Goal: Task Accomplishment & Management: Use online tool/utility

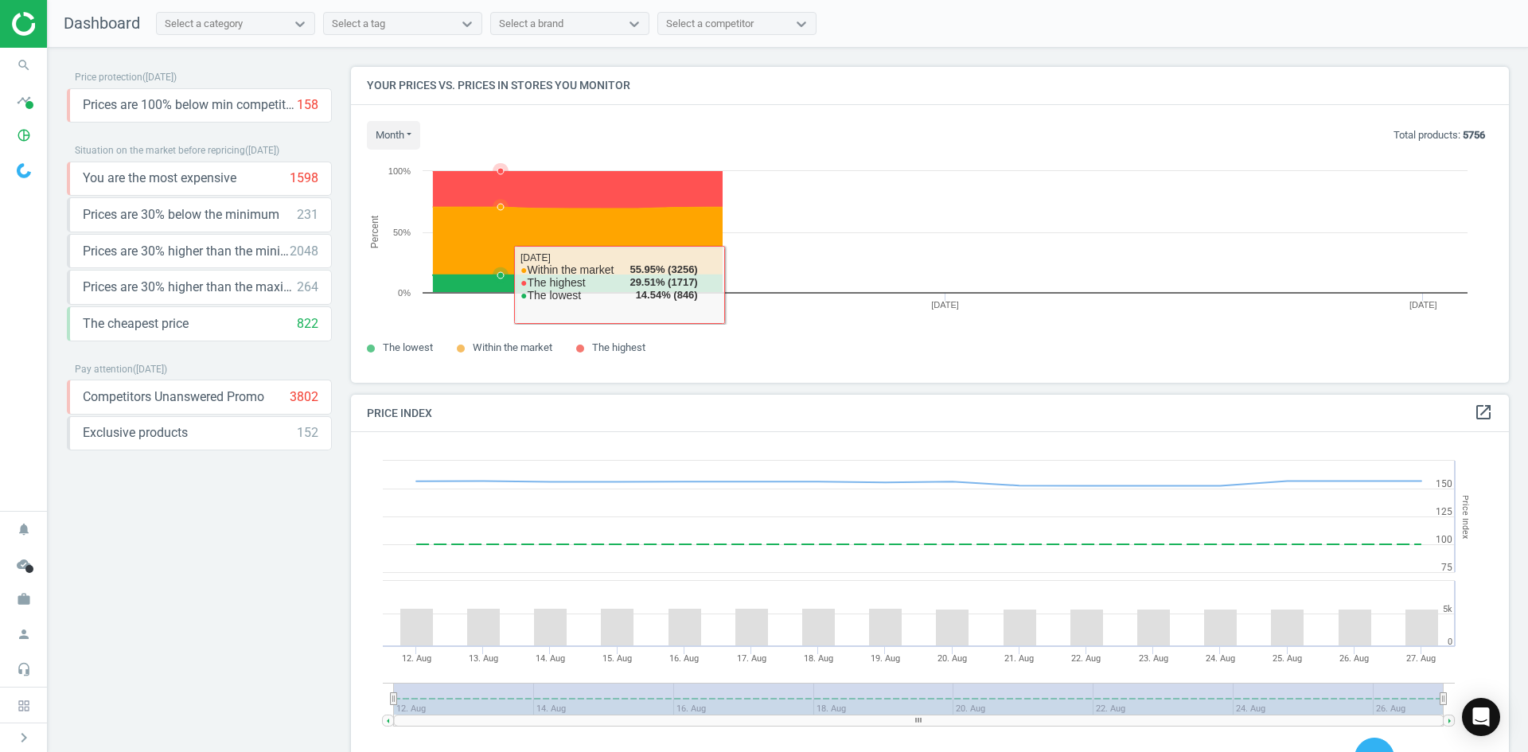
scroll to position [391, 1171]
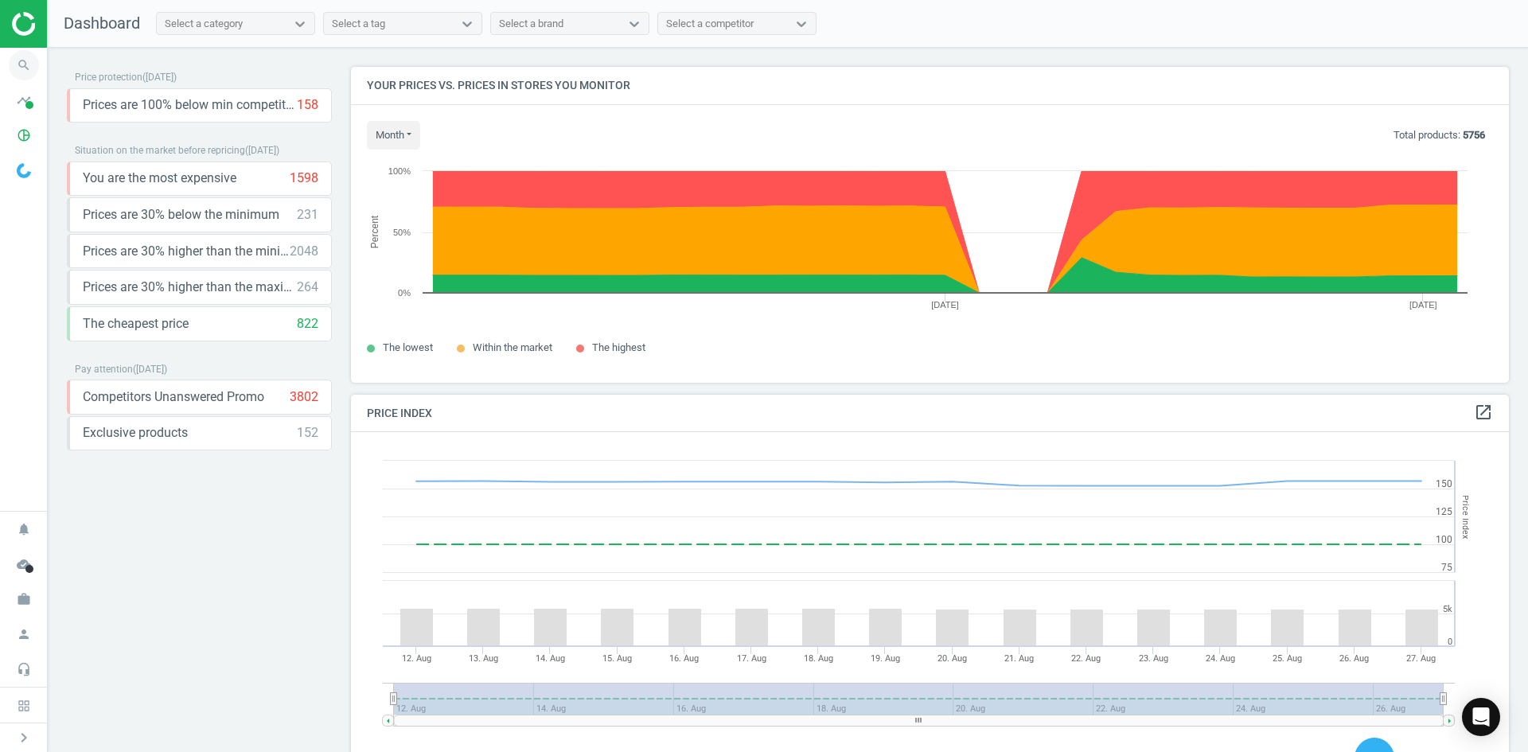
click at [39, 60] on span "search" at bounding box center [24, 65] width 48 height 35
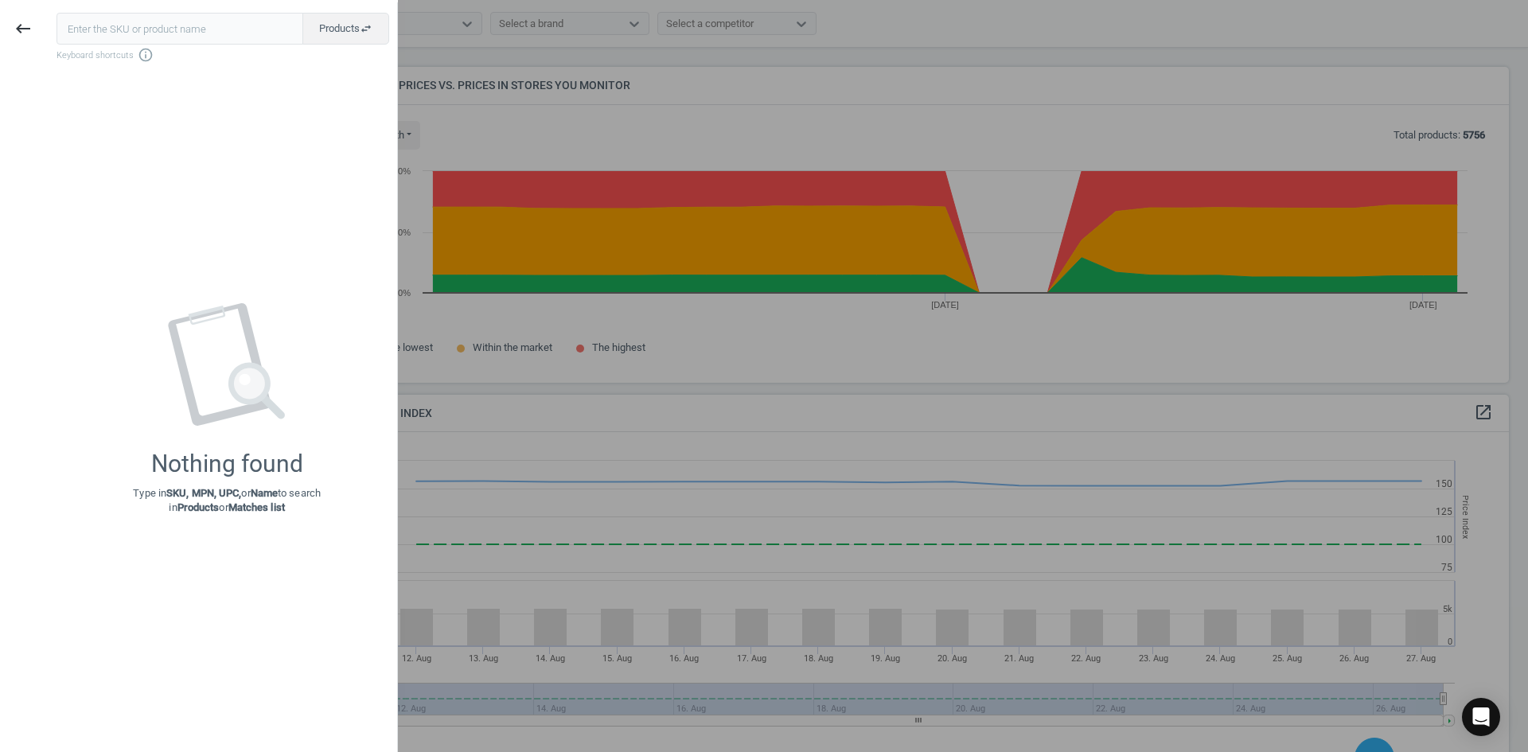
click at [114, 33] on input "text" at bounding box center [180, 29] width 247 height 32
type input "20860017"
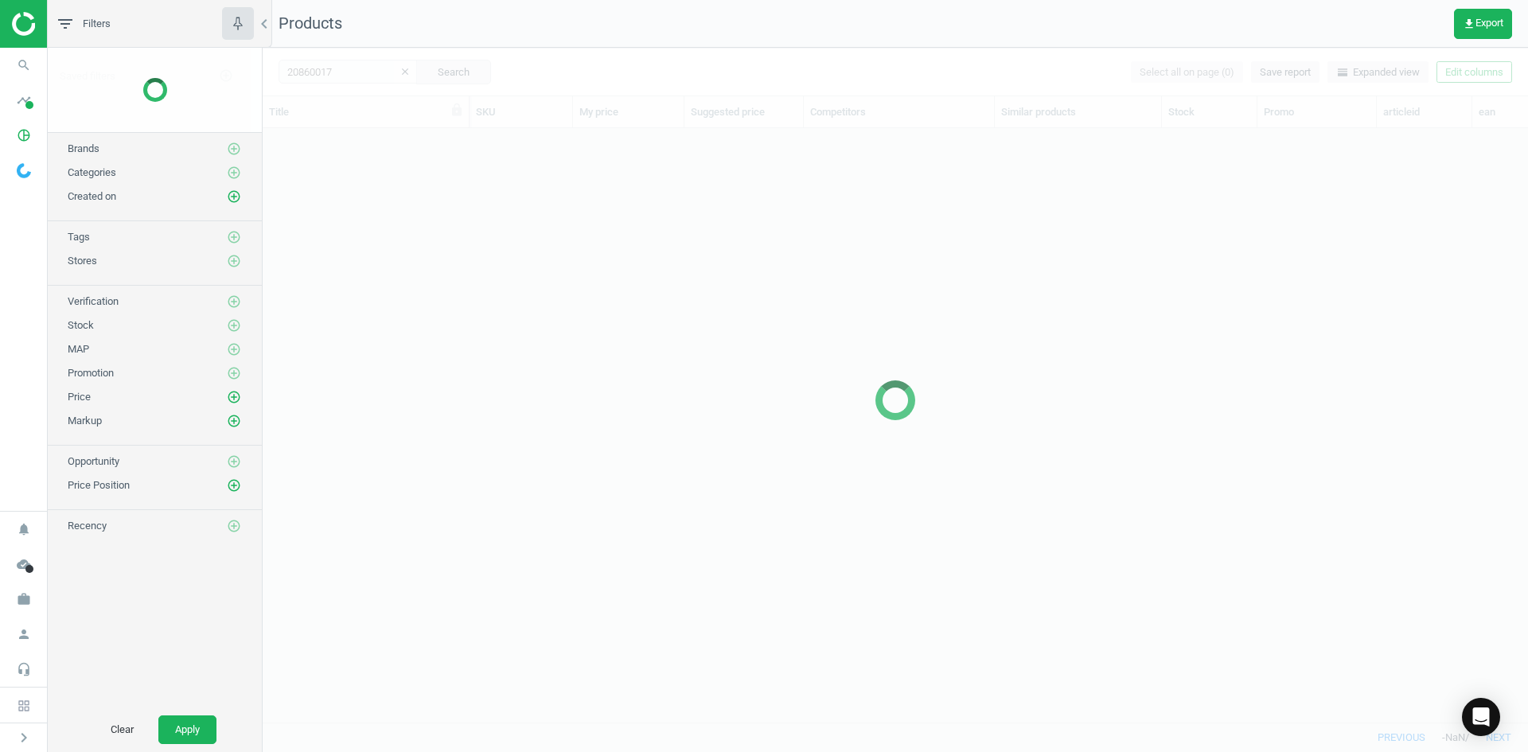
scroll to position [570, 1254]
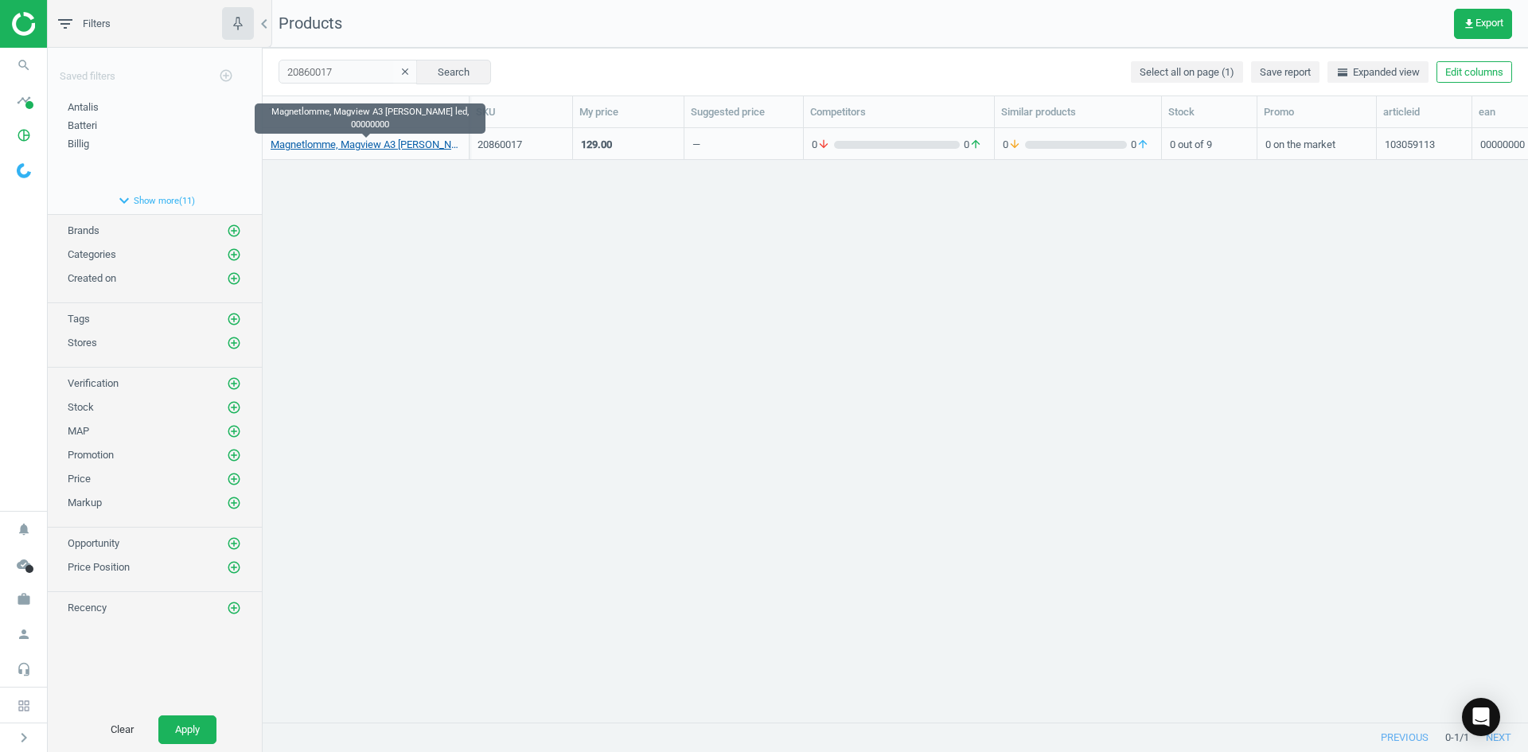
click at [345, 147] on link "Magnetlomme, Magview A3 [PERSON_NAME] led, 00000000" at bounding box center [366, 145] width 190 height 14
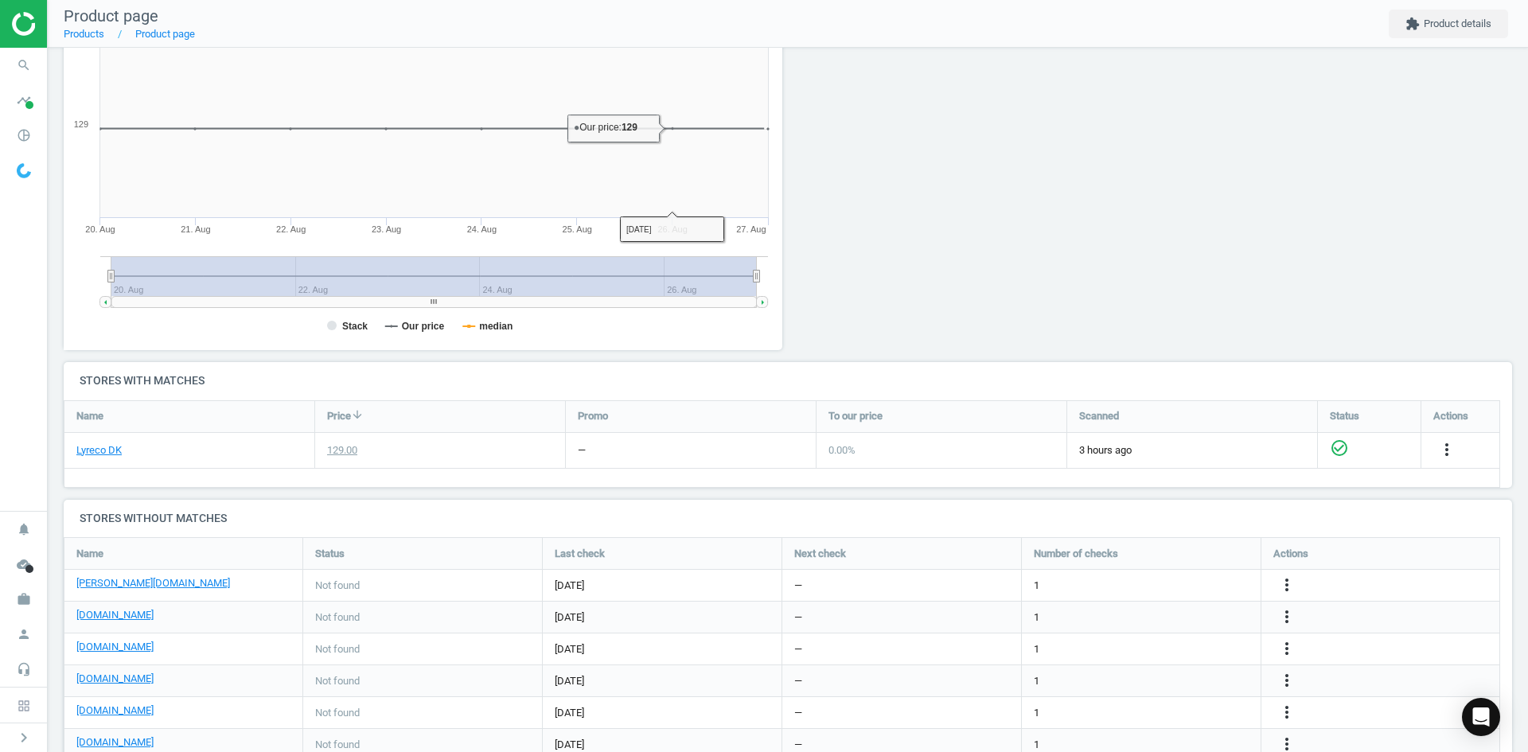
scroll to position [375, 0]
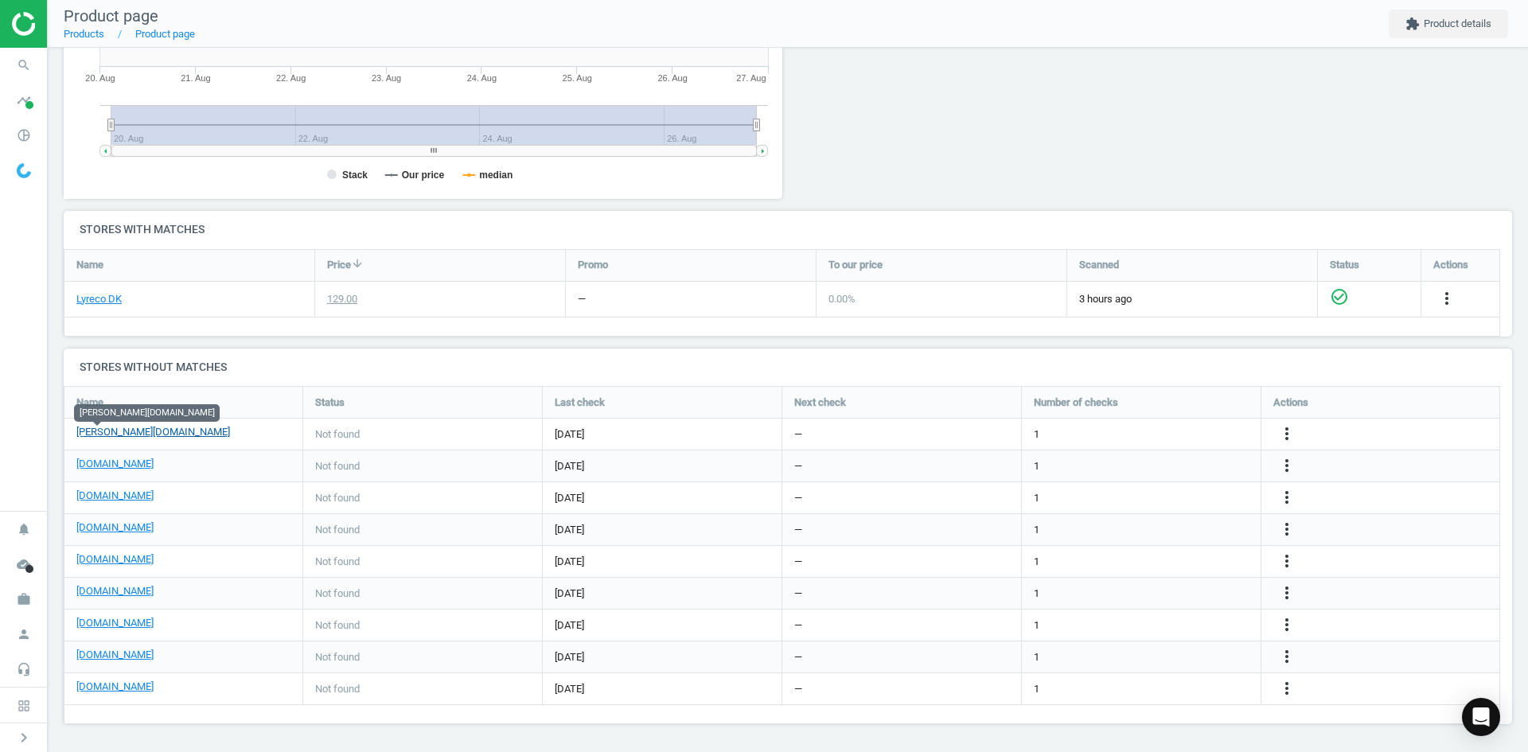
click at [97, 431] on link "[PERSON_NAME][DOMAIN_NAME]" at bounding box center [153, 432] width 154 height 14
click at [118, 470] on link "[DOMAIN_NAME]" at bounding box center [114, 464] width 77 height 14
click at [1286, 464] on icon "more_vert" at bounding box center [1287, 465] width 19 height 19
click at [1145, 473] on link "Edit URL/product option" at bounding box center [1163, 466] width 218 height 25
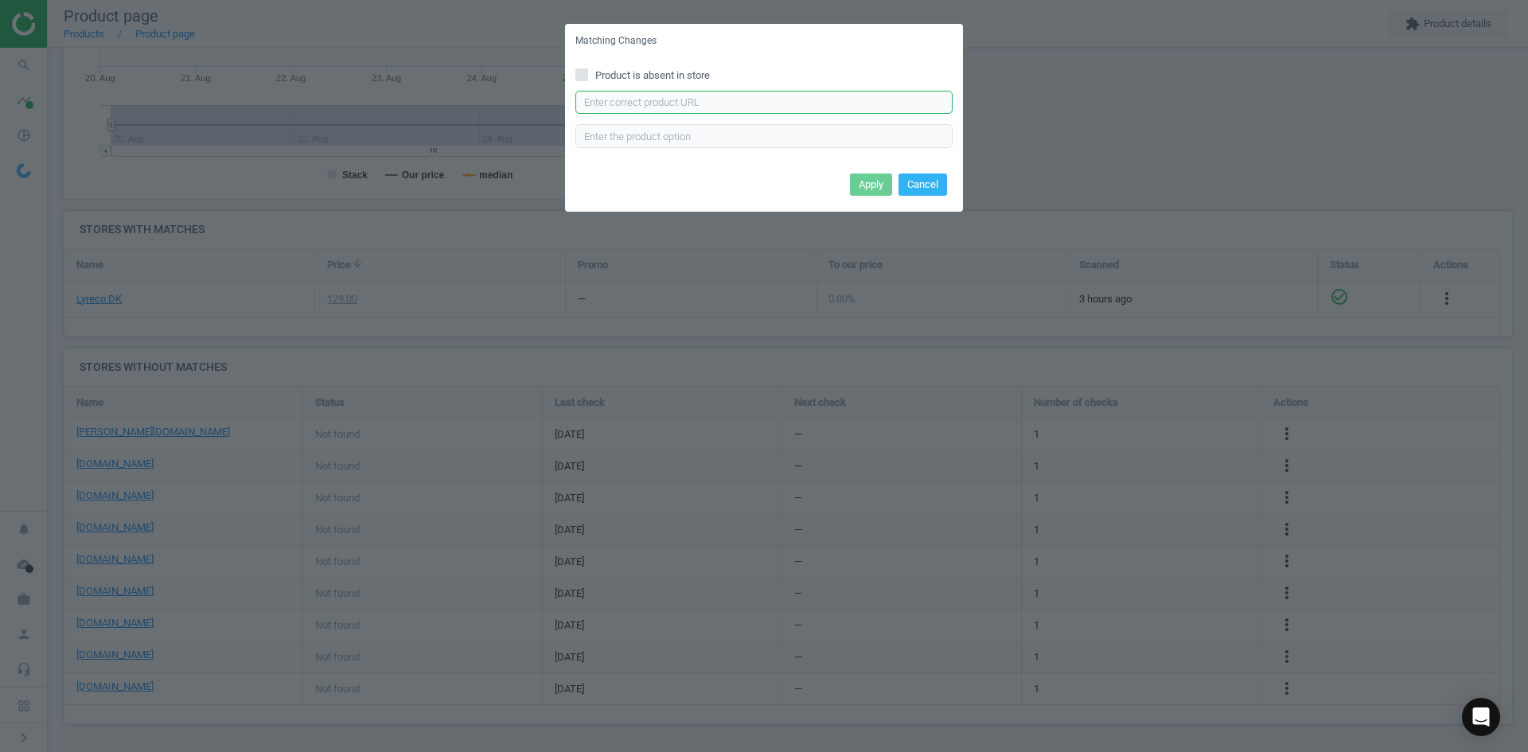
click at [780, 99] on input "text" at bounding box center [764, 103] width 377 height 24
paste input "https://daarbakredoffice.dk/magview-magnetlomme-t-katalog-a3-615119.html"
type input "https://daarbakredoffice.dk/magview-magnetlomme-t-katalog-a3-615119.html"
click at [853, 178] on button "Apply" at bounding box center [871, 185] width 42 height 22
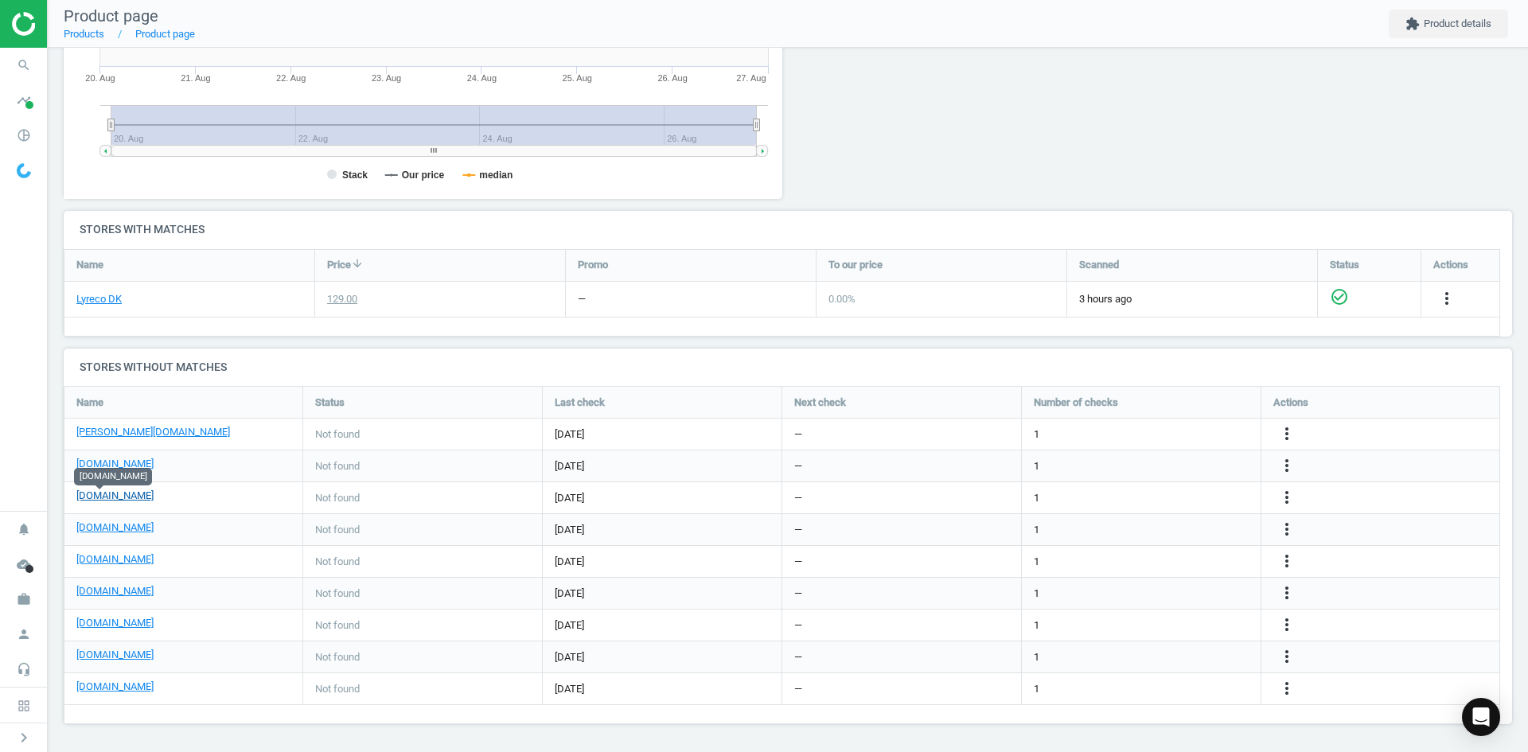
click at [99, 499] on link "[DOMAIN_NAME]" at bounding box center [114, 496] width 77 height 14
click at [1290, 490] on icon "more_vert" at bounding box center [1287, 497] width 19 height 19
click at [1289, 465] on icon "more_vert" at bounding box center [1287, 465] width 19 height 19
click at [1144, 446] on link "Edit URL/product option" at bounding box center [1163, 442] width 218 height 25
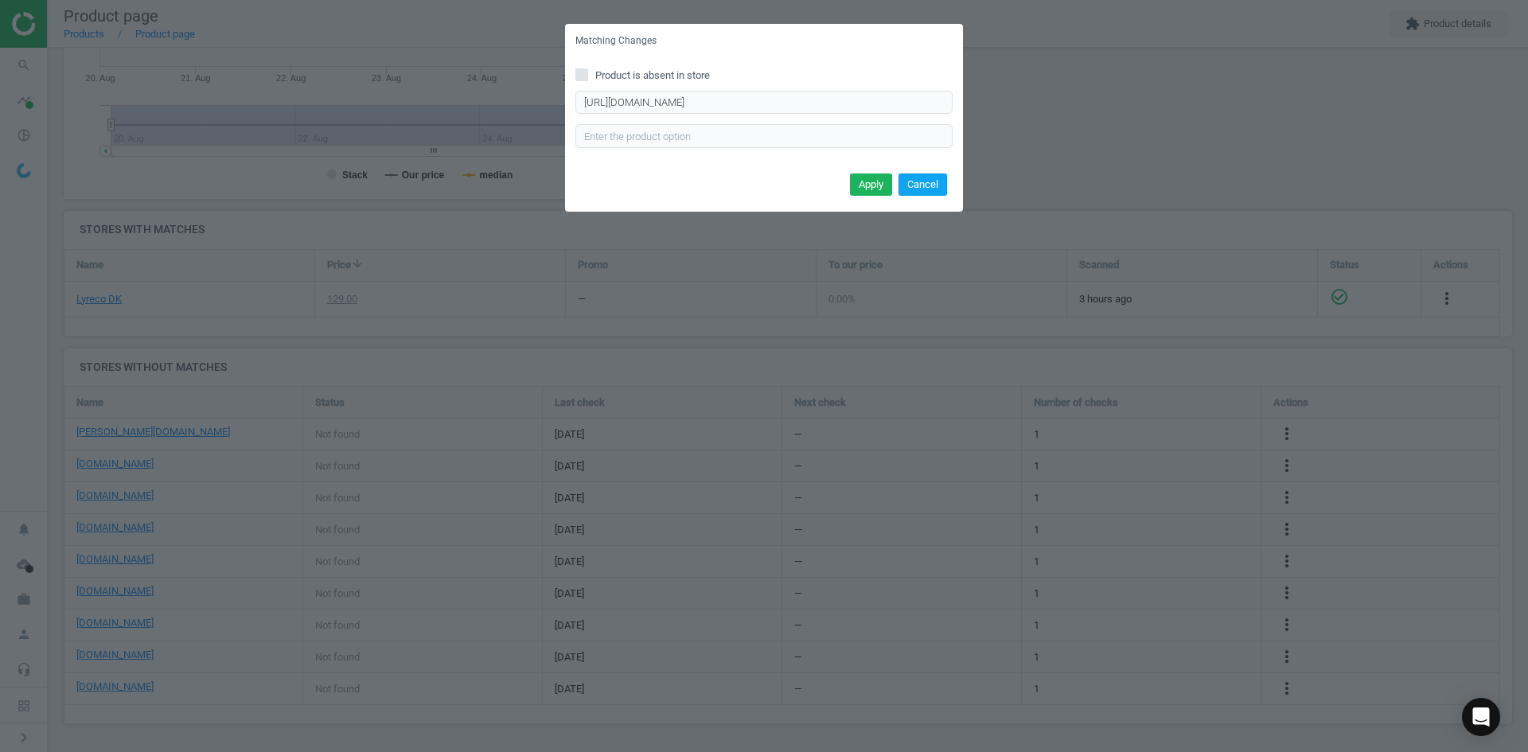
click at [925, 185] on button "Cancel" at bounding box center [923, 185] width 49 height 22
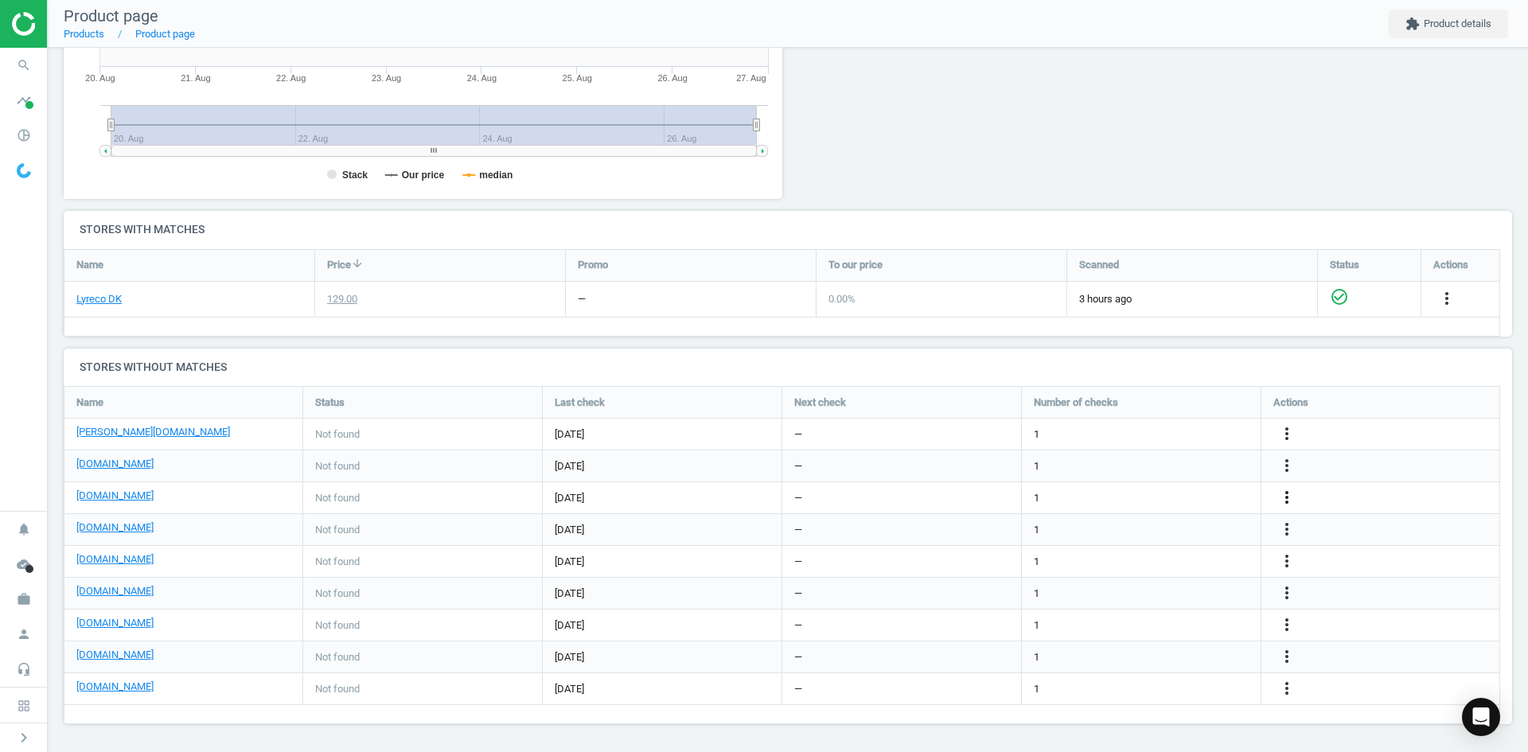
click at [1285, 493] on icon "more_vert" at bounding box center [1287, 497] width 19 height 19
click at [1149, 494] on link "Edit URL/product option" at bounding box center [1163, 498] width 218 height 25
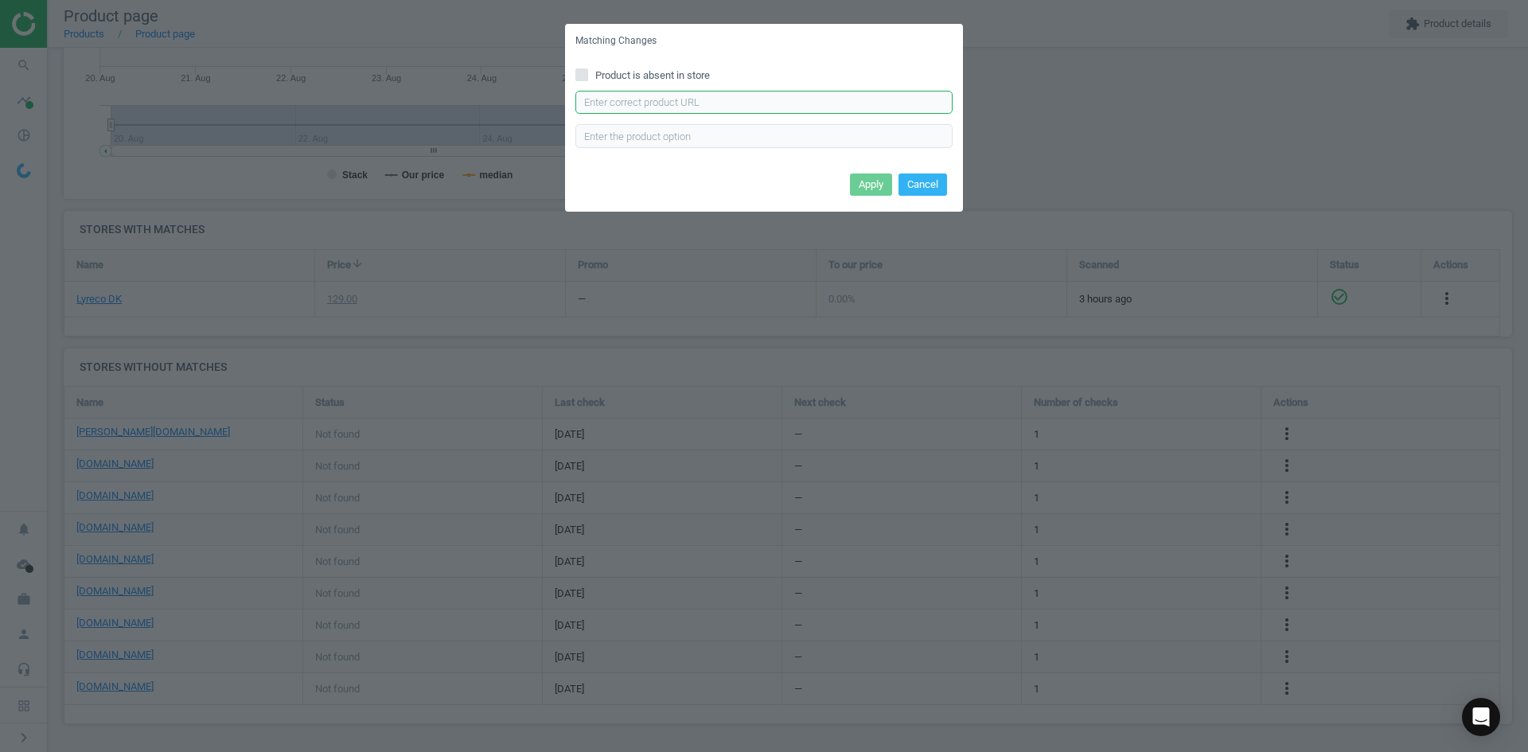
click at [762, 100] on input "text" at bounding box center [764, 103] width 377 height 24
paste input "https://www.grafical.dk/produkt/magnetlomme-a3-aaben-liggende-hvid-1cm-dyb-10st…"
type input "https://www.grafical.dk/produkt/magnetlomme-a3-aaben-liggende-hvid-1cm-dyb-10st…"
click at [874, 184] on button "Apply" at bounding box center [871, 185] width 42 height 22
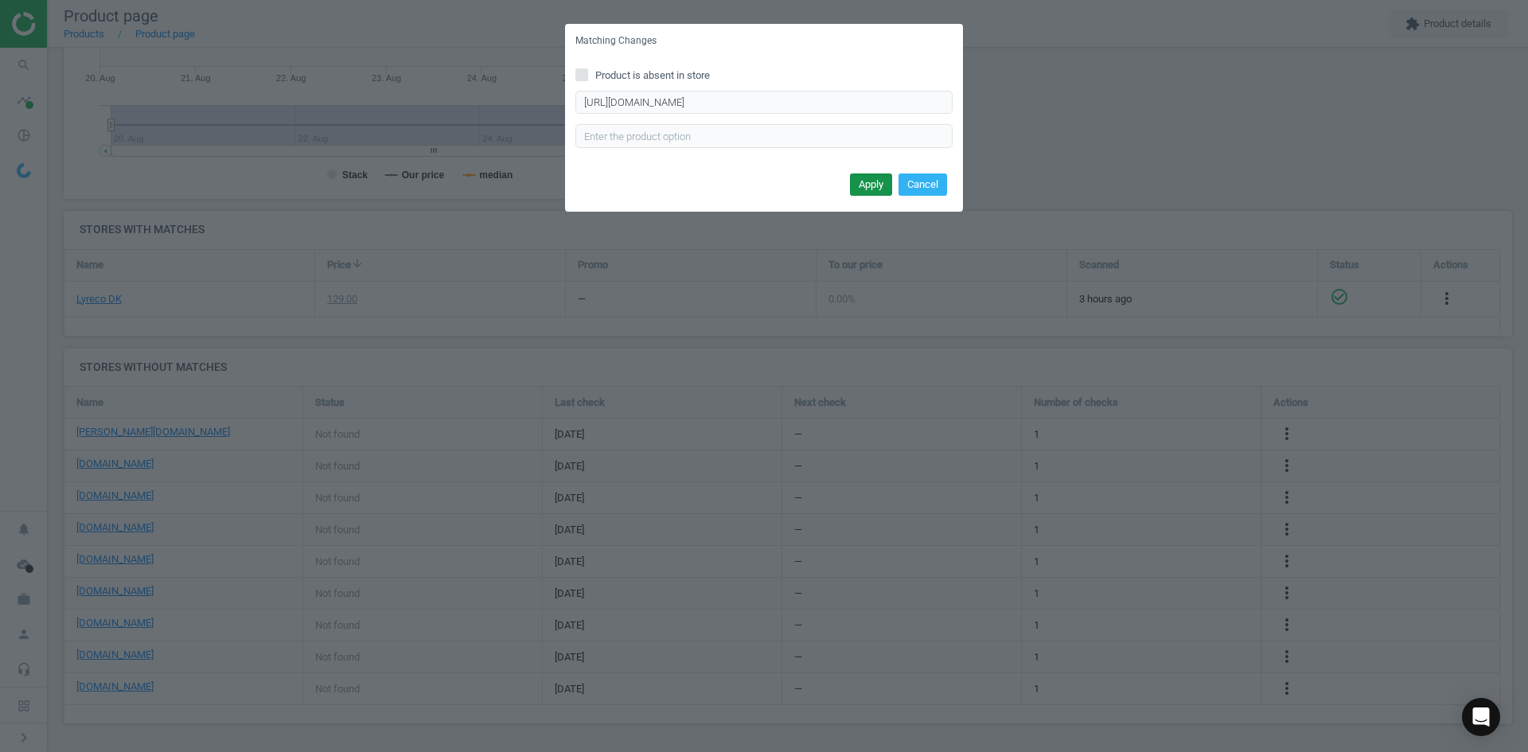
scroll to position [0, 0]
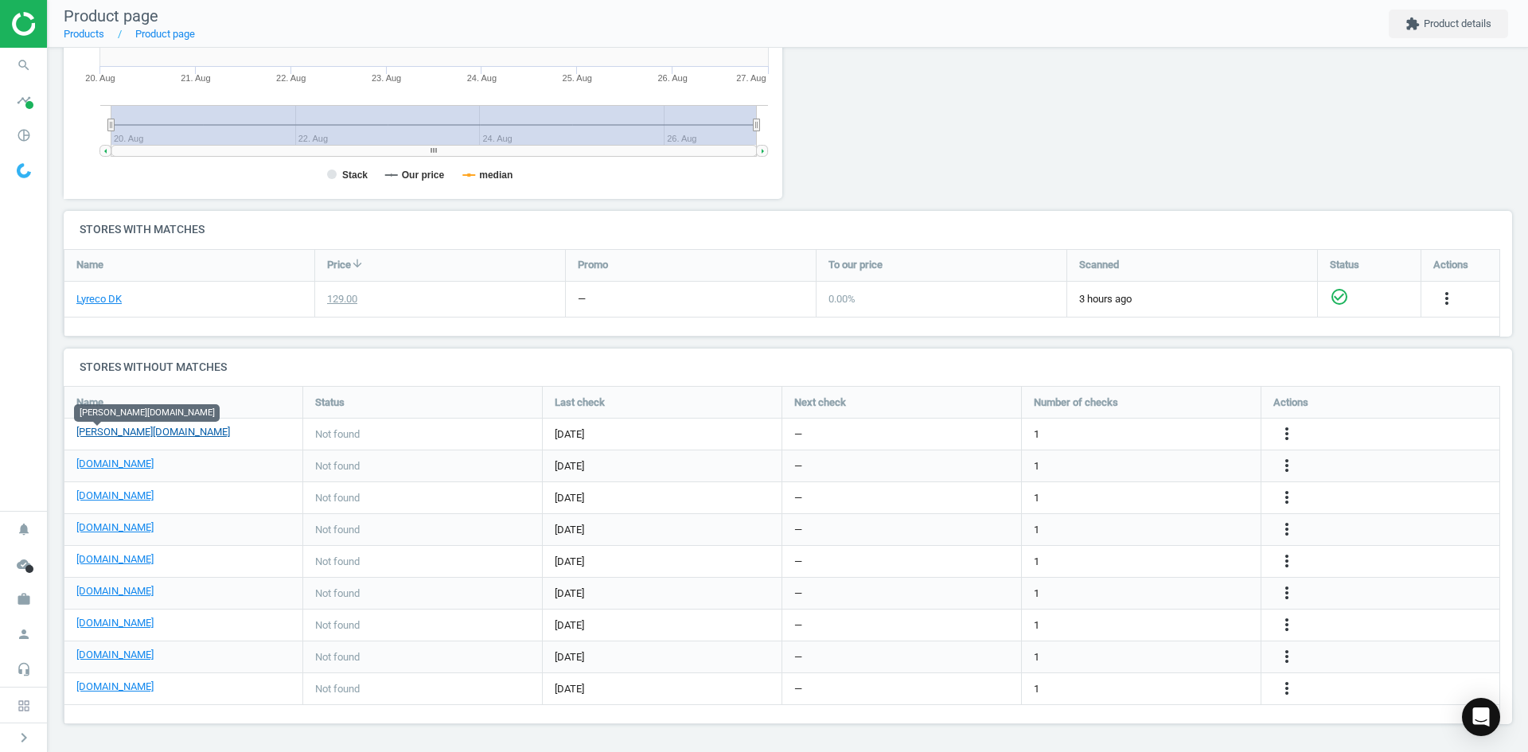
click at [106, 437] on link "[PERSON_NAME][DOMAIN_NAME]" at bounding box center [153, 432] width 154 height 14
click at [85, 525] on link "[DOMAIN_NAME]" at bounding box center [114, 528] width 77 height 14
click at [103, 560] on link "[DOMAIN_NAME]" at bounding box center [114, 559] width 77 height 14
click at [1290, 563] on icon "more_vert" at bounding box center [1287, 561] width 19 height 19
click at [1149, 566] on link "Edit URL/product option" at bounding box center [1163, 561] width 218 height 25
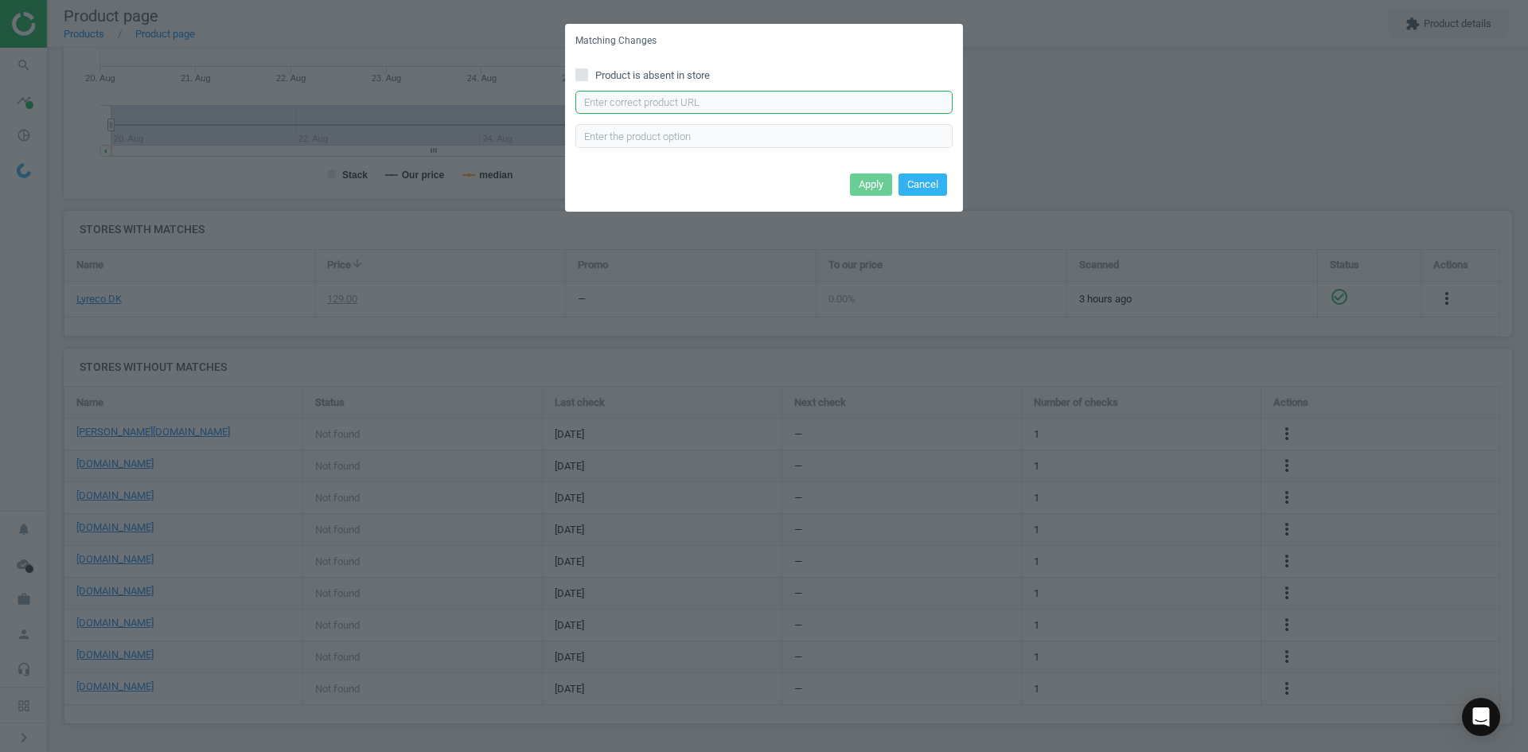
click at [807, 103] on input "text" at bounding box center [764, 103] width 377 height 24
paste input "https://www.kontorsyd.dk/da/magnetlommer/magnetkassette-a3-aaben-paa-lang-side-…"
type input "https://www.kontorsyd.dk/da/magnetlommer/magnetkassette-a3-aaben-paa-lang-side-…"
click at [876, 188] on button "Apply" at bounding box center [871, 185] width 42 height 22
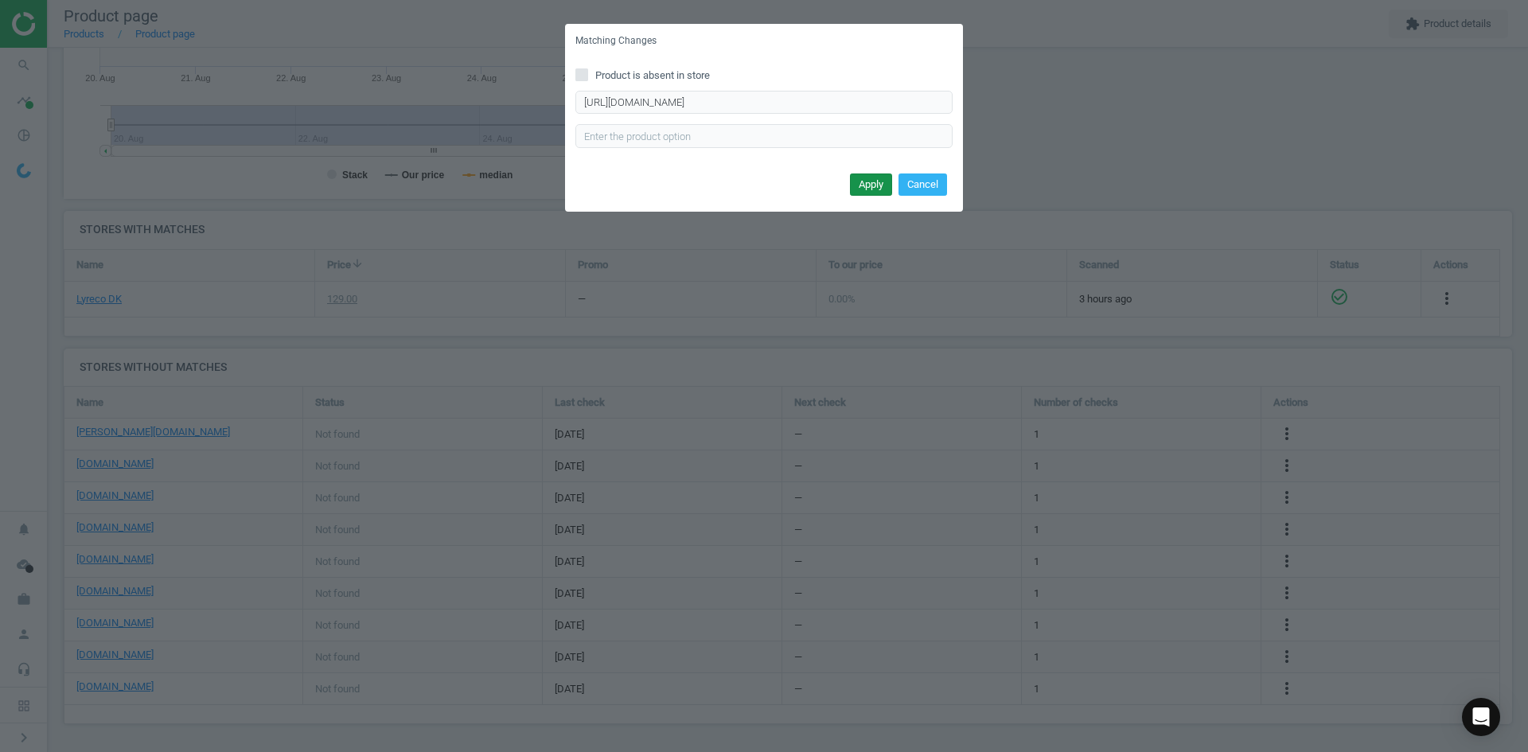
scroll to position [0, 0]
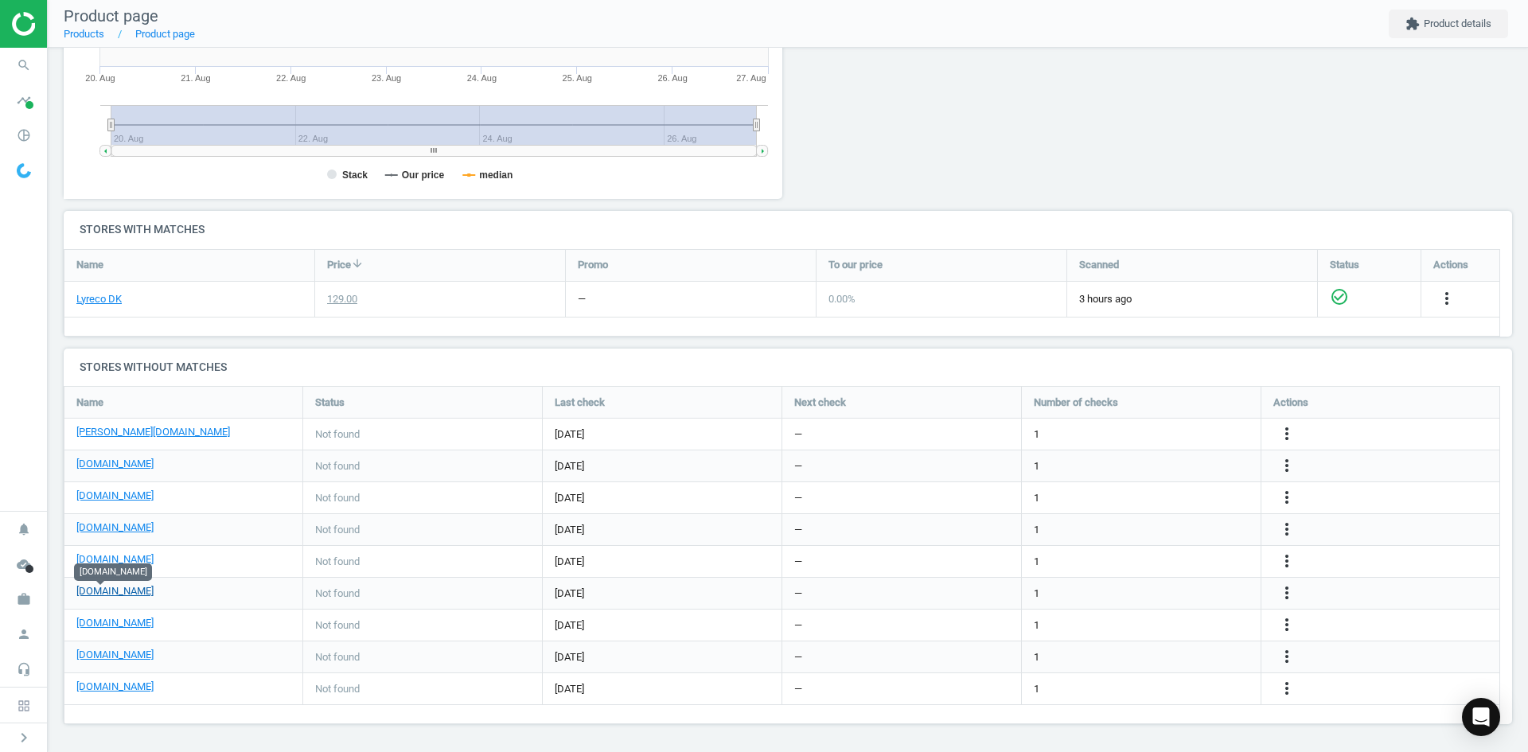
click at [114, 589] on link "[DOMAIN_NAME]" at bounding box center [114, 591] width 77 height 14
click at [113, 589] on link "[DOMAIN_NAME]" at bounding box center [114, 591] width 77 height 14
click at [127, 617] on link "[DOMAIN_NAME]" at bounding box center [114, 623] width 77 height 14
click at [82, 650] on link "[DOMAIN_NAME]" at bounding box center [114, 655] width 77 height 14
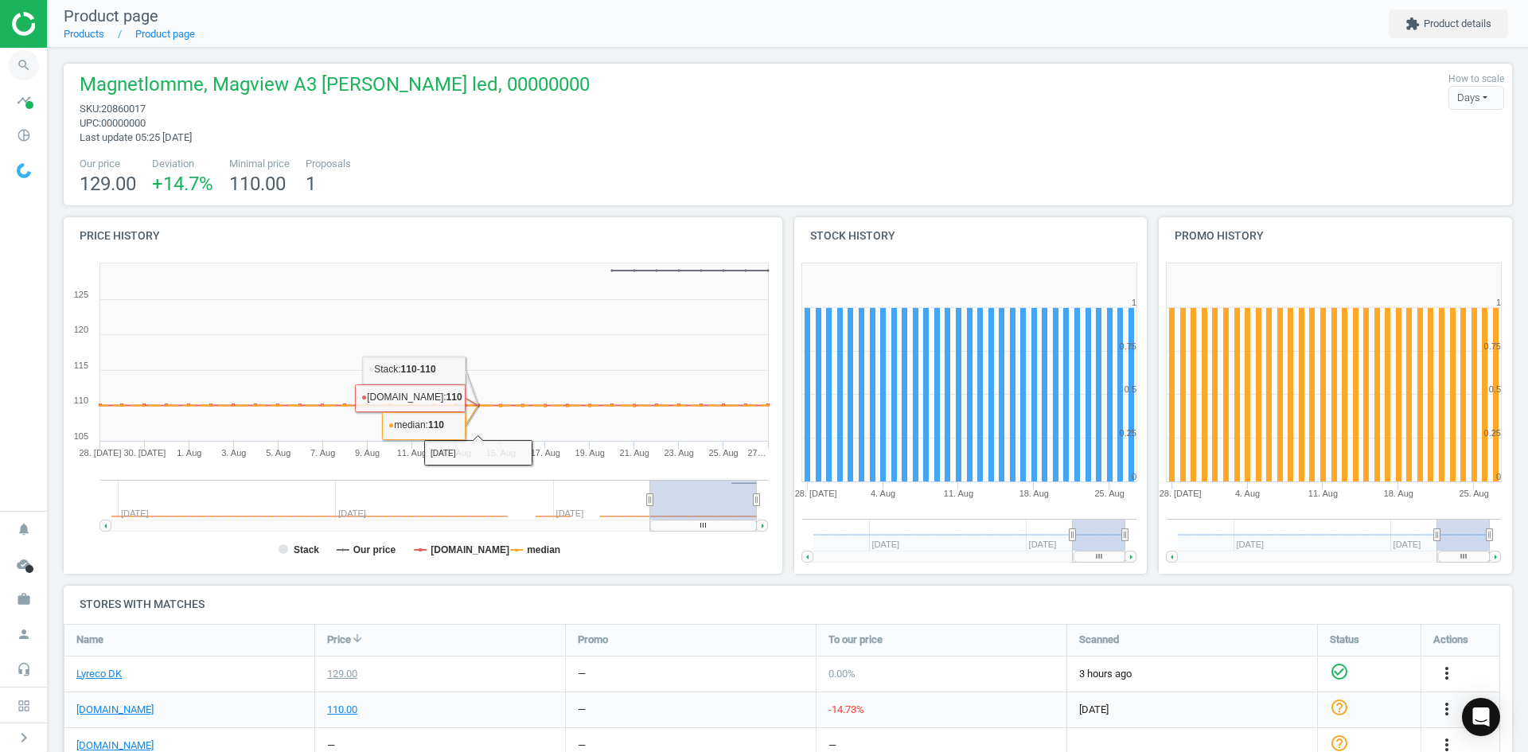
click at [37, 63] on icon "search" at bounding box center [24, 65] width 30 height 30
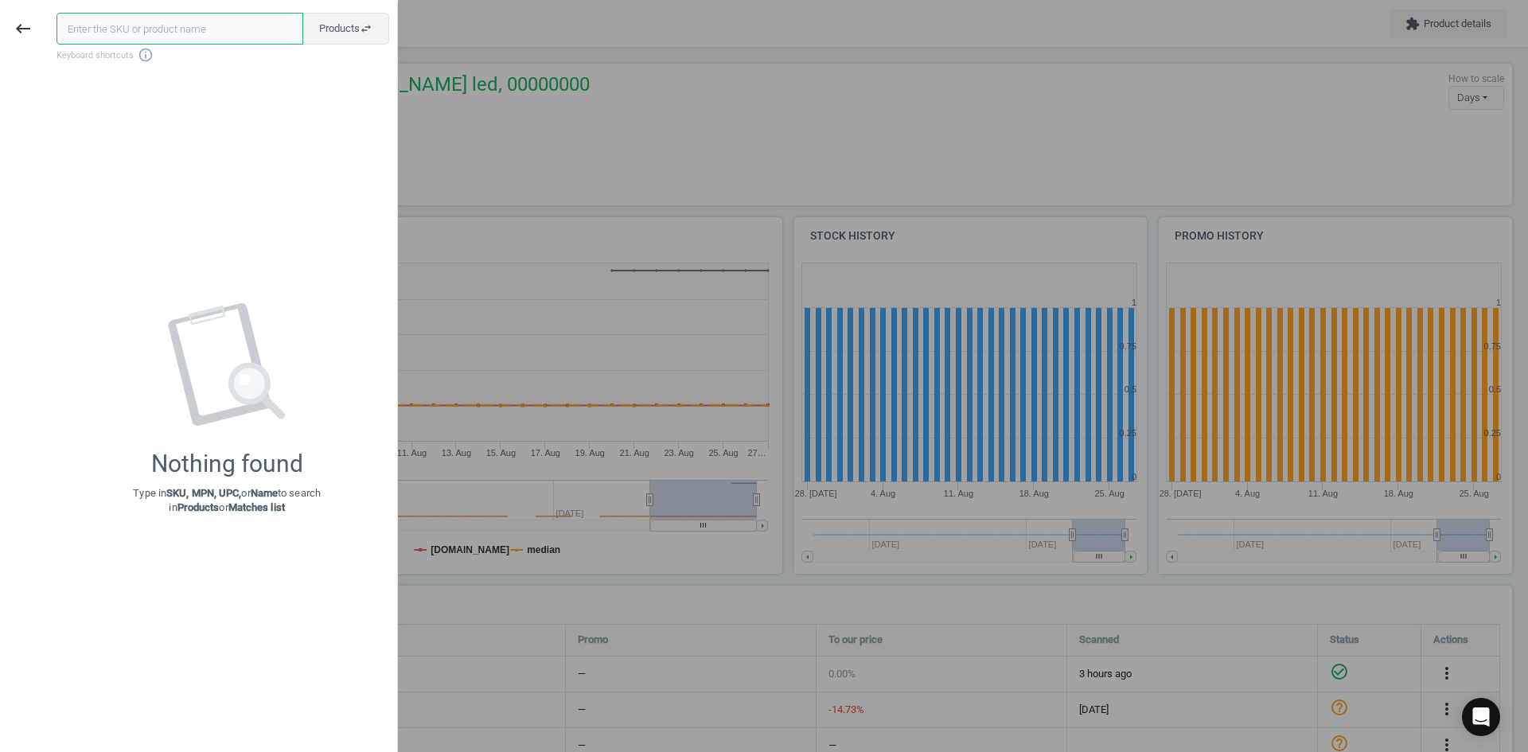
click at [160, 26] on input "text" at bounding box center [180, 29] width 247 height 32
paste input "20860028"
type input "20860028"
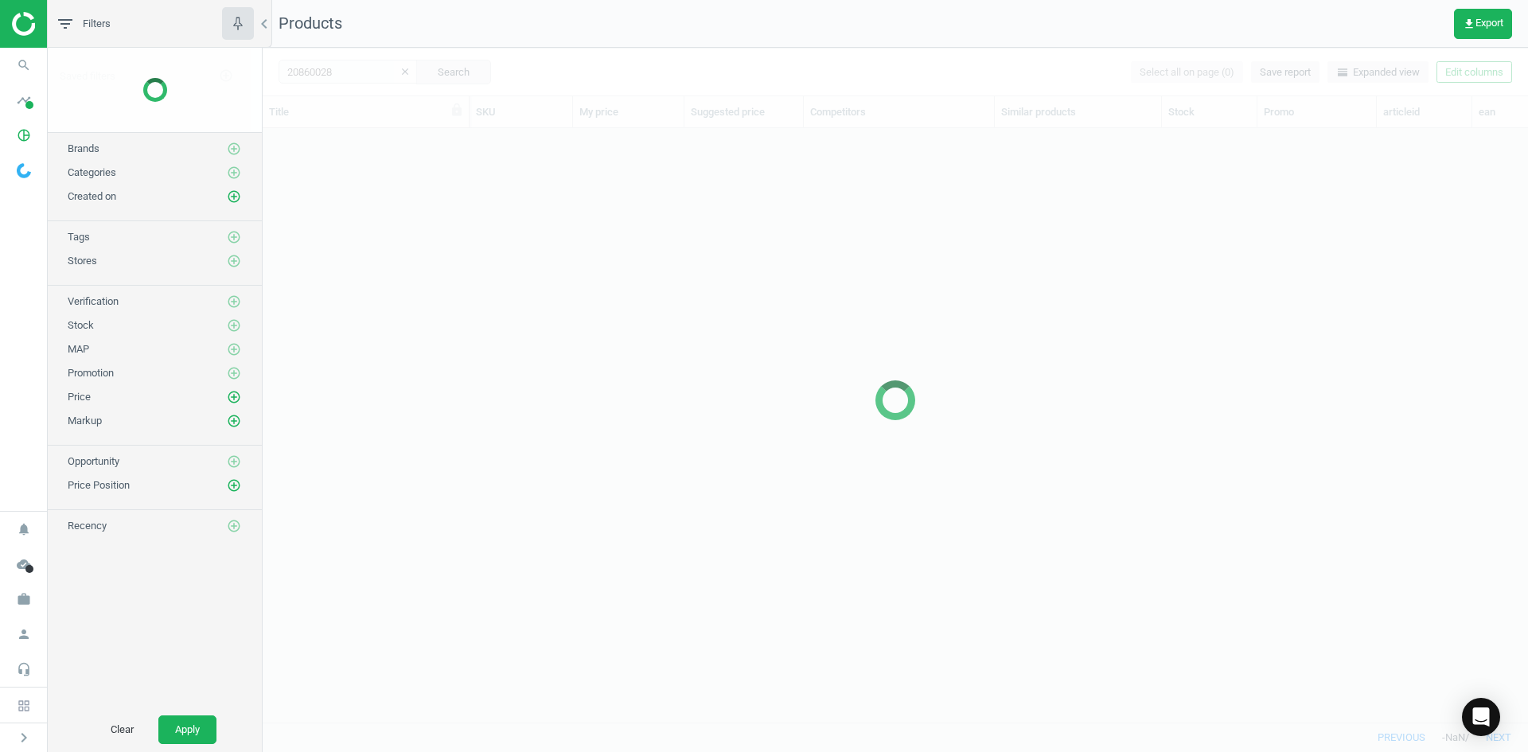
scroll to position [570, 1254]
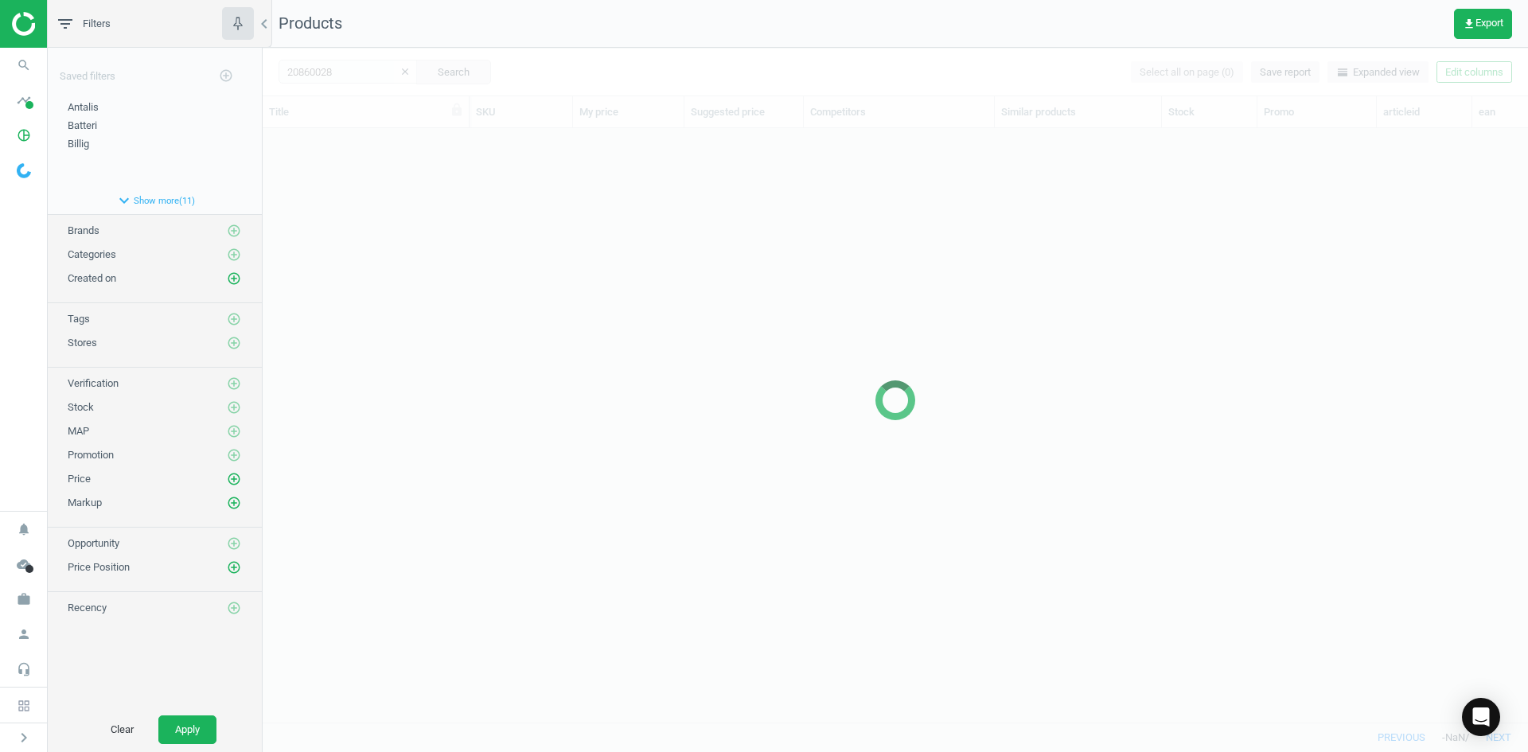
click at [460, 217] on div at bounding box center [896, 400] width 1266 height 704
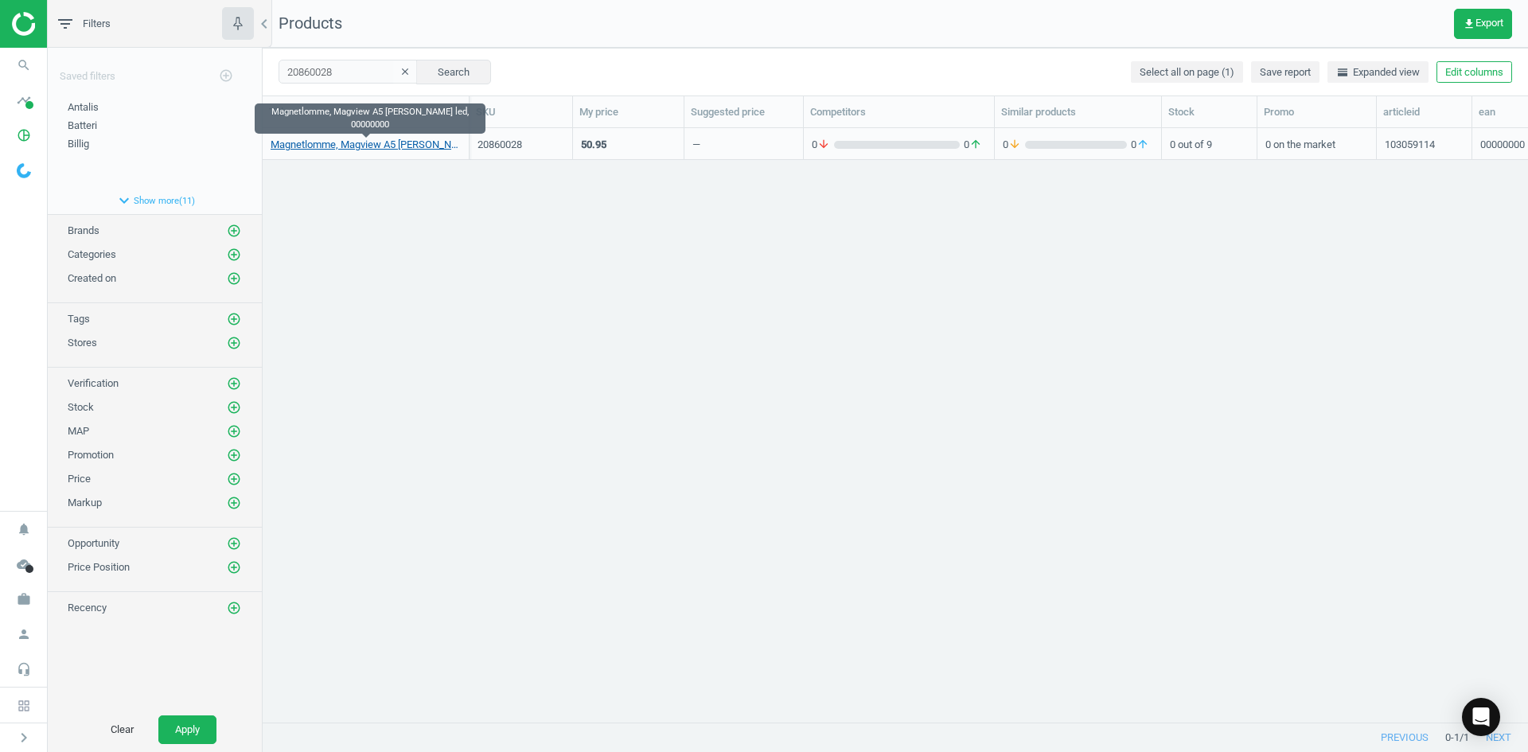
click at [397, 148] on link "Magnetlomme, Magview A5 [PERSON_NAME] led, 00000000" at bounding box center [366, 145] width 190 height 14
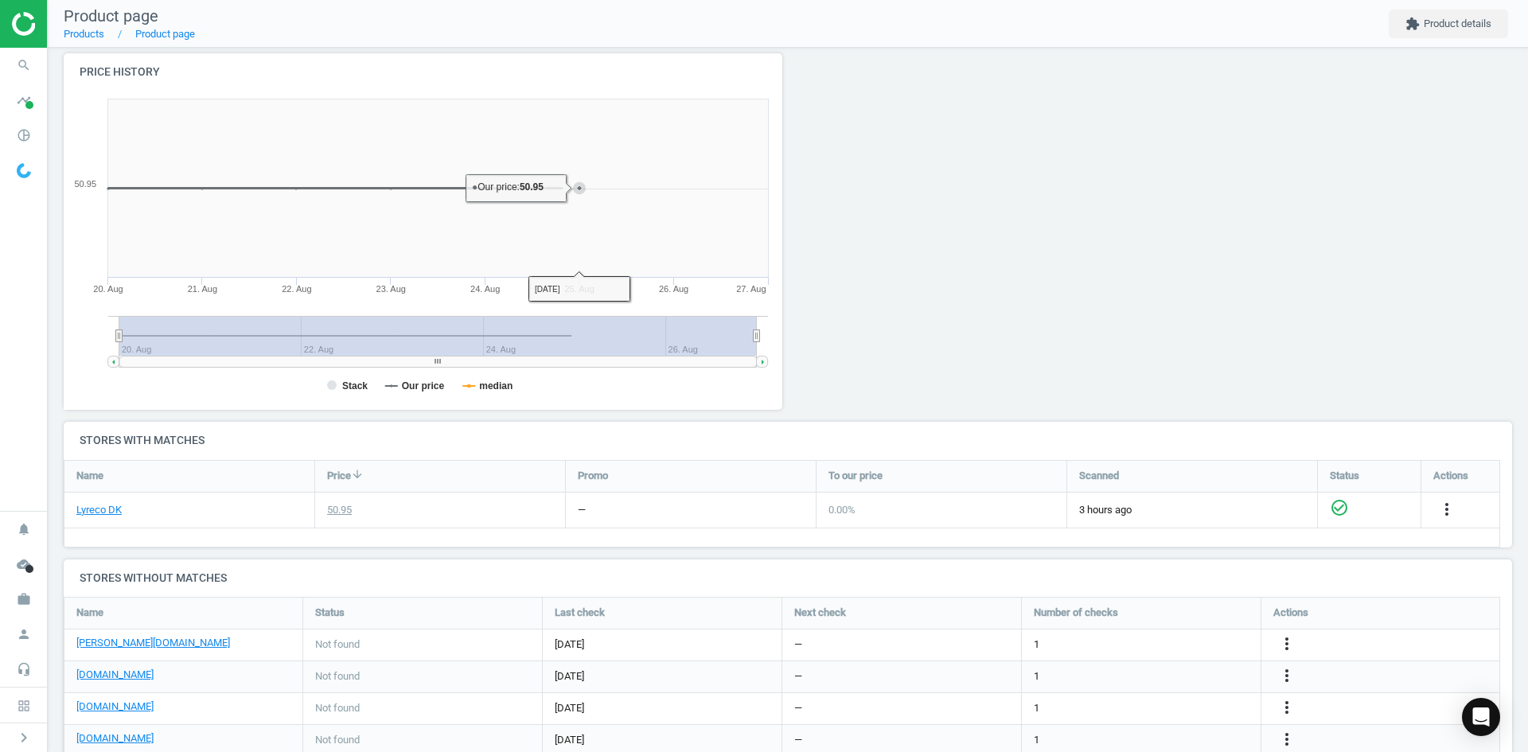
scroll to position [375, 0]
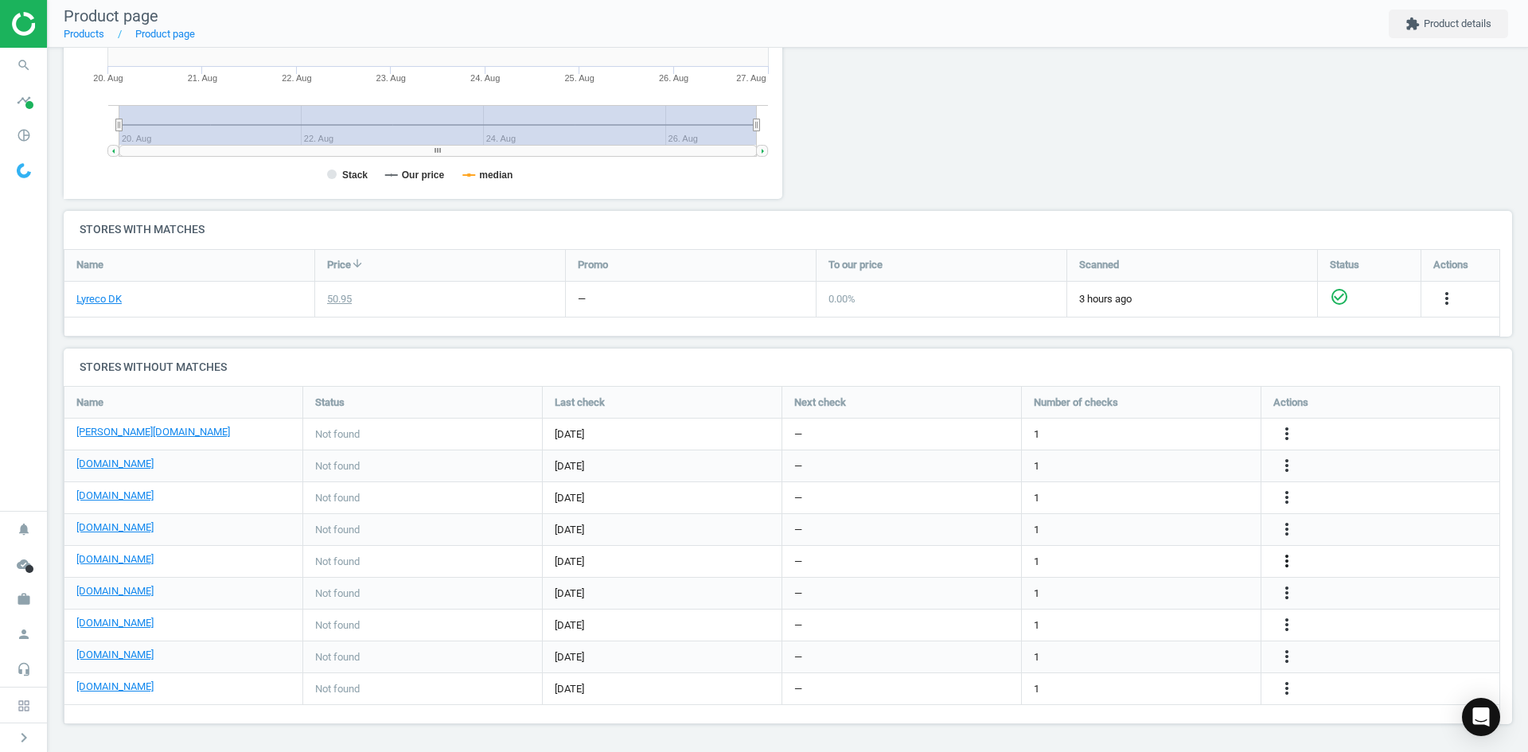
click at [1282, 559] on icon "more_vert" at bounding box center [1287, 561] width 19 height 19
click at [1152, 562] on link "Edit URL/product option" at bounding box center [1163, 561] width 218 height 25
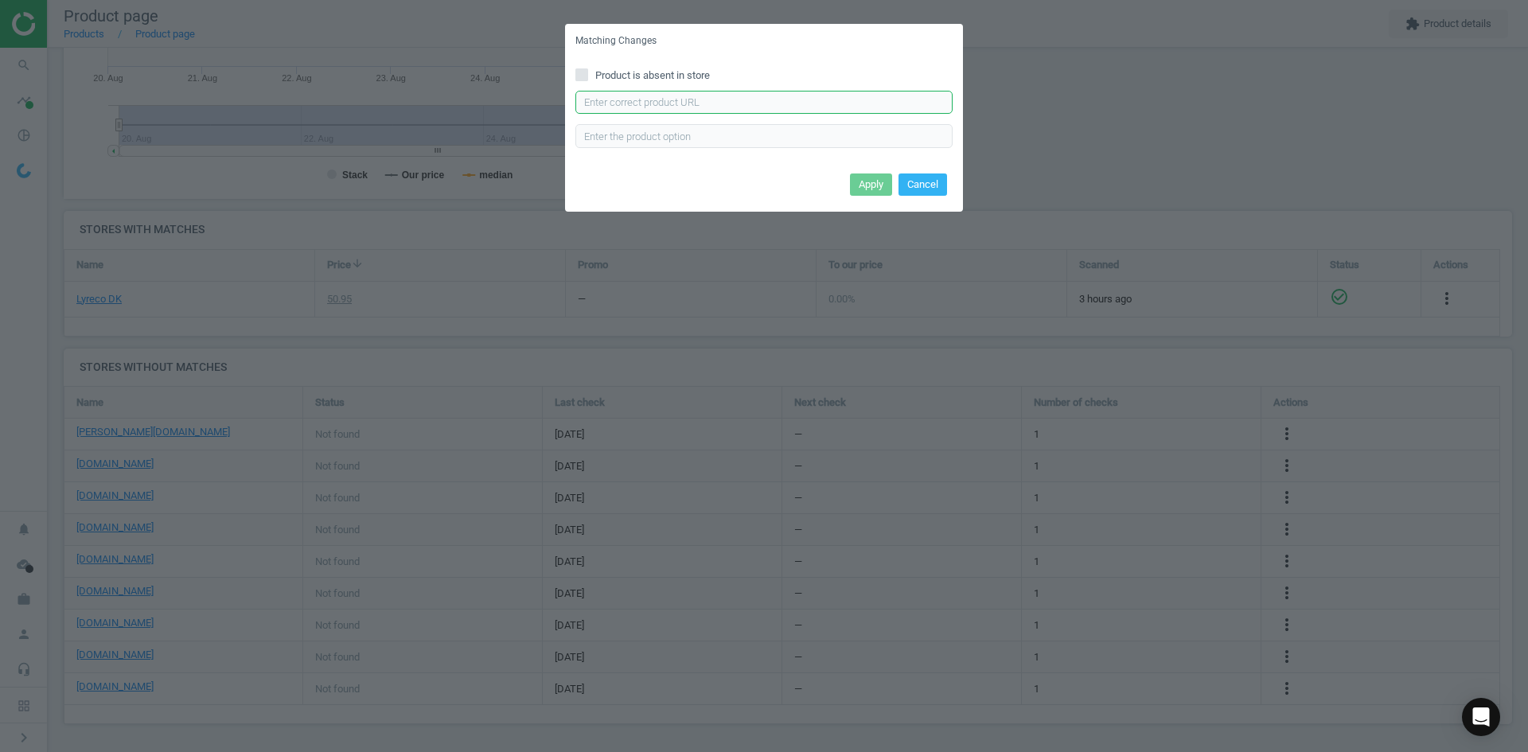
click at [811, 103] on input "text" at bounding box center [764, 103] width 377 height 24
paste input "[URL][DOMAIN_NAME]"
type input "[URL][DOMAIN_NAME]"
click at [867, 182] on button "Apply" at bounding box center [871, 185] width 42 height 22
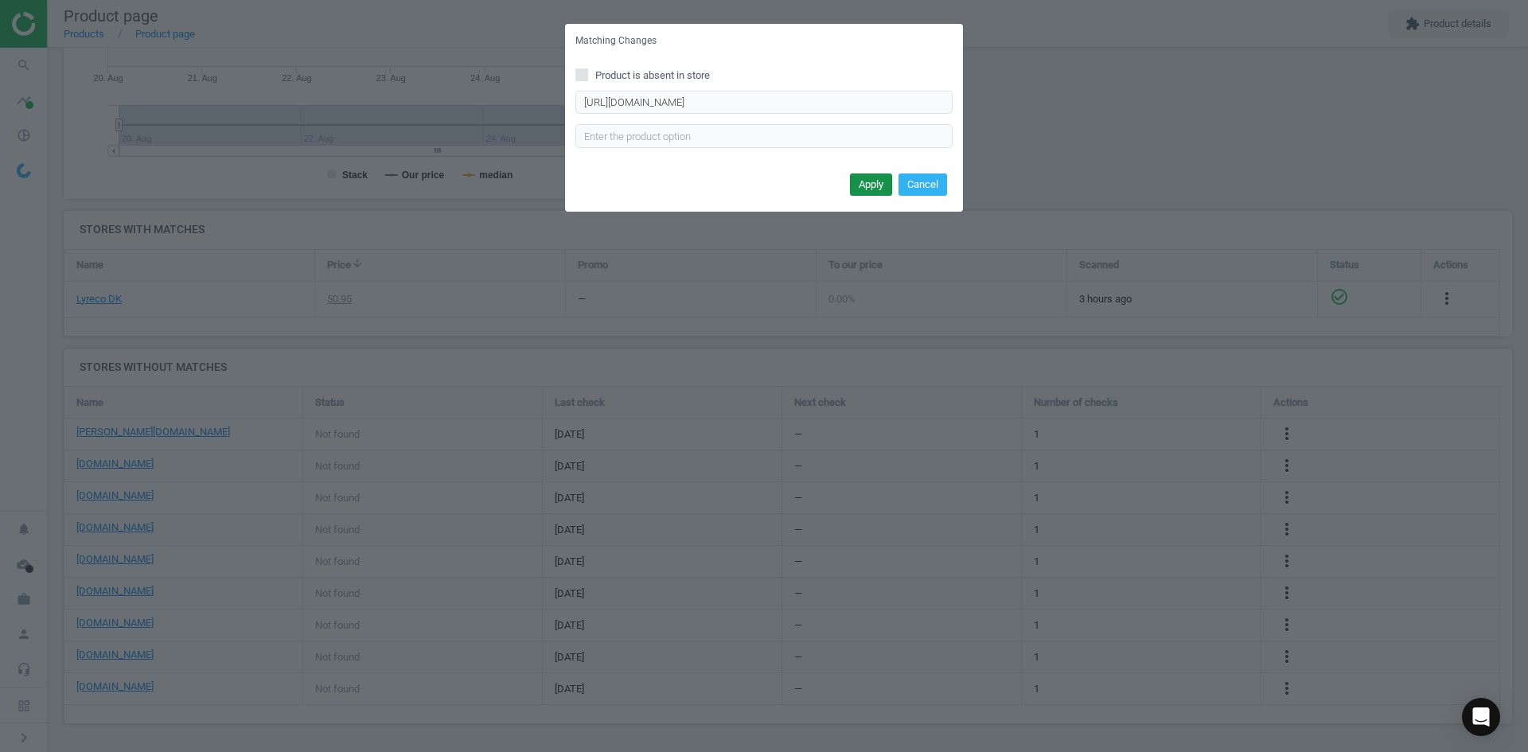
scroll to position [0, 0]
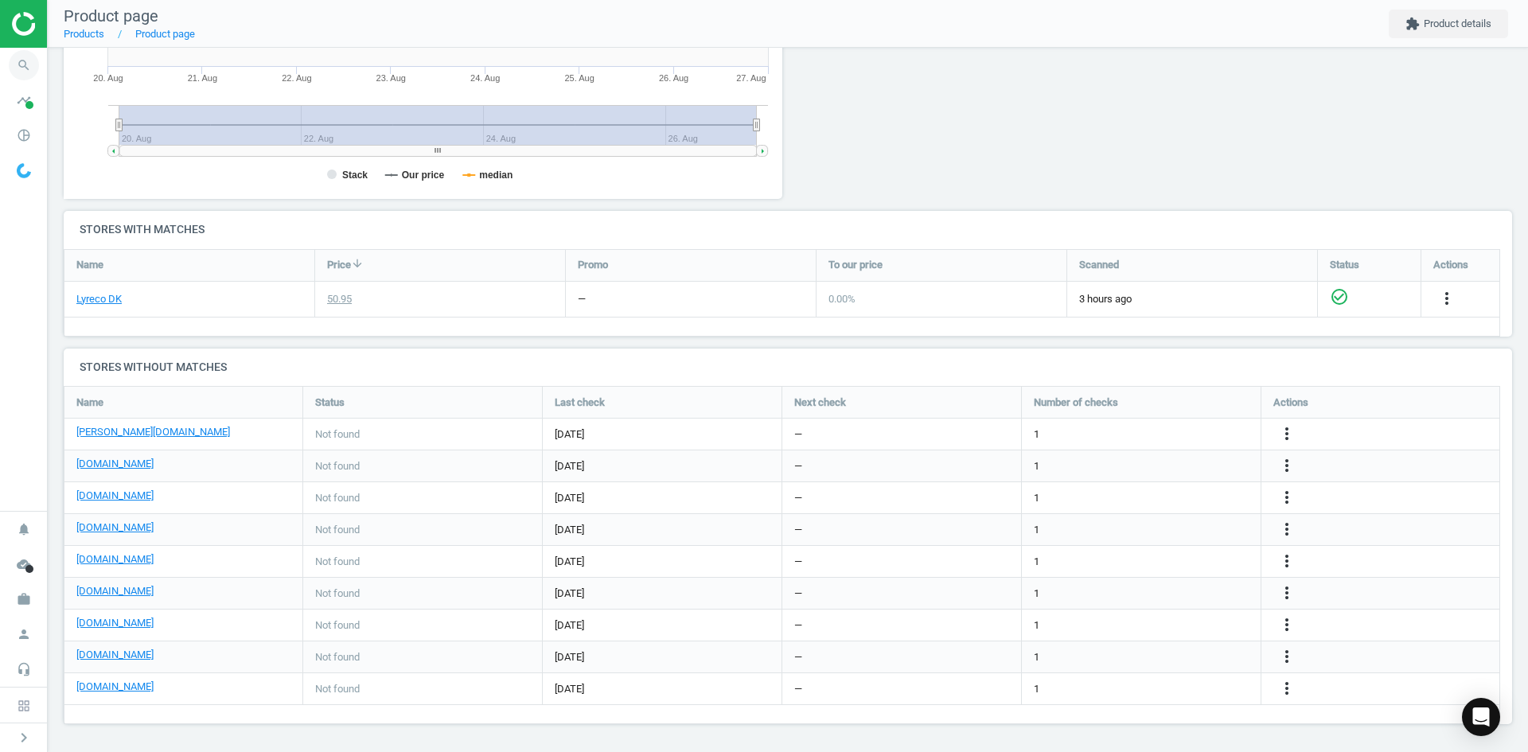
click at [45, 74] on span "search" at bounding box center [24, 65] width 48 height 35
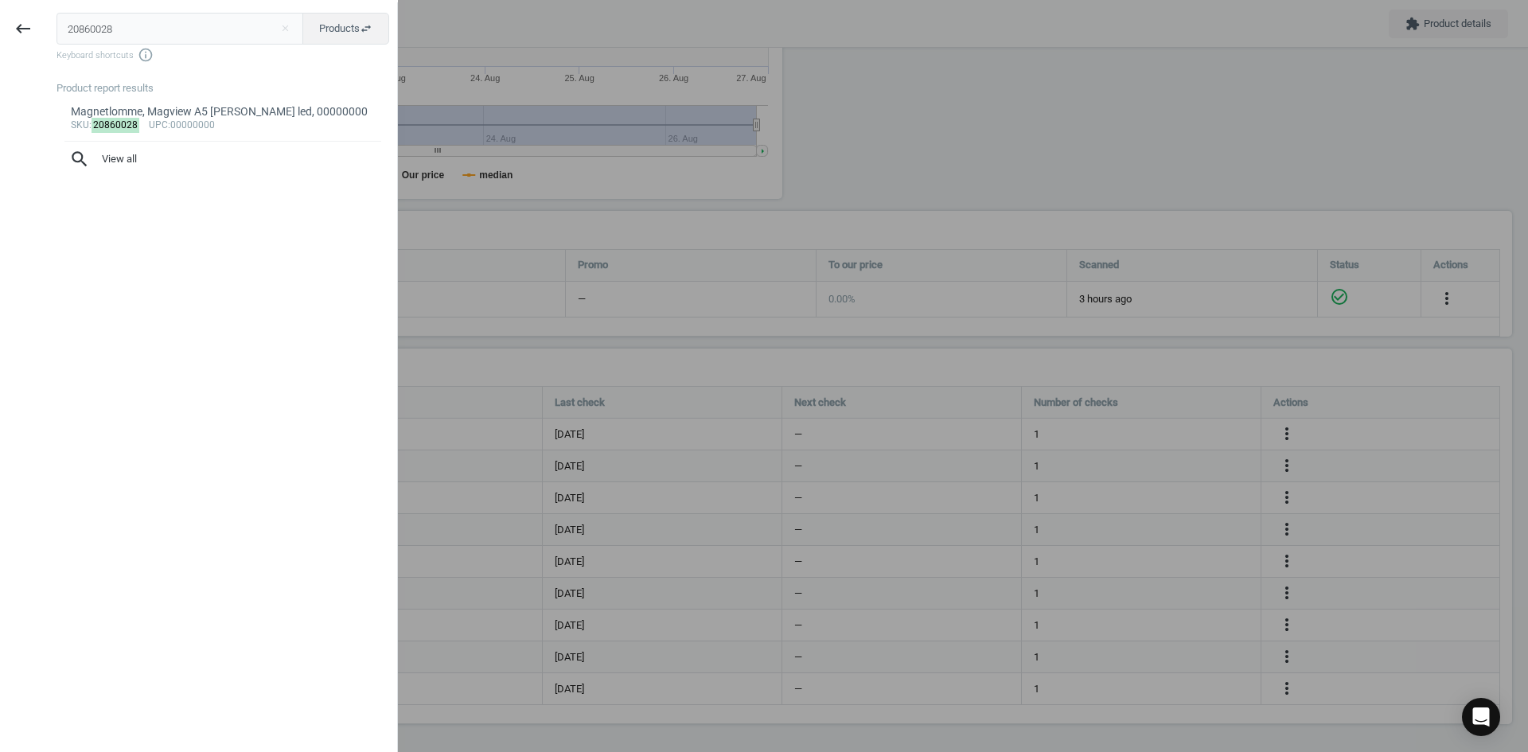
drag, startPoint x: 132, startPoint y: 23, endPoint x: 0, endPoint y: 29, distance: 132.3
click at [0, 31] on div "keyboard_backspace 20860028 close Products swap_horiz Keyboard shortcuts info_o…" at bounding box center [199, 378] width 398 height 752
type input "17802632"
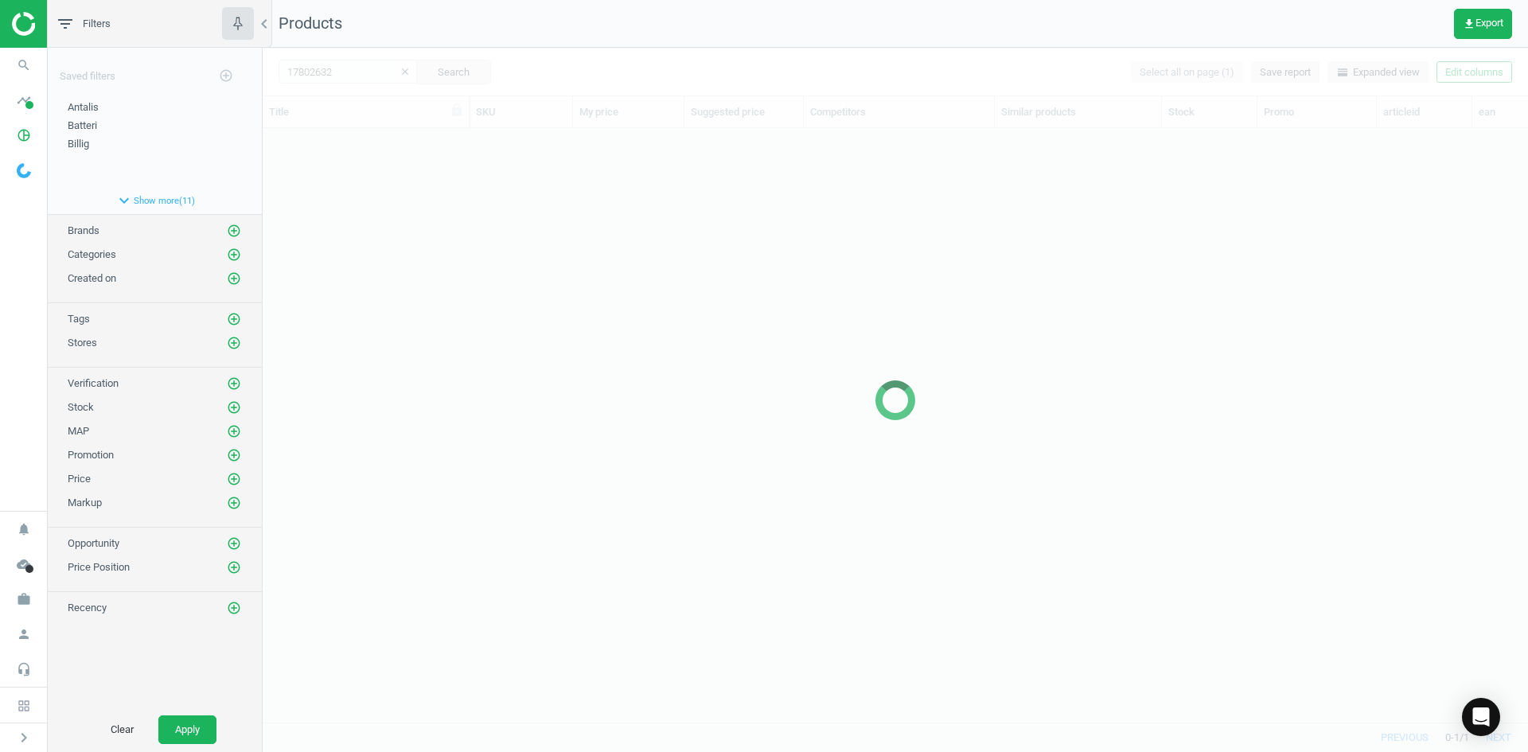
scroll to position [570, 1254]
click at [594, 318] on div at bounding box center [896, 400] width 1266 height 704
click at [478, 256] on div at bounding box center [896, 400] width 1266 height 704
click at [474, 255] on div at bounding box center [896, 400] width 1266 height 704
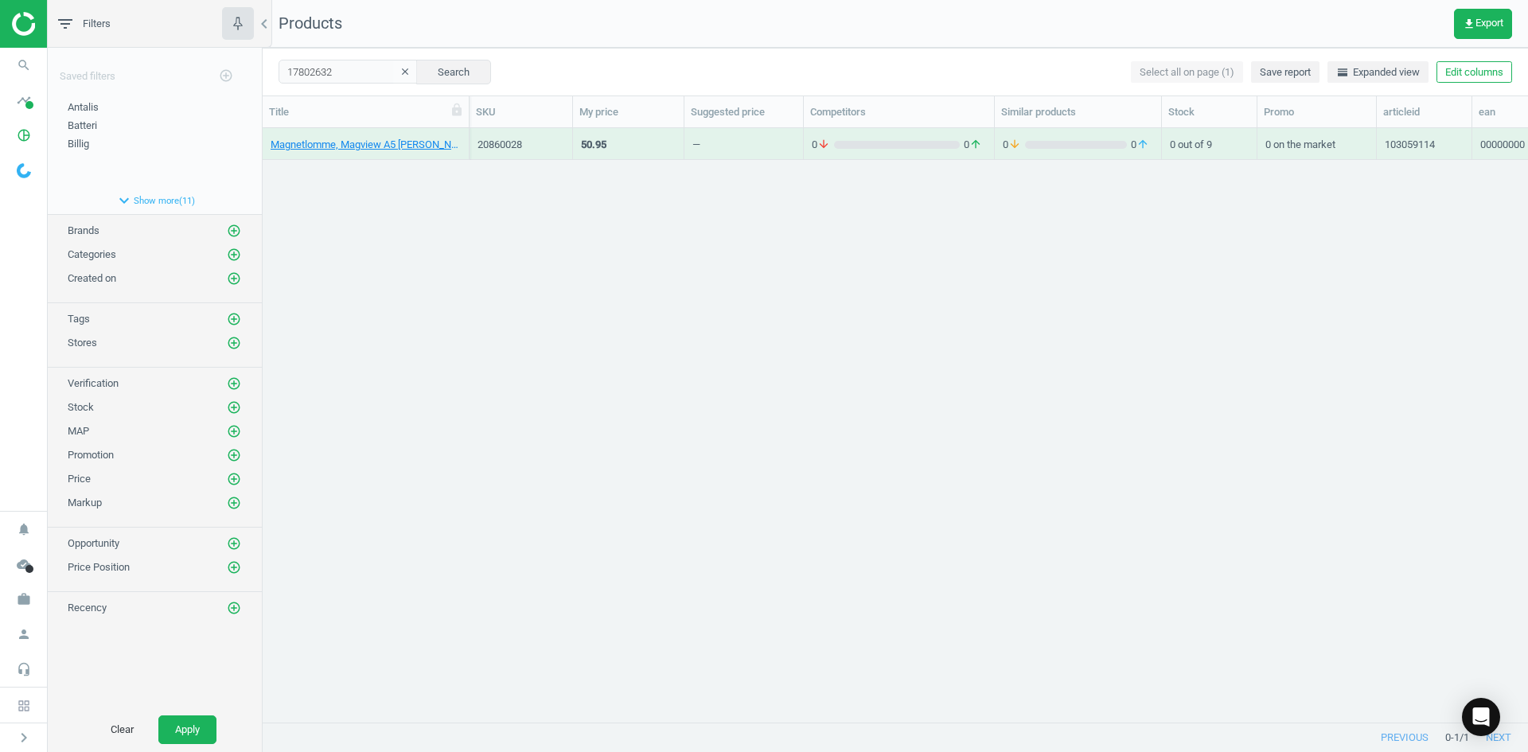
drag, startPoint x: 466, startPoint y: 230, endPoint x: 462, endPoint y: 220, distance: 10.8
click at [466, 228] on div "Magnetlomme, Magview A5 [PERSON_NAME] led, 00000000 20860028 50.95 — 0 arrow_do…" at bounding box center [896, 419] width 1266 height 582
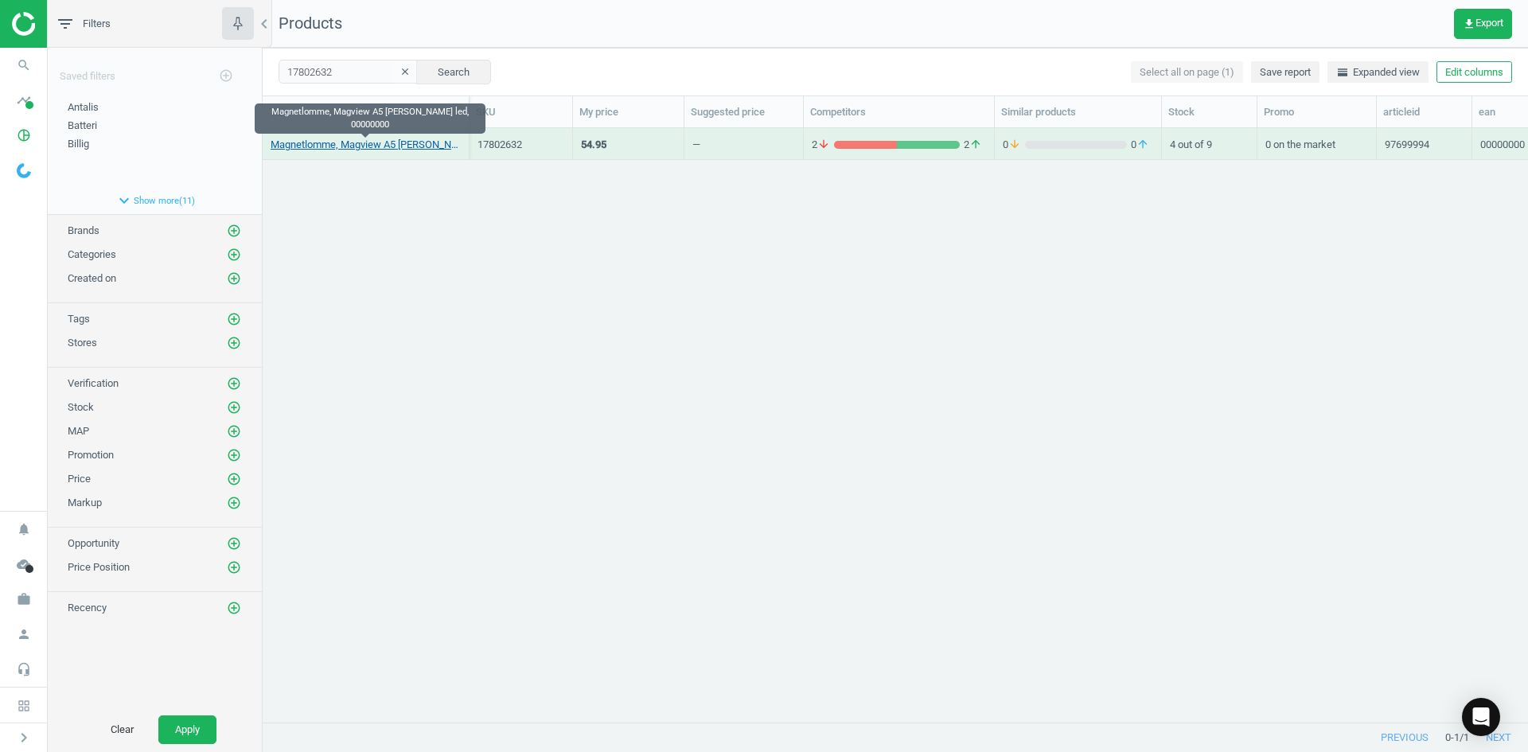
click at [419, 147] on link "Magnetlomme, Magview A5 [PERSON_NAME] led, 00000000" at bounding box center [366, 145] width 190 height 14
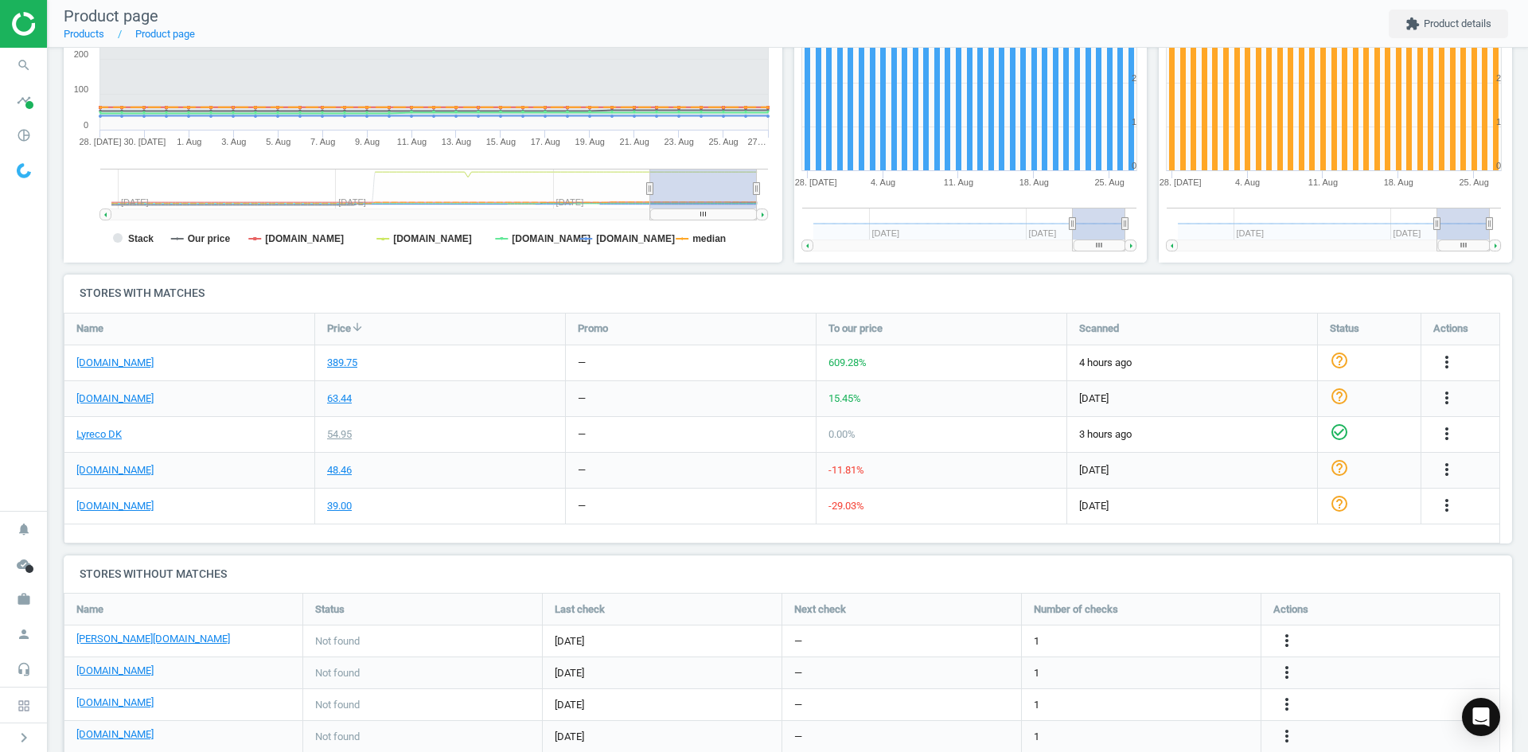
scroll to position [391, 0]
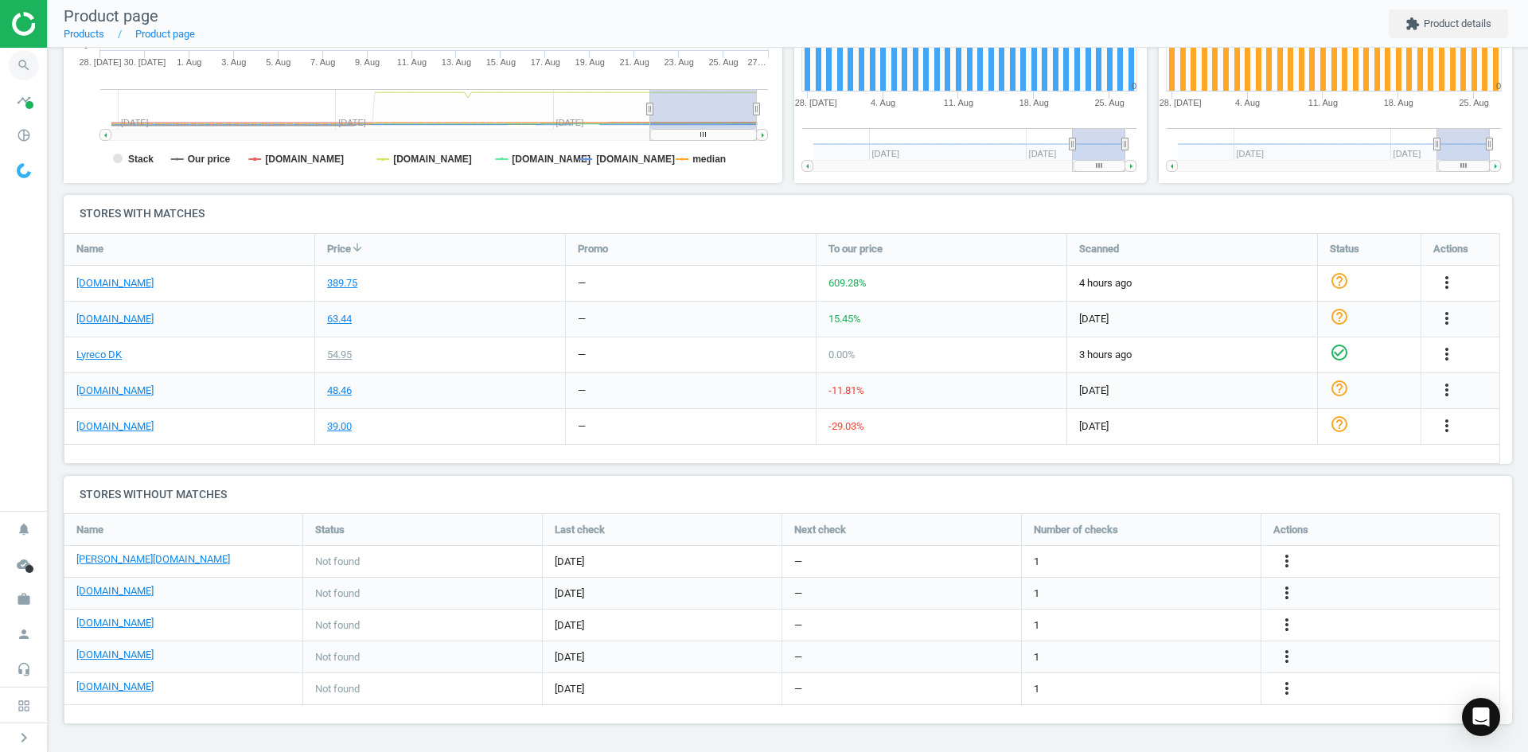
click at [27, 64] on icon "search" at bounding box center [24, 65] width 30 height 30
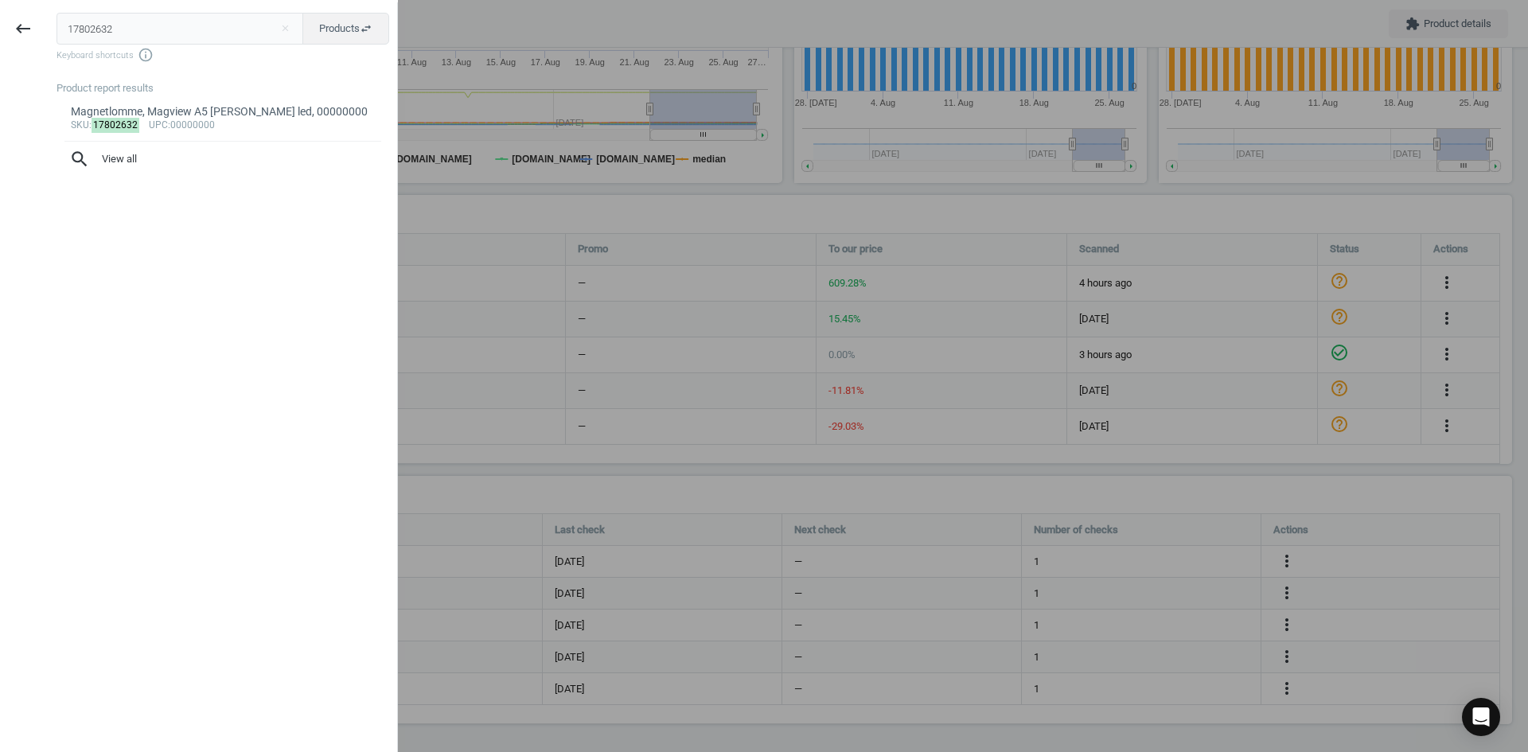
drag, startPoint x: 159, startPoint y: 34, endPoint x: 44, endPoint y: 45, distance: 116.0
click at [44, 45] on div "keyboard_backspace 17802632 close Products swap_horiz Keyboard shortcuts info_o…" at bounding box center [199, 378] width 398 height 752
type input "15708941"
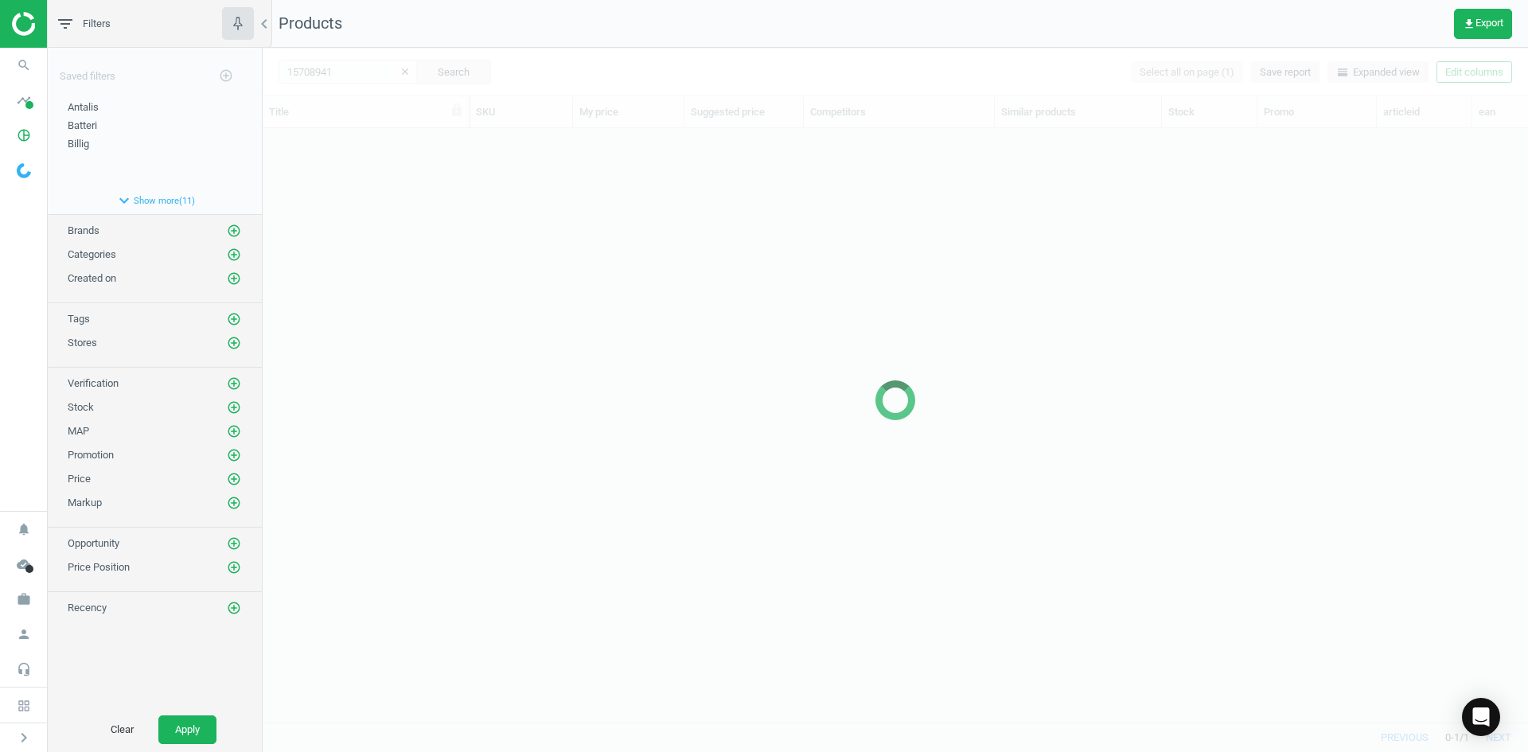
scroll to position [570, 1254]
click at [1107, 603] on div at bounding box center [896, 400] width 1266 height 704
click at [430, 263] on div at bounding box center [896, 400] width 1266 height 704
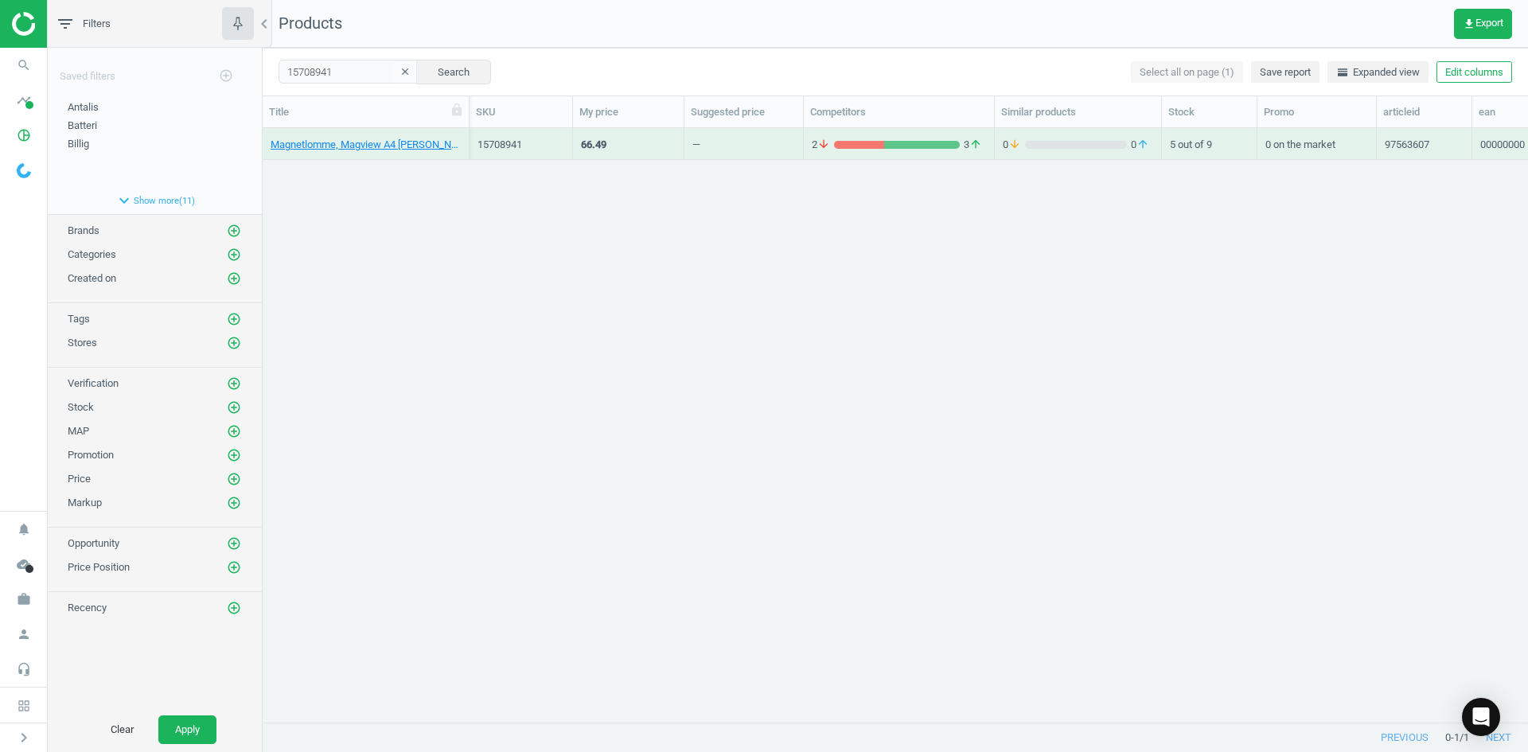
click at [417, 233] on div "Magnetlomme, Magview A4 [PERSON_NAME] led, 00000000 15708941 66.49 — 2 arrow_do…" at bounding box center [896, 419] width 1266 height 582
click at [363, 146] on link "Magnetlomme, Magview A4 [PERSON_NAME] led, 00000000" at bounding box center [366, 145] width 190 height 14
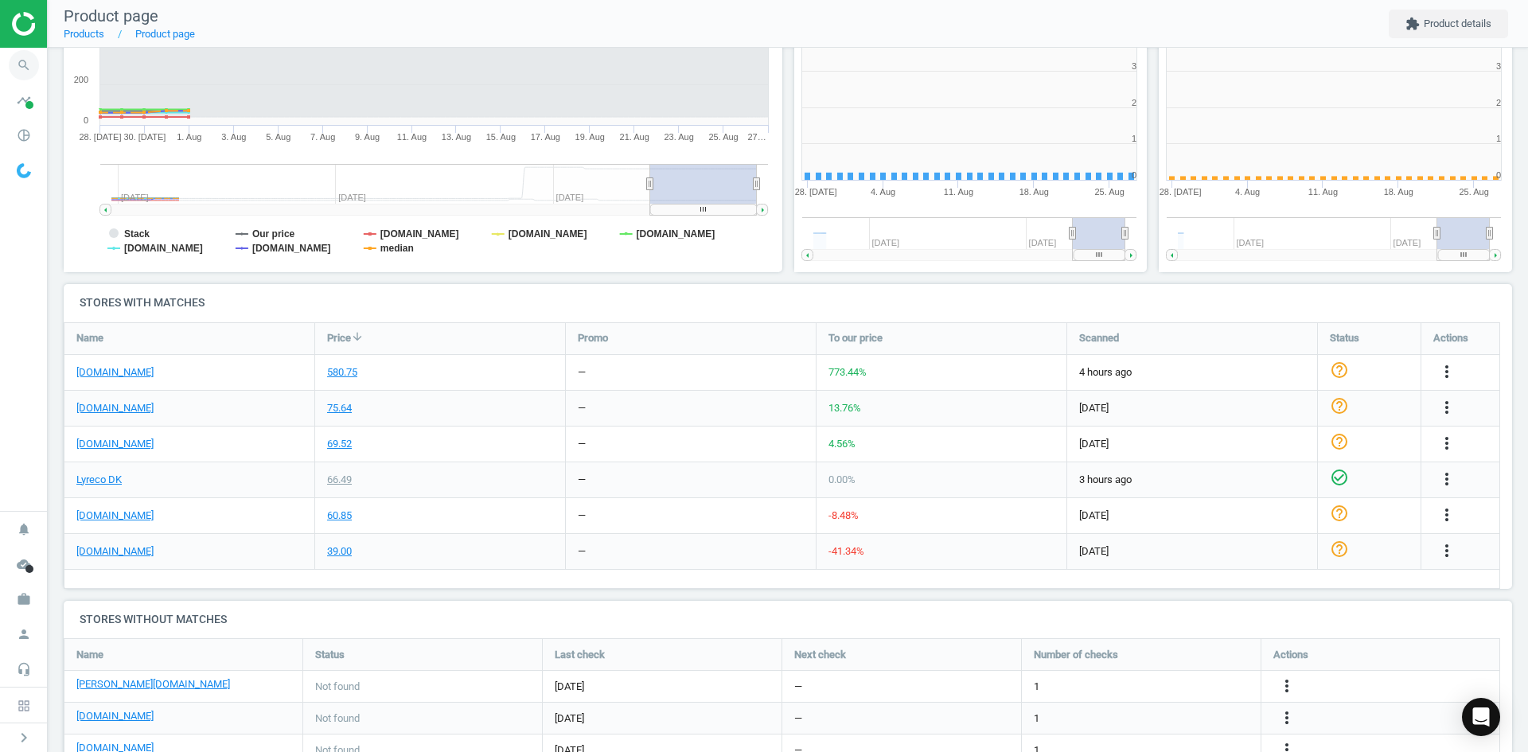
scroll to position [8, 8]
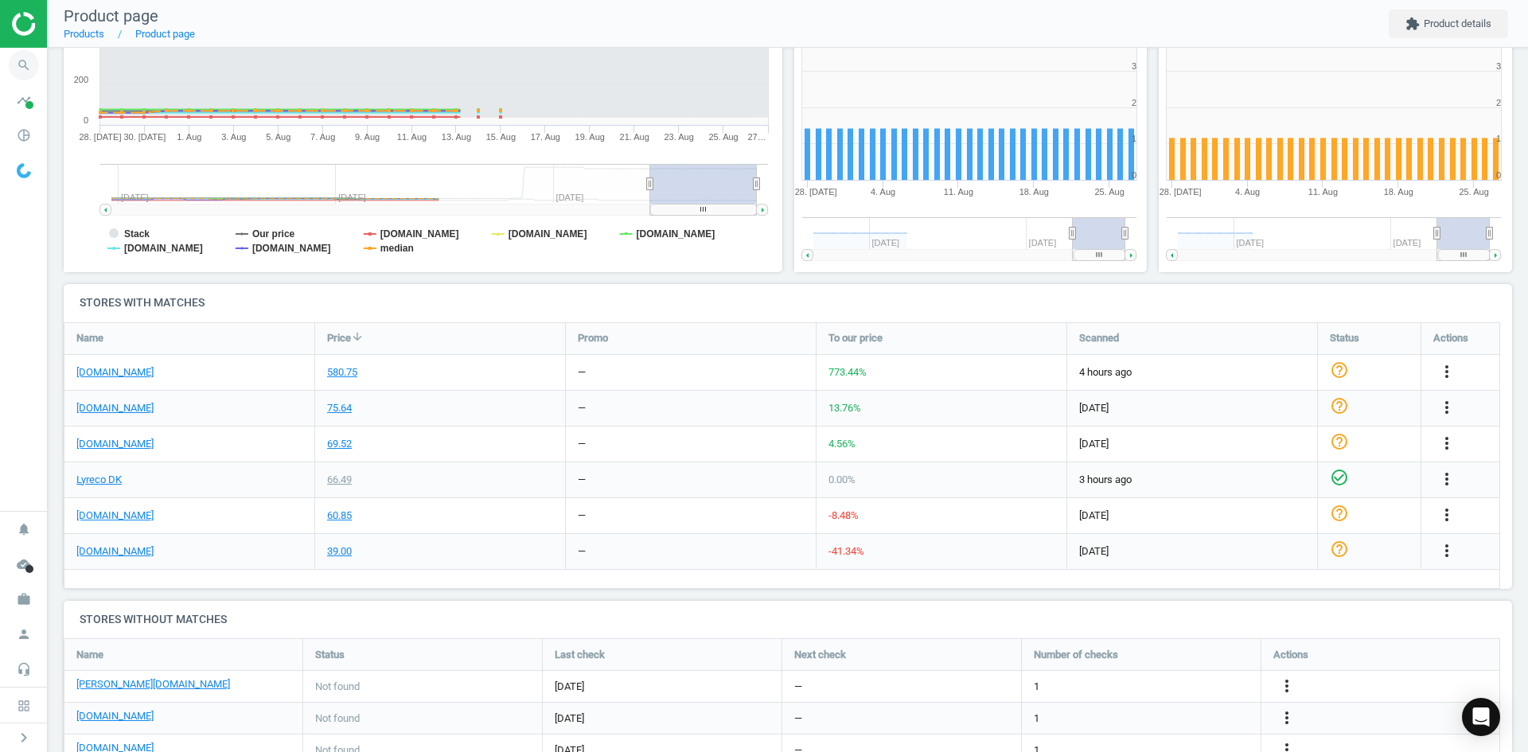
click at [16, 74] on icon "search" at bounding box center [24, 65] width 30 height 30
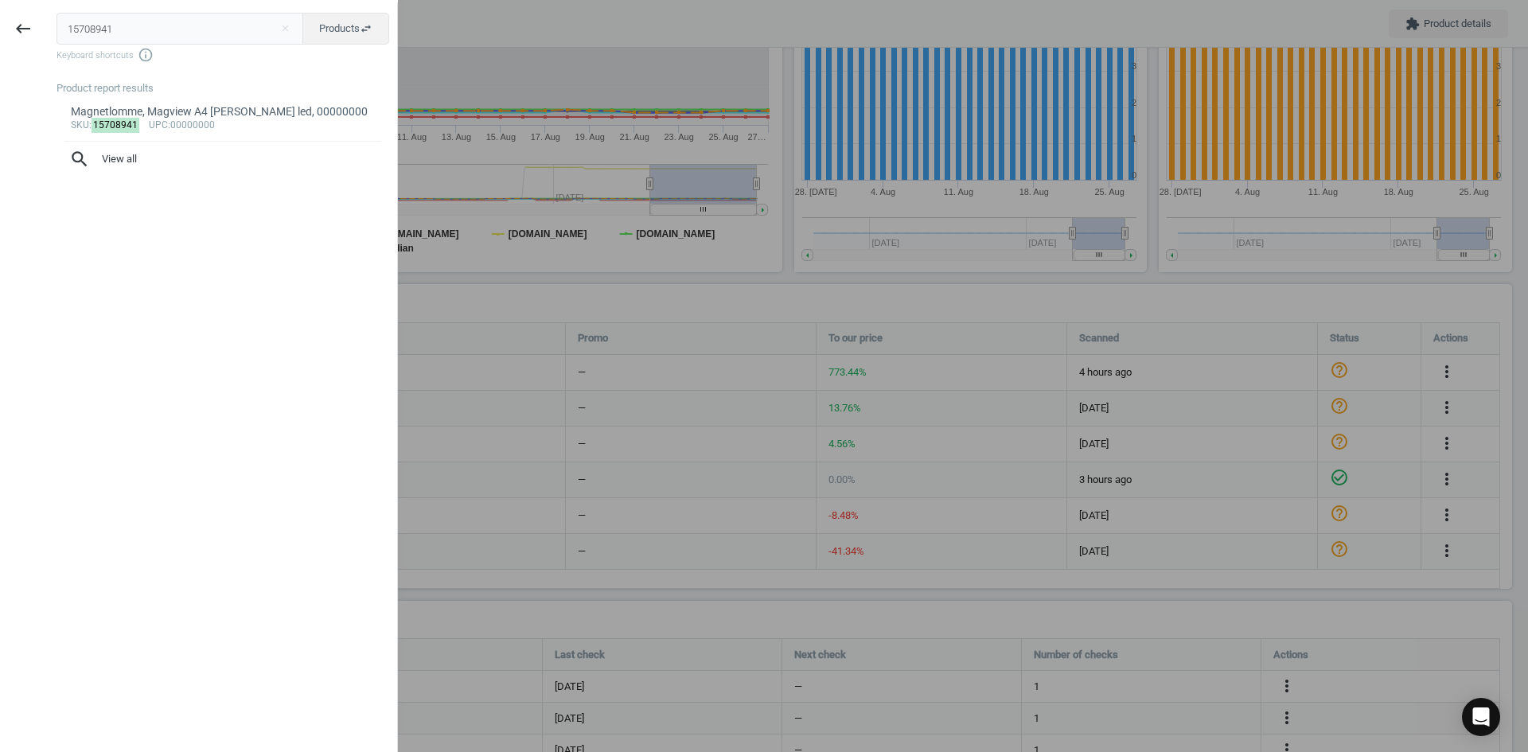
drag, startPoint x: 124, startPoint y: 30, endPoint x: 46, endPoint y: 34, distance: 78.1
click at [53, 30] on div "15708941 close Products swap_horiz Keyboard shortcuts info_outline Product repo…" at bounding box center [221, 378] width 351 height 752
type input "17802619"
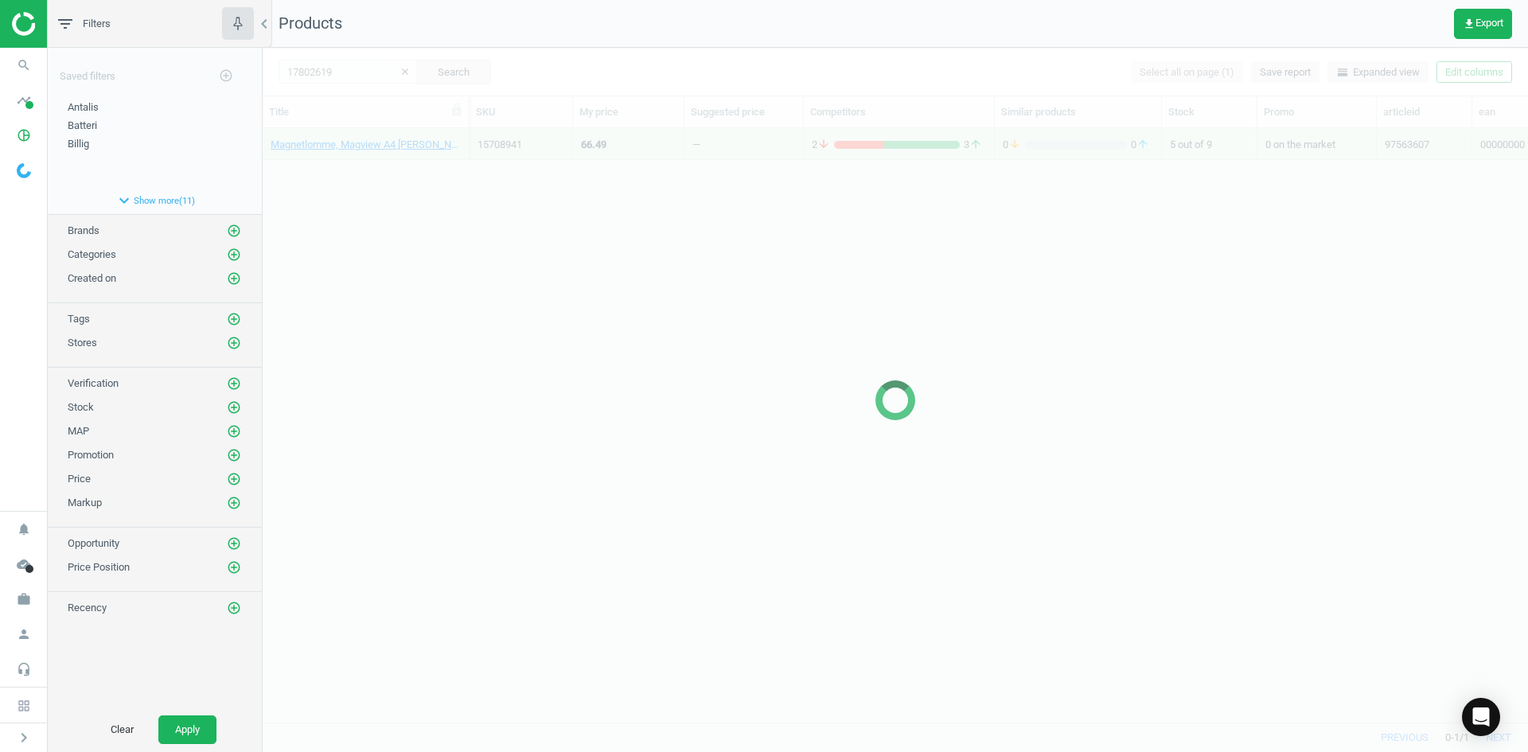
click at [518, 200] on div at bounding box center [896, 400] width 1266 height 704
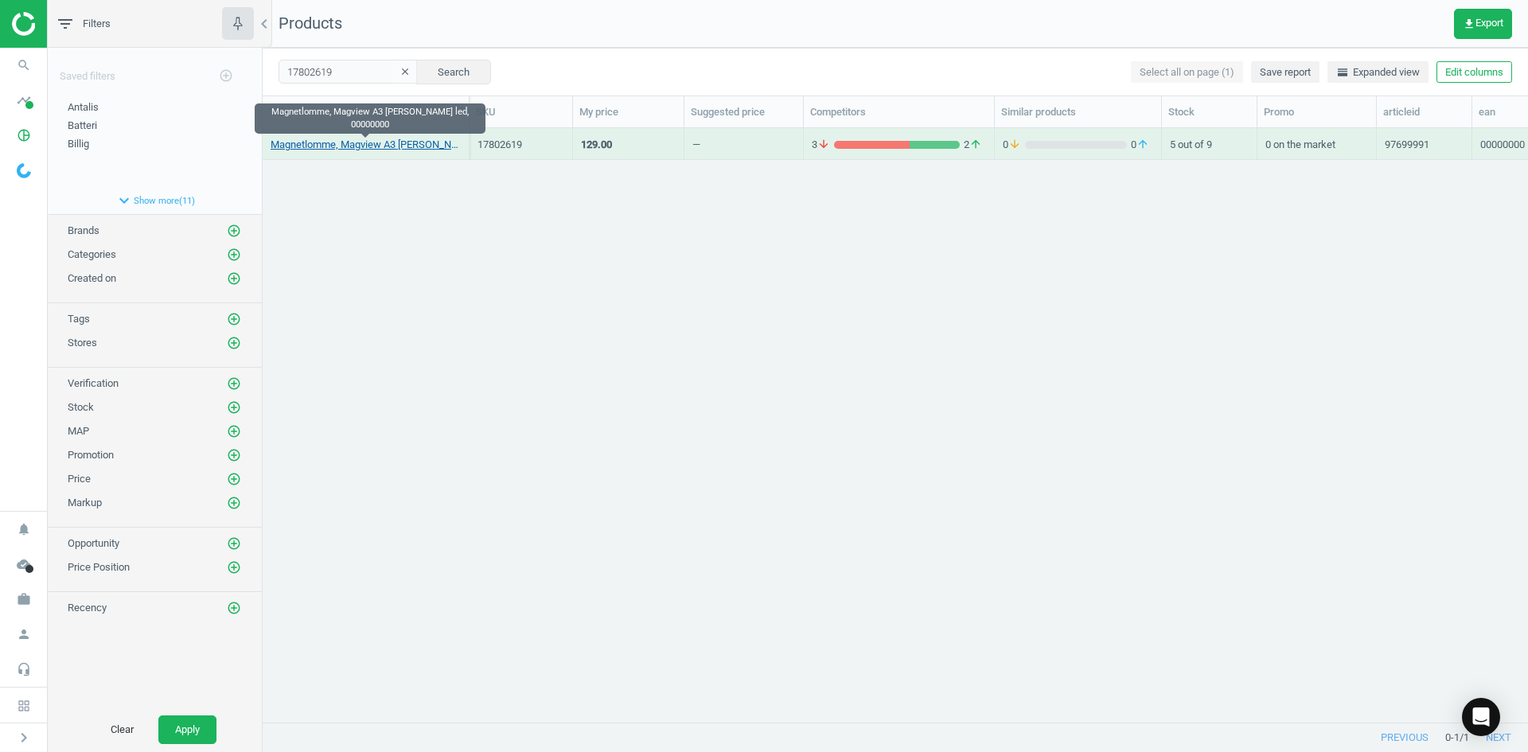
click at [443, 146] on link "Magnetlomme, Magview A3 [PERSON_NAME] led, 00000000" at bounding box center [366, 145] width 190 height 14
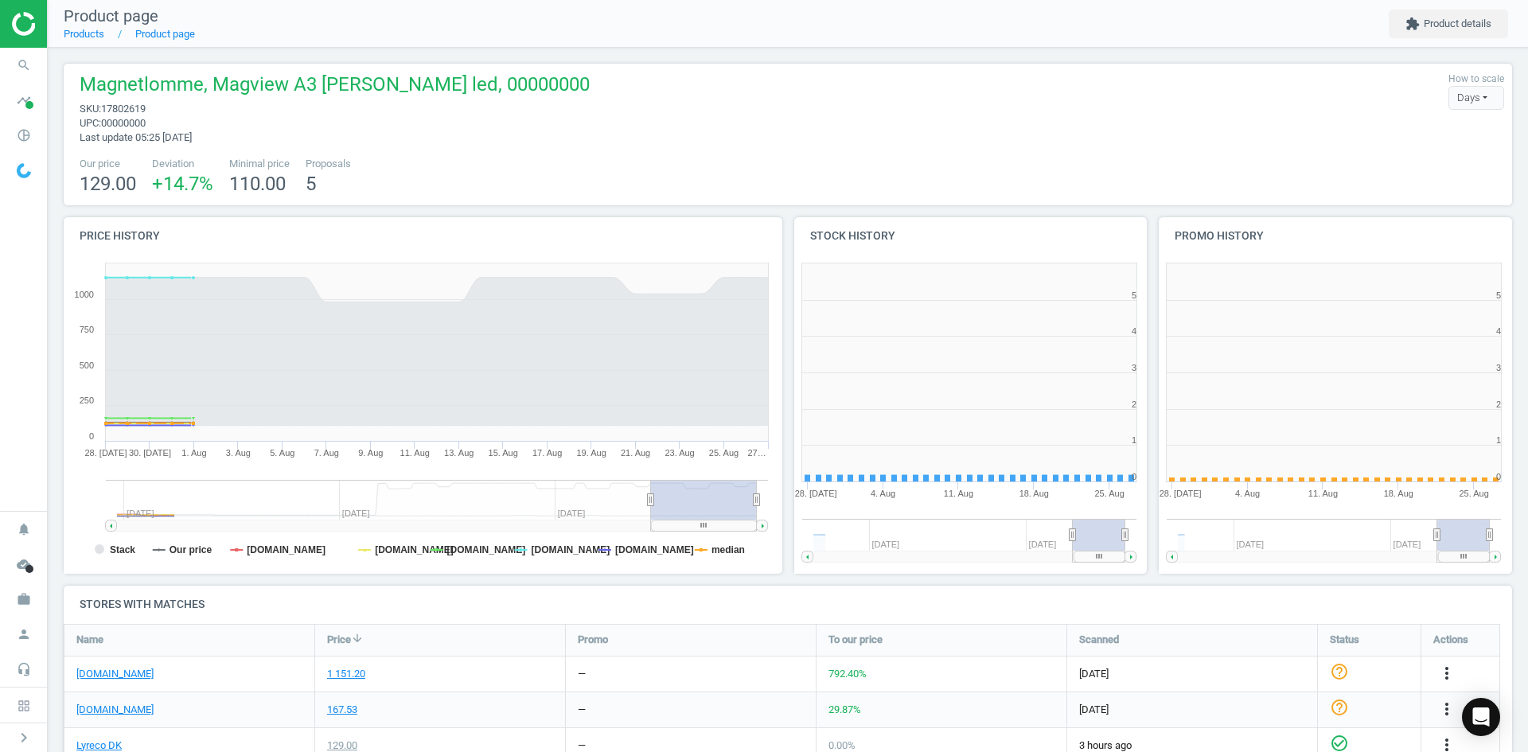
scroll to position [8, 8]
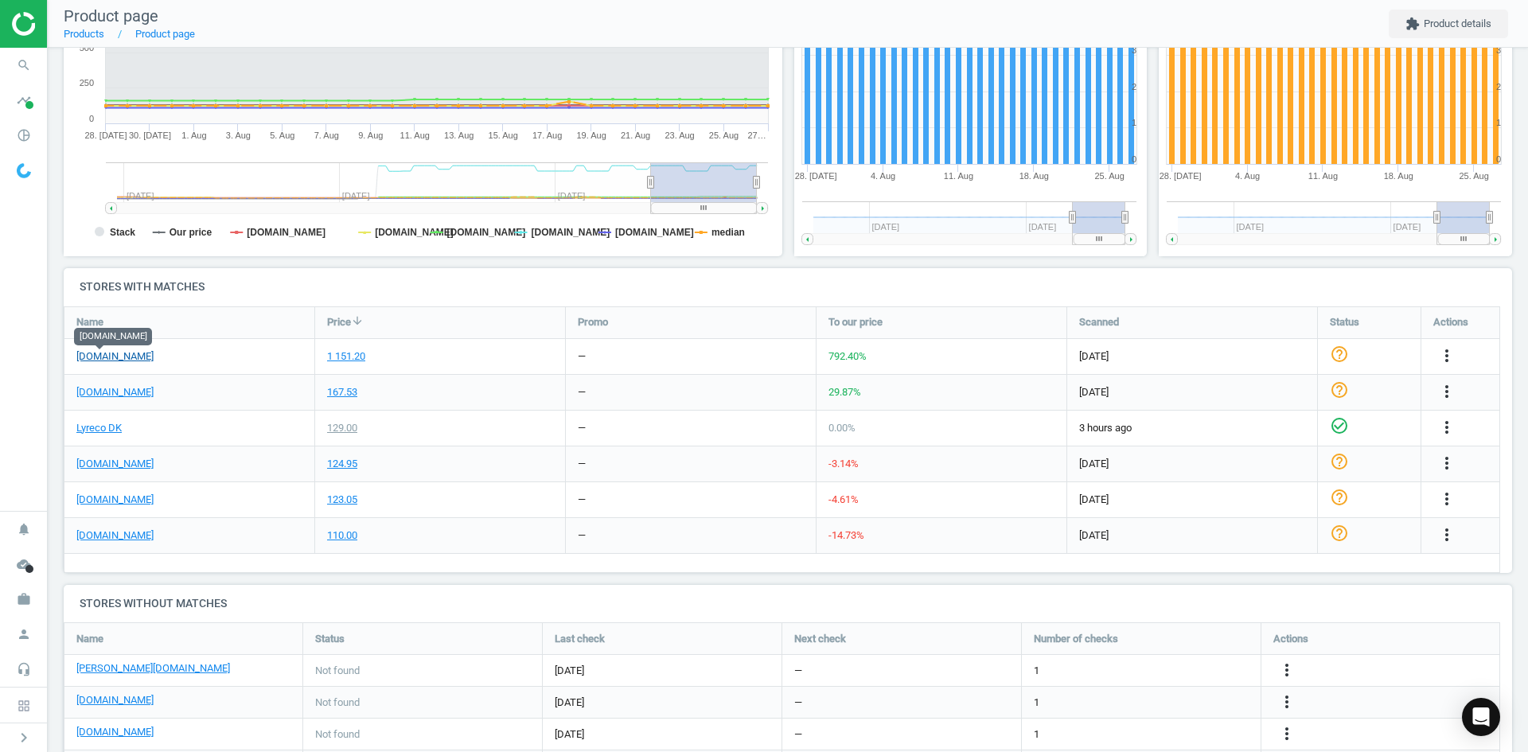
click at [93, 359] on link "[DOMAIN_NAME]" at bounding box center [114, 356] width 77 height 14
click at [1449, 357] on icon "more_vert" at bounding box center [1447, 355] width 19 height 19
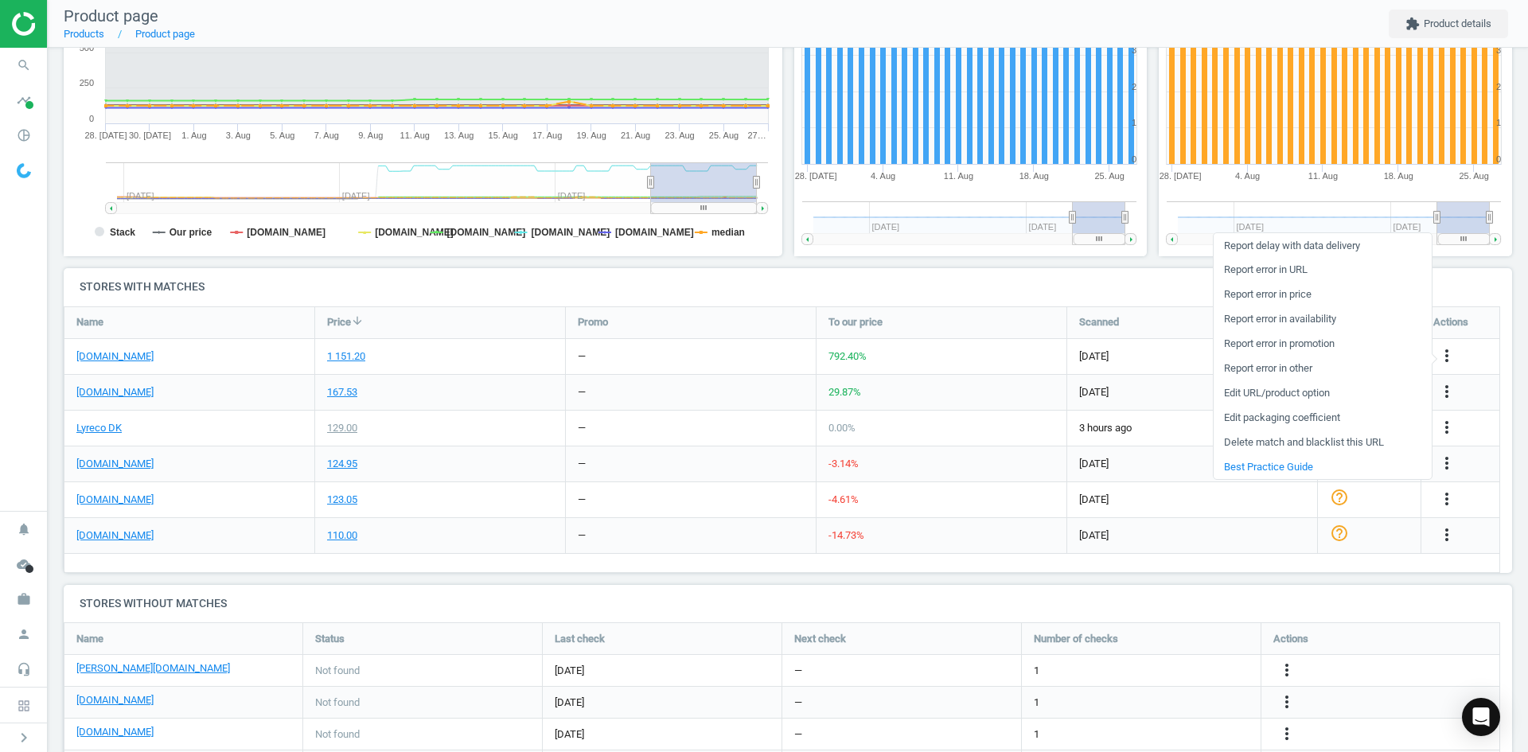
click at [1297, 420] on link "Edit packaging coefficient" at bounding box center [1323, 418] width 218 height 25
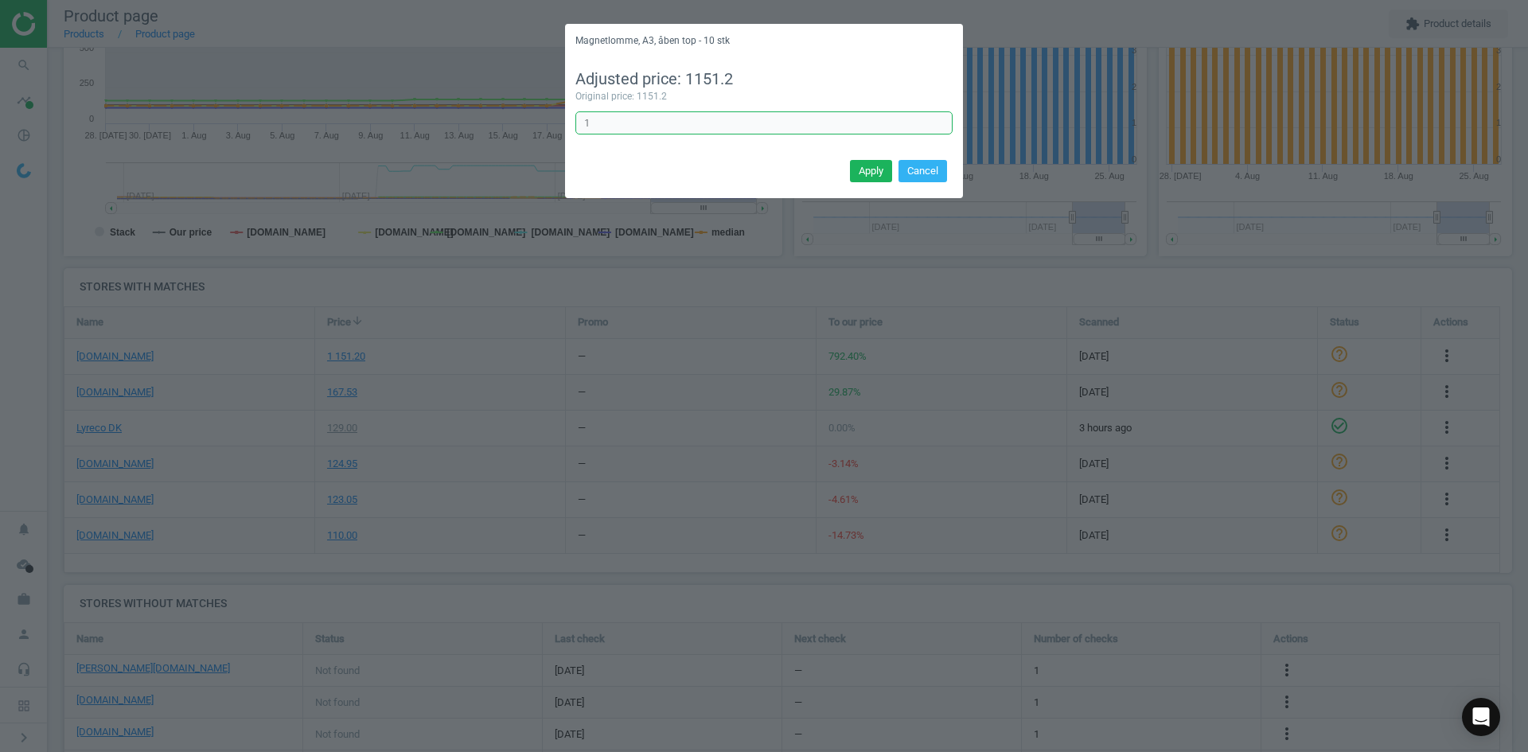
click at [634, 129] on input "1" at bounding box center [764, 123] width 377 height 24
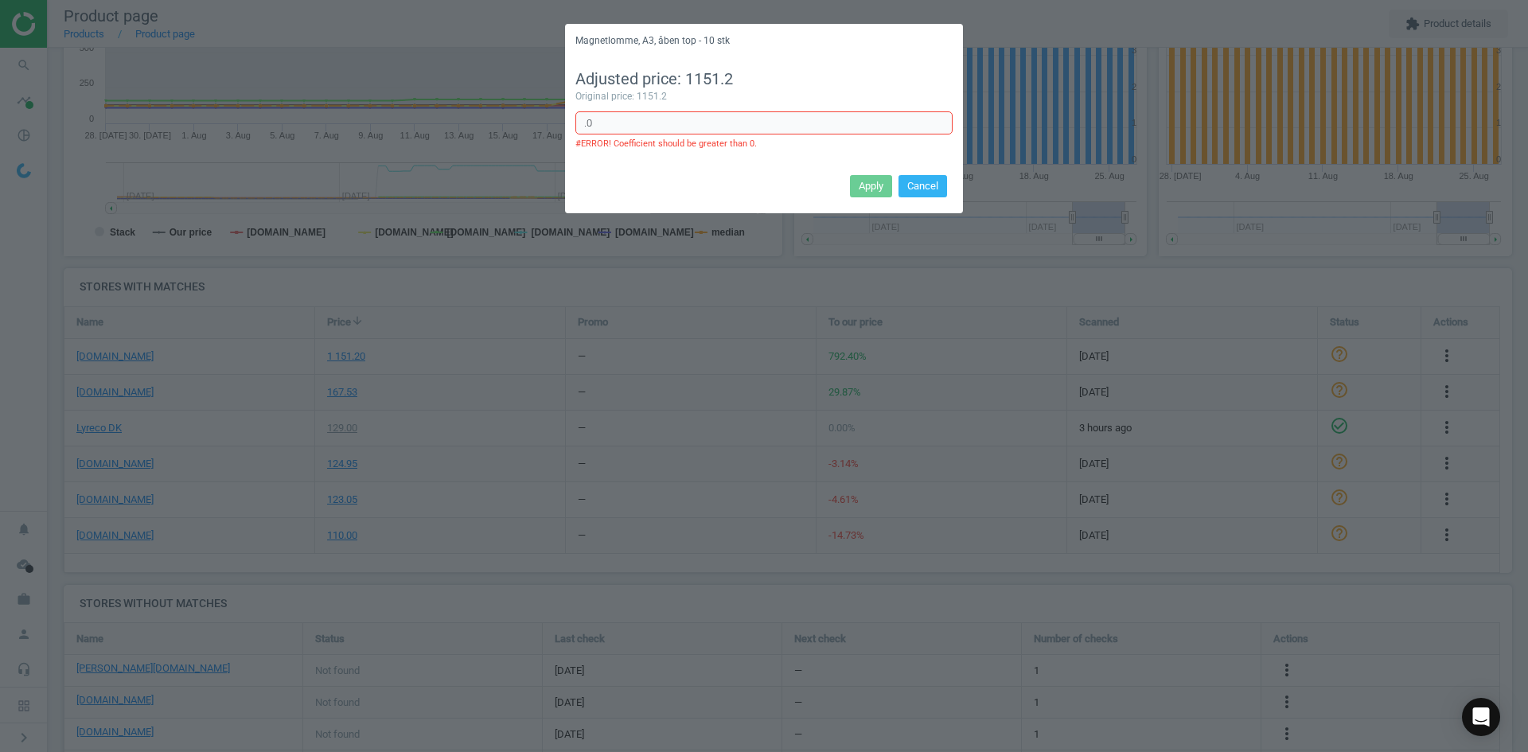
type input "."
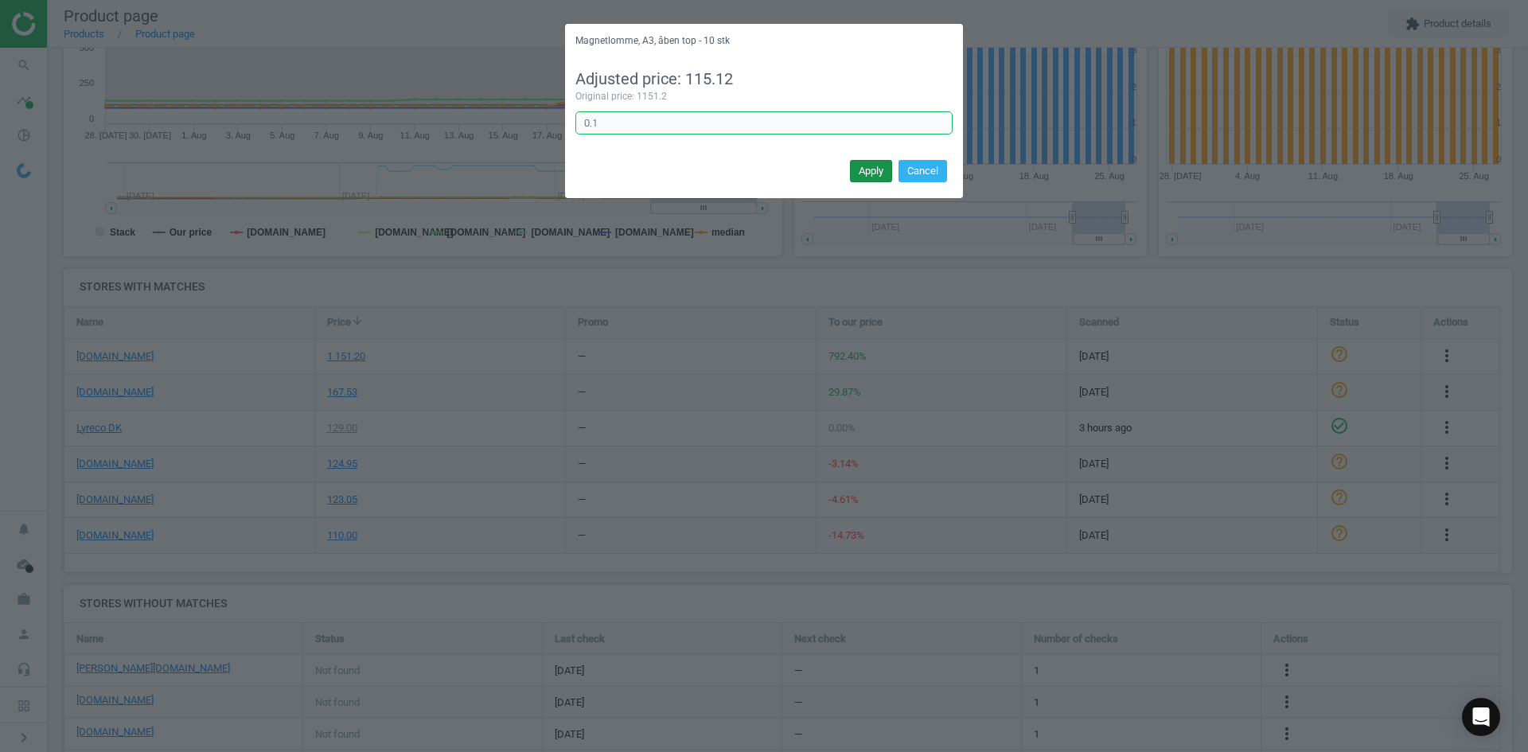
type input "0.1"
click at [881, 164] on button "Apply" at bounding box center [871, 171] width 42 height 22
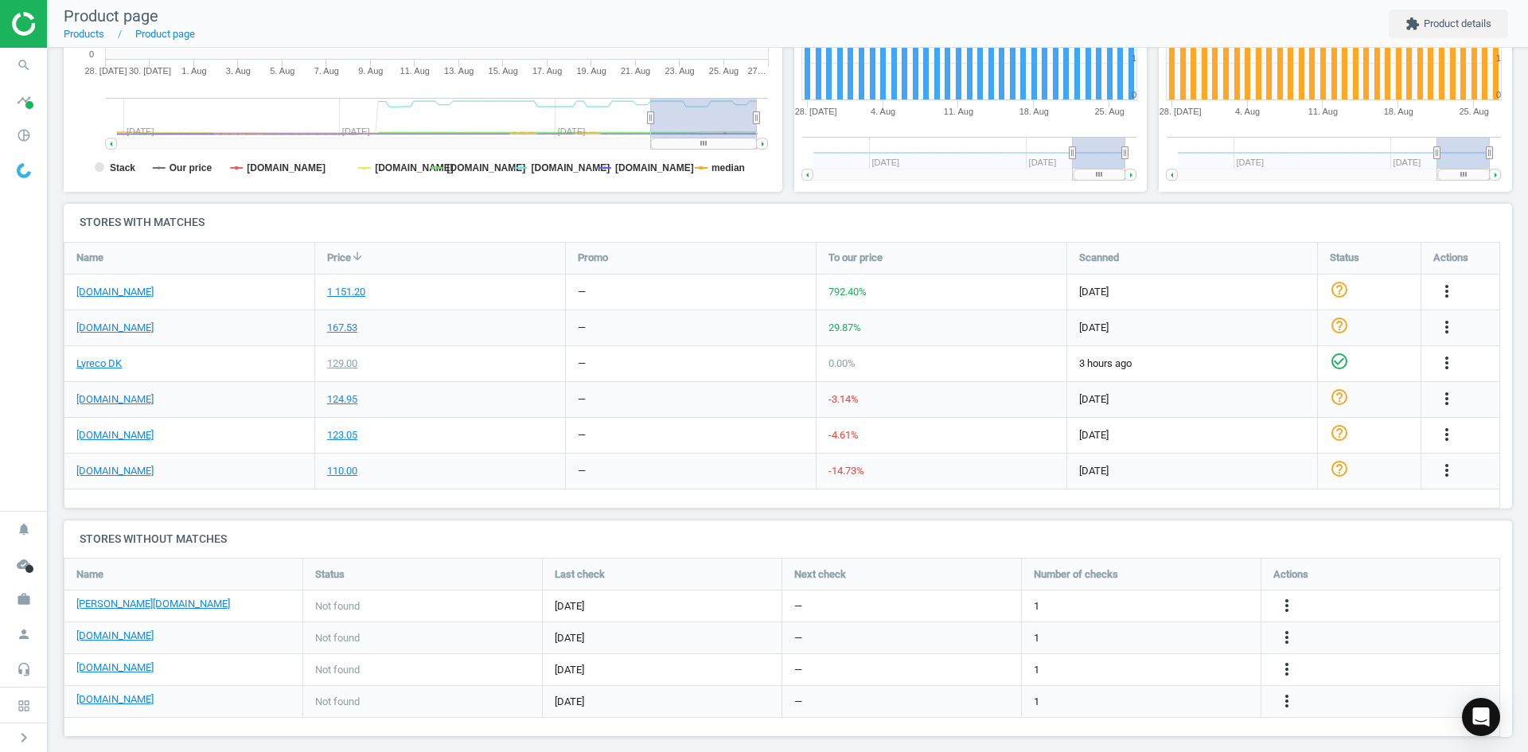
scroll to position [395, 0]
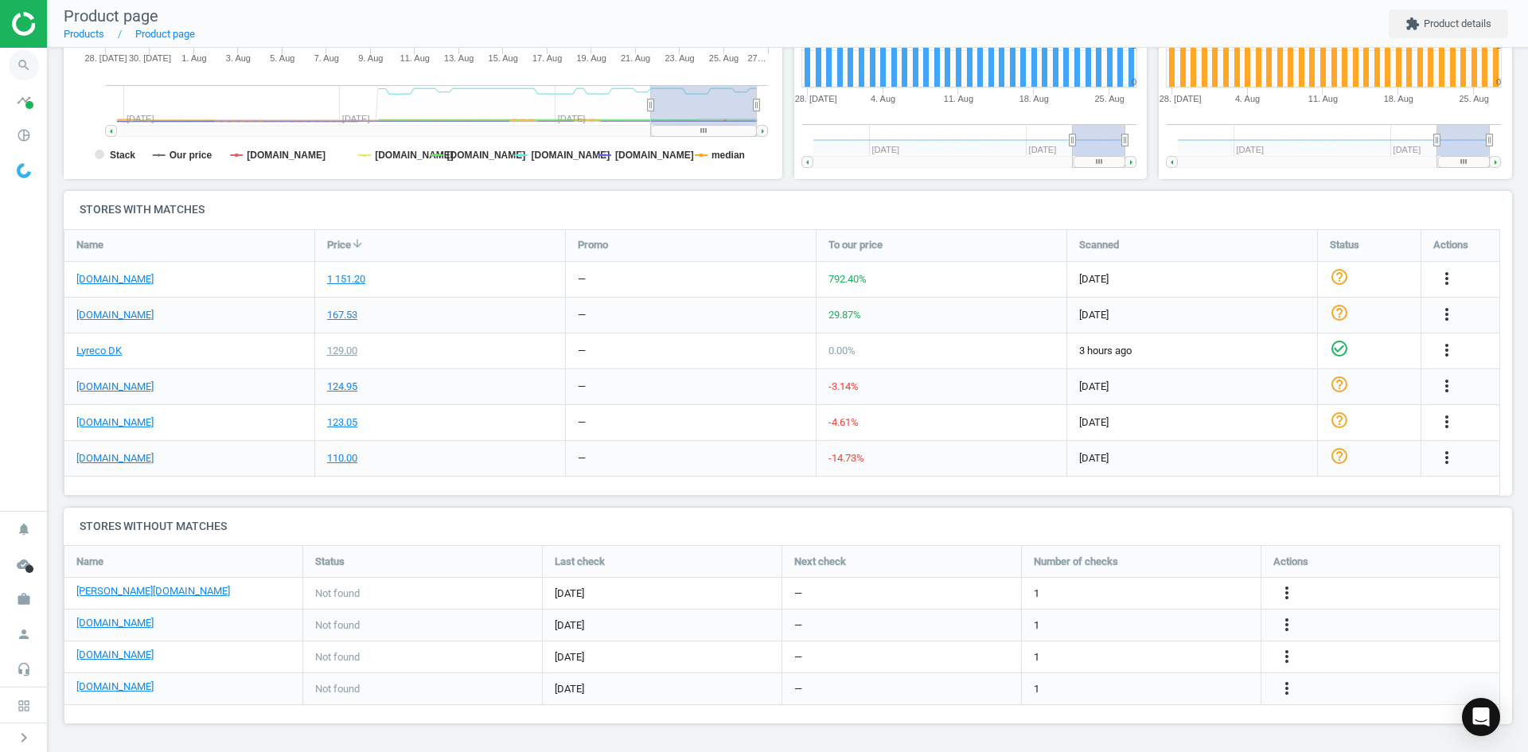
click at [36, 67] on icon "search" at bounding box center [24, 65] width 30 height 30
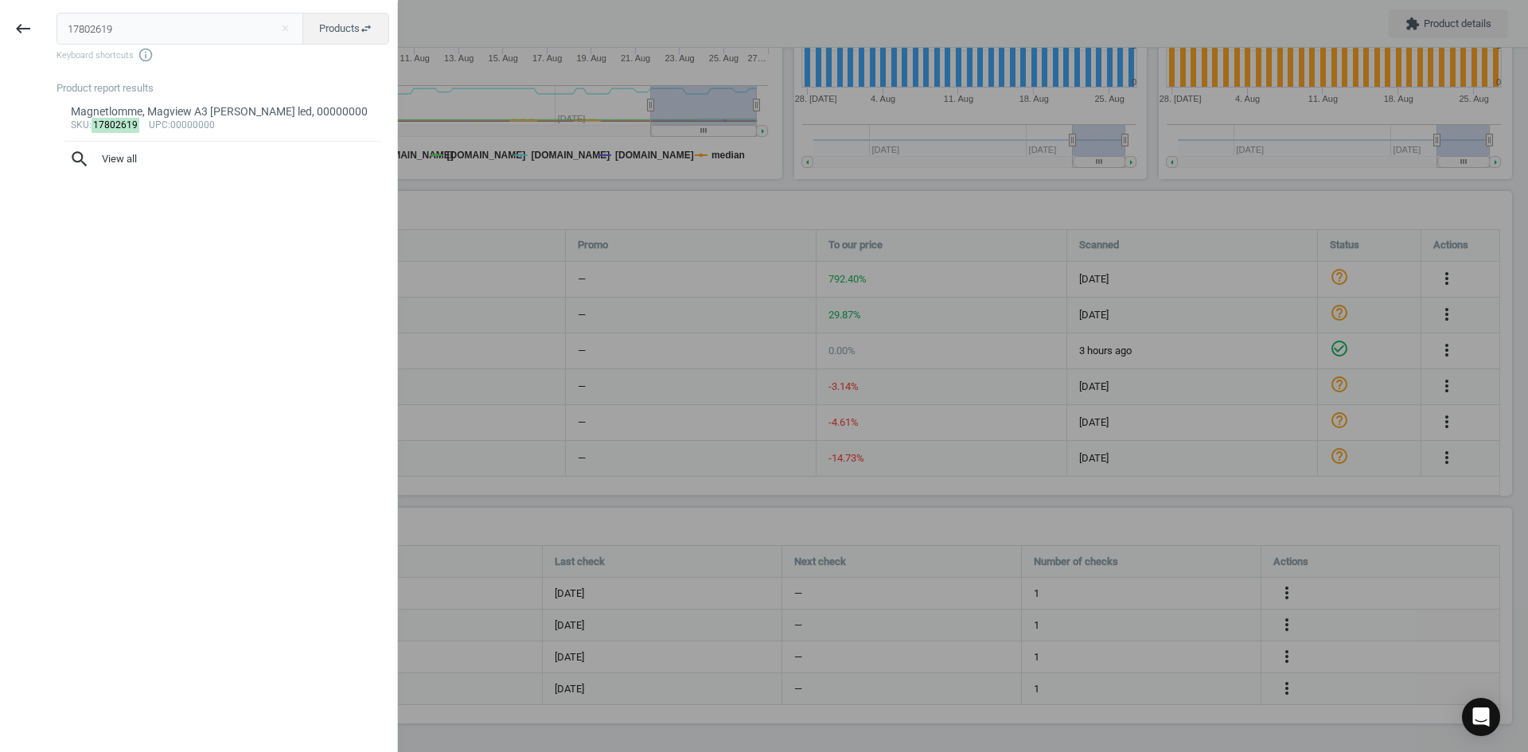
drag, startPoint x: 103, startPoint y: 33, endPoint x: 53, endPoint y: 33, distance: 50.9
click at [53, 33] on div "17802619 close Products swap_horiz Keyboard shortcuts info_outline Product repo…" at bounding box center [221, 378] width 351 height 752
drag, startPoint x: 145, startPoint y: 21, endPoint x: 29, endPoint y: 33, distance: 116.8
click at [34, 31] on div "keyboard_backspace 17802619 close Products swap_horiz Keyboard shortcuts info_o…" at bounding box center [199, 378] width 398 height 752
type input "17802621"
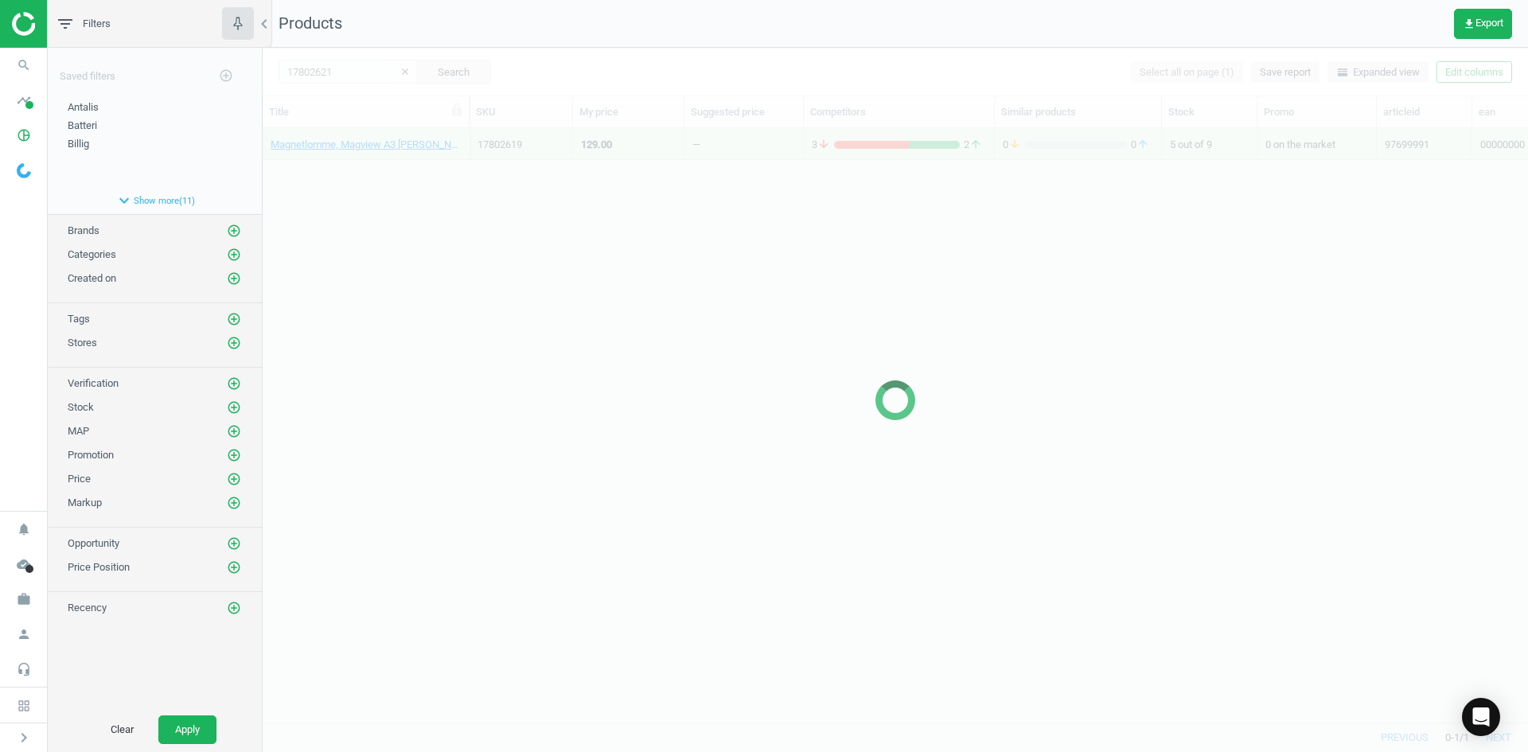
click at [720, 293] on div at bounding box center [896, 400] width 1266 height 704
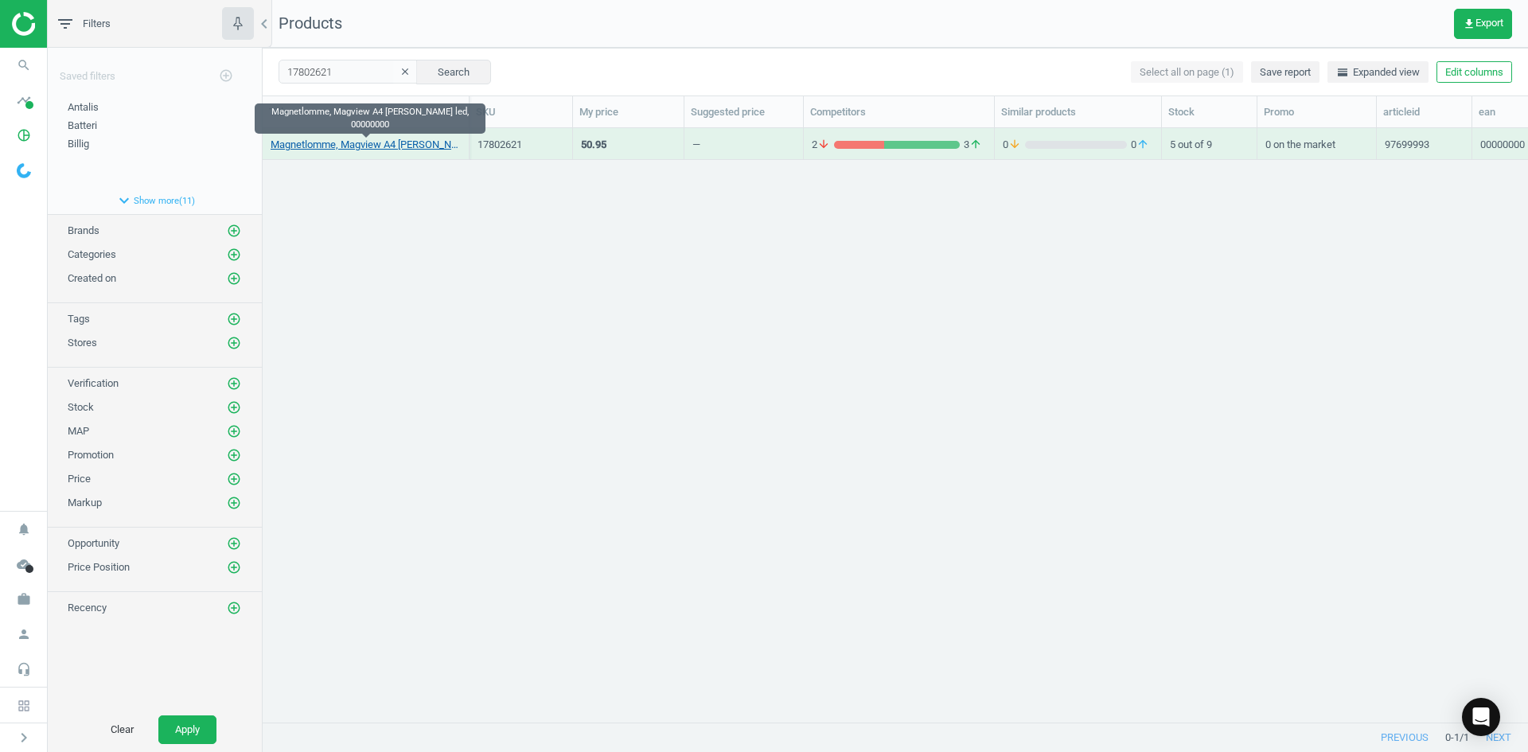
click at [419, 148] on link "Magnetlomme, Magview A4 åben lang led, 00000000" at bounding box center [366, 145] width 190 height 14
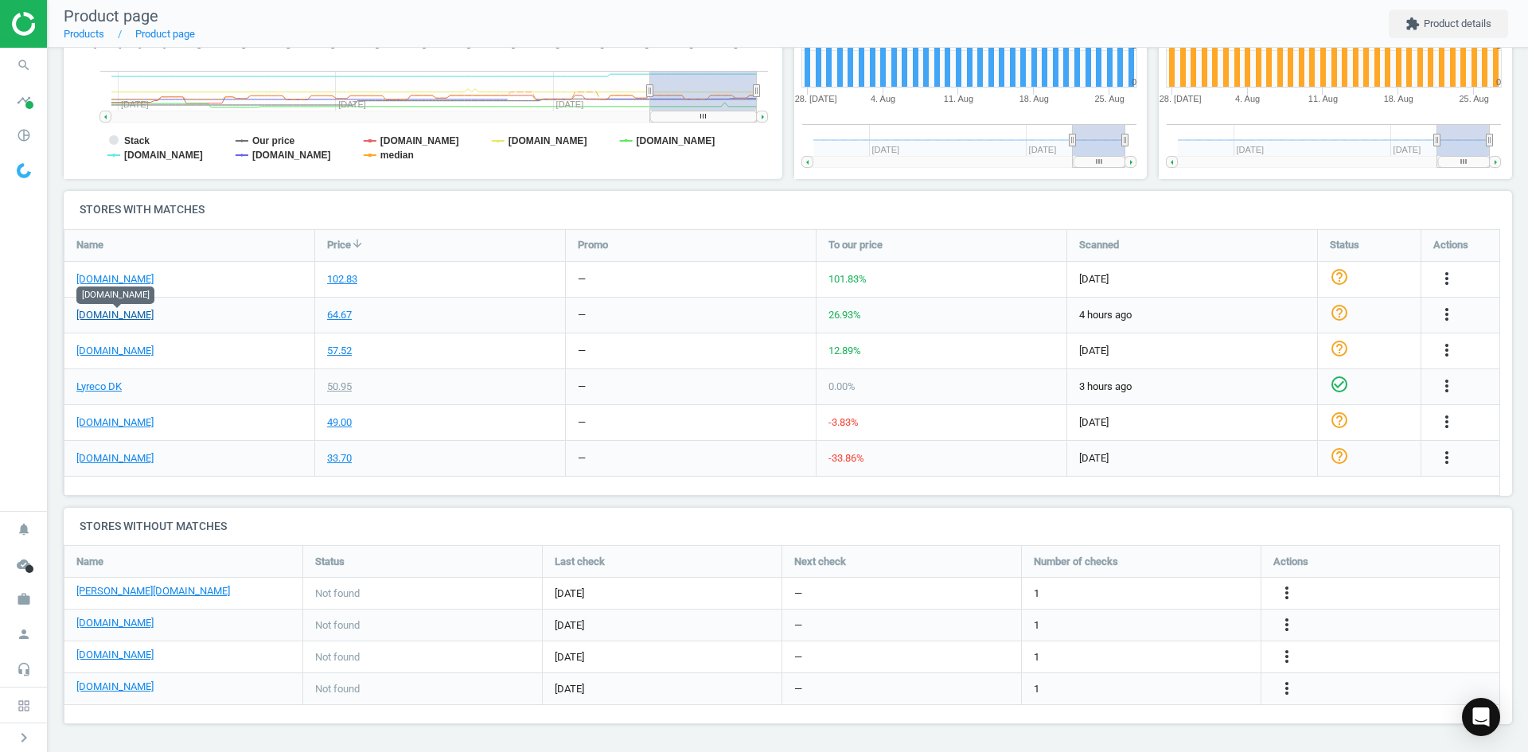
click at [146, 316] on link "[DOMAIN_NAME]" at bounding box center [114, 315] width 77 height 14
click at [15, 58] on icon "search" at bounding box center [24, 65] width 30 height 30
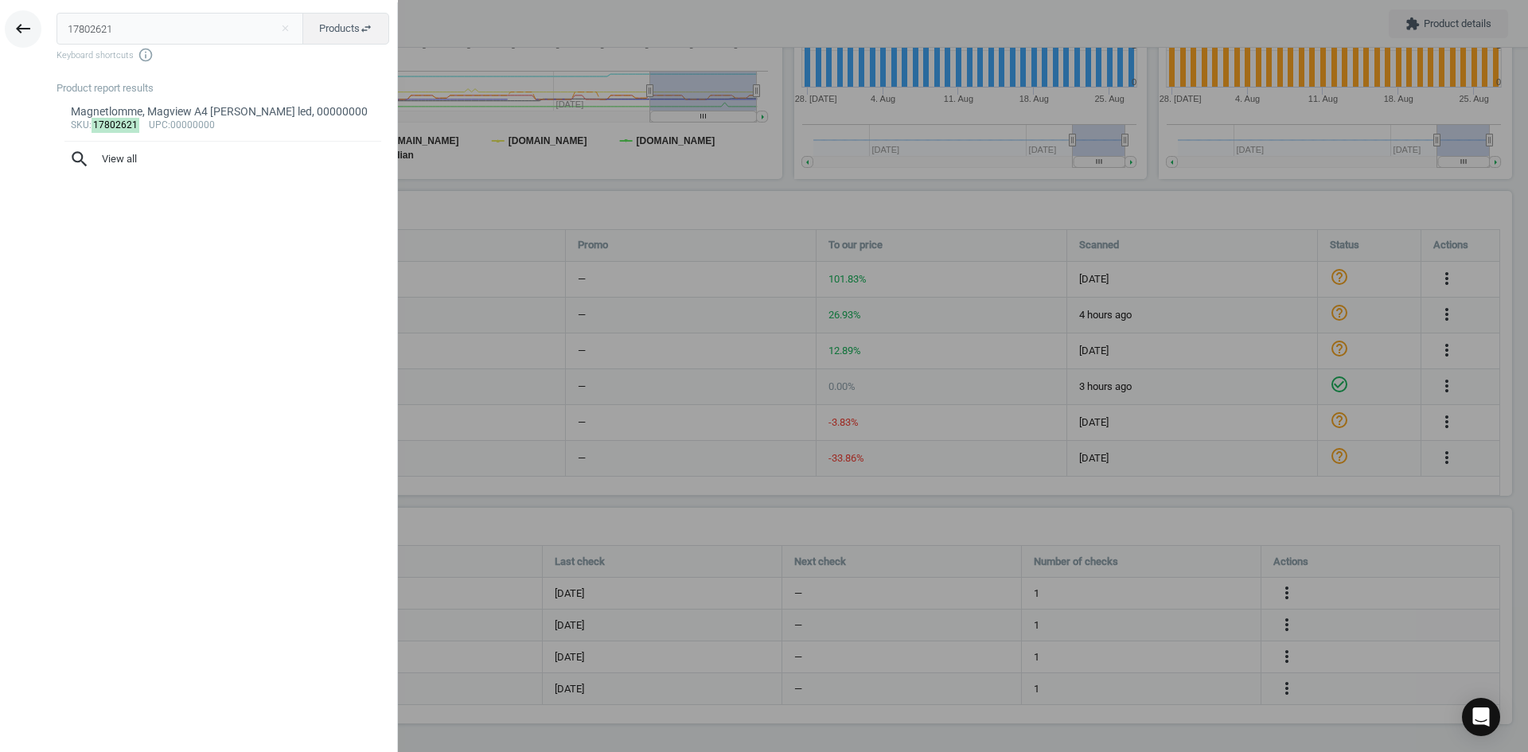
drag, startPoint x: 144, startPoint y: 26, endPoint x: 0, endPoint y: 60, distance: 147.9
click at [16, 30] on div "keyboard_backspace 17802621 close Products swap_horiz Keyboard shortcuts info_o…" at bounding box center [199, 378] width 398 height 752
type input "15708963"
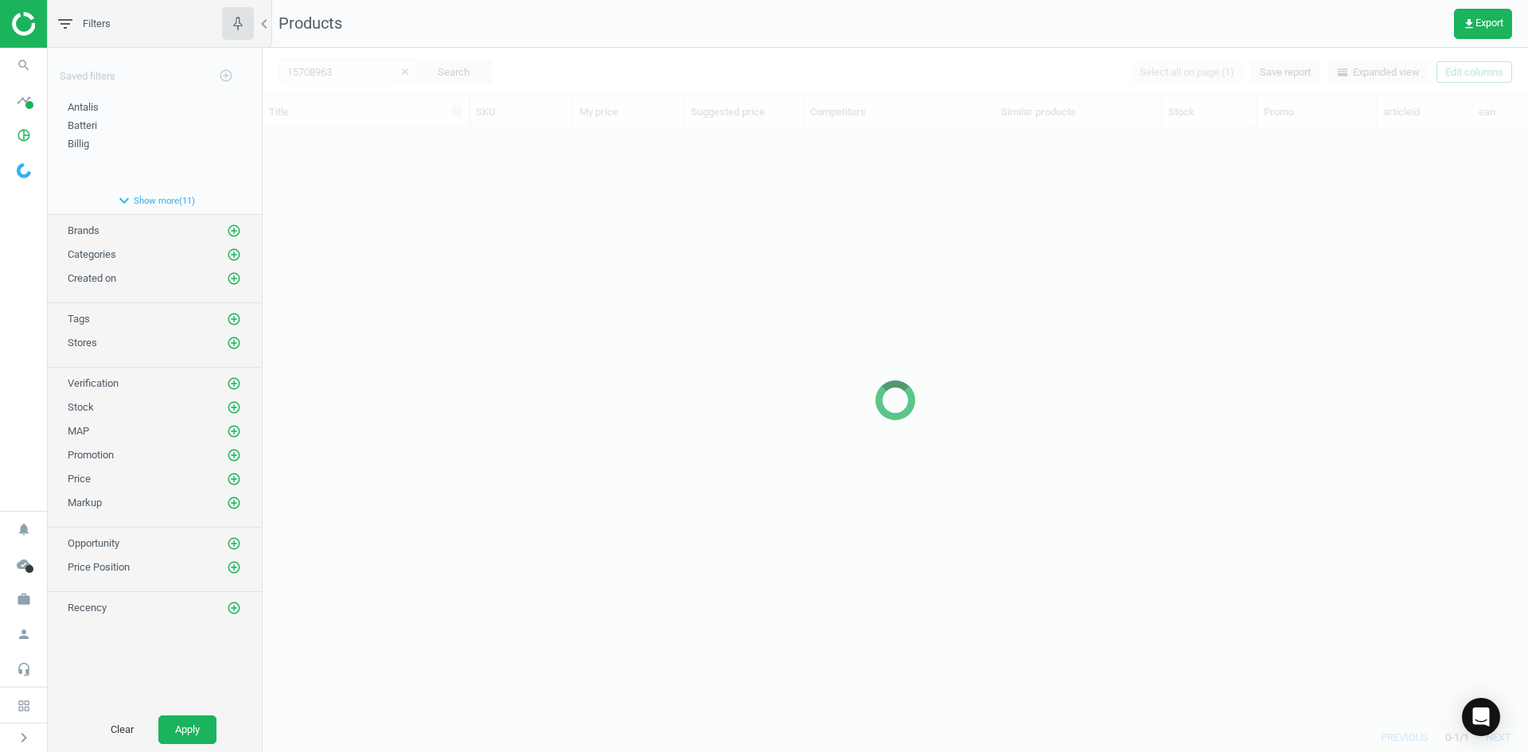
scroll to position [570, 1254]
click at [470, 222] on div at bounding box center [896, 400] width 1266 height 704
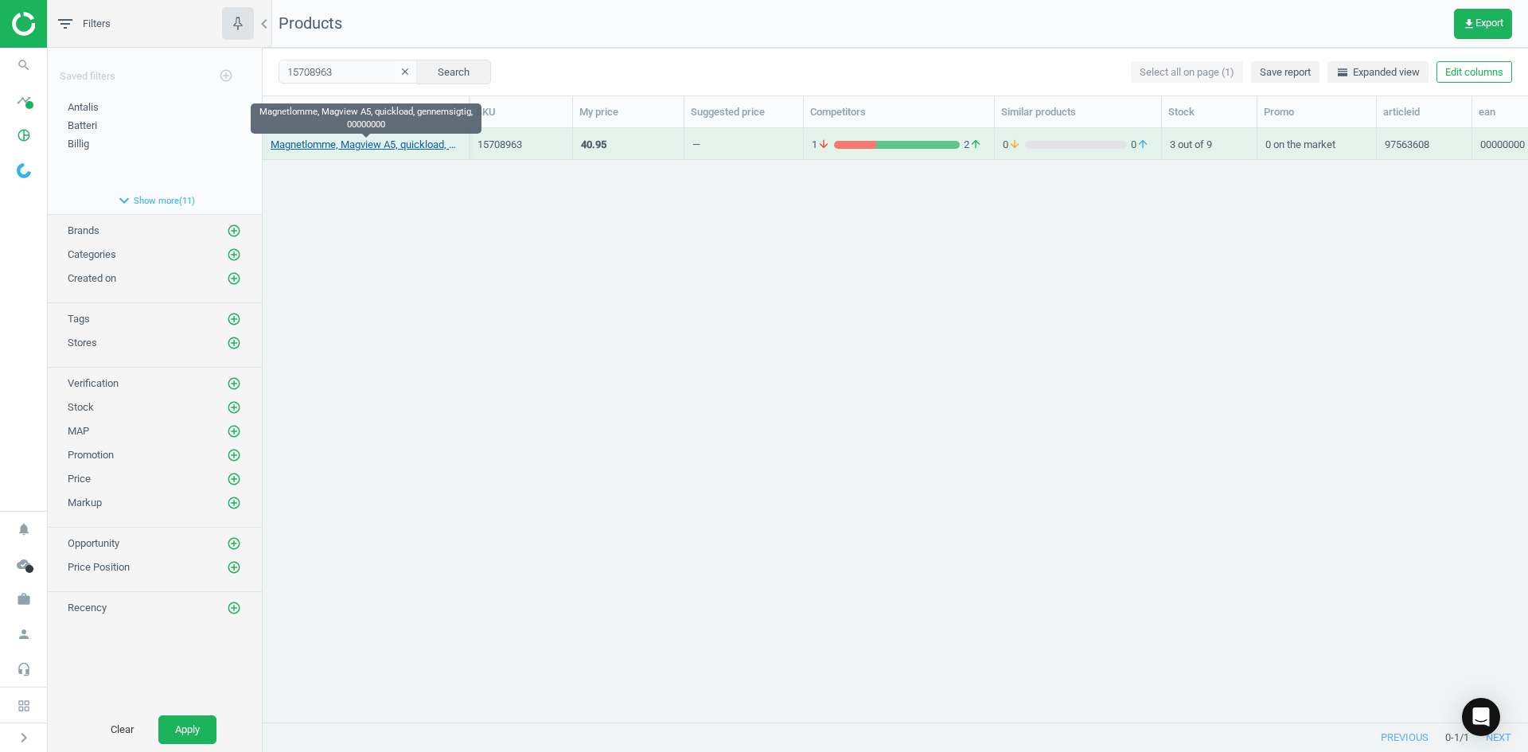
click at [416, 144] on link "Magnetlomme, Magview A5, quickload, gennemsigtig, 00000000" at bounding box center [366, 145] width 190 height 14
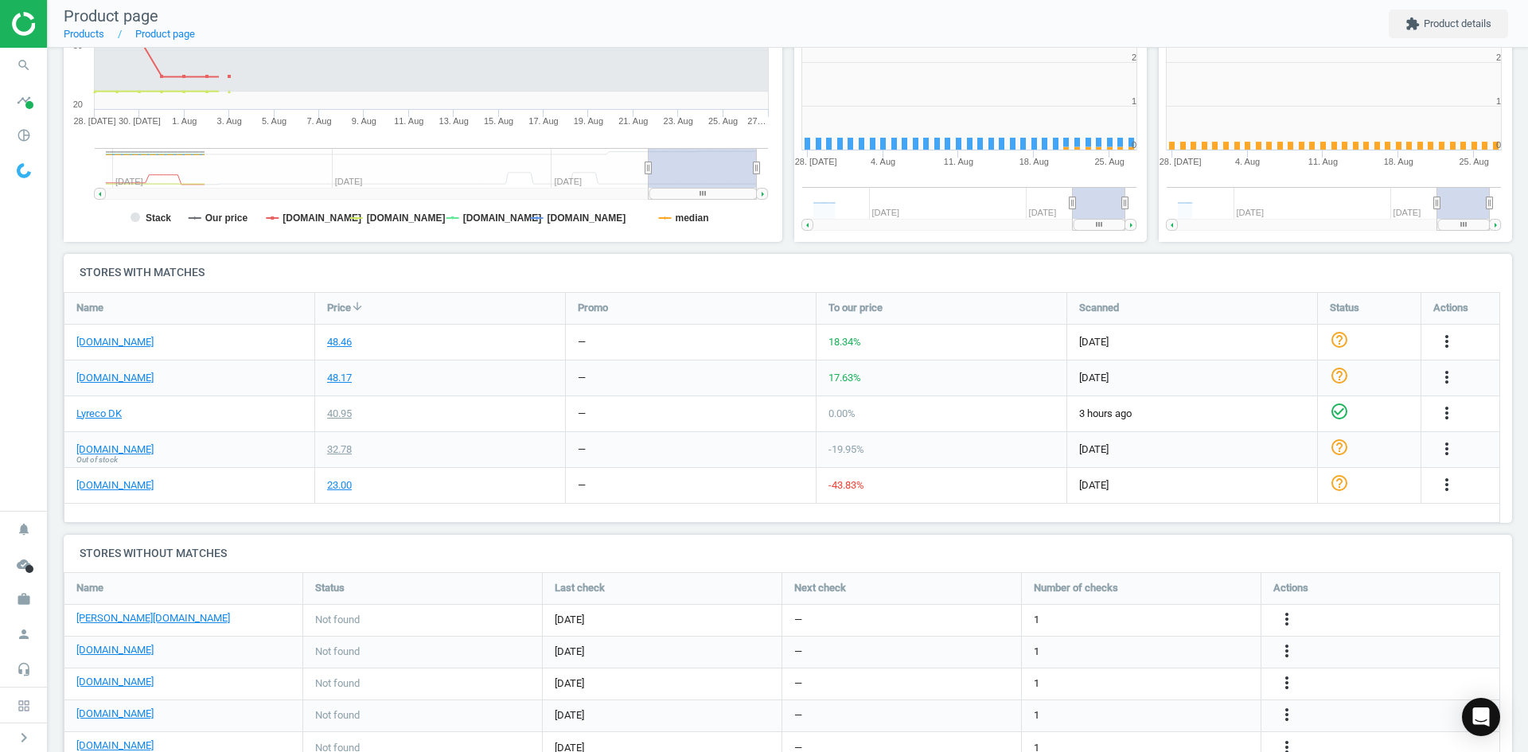
scroll to position [343, 737]
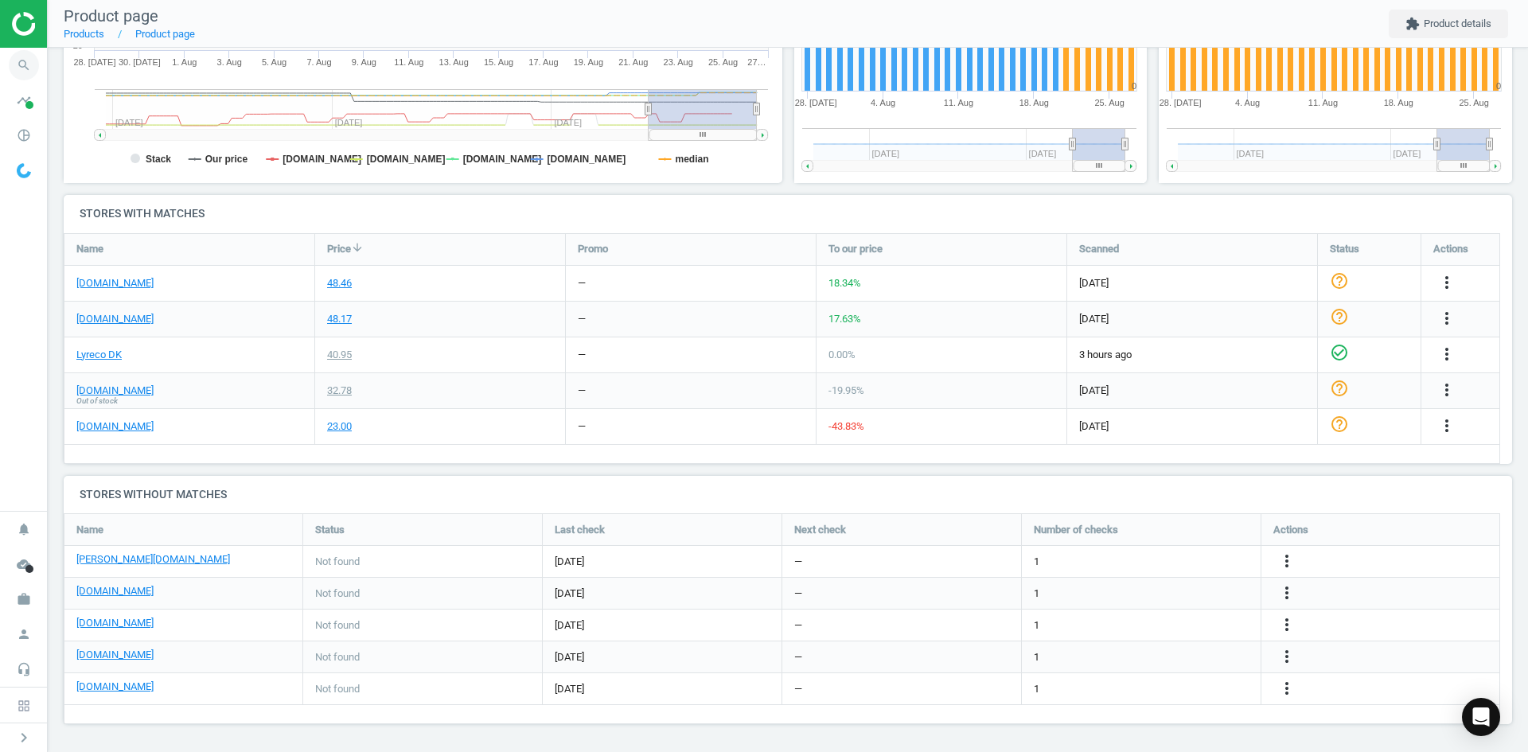
click at [33, 71] on icon "search" at bounding box center [24, 65] width 30 height 30
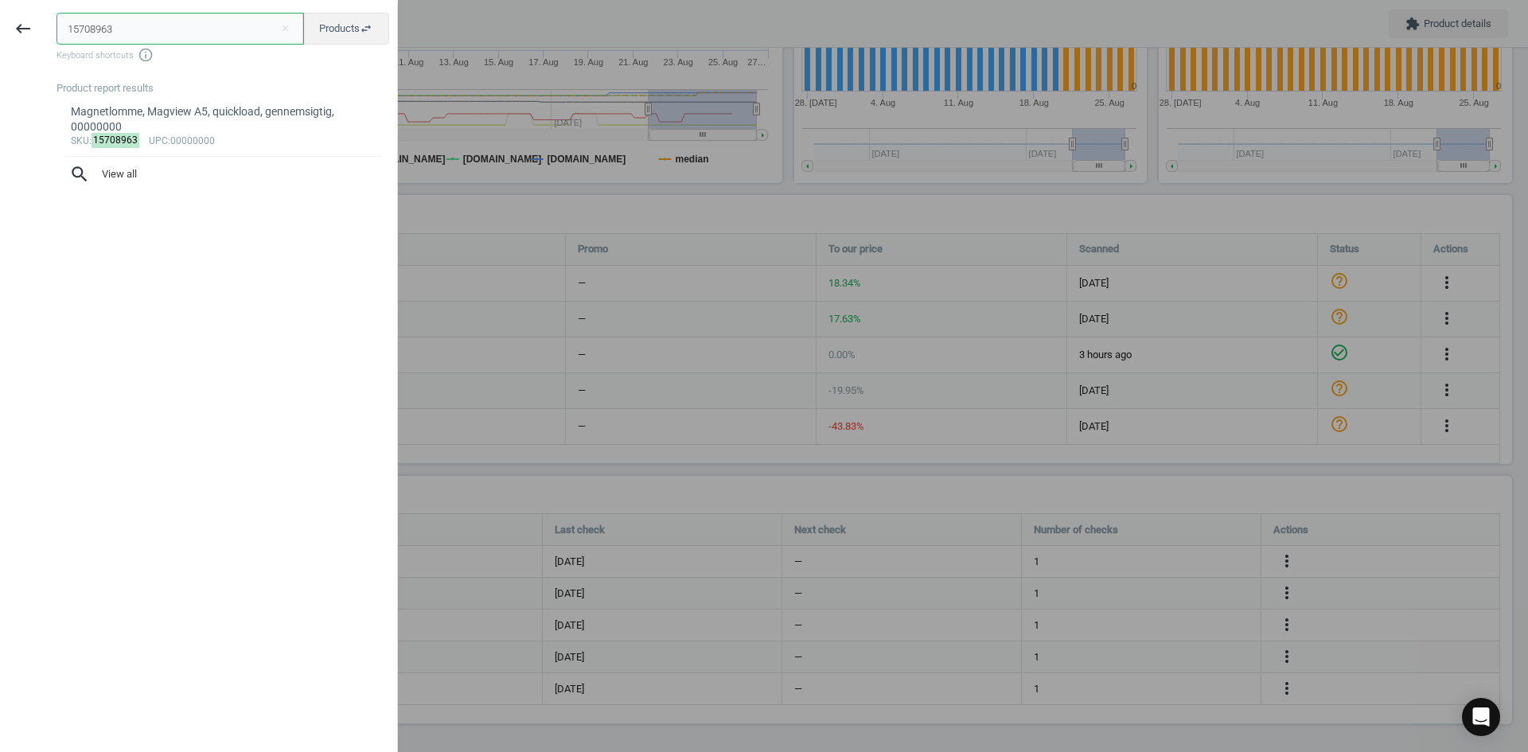
drag, startPoint x: 120, startPoint y: 32, endPoint x: 14, endPoint y: 47, distance: 107.7
click at [15, 47] on div "keyboard_backspace 15708963 close Products swap_horiz Keyboard shortcuts info_o…" at bounding box center [199, 378] width 398 height 752
paste input "995901"
type input "9959013"
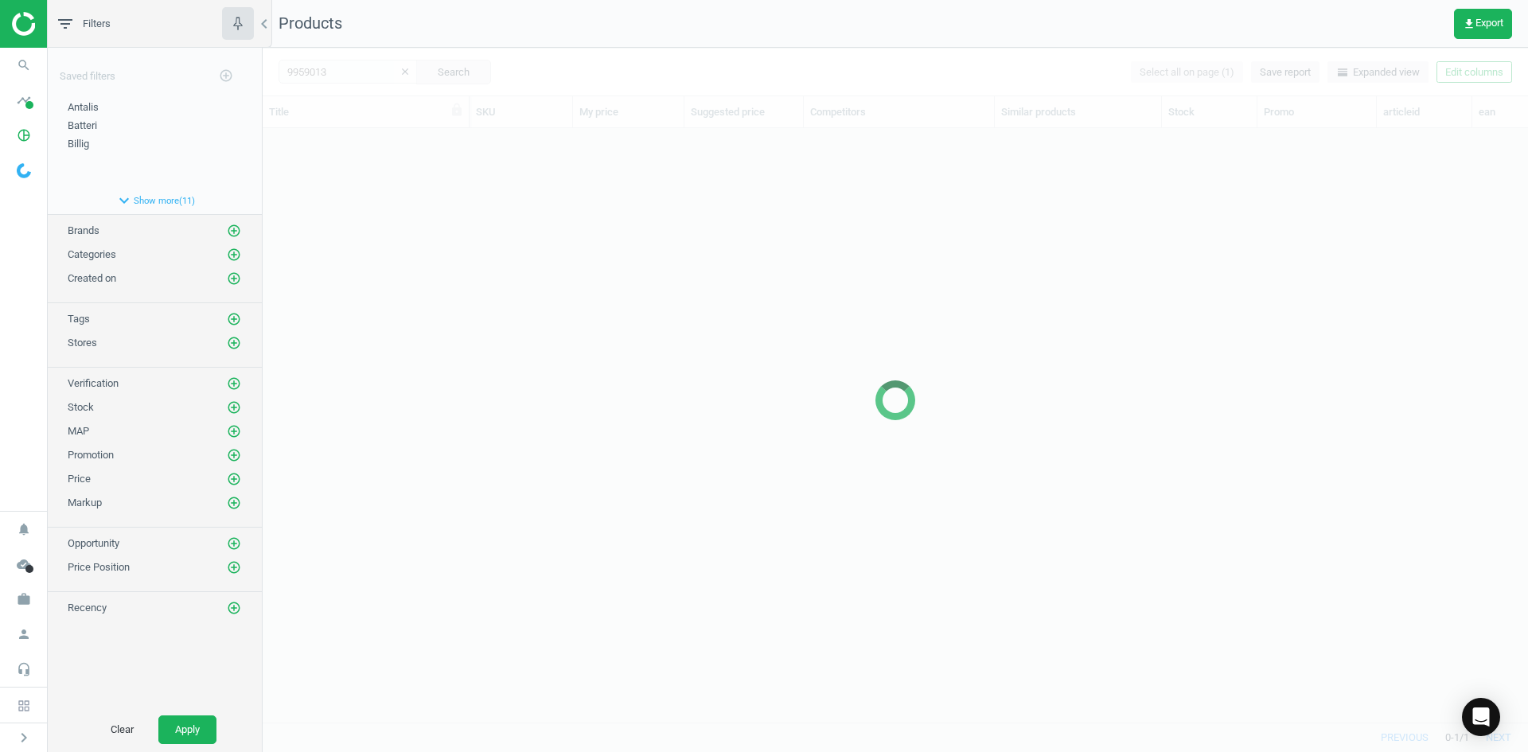
scroll to position [570, 1254]
click at [436, 228] on div at bounding box center [896, 400] width 1266 height 704
click at [456, 250] on div at bounding box center [896, 400] width 1266 height 704
click at [454, 248] on div at bounding box center [896, 400] width 1266 height 704
click at [435, 224] on div at bounding box center [896, 400] width 1266 height 704
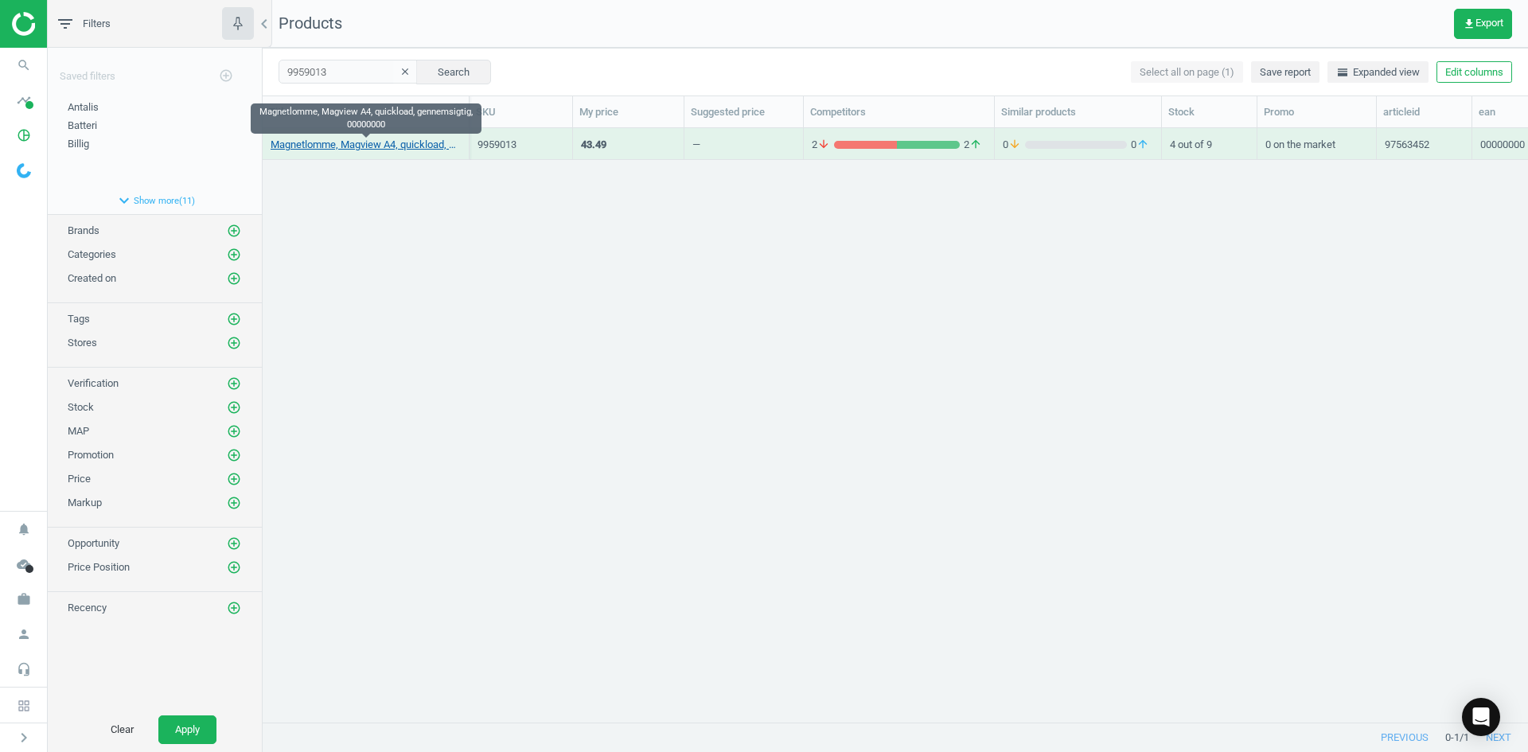
click at [318, 143] on link "Magnetlomme, Magview A4, quickload, gennemsigtig, 00000000" at bounding box center [366, 145] width 190 height 14
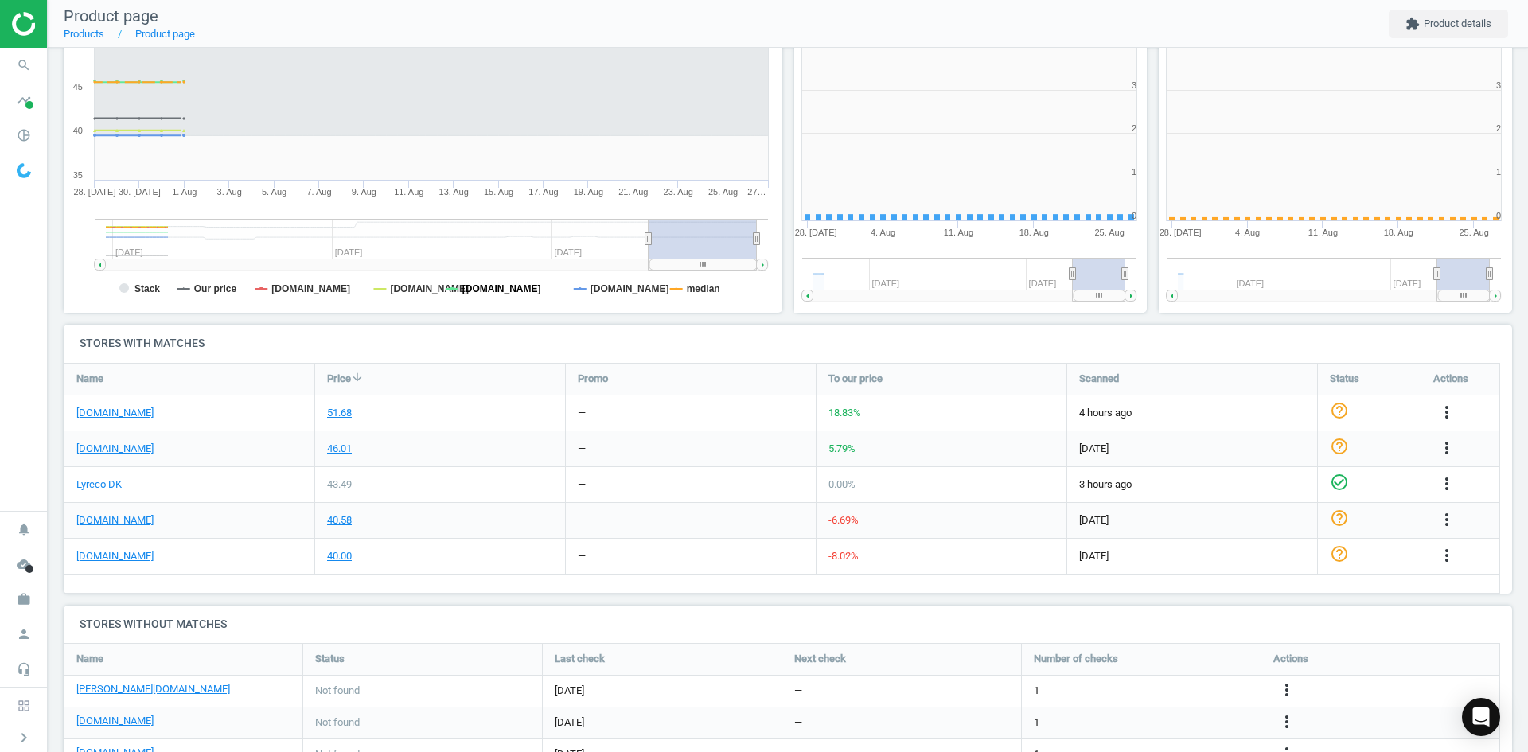
scroll to position [8, 8]
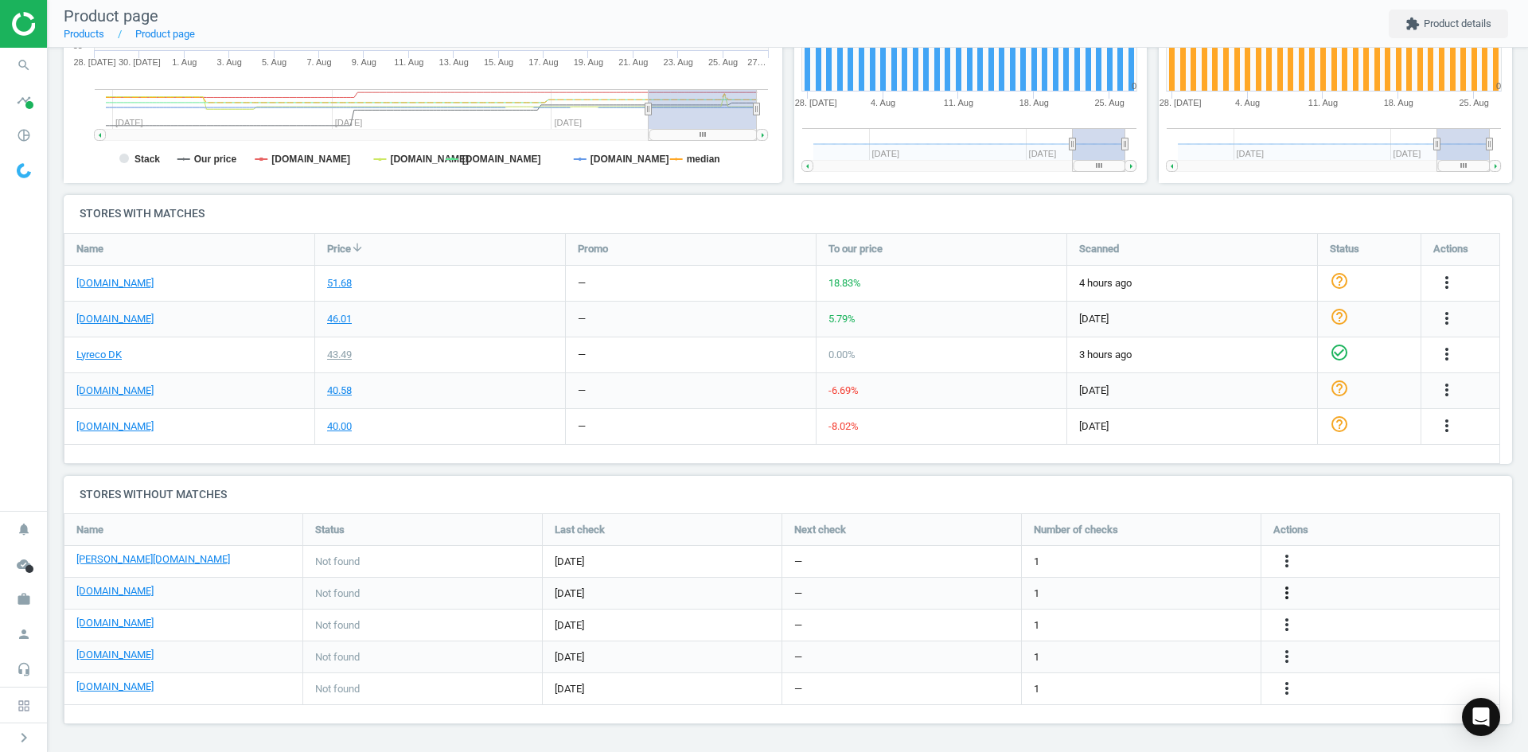
click at [1438, 328] on icon "more_vert" at bounding box center [1447, 318] width 19 height 19
click at [1144, 596] on link "Edit URL/product option" at bounding box center [1163, 593] width 218 height 25
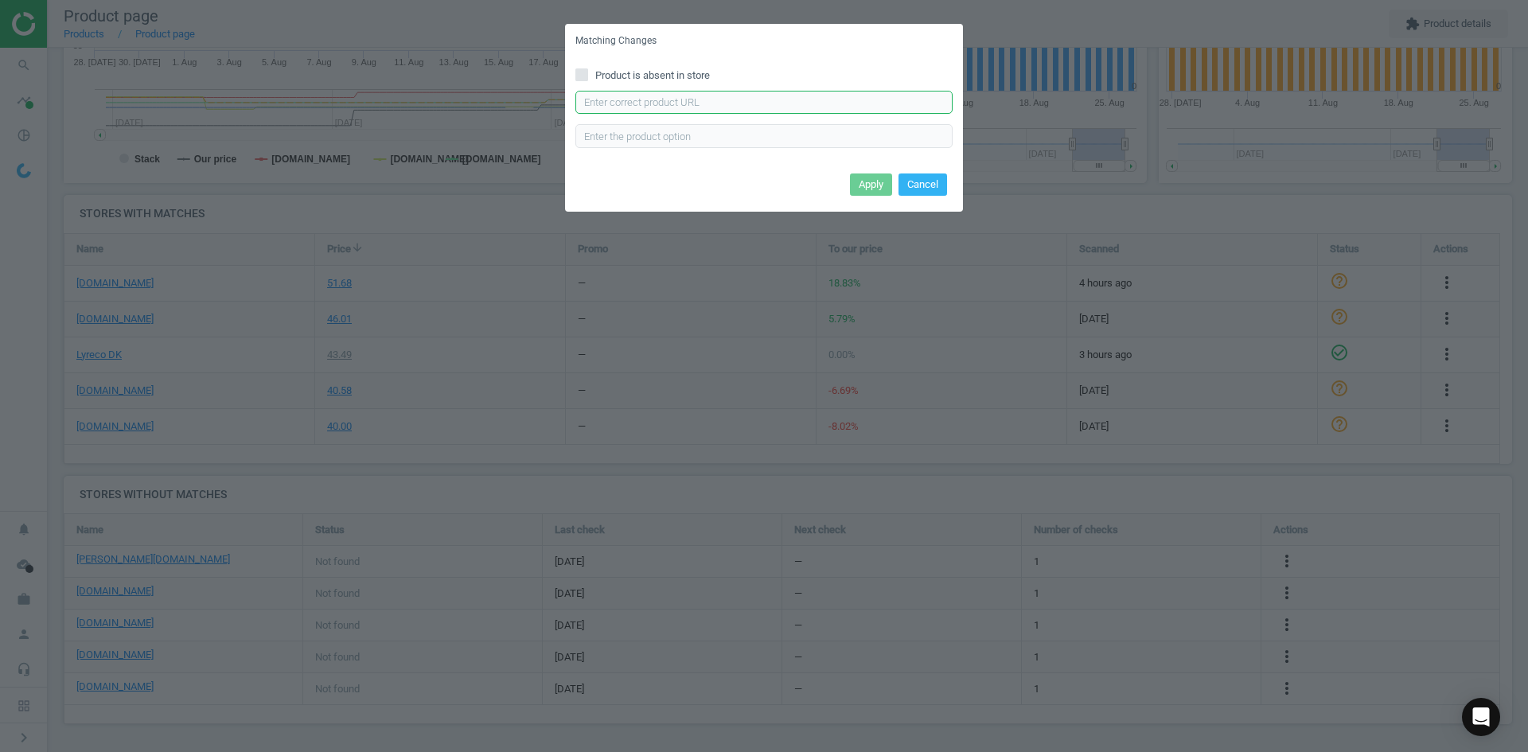
click at [810, 97] on input "text" at bounding box center [764, 103] width 377 height 24
paste input "https://www.grafical.dk/magnetlommer-a4-quickload-10-stk-i-pakke/"
type input "https://www.grafical.dk/magnetlommer-a4-quickload-10-stk-i-pakke/"
drag, startPoint x: 867, startPoint y: 191, endPoint x: 725, endPoint y: 53, distance: 197.6
click at [864, 192] on button "Apply" at bounding box center [871, 185] width 42 height 22
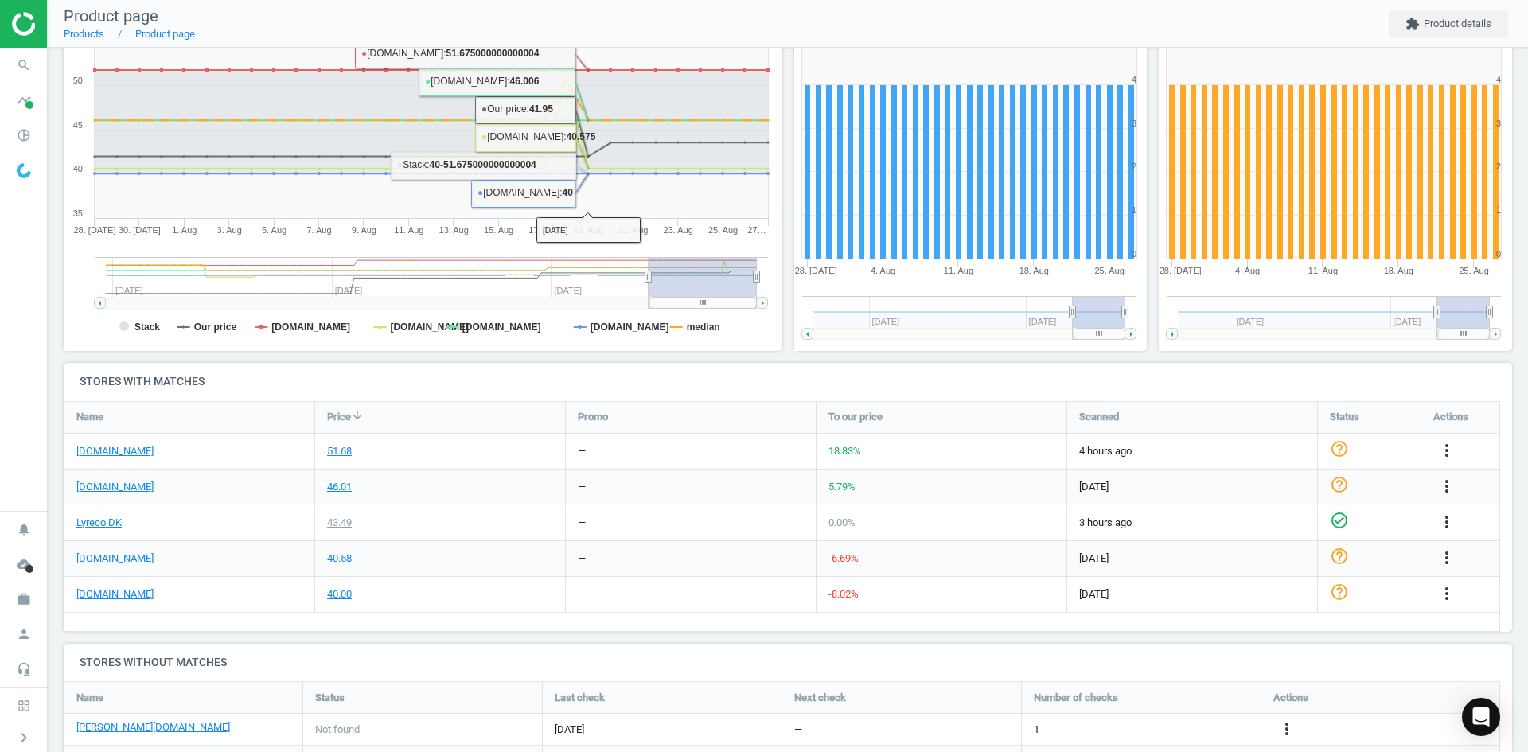
scroll to position [391, 0]
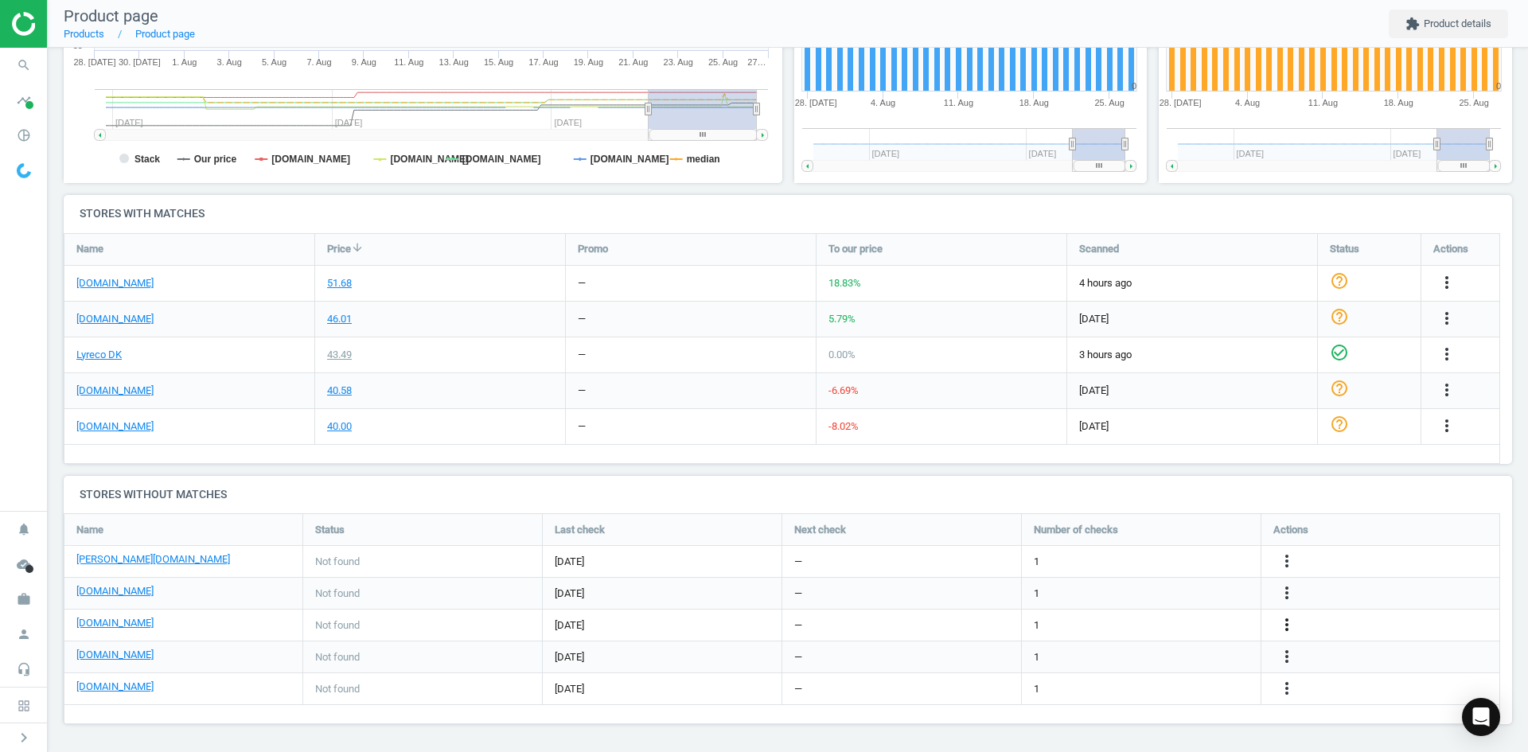
click at [1285, 625] on icon "more_vert" at bounding box center [1287, 624] width 19 height 19
click at [1150, 626] on link "Edit URL/product option" at bounding box center [1163, 625] width 218 height 25
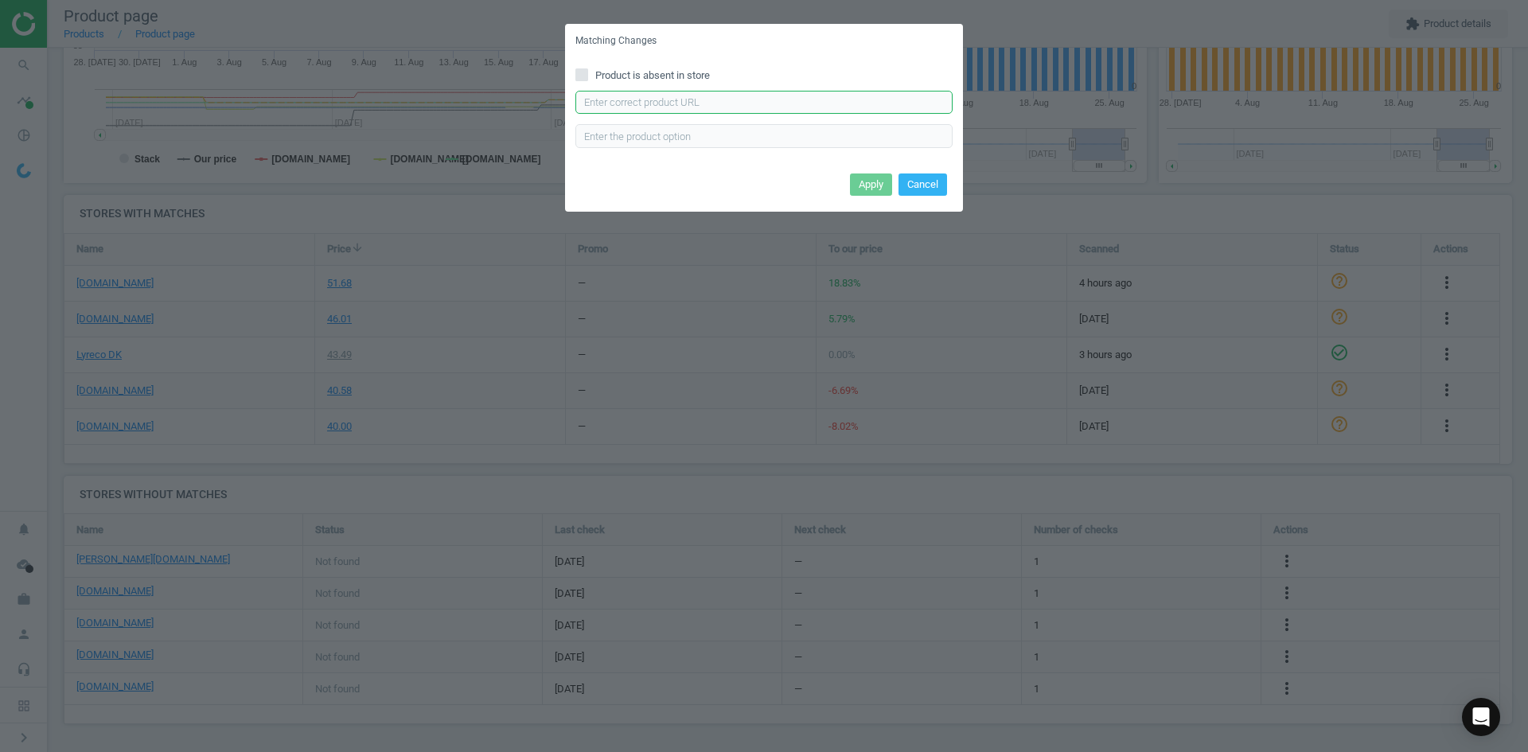
click at [735, 107] on input "text" at bounding box center [764, 103] width 377 height 24
paste input "https://konpap.dk/magview-a4-magnetlomme-hvid-10stk-117.7010-02/"
type input "https://konpap.dk/magview-a4-magnetlomme-hvid-10stk-117.7010-02/"
click at [857, 178] on button "Apply" at bounding box center [871, 185] width 42 height 22
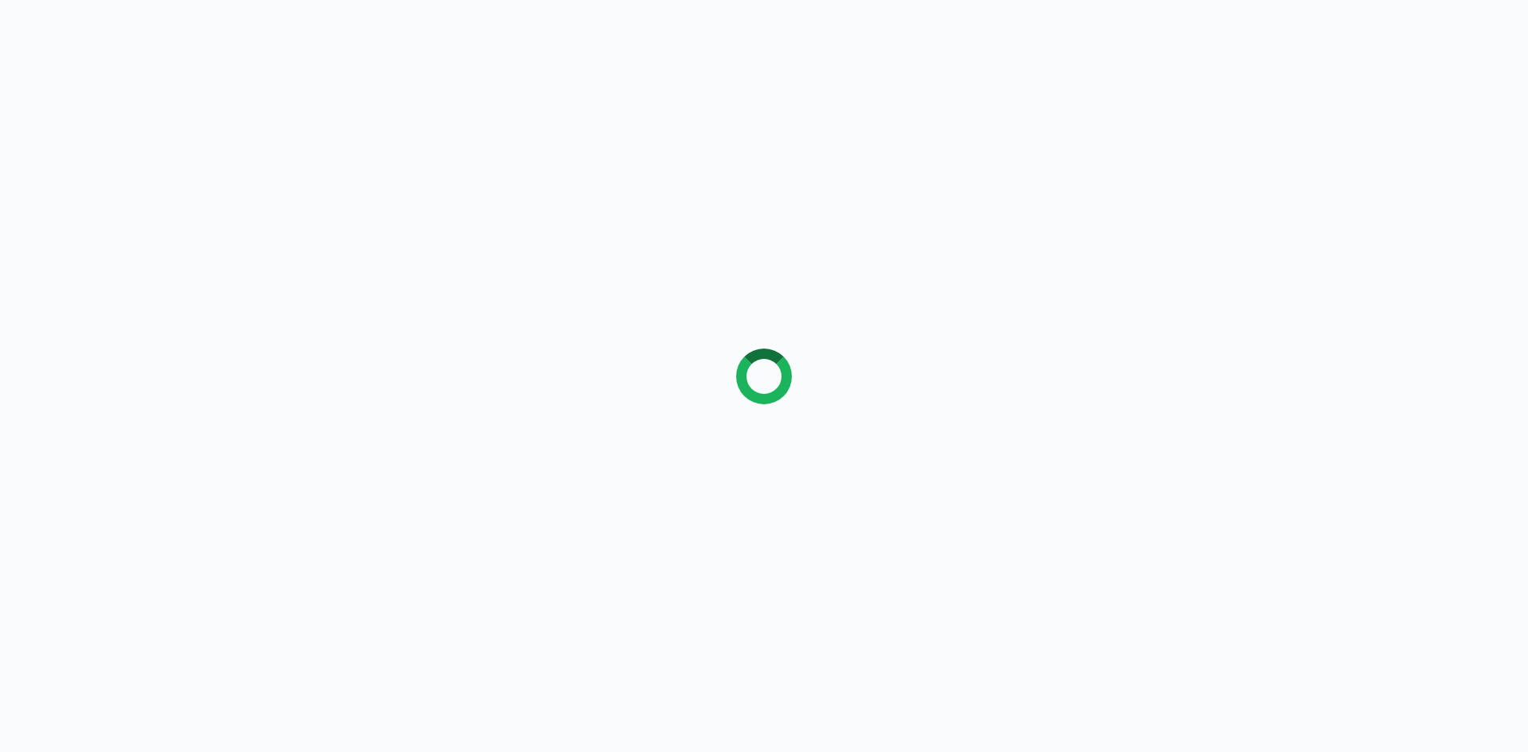
click at [607, 490] on div at bounding box center [764, 376] width 1528 height 752
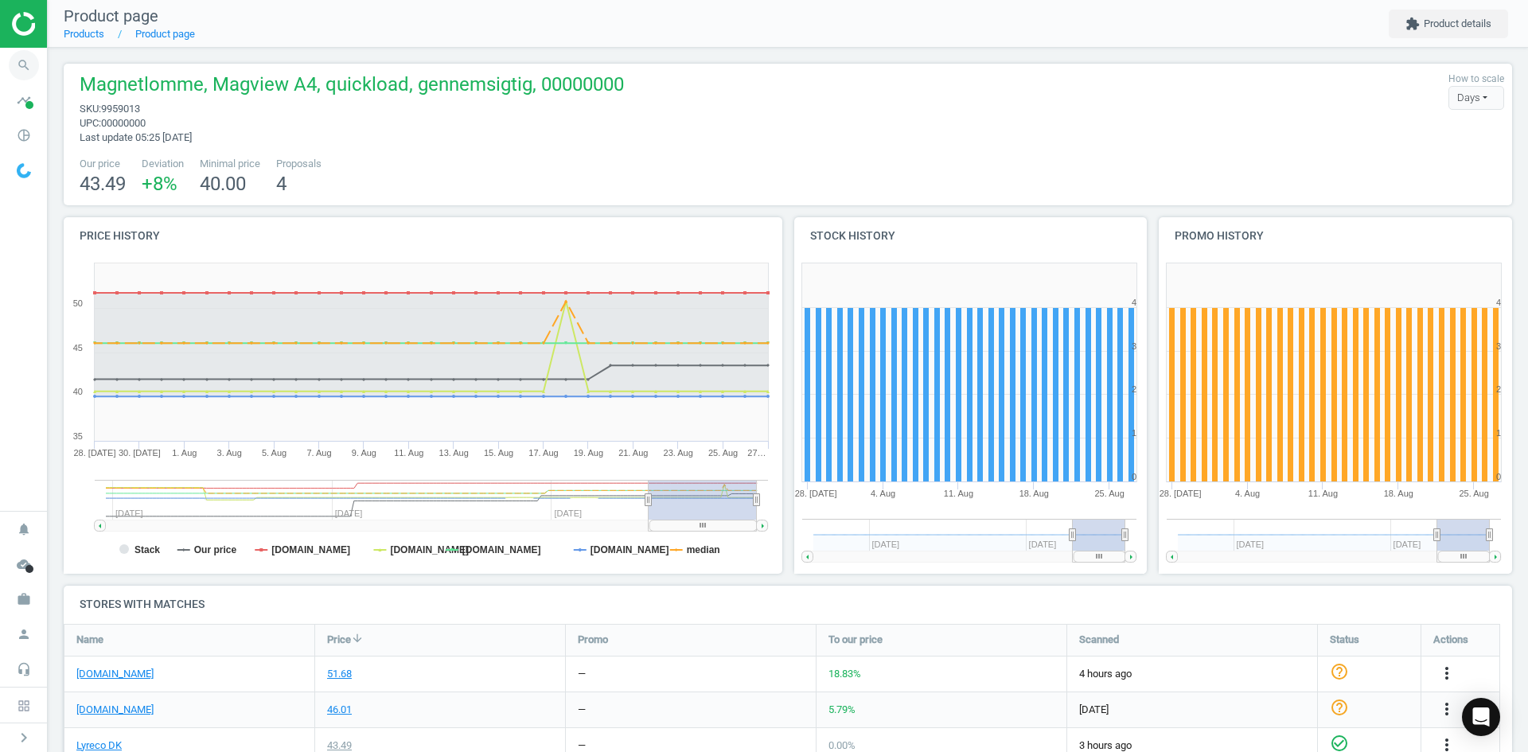
click at [22, 64] on icon "search" at bounding box center [24, 65] width 30 height 30
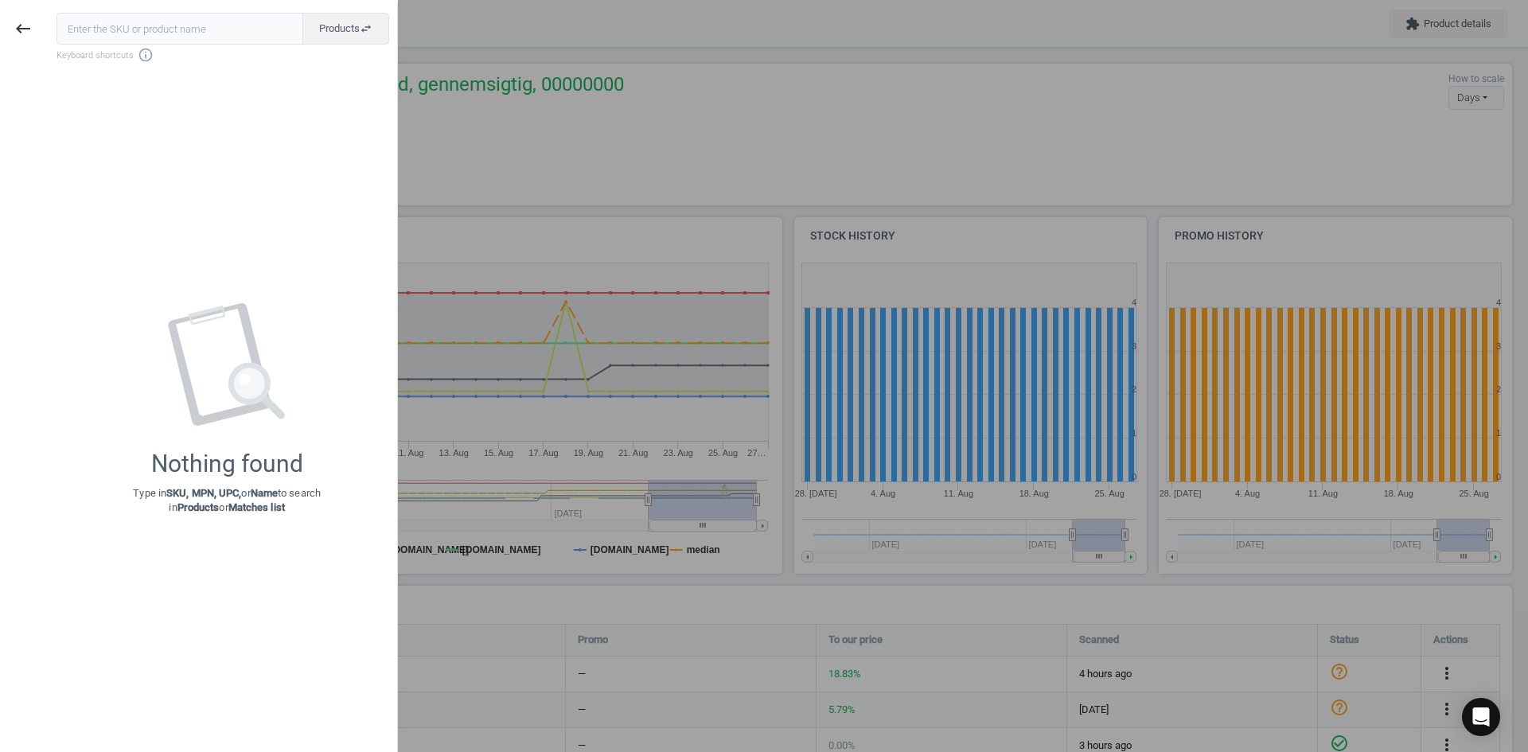
click at [220, 32] on input "text" at bounding box center [180, 29] width 247 height 32
type input "15708963"
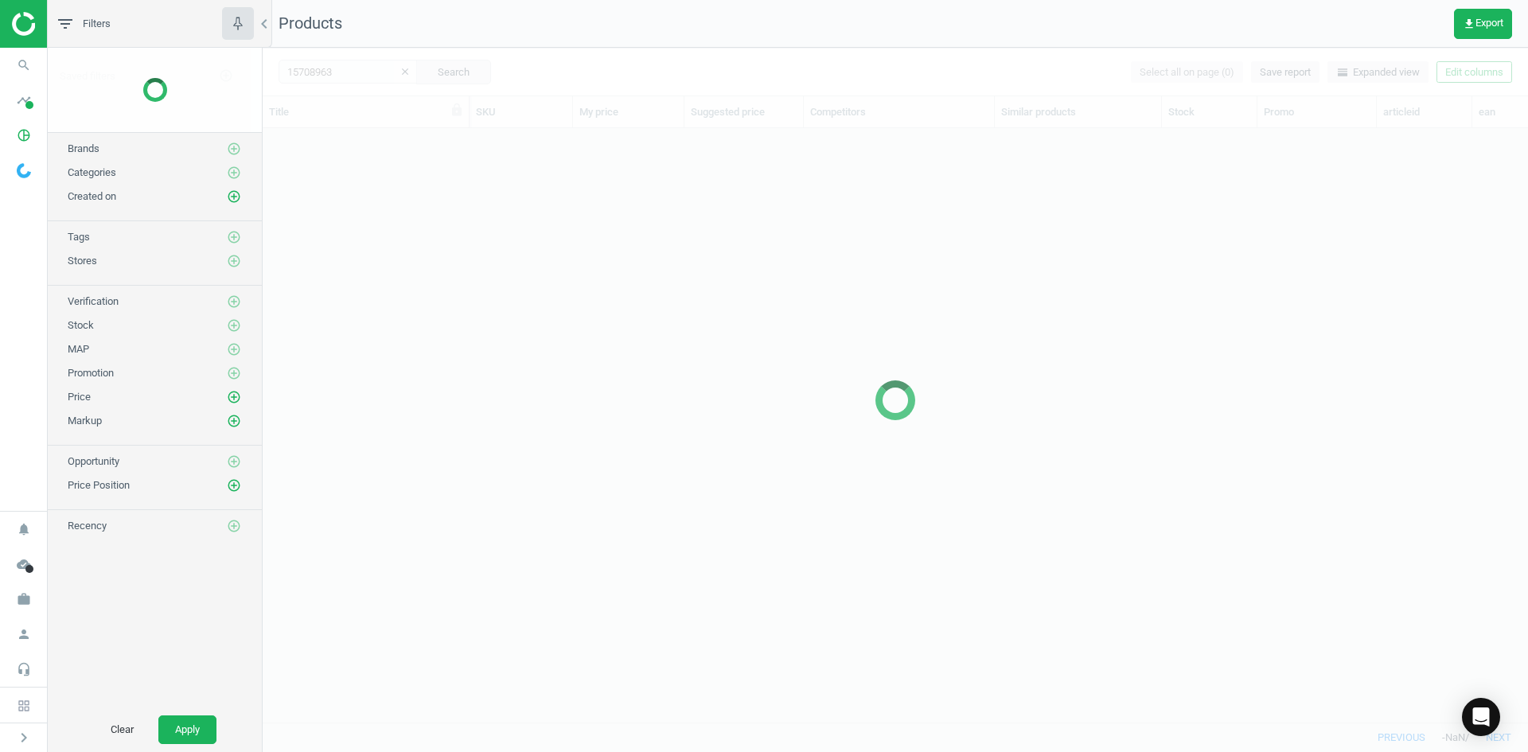
scroll to position [570, 1254]
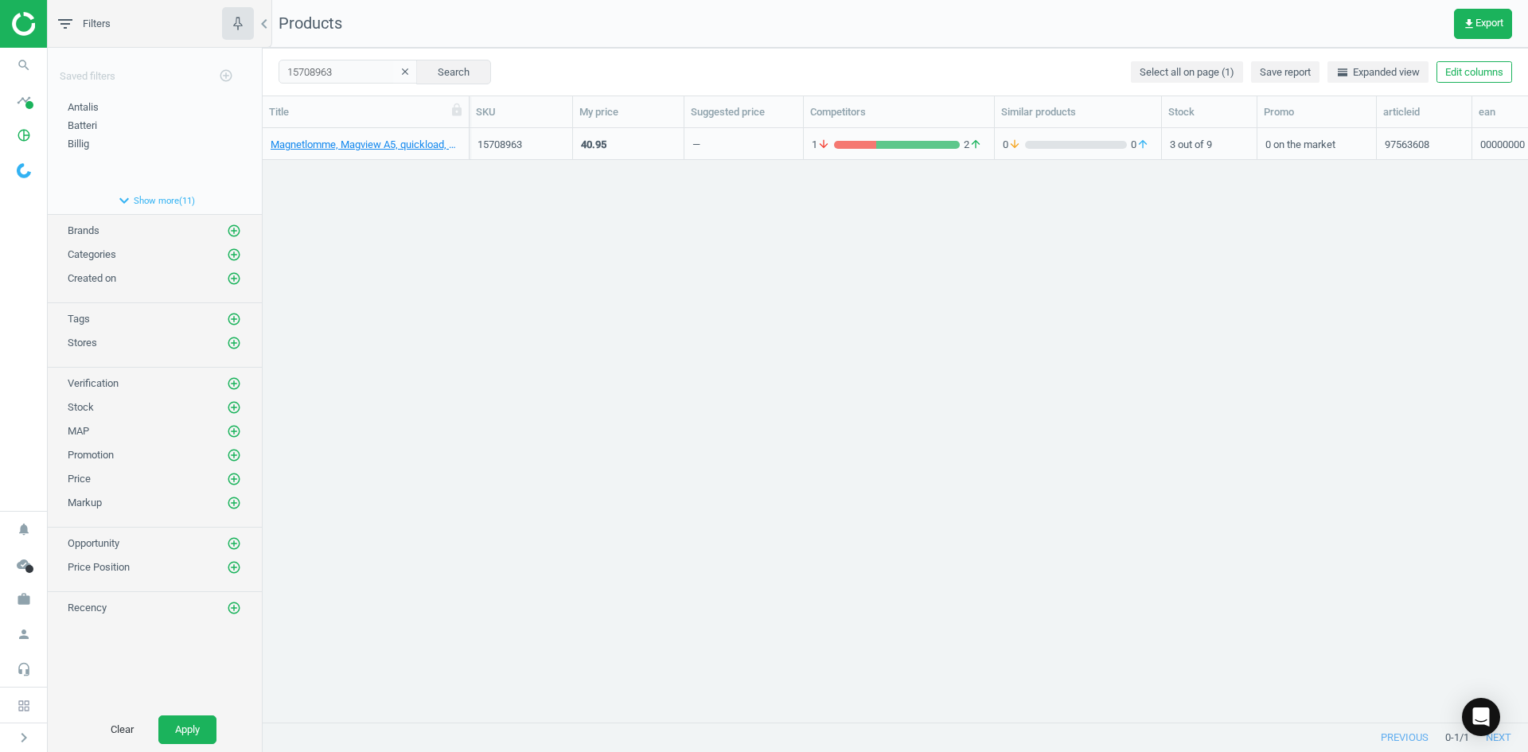
drag, startPoint x: 897, startPoint y: 346, endPoint x: 571, endPoint y: 224, distance: 348.3
click at [895, 346] on div "Magnetlomme, Magview A5, quickload, gennemsigtig, 00000000 15708963 40.95 — 1 a…" at bounding box center [896, 419] width 1266 height 582
click at [314, 150] on link "Magnetlomme, Magview A5, quickload, gennemsigtig, 00000000" at bounding box center [366, 145] width 190 height 14
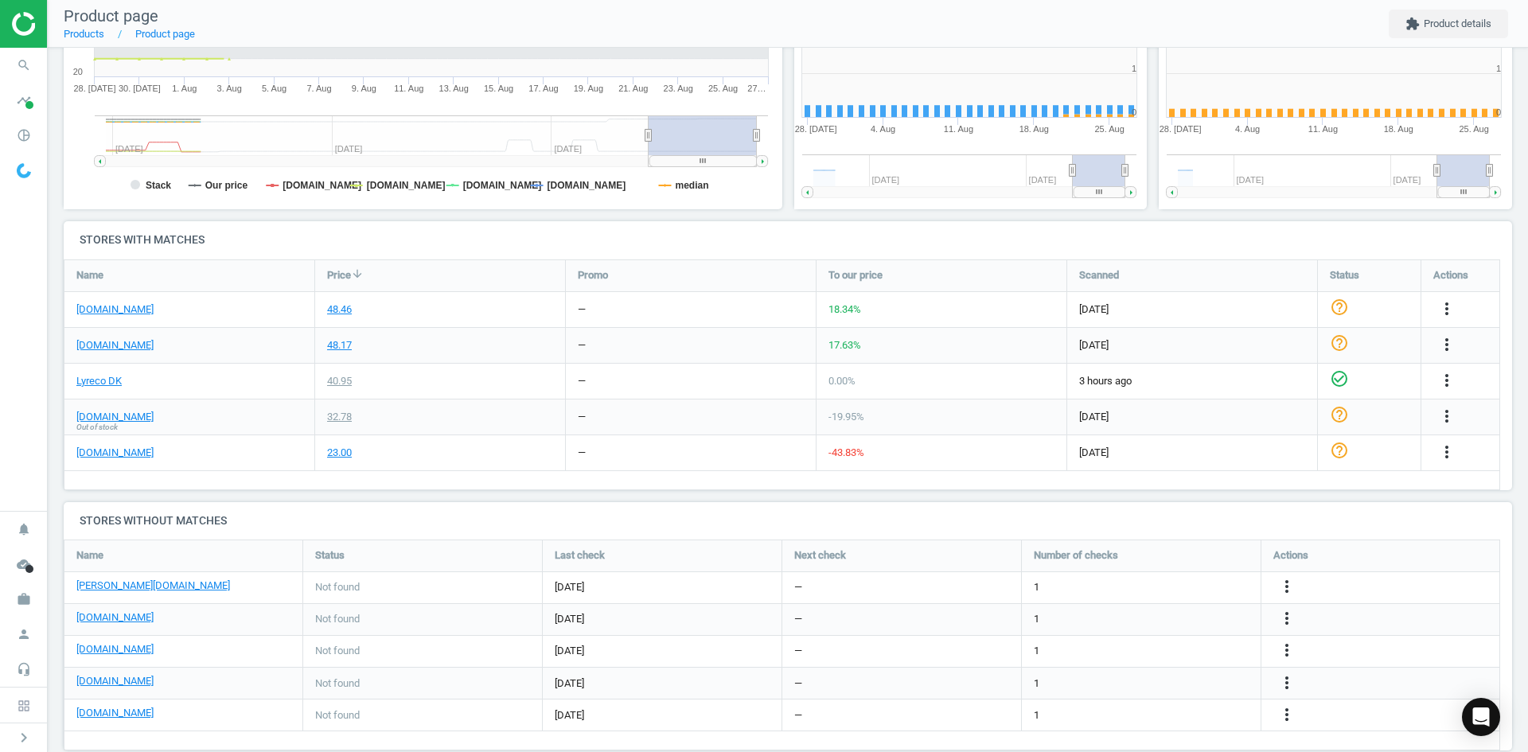
scroll to position [8, 8]
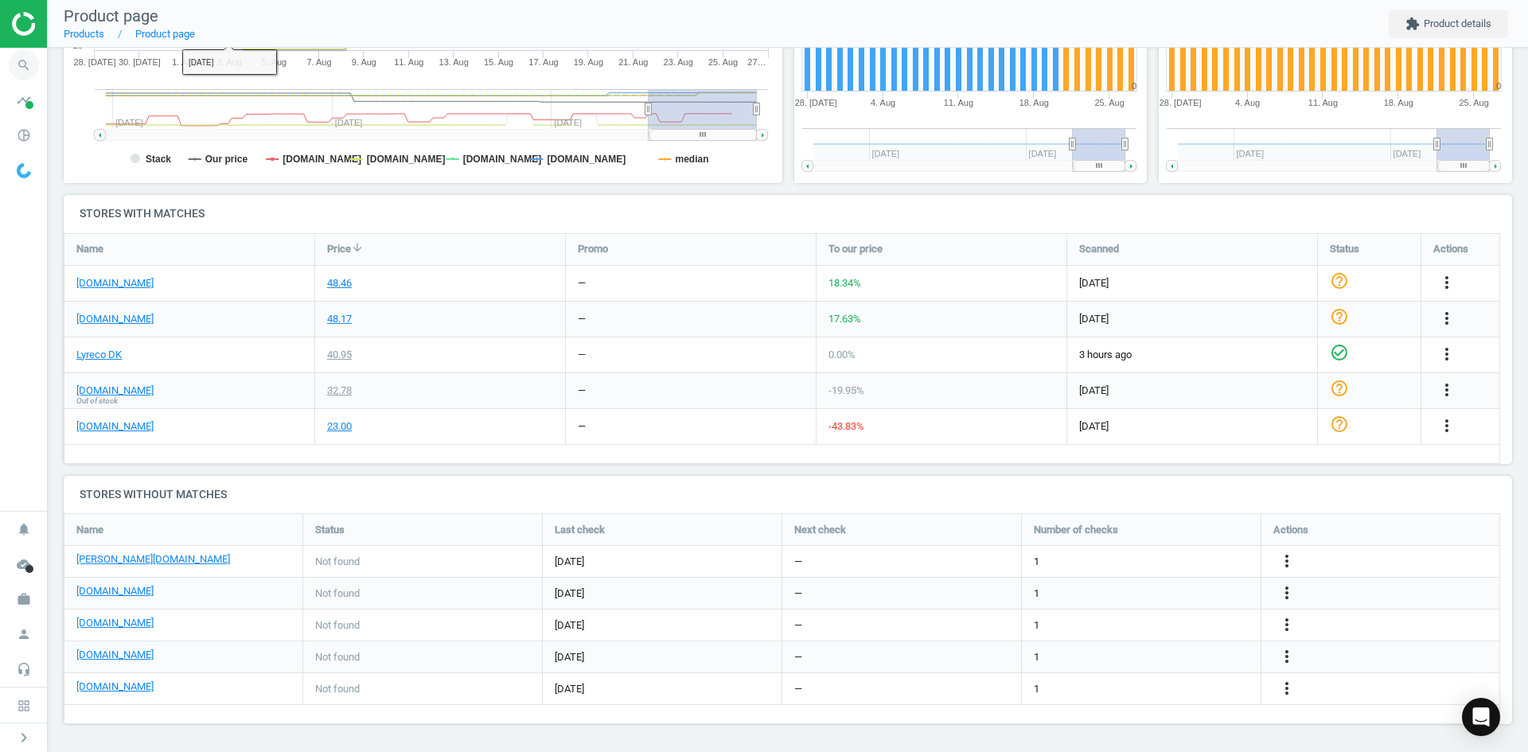
click at [11, 74] on icon "search" at bounding box center [24, 65] width 30 height 30
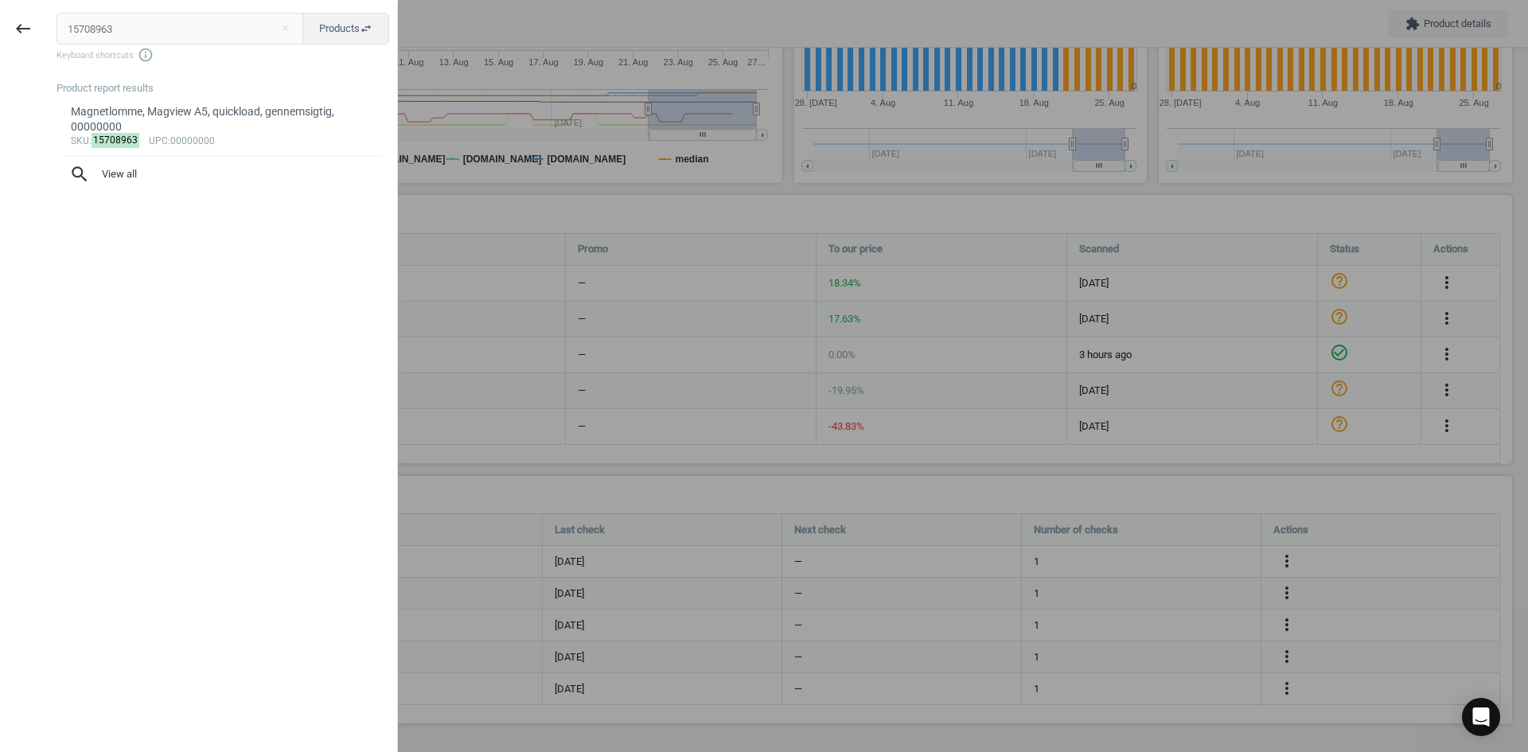
drag, startPoint x: 62, startPoint y: 30, endPoint x: 3, endPoint y: 33, distance: 59.0
click at [0, 30] on div "keyboard_backspace 15708963 close Products swap_horiz Keyboard shortcuts info_o…" at bounding box center [199, 378] width 398 height 752
type input "15708974"
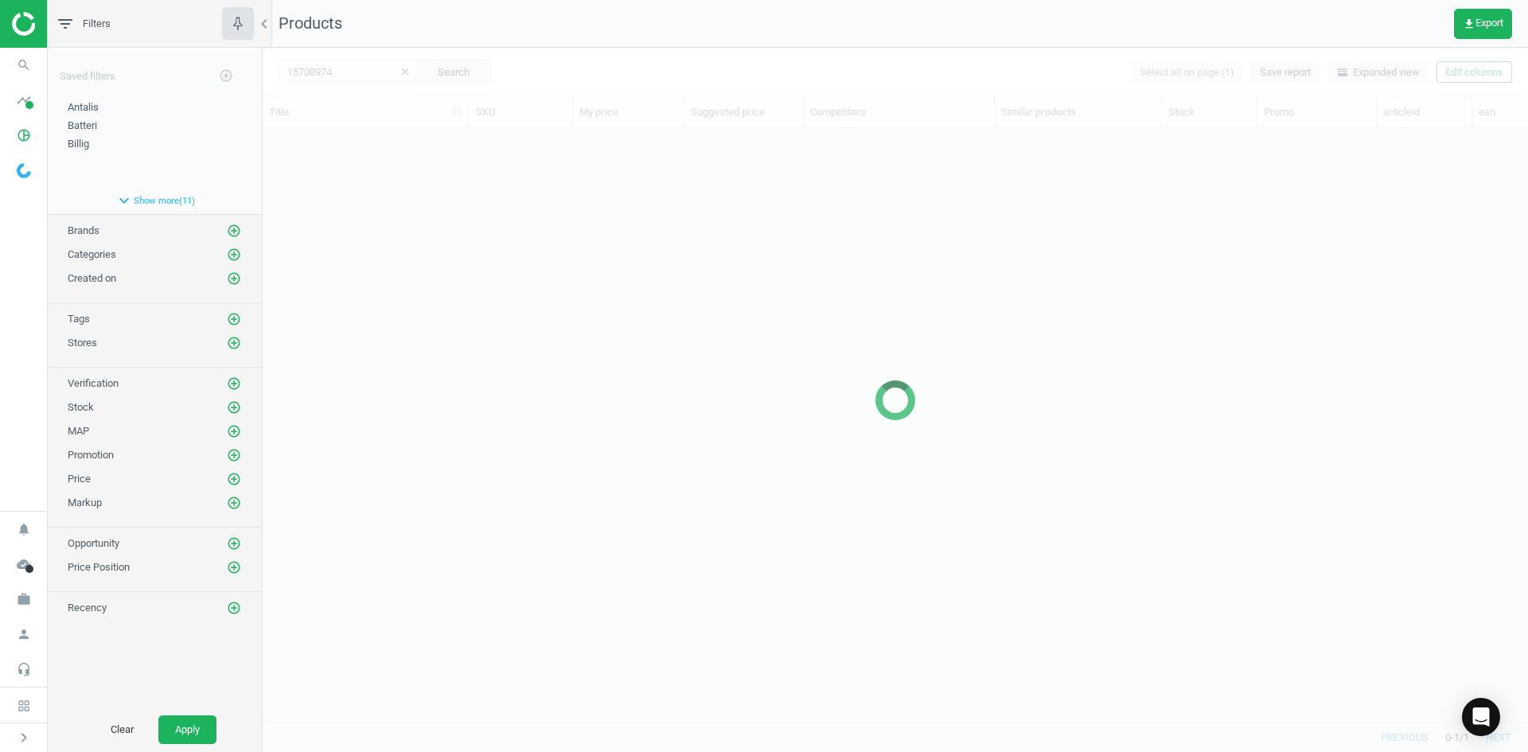
scroll to position [570, 1254]
click at [564, 207] on div at bounding box center [896, 400] width 1266 height 704
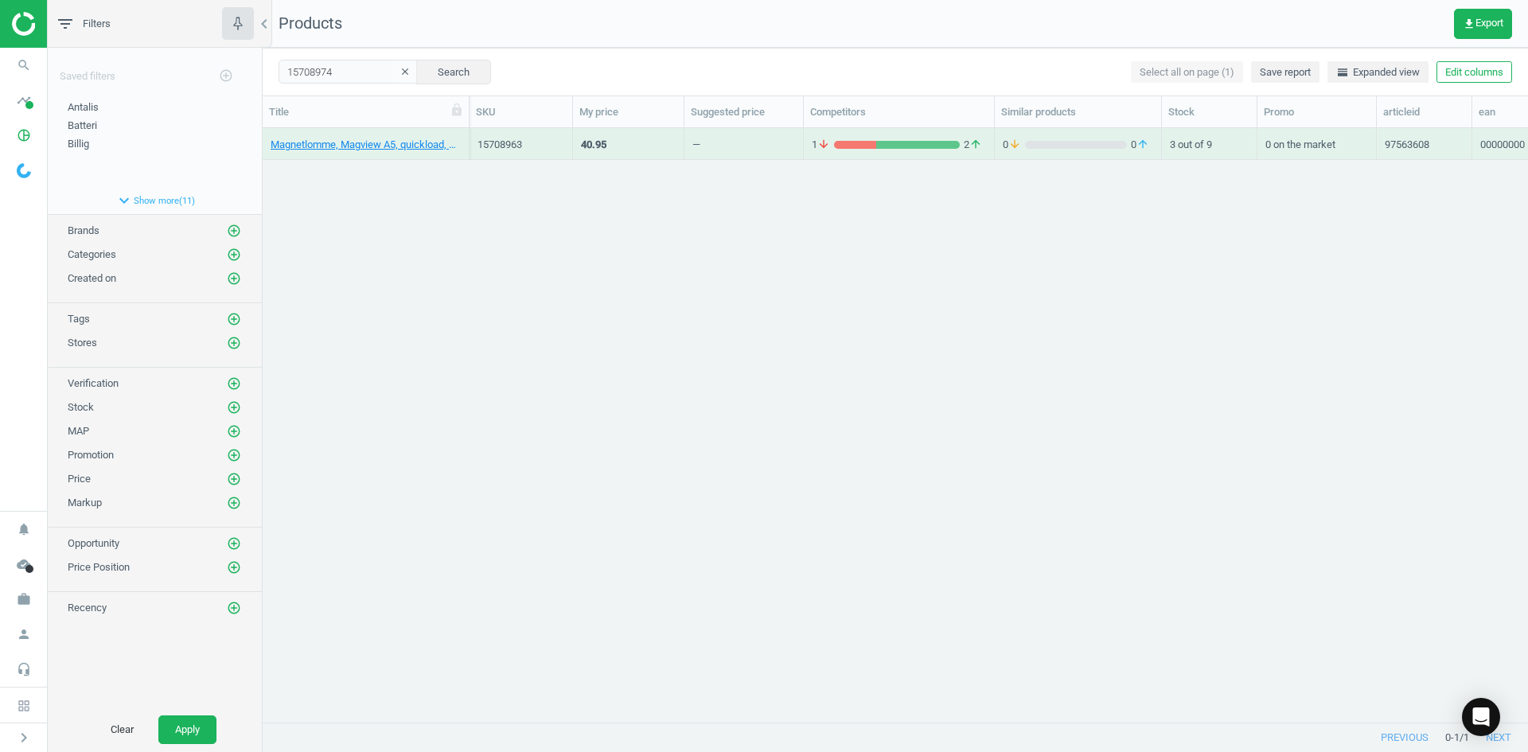
click at [418, 157] on div "Magnetlomme, Magview A5, quickload, gennemsigtig, 00000000" at bounding box center [366, 148] width 190 height 20
click at [400, 149] on link "Magnetlomme, Magview A3, quickload, gennemsigtig, 00000000" at bounding box center [366, 145] width 190 height 14
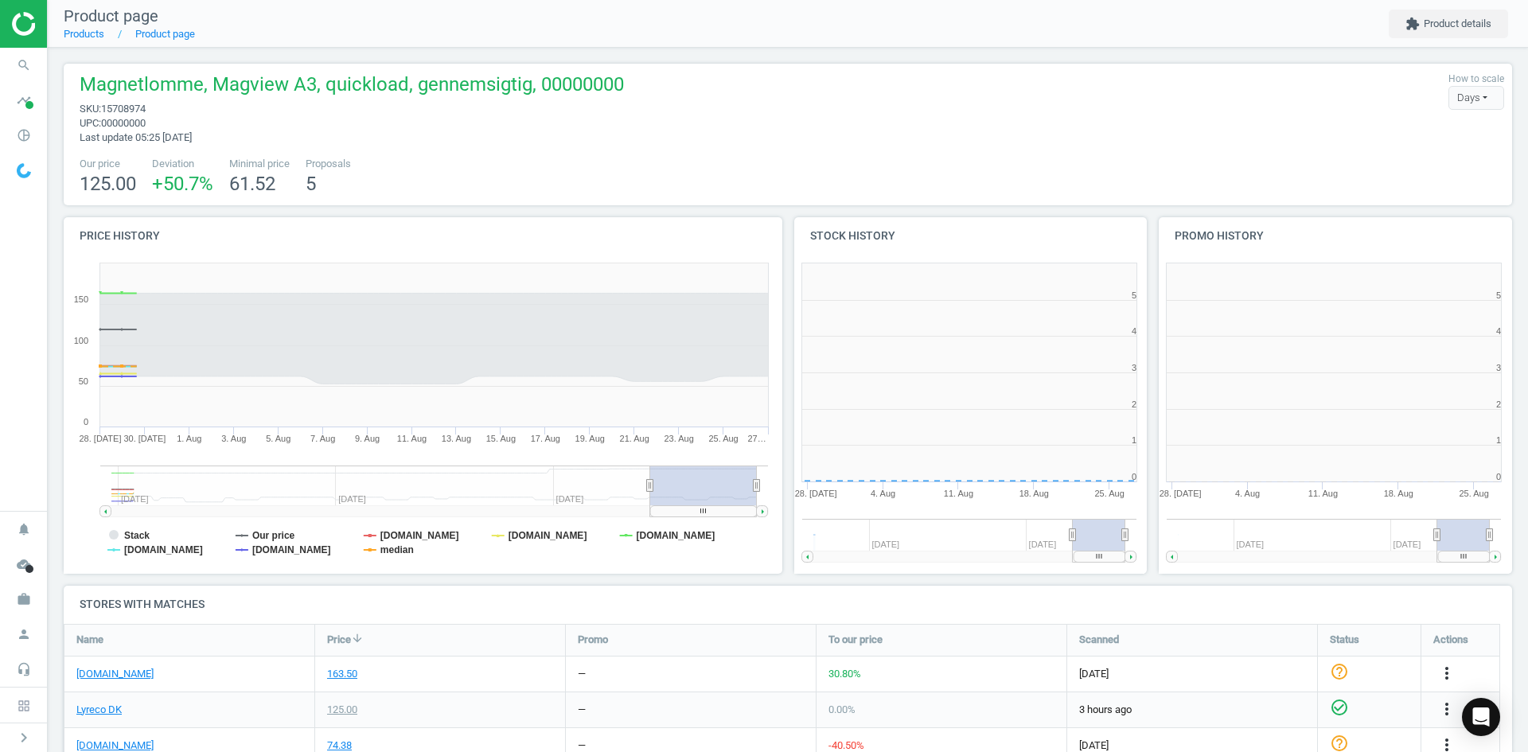
scroll to position [343, 737]
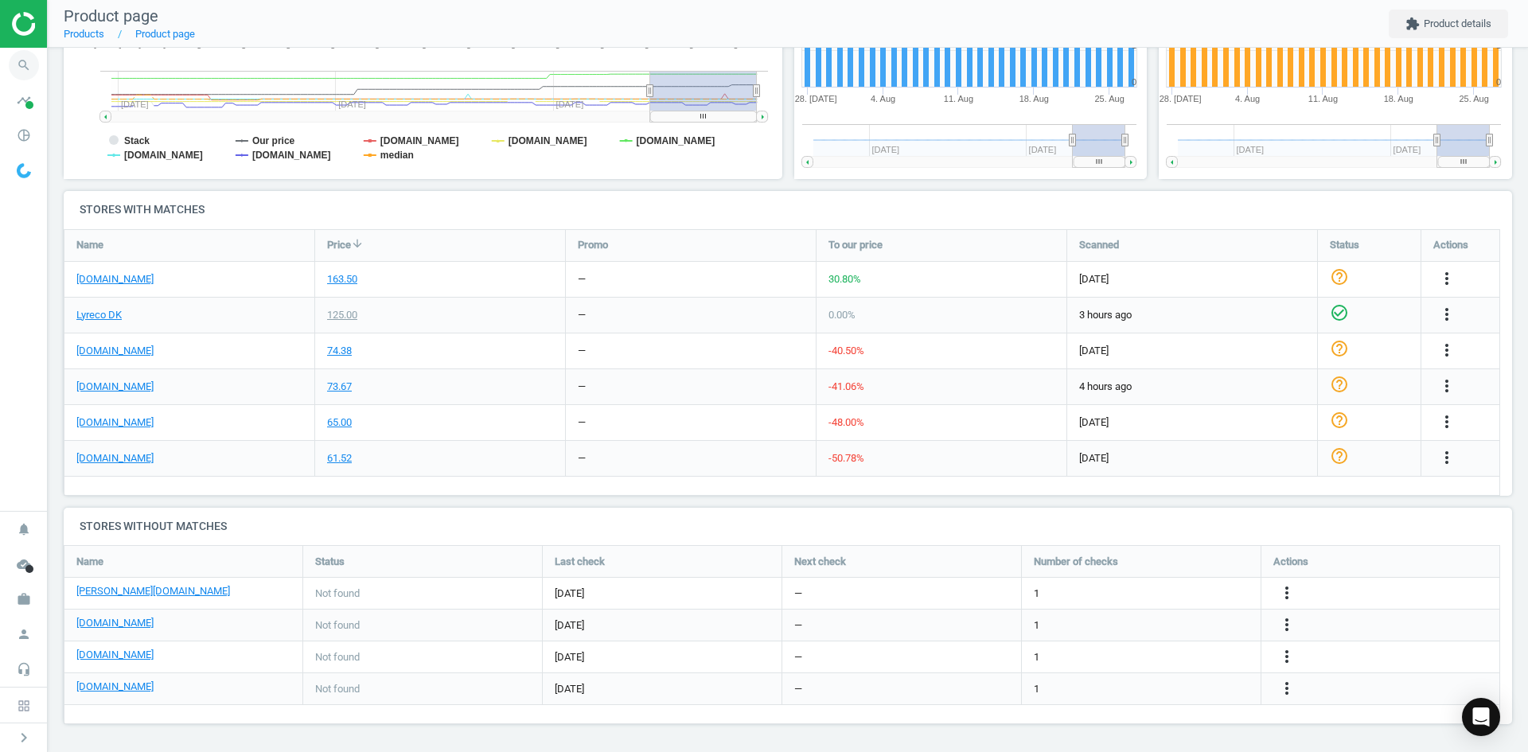
click at [33, 57] on icon "search" at bounding box center [24, 65] width 30 height 30
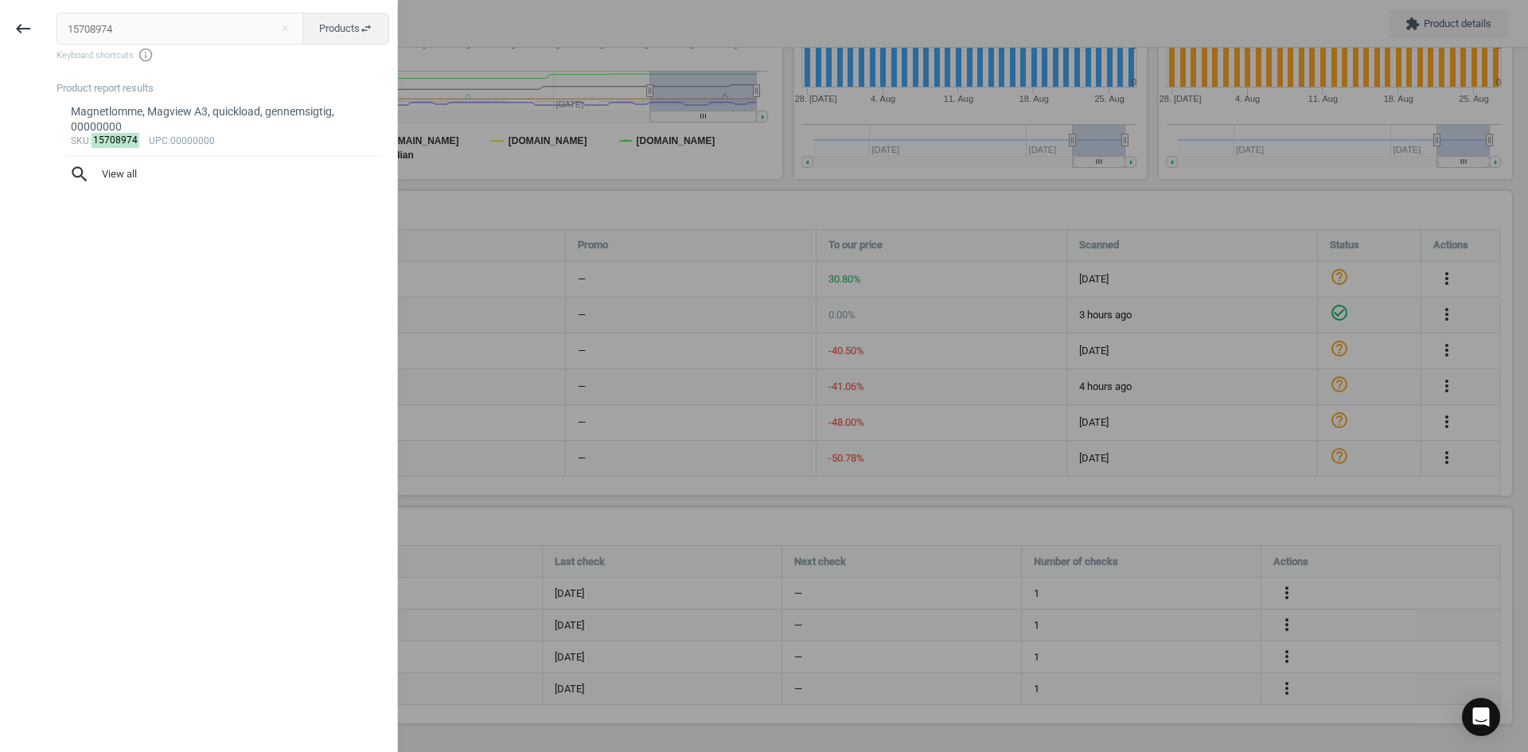
drag, startPoint x: 120, startPoint y: 32, endPoint x: 0, endPoint y: 35, distance: 120.2
click at [0, 32] on div "keyboard_backspace 15708974 close Products swap_horiz Keyboard shortcuts info_o…" at bounding box center [199, 378] width 398 height 752
type input "20860017"
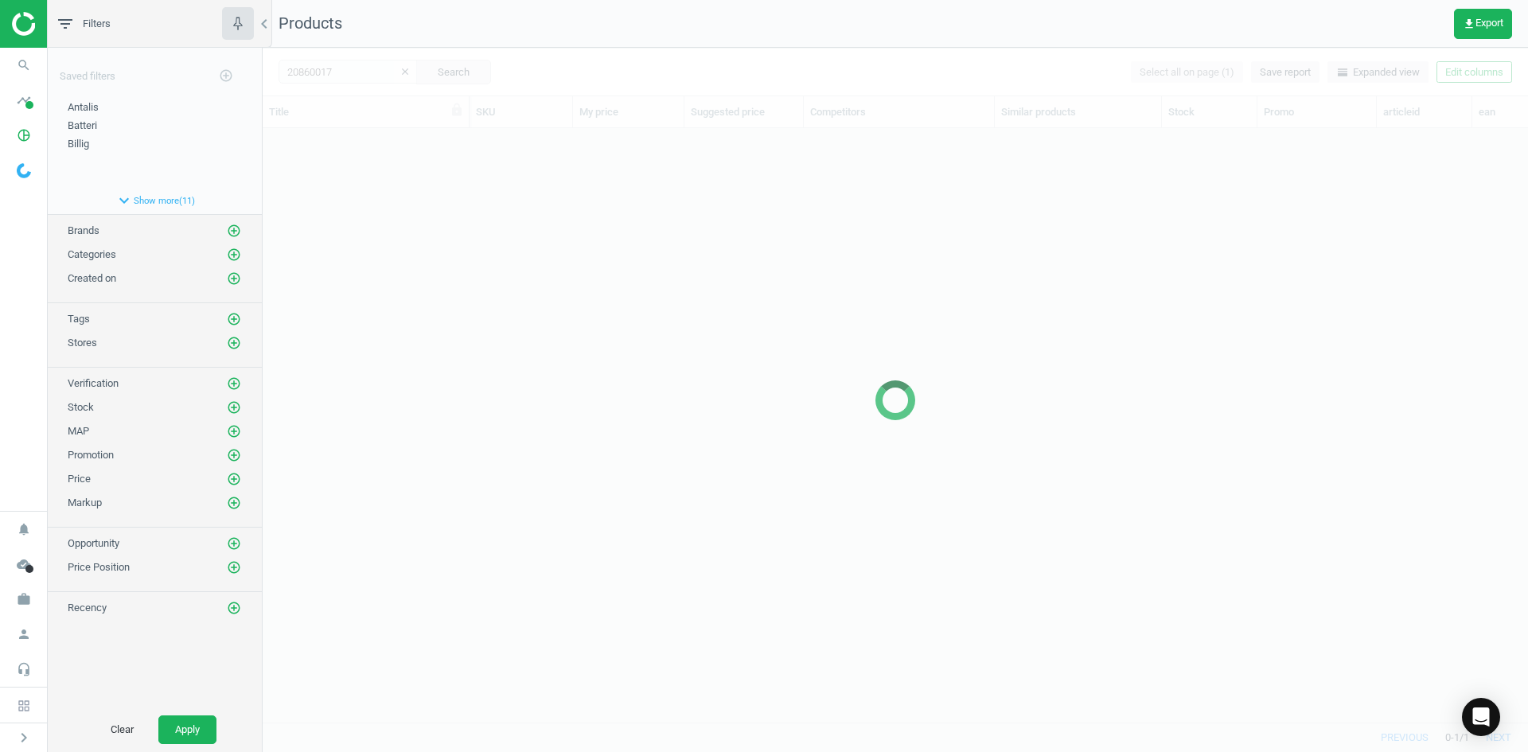
scroll to position [570, 1254]
click at [525, 383] on div at bounding box center [896, 400] width 1266 height 704
click at [460, 217] on div at bounding box center [896, 400] width 1266 height 704
click at [447, 187] on div at bounding box center [896, 400] width 1266 height 704
click at [448, 187] on div at bounding box center [896, 400] width 1266 height 704
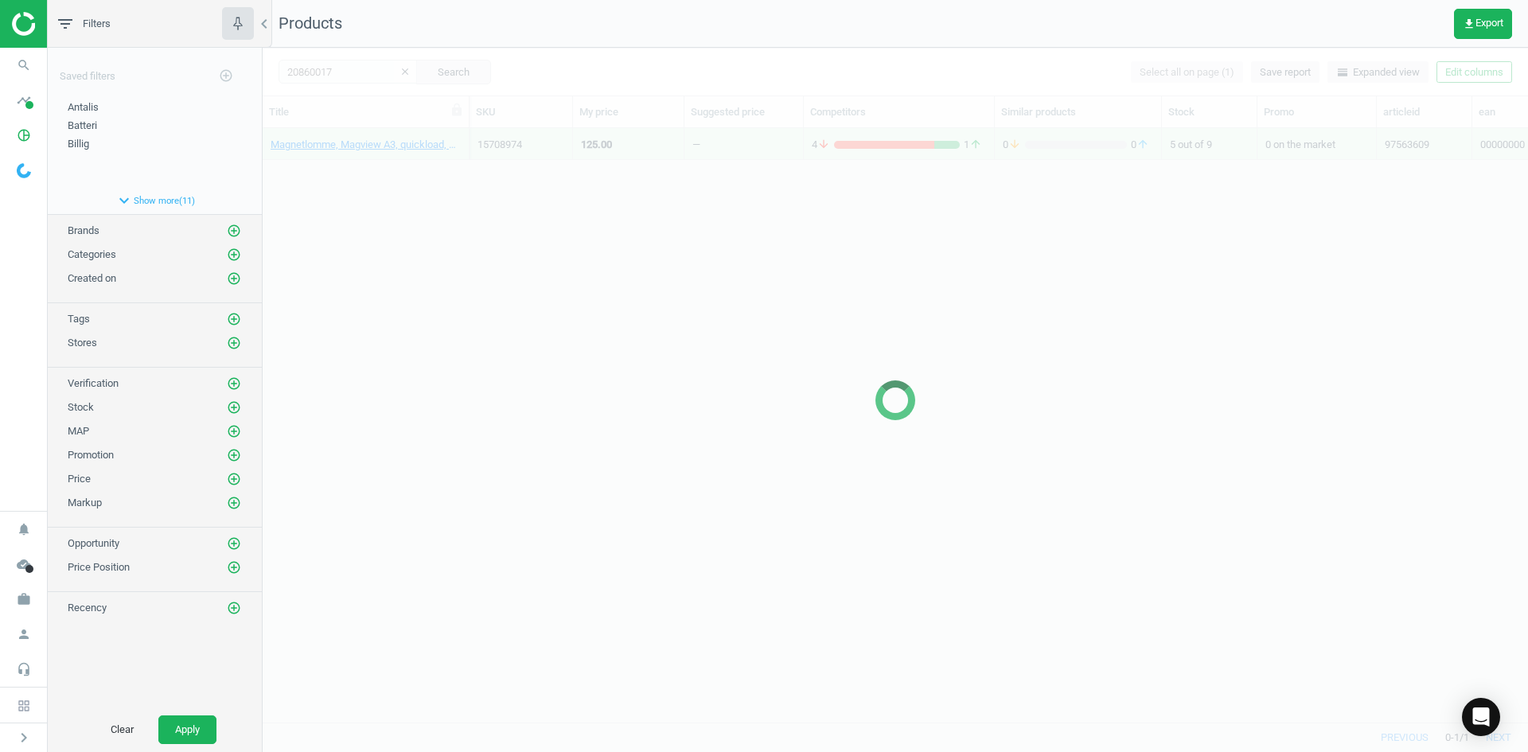
click at [441, 172] on div at bounding box center [896, 400] width 1266 height 704
click at [442, 174] on div at bounding box center [896, 400] width 1266 height 704
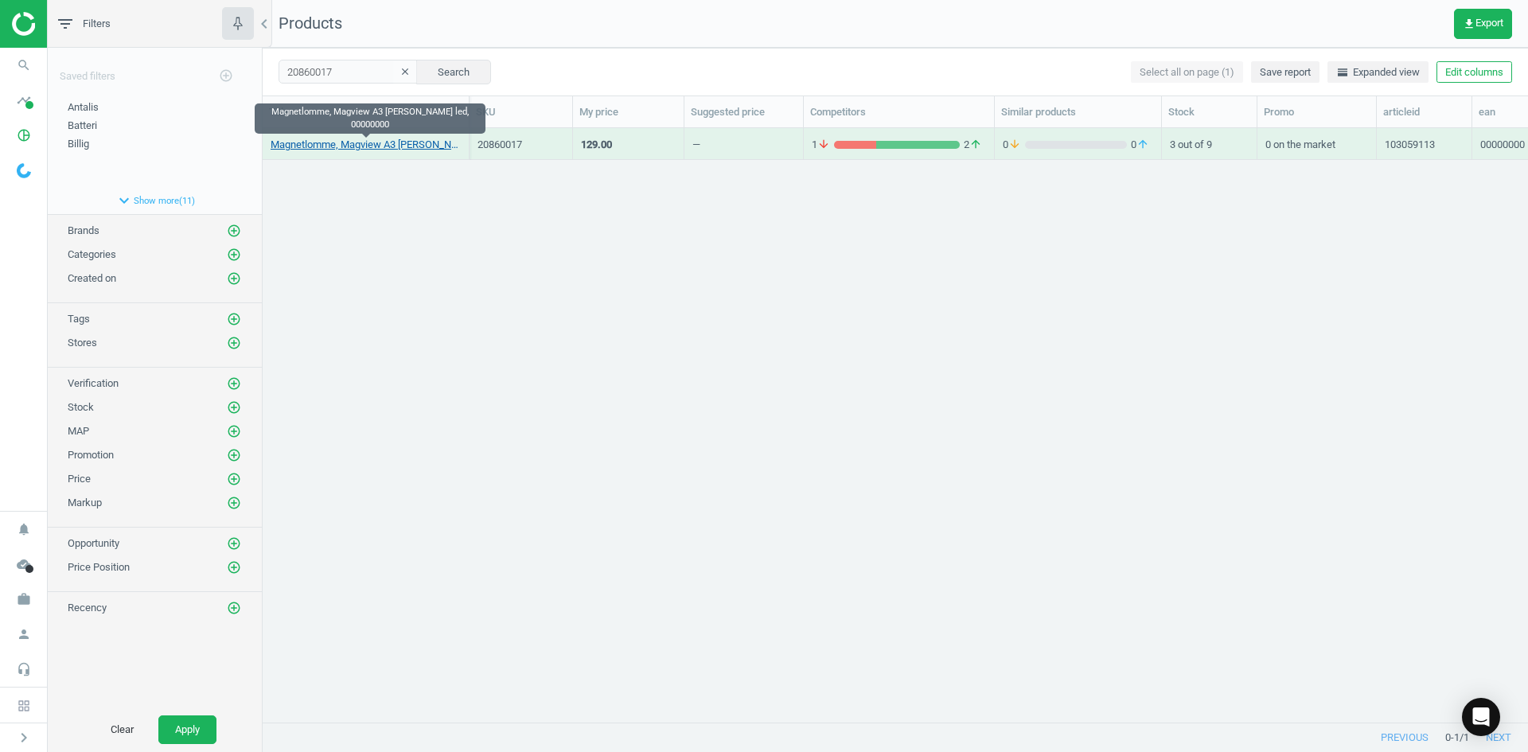
click at [408, 145] on link "Magnetlomme, Magview A3 [PERSON_NAME] led, 00000000" at bounding box center [366, 145] width 190 height 14
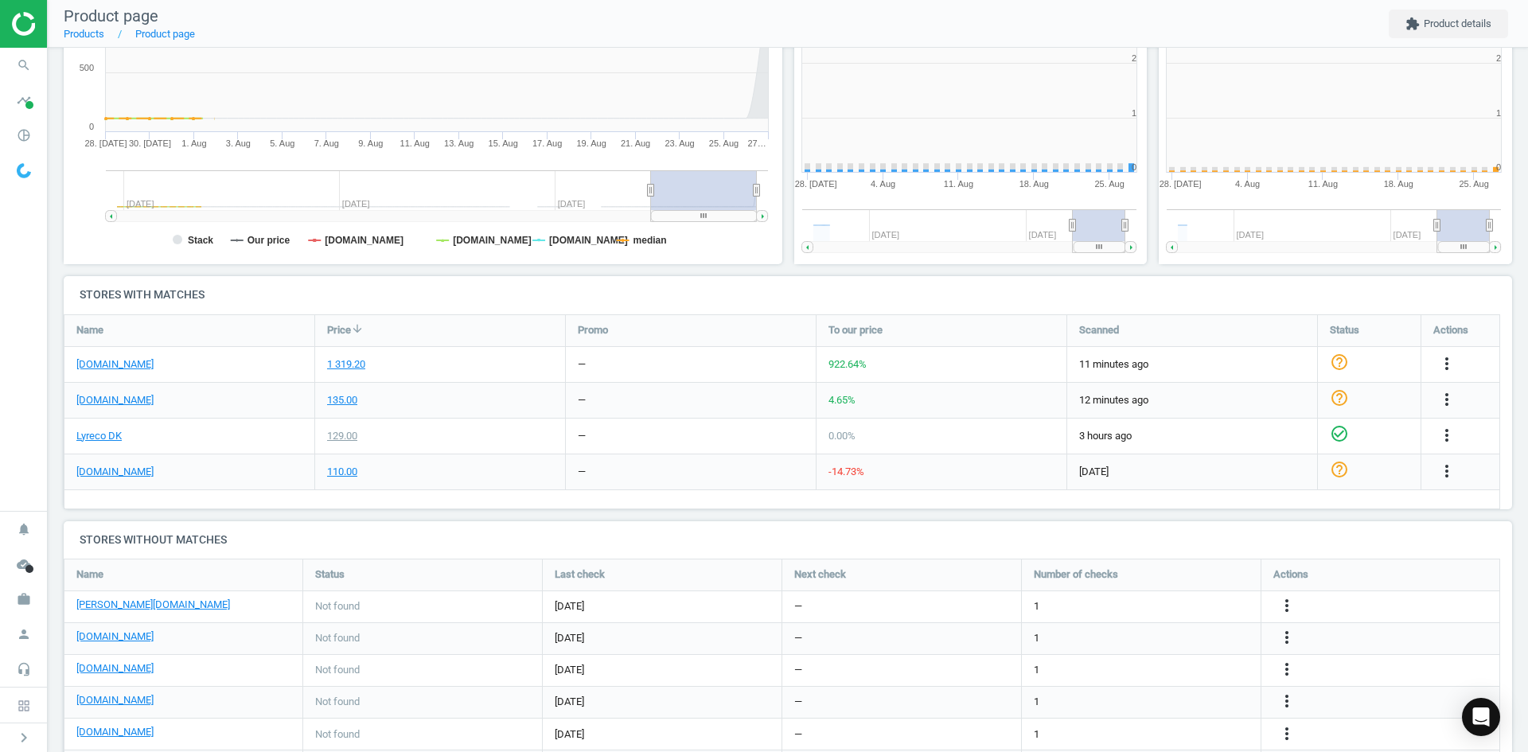
scroll to position [343, 737]
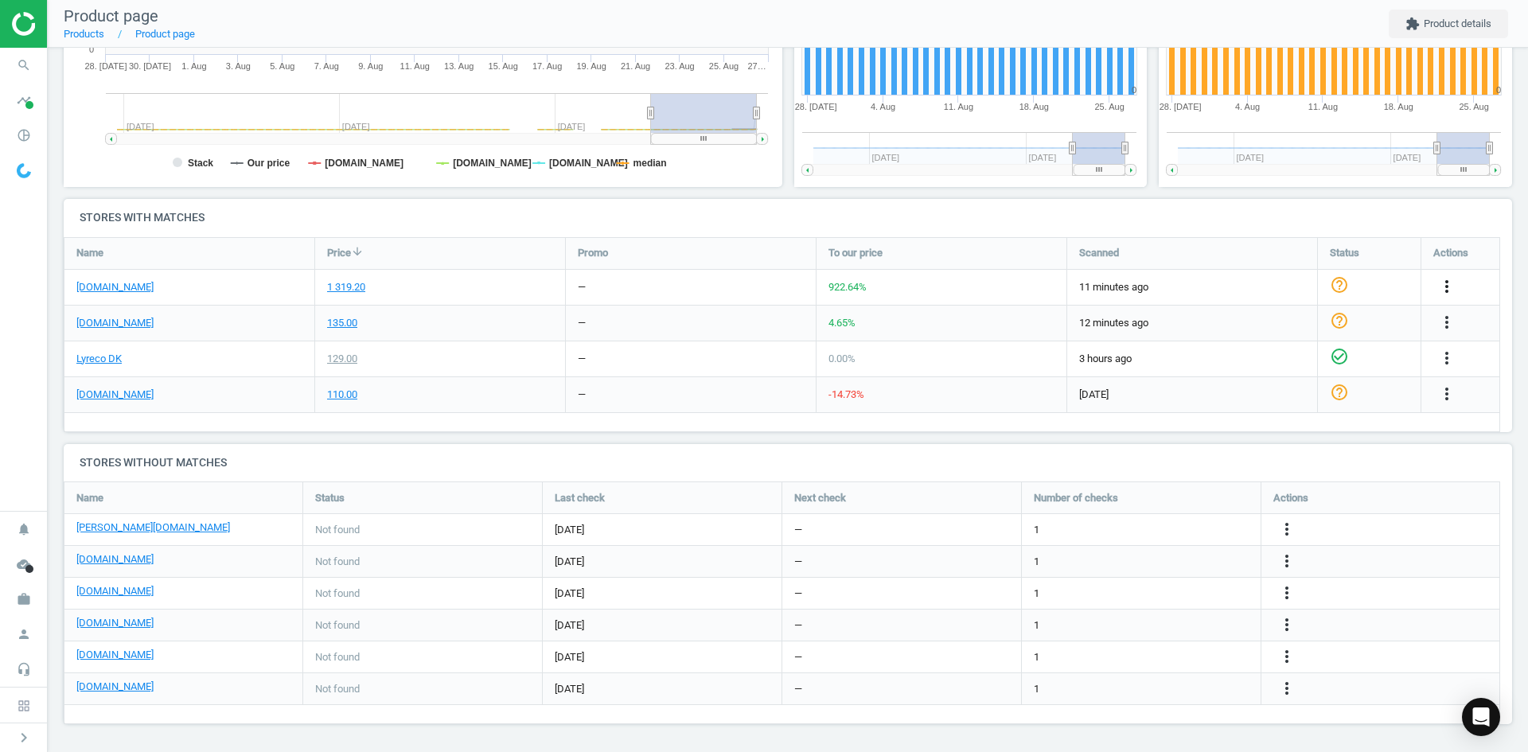
click at [1453, 288] on icon "more_vert" at bounding box center [1447, 286] width 19 height 19
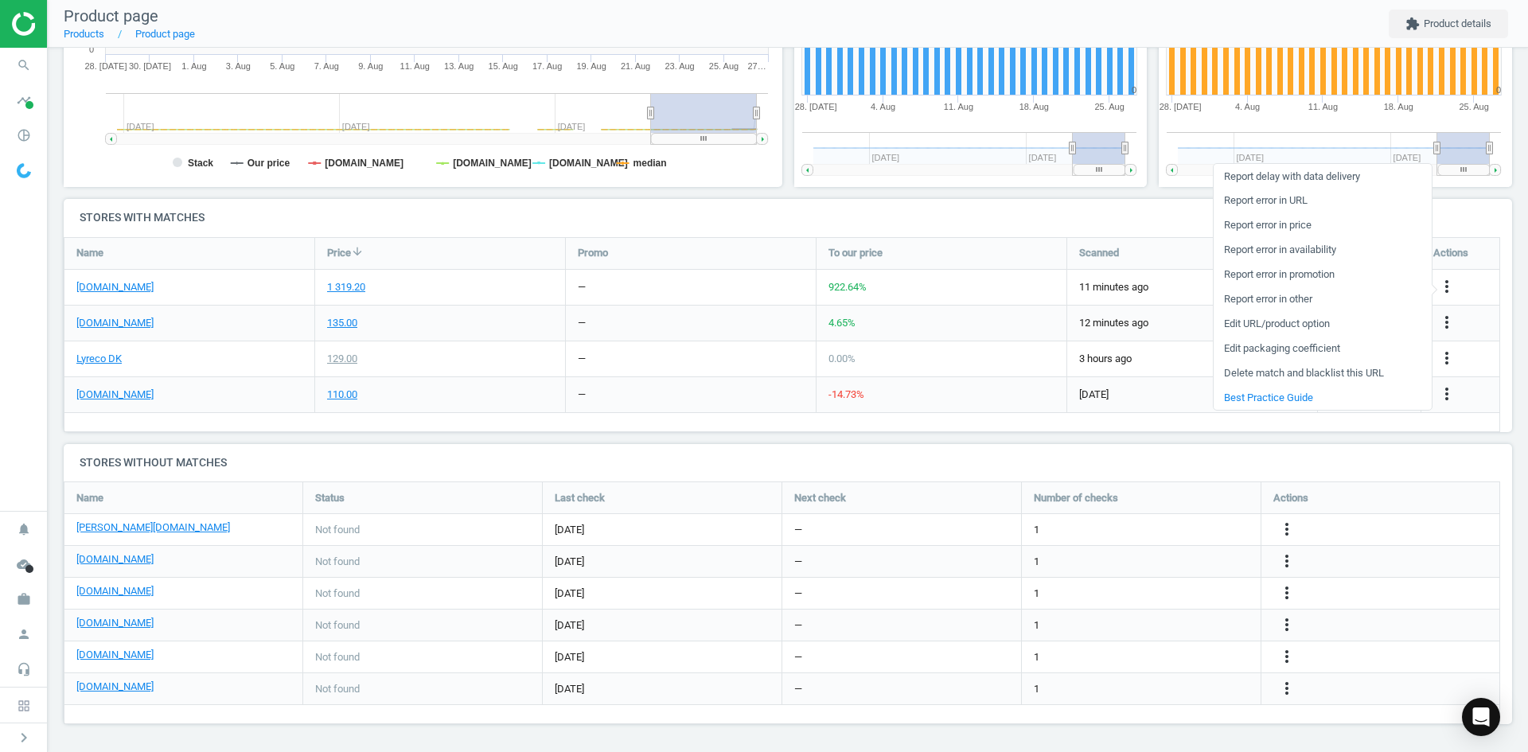
click at [1263, 345] on link "Edit packaging coefficient" at bounding box center [1323, 349] width 218 height 25
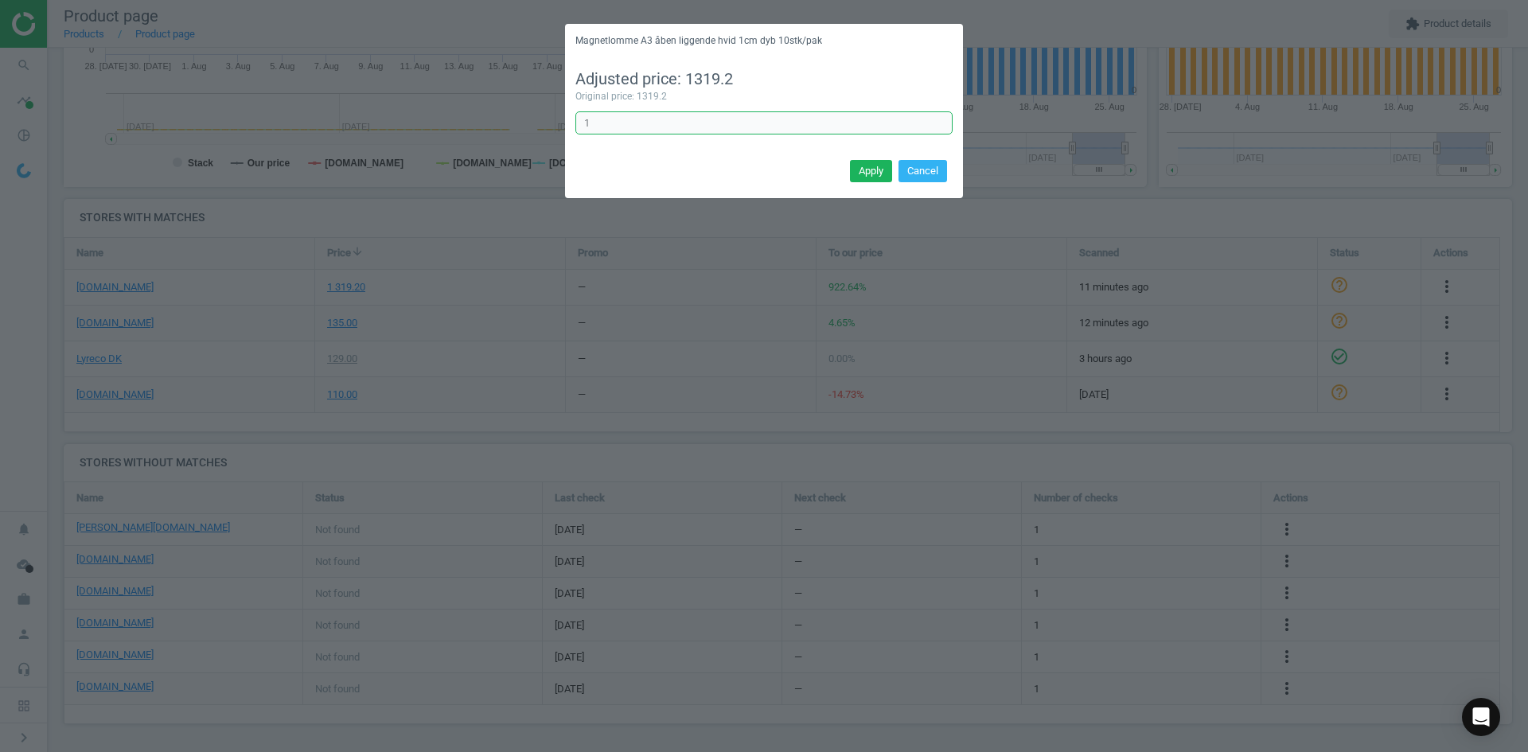
click at [638, 118] on input "1" at bounding box center [764, 123] width 377 height 24
type input "0.1"
click at [864, 167] on button "Apply" at bounding box center [871, 171] width 42 height 22
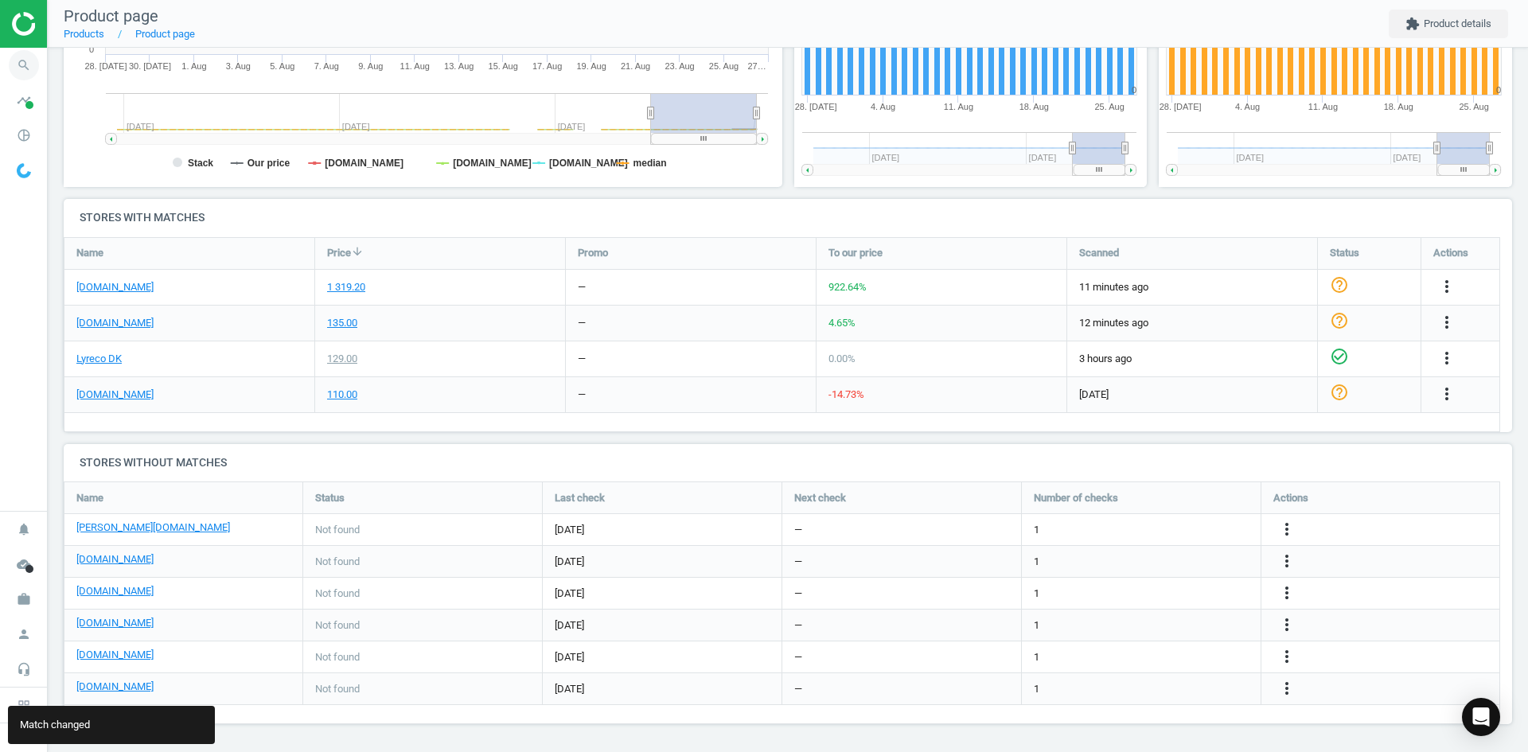
click at [19, 68] on icon "search" at bounding box center [24, 65] width 30 height 30
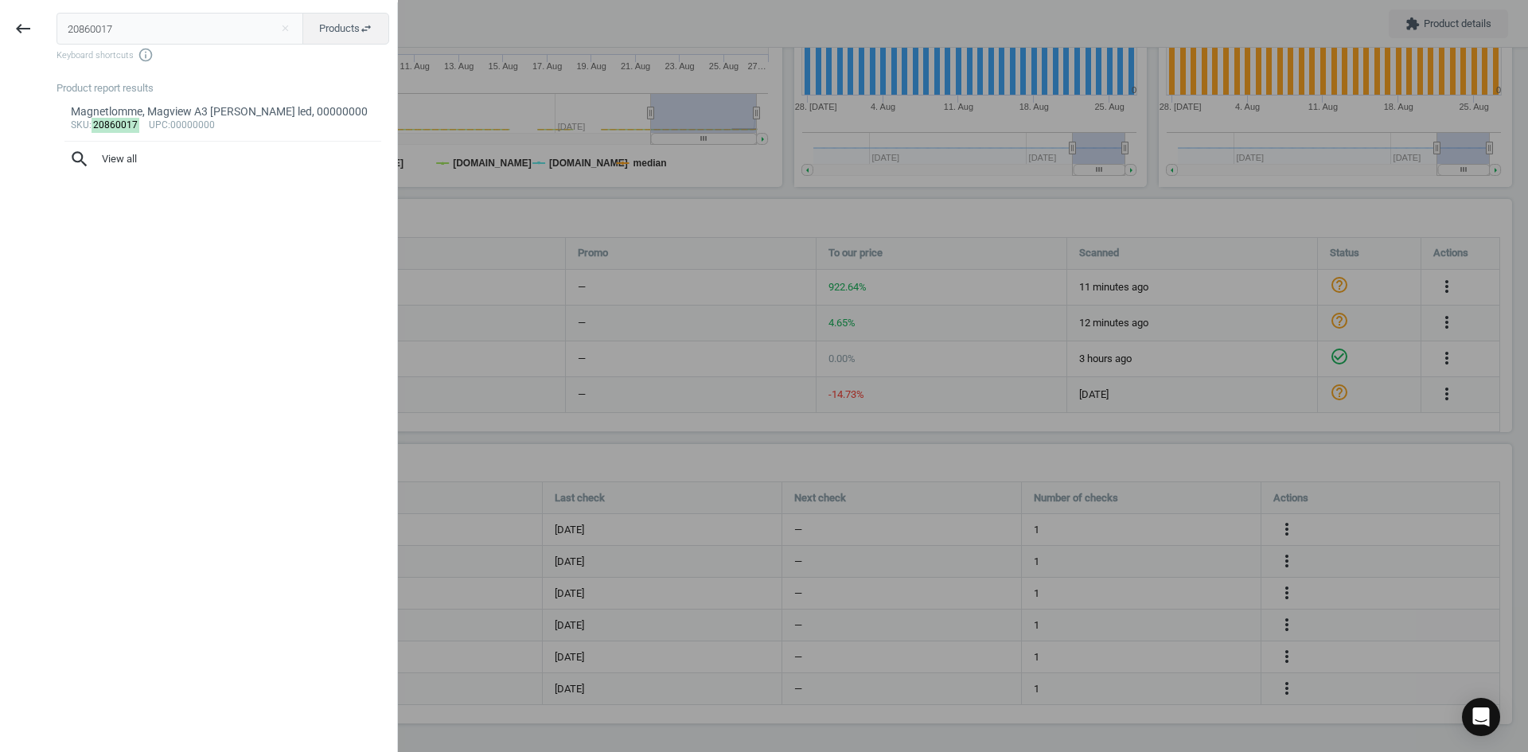
drag, startPoint x: 142, startPoint y: 29, endPoint x: 0, endPoint y: 25, distance: 142.6
click at [0, 25] on div "keyboard_backspace 20860017 close Products swap_horiz Keyboard shortcuts info_o…" at bounding box center [199, 378] width 398 height 752
type input "20860028"
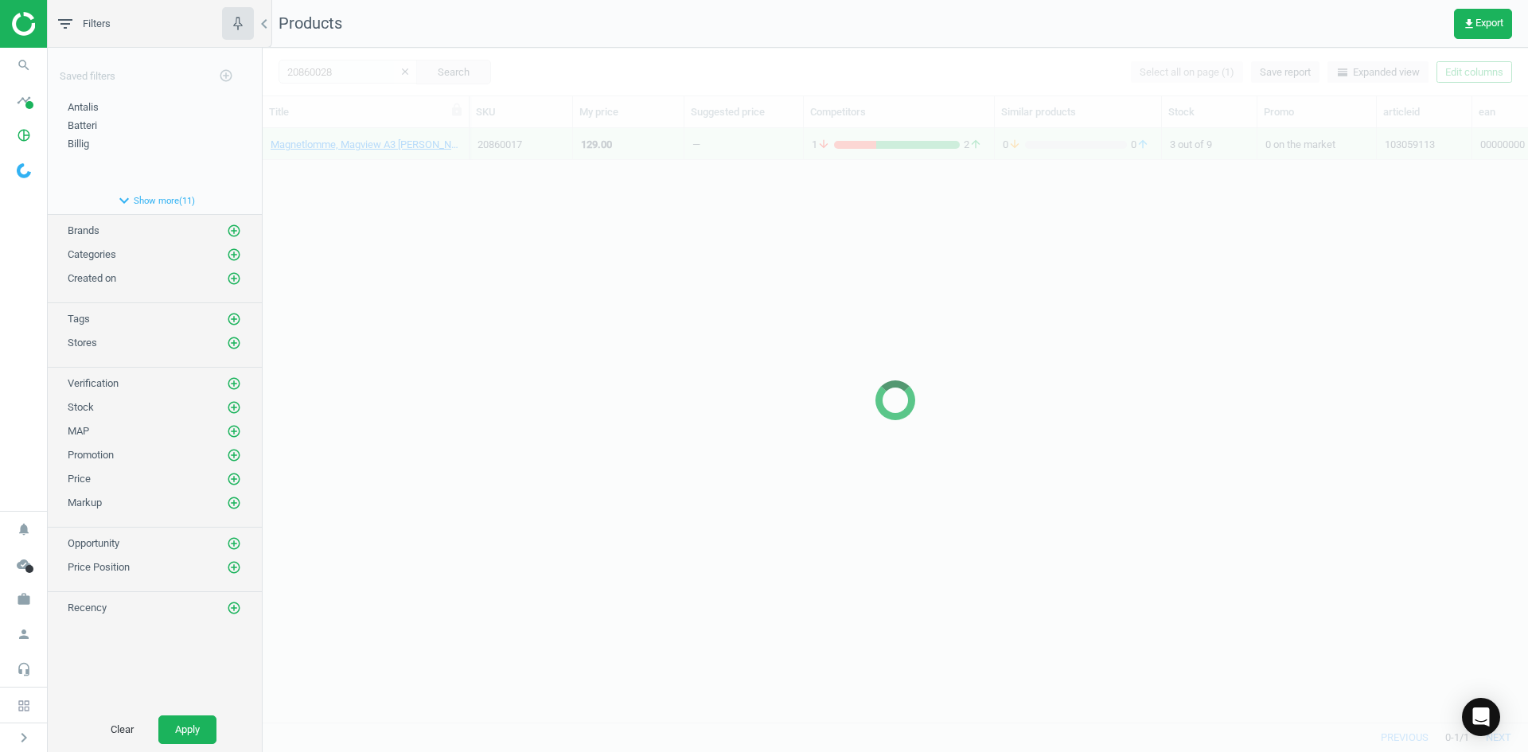
click at [326, 312] on div at bounding box center [896, 400] width 1266 height 704
click at [349, 309] on div at bounding box center [896, 400] width 1266 height 704
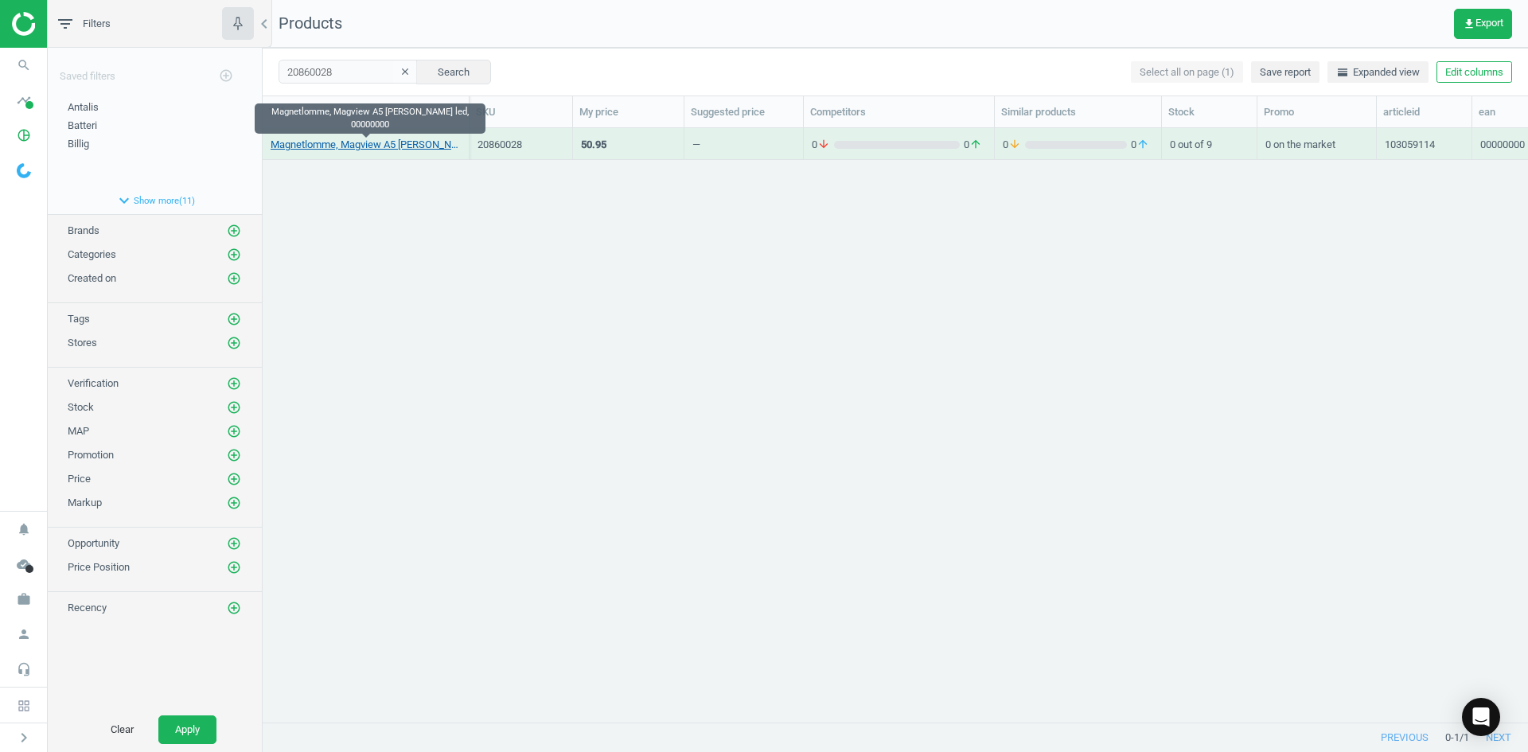
click at [392, 146] on link "Magnetlomme, Magview A5 [PERSON_NAME] led, 00000000" at bounding box center [366, 145] width 190 height 14
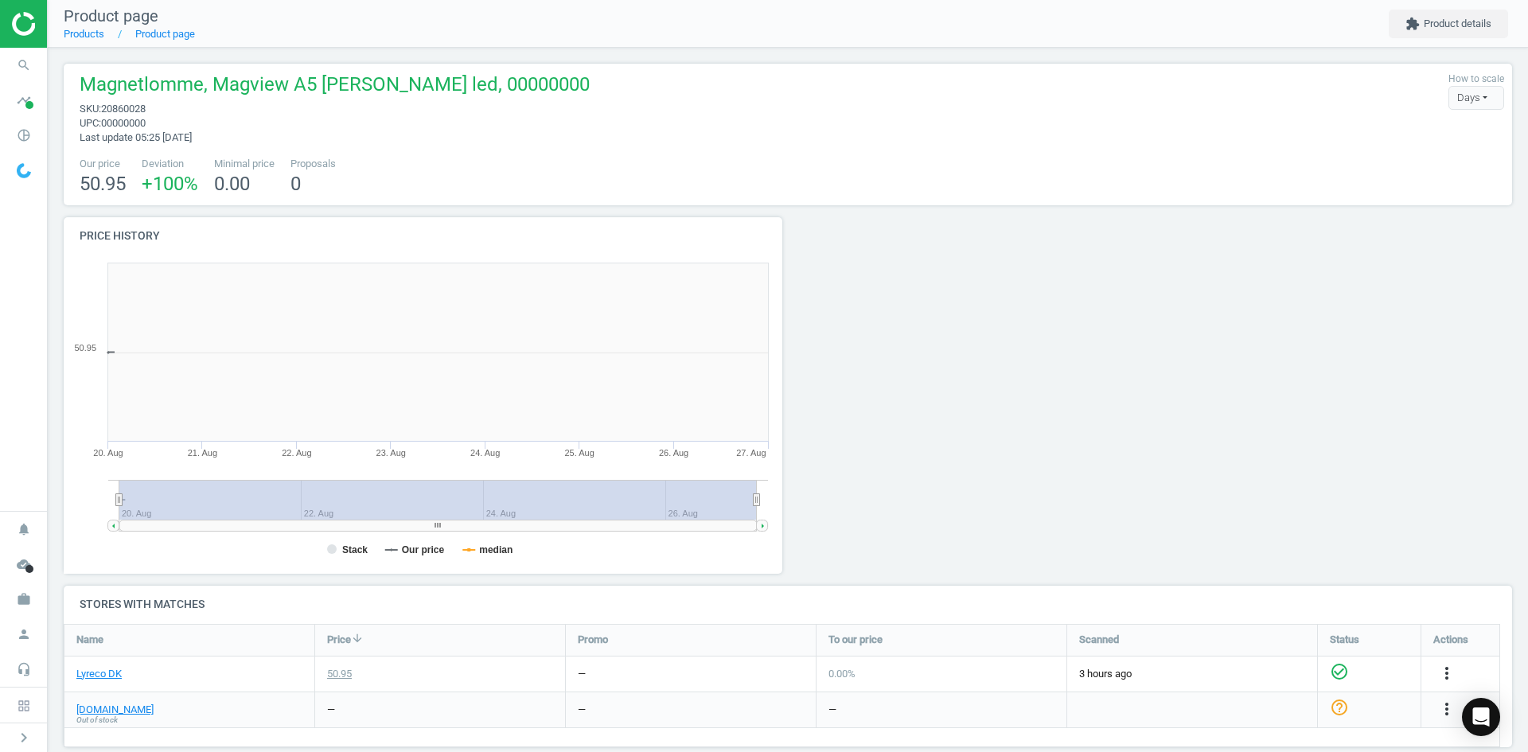
scroll to position [343, 737]
click at [38, 61] on icon "search" at bounding box center [24, 65] width 30 height 30
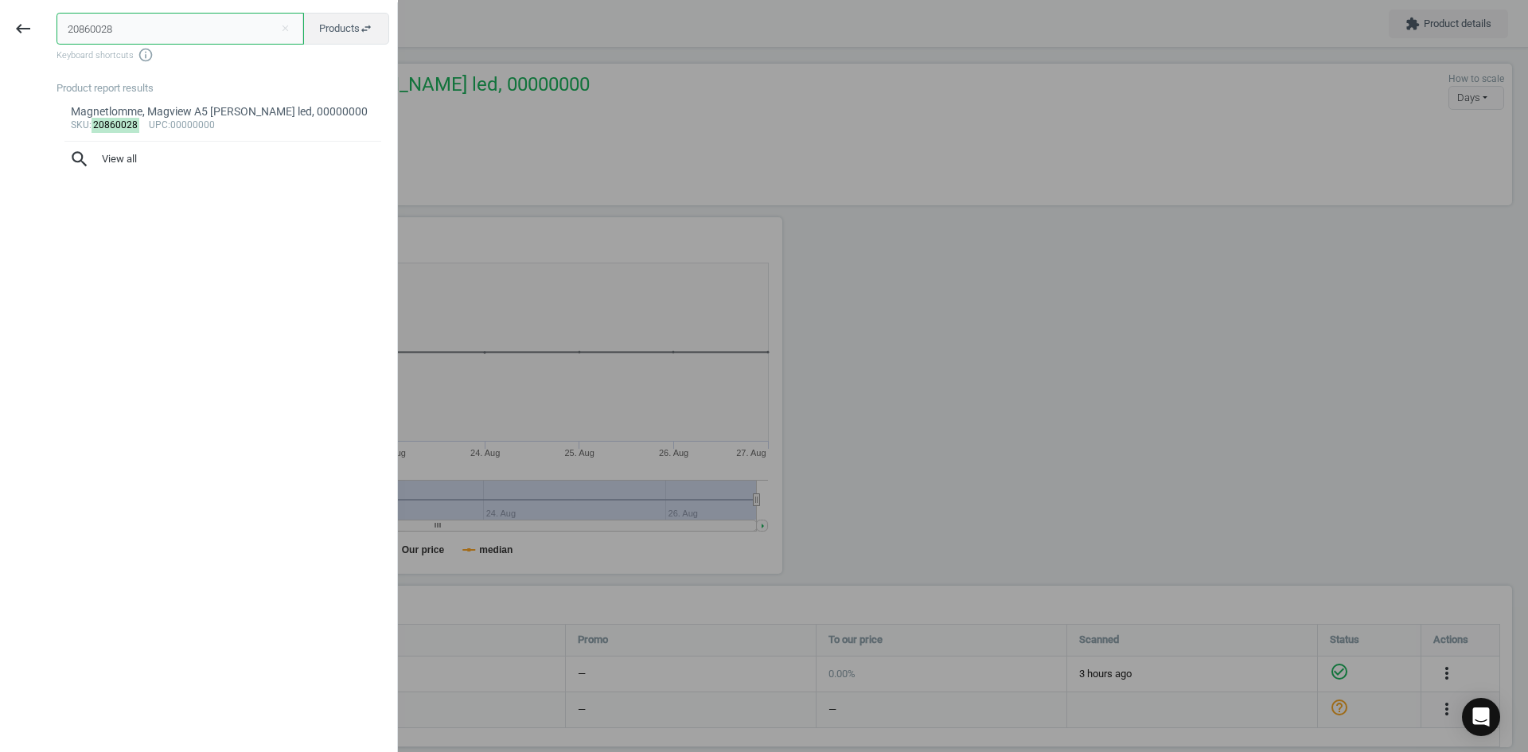
paste input "19245286"
drag, startPoint x: 234, startPoint y: 26, endPoint x: 0, endPoint y: 27, distance: 234.0
click at [0, 27] on div "keyboard_backspace 19245286 close Products swap_horiz Keyboard shortcuts info_o…" at bounding box center [199, 378] width 398 height 752
type input "19245286"
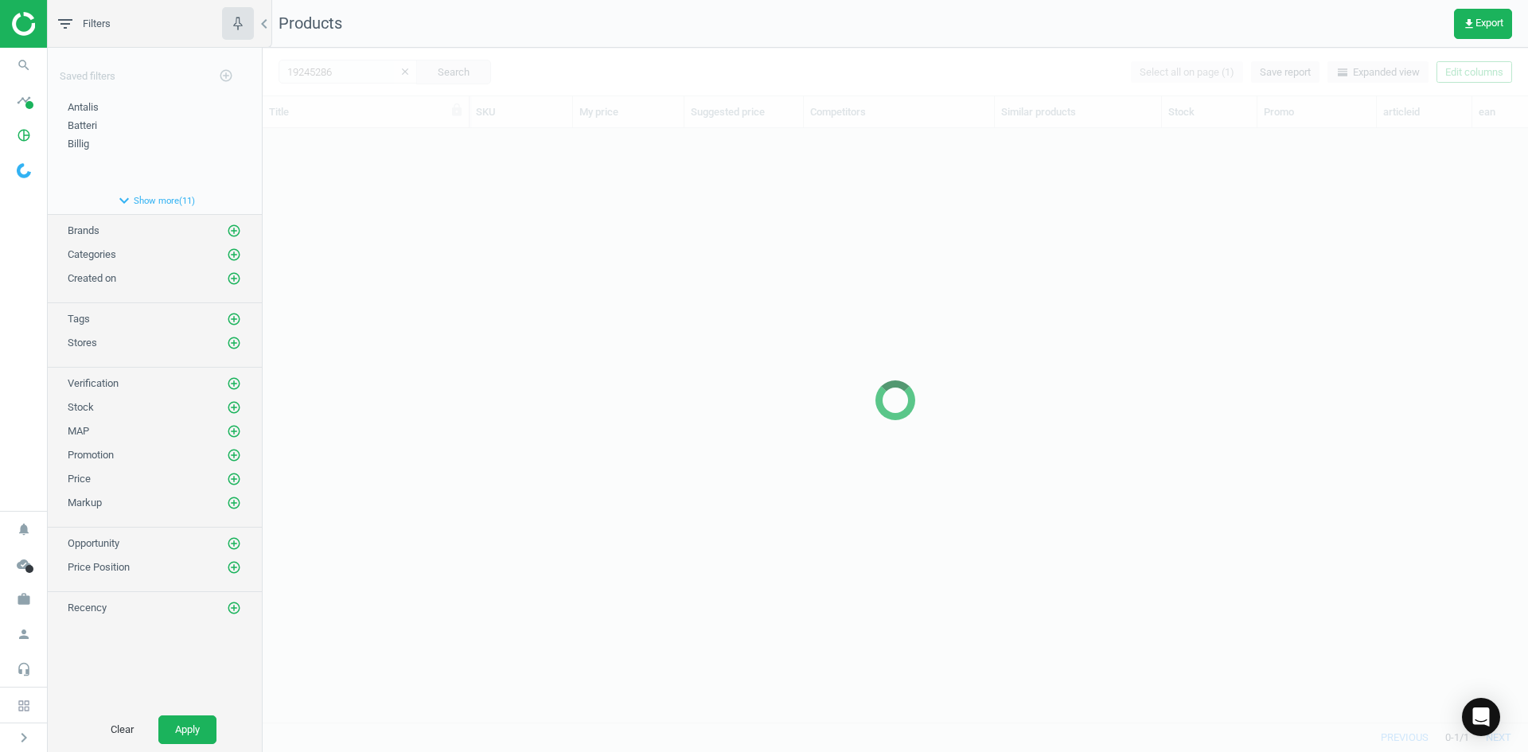
scroll to position [570, 1254]
click at [561, 267] on div at bounding box center [896, 400] width 1266 height 704
click at [740, 306] on div at bounding box center [896, 400] width 1266 height 704
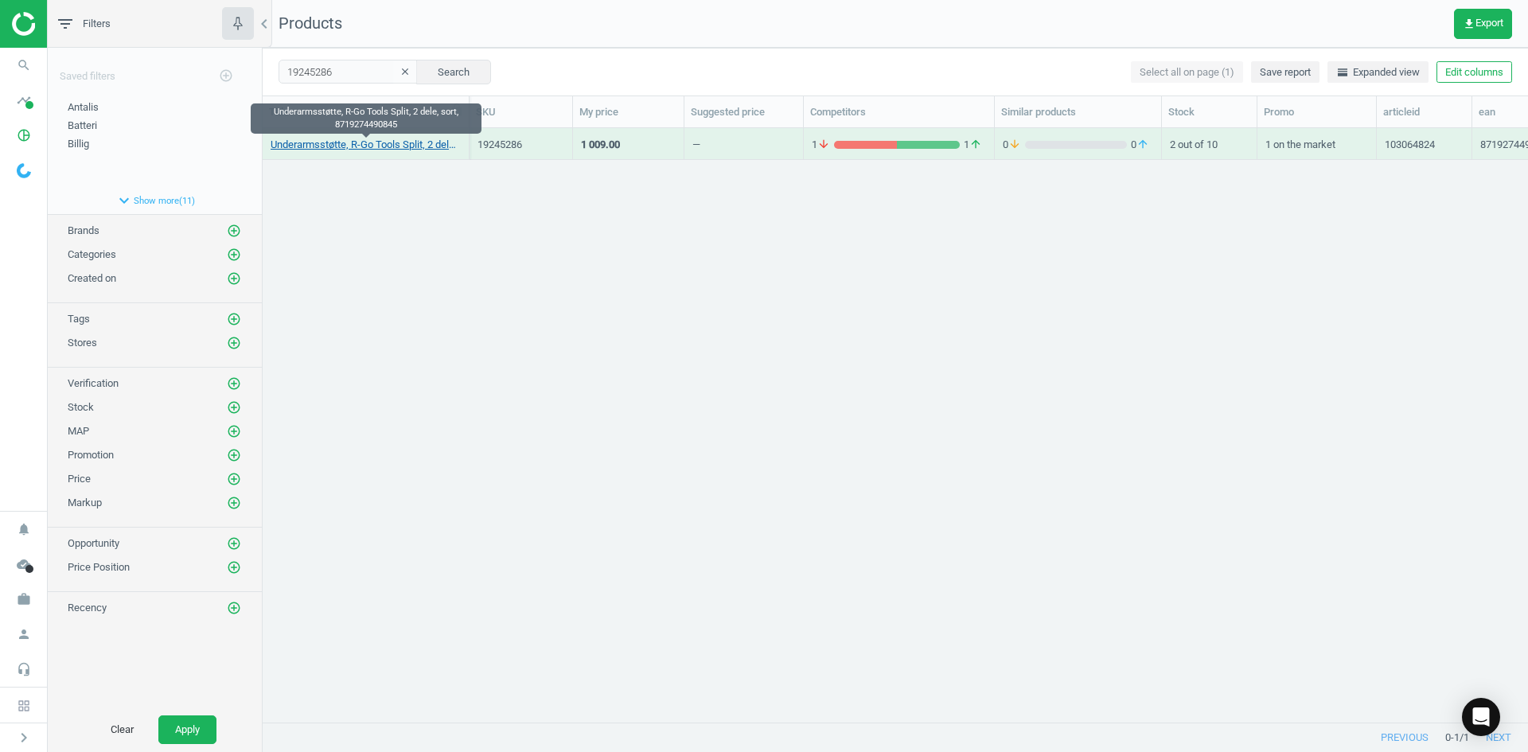
click at [381, 149] on link "Underarmsstøtte, R-Go Tools Split, 2 dele, sort, 8719274490845" at bounding box center [366, 145] width 190 height 14
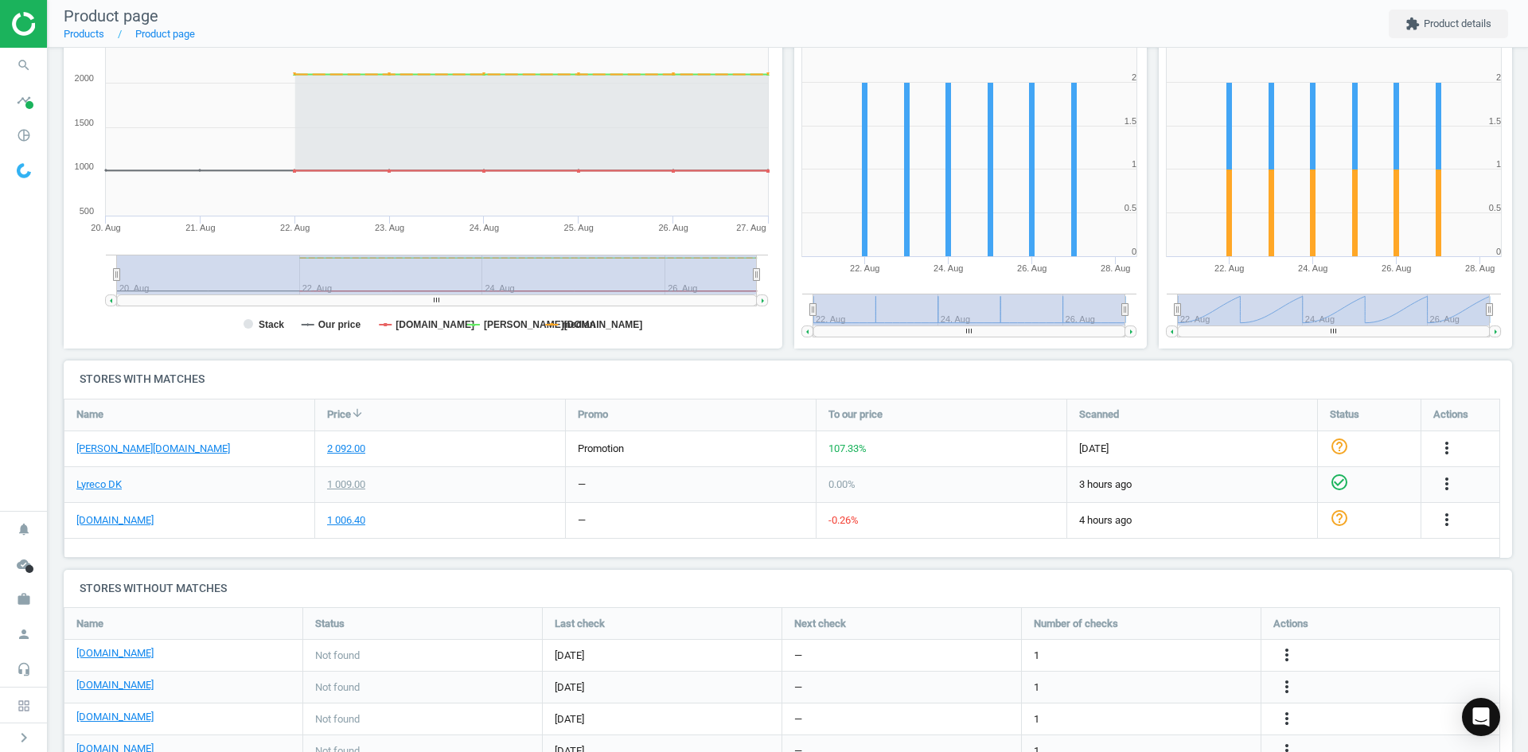
scroll to position [318, 0]
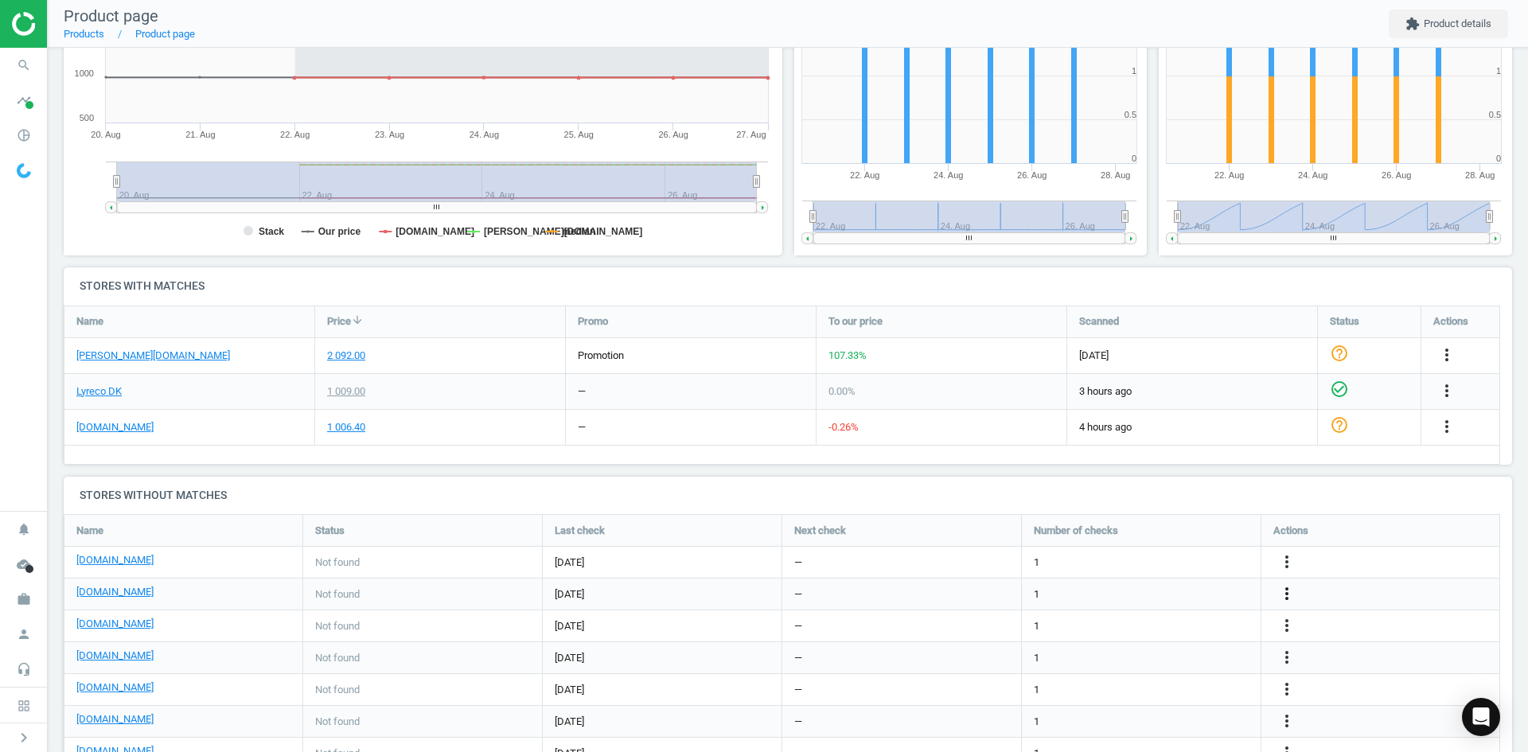
click at [1282, 591] on icon "more_vert" at bounding box center [1287, 593] width 19 height 19
click at [1155, 596] on link "Edit URL/product option" at bounding box center [1163, 594] width 218 height 25
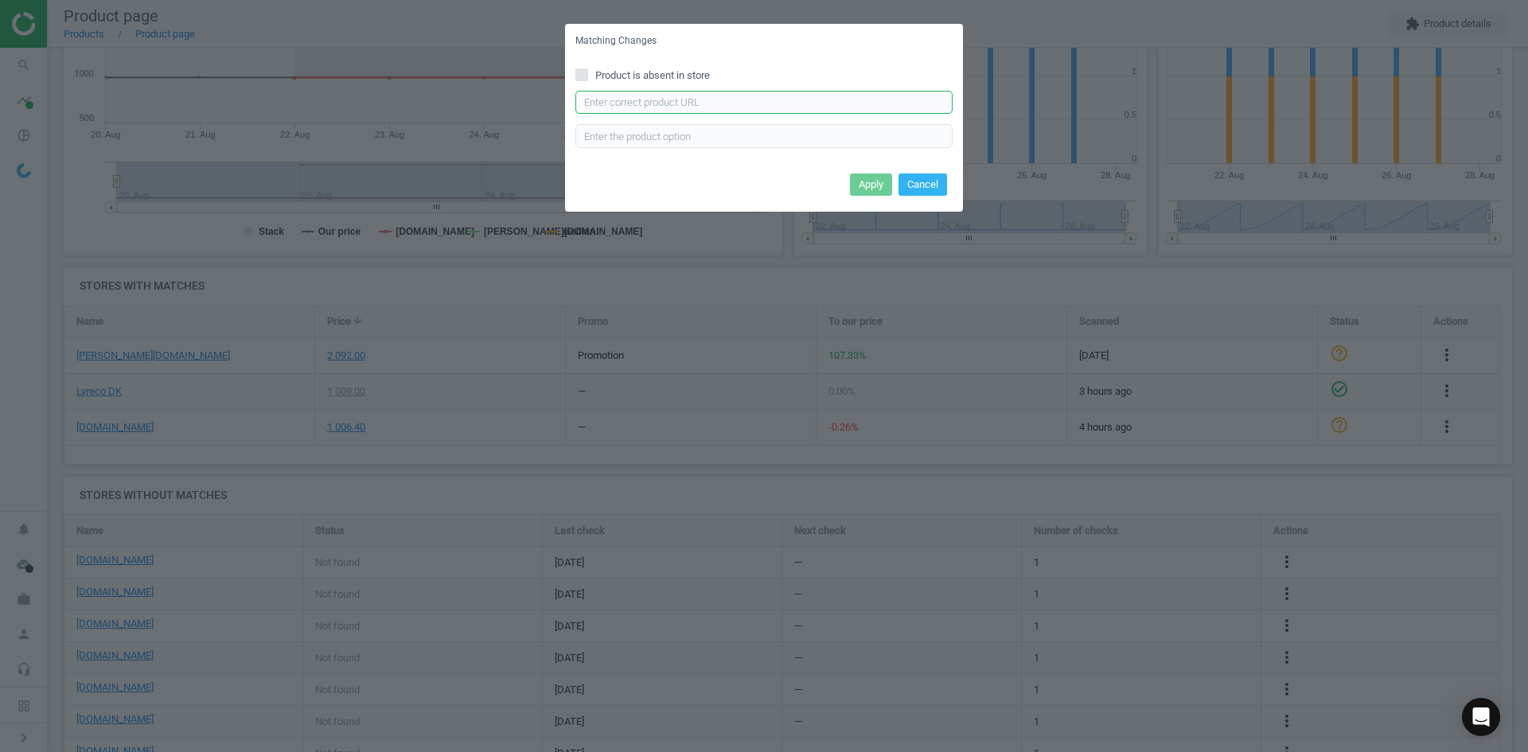
click at [766, 100] on input "text" at bounding box center [764, 103] width 377 height 24
paste input "https://www.grafical.dk/haandledsstoetter-r-go-ergonomic-armrest-split-black/"
type input "https://www.grafical.dk/haandledsstoetter-r-go-ergonomic-armrest-split-black/"
click at [864, 182] on button "Apply" at bounding box center [871, 185] width 42 height 22
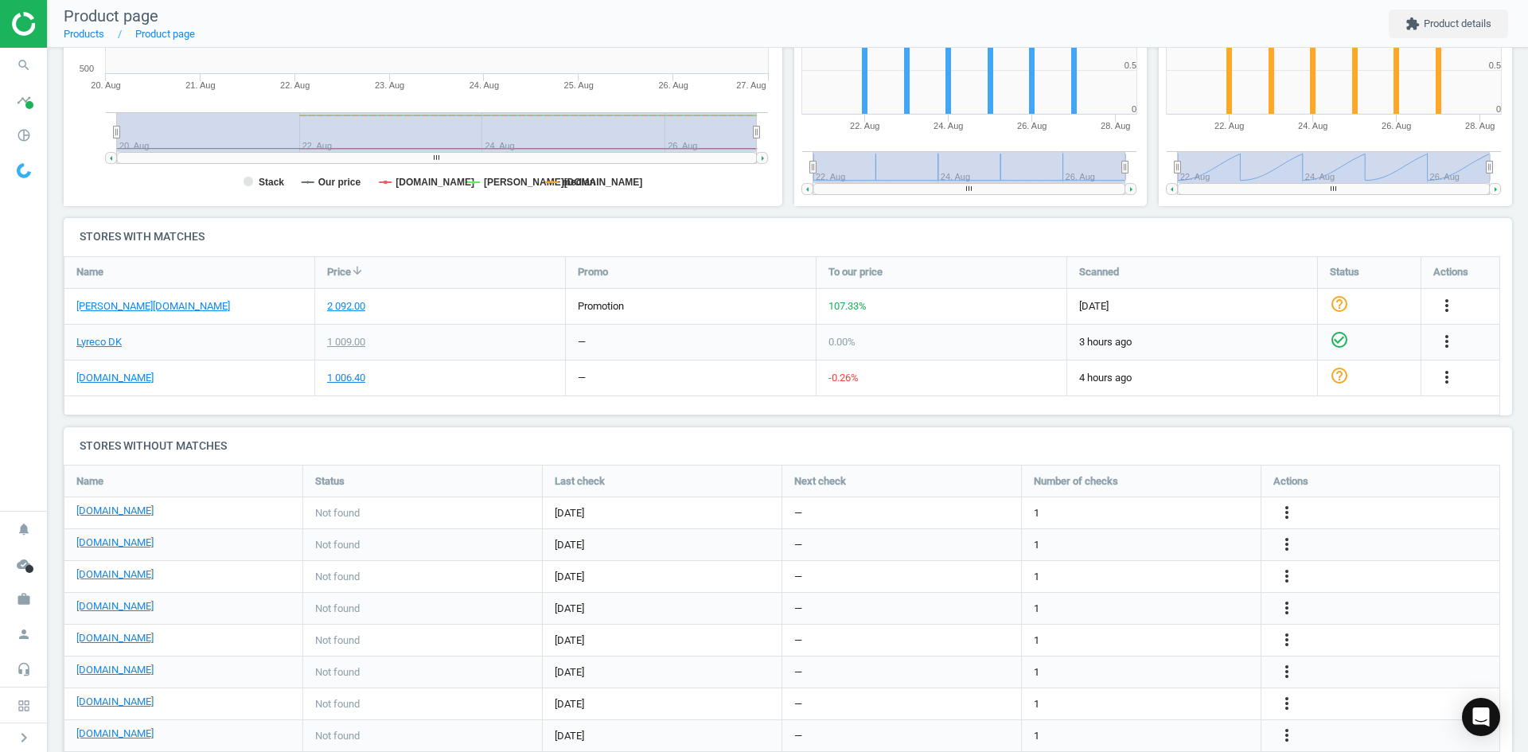
scroll to position [415, 0]
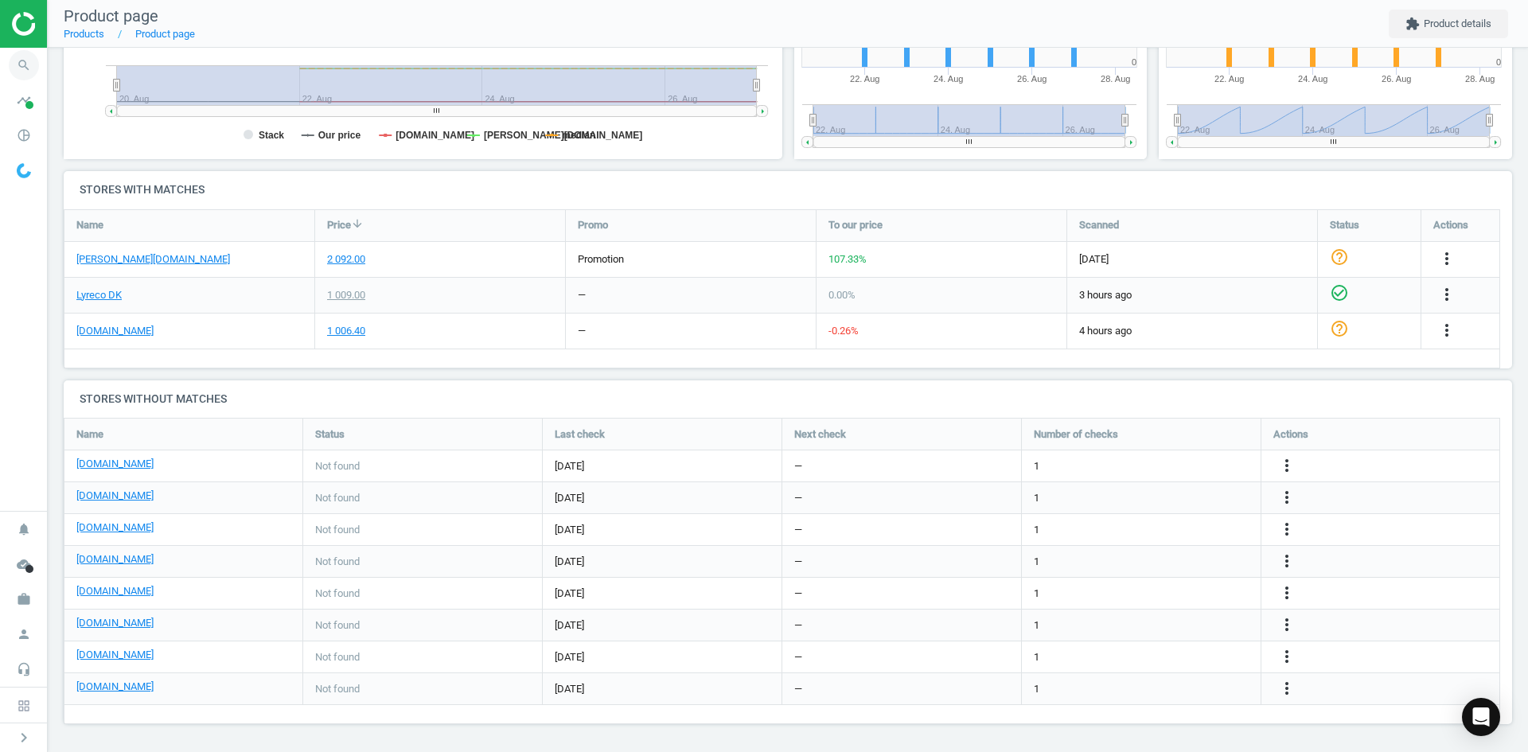
click at [31, 66] on icon "search" at bounding box center [24, 65] width 30 height 30
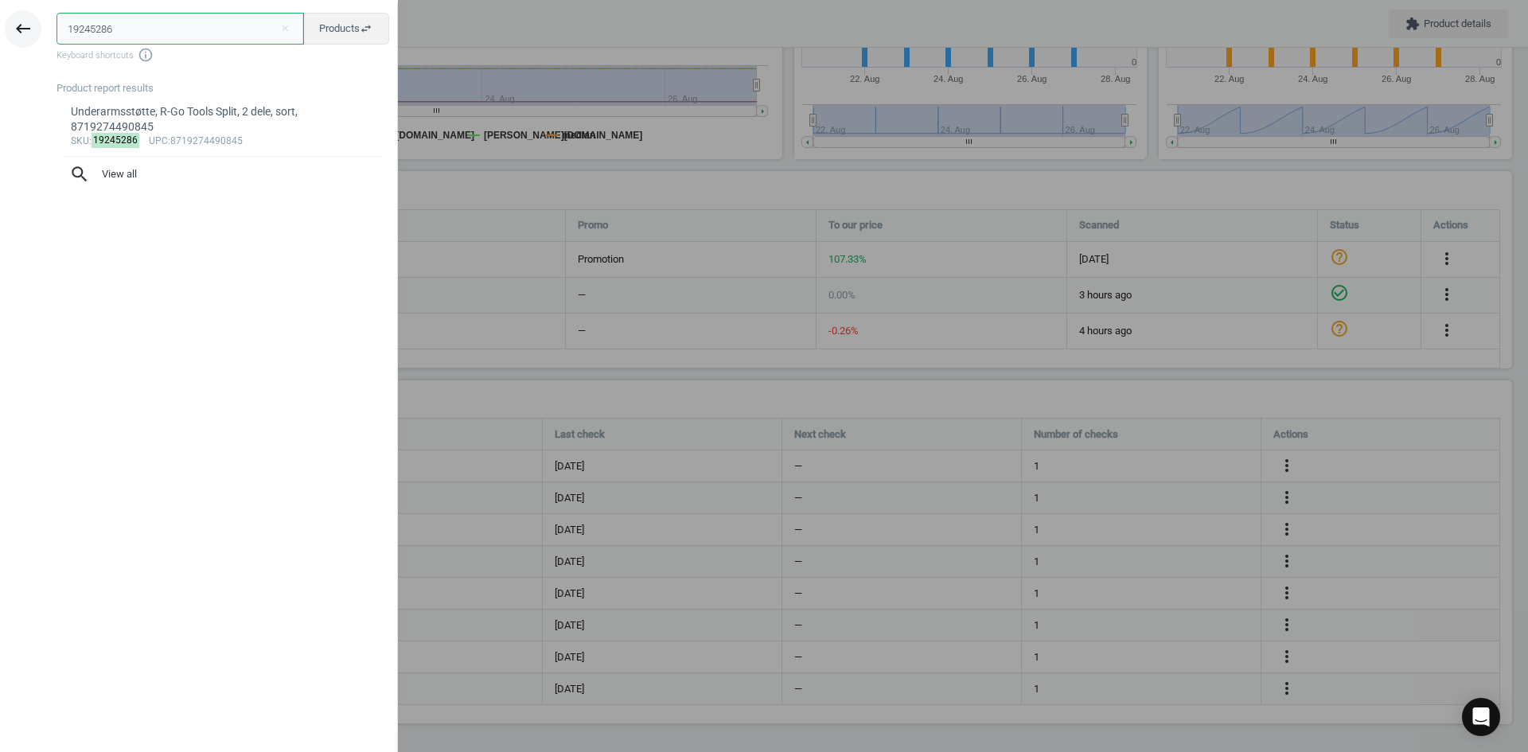
drag, startPoint x: 210, startPoint y: 31, endPoint x: 26, endPoint y: 23, distance: 184.1
click at [26, 25] on div "keyboard_backspace 19245286 close Products swap_horiz Keyboard shortcuts info_o…" at bounding box center [199, 378] width 398 height 752
paste input "80125"
type input "180125"
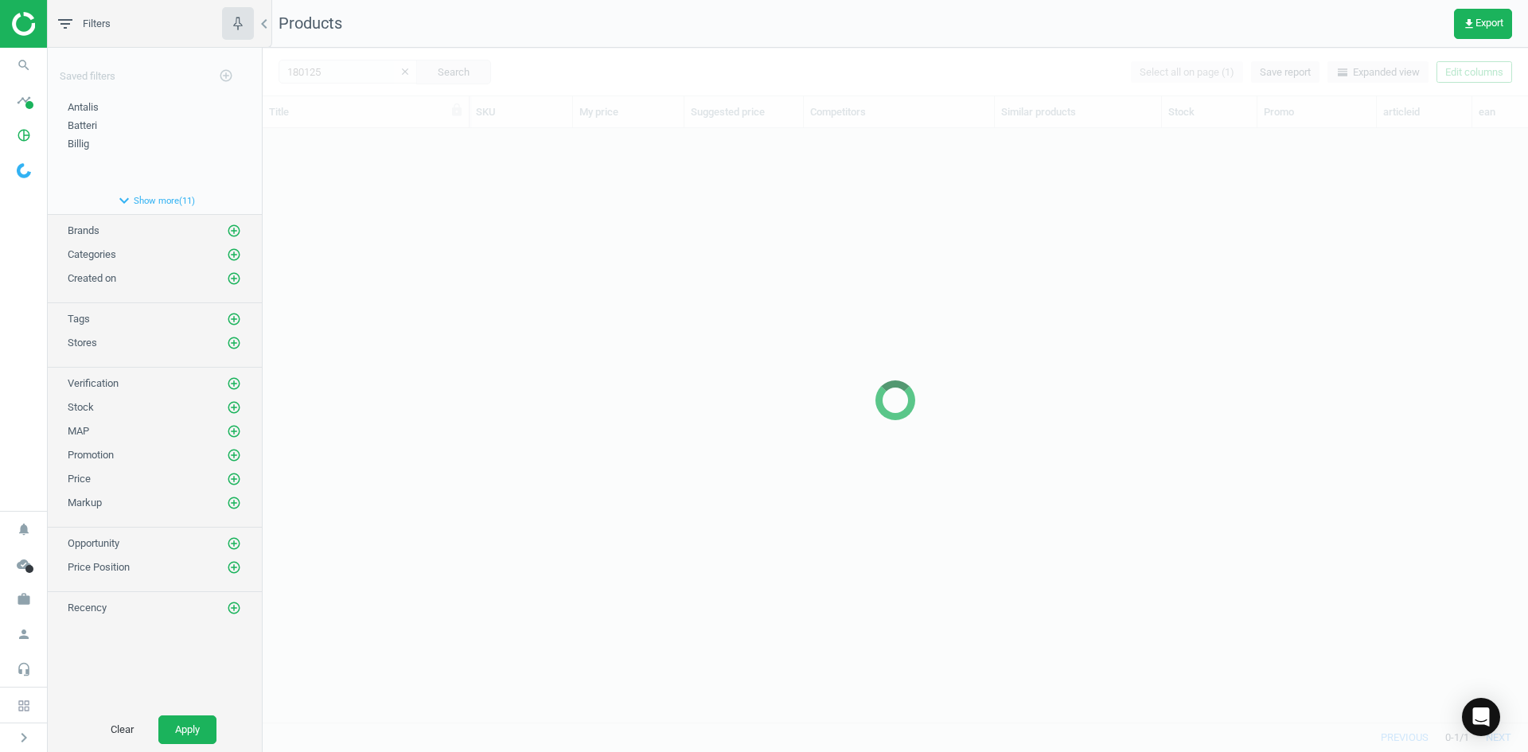
scroll to position [570, 1254]
drag, startPoint x: 530, startPoint y: 271, endPoint x: 516, endPoint y: 266, distance: 15.4
click at [531, 271] on div at bounding box center [896, 400] width 1266 height 704
click at [505, 262] on div at bounding box center [896, 400] width 1266 height 704
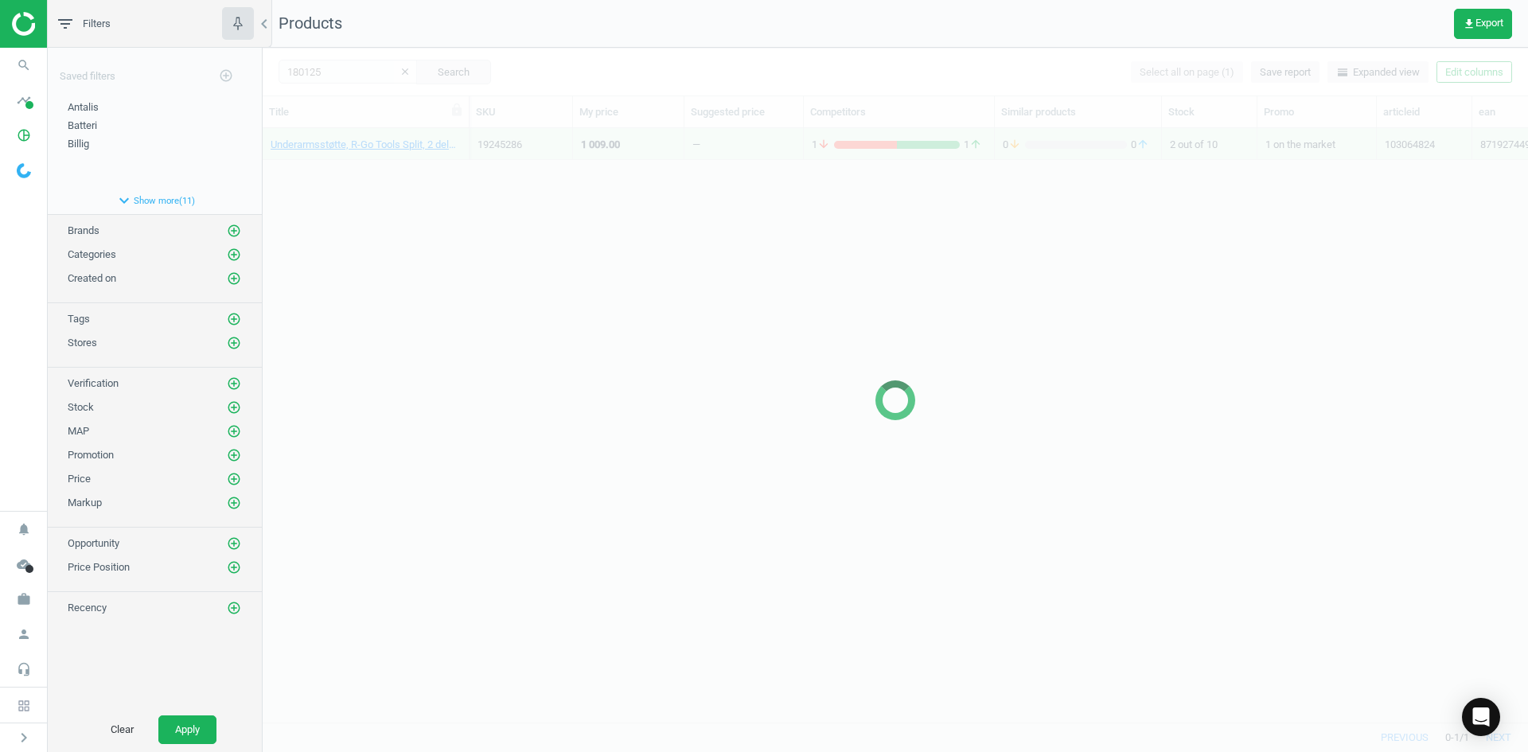
drag, startPoint x: 386, startPoint y: 194, endPoint x: 369, endPoint y: 178, distance: 23.1
click at [380, 191] on div at bounding box center [896, 400] width 1266 height 704
click at [357, 156] on div at bounding box center [896, 400] width 1266 height 704
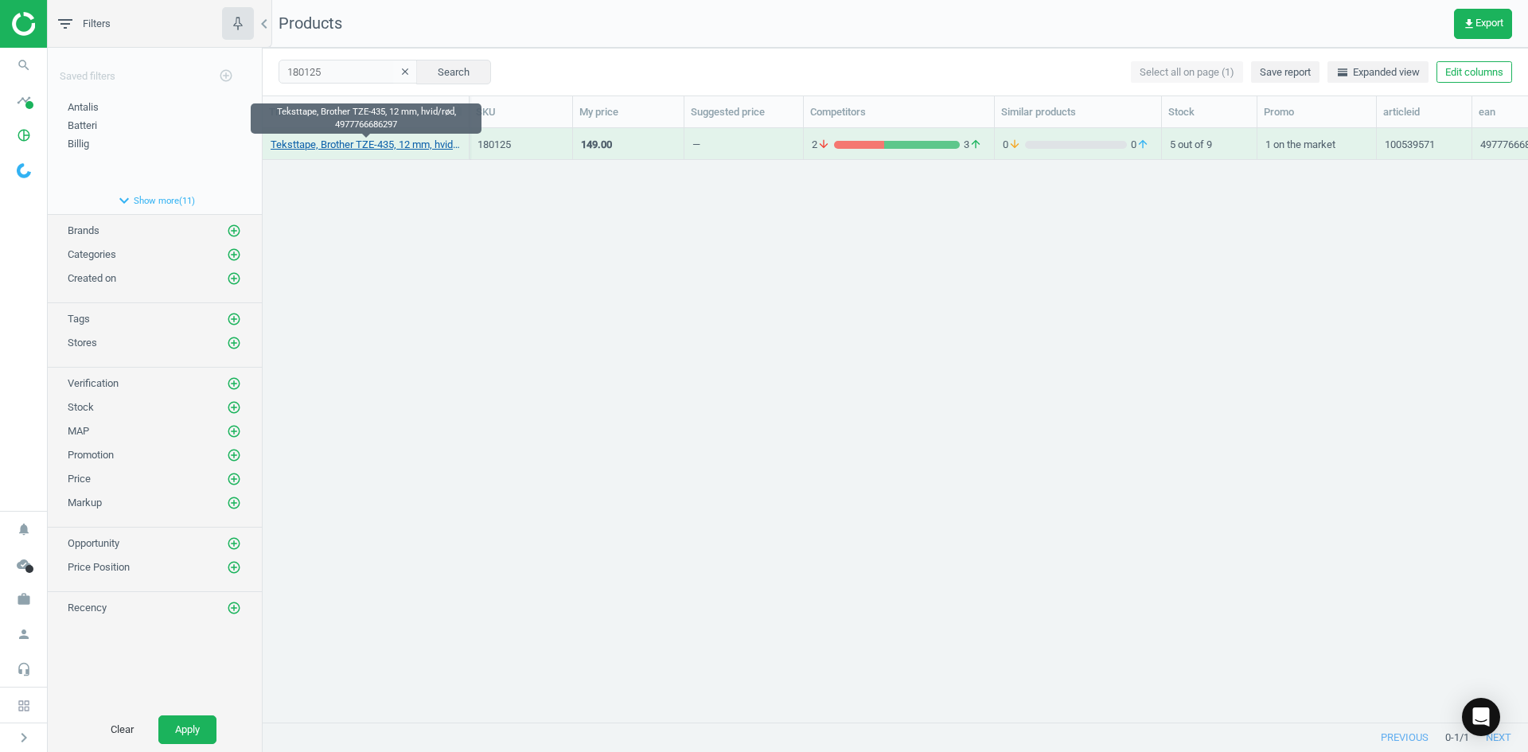
click at [349, 139] on link "Teksttape, Brother TZE-435, 12 mm, hvid/rød, 4977766686297" at bounding box center [366, 145] width 190 height 14
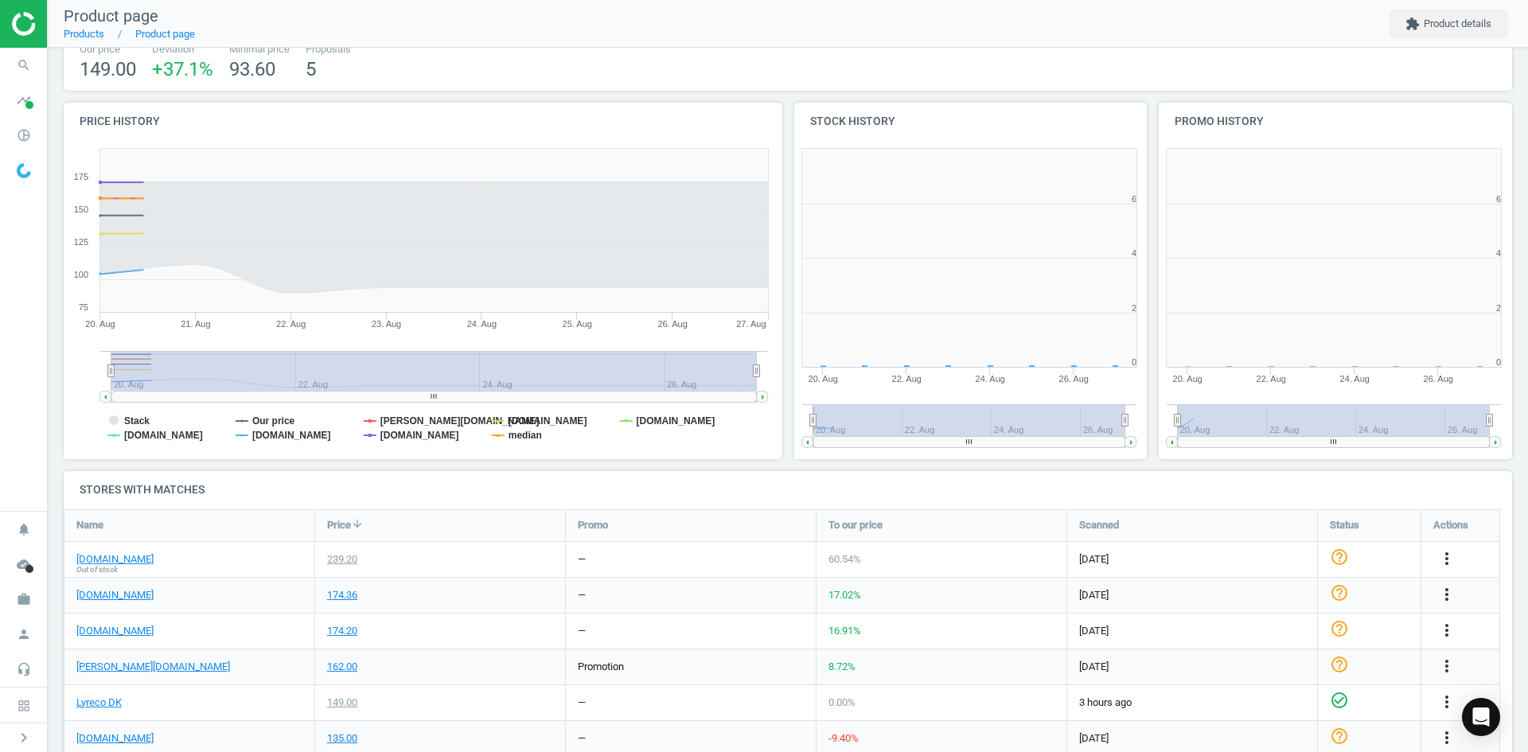
scroll to position [343, 737]
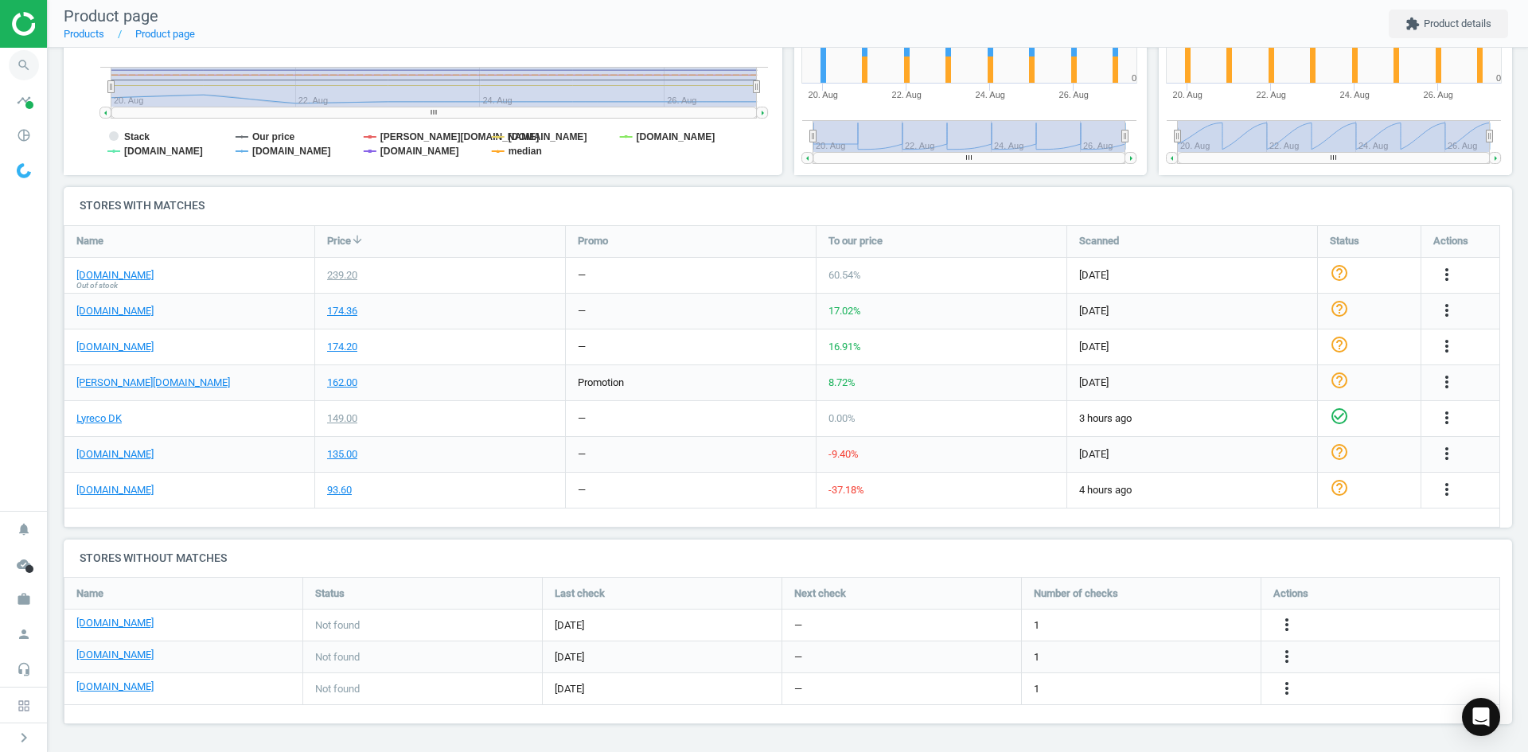
click at [28, 74] on icon "search" at bounding box center [24, 65] width 30 height 30
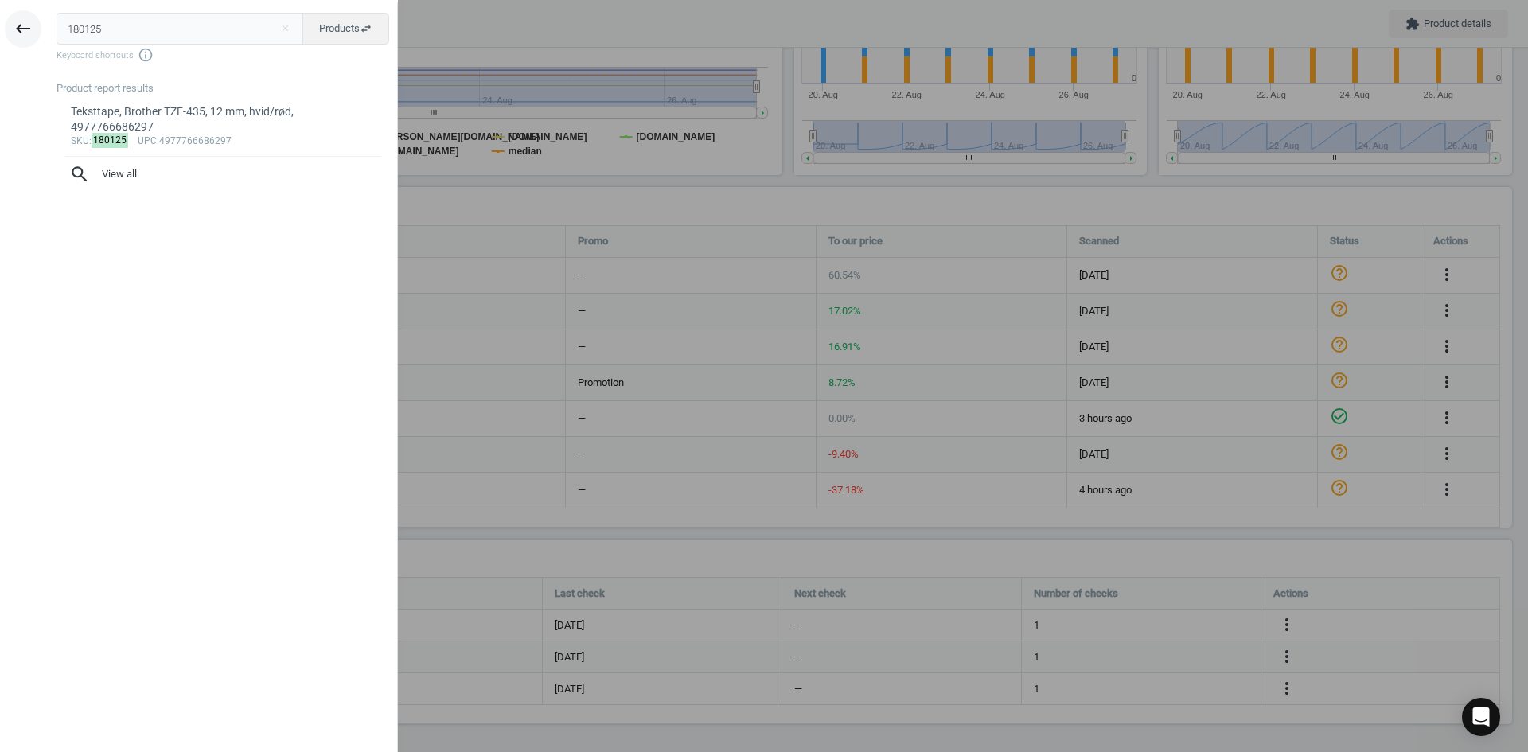
drag, startPoint x: 146, startPoint y: 30, endPoint x: 21, endPoint y: 25, distance: 125.9
click at [21, 25] on div "keyboard_backspace 180125 close Products swap_horiz Keyboard shortcuts info_out…" at bounding box center [199, 378] width 398 height 752
type input "8227303"
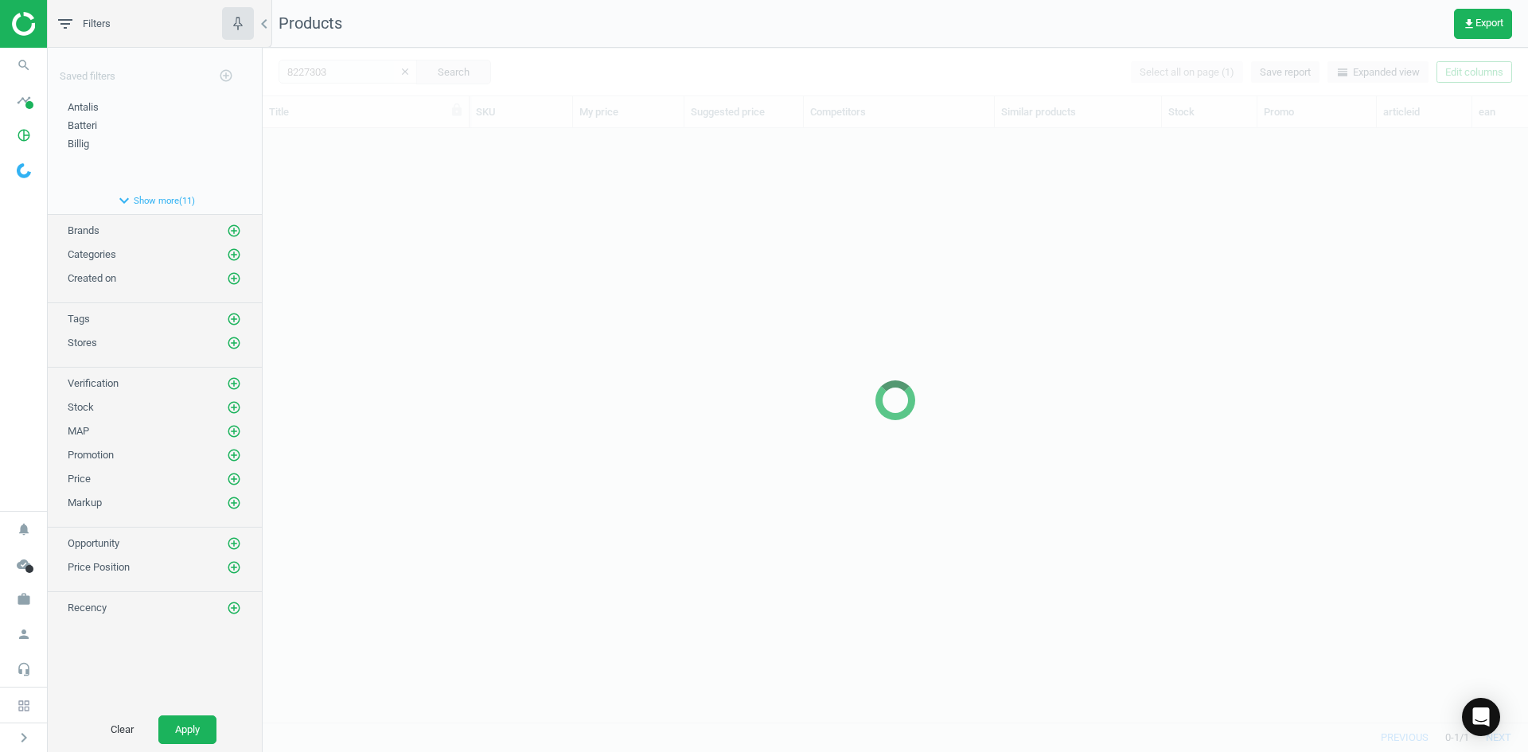
scroll to position [570, 1254]
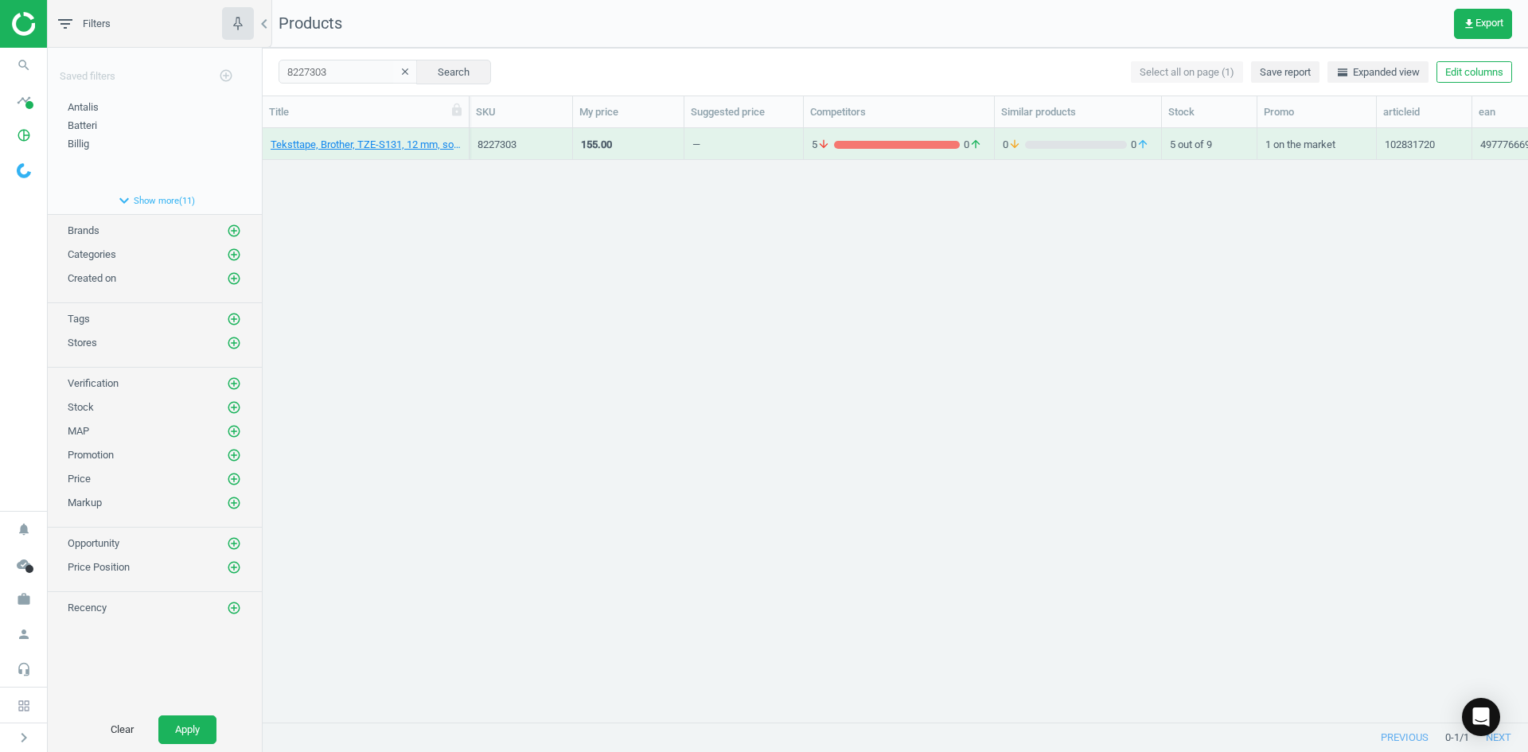
click at [321, 226] on div "Teksttape, Brother, TZE-S131, 12 mm, sort/klar, 4977766695565 8227303 155.00 — …" at bounding box center [896, 419] width 1266 height 582
click at [337, 146] on link "Teksttape, Brother, TZE-S131, 12 mm, sort/klar, 4977766695565" at bounding box center [366, 145] width 190 height 14
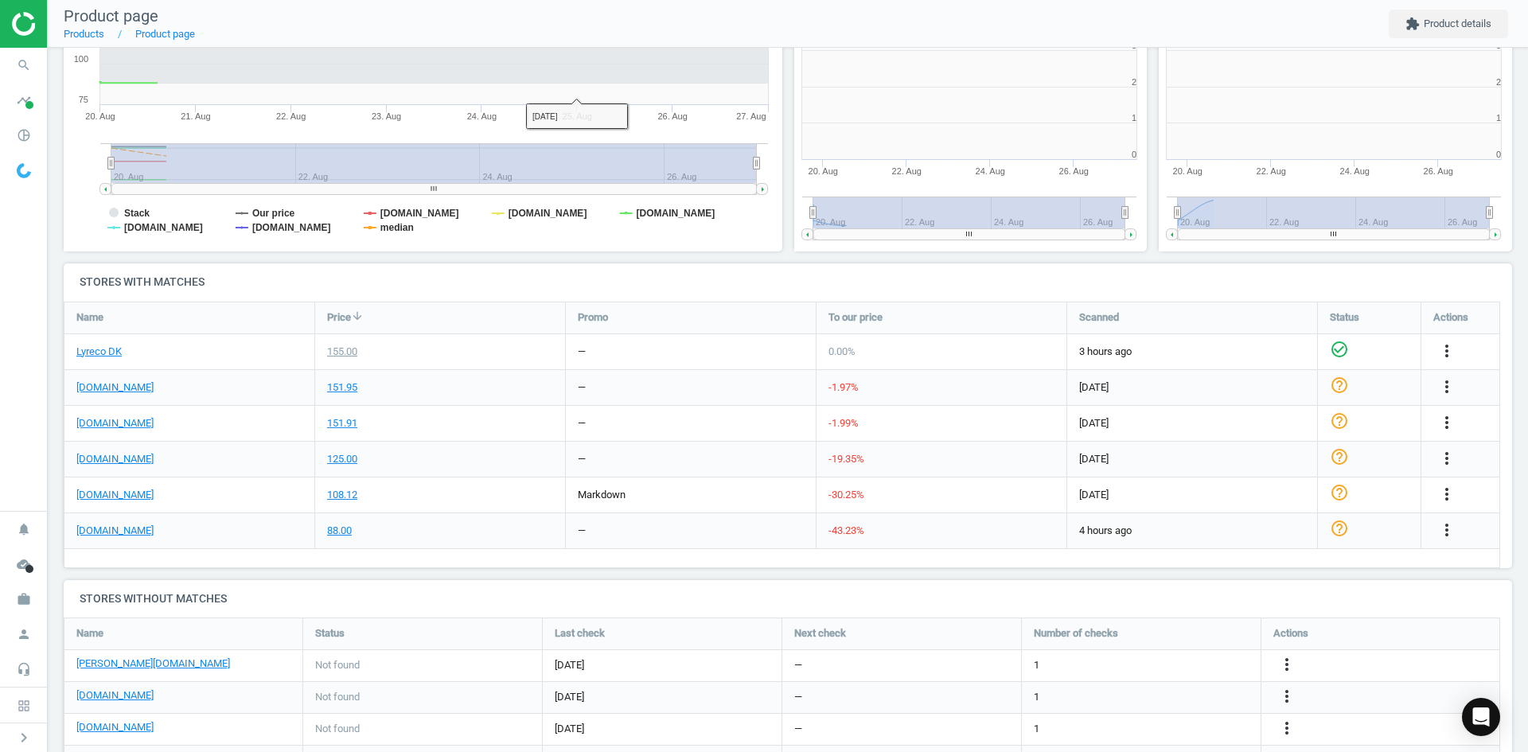
scroll to position [343, 737]
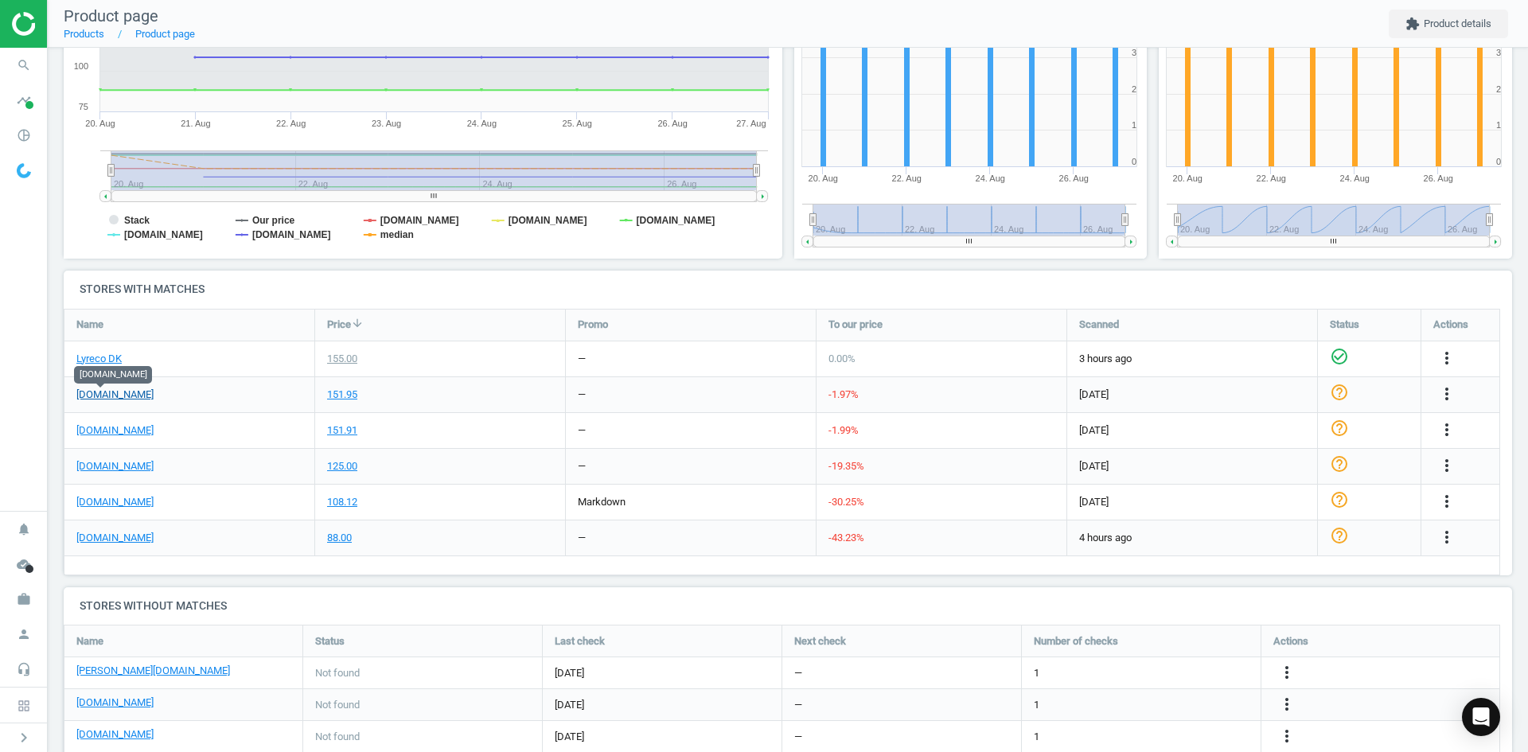
click at [100, 398] on link "[DOMAIN_NAME]" at bounding box center [114, 395] width 77 height 14
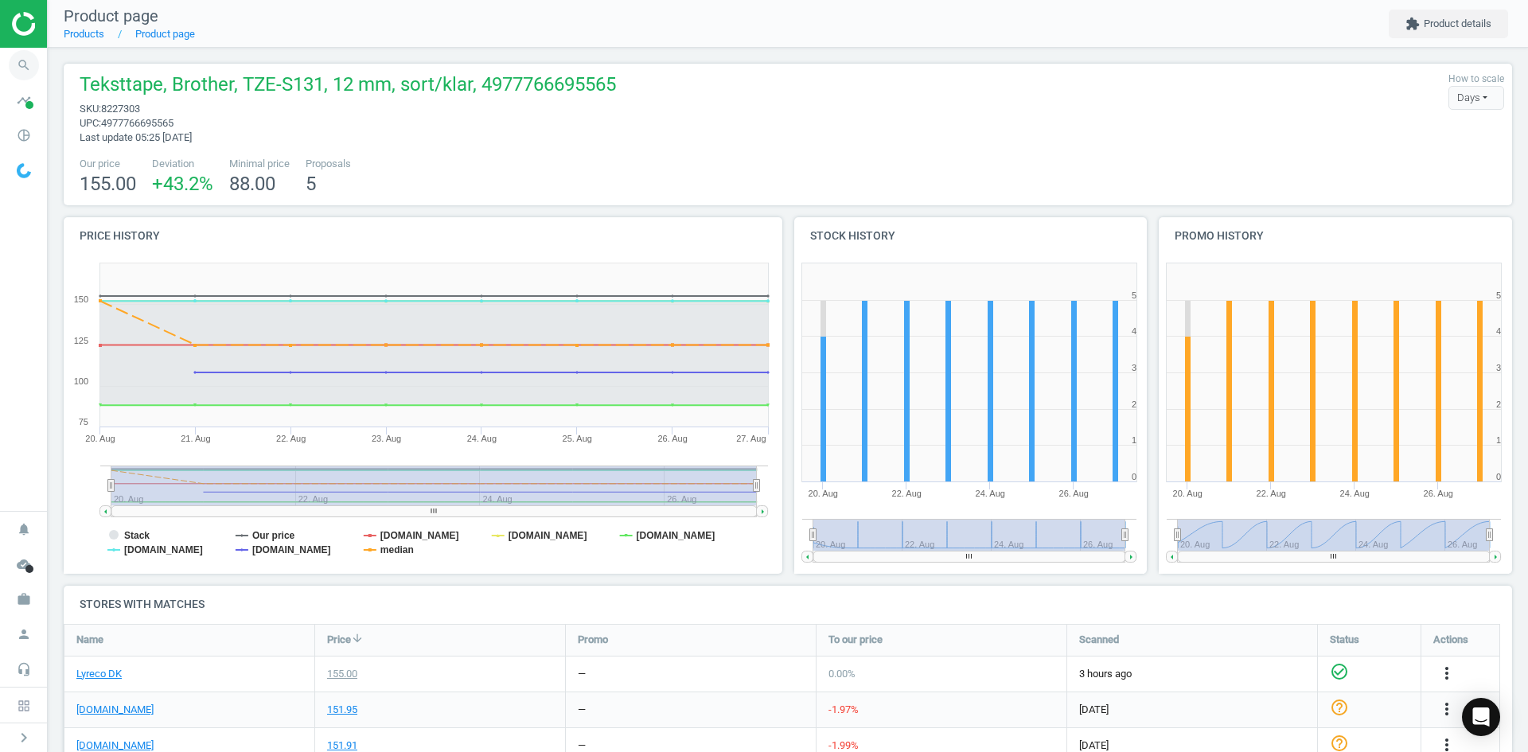
click at [23, 59] on icon "search" at bounding box center [24, 65] width 30 height 30
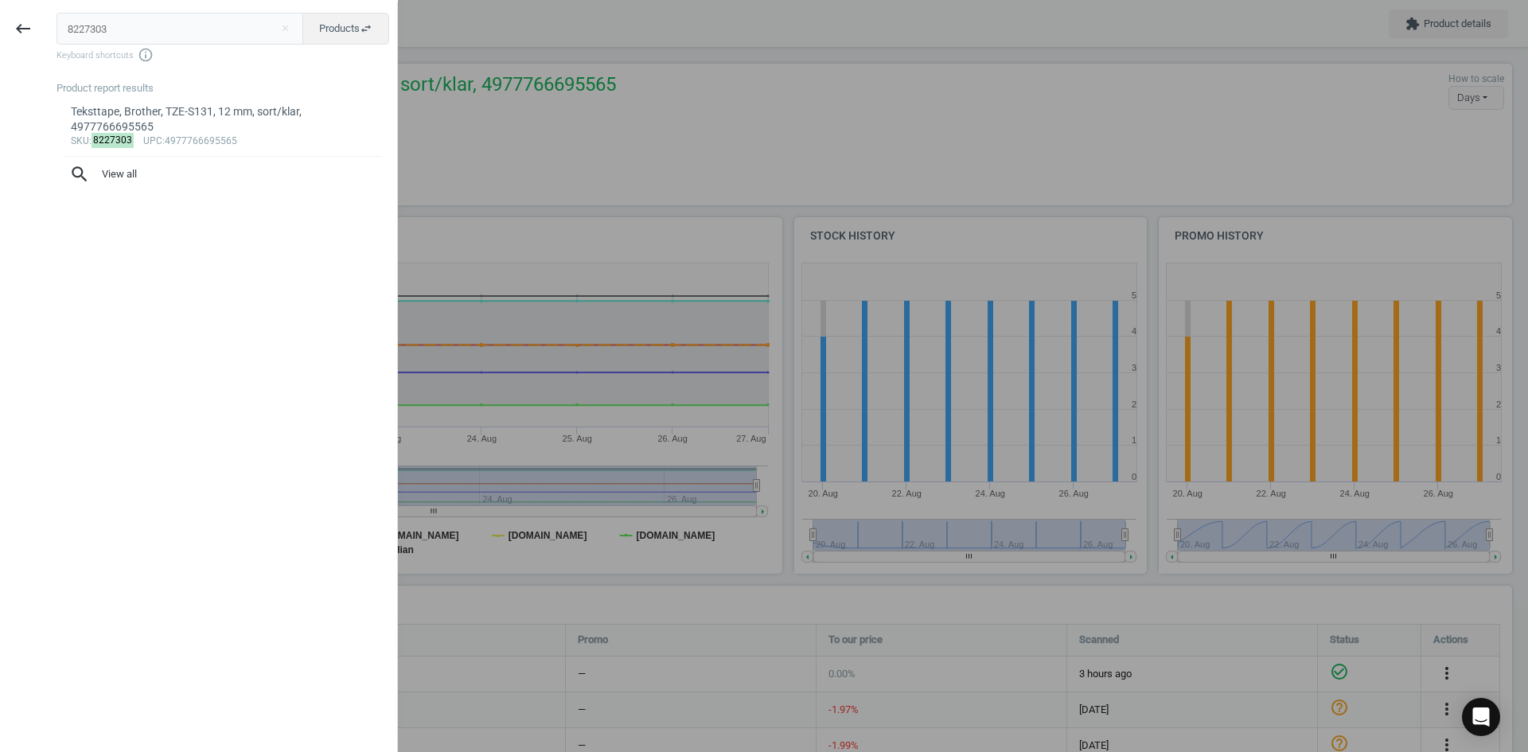
drag, startPoint x: 176, startPoint y: 22, endPoint x: 0, endPoint y: 26, distance: 176.0
click at [0, 26] on div "keyboard_backspace 8227303 close Products swap_horiz Keyboard shortcuts info_ou…" at bounding box center [199, 378] width 398 height 752
type input "180158"
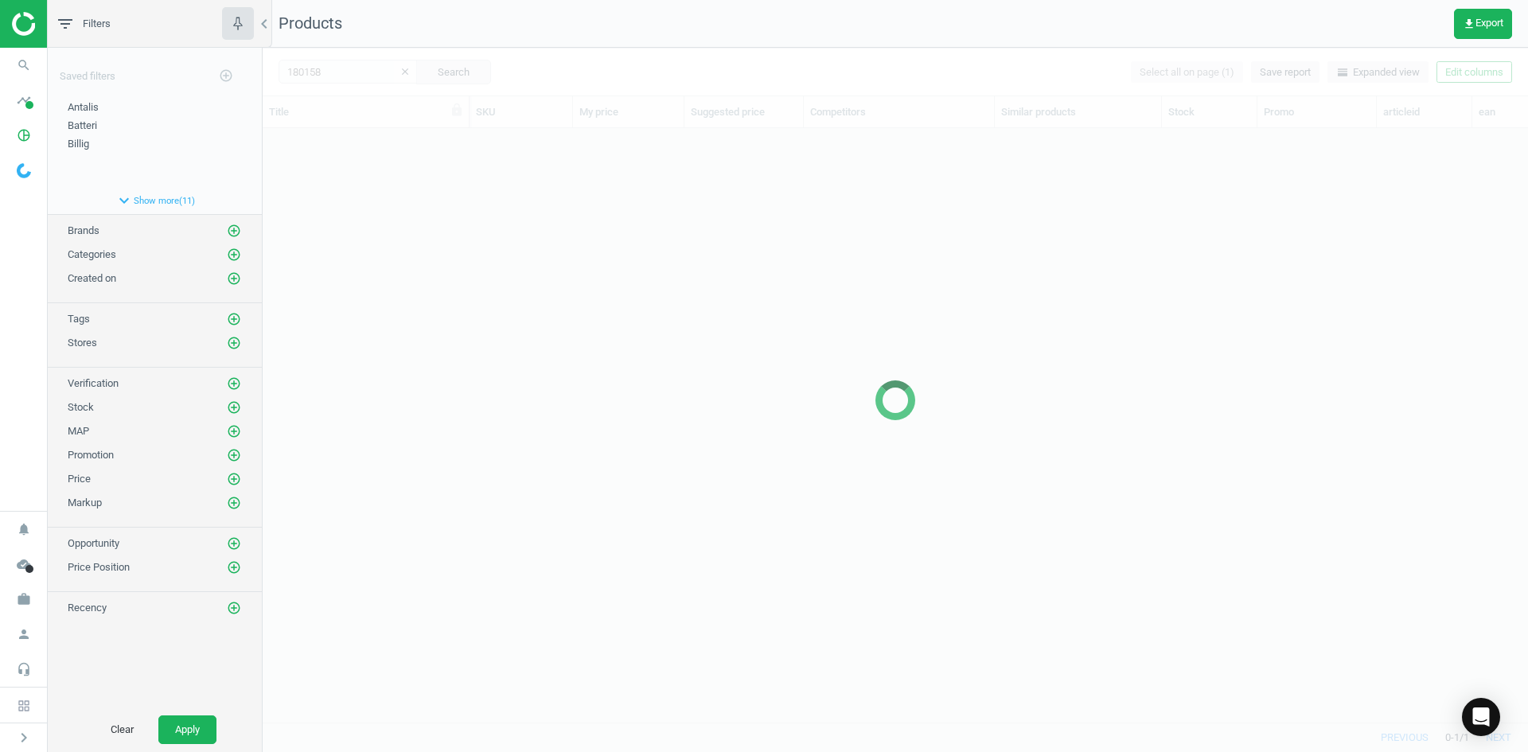
scroll to position [570, 1254]
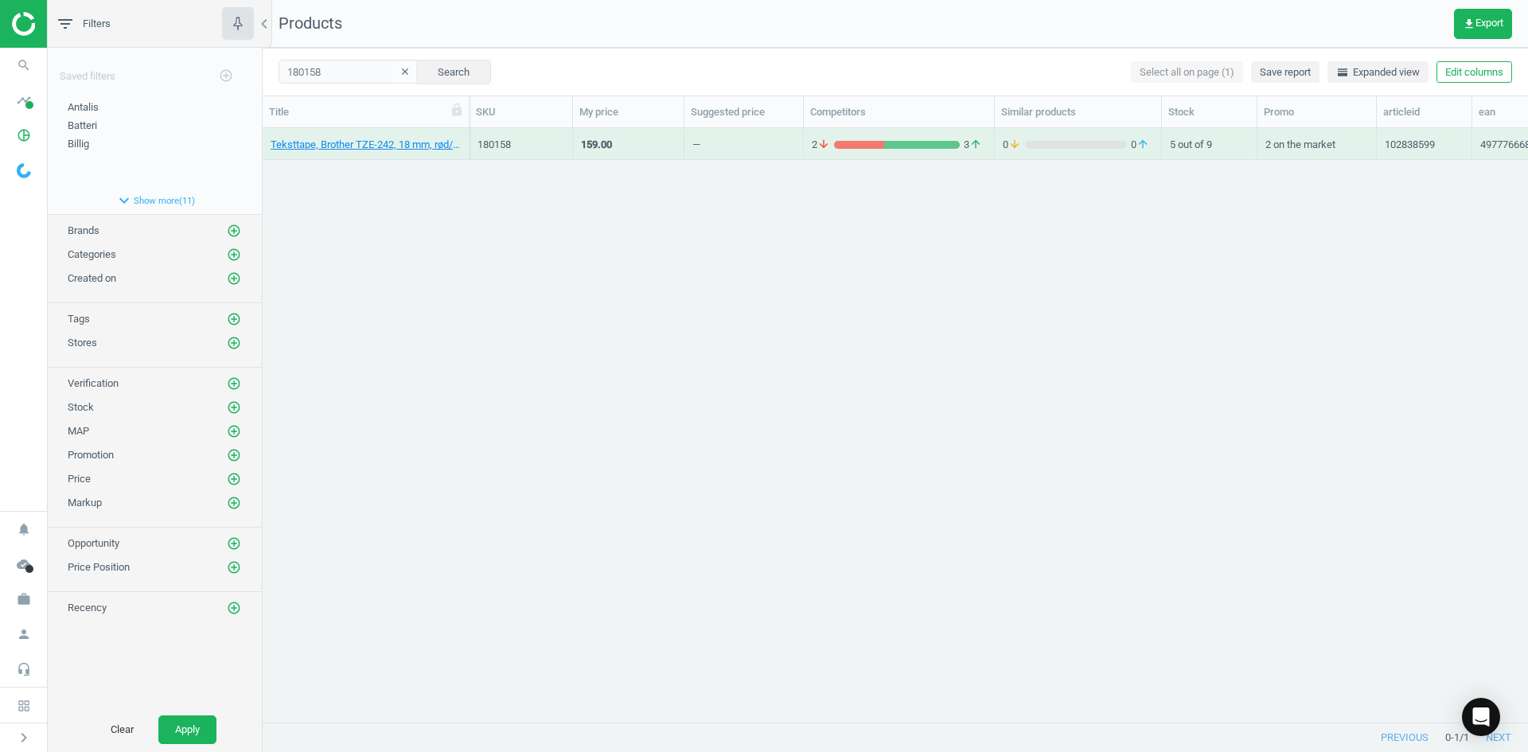
click at [360, 245] on div "Teksttape, Brother TZE-242, 18 mm, rød/hvid, 4977766685351 180158 159.00 — 2 ar…" at bounding box center [896, 419] width 1266 height 582
click at [361, 142] on link "Teksttape, Brother TZE-242, 18 mm, rød/hvid, 4977766685351" at bounding box center [366, 145] width 190 height 14
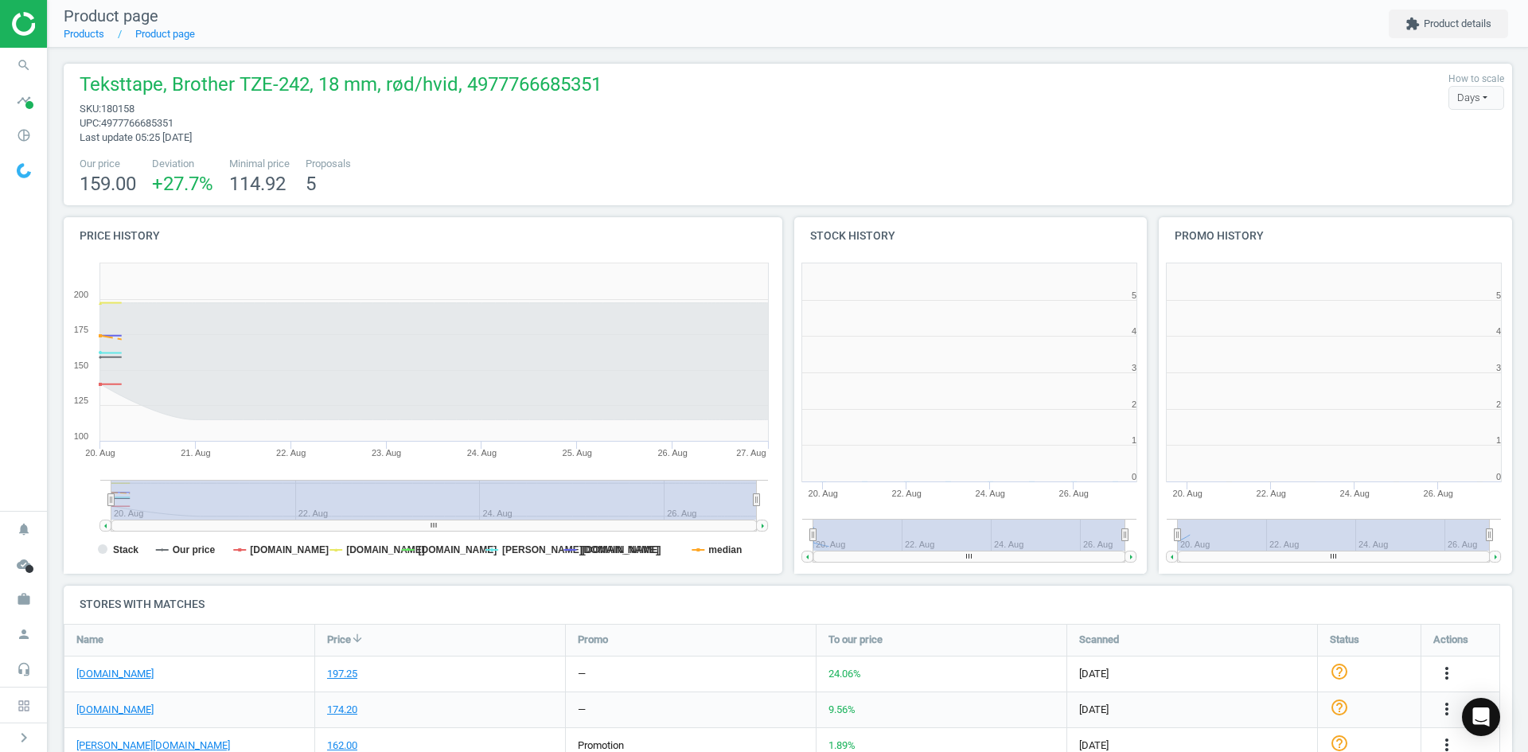
scroll to position [343, 375]
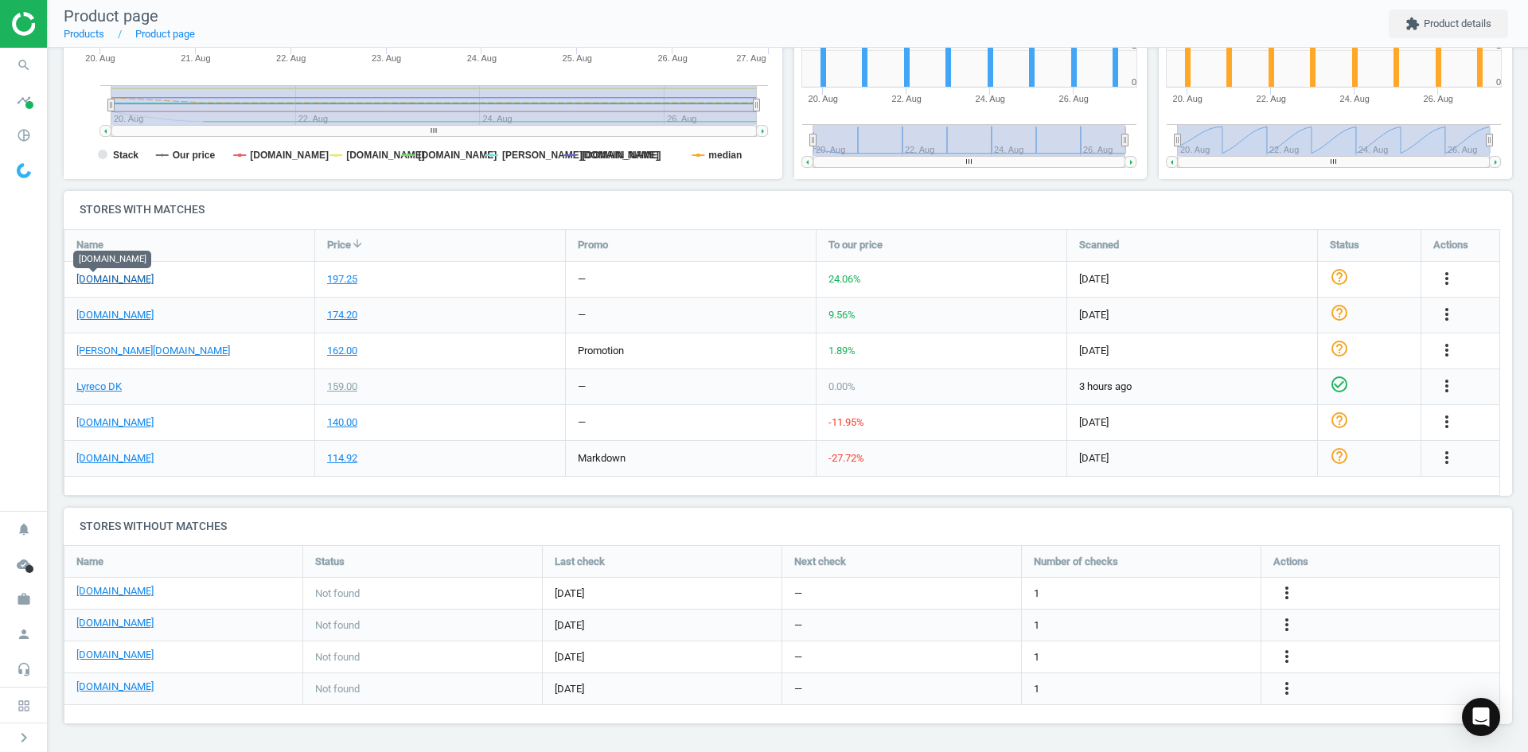
click at [100, 277] on link "[DOMAIN_NAME]" at bounding box center [114, 279] width 77 height 14
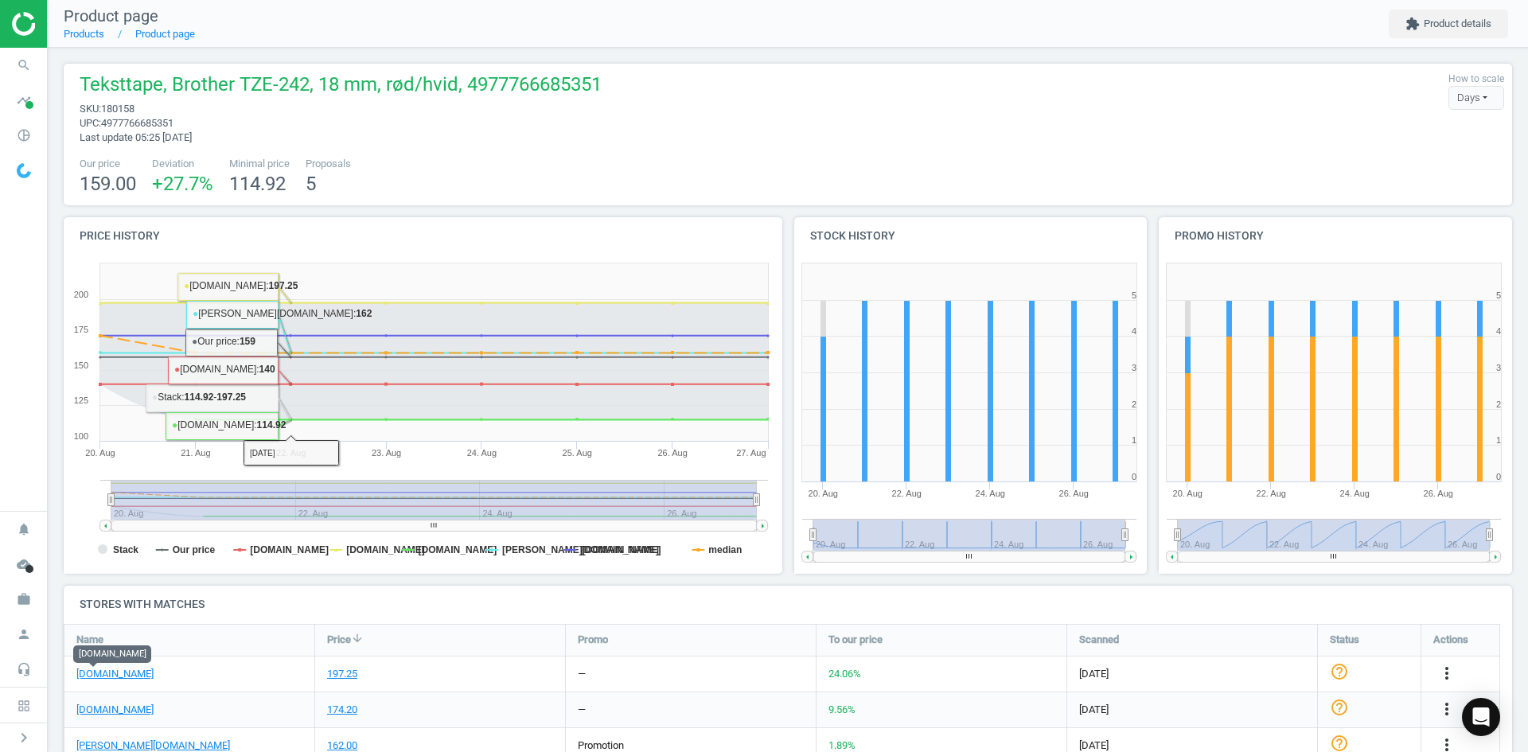
scroll to position [318, 0]
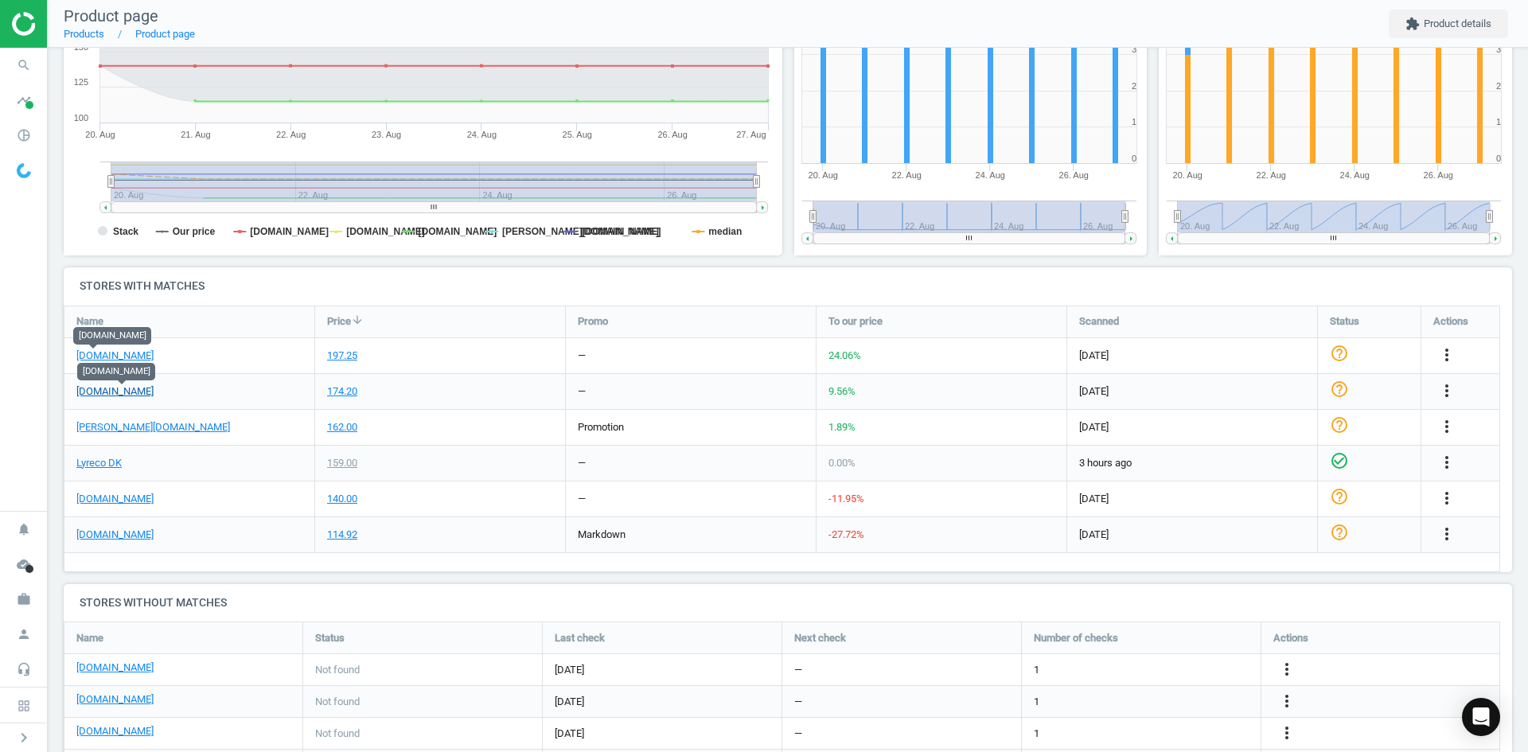
click at [127, 390] on link "[DOMAIN_NAME]" at bounding box center [114, 391] width 77 height 14
click at [102, 431] on link "[PERSON_NAME][DOMAIN_NAME]" at bounding box center [153, 427] width 154 height 14
click at [120, 500] on link "[DOMAIN_NAME]" at bounding box center [114, 499] width 77 height 14
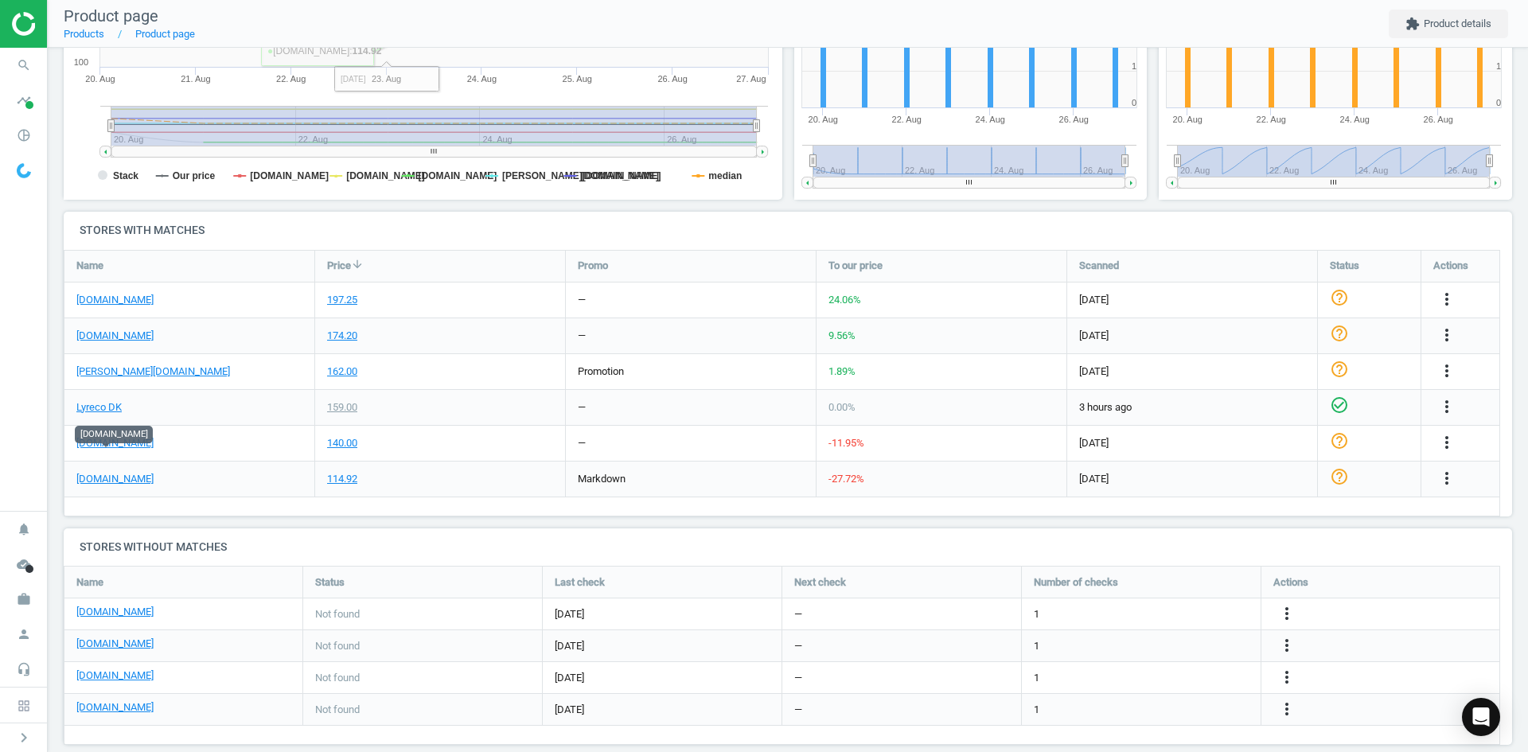
scroll to position [395, 0]
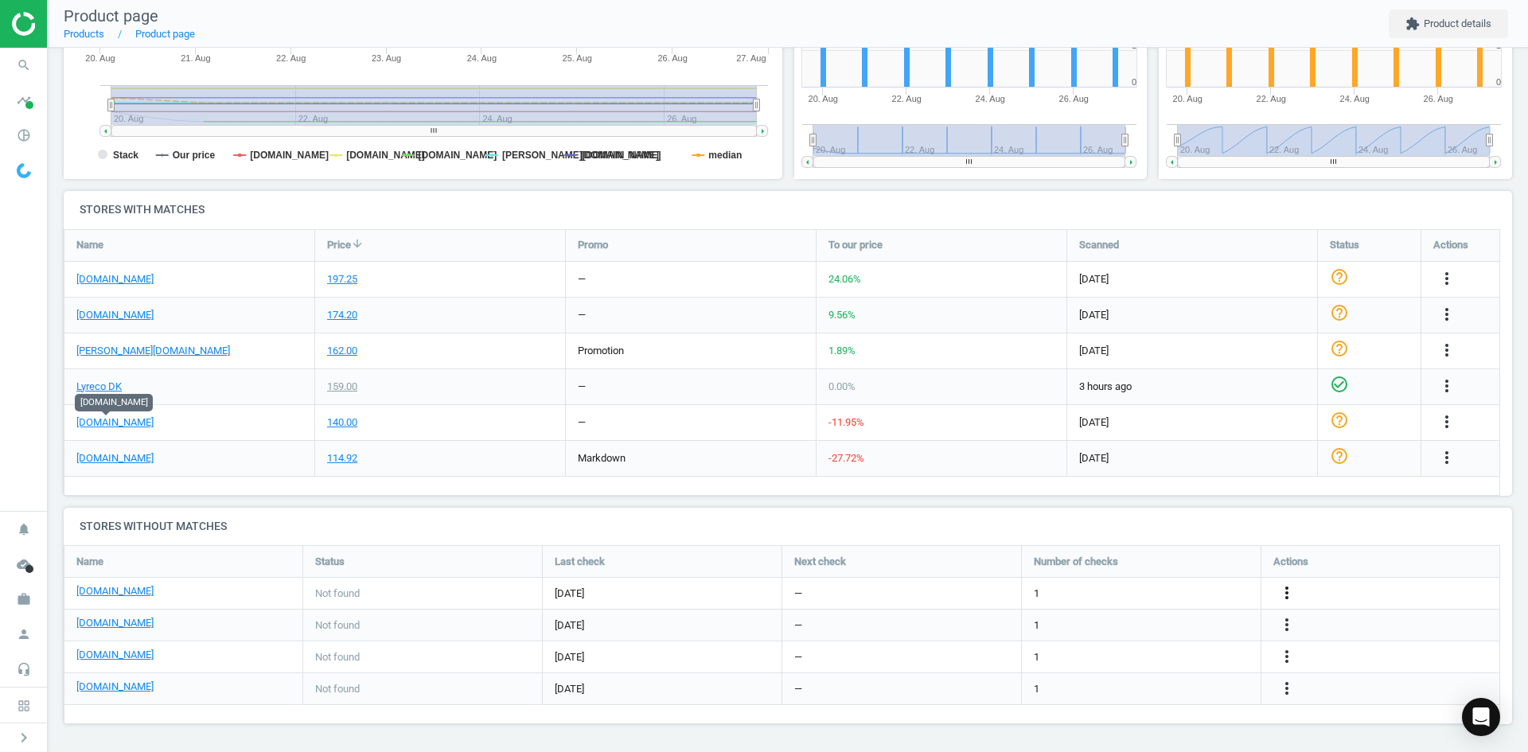
click at [1290, 593] on icon "more_vert" at bounding box center [1287, 592] width 19 height 19
click at [1122, 600] on link "Edit URL/product option" at bounding box center [1163, 593] width 218 height 25
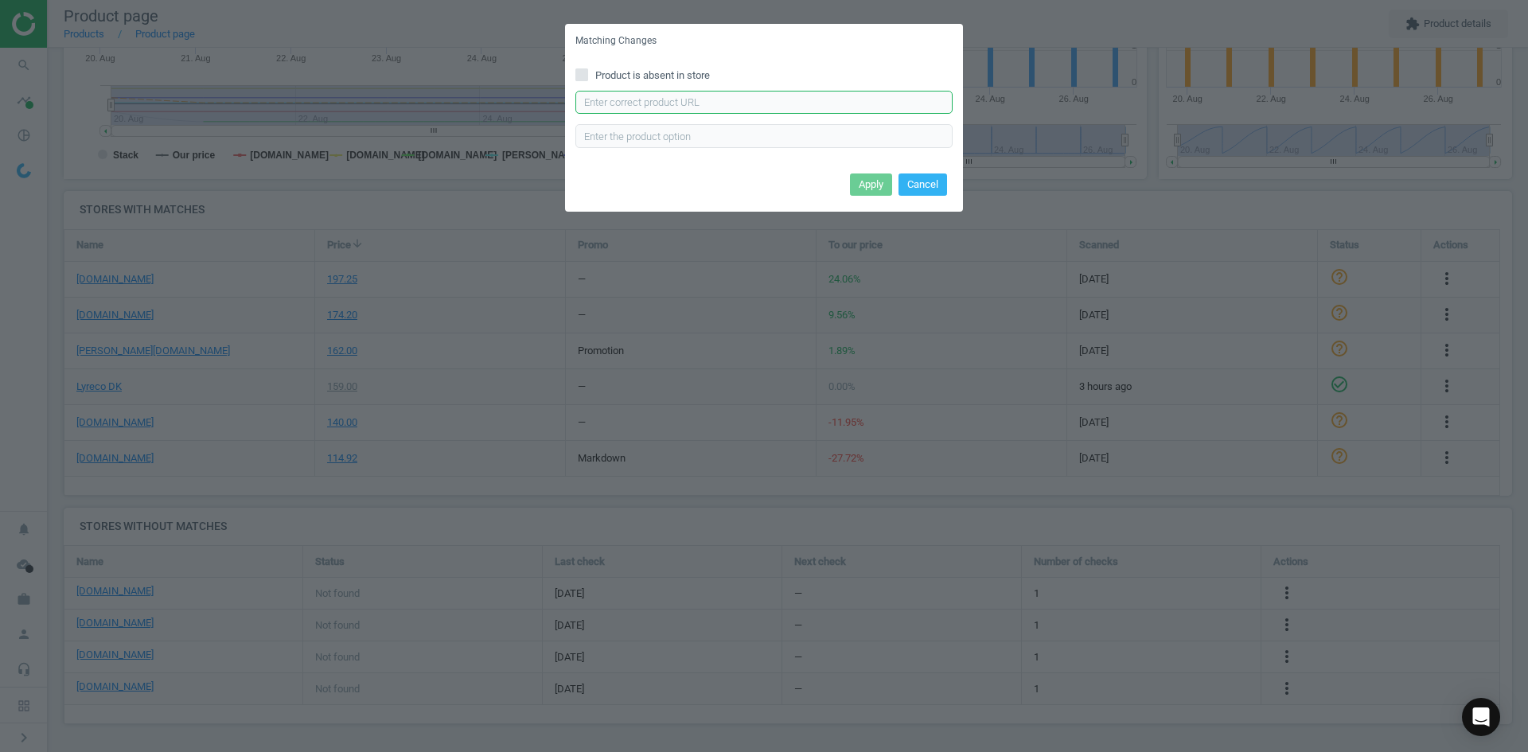
click at [719, 102] on input "text" at bounding box center [764, 103] width 377 height 24
paste input "https://konpap.dk/brother-tze-tape-18mm-roed-hvid-154.7242/"
type input "https://konpap.dk/brother-tze-tape-18mm-roed-hvid-154.7242/"
click at [863, 187] on button "Apply" at bounding box center [871, 185] width 42 height 22
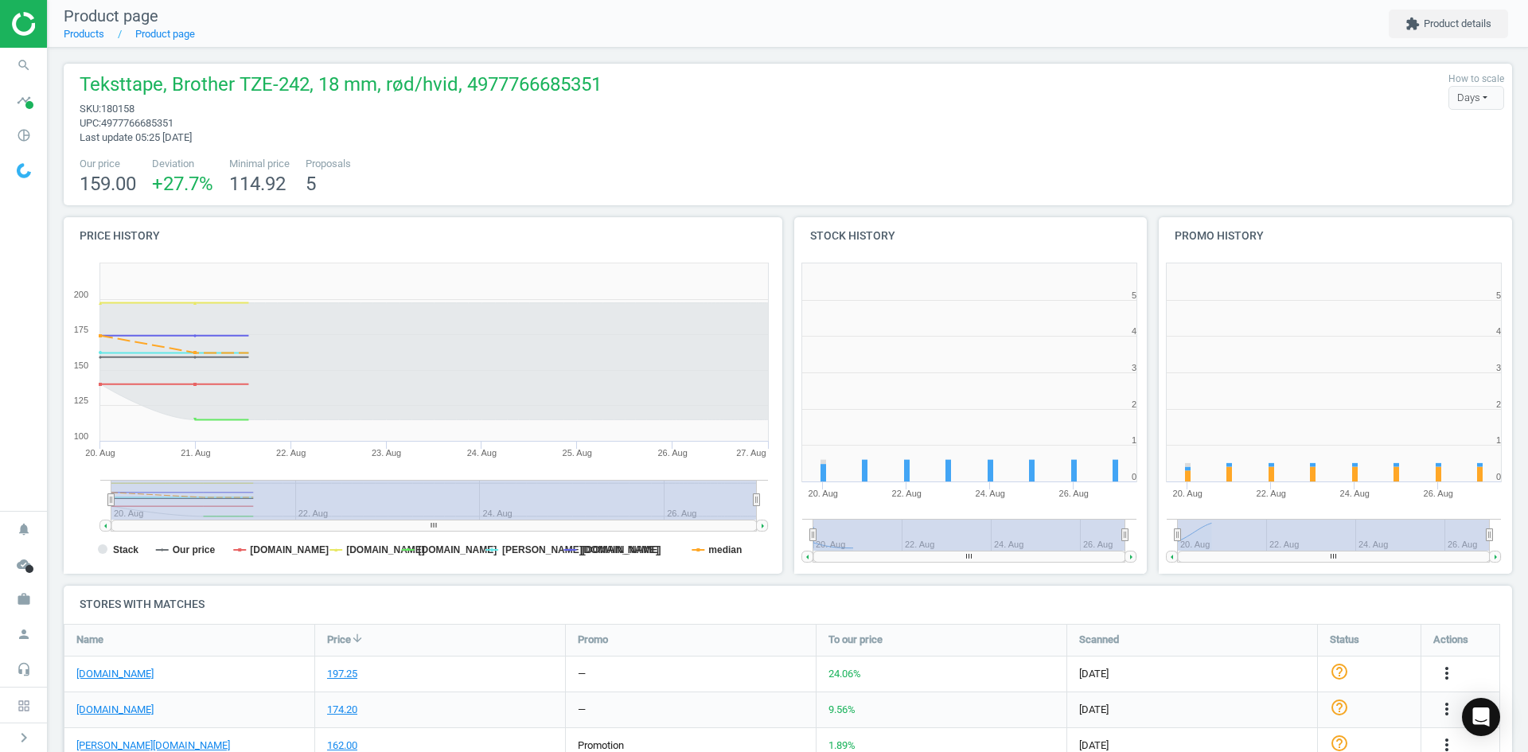
scroll to position [343, 375]
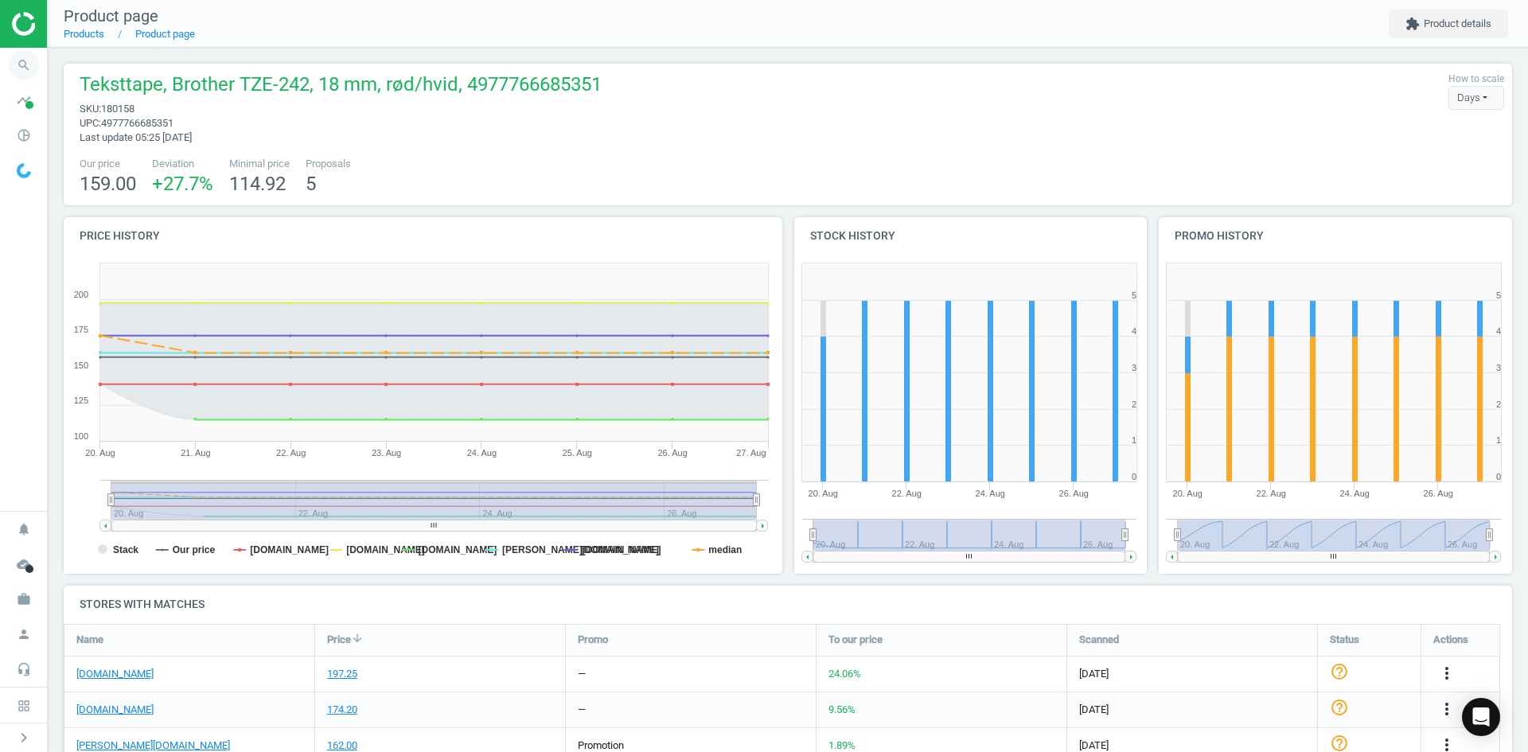
click at [3, 52] on span "search" at bounding box center [24, 65] width 48 height 35
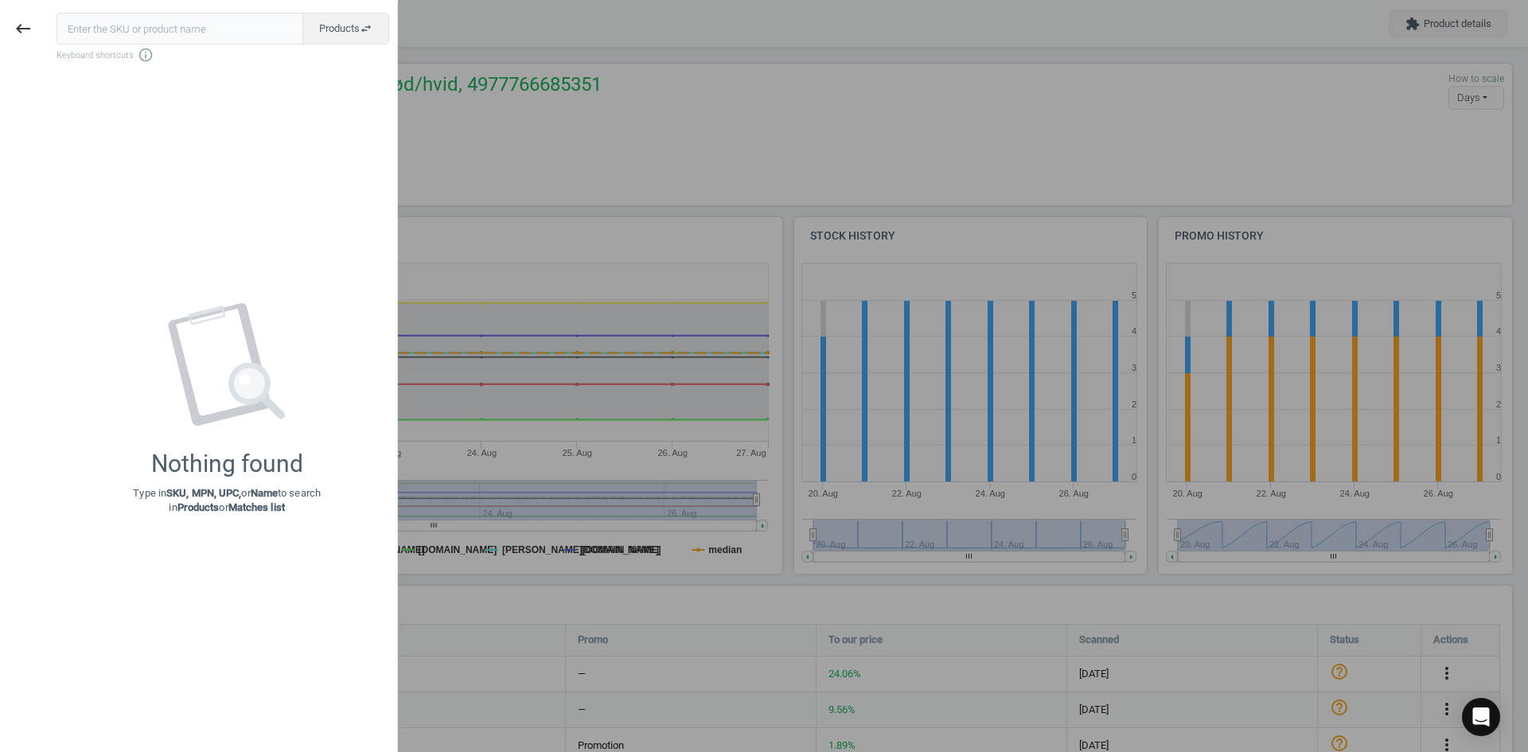
click at [115, 16] on input "text" at bounding box center [180, 29] width 247 height 32
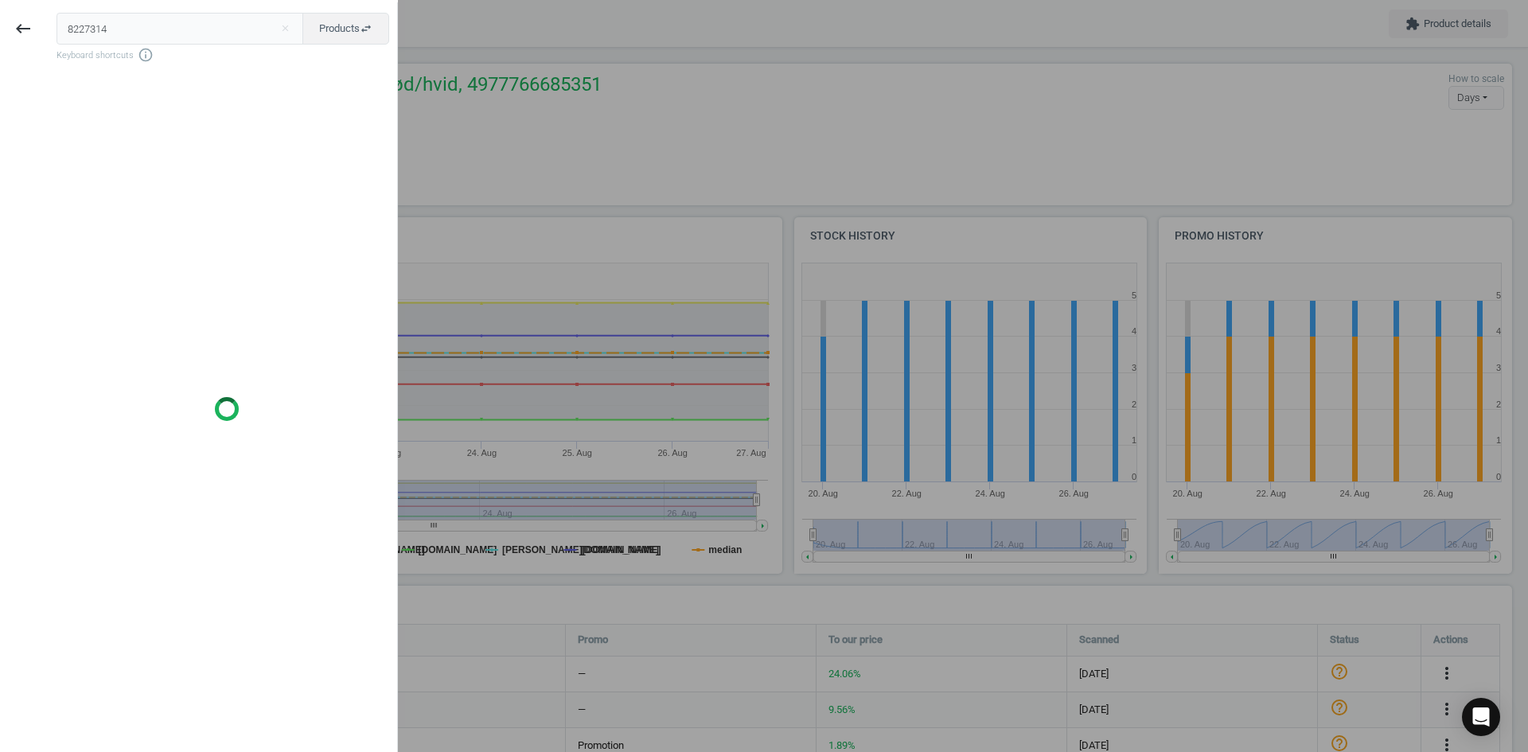
type input "8227314"
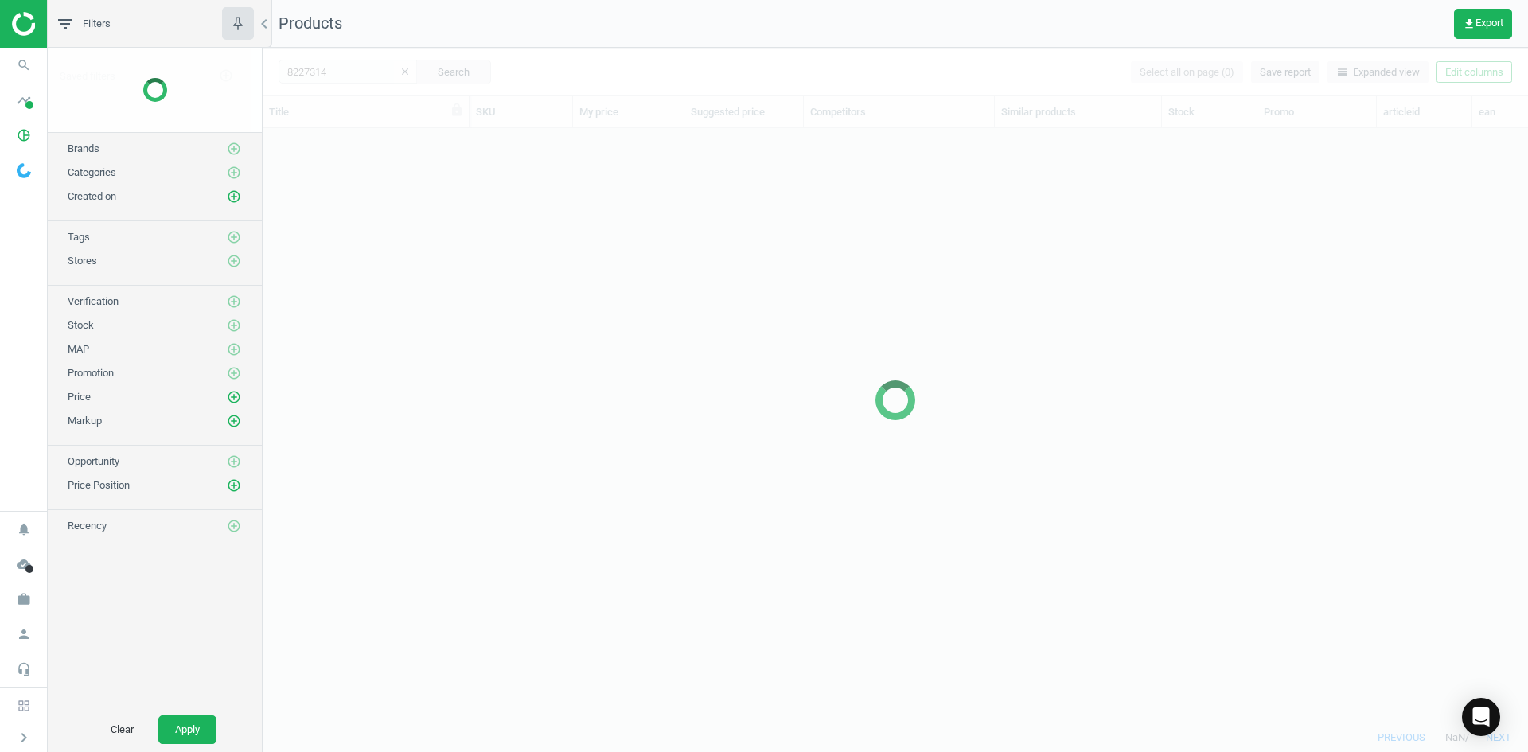
scroll to position [570, 1254]
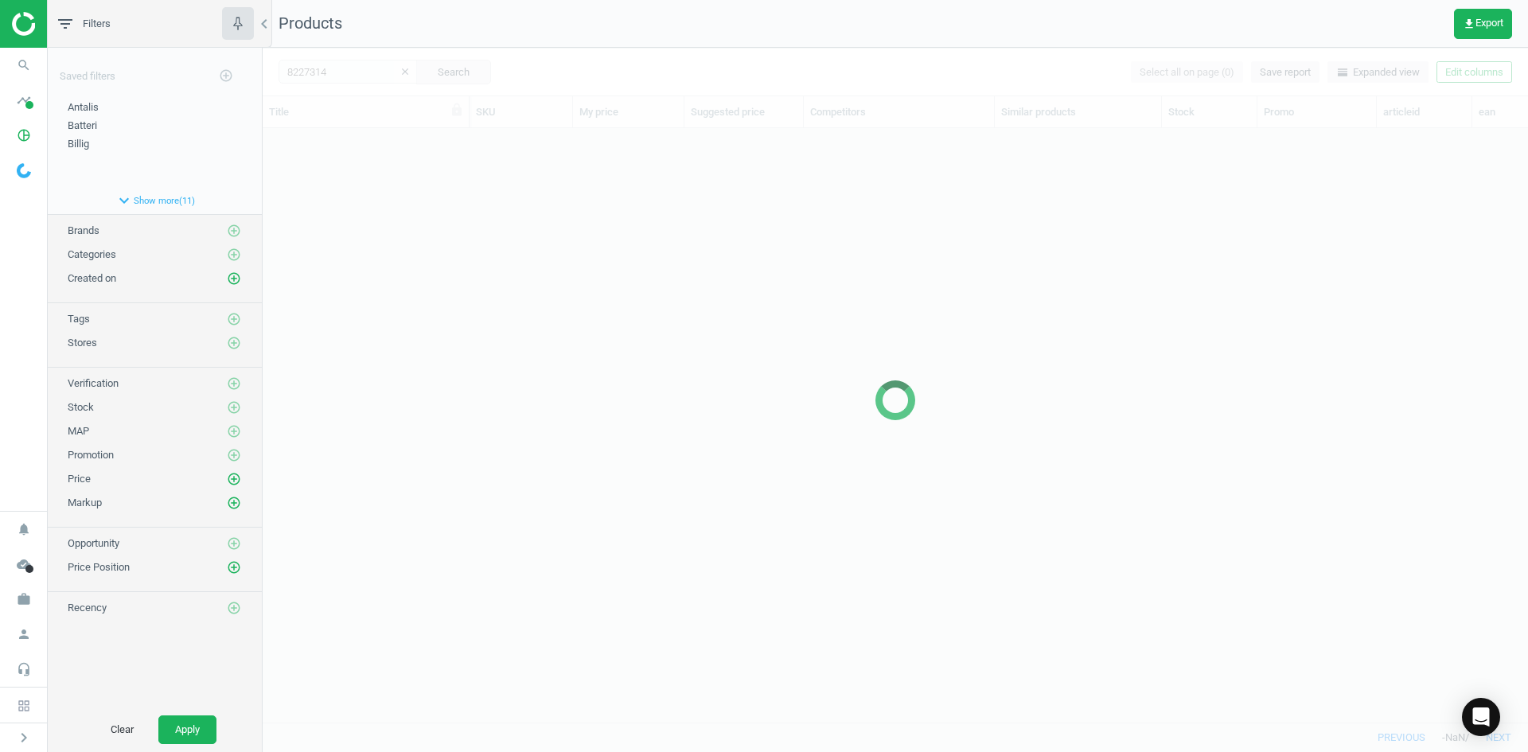
click at [734, 237] on div at bounding box center [896, 400] width 1266 height 704
click at [550, 259] on div at bounding box center [896, 400] width 1266 height 704
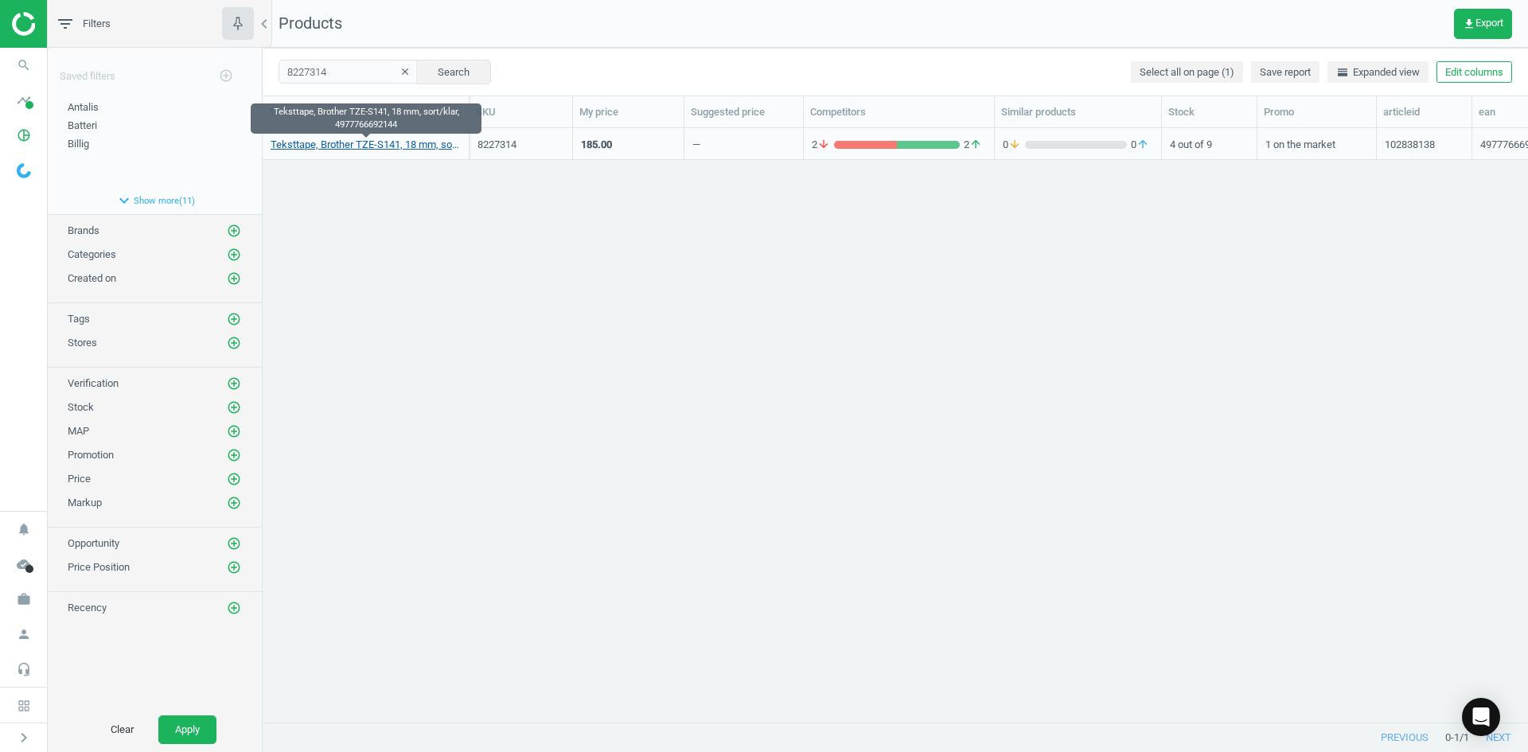
click at [374, 146] on link "Teksttape, Brother TZE-S141, 18 mm, sort/klar, 4977766692144" at bounding box center [366, 145] width 190 height 14
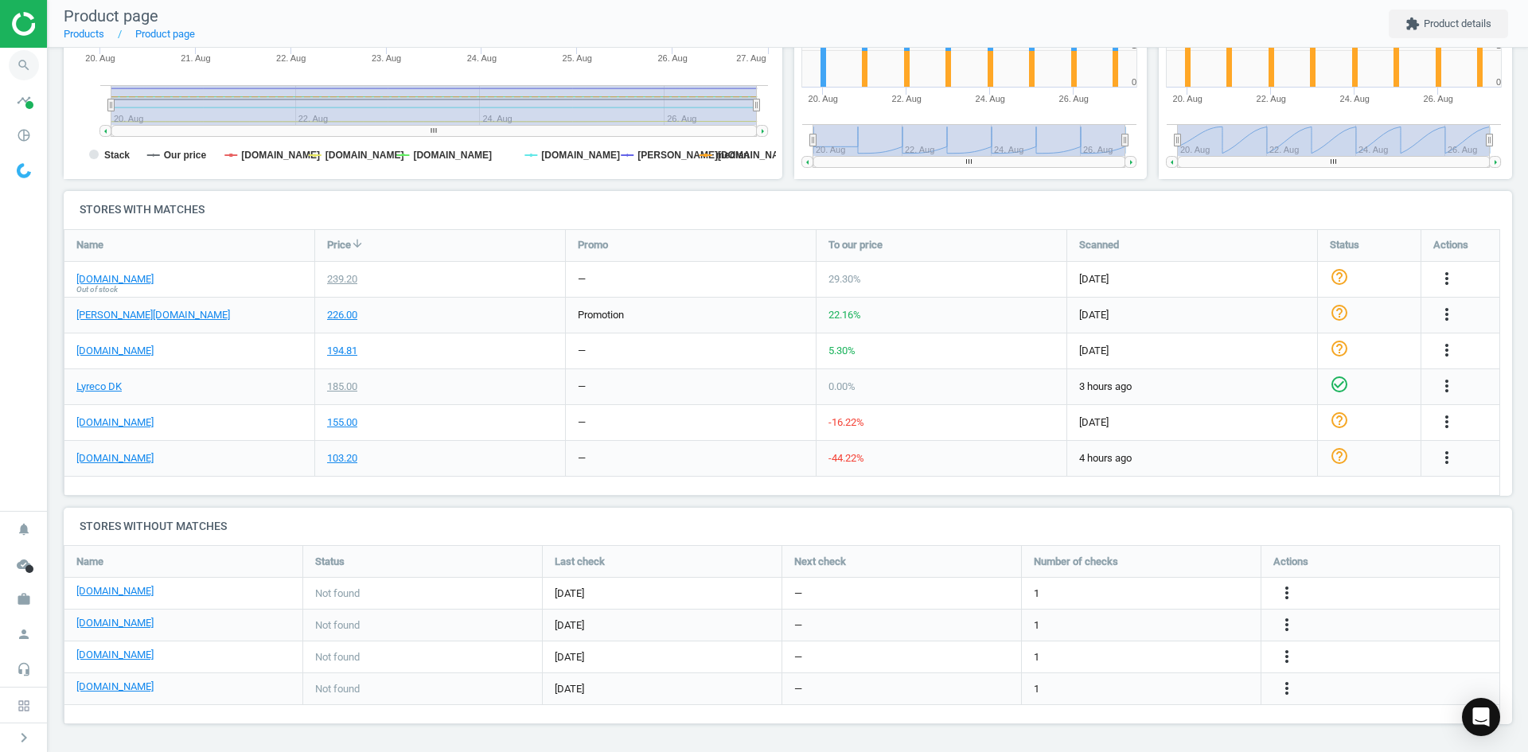
click at [30, 65] on icon "search" at bounding box center [24, 65] width 30 height 30
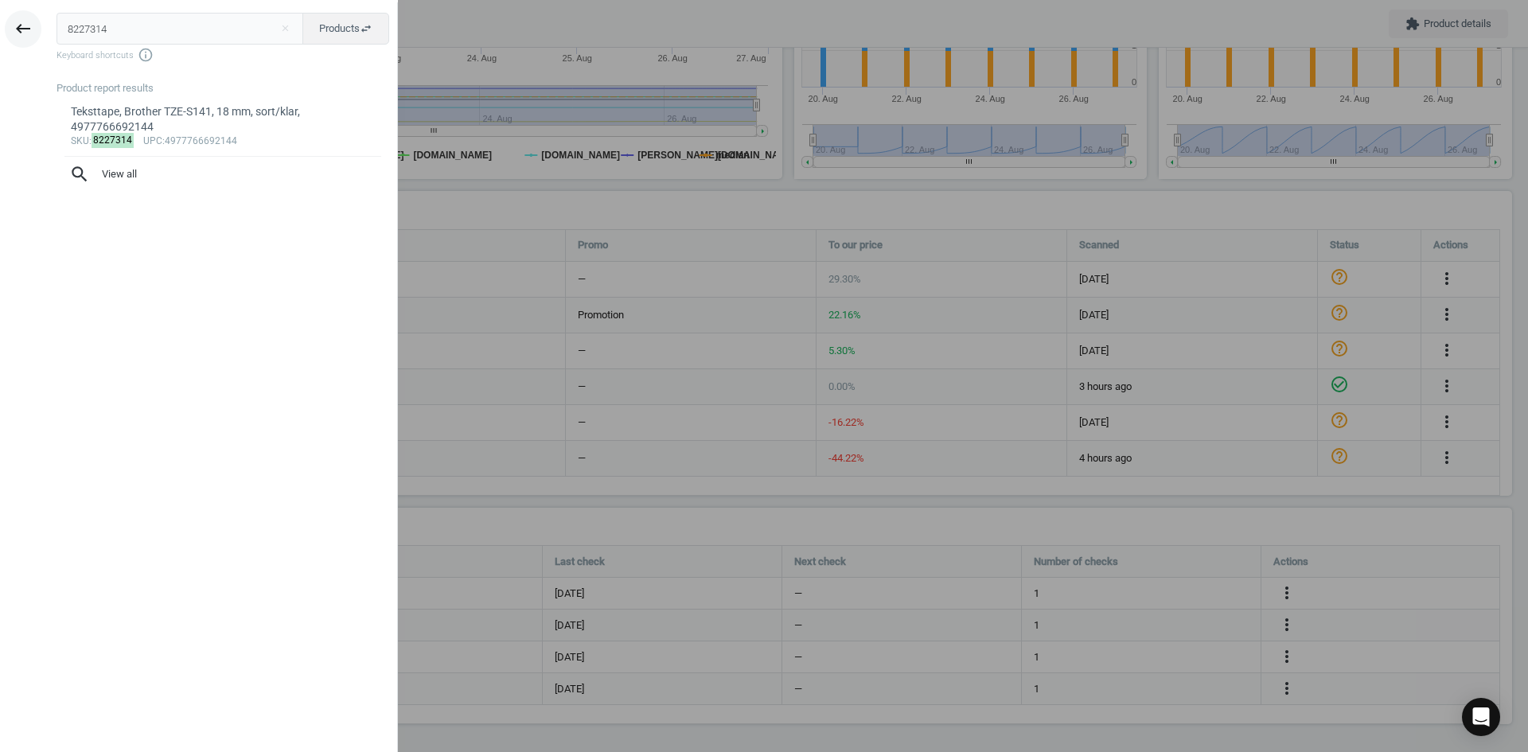
drag, startPoint x: 170, startPoint y: 33, endPoint x: 37, endPoint y: 29, distance: 133.0
click at [38, 29] on div "keyboard_backspace 8227314 close Products swap_horiz Keyboard shortcuts info_ou…" at bounding box center [199, 378] width 398 height 752
type input "176085"
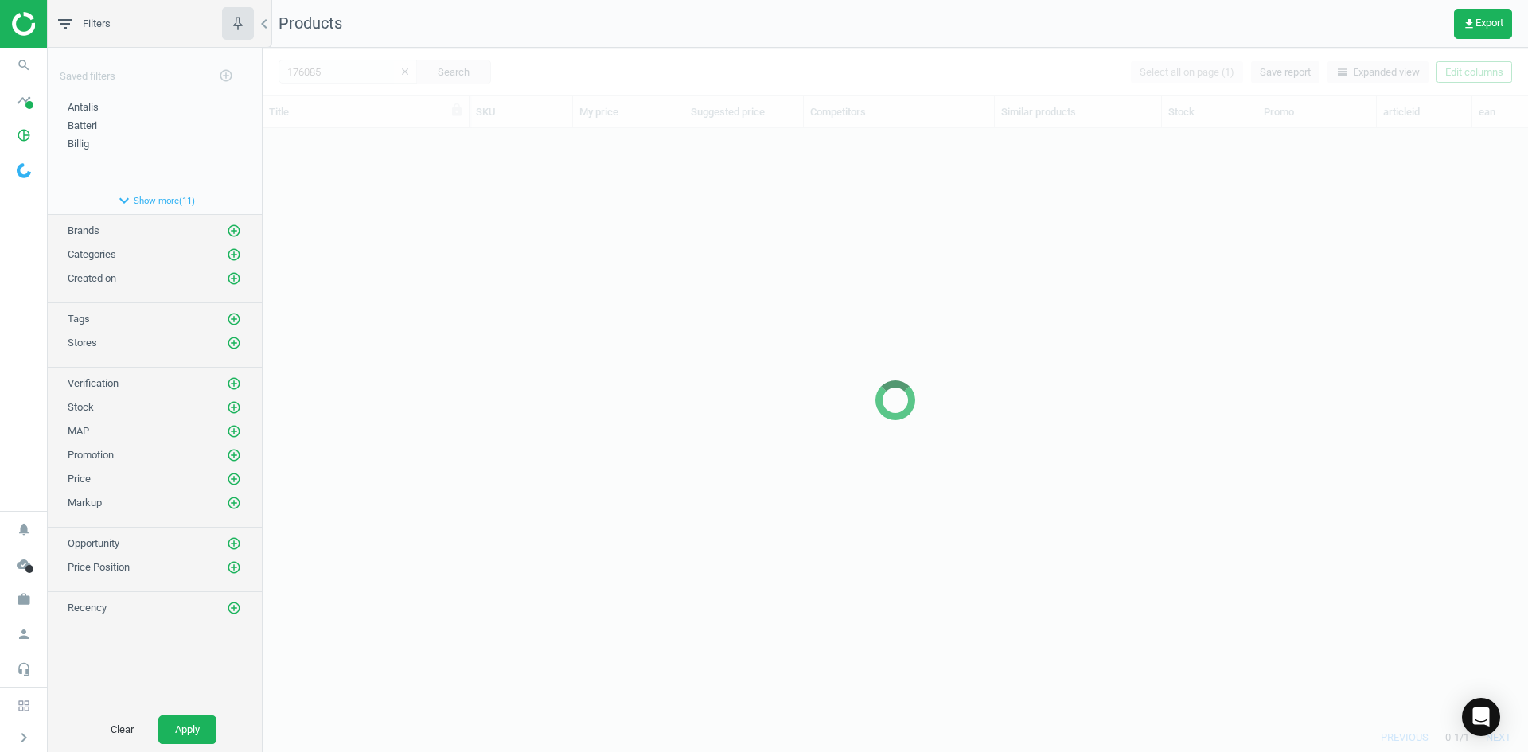
scroll to position [570, 1254]
drag, startPoint x: 826, startPoint y: 362, endPoint x: 654, endPoint y: 291, distance: 187.0
click at [822, 363] on div at bounding box center [896, 400] width 1266 height 704
click at [442, 205] on div at bounding box center [896, 400] width 1266 height 704
click at [419, 167] on div at bounding box center [896, 400] width 1266 height 704
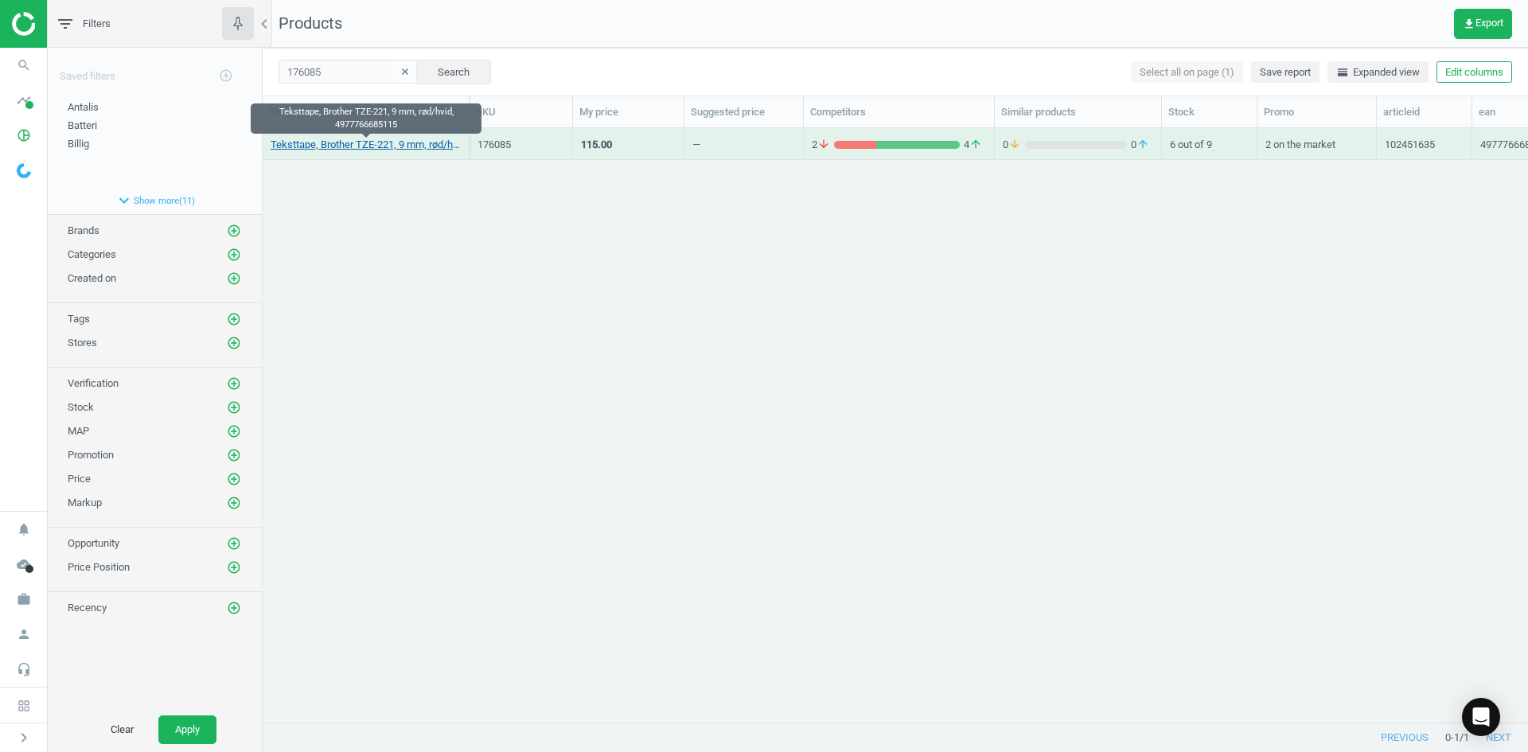
click at [407, 148] on link "Teksttape, Brother TZE-221, 9 mm, rød/hvid, 4977766685115" at bounding box center [366, 145] width 190 height 14
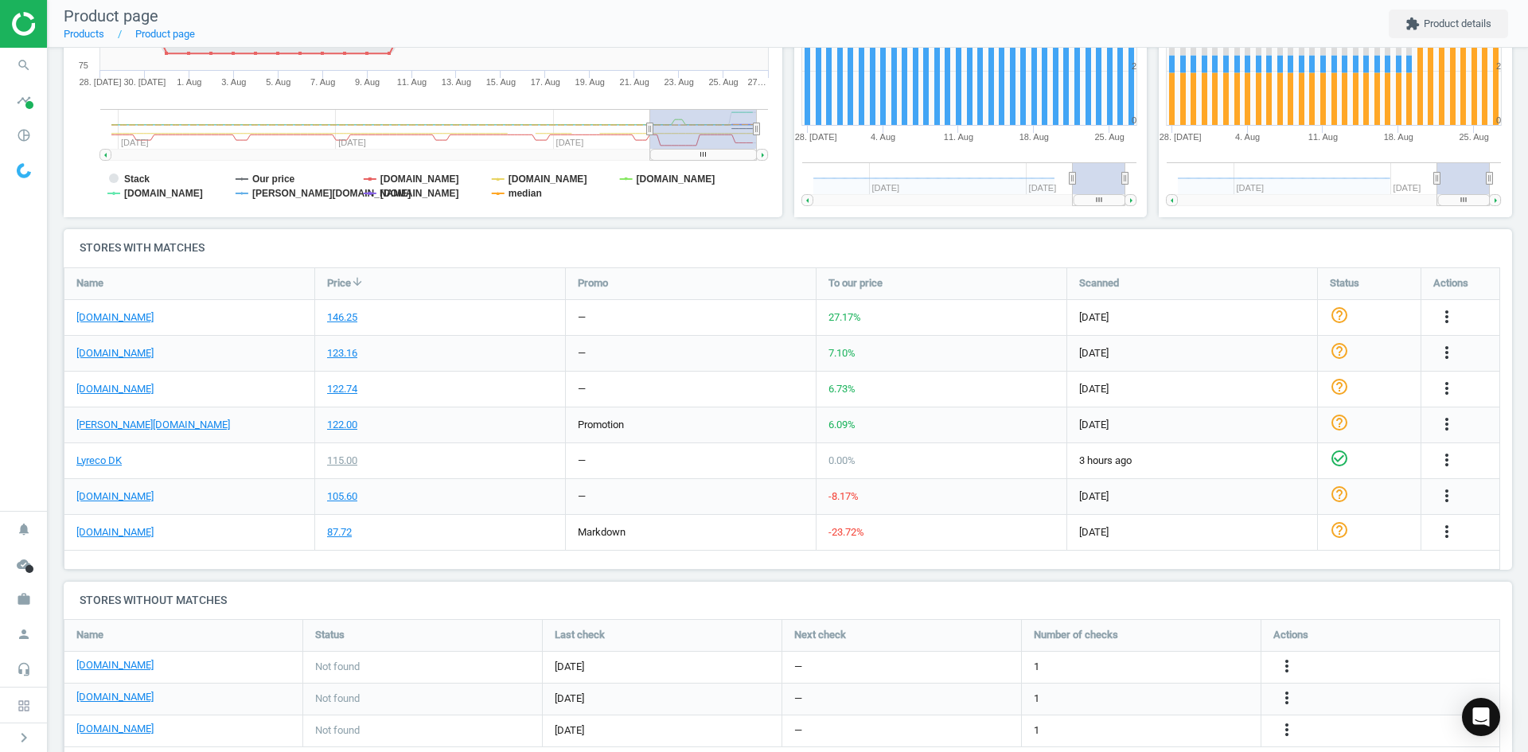
scroll to position [399, 0]
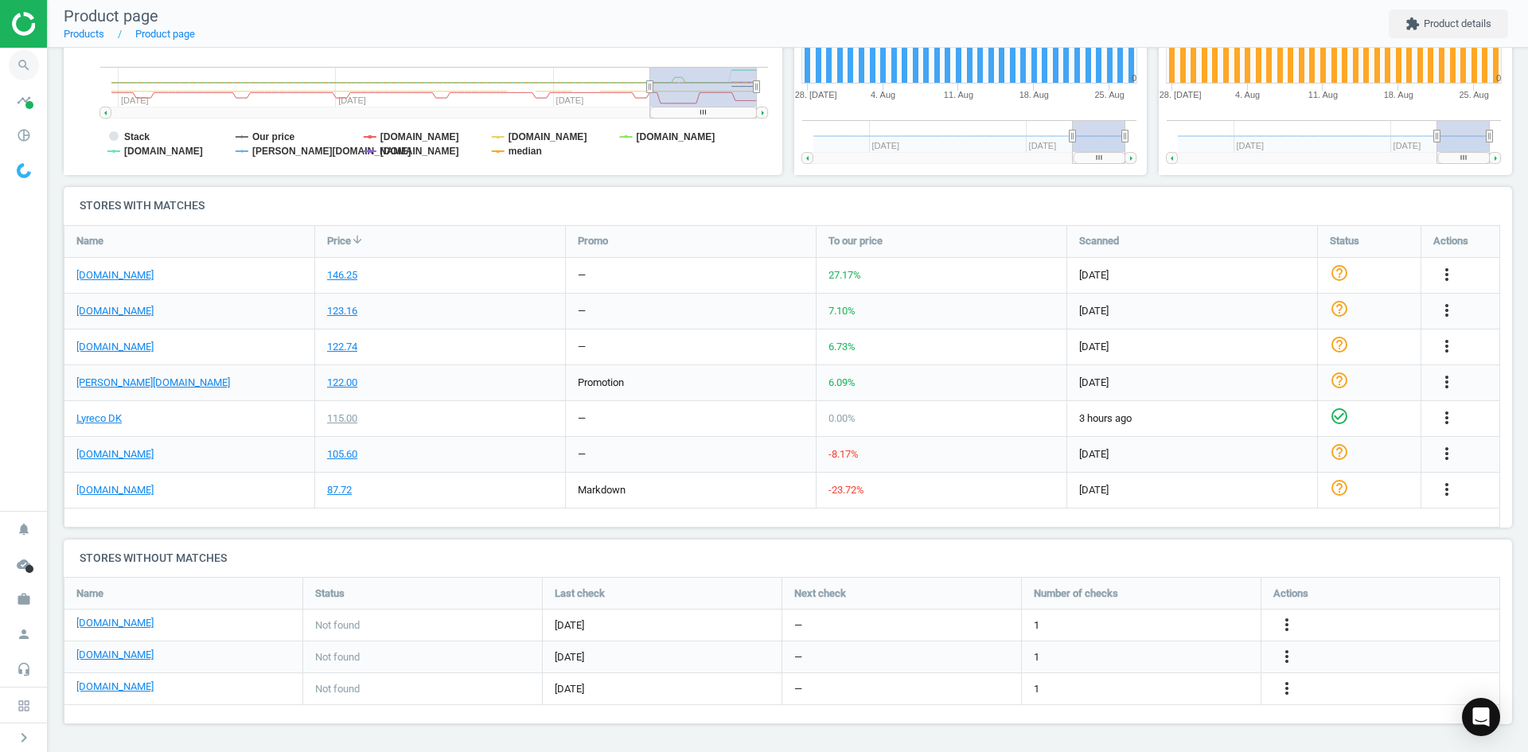
click at [37, 72] on icon "search" at bounding box center [24, 65] width 30 height 30
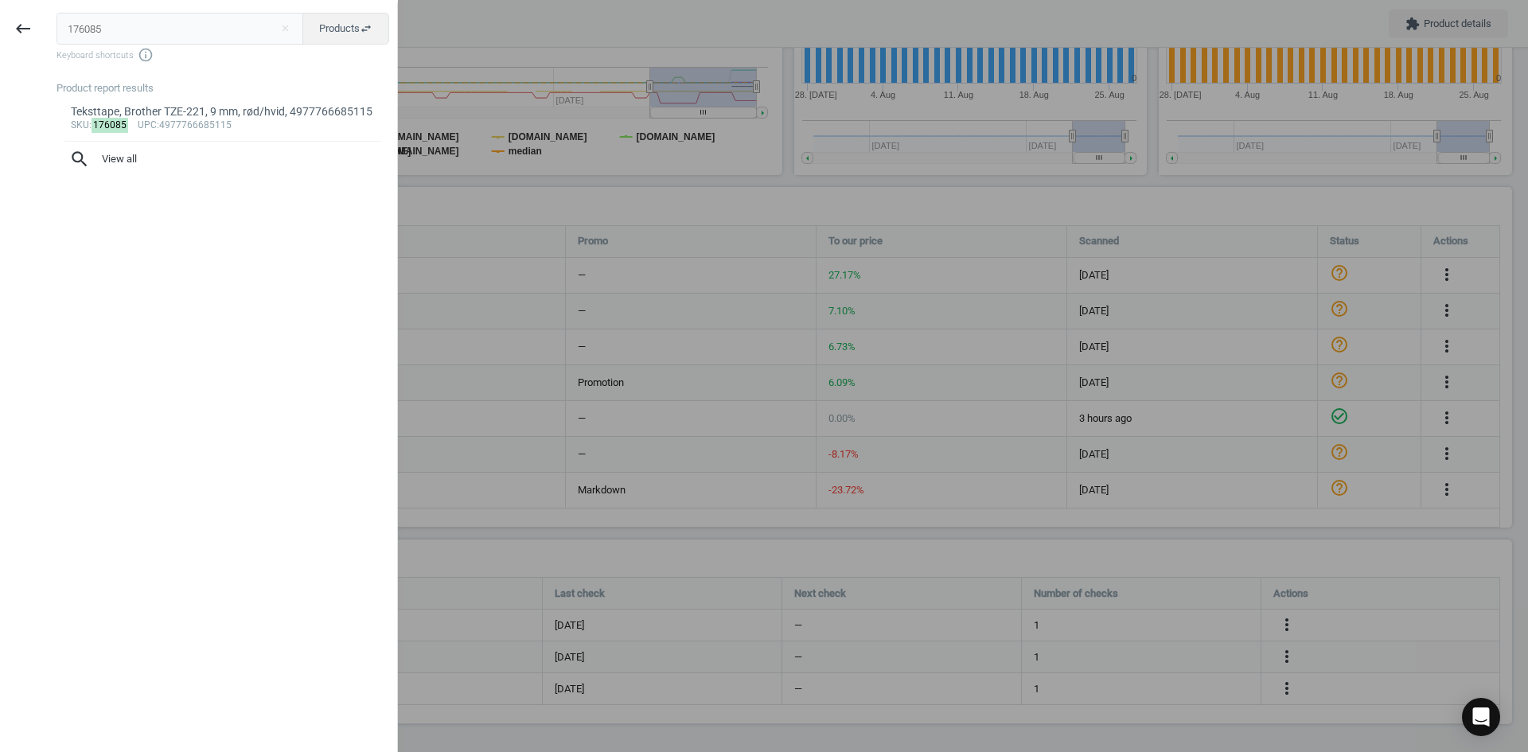
drag, startPoint x: 119, startPoint y: 30, endPoint x: 50, endPoint y: 22, distance: 69.7
click at [43, 25] on div "keyboard_backspace 176085 close Products swap_horiz Keyboard shortcuts info_out…" at bounding box center [199, 378] width 398 height 752
type input "20971897"
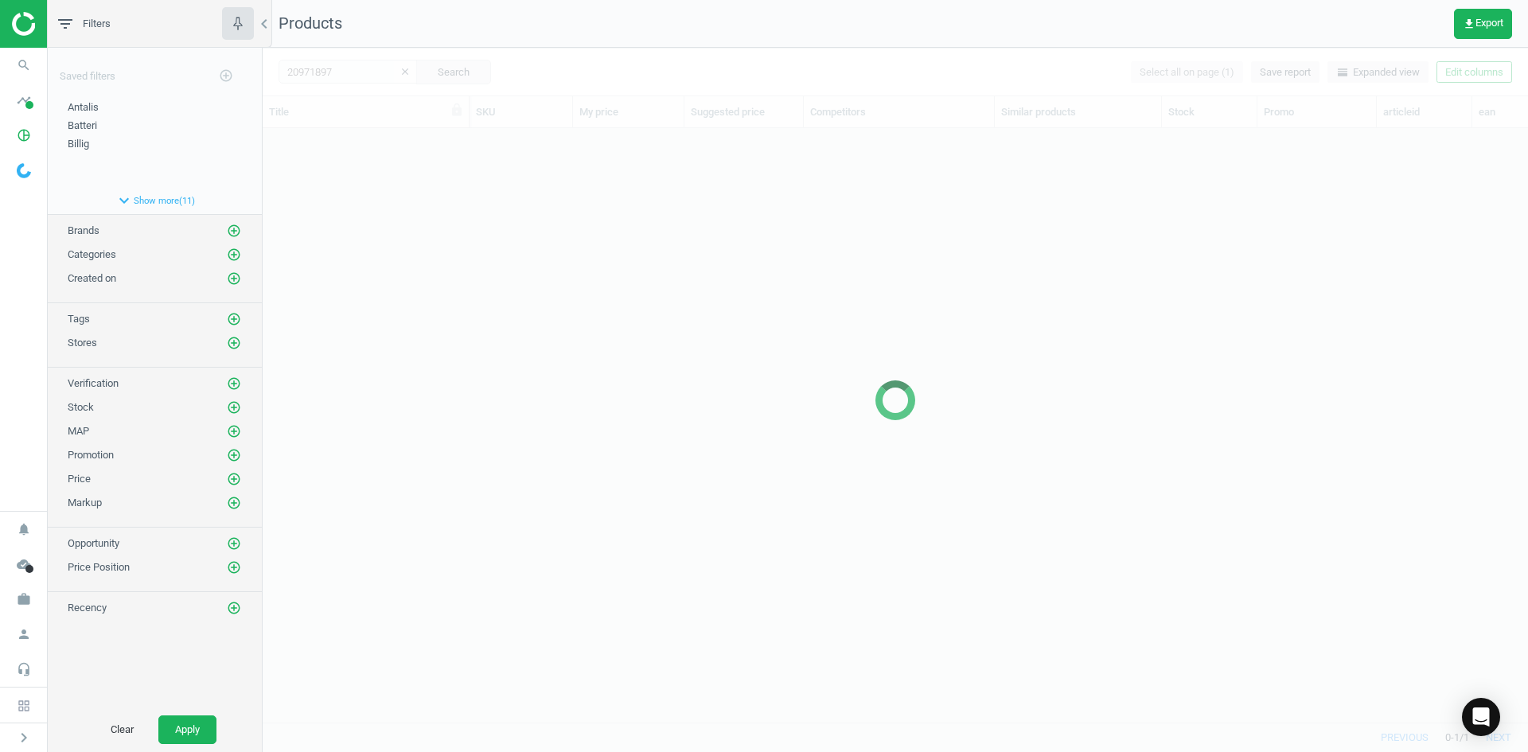
scroll to position [570, 1254]
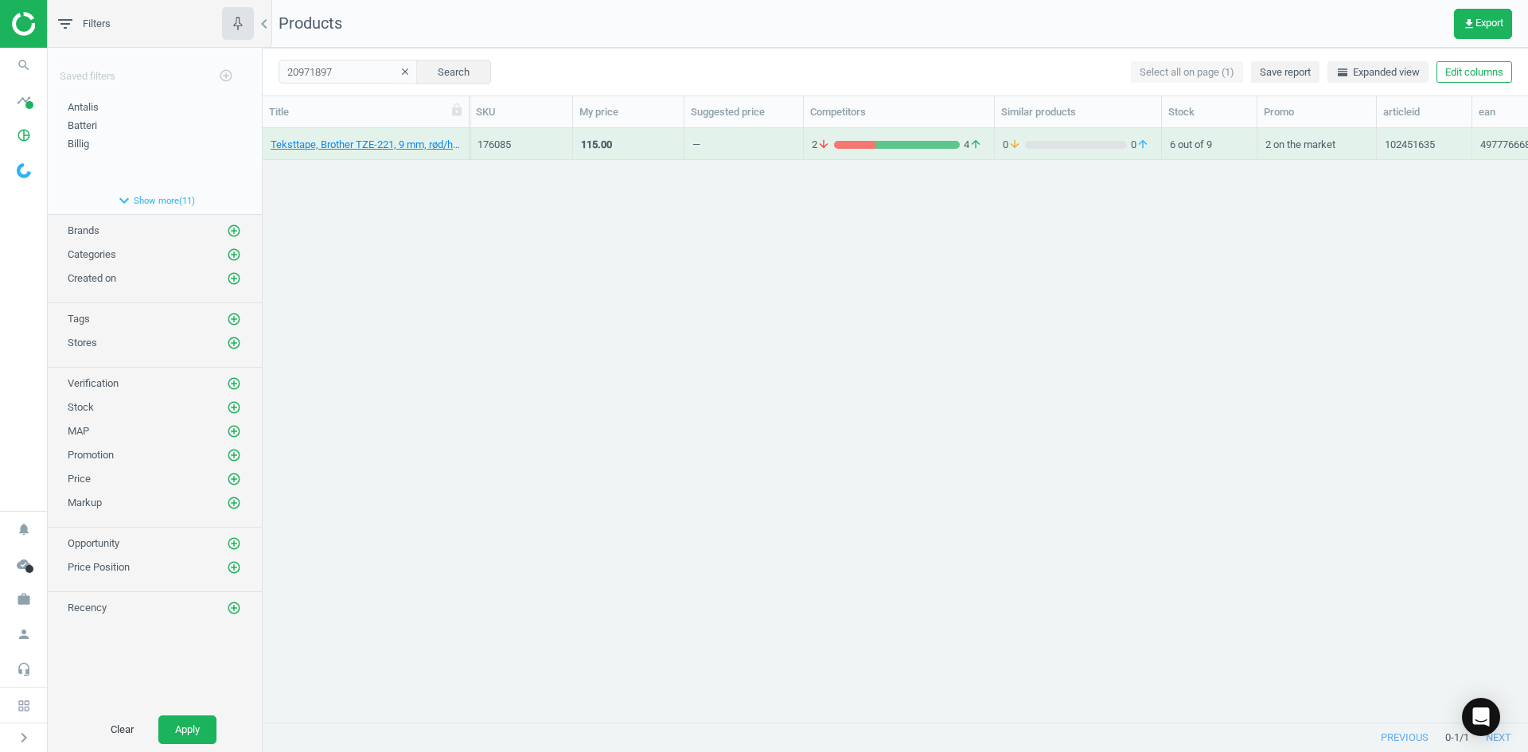
drag, startPoint x: 438, startPoint y: 262, endPoint x: 428, endPoint y: 253, distance: 13.0
click at [438, 262] on div "Teksttape, Brother TZE-221, 9 mm, rød/hvid, 4977766685115 176085 115.00 — 2 arr…" at bounding box center [896, 419] width 1266 height 582
click at [343, 148] on link "Sleeve, eSTUFF, 13-14", sort, 5704174235408" at bounding box center [366, 145] width 190 height 14
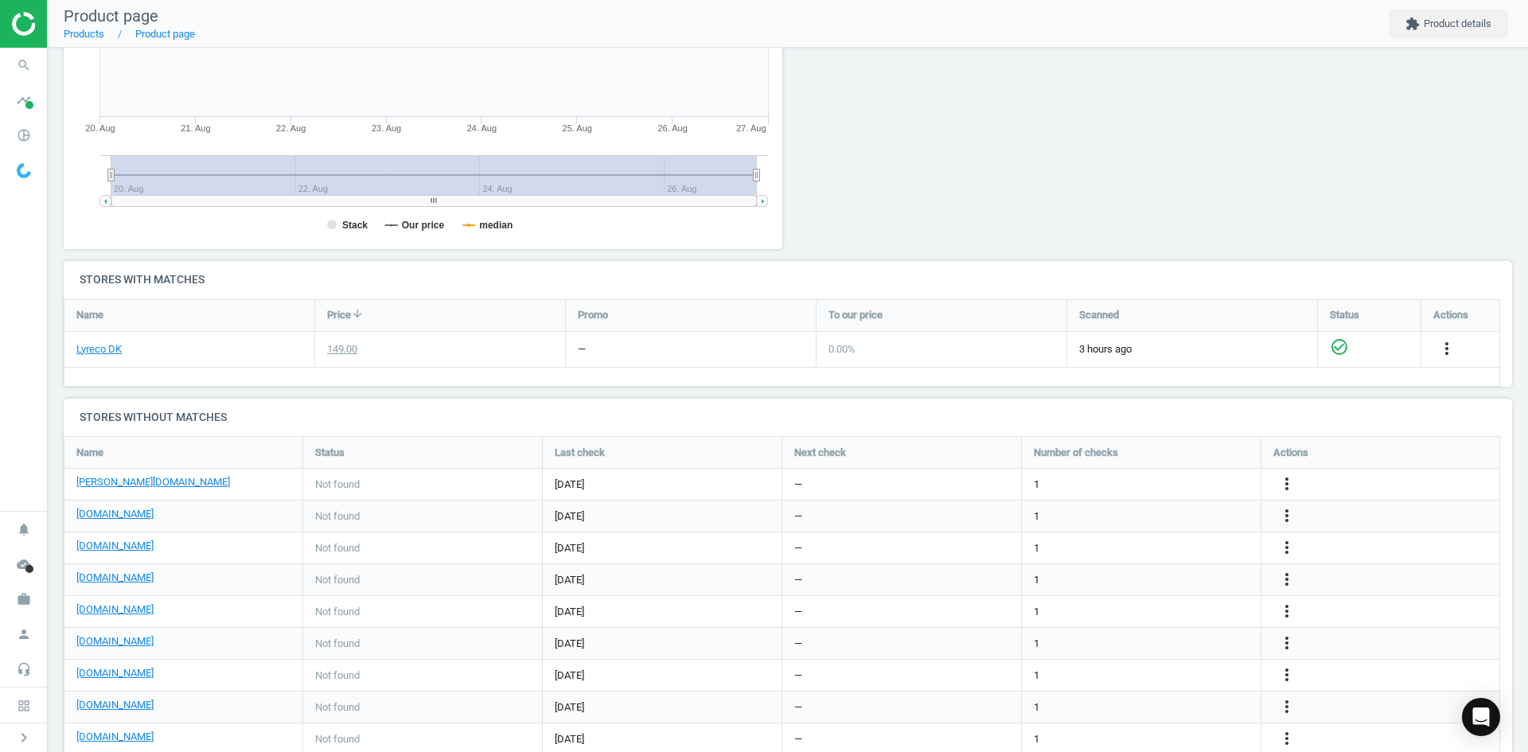
scroll to position [398, 0]
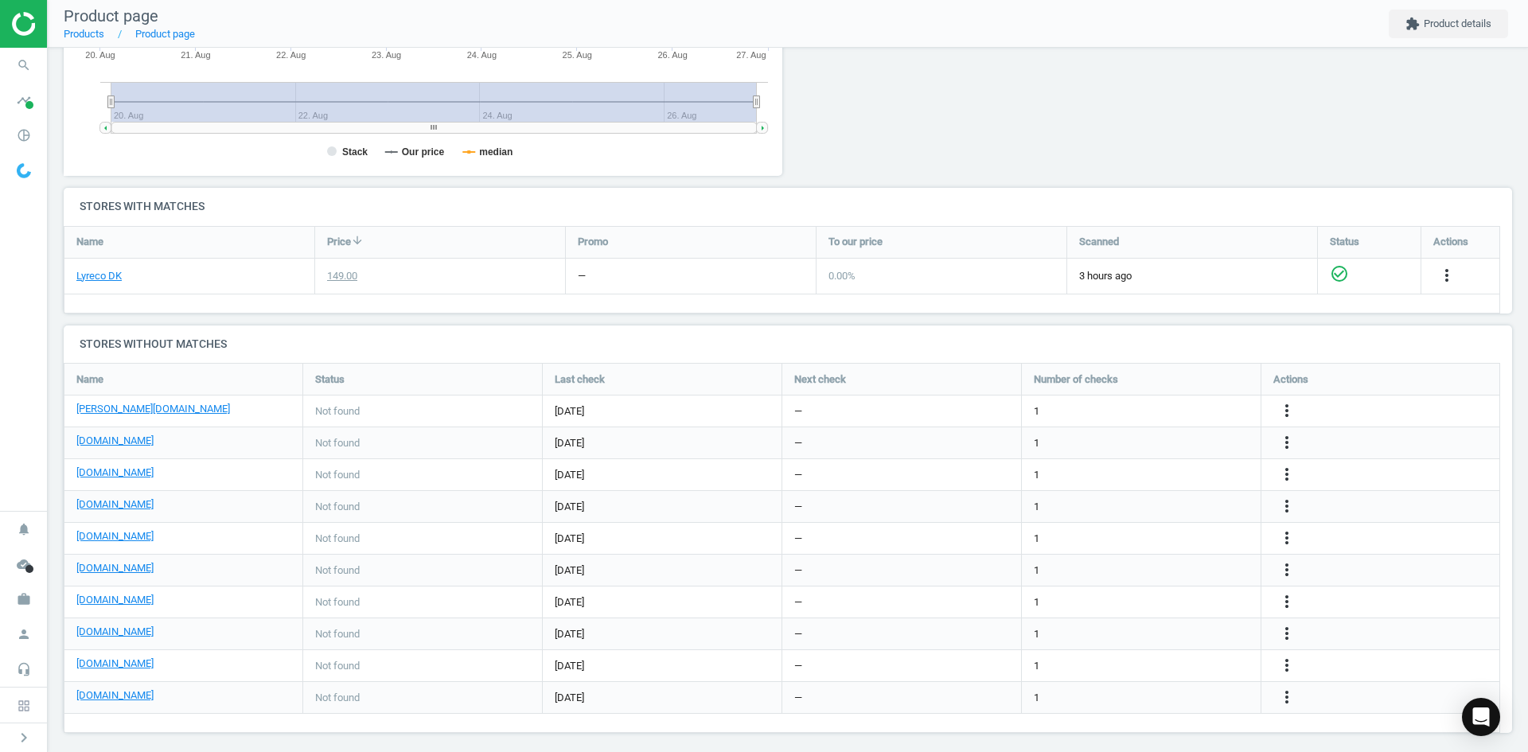
click at [1298, 573] on div "more_vert" at bounding box center [1289, 570] width 31 height 21
click at [1290, 567] on icon "more_vert" at bounding box center [1287, 569] width 19 height 19
click at [1171, 564] on link "Edit URL/product option" at bounding box center [1163, 570] width 218 height 25
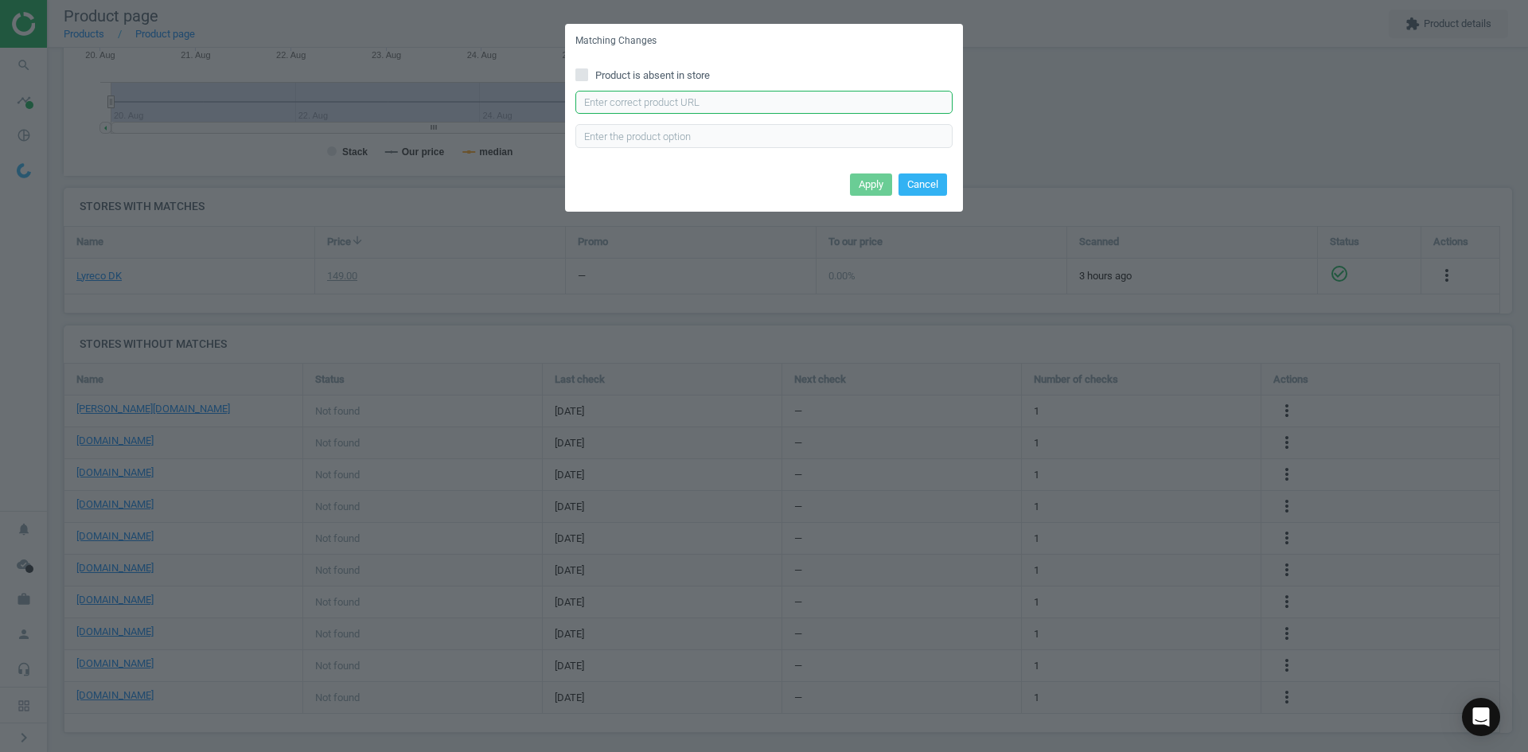
click at [832, 103] on input "text" at bounding box center [764, 103] width 377 height 24
paste input "https://www.kontorsyd.dk/da/tasker-og-etuier/estuff-sleeve-for-14-pcmacbook-bla…"
type input "https://www.kontorsyd.dk/da/tasker-og-etuier/estuff-sleeve-for-14-pcmacbook-bla…"
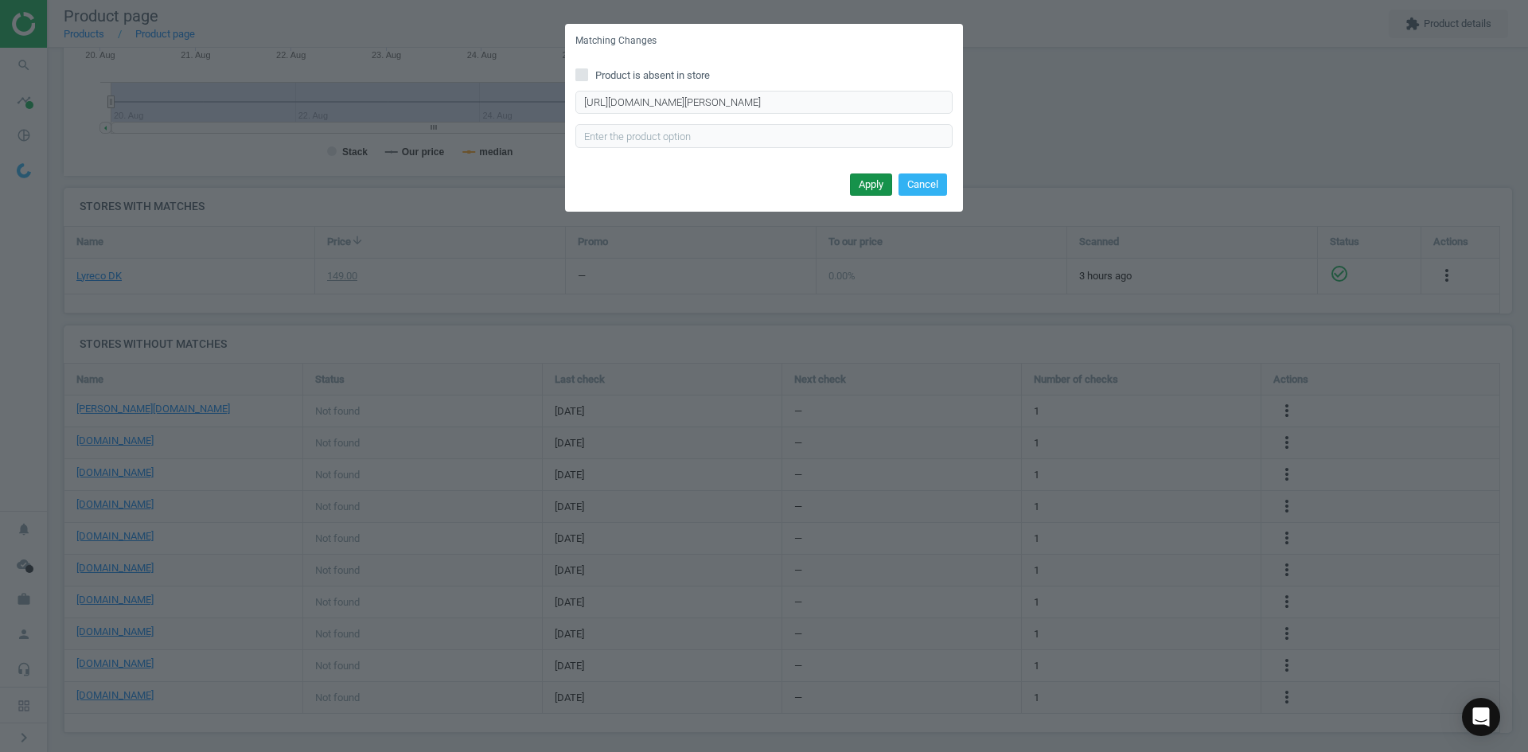
click at [869, 183] on button "Apply" at bounding box center [871, 185] width 42 height 22
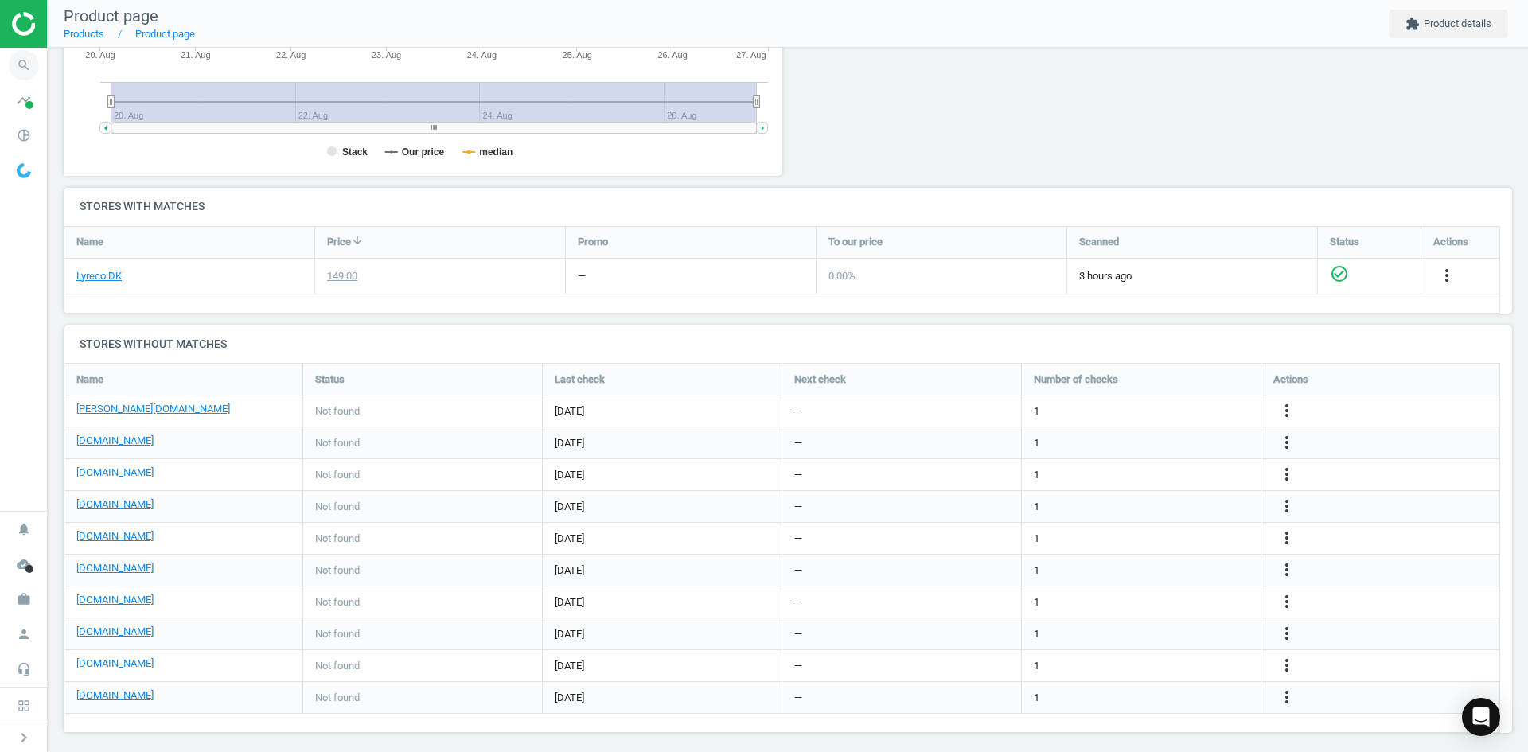
click at [26, 62] on icon "search" at bounding box center [24, 65] width 30 height 30
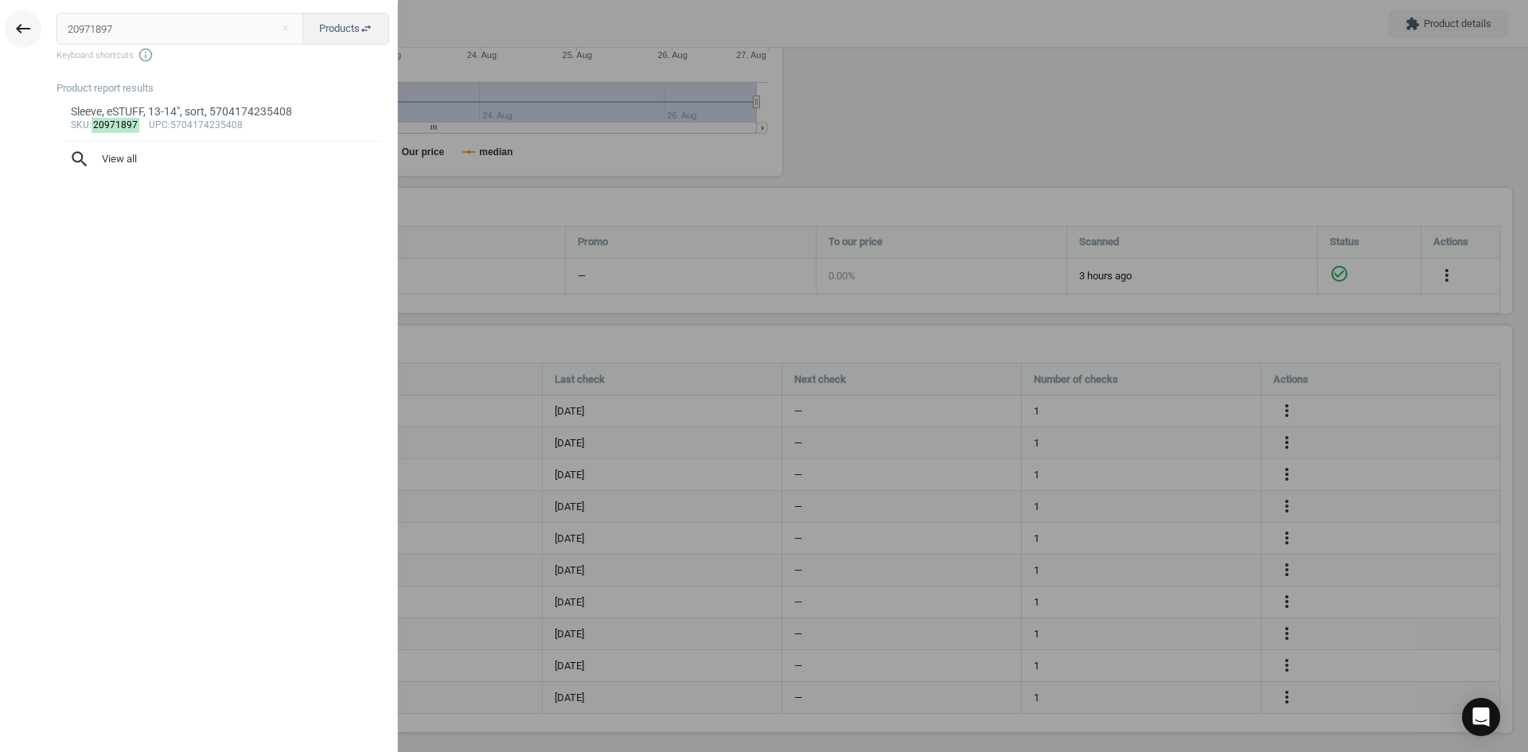
drag, startPoint x: 31, startPoint y: 31, endPoint x: 8, endPoint y: 31, distance: 23.1
click at [9, 31] on div "keyboard_backspace 20971897 close Products swap_horiz Keyboard shortcuts info_o…" at bounding box center [199, 378] width 398 height 752
type input "20971886"
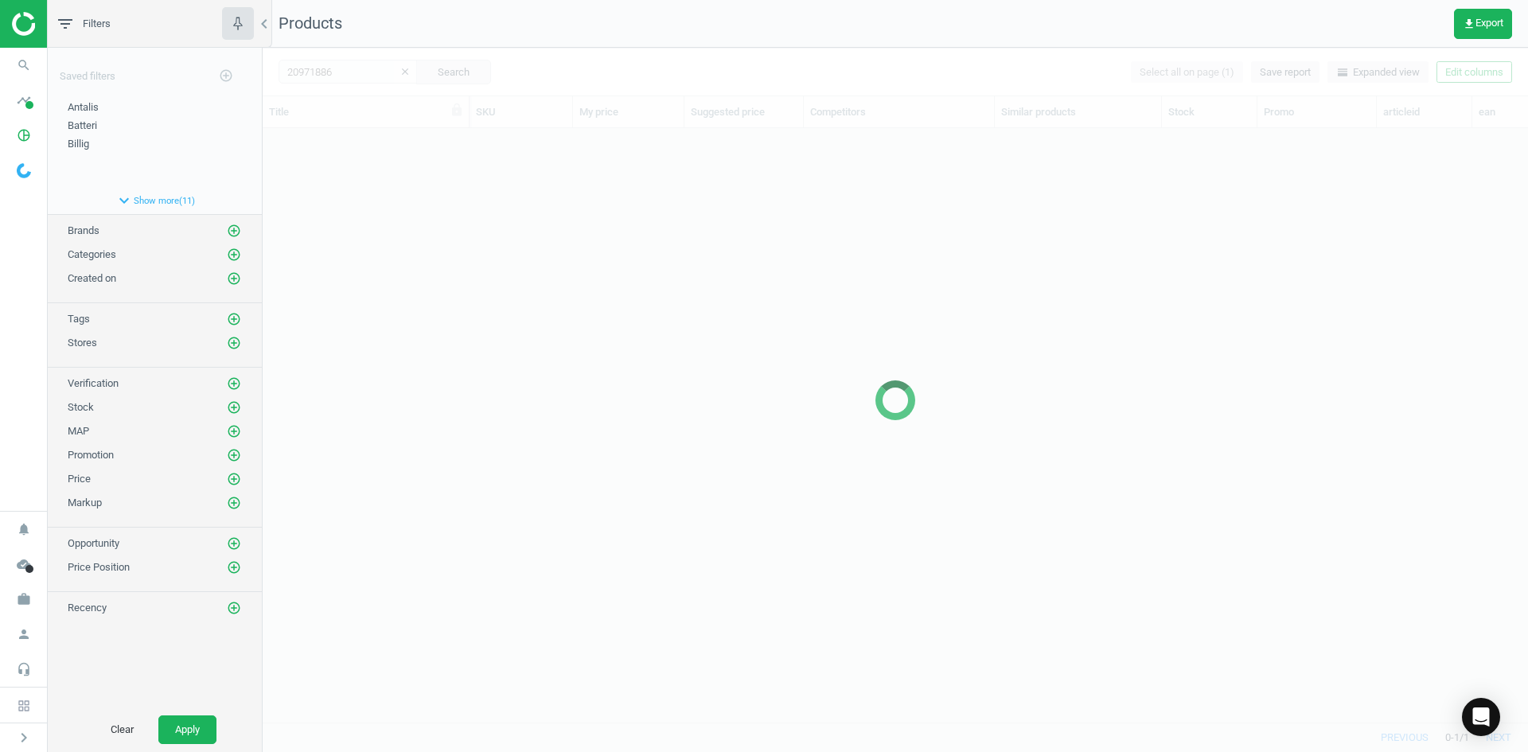
scroll to position [570, 1254]
click at [550, 265] on div at bounding box center [896, 400] width 1266 height 704
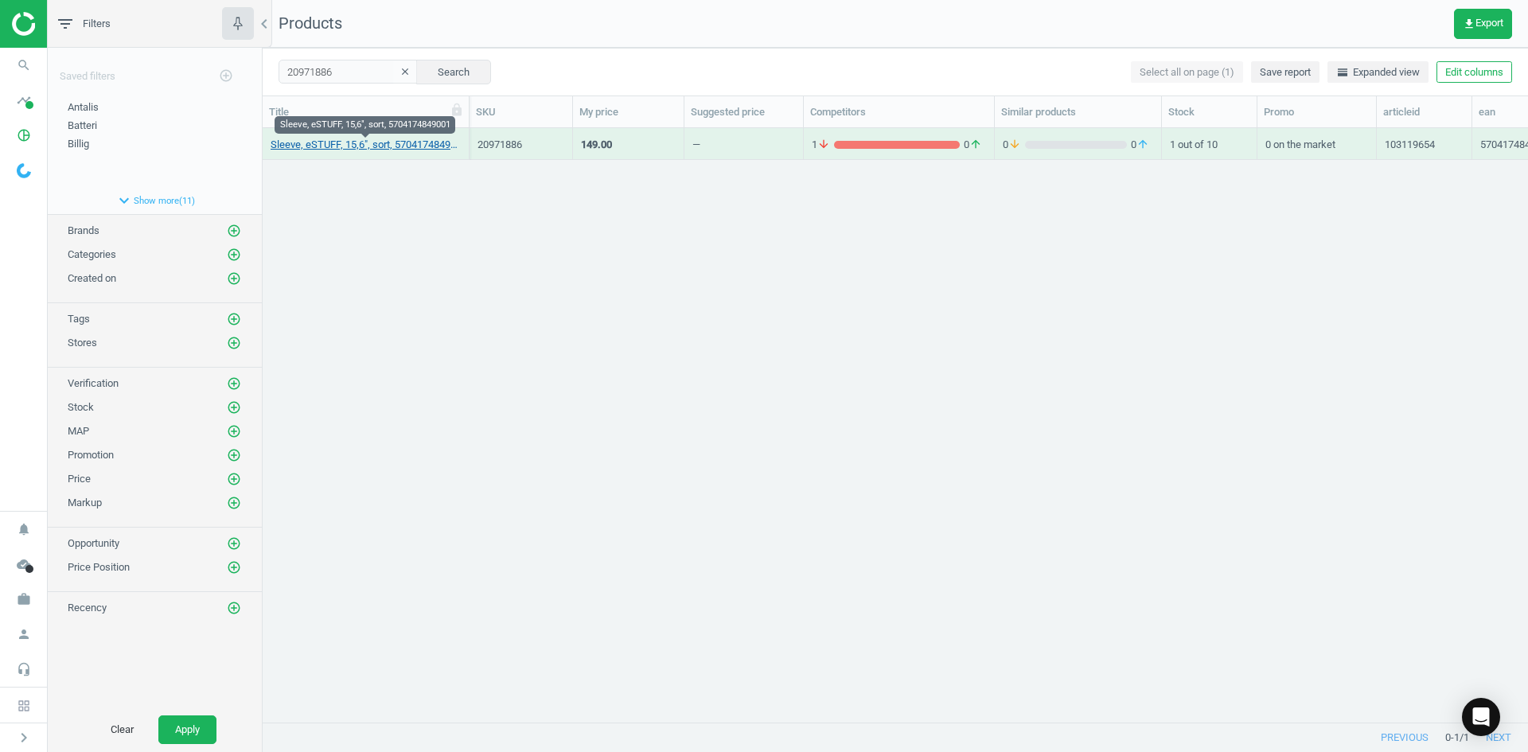
click at [384, 146] on link "Sleeve, eSTUFF, 15,6", sort, 5704174849001" at bounding box center [366, 145] width 190 height 14
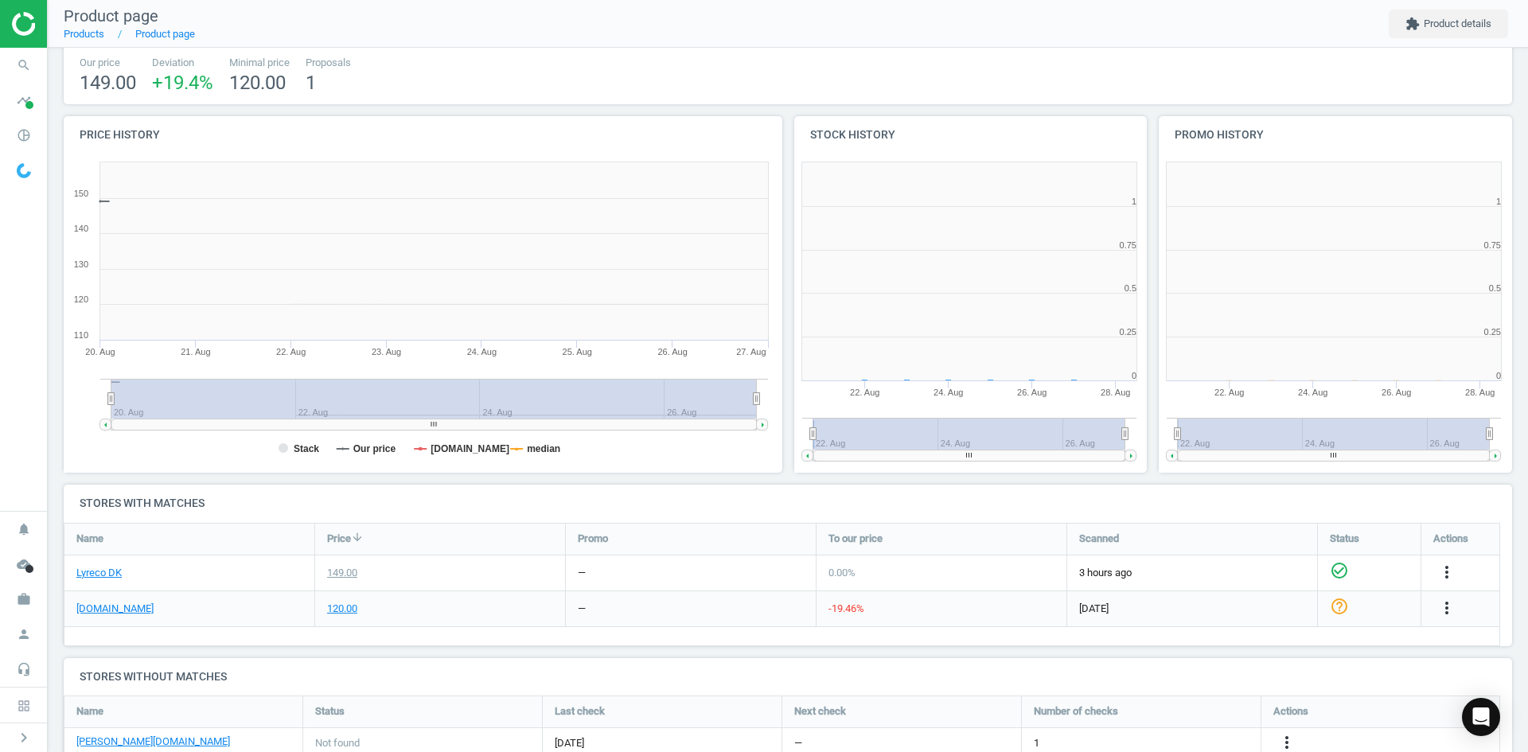
scroll to position [343, 737]
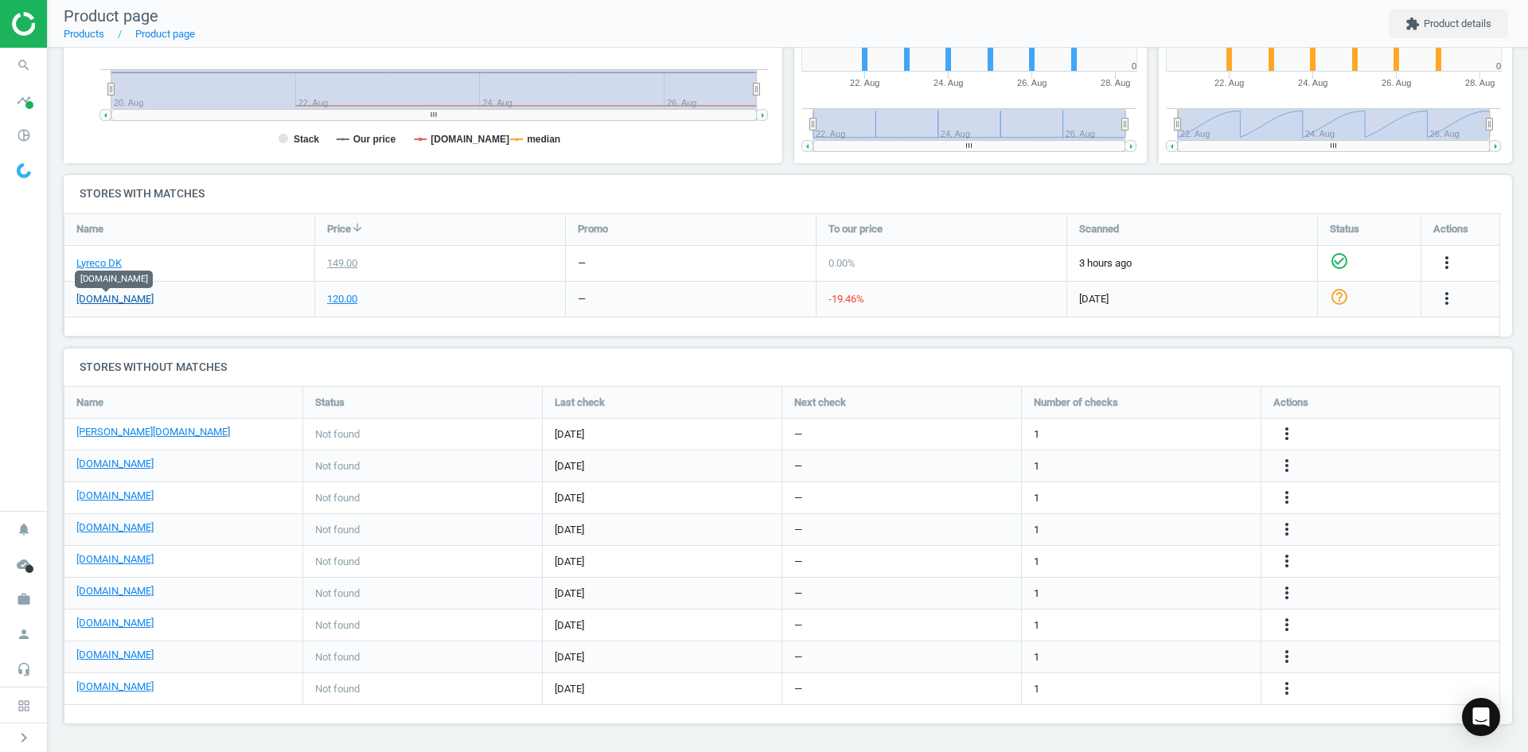
click at [106, 301] on link "[DOMAIN_NAME]" at bounding box center [114, 299] width 77 height 14
click at [37, 72] on span "search" at bounding box center [24, 65] width 48 height 35
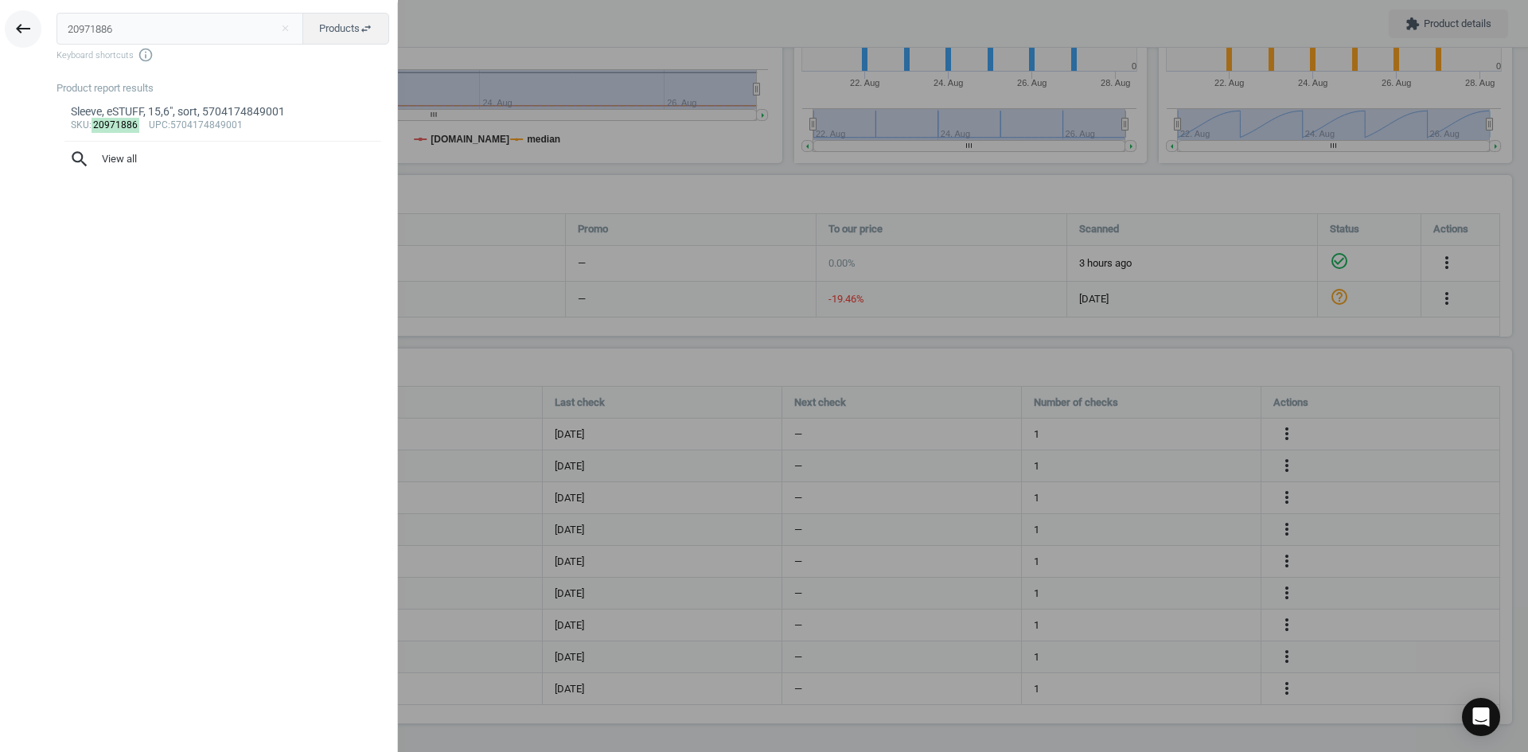
drag, startPoint x: 139, startPoint y: 35, endPoint x: 25, endPoint y: 29, distance: 114.0
click at [25, 29] on div "keyboard_backspace 20971886 close Products swap_horiz Keyboard shortcuts info_o…" at bounding box center [199, 378] width 398 height 752
type input "7554727"
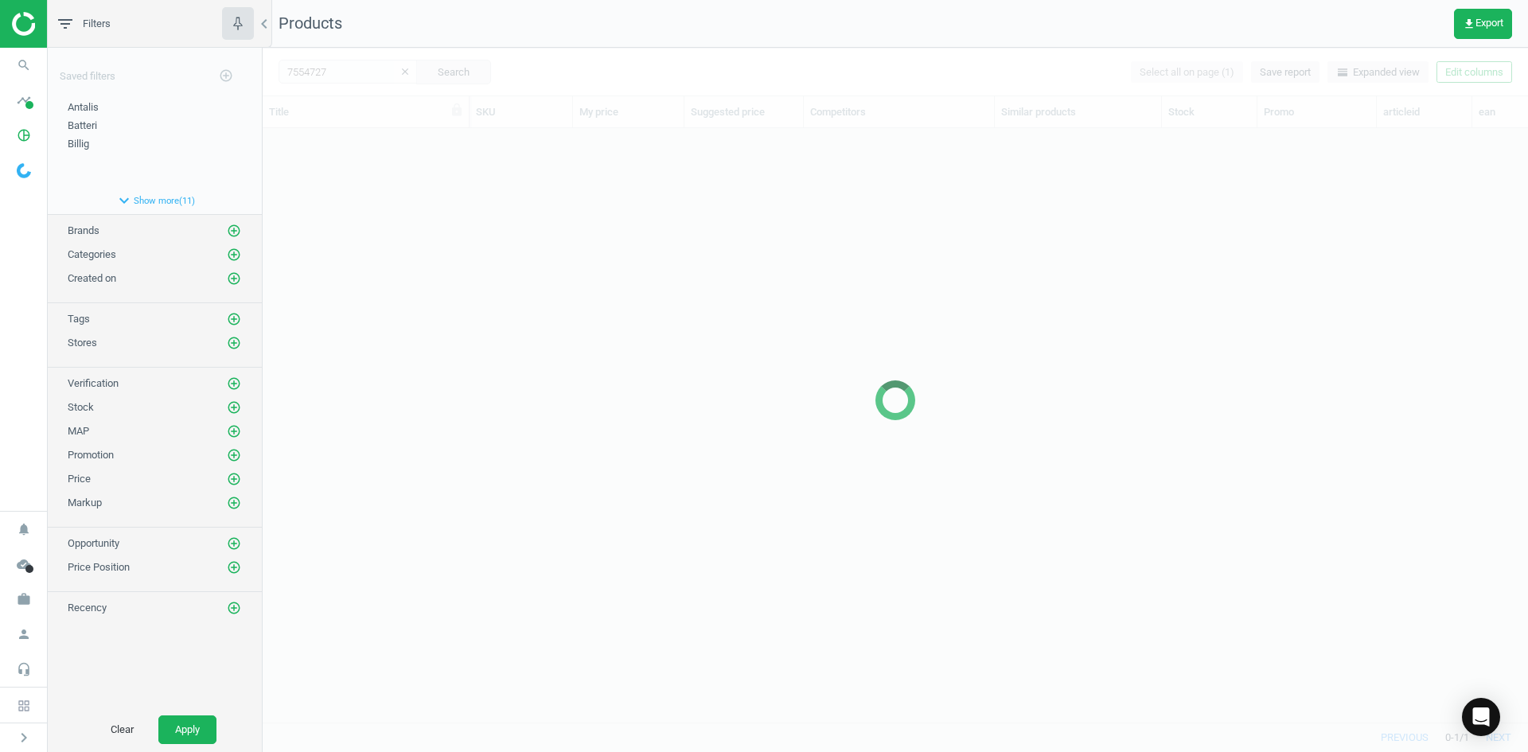
scroll to position [570, 1254]
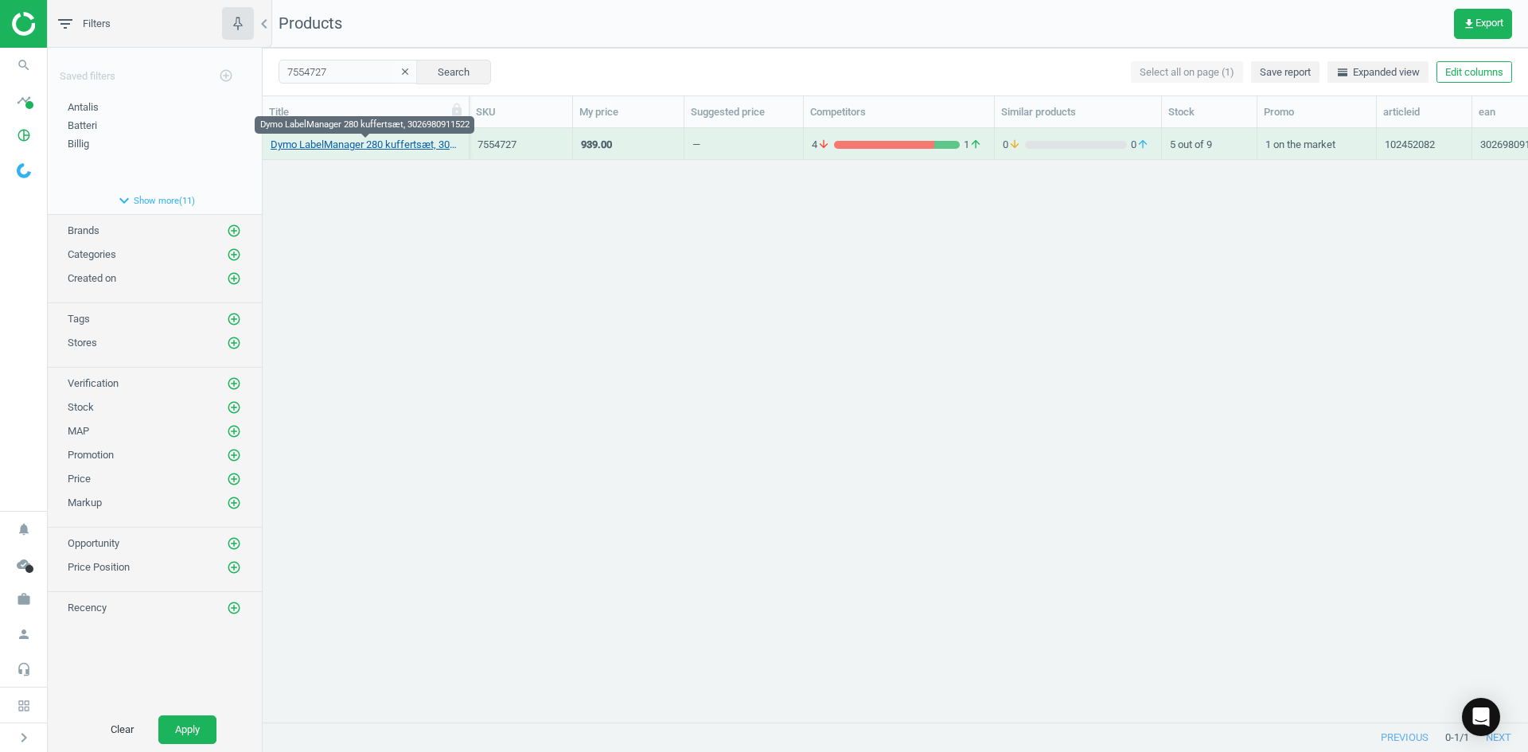
click at [377, 146] on link "Dymo LabelManager 280 kuffertsæt, 3026980911522" at bounding box center [366, 145] width 190 height 14
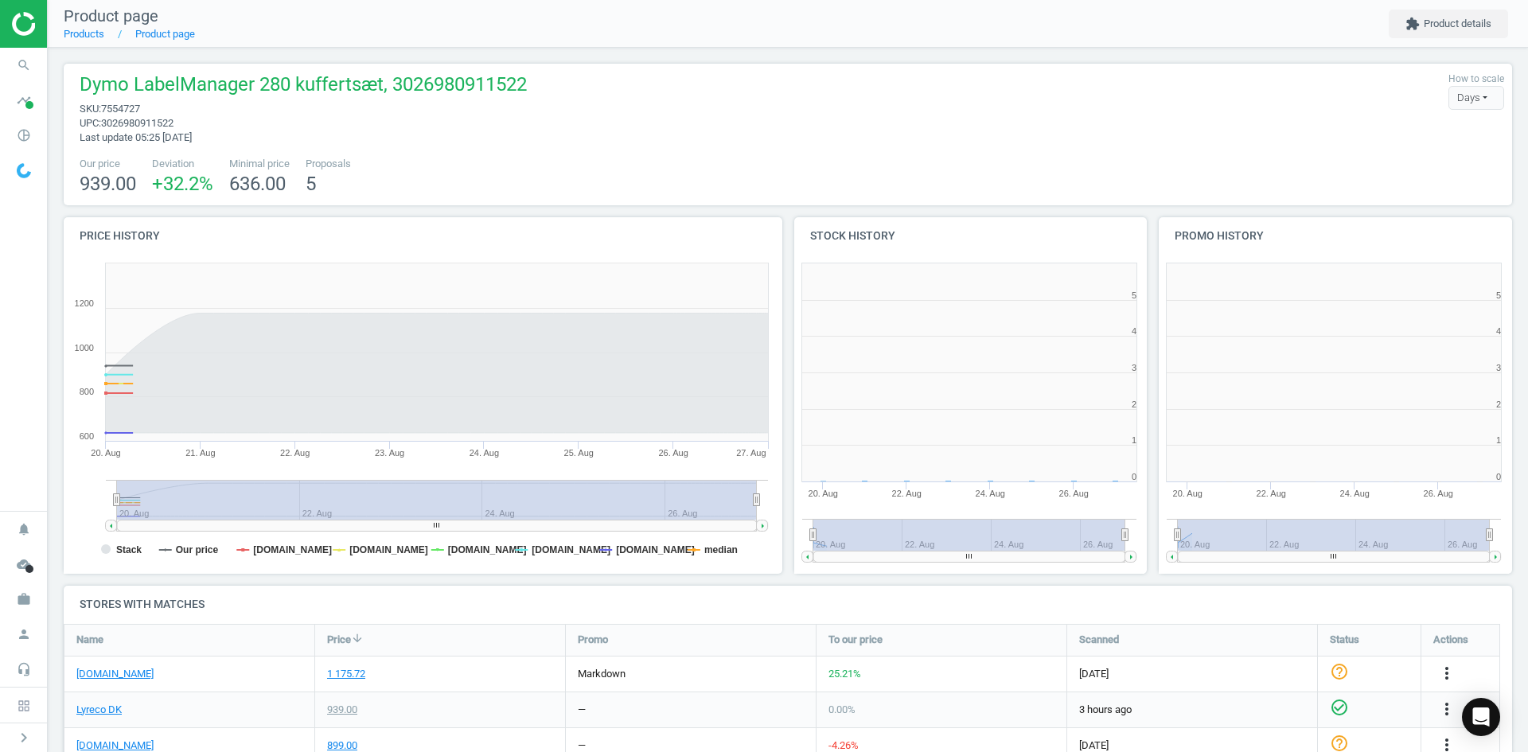
scroll to position [8, 8]
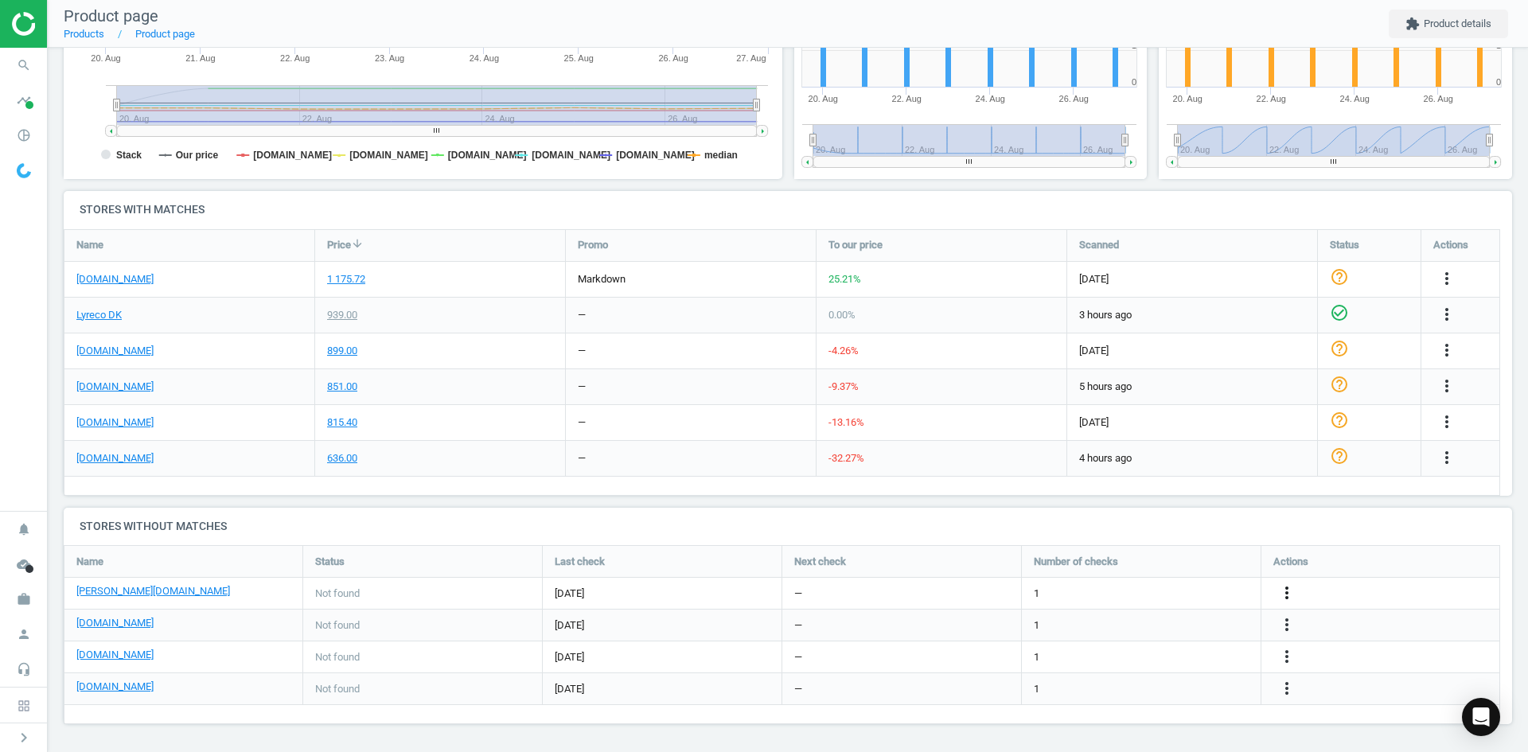
click at [1283, 594] on icon "more_vert" at bounding box center [1287, 592] width 19 height 19
click at [1161, 594] on link "Edit URL/product option" at bounding box center [1163, 593] width 218 height 25
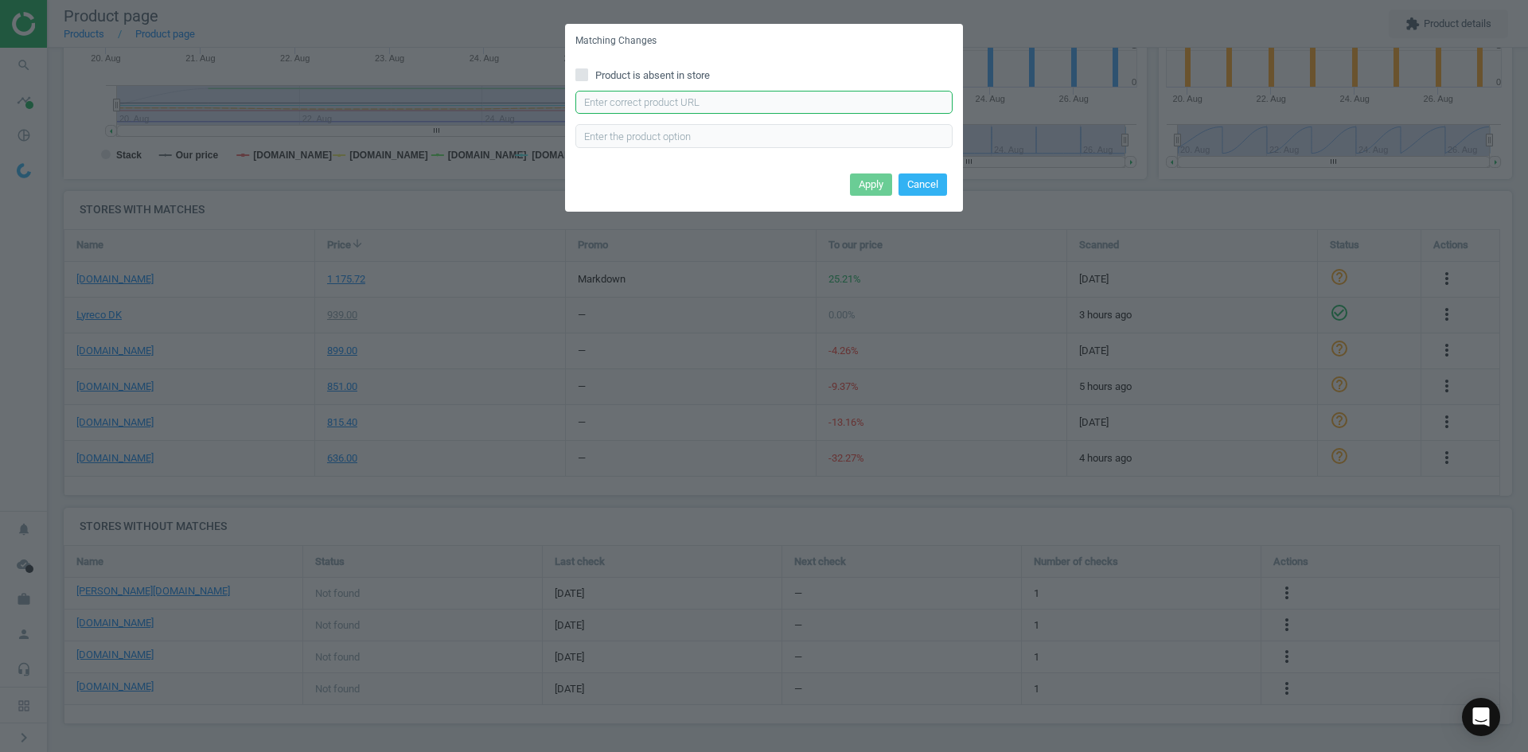
click at [739, 94] on input "text" at bounding box center [764, 103] width 377 height 24
paste input "https://www.lomax.dk/elektronik/labelprint-og-tape/labelprintere-og-etiketprint…"
type input "https://www.lomax.dk/elektronik/labelprint-og-tape/labelprintere-og-etiketprint…"
click at [870, 187] on button "Apply" at bounding box center [871, 185] width 42 height 22
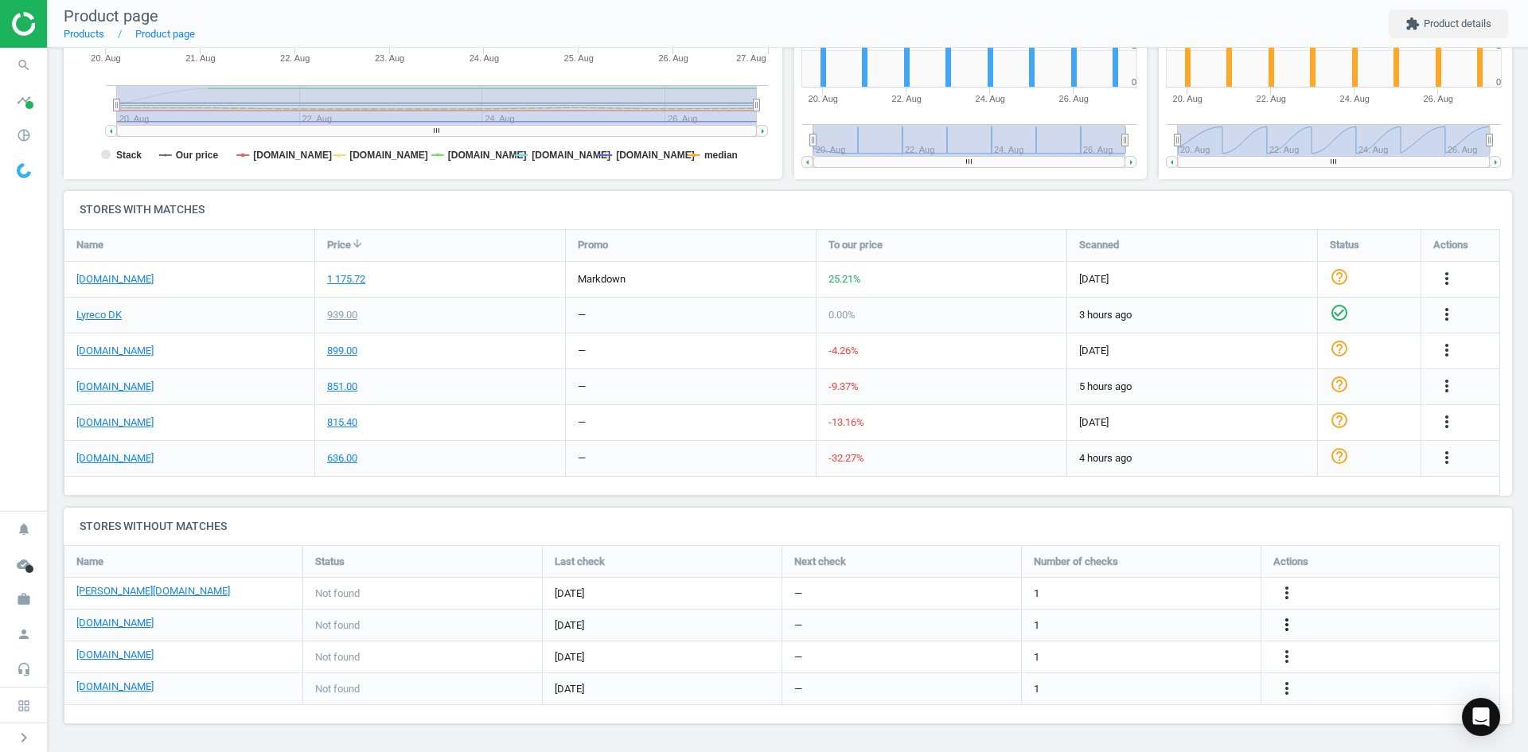
click at [1290, 625] on icon "more_vert" at bounding box center [1287, 624] width 19 height 19
click at [1183, 626] on link "Edit URL/product option" at bounding box center [1163, 625] width 218 height 25
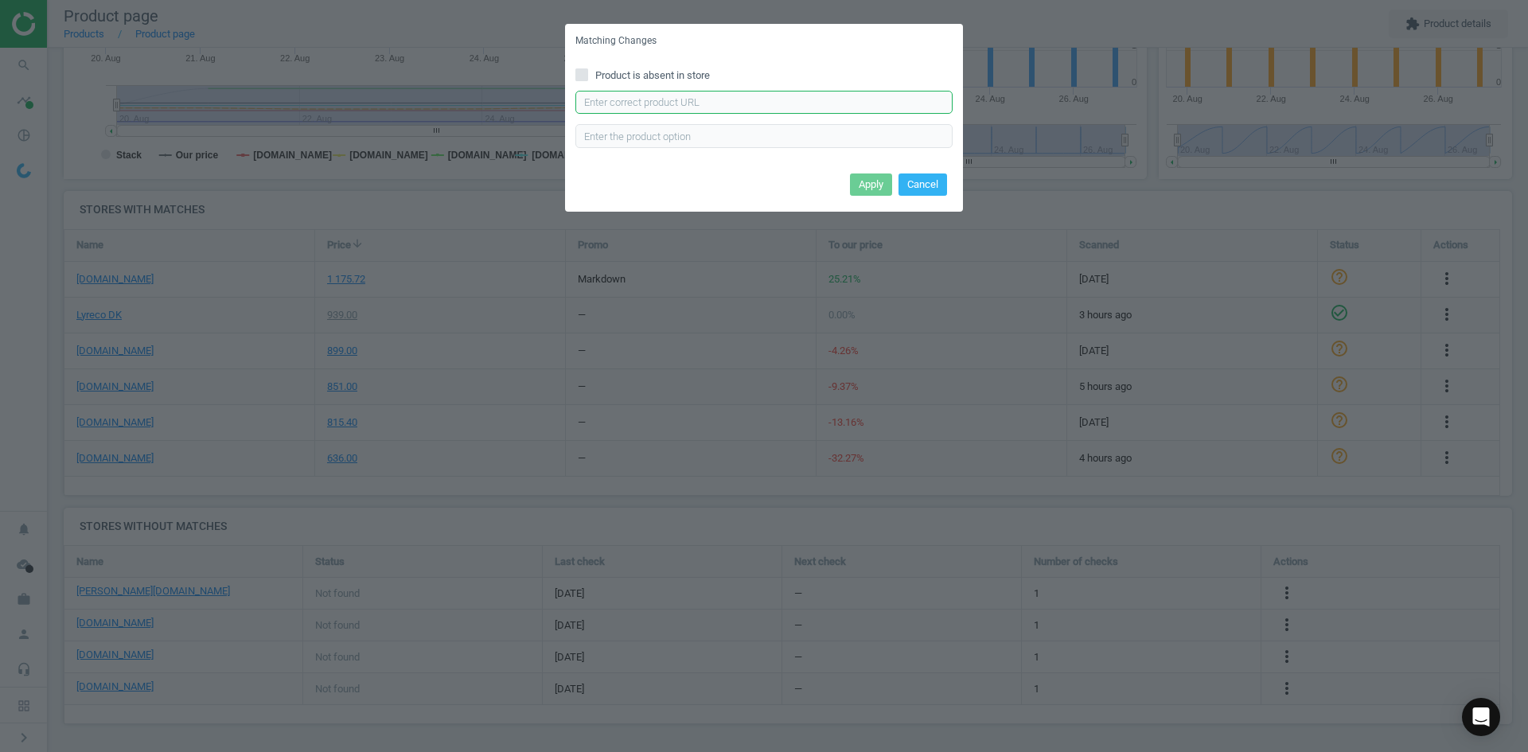
click at [767, 97] on input "text" at bounding box center [764, 103] width 377 height 24
paste input "https://daarbakredoffice.dk/dymo-labelmanager-280-labelprinter-kit-case-3040250…"
type input "https://daarbakredoffice.dk/dymo-labelmanager-280-labelprinter-kit-case-3040250…"
click at [860, 184] on button "Apply" at bounding box center [871, 185] width 42 height 22
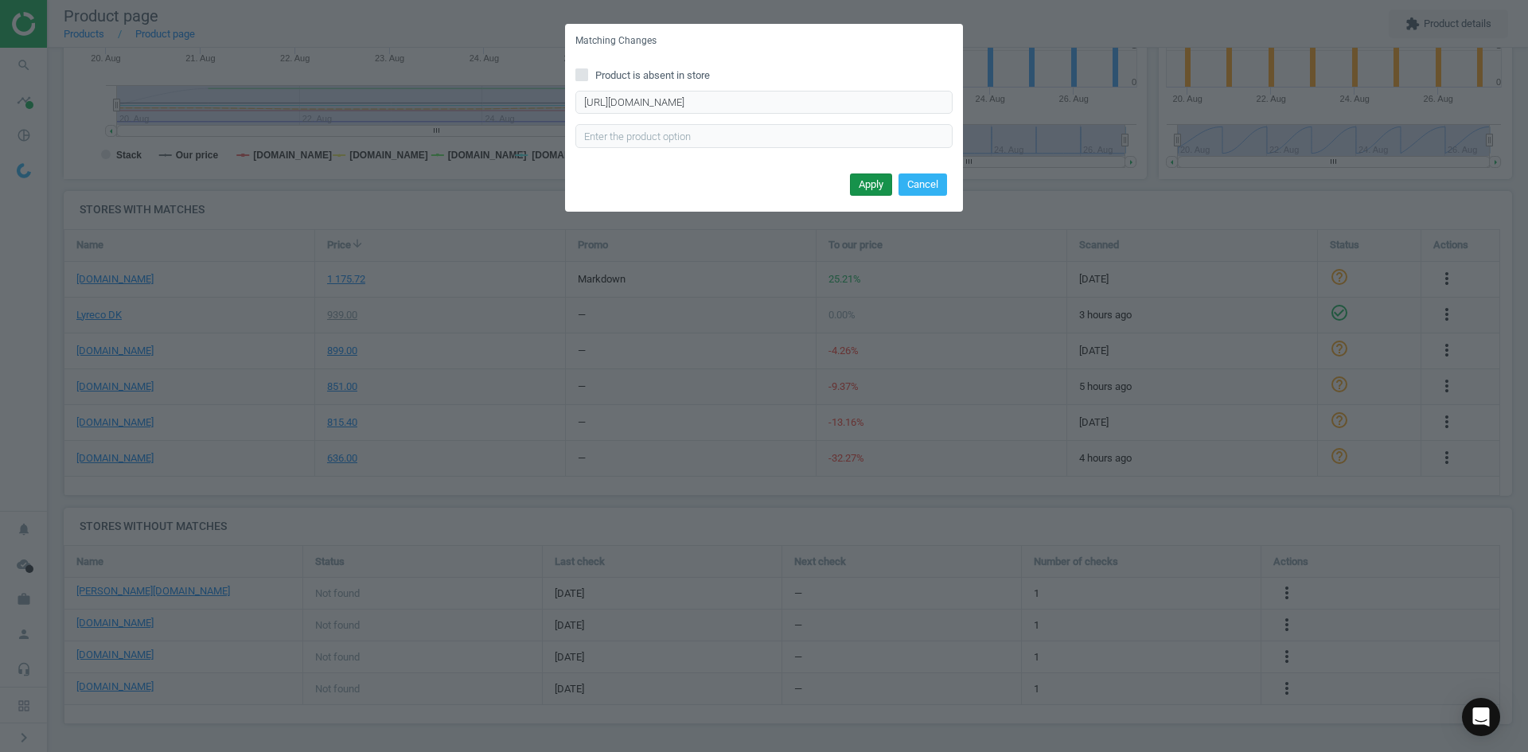
scroll to position [0, 0]
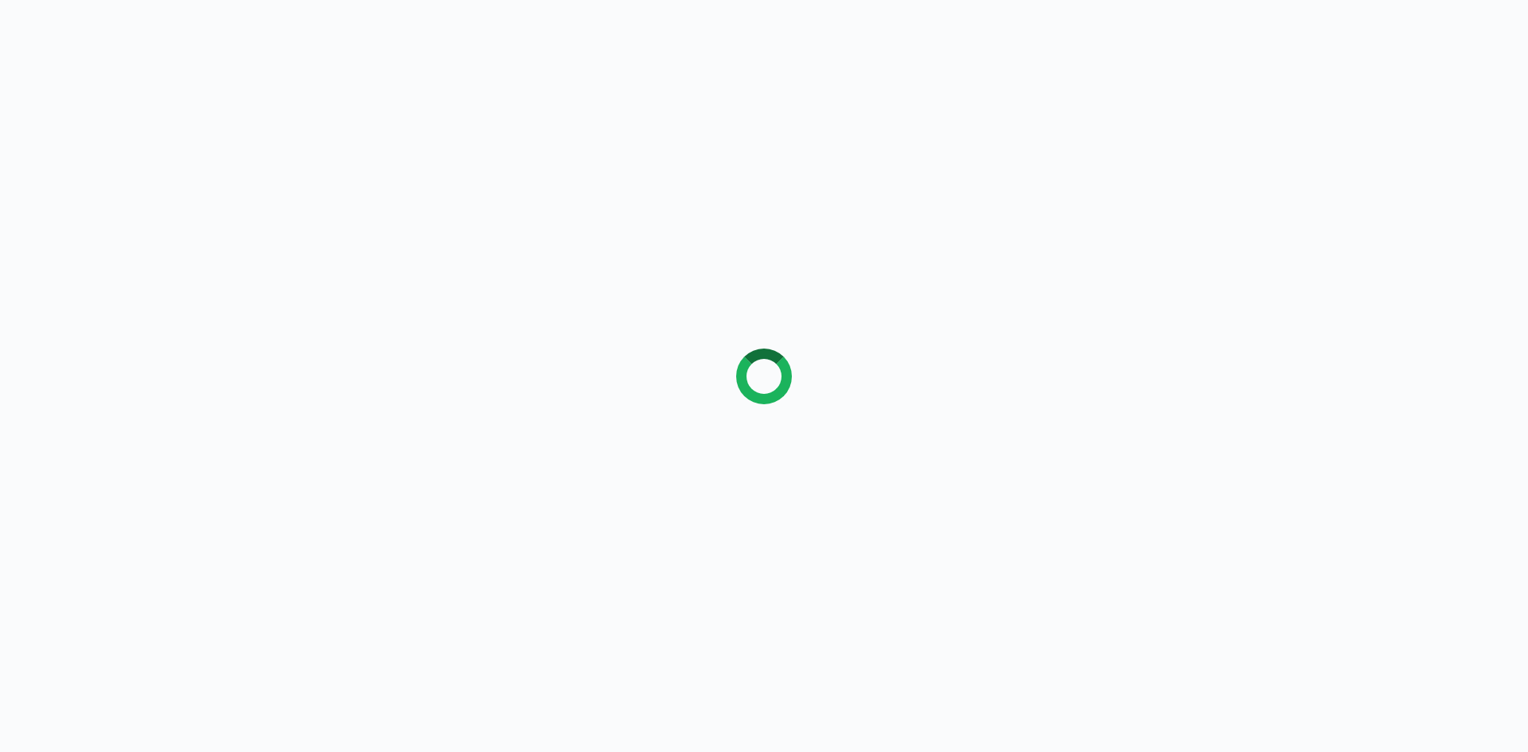
drag, startPoint x: 908, startPoint y: 377, endPoint x: 907, endPoint y: 338, distance: 39.0
click at [908, 377] on div at bounding box center [764, 376] width 1528 height 752
click at [910, 273] on div at bounding box center [764, 376] width 1528 height 752
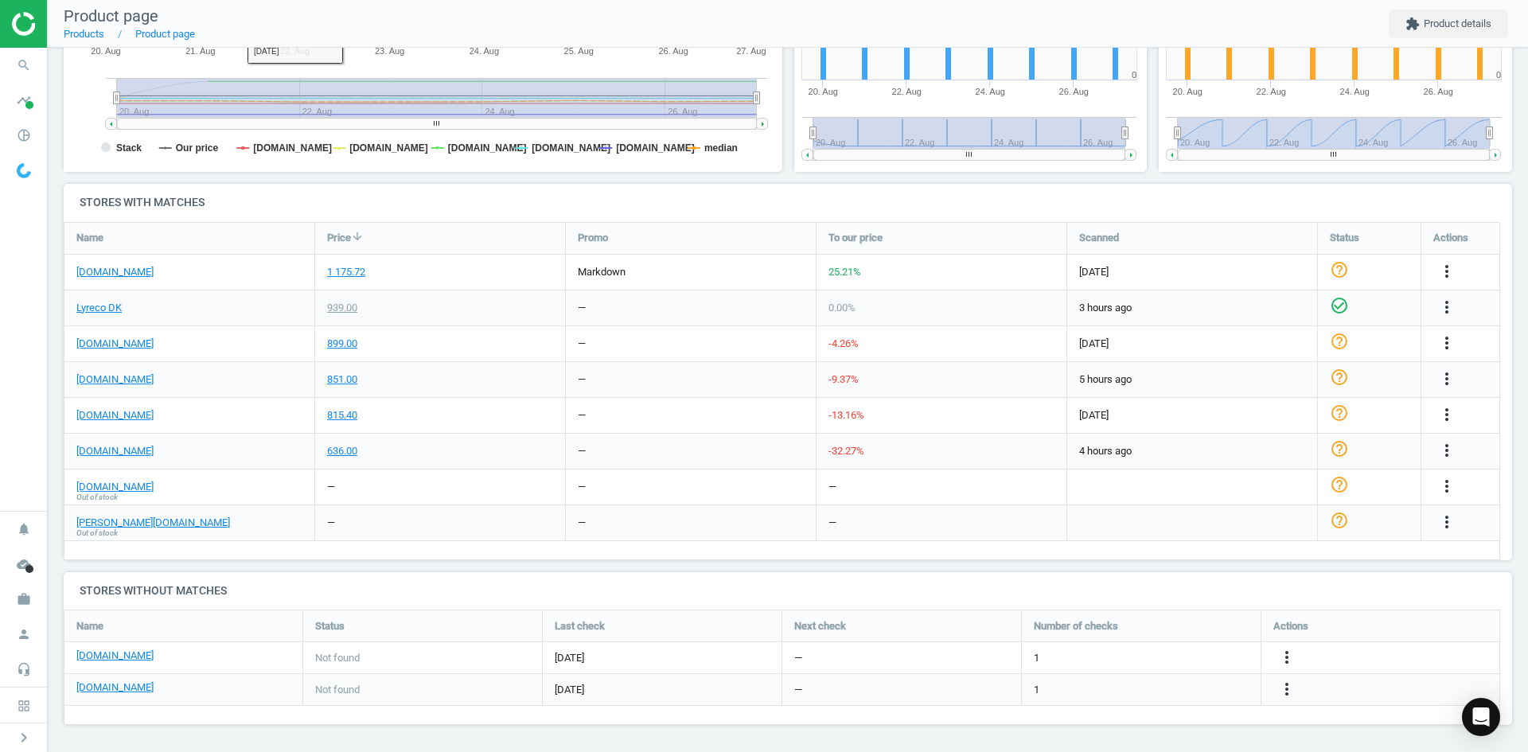
scroll to position [403, 0]
click at [17, 57] on icon "search" at bounding box center [24, 65] width 30 height 30
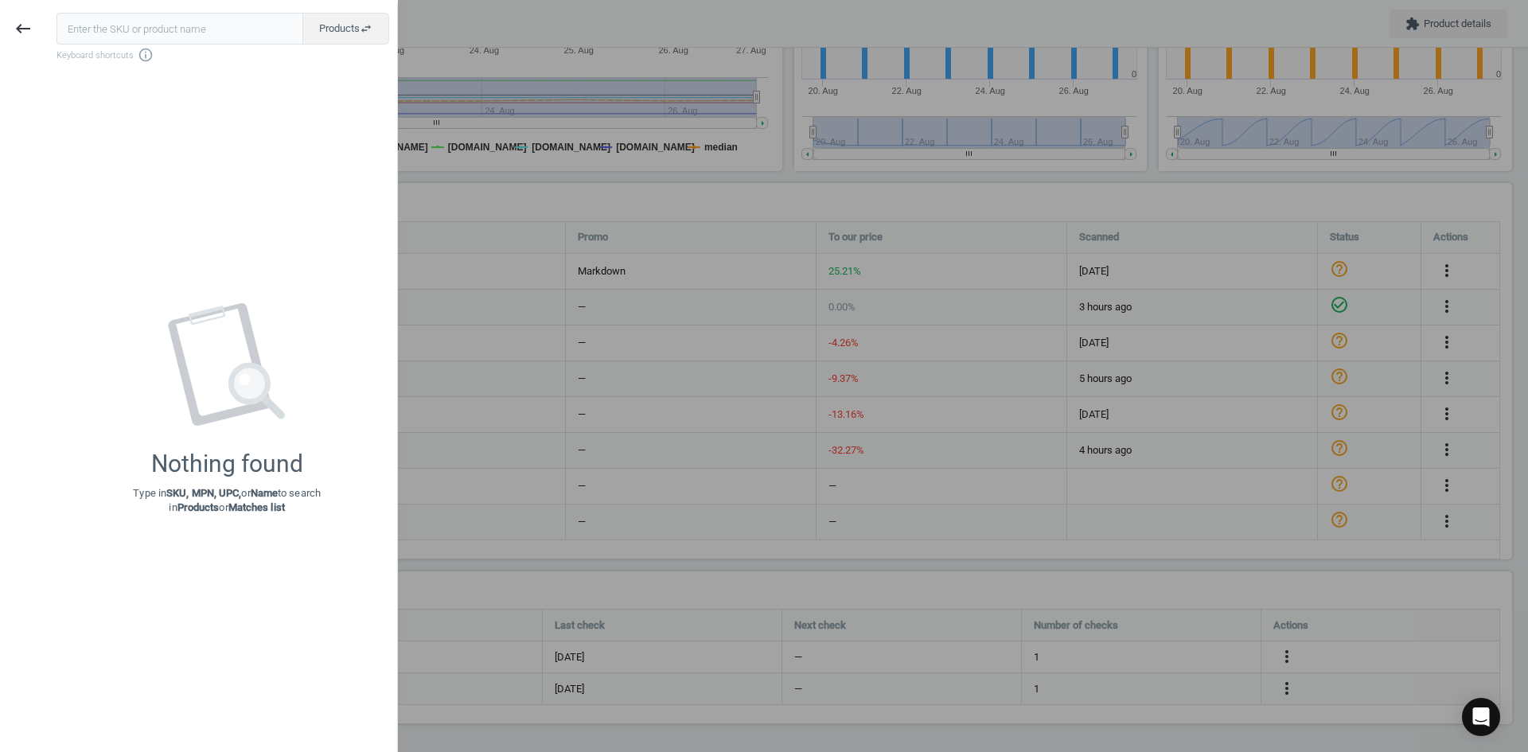
click at [168, 29] on input "text" at bounding box center [180, 29] width 247 height 32
type input "21107251"
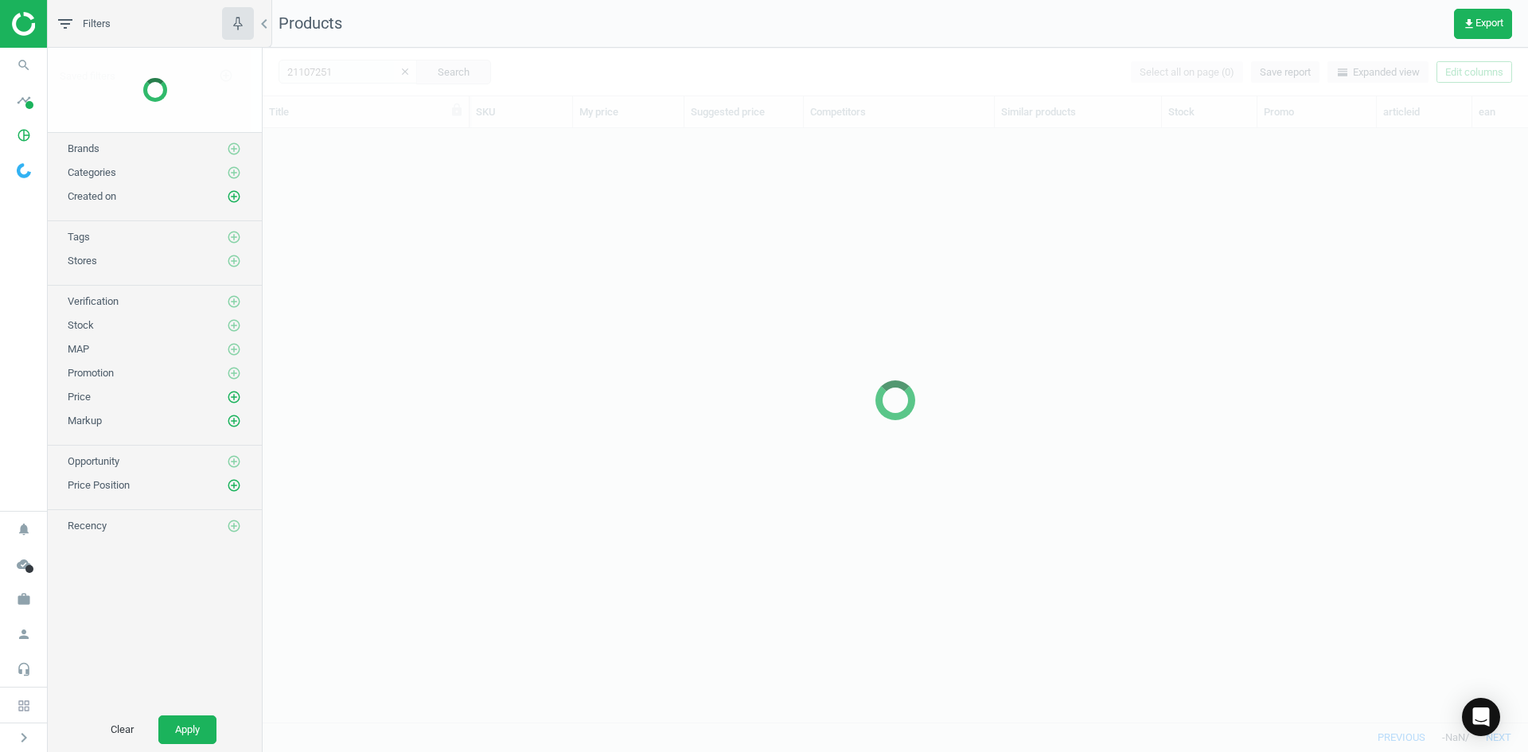
scroll to position [570, 1254]
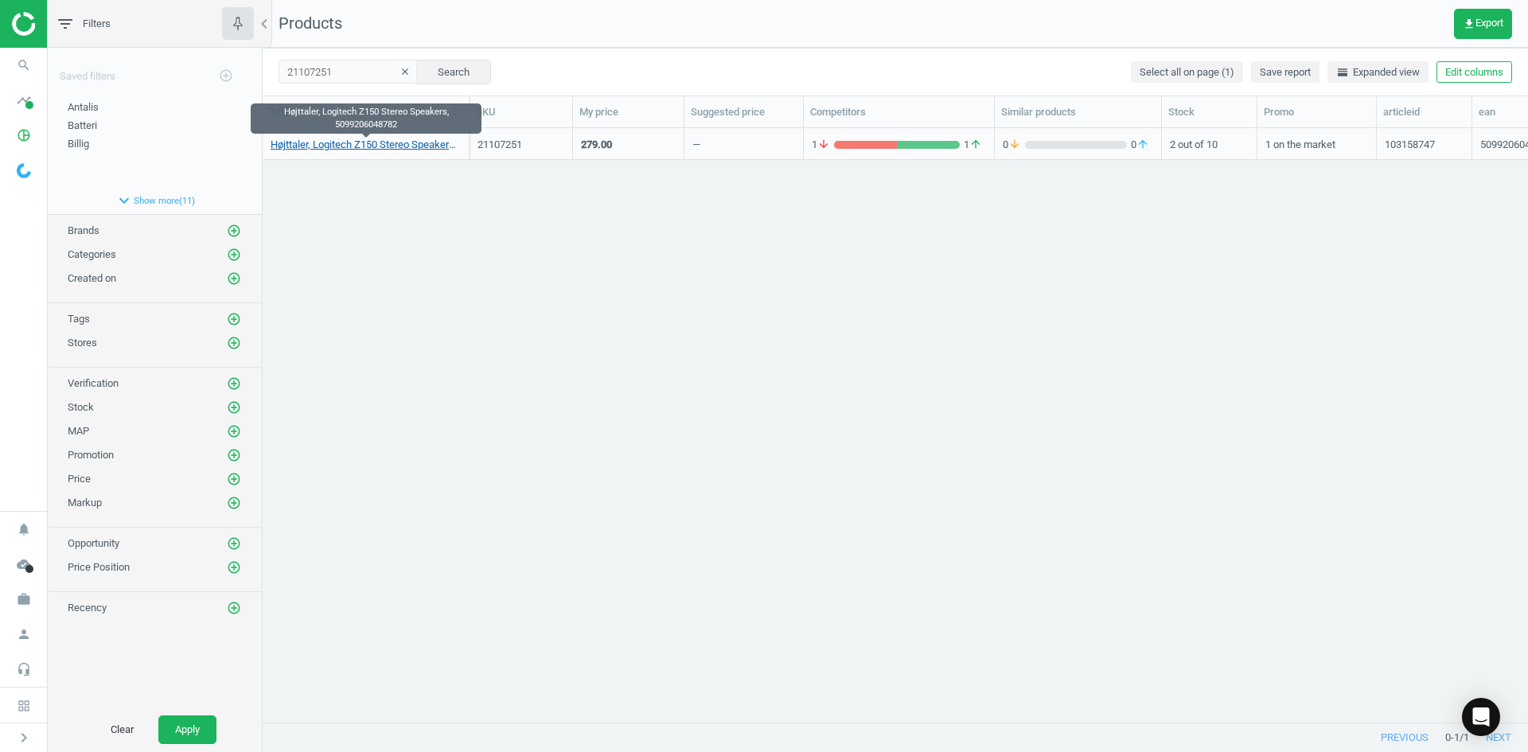
click at [404, 149] on link "Højttaler, Logitech Z150 Stereo Speakers, 5099206048782" at bounding box center [366, 145] width 190 height 14
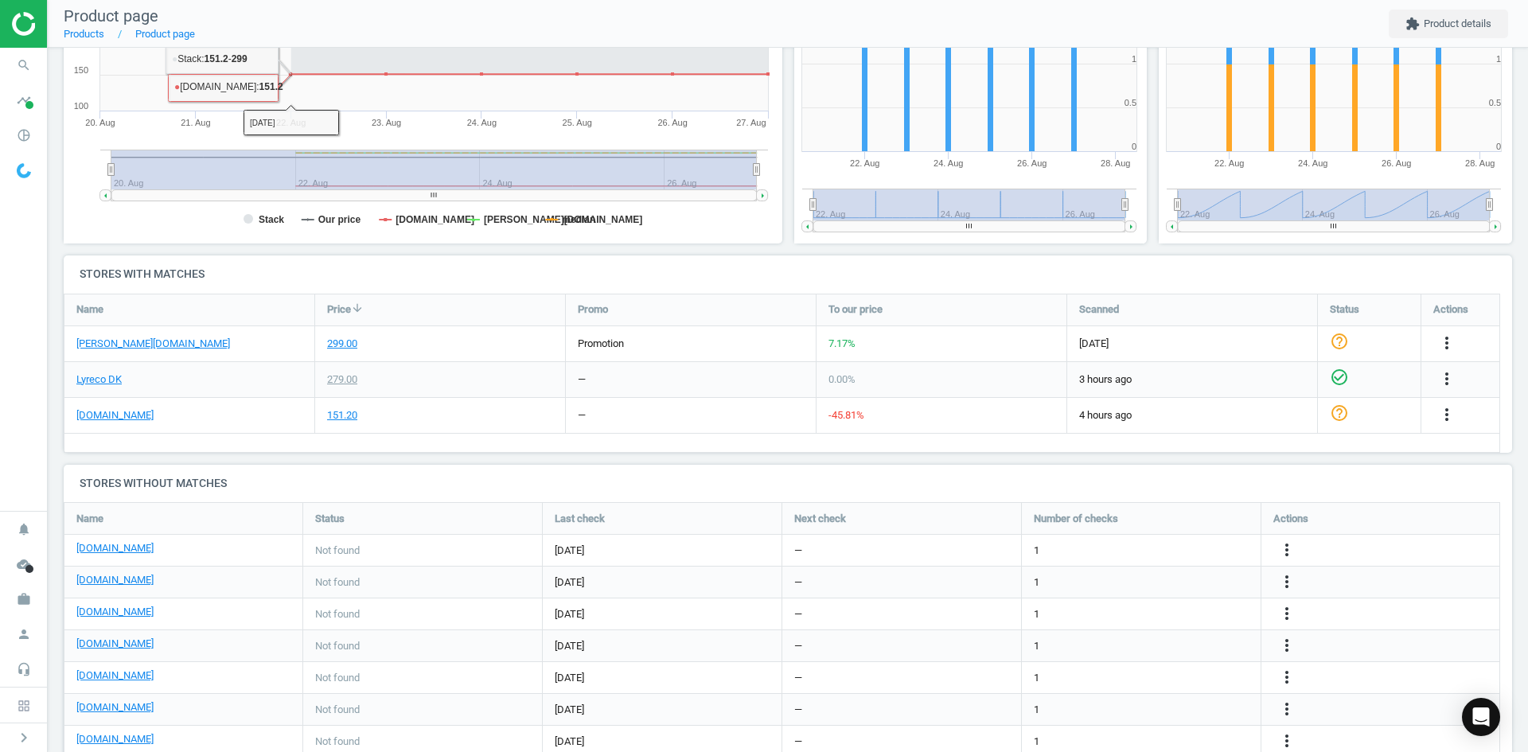
scroll to position [415, 0]
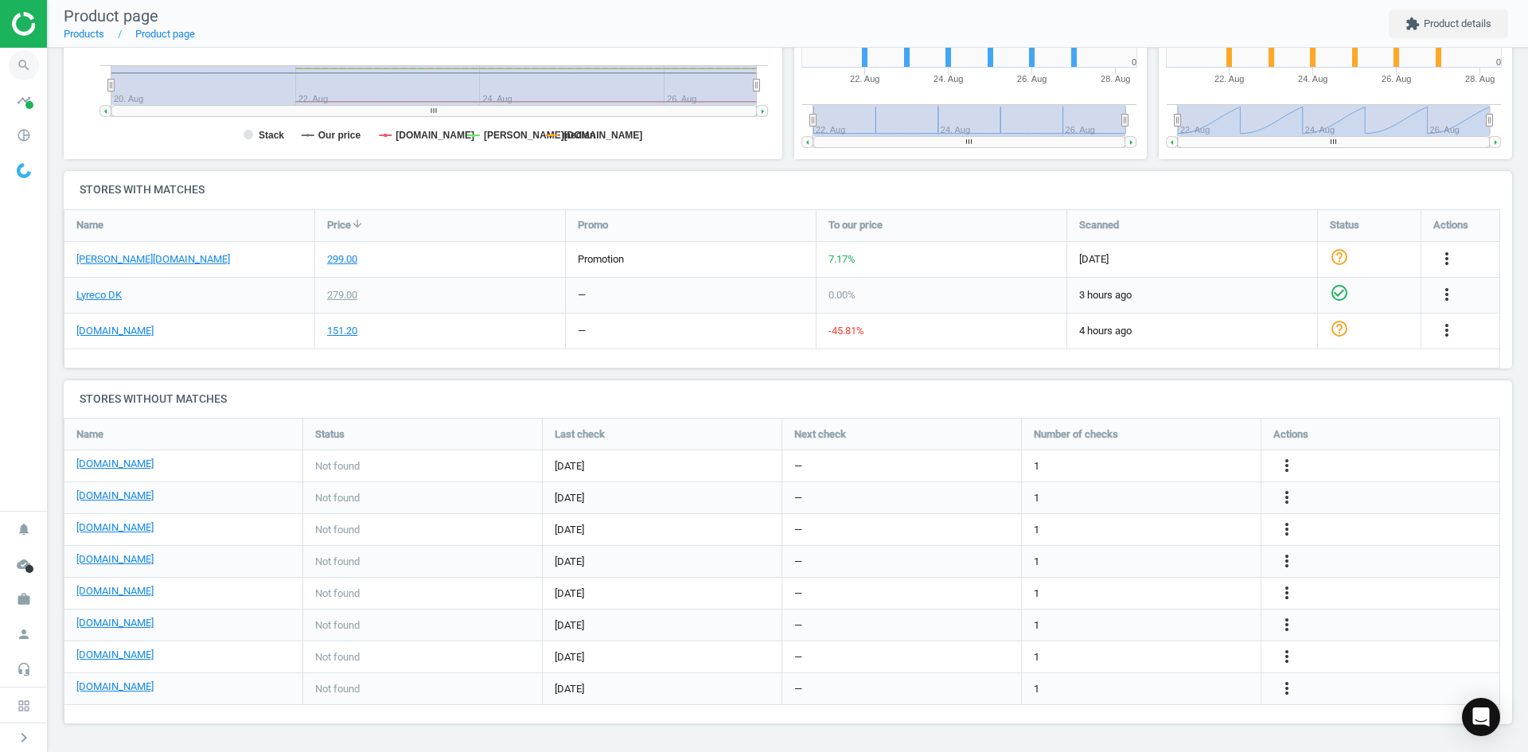
click at [32, 64] on icon "search" at bounding box center [24, 65] width 30 height 30
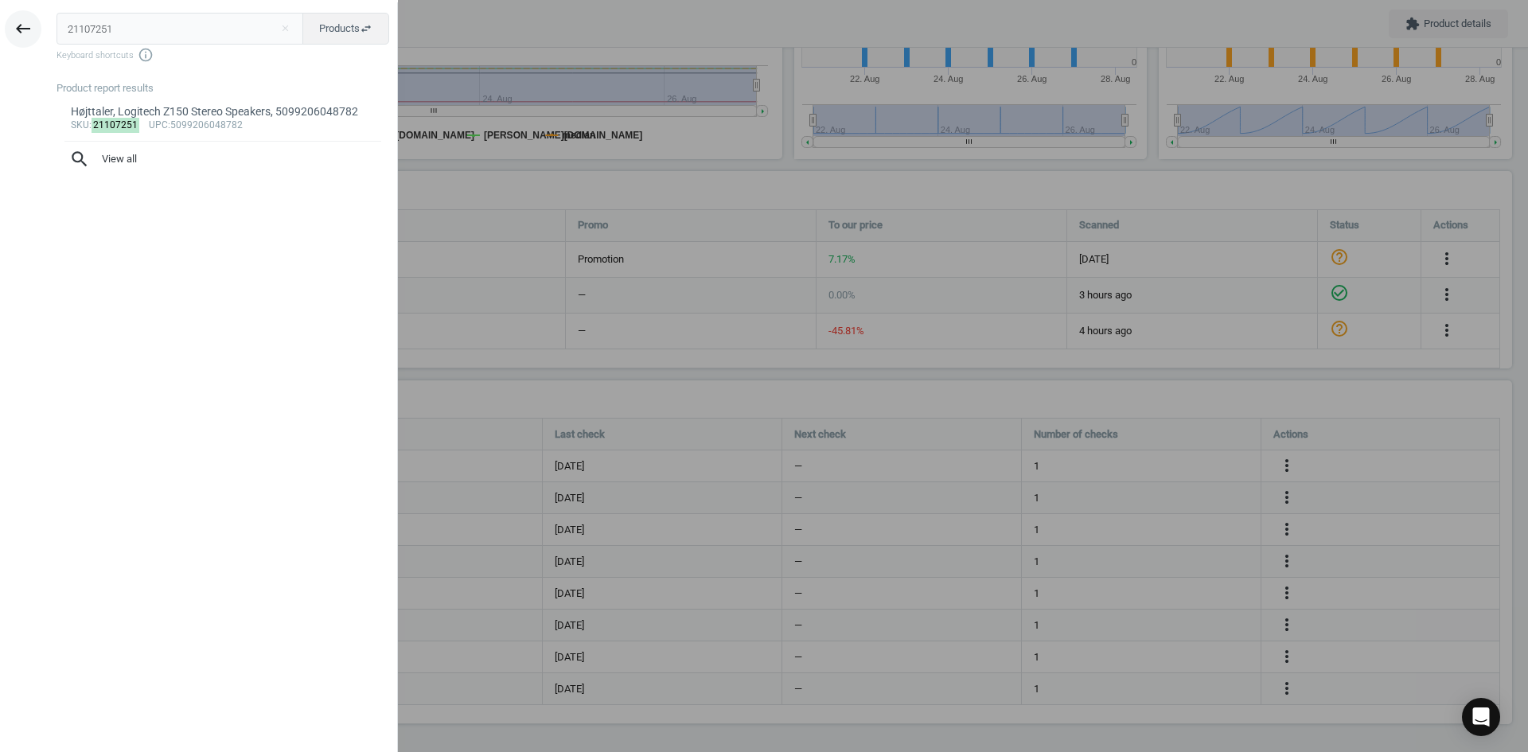
drag, startPoint x: 123, startPoint y: 33, endPoint x: 33, endPoint y: 29, distance: 89.2
click at [33, 28] on div "keyboard_backspace 21107251 close Products swap_horiz Keyboard shortcuts info_o…" at bounding box center [199, 378] width 398 height 752
type input "21188306"
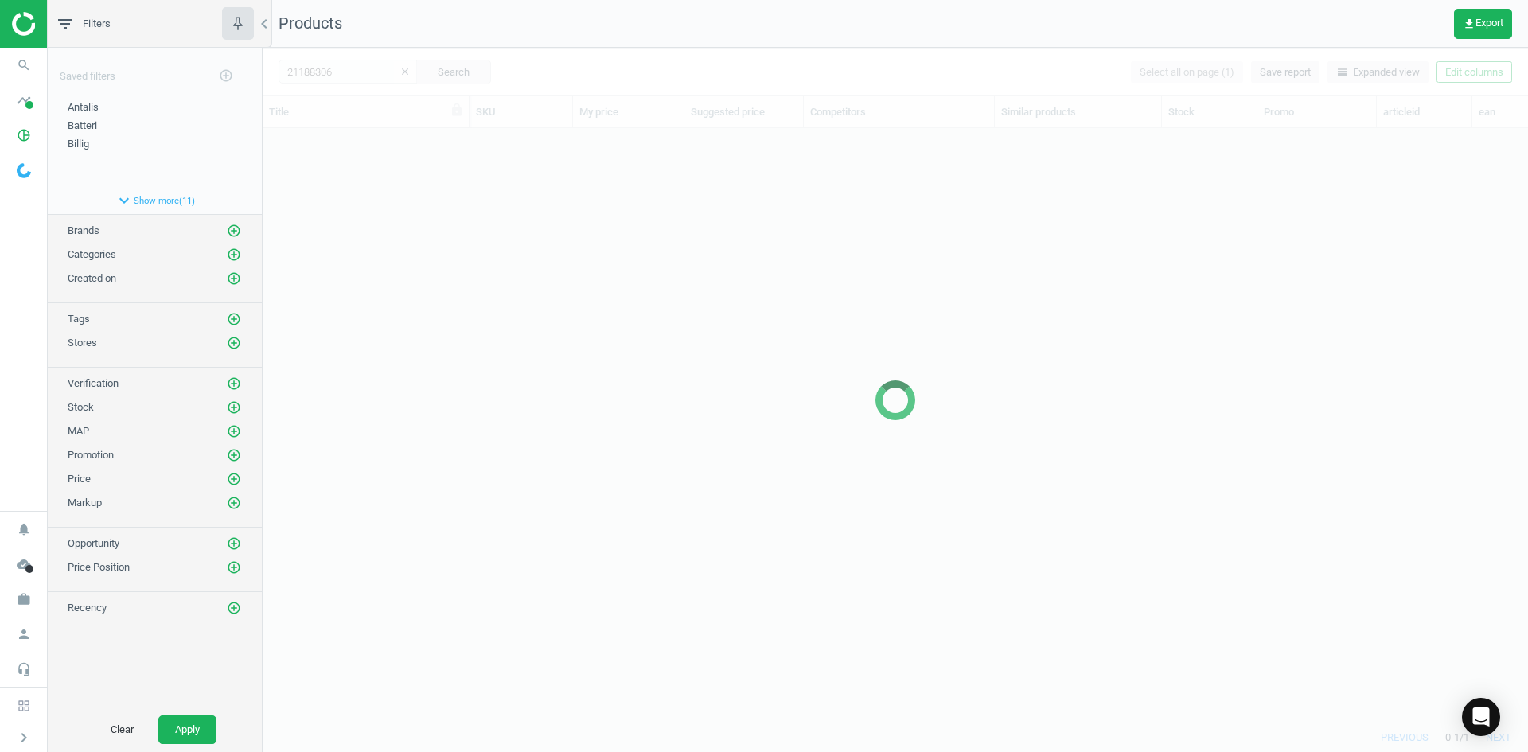
scroll to position [570, 1254]
click at [945, 216] on div at bounding box center [896, 400] width 1266 height 704
drag, startPoint x: 802, startPoint y: 265, endPoint x: 790, endPoint y: 266, distance: 12.0
click at [800, 266] on div at bounding box center [896, 400] width 1266 height 704
drag, startPoint x: 501, startPoint y: 234, endPoint x: 448, endPoint y: 196, distance: 65.6
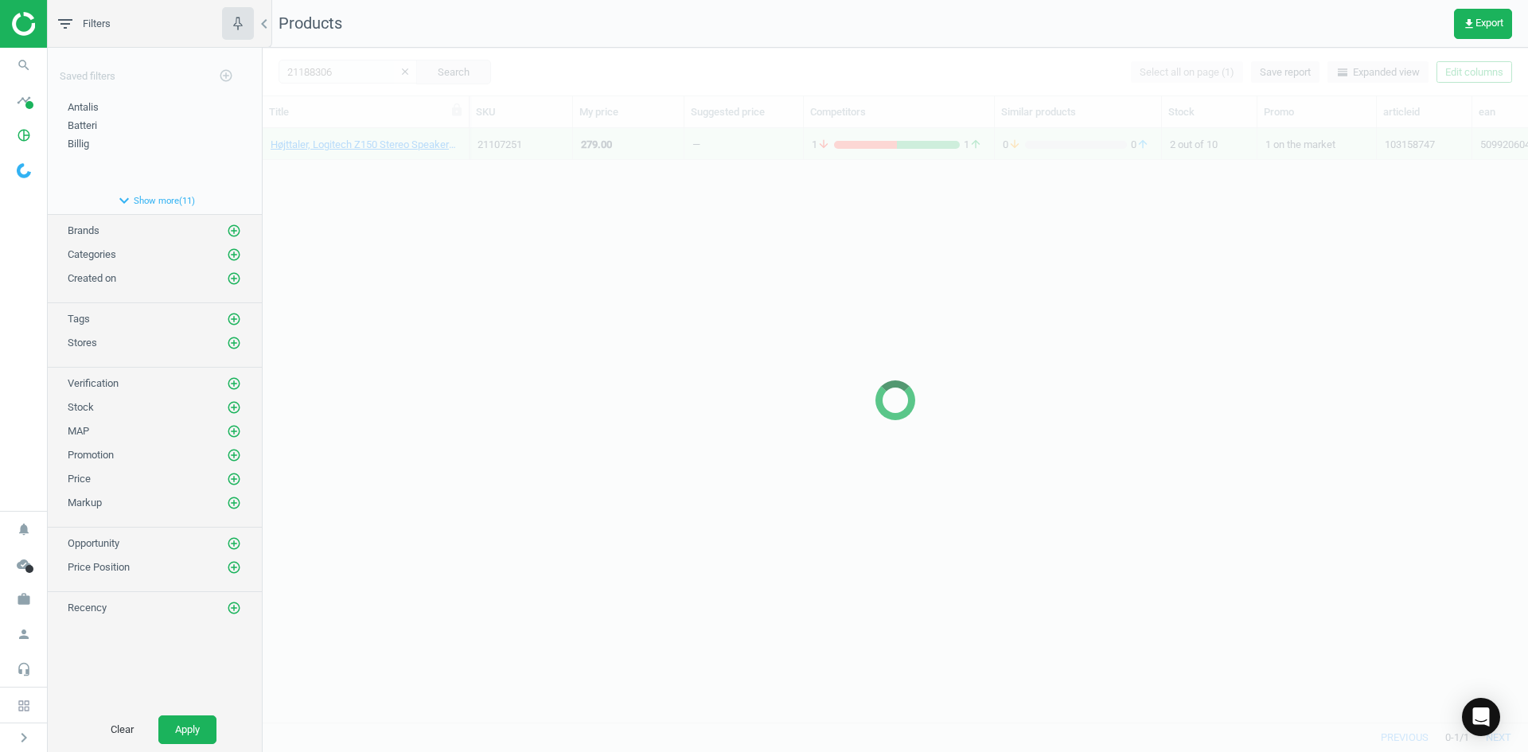
click at [466, 210] on div at bounding box center [896, 400] width 1266 height 704
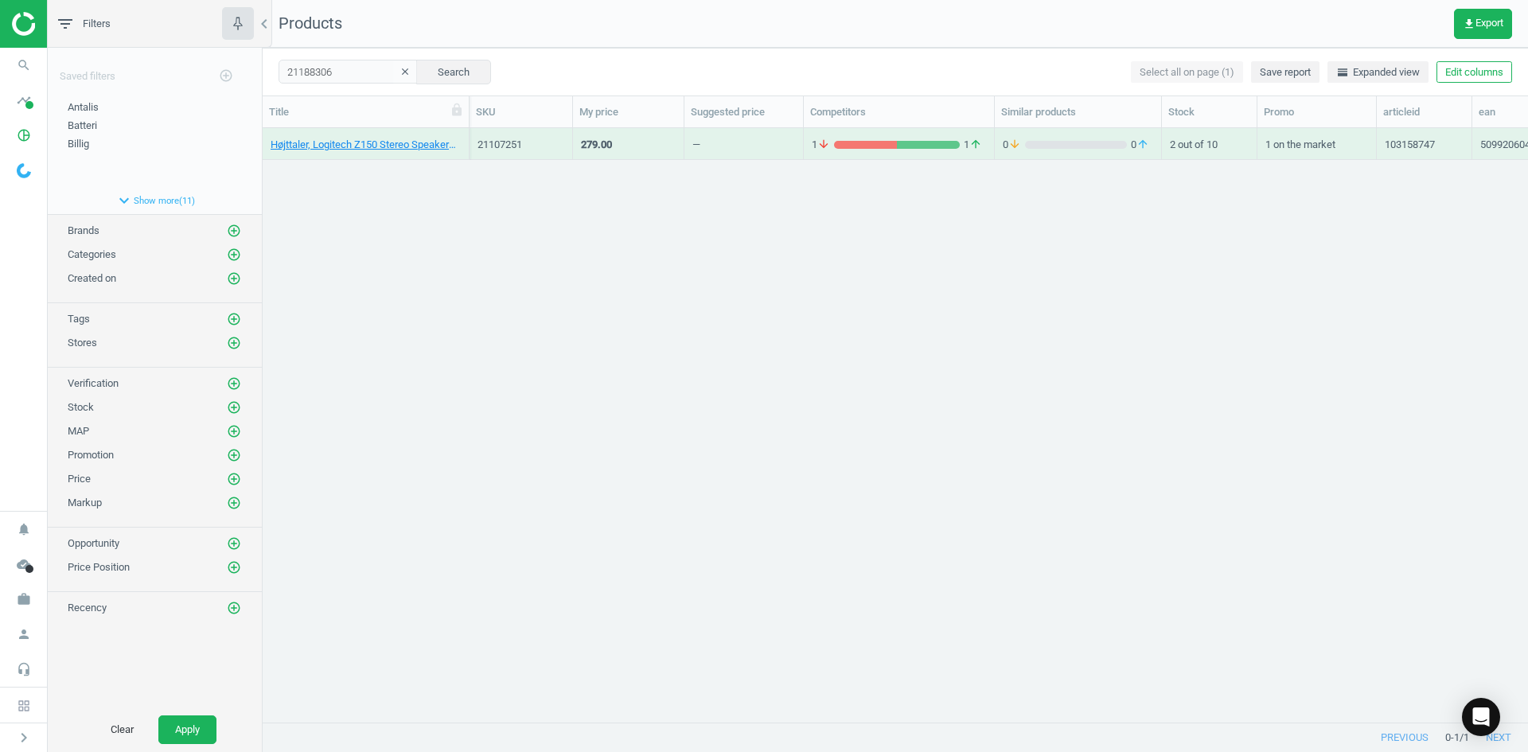
drag, startPoint x: 447, startPoint y: 195, endPoint x: 431, endPoint y: 185, distance: 19.7
click at [442, 195] on div "Højttaler, Logitech Z150 Stereo Speakers, 5099206048782 21107251 279.00 — 1 arr…" at bounding box center [896, 419] width 1266 height 582
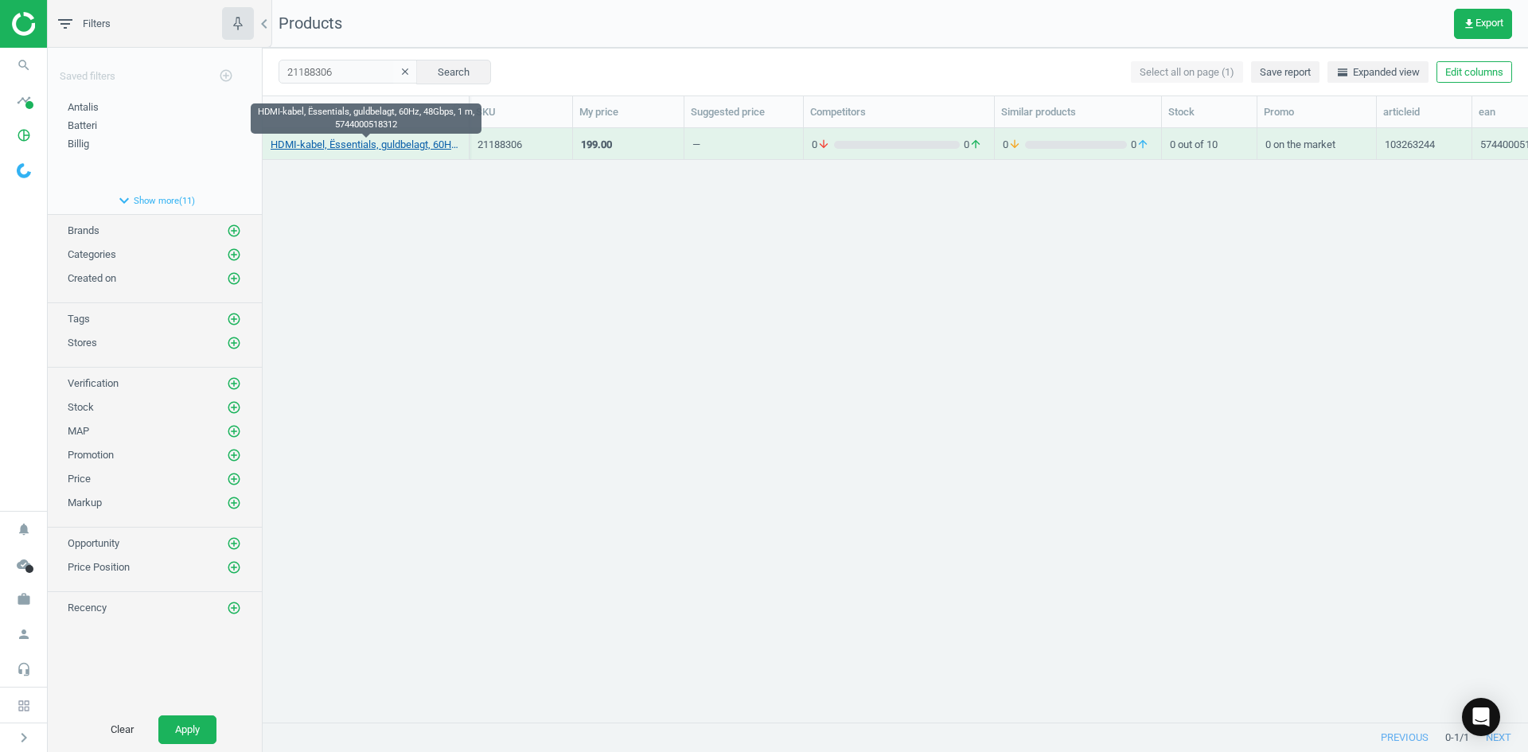
click at [390, 144] on link "HDMI-kabel, Ëssentials, guldbelagt, 60Hz, 48Gbps, 1 m, 5744000518312" at bounding box center [366, 145] width 190 height 14
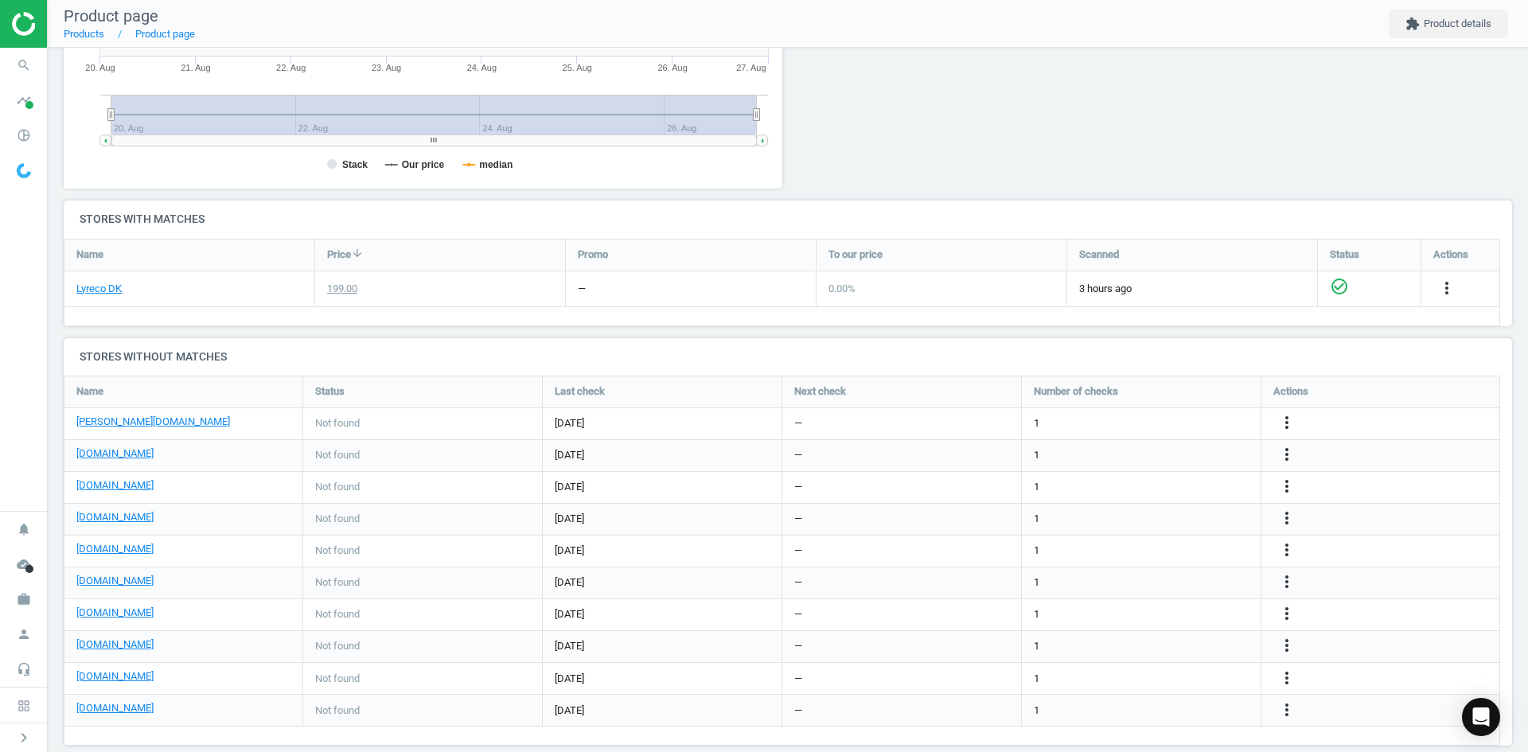
scroll to position [398, 0]
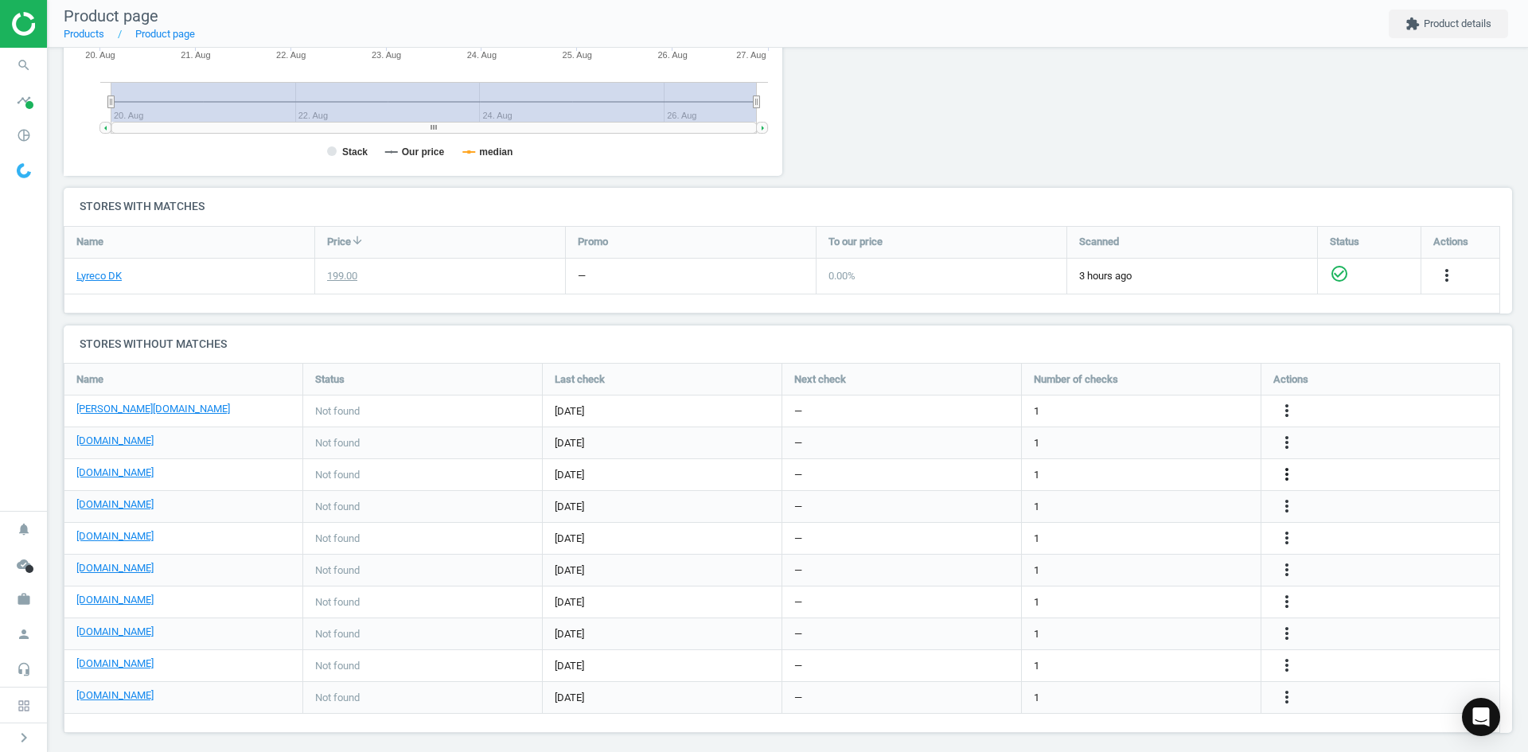
click at [1286, 470] on icon "more_vert" at bounding box center [1287, 474] width 19 height 19
click at [1113, 470] on link "Edit URL/product option" at bounding box center [1163, 474] width 218 height 25
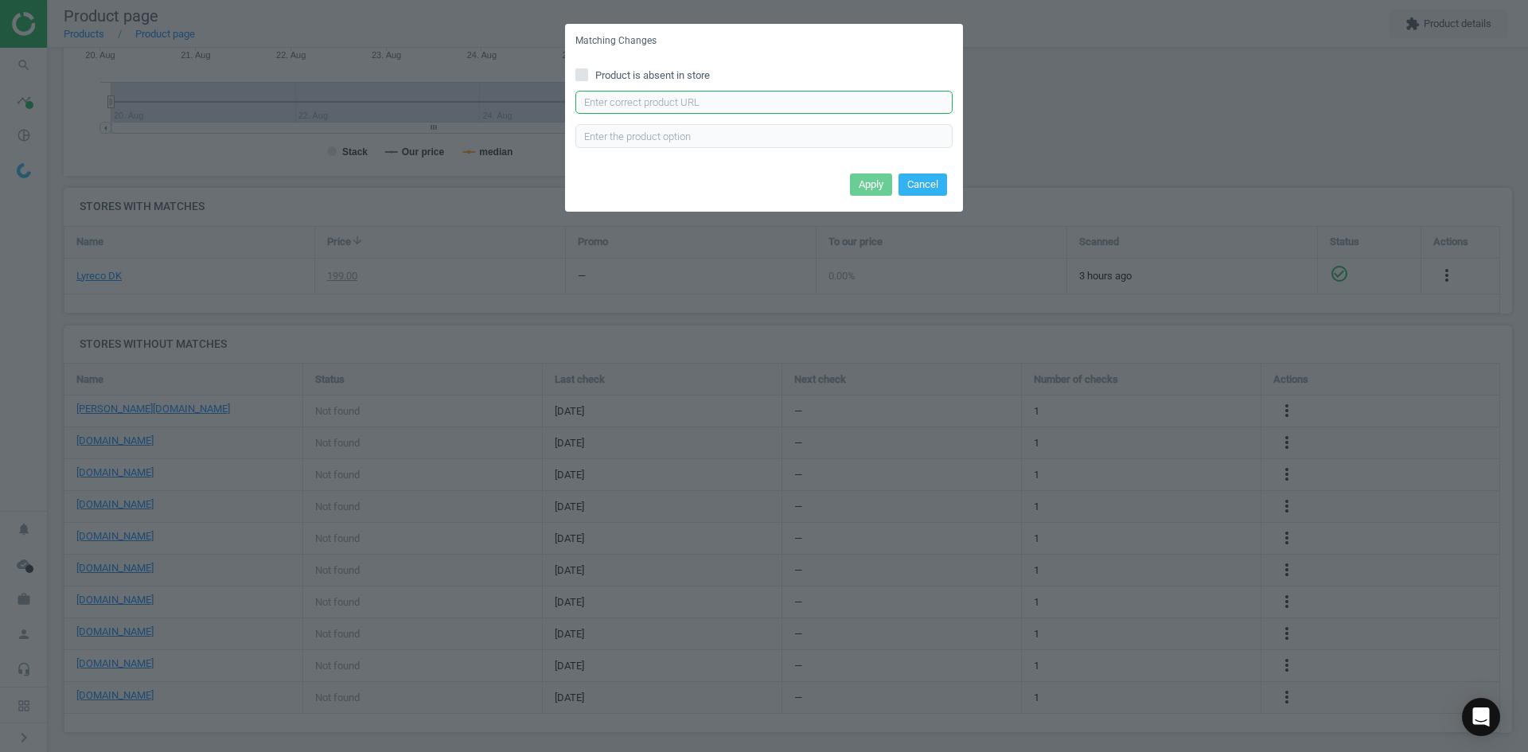
click at [779, 101] on input "text" at bounding box center [764, 103] width 377 height 24
paste input "[URL][DOMAIN_NAME]"
type input "[URL][DOMAIN_NAME]"
click at [865, 181] on button "Apply" at bounding box center [871, 185] width 42 height 22
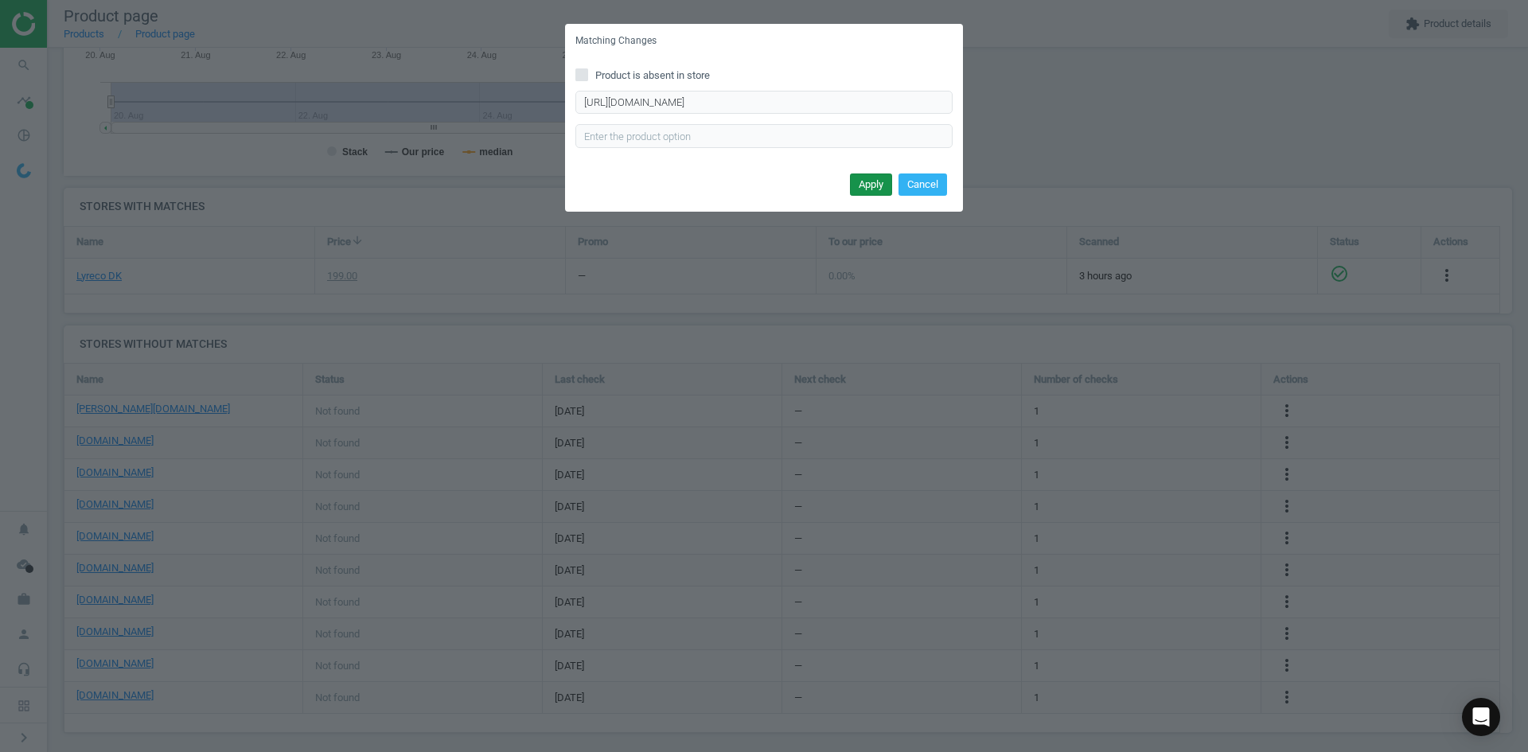
scroll to position [0, 0]
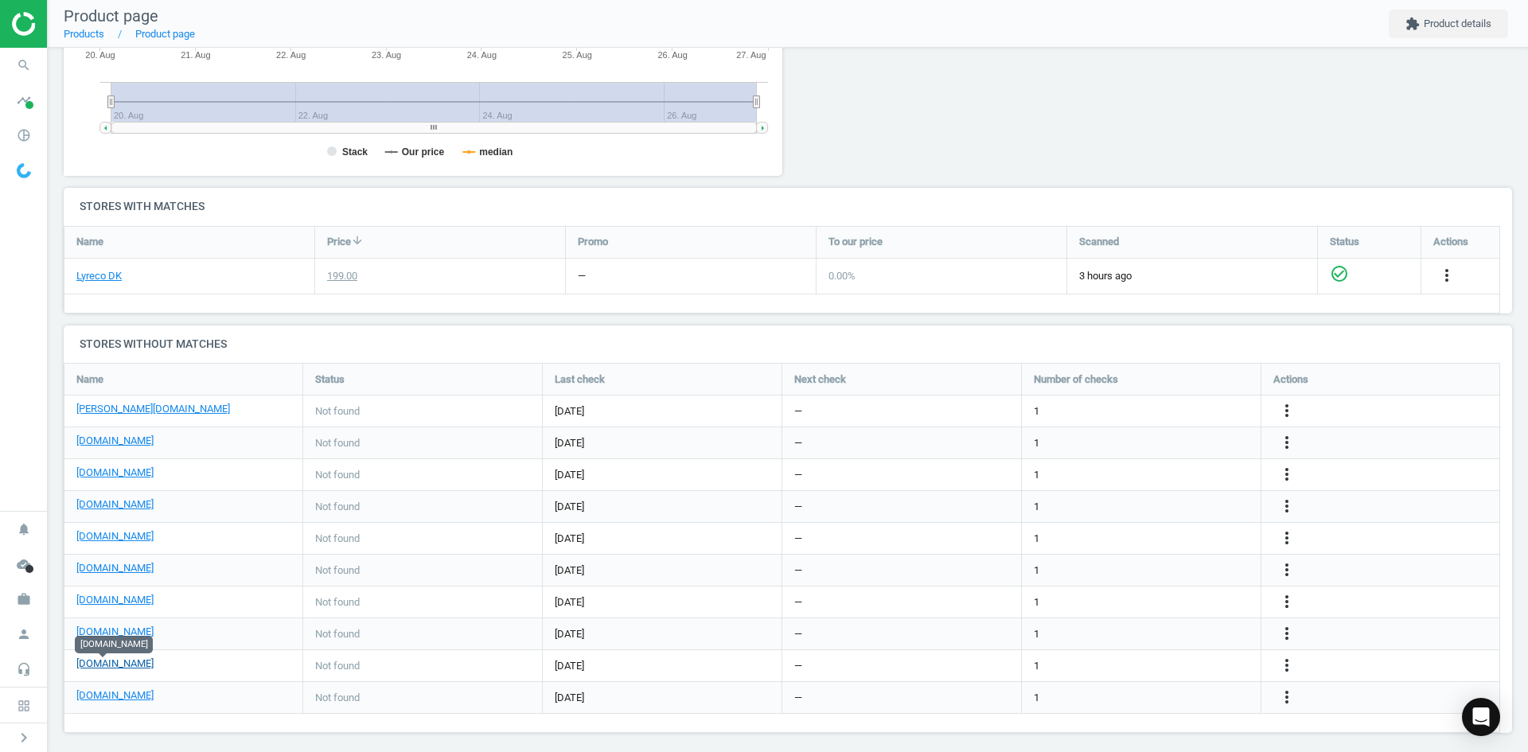
click at [119, 663] on link "[DOMAIN_NAME]" at bounding box center [114, 664] width 77 height 14
click at [131, 636] on link "[DOMAIN_NAME]" at bounding box center [114, 632] width 77 height 14
click at [112, 596] on link "[DOMAIN_NAME]" at bounding box center [114, 600] width 77 height 14
click at [25, 67] on icon "search" at bounding box center [24, 65] width 30 height 30
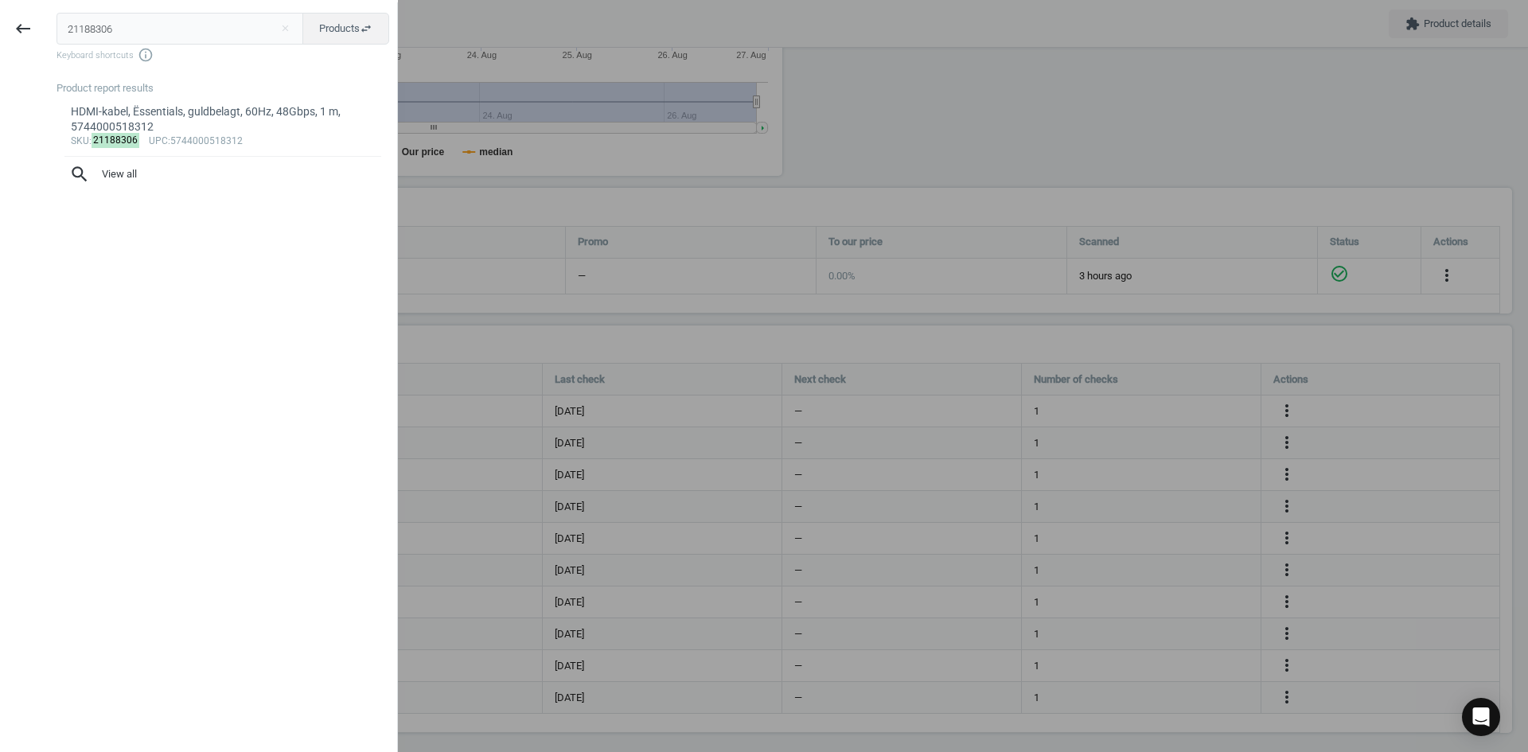
drag, startPoint x: 146, startPoint y: 29, endPoint x: 0, endPoint y: 32, distance: 145.7
click at [0, 32] on div "keyboard_backspace 21188306 close Products swap_horiz Keyboard shortcuts info_o…" at bounding box center [199, 378] width 398 height 752
type input "21188294"
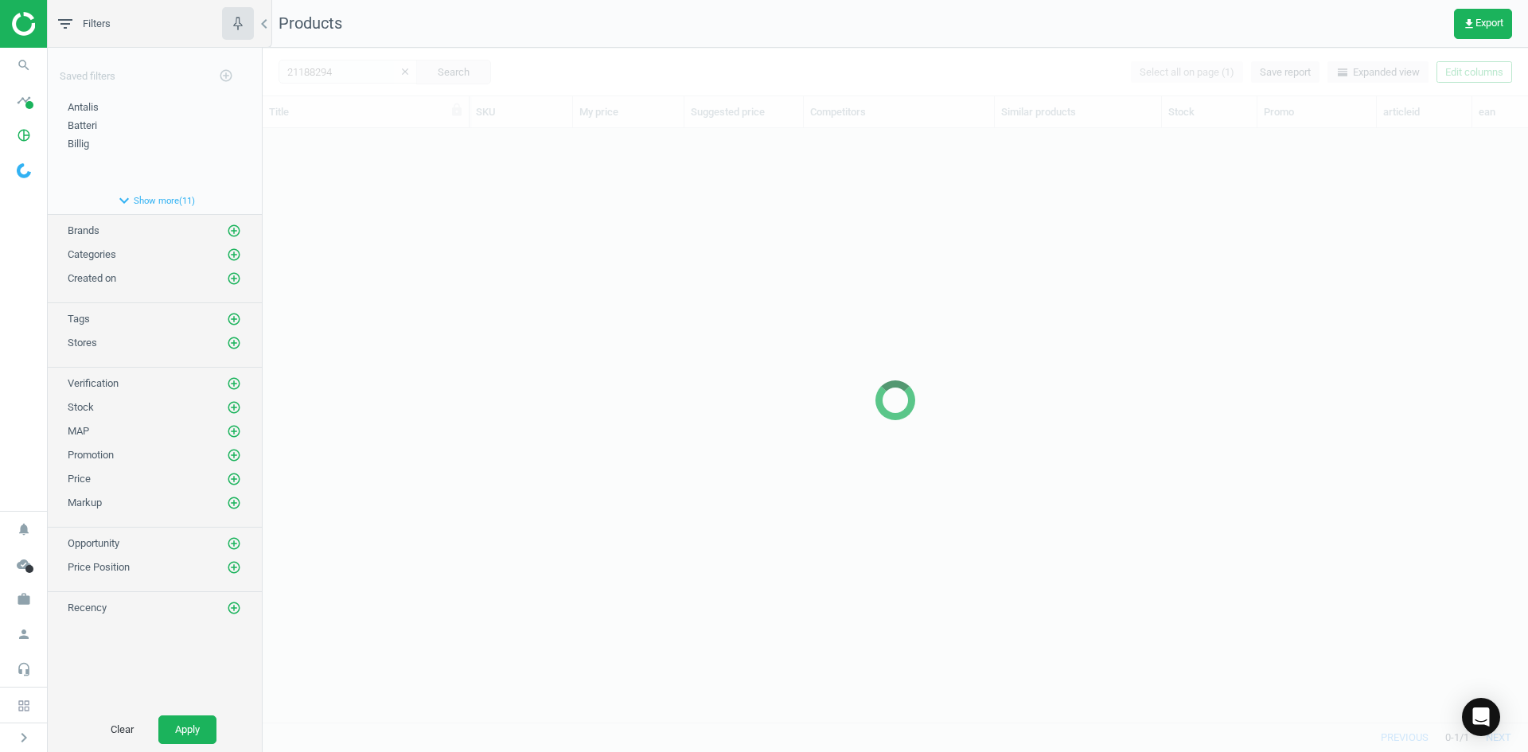
scroll to position [570, 1254]
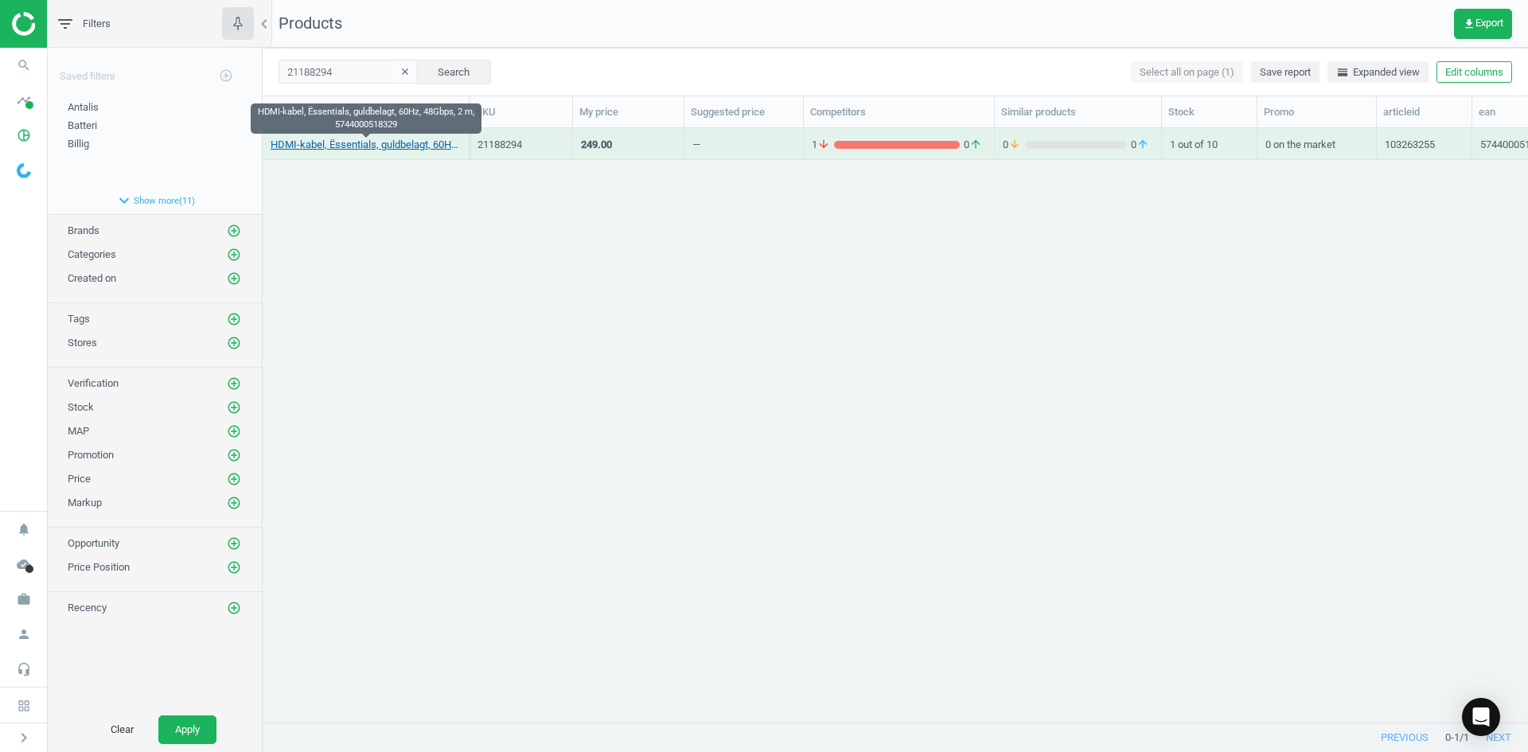
click at [390, 143] on link "HDMI-kabel, Ëssentials, guldbelagt, 60Hz, 48Gbps, 2 m, 5744000518329" at bounding box center [366, 145] width 190 height 14
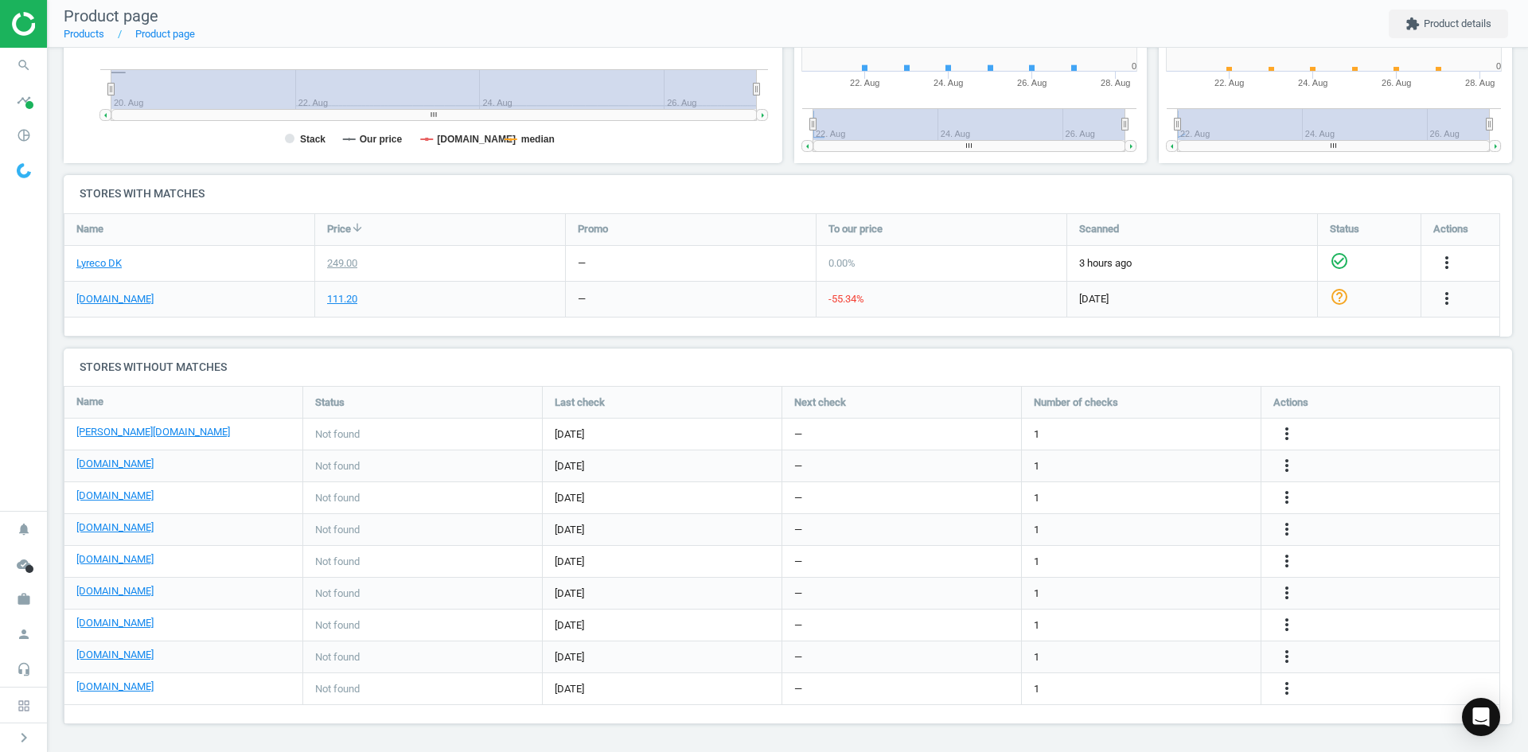
scroll to position [343, 737]
click at [10, 60] on icon "search" at bounding box center [24, 65] width 30 height 30
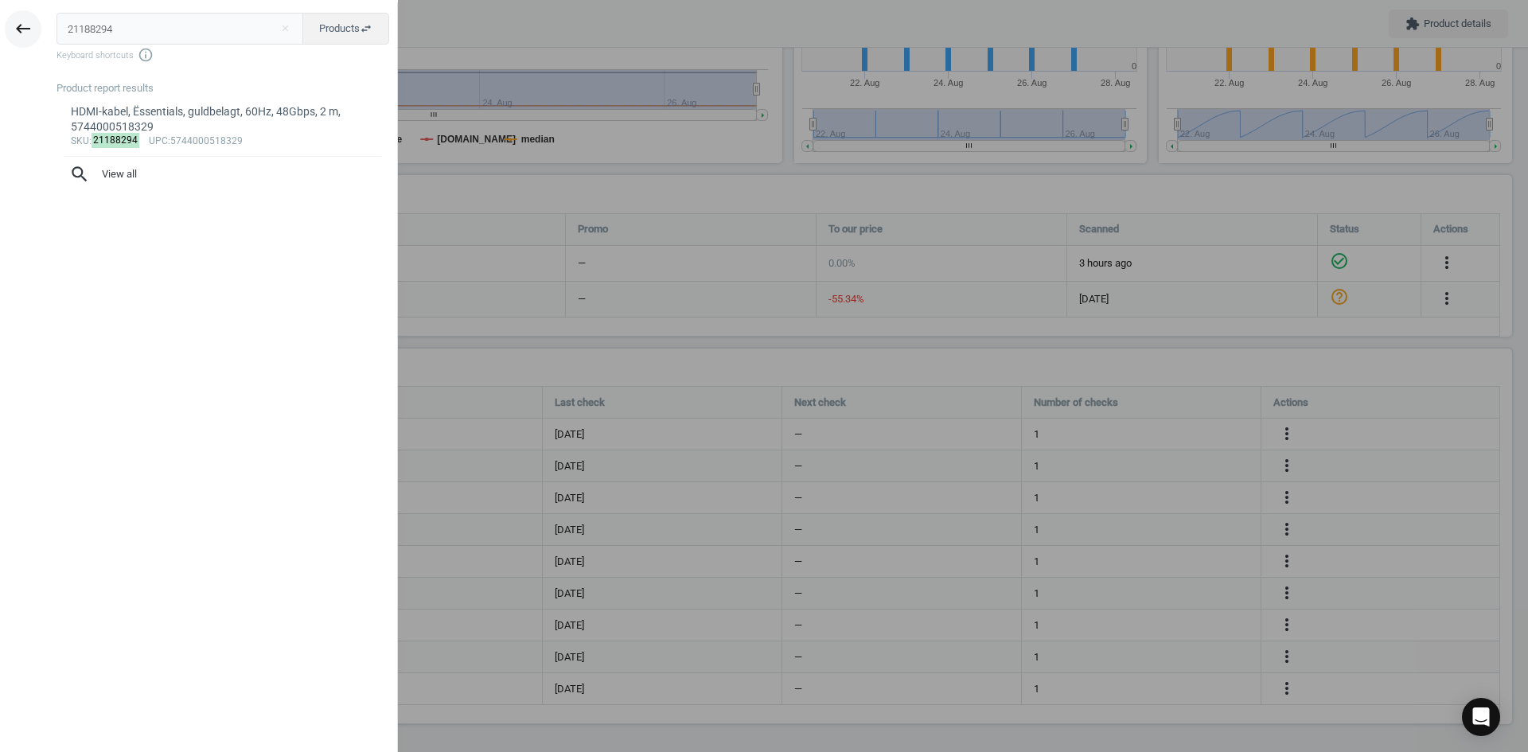
drag, startPoint x: 129, startPoint y: 33, endPoint x: 10, endPoint y: 33, distance: 118.6
click at [10, 33] on div "keyboard_backspace 21188294 close Products swap_horiz Keyboard shortcuts info_o…" at bounding box center [199, 378] width 398 height 752
type input "14331601"
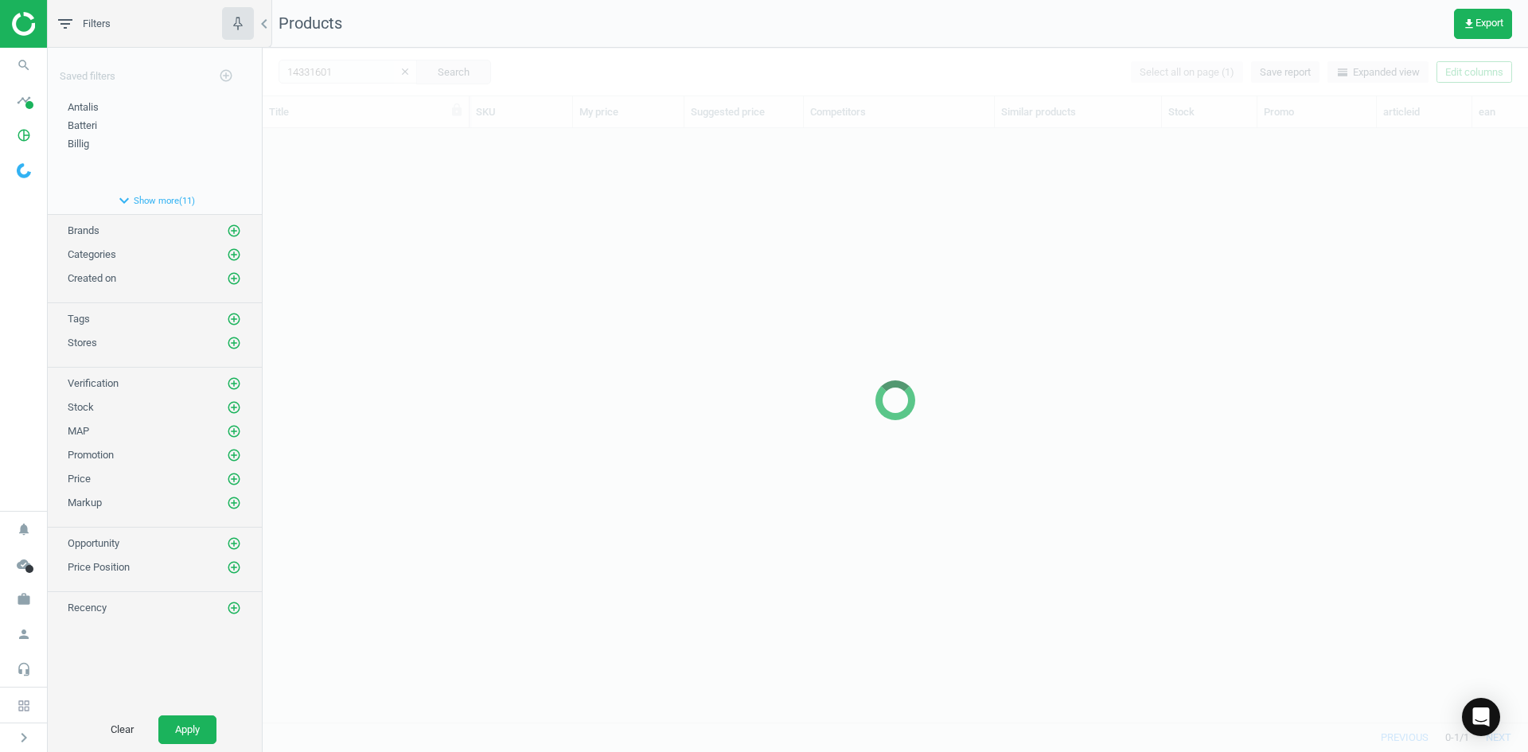
scroll to position [570, 1254]
click at [521, 251] on div at bounding box center [896, 400] width 1266 height 704
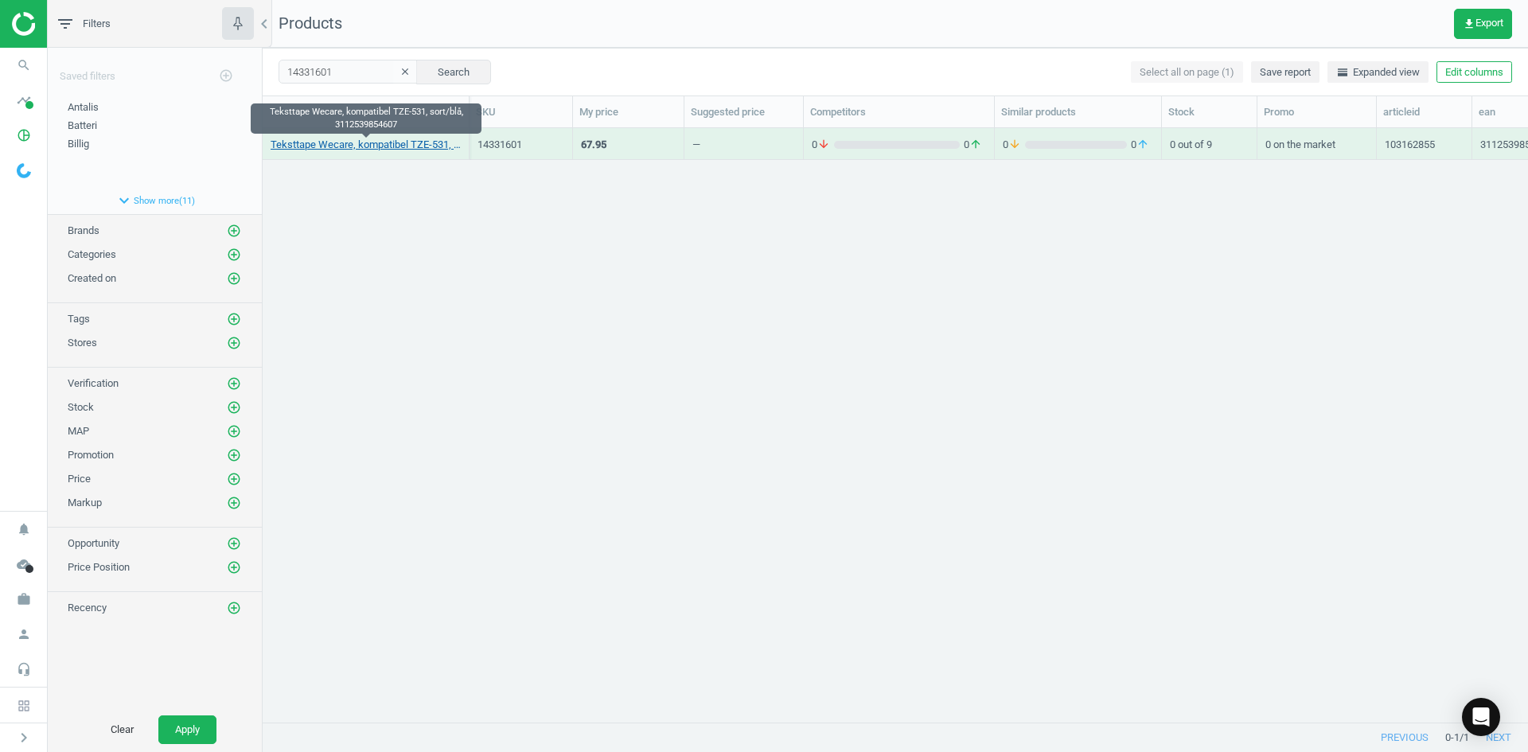
click at [394, 146] on link "Teksttape Wecare, kompatibel TZE-531, sort/blå, 3112539854607" at bounding box center [366, 145] width 190 height 14
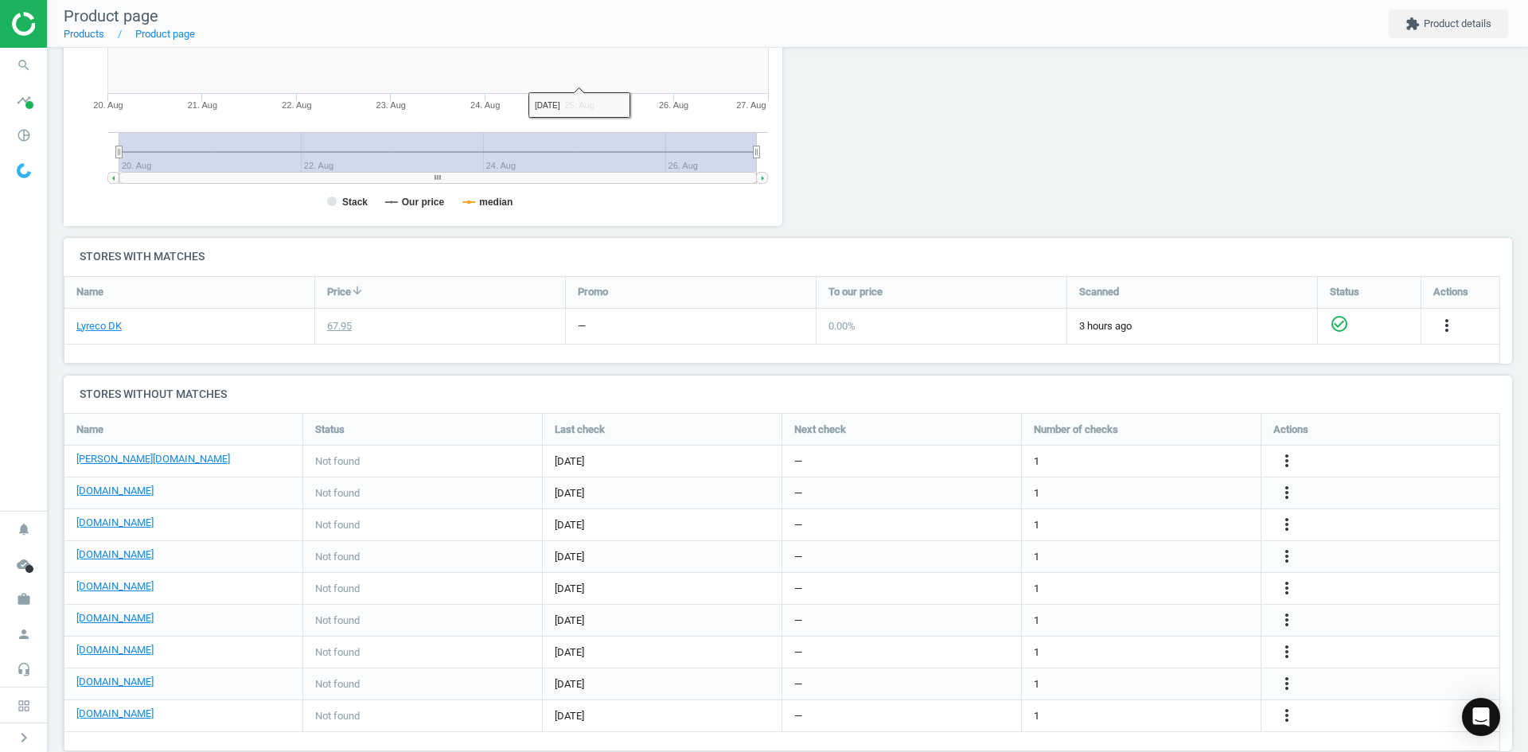
scroll to position [375, 0]
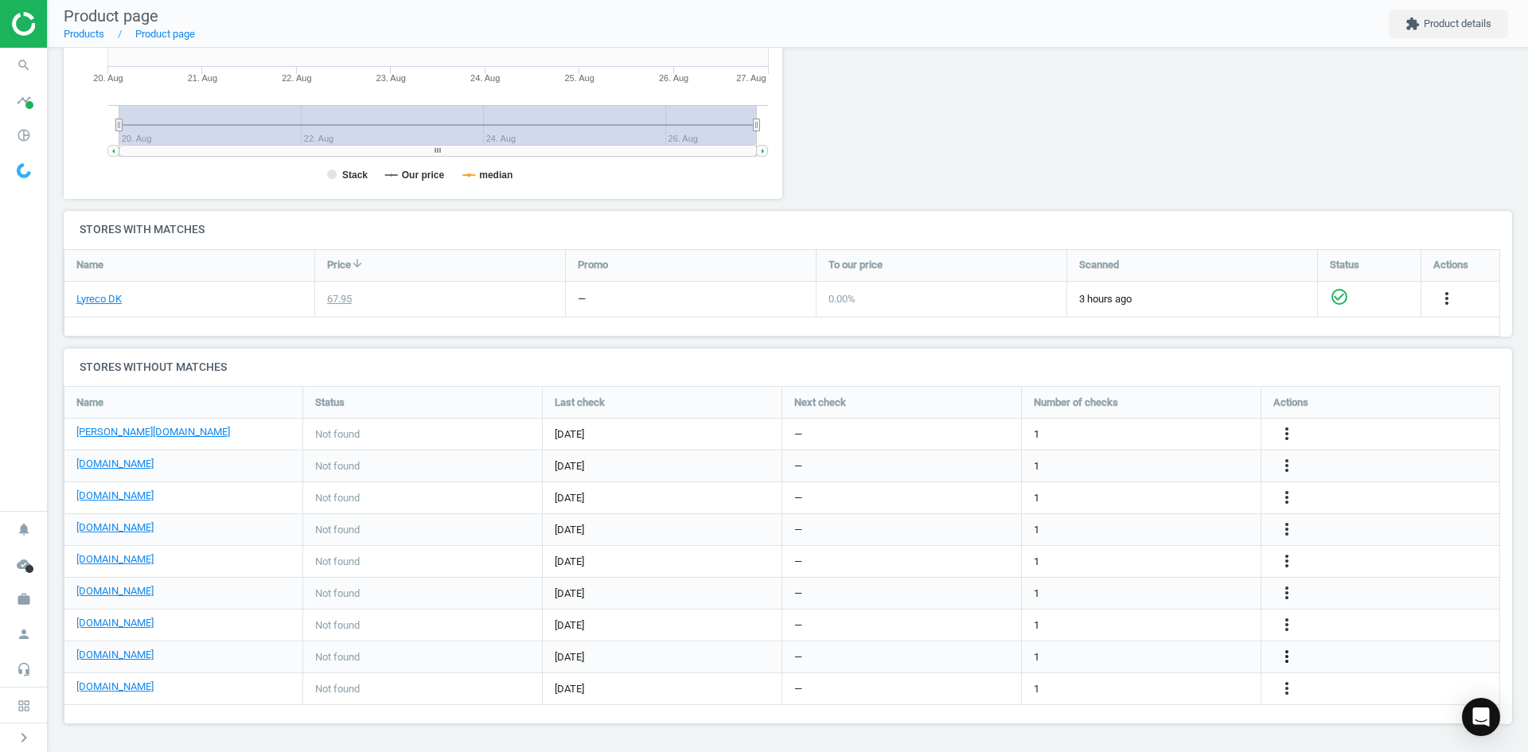
click at [1293, 661] on icon "more_vert" at bounding box center [1287, 656] width 19 height 19
click at [1176, 661] on link "Edit URL/product option" at bounding box center [1163, 657] width 218 height 25
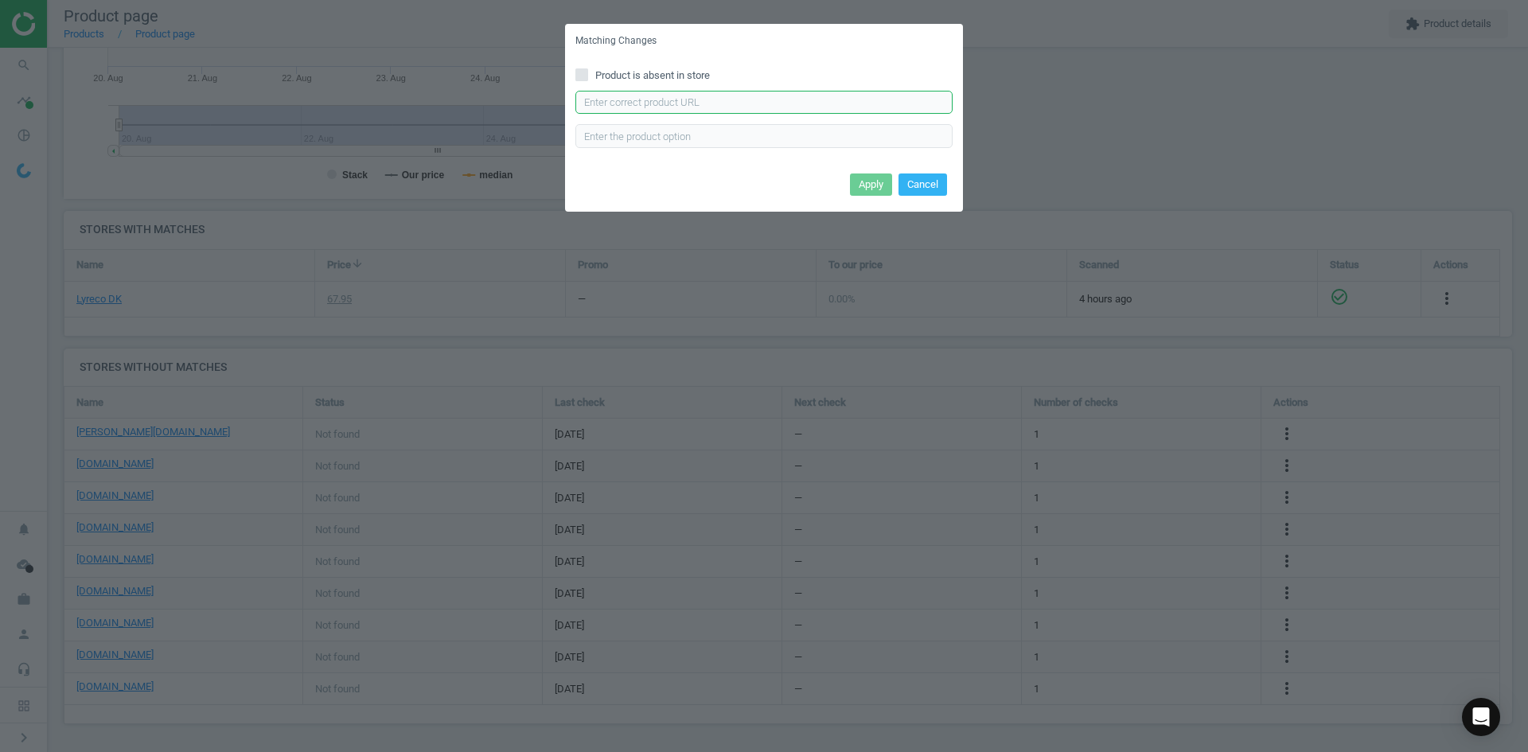
click at [766, 111] on input "text" at bounding box center [764, 103] width 377 height 24
paste input "[URL][DOMAIN_NAME]"
type input "[URL][DOMAIN_NAME]"
click at [871, 180] on button "Apply" at bounding box center [871, 185] width 42 height 22
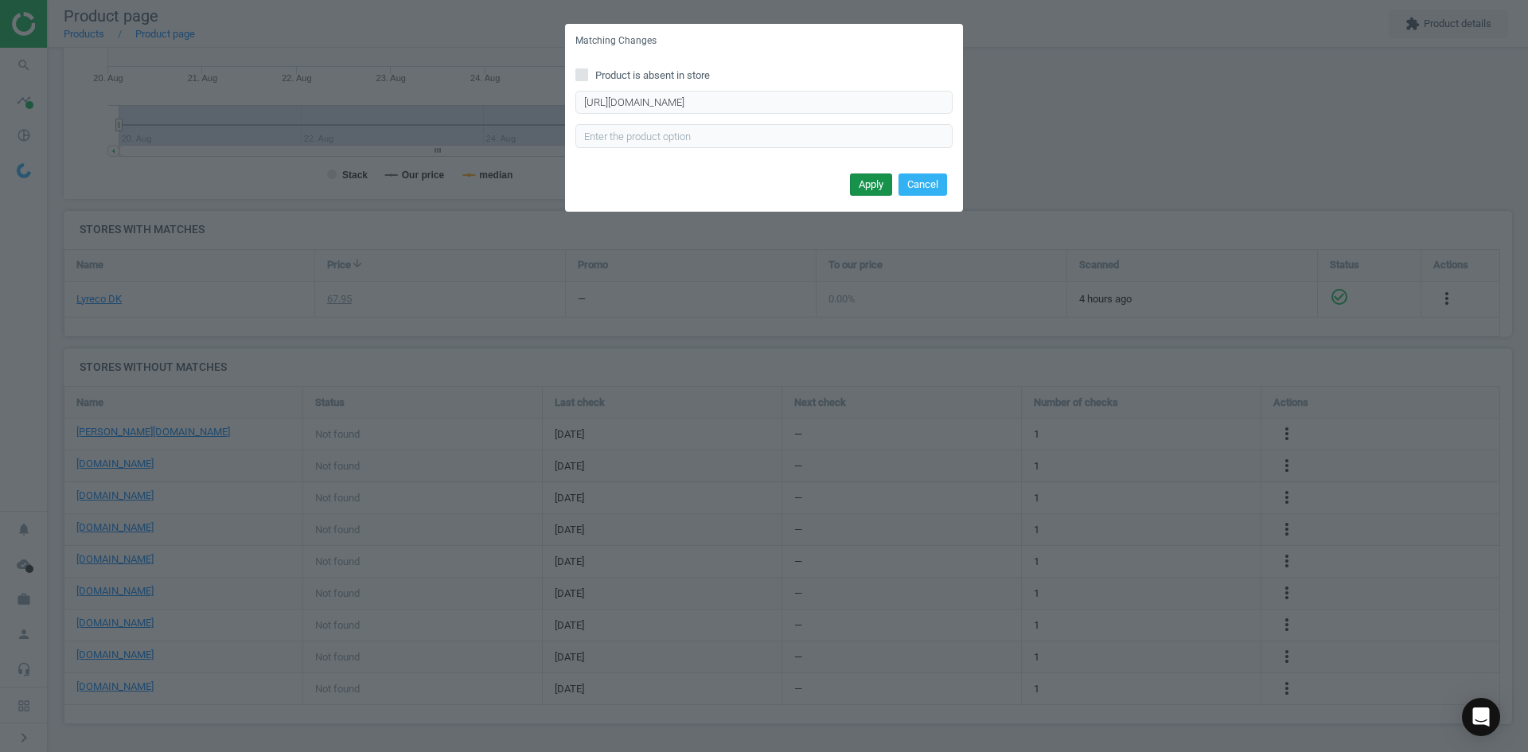
scroll to position [0, 0]
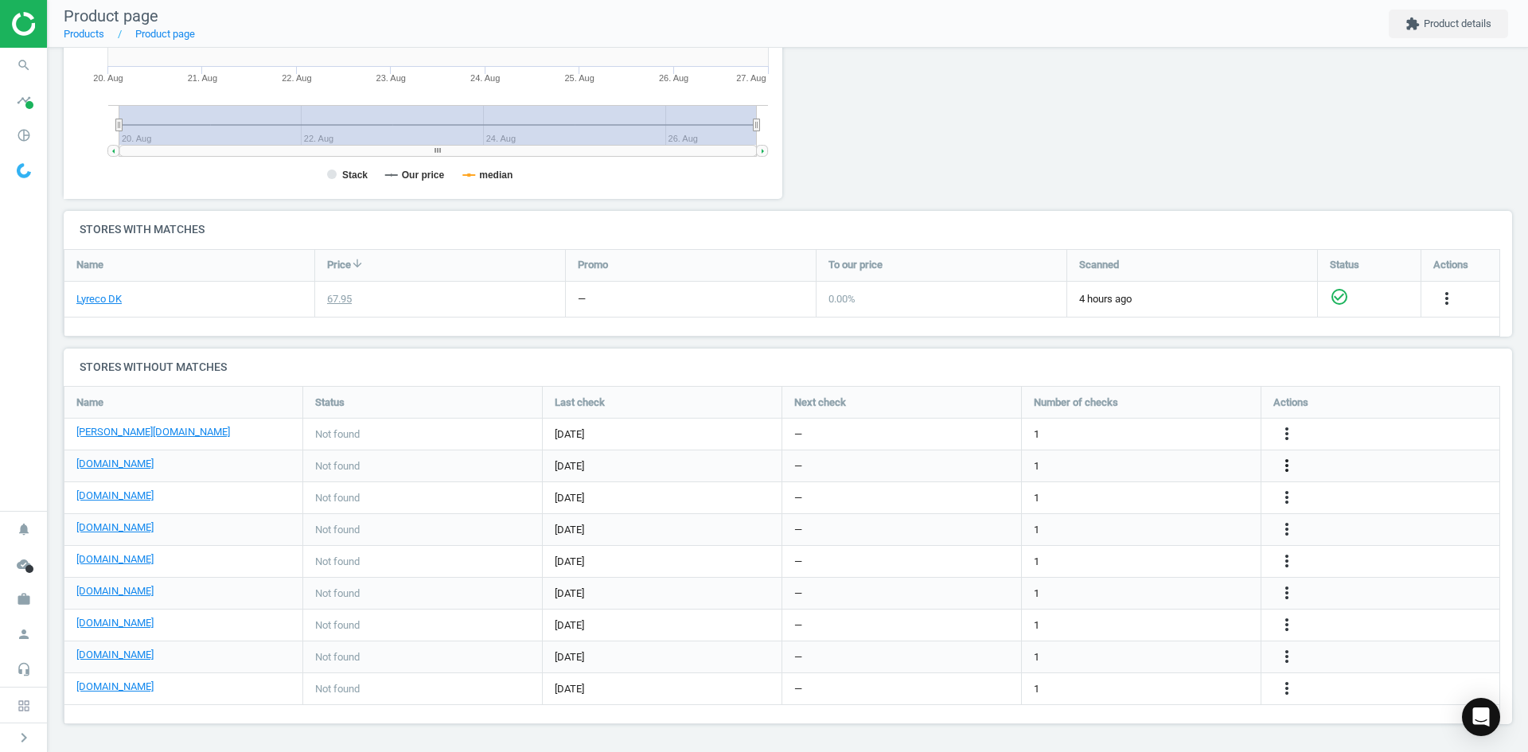
click at [1280, 461] on icon "more_vert" at bounding box center [1287, 465] width 19 height 19
click at [1147, 466] on link "Edit URL/product option" at bounding box center [1163, 466] width 218 height 25
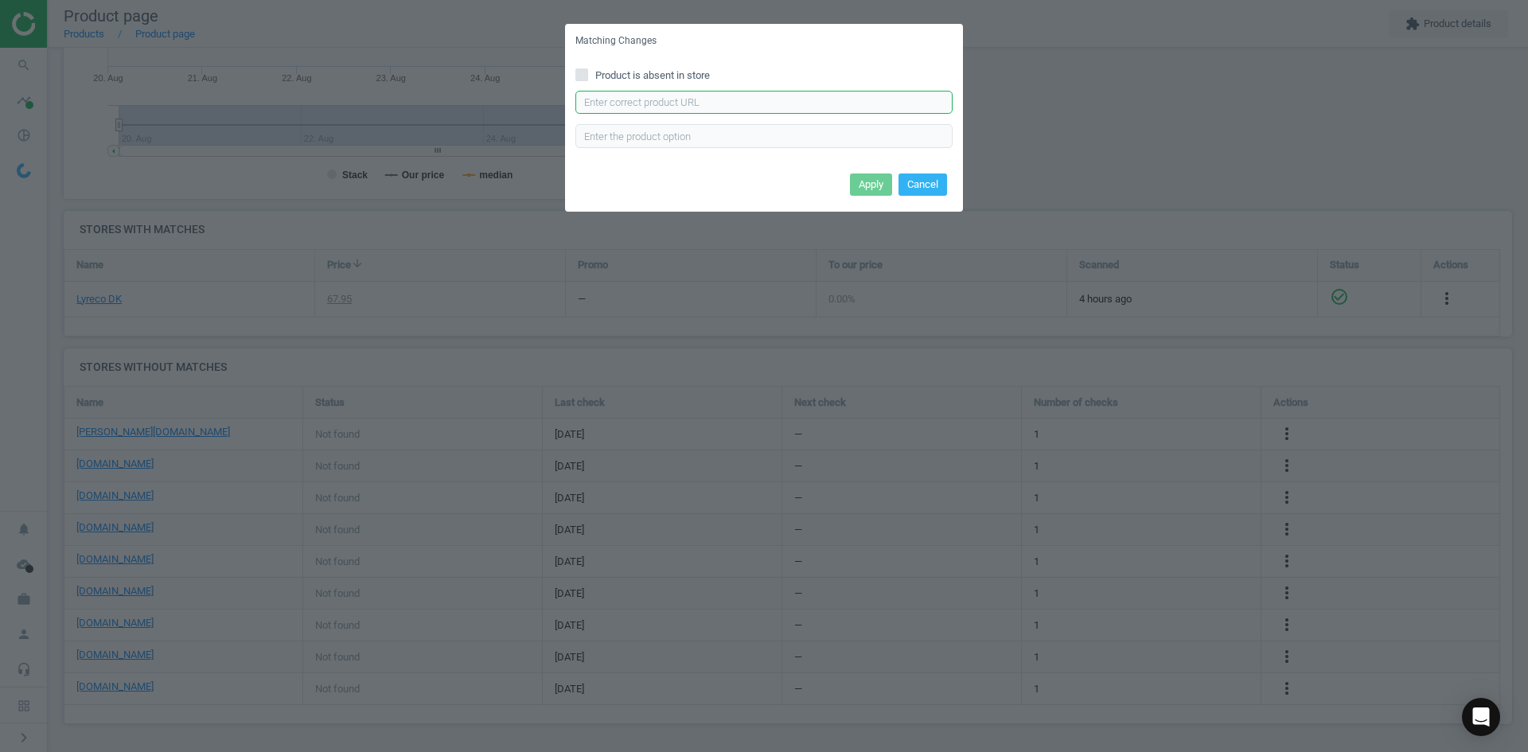
click at [705, 104] on input "text" at bounding box center [764, 103] width 377 height 24
paste input "[URL][DOMAIN_NAME][PERSON_NAME]"
type input "[URL][DOMAIN_NAME][PERSON_NAME]"
click at [881, 178] on button "Apply" at bounding box center [871, 185] width 42 height 22
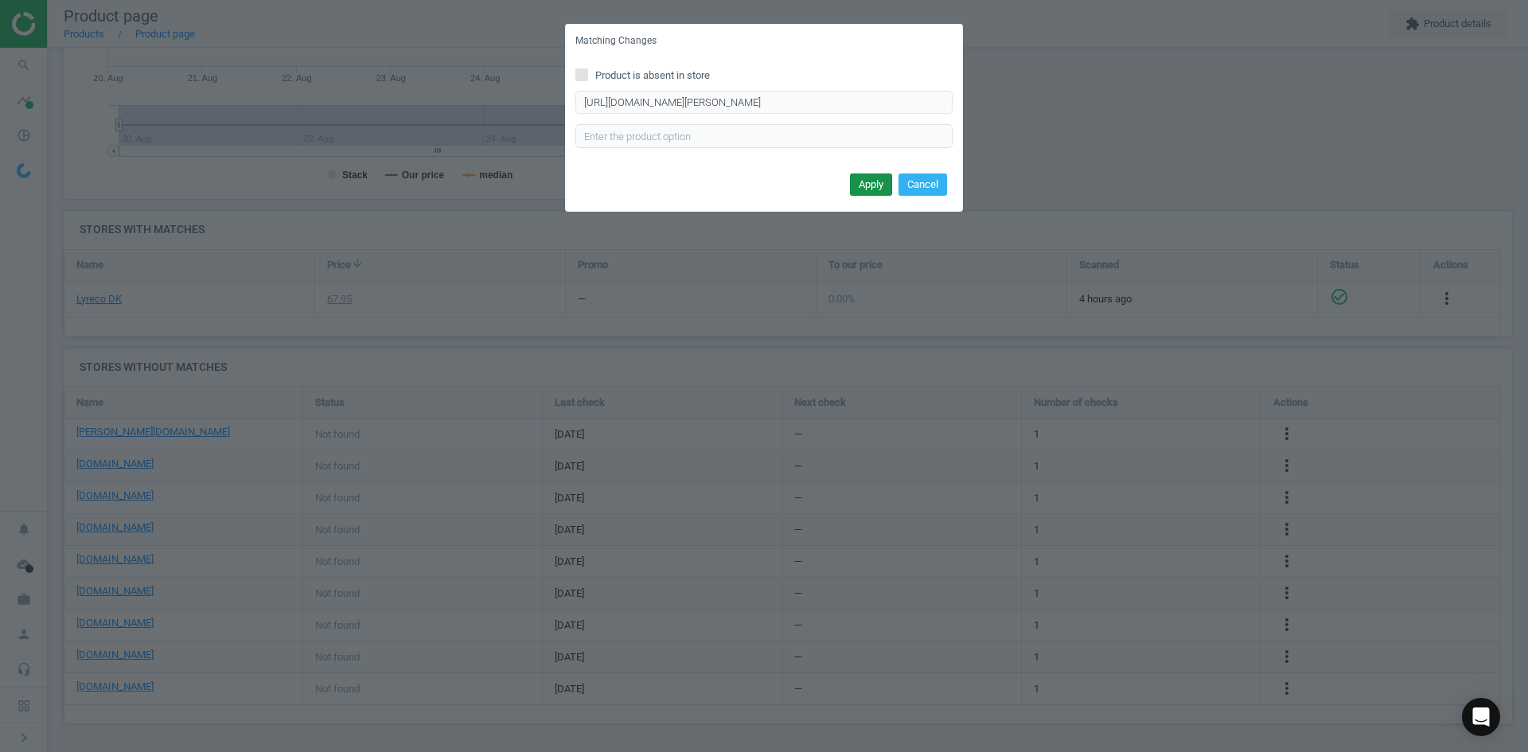
scroll to position [0, 0]
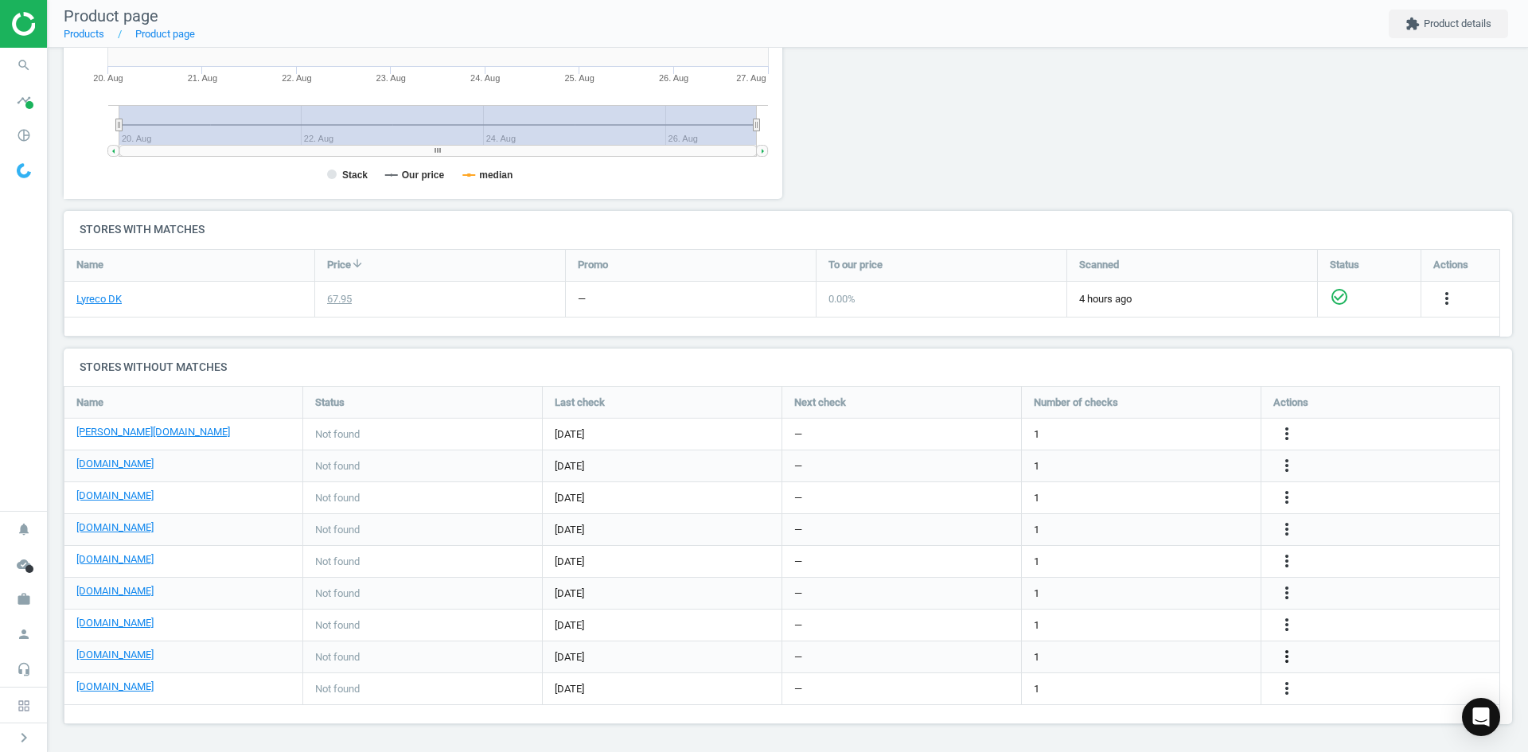
click at [1290, 655] on icon "more_vert" at bounding box center [1287, 656] width 19 height 19
click at [1131, 638] on link "Edit URL/product option" at bounding box center [1163, 633] width 218 height 25
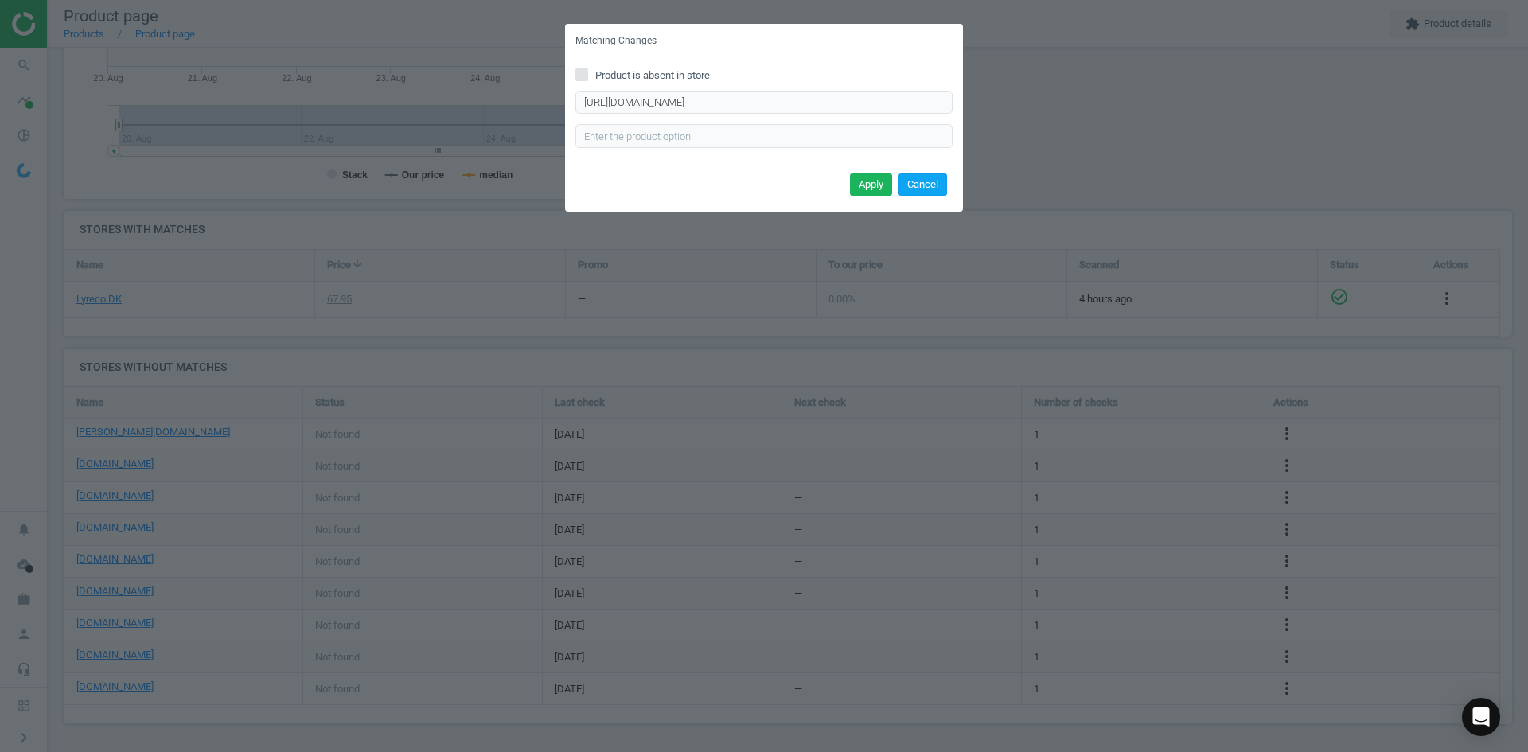
click at [921, 185] on button "Cancel" at bounding box center [923, 185] width 49 height 22
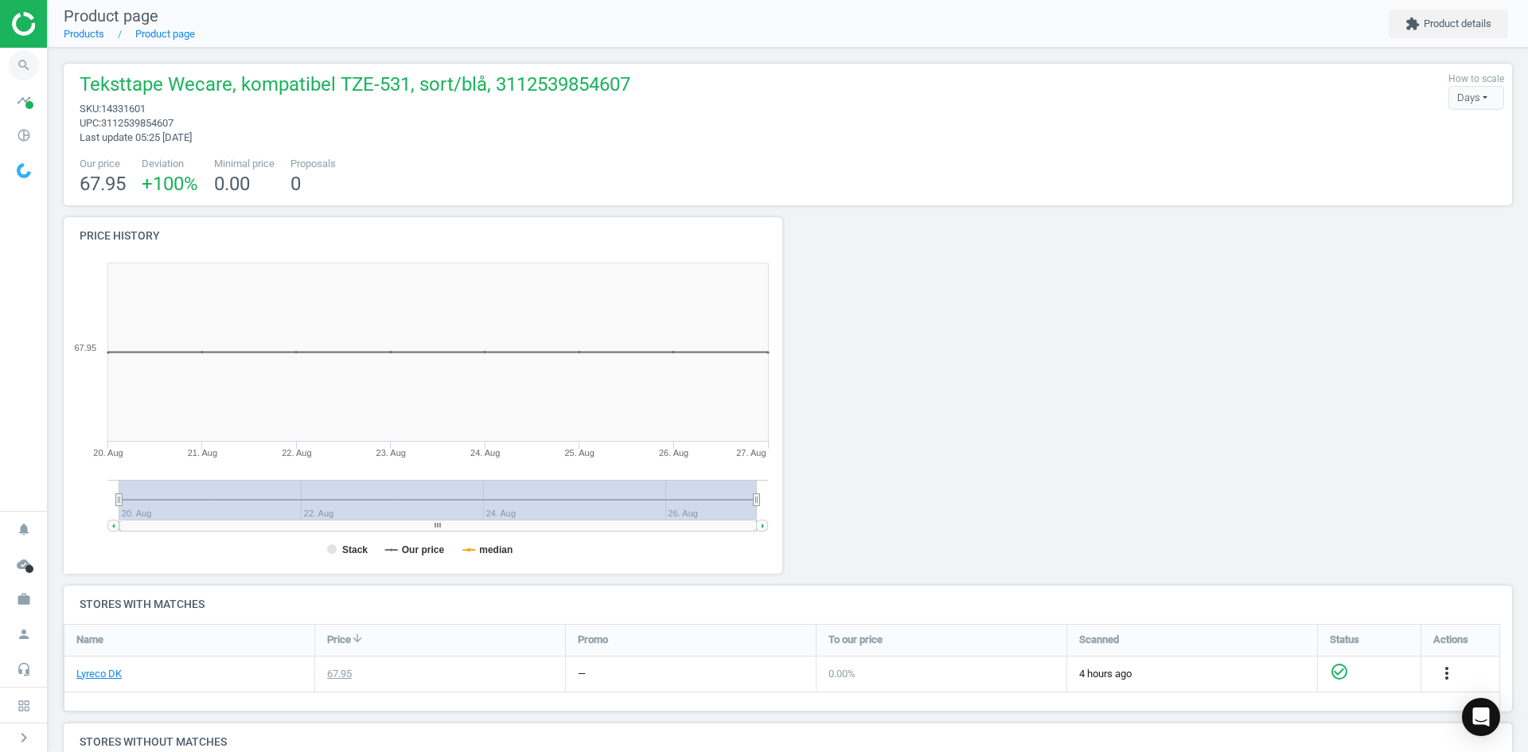
click at [17, 61] on icon "search" at bounding box center [24, 65] width 30 height 30
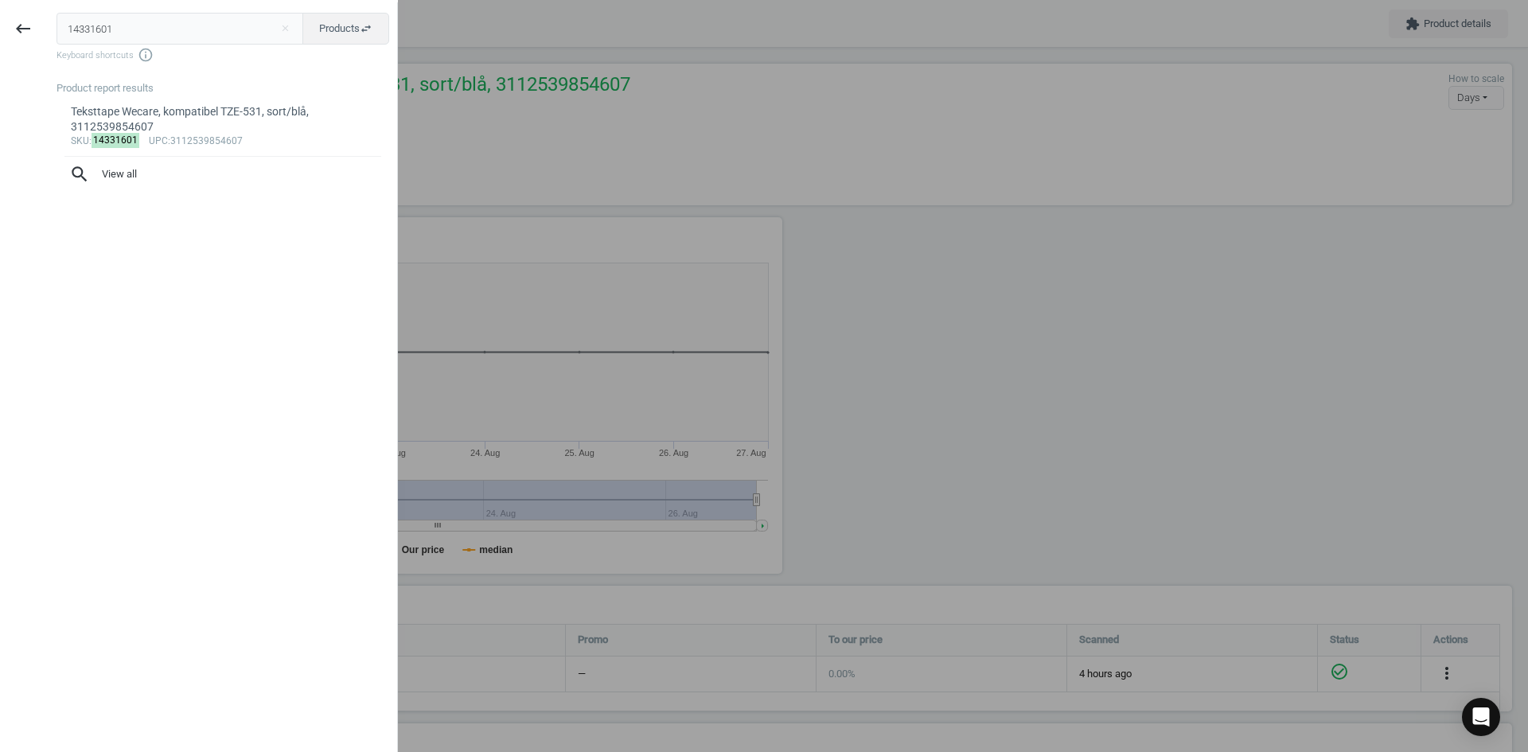
drag, startPoint x: 111, startPoint y: 34, endPoint x: 0, endPoint y: 19, distance: 112.5
click at [0, 19] on div "keyboard_backspace 14331601 close Products swap_horiz Keyboard shortcuts info_o…" at bounding box center [199, 378] width 398 height 752
type input "21124099"
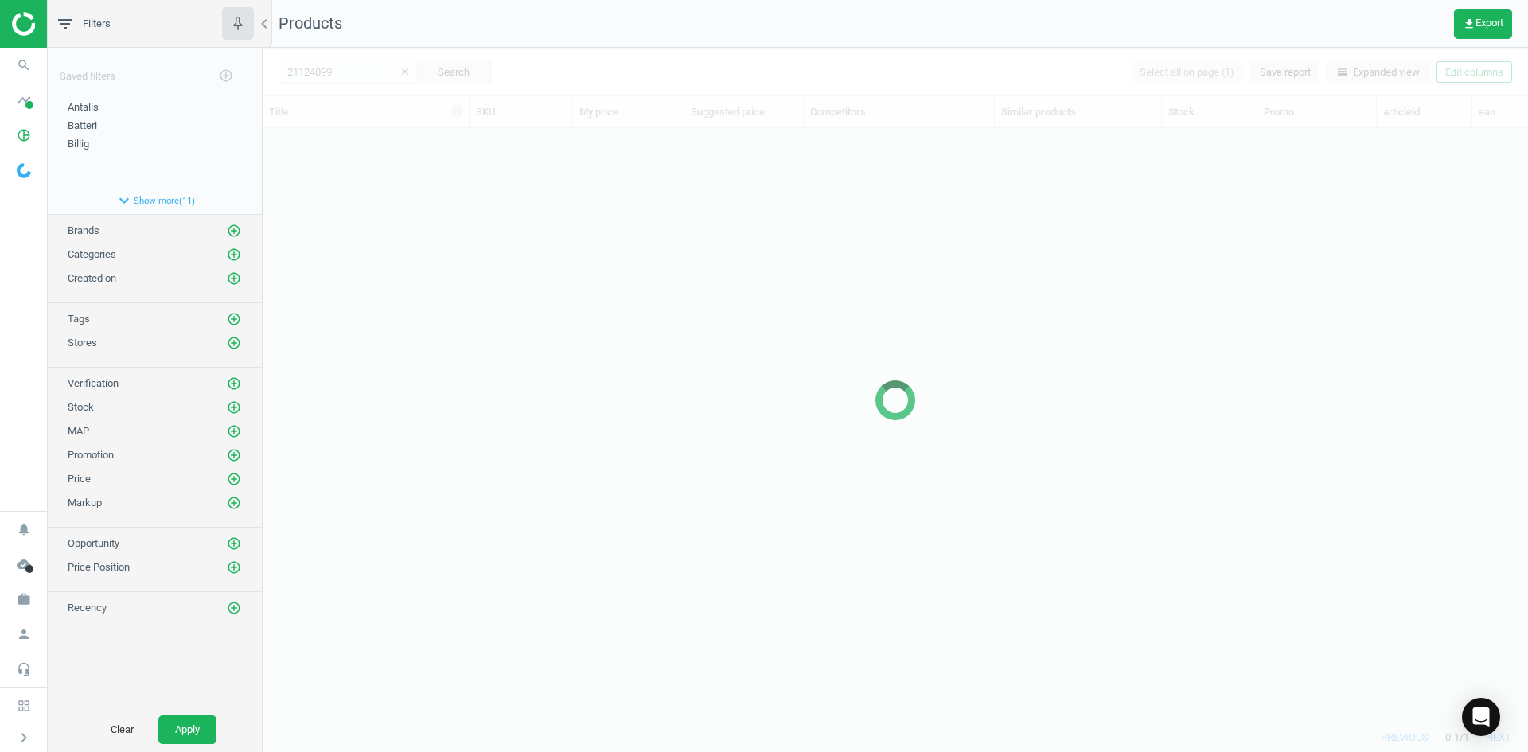
scroll to position [570, 1254]
click at [600, 319] on div at bounding box center [896, 400] width 1266 height 704
click at [466, 194] on div at bounding box center [896, 400] width 1266 height 704
click at [427, 173] on div at bounding box center [896, 400] width 1266 height 704
click at [424, 168] on div at bounding box center [896, 400] width 1266 height 704
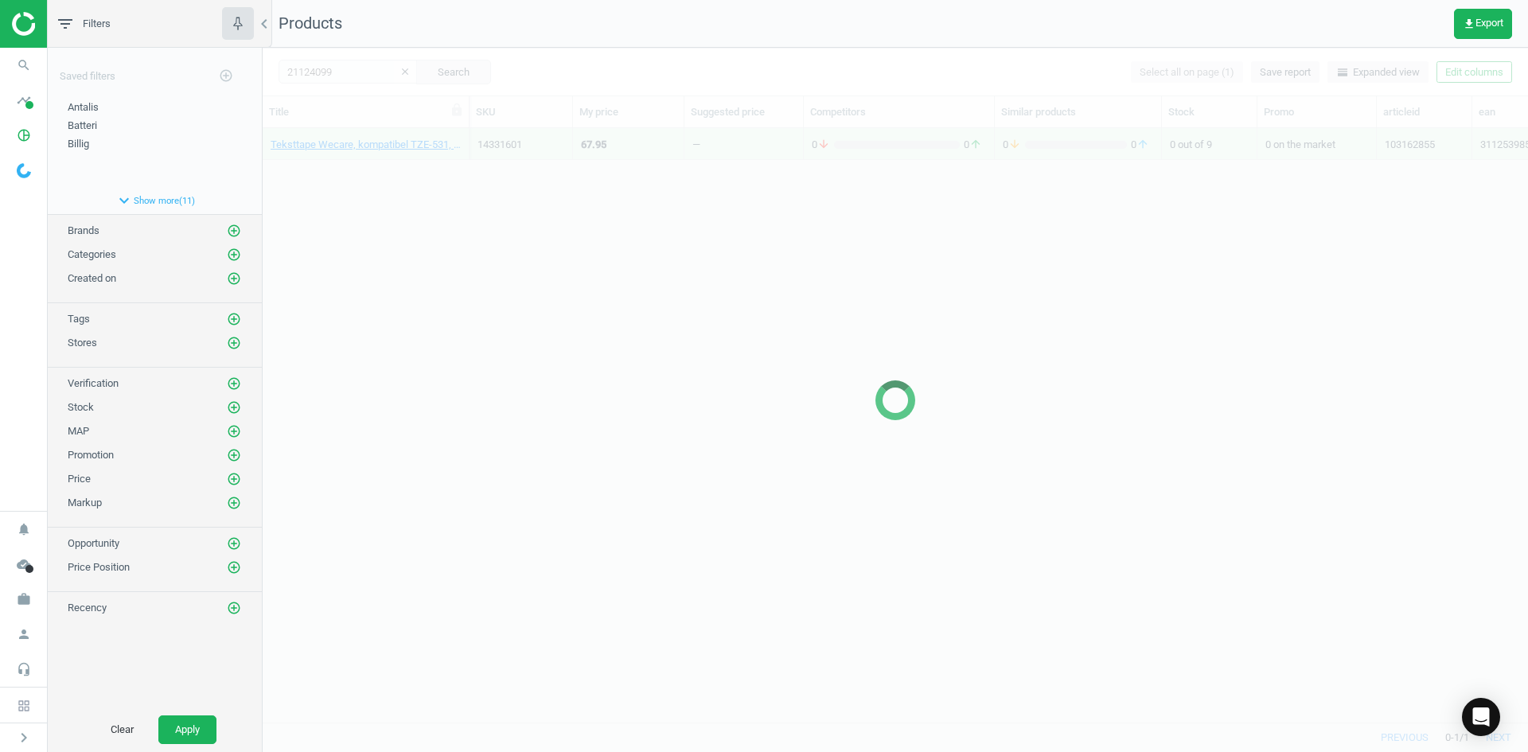
click at [423, 168] on div at bounding box center [896, 400] width 1266 height 704
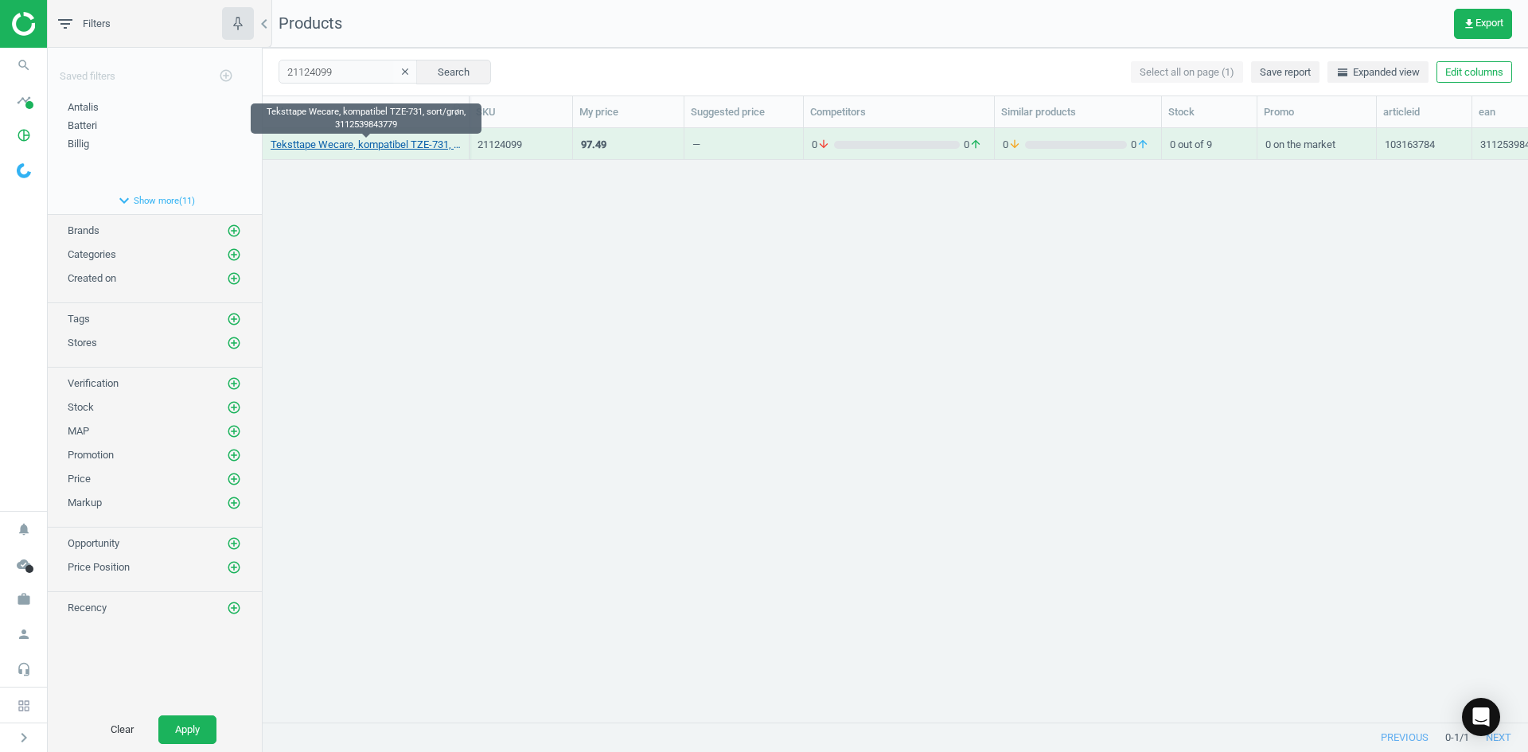
click at [404, 144] on link "Teksttape Wecare, kompatibel TZE-731, sort/grøn, 3112539843779" at bounding box center [366, 145] width 190 height 14
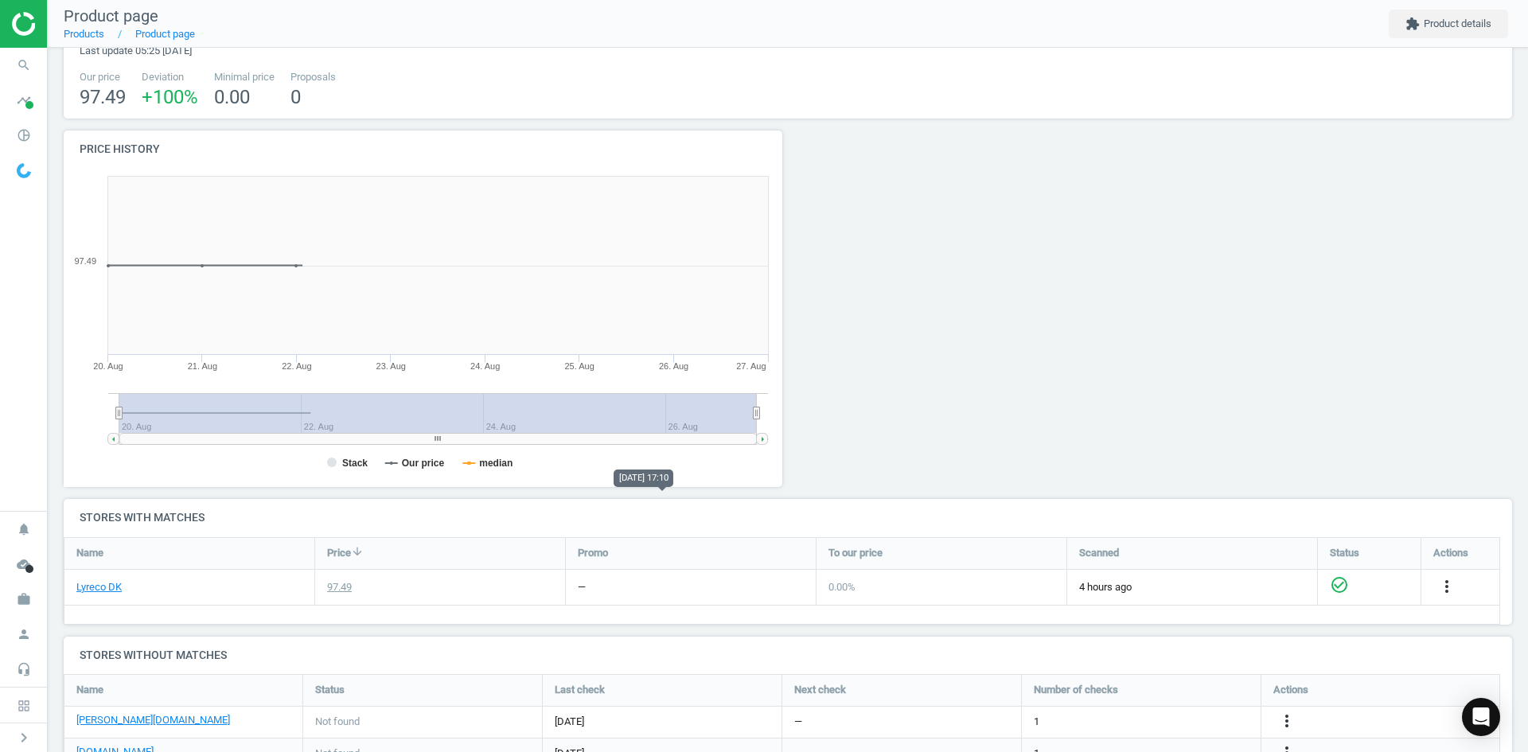
scroll to position [375, 0]
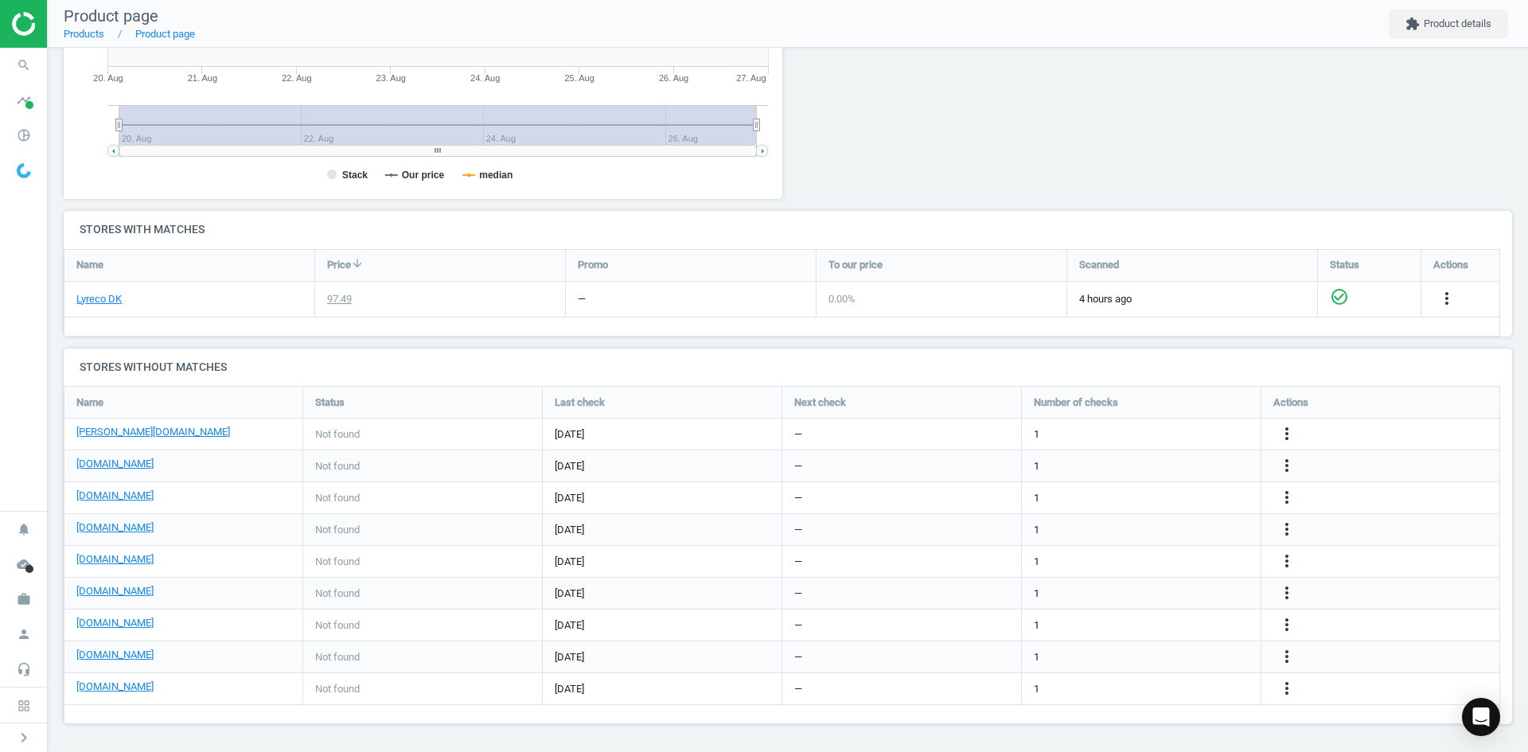
click at [1276, 655] on div "more_vert" at bounding box center [1289, 657] width 31 height 21
click at [1280, 656] on icon "more_vert" at bounding box center [1287, 656] width 19 height 19
click at [1163, 657] on link "Edit URL/product option" at bounding box center [1163, 657] width 218 height 25
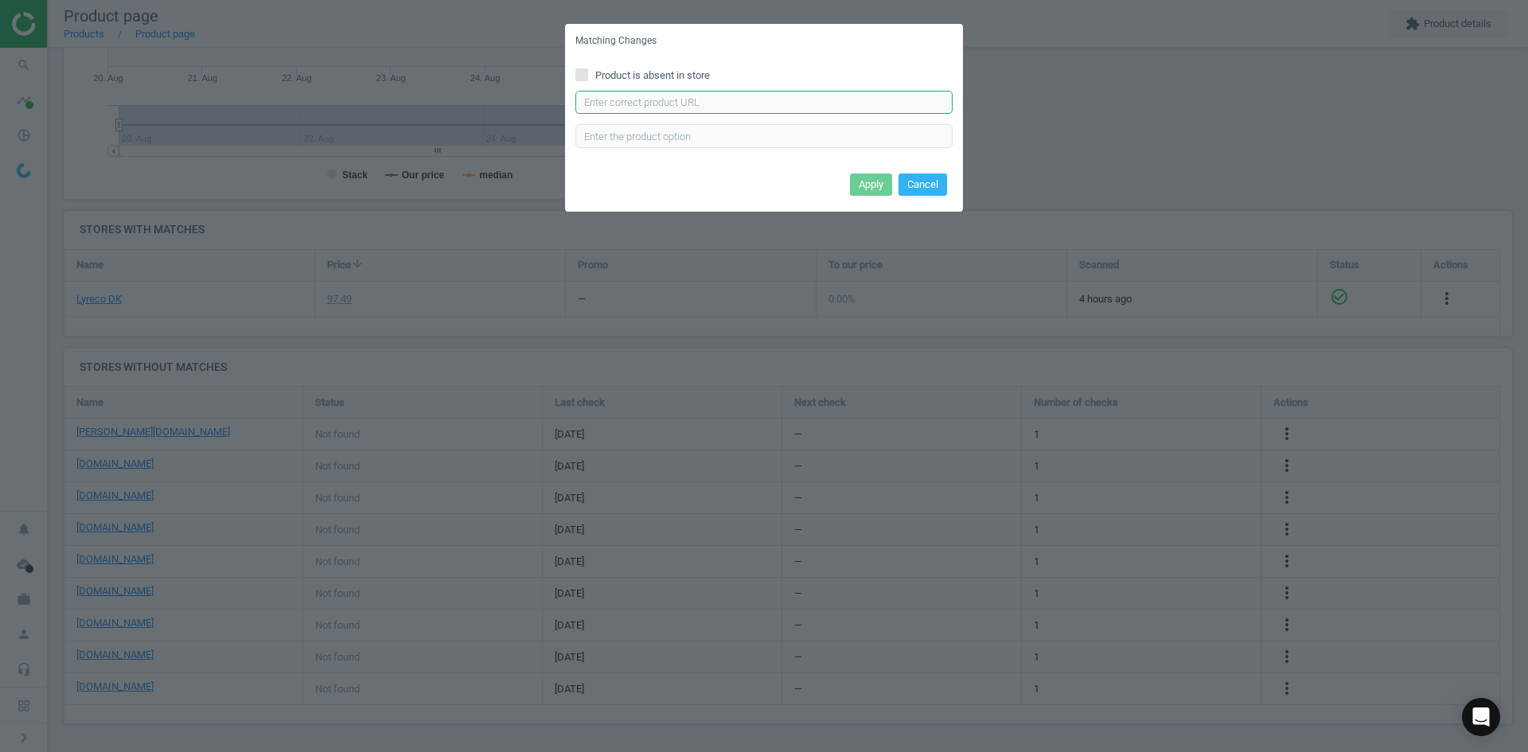
click at [820, 102] on input "text" at bounding box center [764, 103] width 377 height 24
paste input "[URL][DOMAIN_NAME]"
type input "[URL][DOMAIN_NAME]"
click at [870, 172] on div "Apply Cancel" at bounding box center [764, 190] width 398 height 43
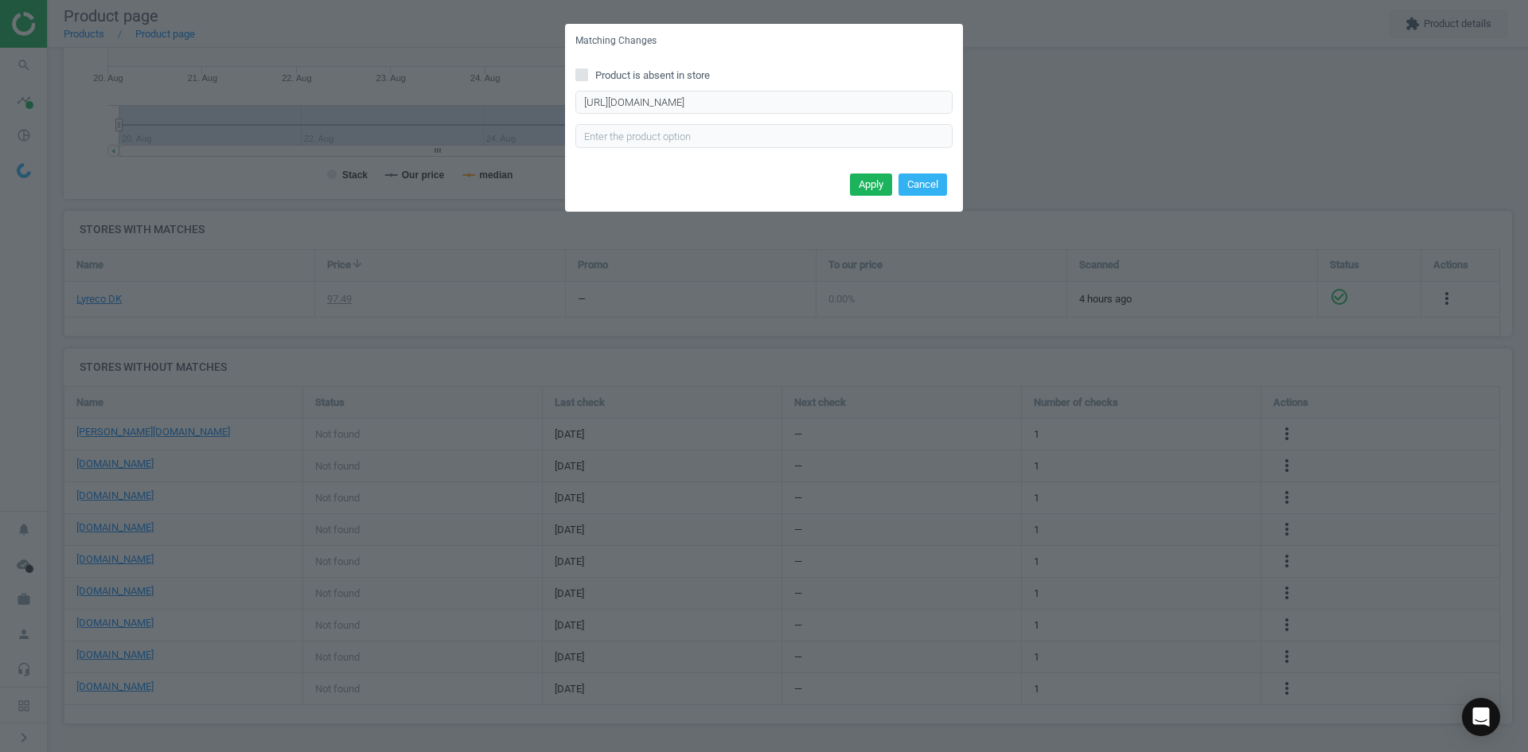
scroll to position [0, 0]
click at [872, 178] on button "Apply" at bounding box center [871, 185] width 42 height 22
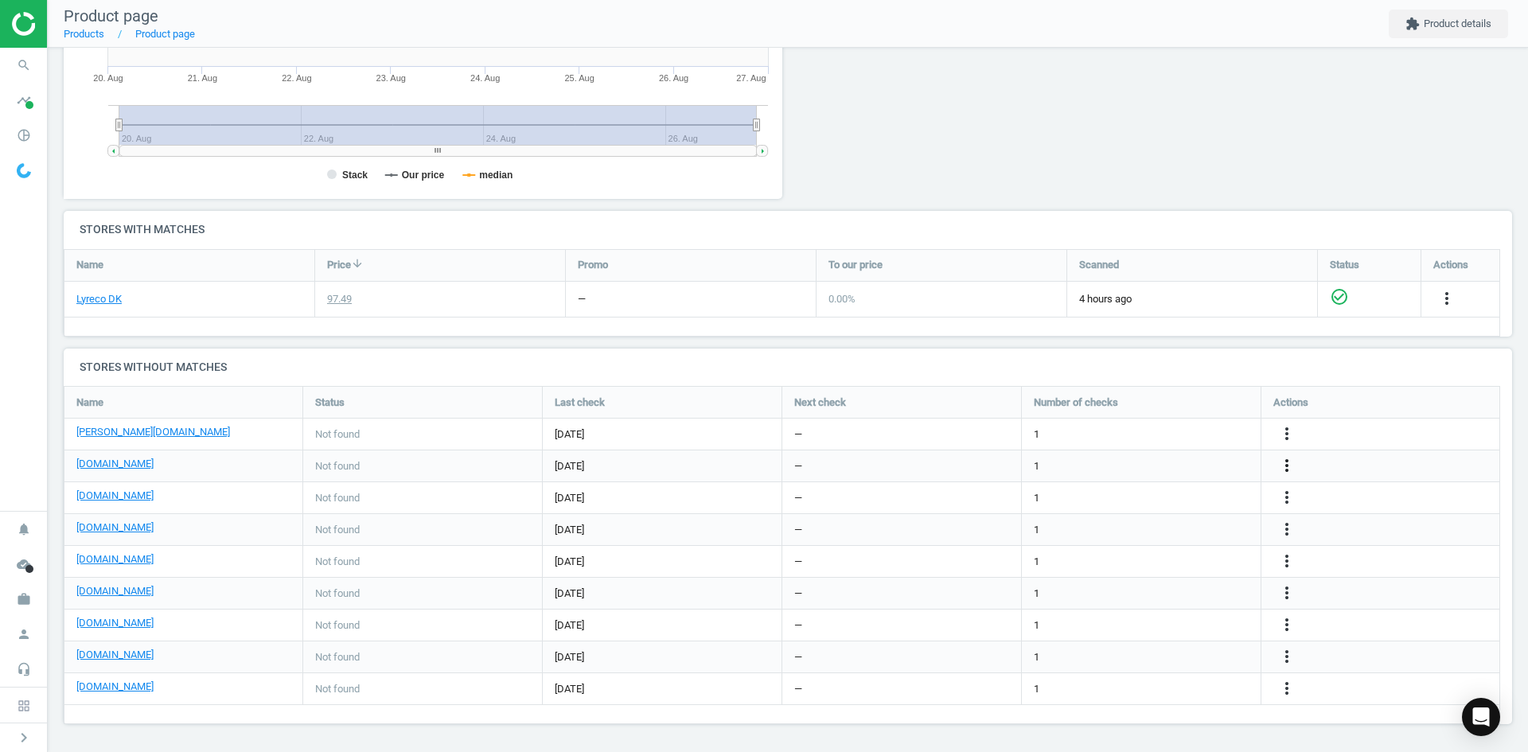
click at [1283, 459] on icon "more_vert" at bounding box center [1287, 465] width 19 height 19
click at [1173, 470] on link "Edit URL/product option" at bounding box center [1163, 466] width 218 height 25
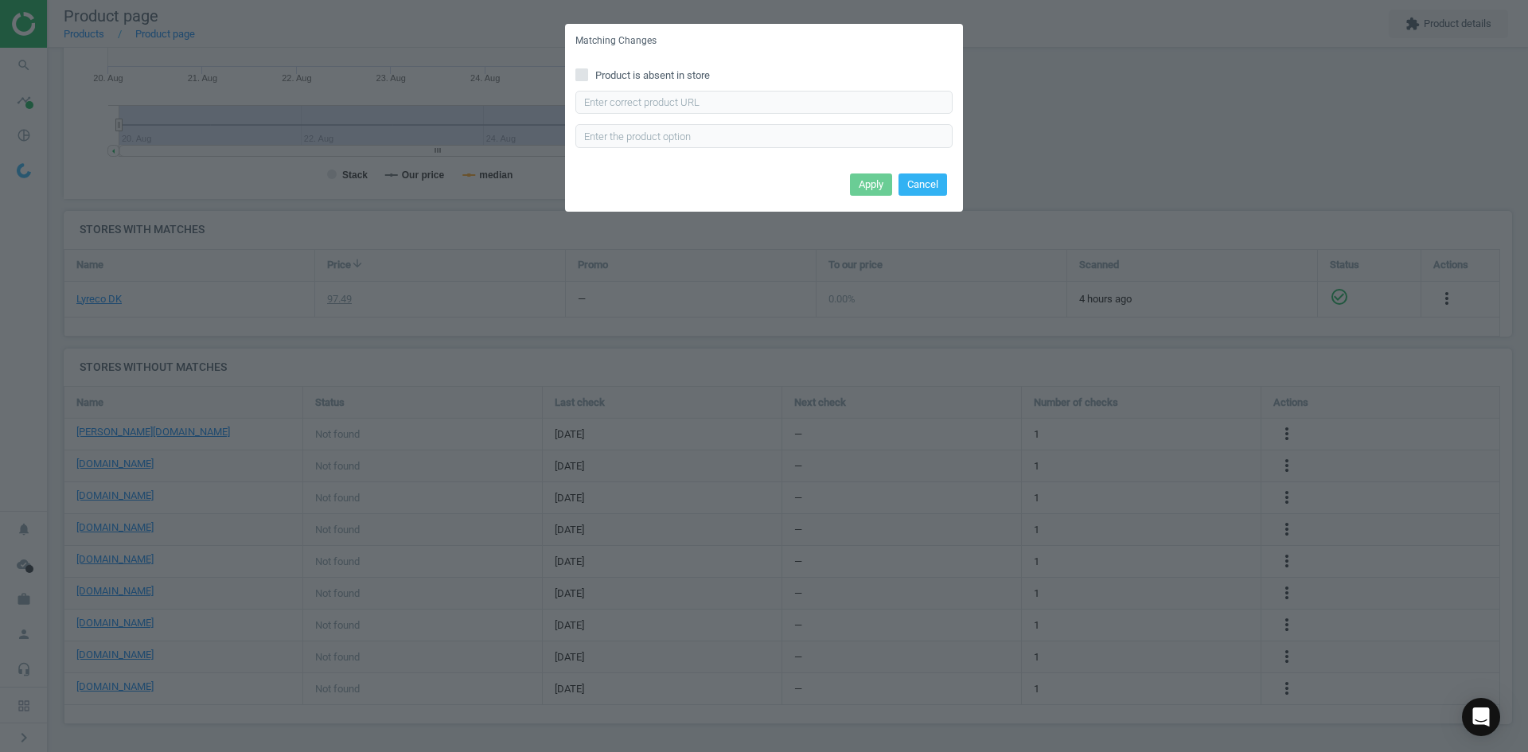
click at [735, 86] on div "Product is absent in store Enter correct product url" at bounding box center [764, 113] width 398 height 111
click at [737, 100] on input "text" at bounding box center [764, 103] width 377 height 24
paste input "[URL][DOMAIN_NAME][PERSON_NAME]"
type input "[URL][DOMAIN_NAME][PERSON_NAME]"
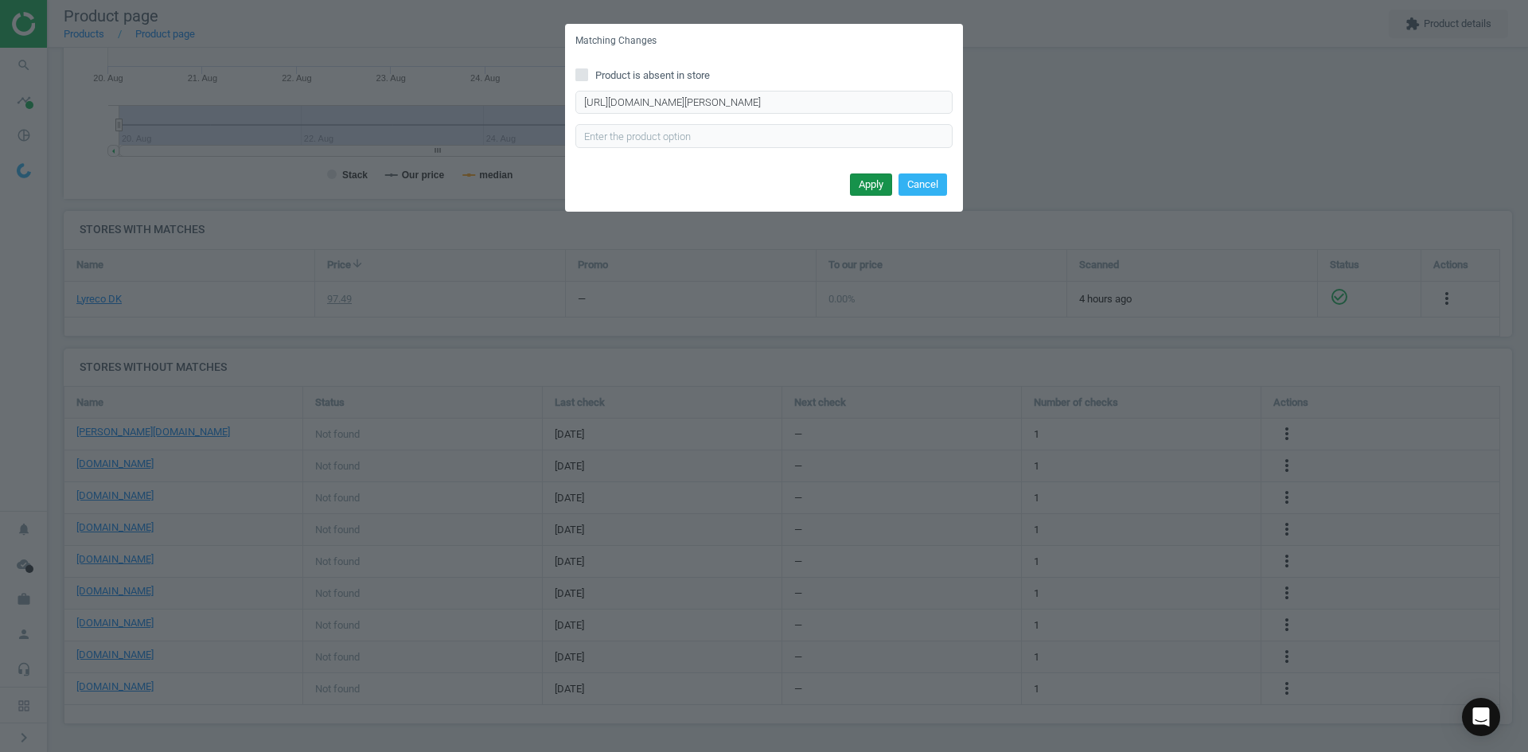
click at [870, 176] on button "Apply" at bounding box center [871, 185] width 42 height 22
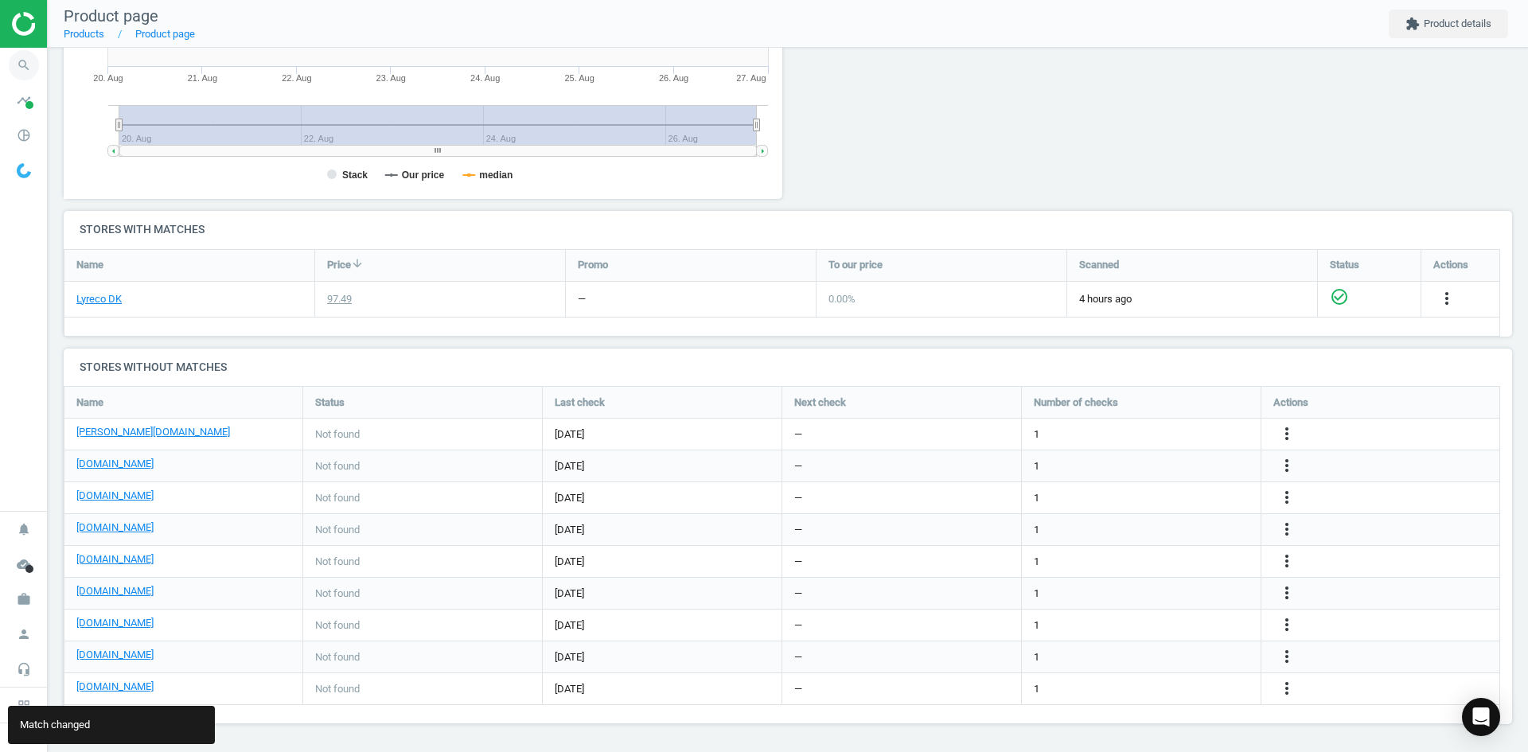
click at [20, 72] on icon "search" at bounding box center [24, 65] width 30 height 30
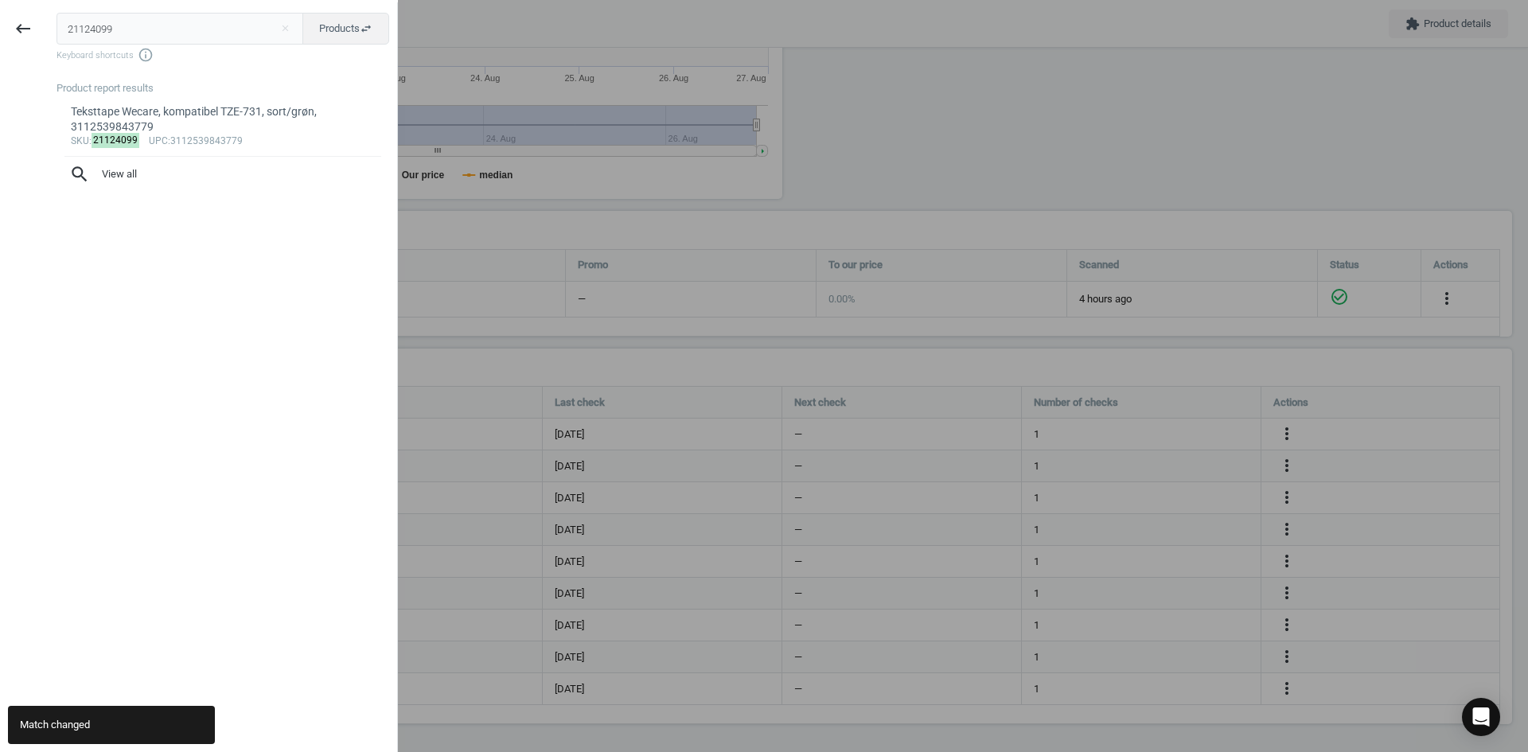
drag, startPoint x: 132, startPoint y: 32, endPoint x: 52, endPoint y: 38, distance: 80.6
click at [66, 33] on input "21124099" at bounding box center [181, 29] width 248 height 32
type input "14331601"
click at [607, 277] on div at bounding box center [764, 376] width 1528 height 752
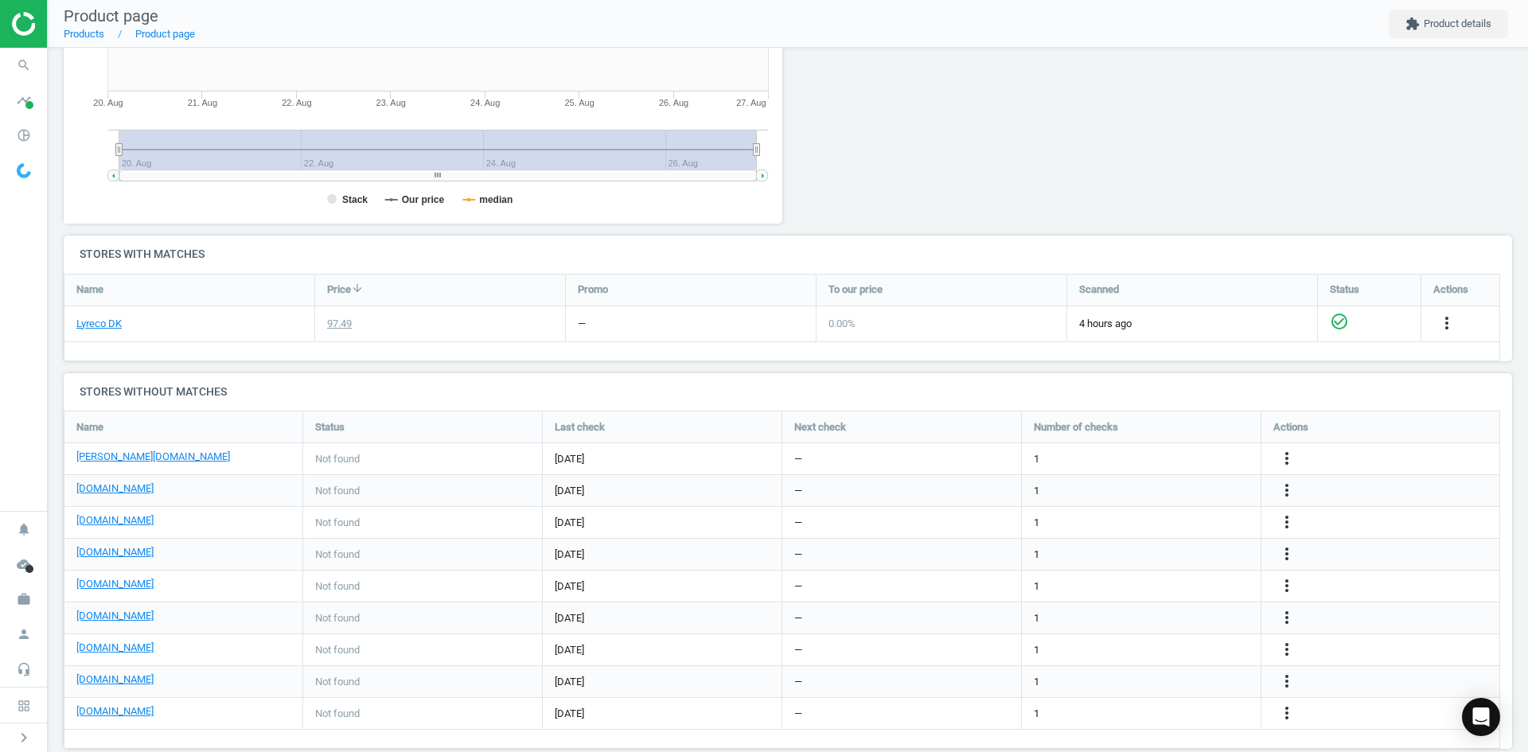
scroll to position [375, 0]
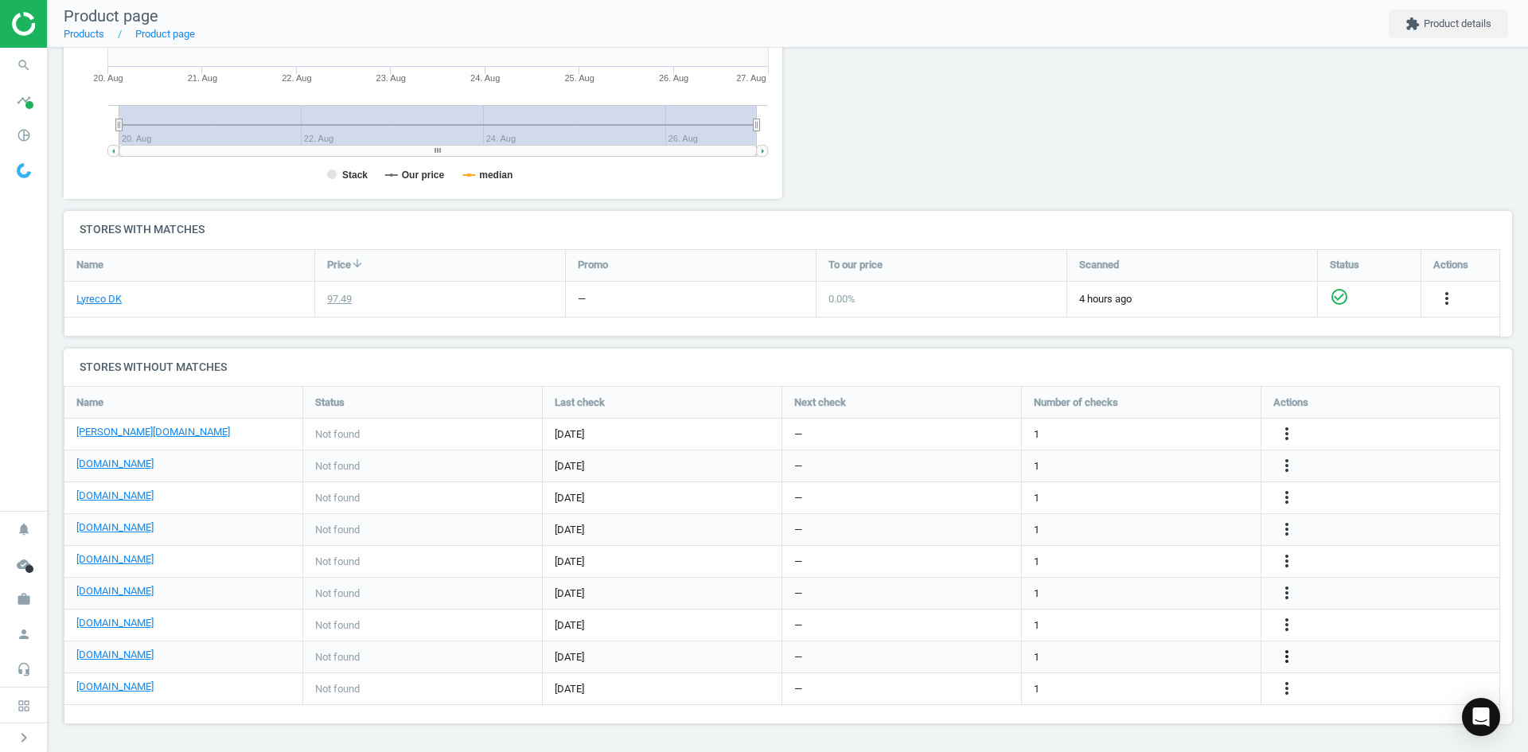
click at [1283, 654] on icon "more_vert" at bounding box center [1287, 656] width 19 height 19
click at [1162, 654] on link "Edit packaging coefficient" at bounding box center [1163, 658] width 218 height 25
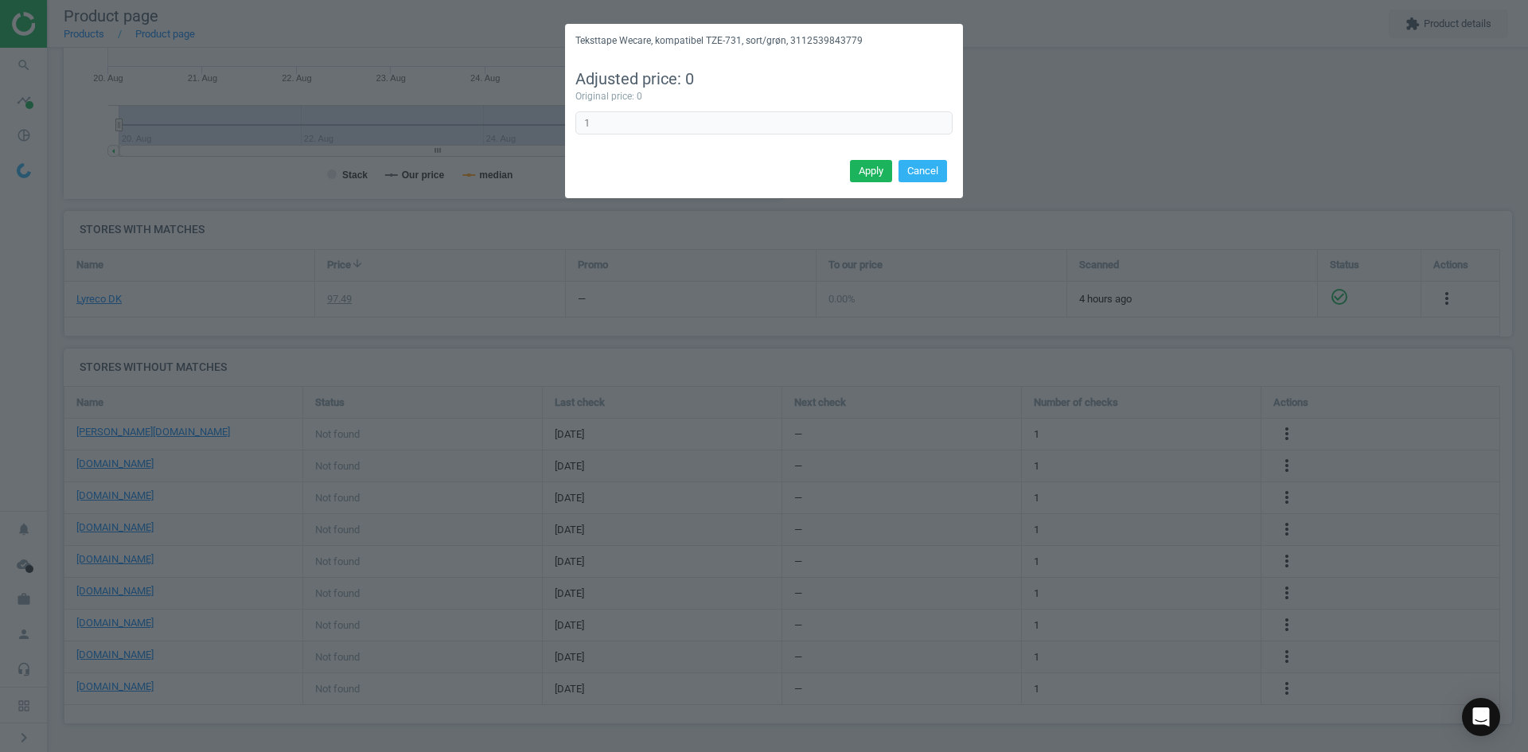
drag, startPoint x: 922, startPoint y: 170, endPoint x: 941, endPoint y: 213, distance: 46.3
click at [923, 170] on button "Cancel" at bounding box center [923, 171] width 49 height 22
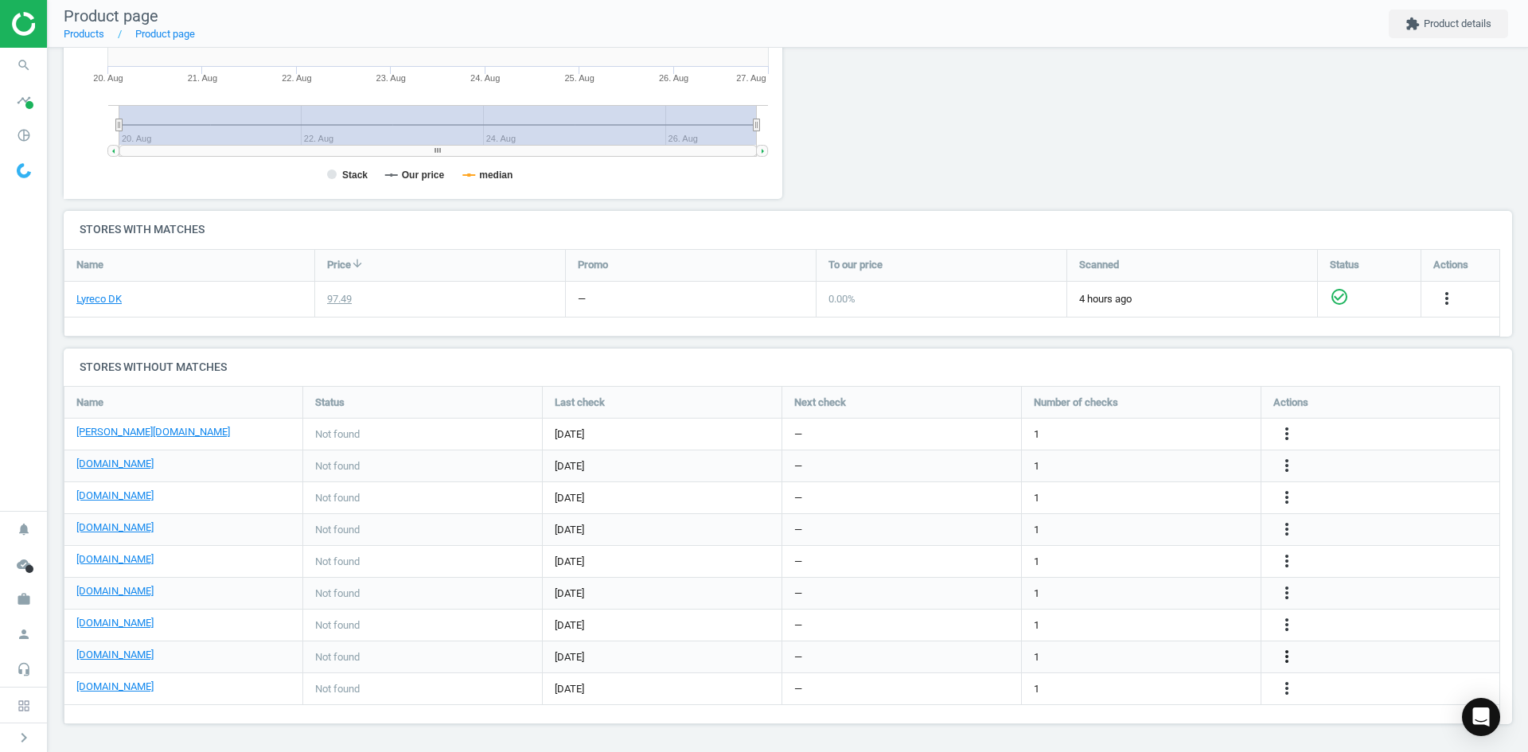
click at [1286, 654] on icon "more_vert" at bounding box center [1287, 656] width 19 height 19
click at [1165, 629] on link "Edit URL/product option" at bounding box center [1163, 633] width 218 height 25
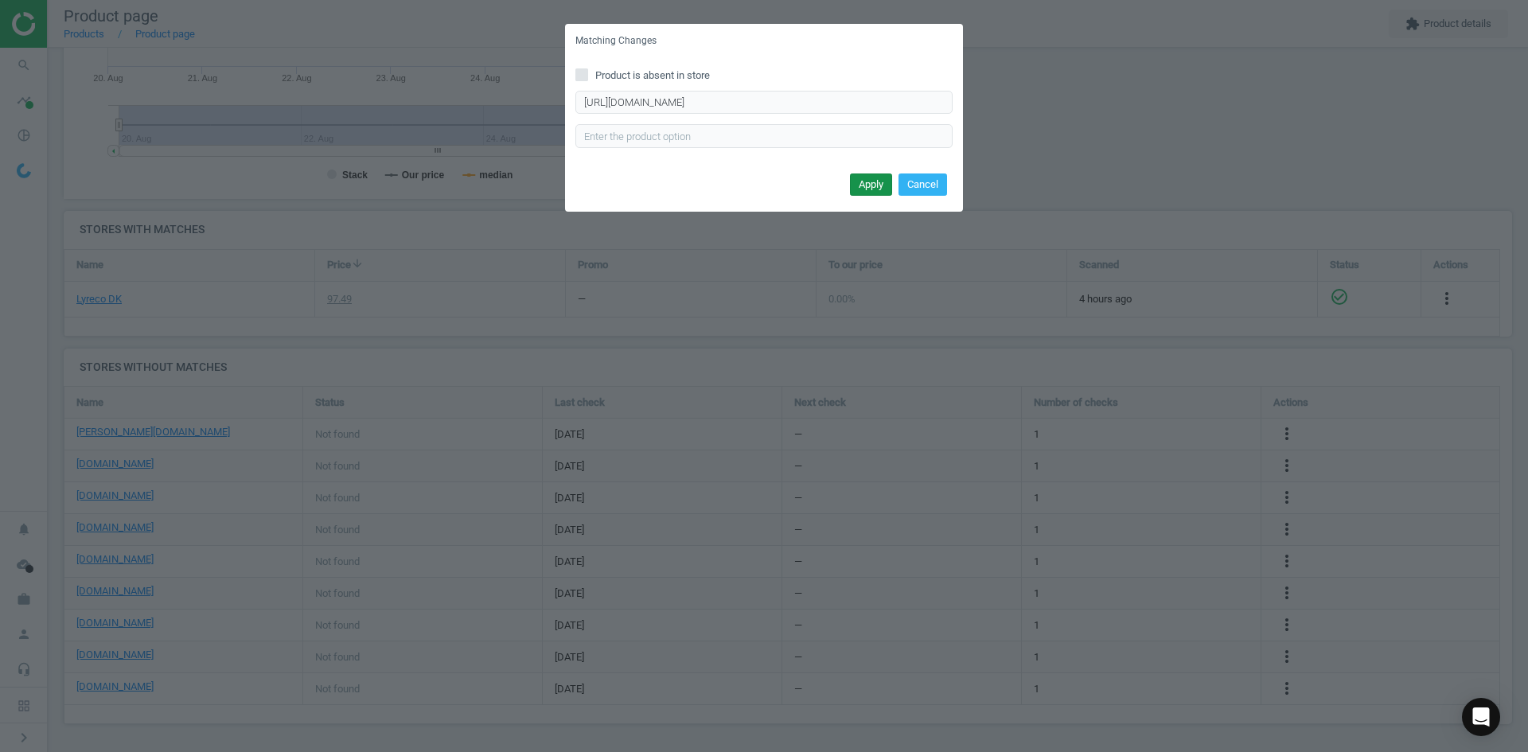
click at [884, 184] on button "Apply" at bounding box center [871, 185] width 42 height 22
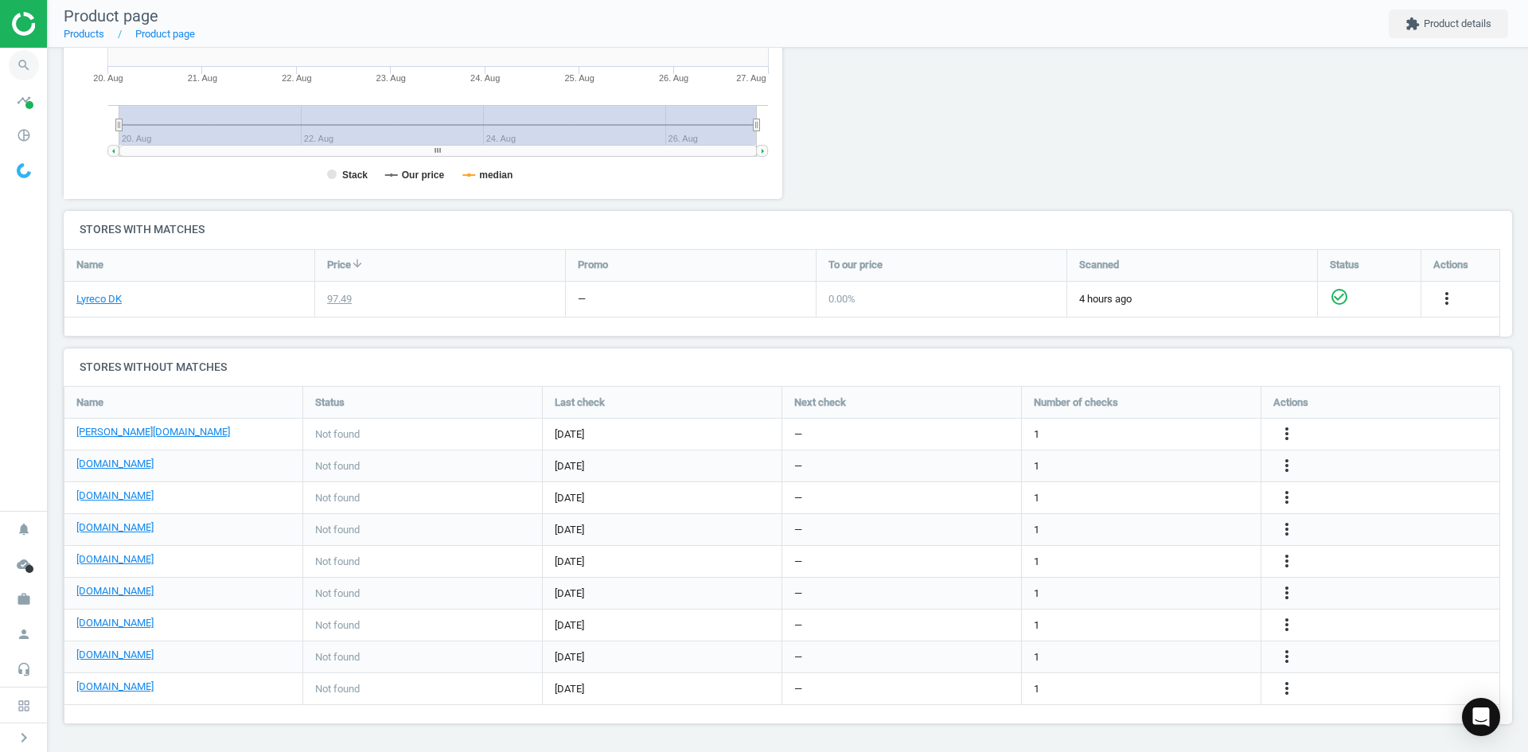
click at [44, 69] on span "search" at bounding box center [24, 65] width 48 height 35
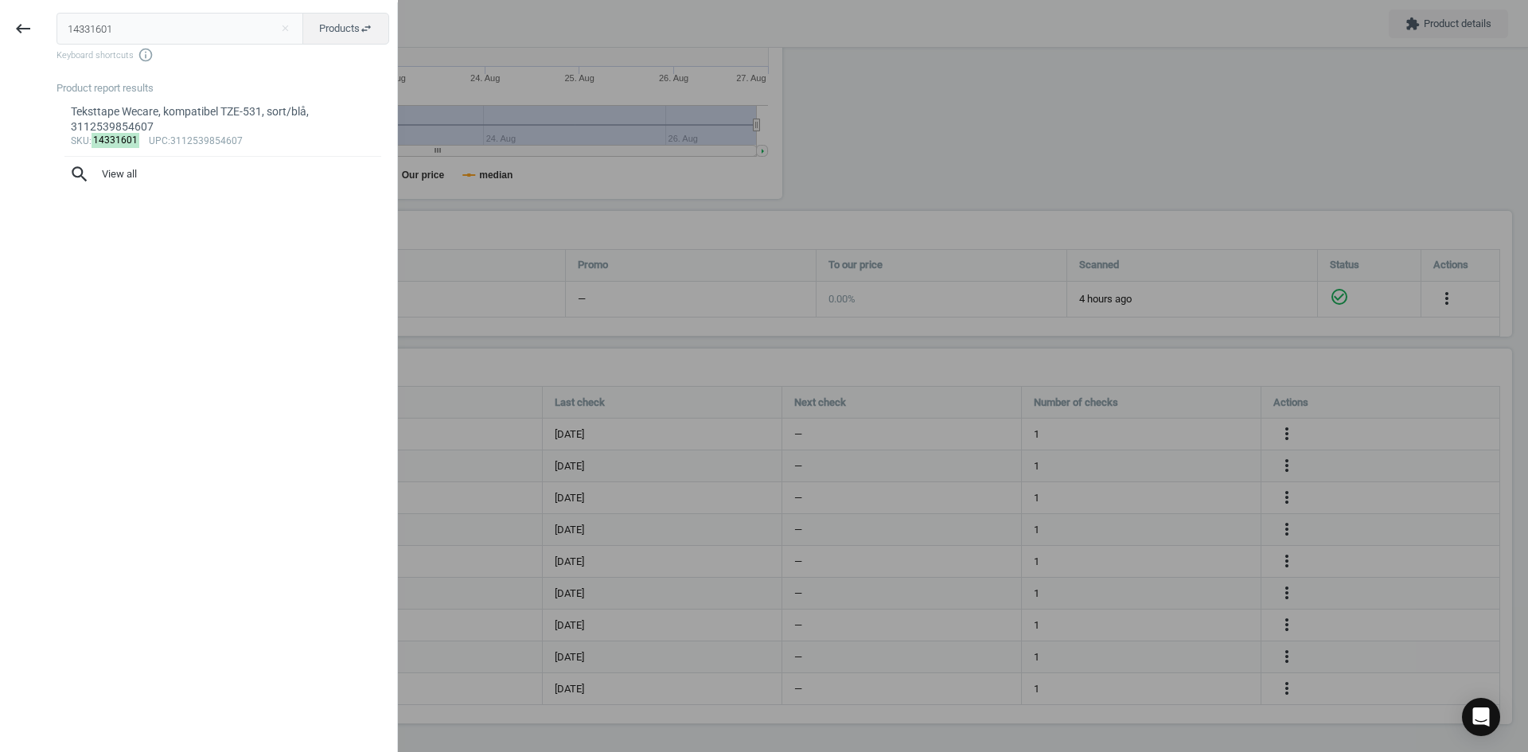
drag, startPoint x: 139, startPoint y: 26, endPoint x: 0, endPoint y: 9, distance: 139.6
click at [0, 9] on div "keyboard_backspace 14331601 close Products swap_horiz Keyboard shortcuts info_o…" at bounding box center [199, 378] width 398 height 752
type input "21124099"
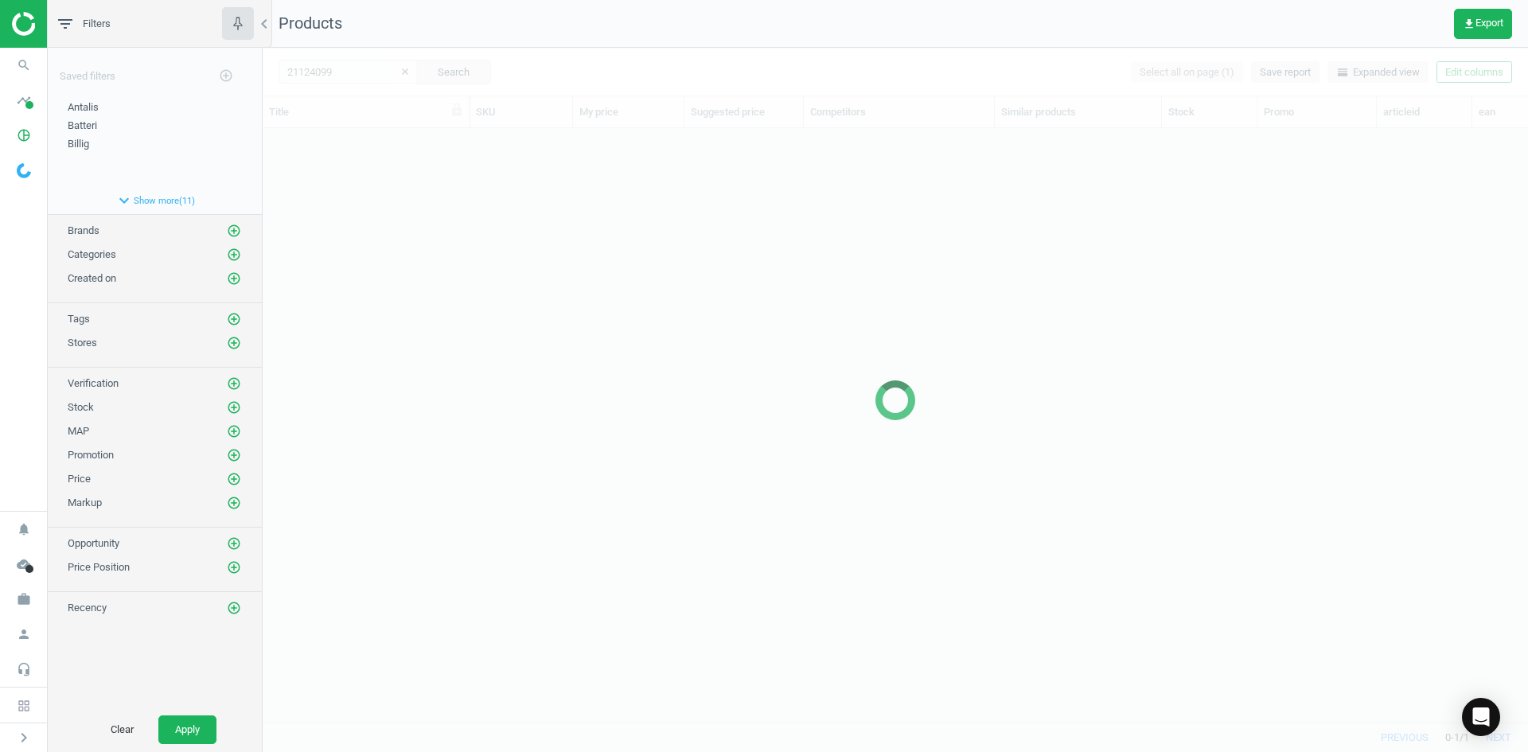
scroll to position [570, 1254]
click at [533, 485] on div at bounding box center [896, 400] width 1266 height 704
click at [404, 254] on div at bounding box center [896, 400] width 1266 height 704
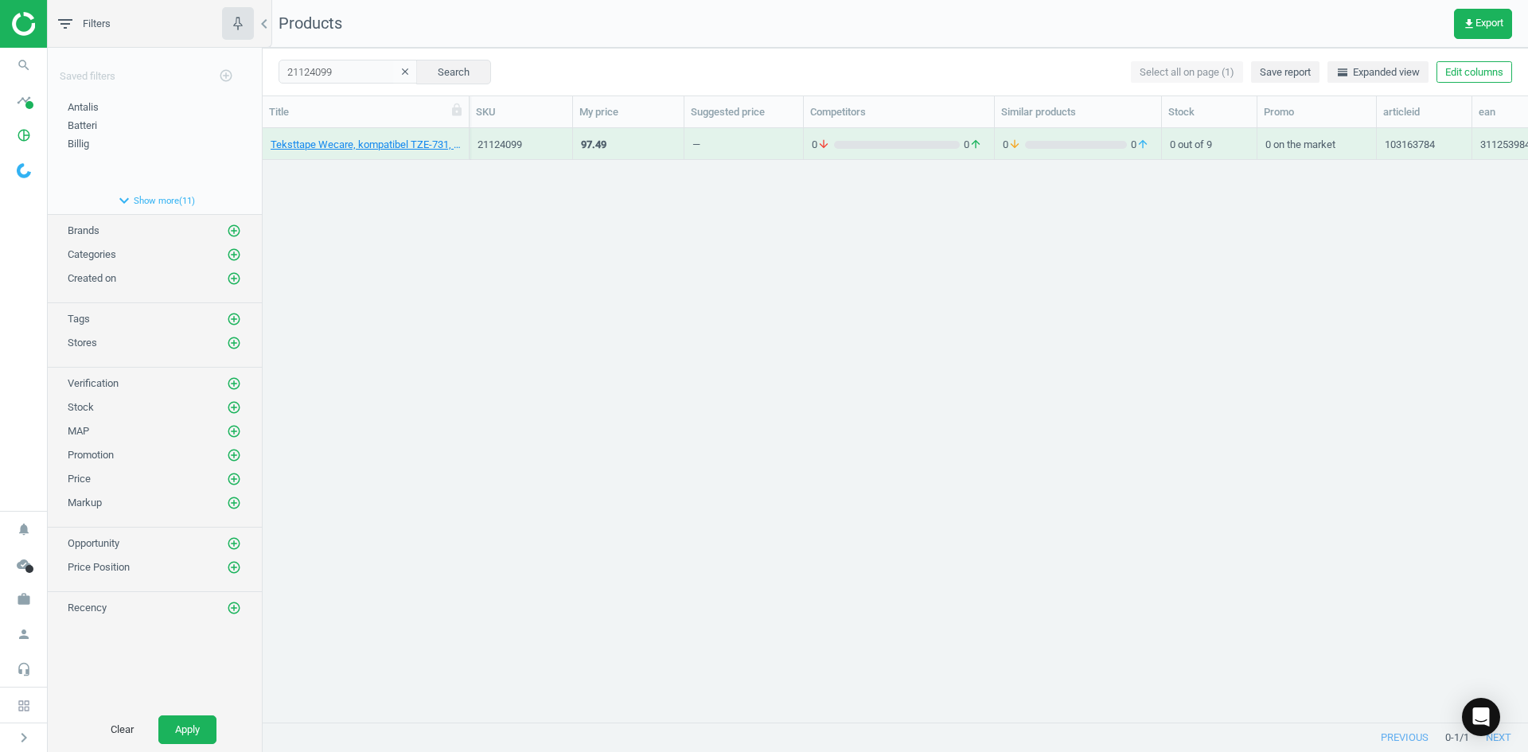
click at [384, 189] on div "Teksttape Wecare, kompatibel TZE-731, sort/grøn, 3112539843779 21124099 97.49 —…" at bounding box center [896, 419] width 1266 height 582
click at [365, 146] on link "Teksttape Wecare, kompatibel TZE-731, sort/grøn, 3112539843779" at bounding box center [366, 145] width 190 height 14
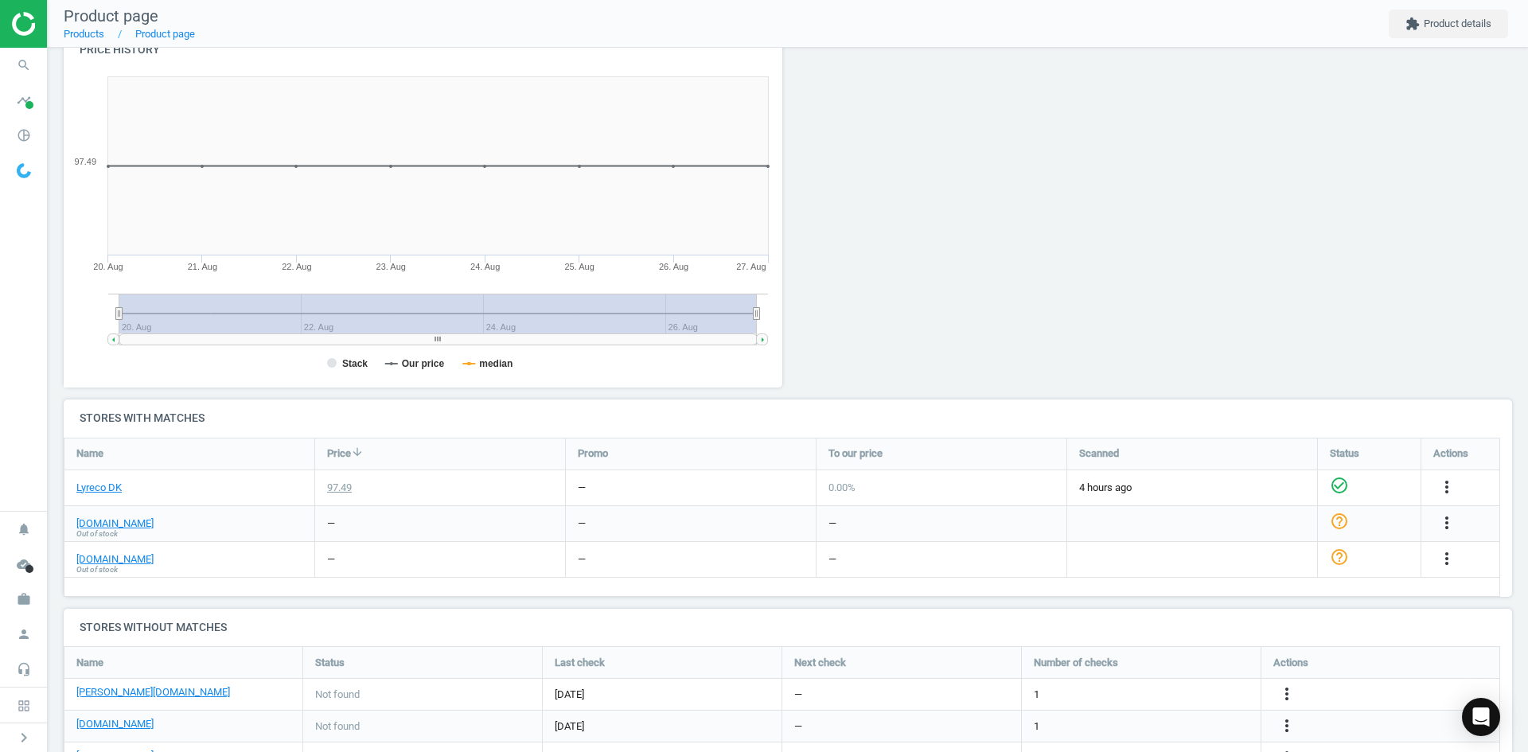
scroll to position [47, 0]
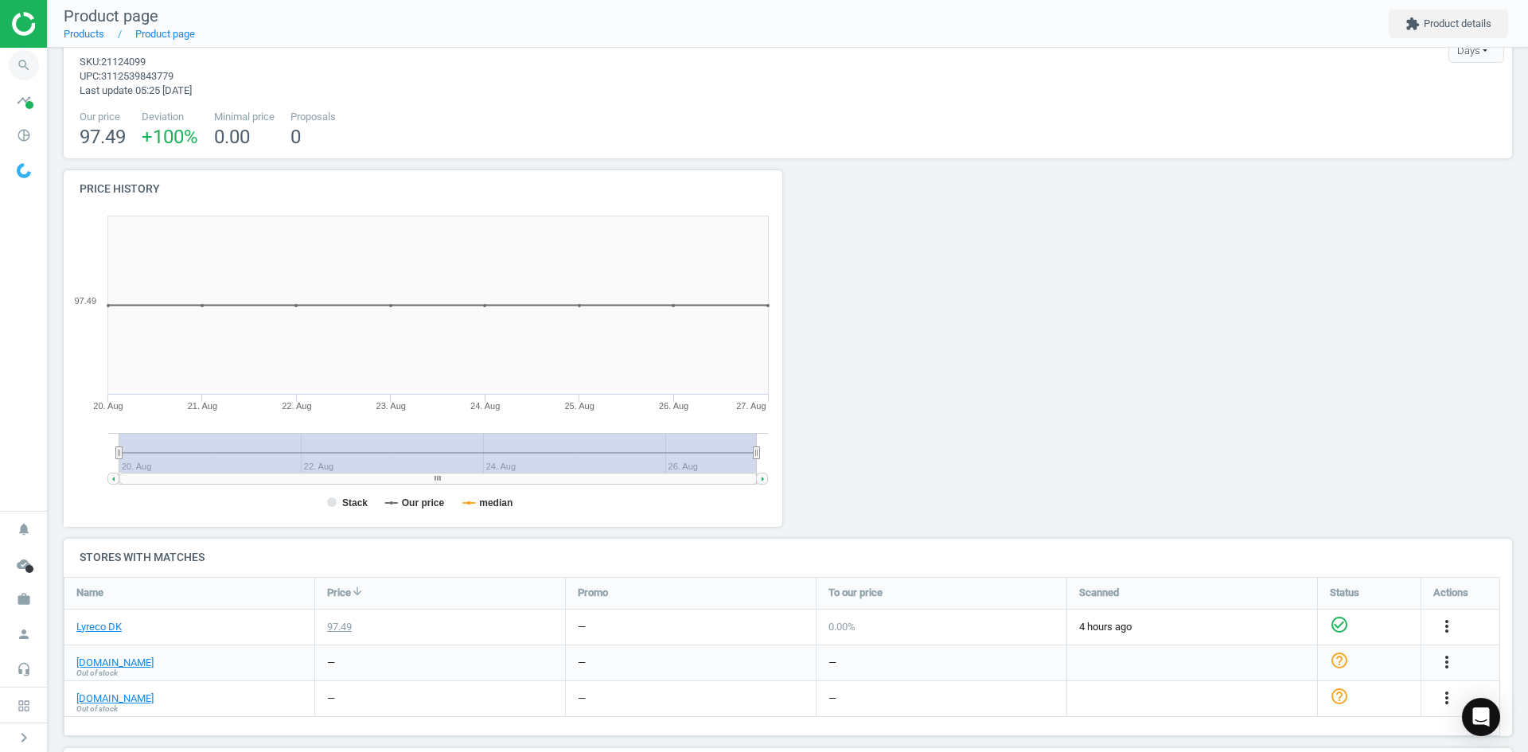
click at [24, 72] on icon "search" at bounding box center [24, 65] width 30 height 30
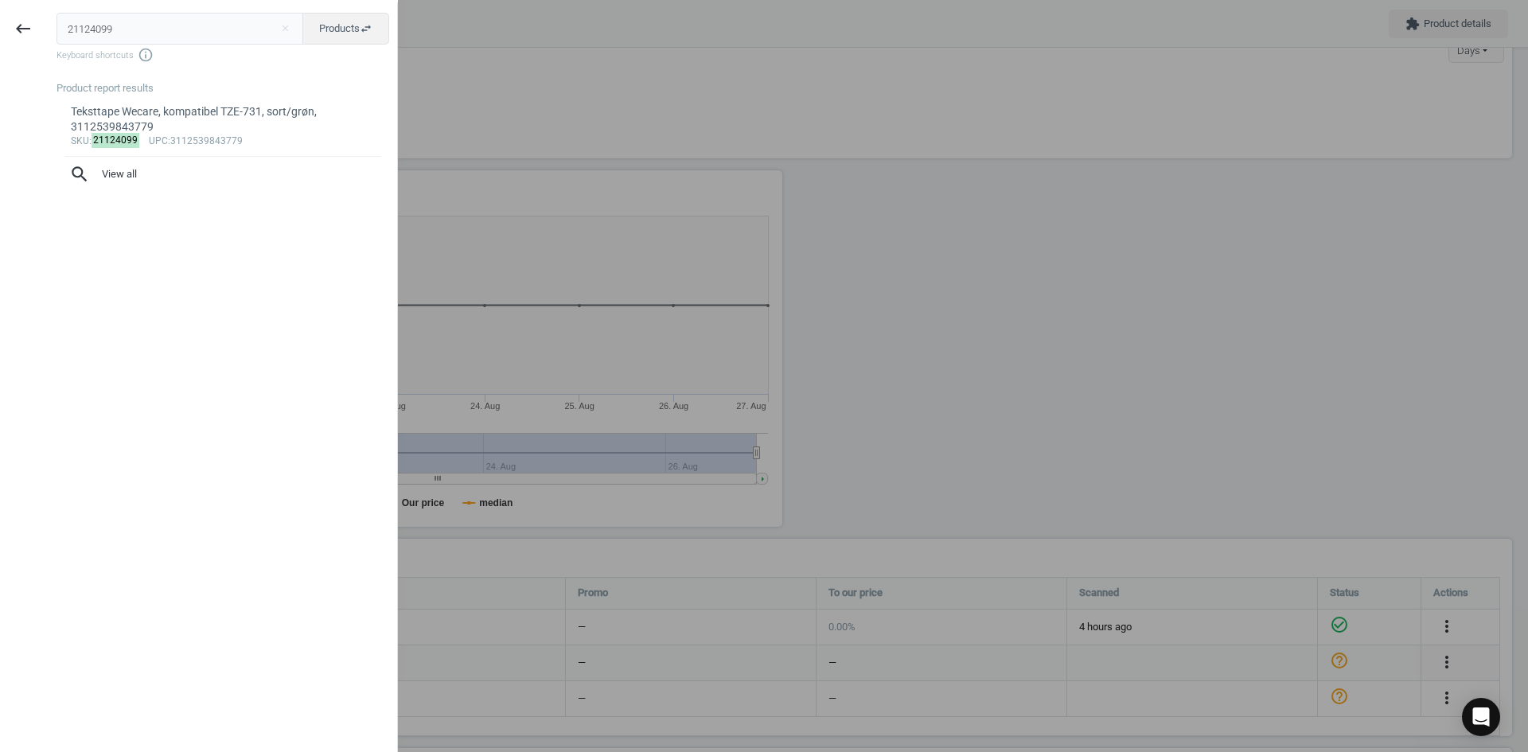
drag, startPoint x: 155, startPoint y: 30, endPoint x: 0, endPoint y: 24, distance: 155.4
click at [0, 24] on div "keyboard_backspace 21124099 close Products swap_horiz Keyboard shortcuts info_o…" at bounding box center [199, 378] width 398 height 752
type input "21189891"
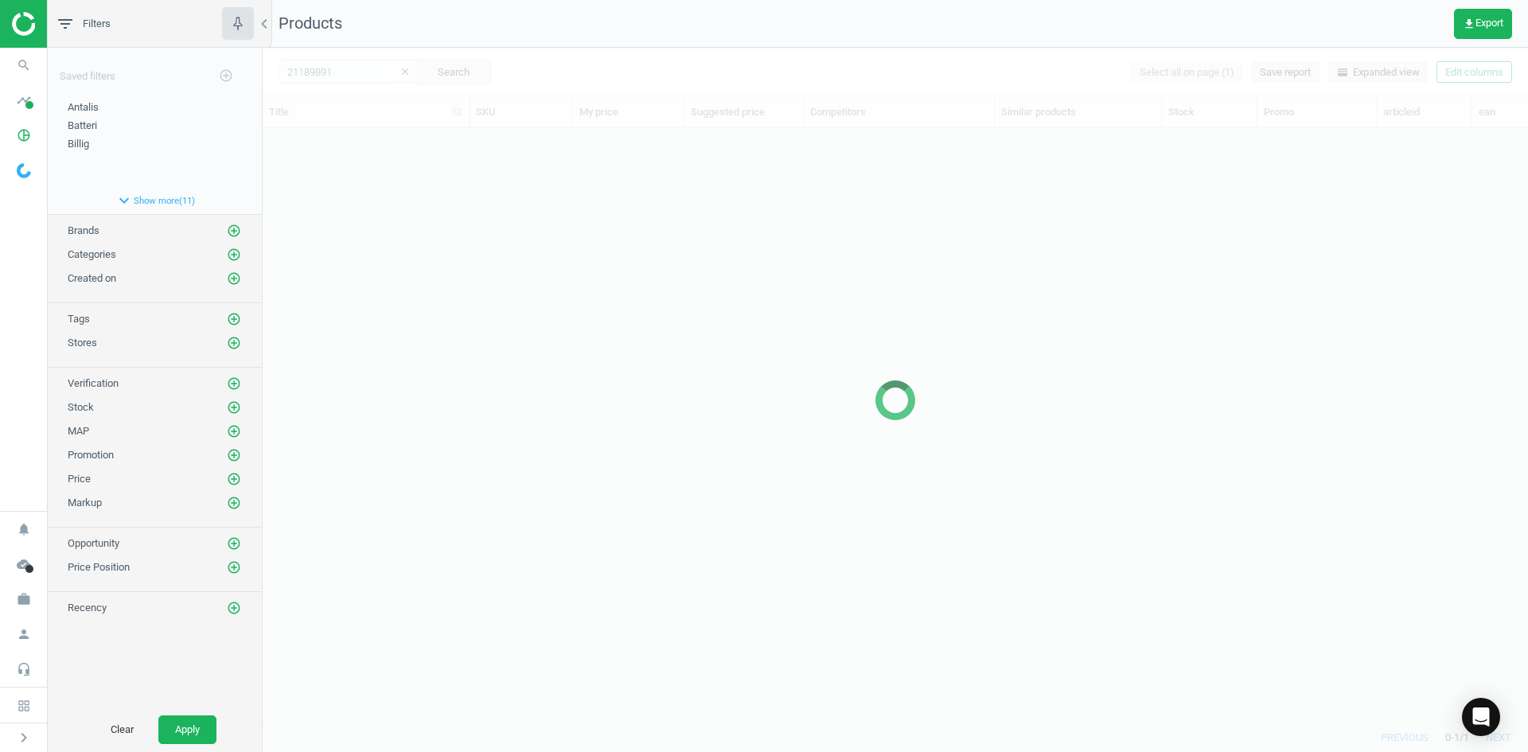
scroll to position [570, 1254]
click at [932, 334] on div at bounding box center [896, 400] width 1266 height 704
click at [541, 316] on div at bounding box center [896, 400] width 1266 height 704
click at [474, 291] on div at bounding box center [896, 400] width 1266 height 704
click at [448, 273] on div at bounding box center [896, 400] width 1266 height 704
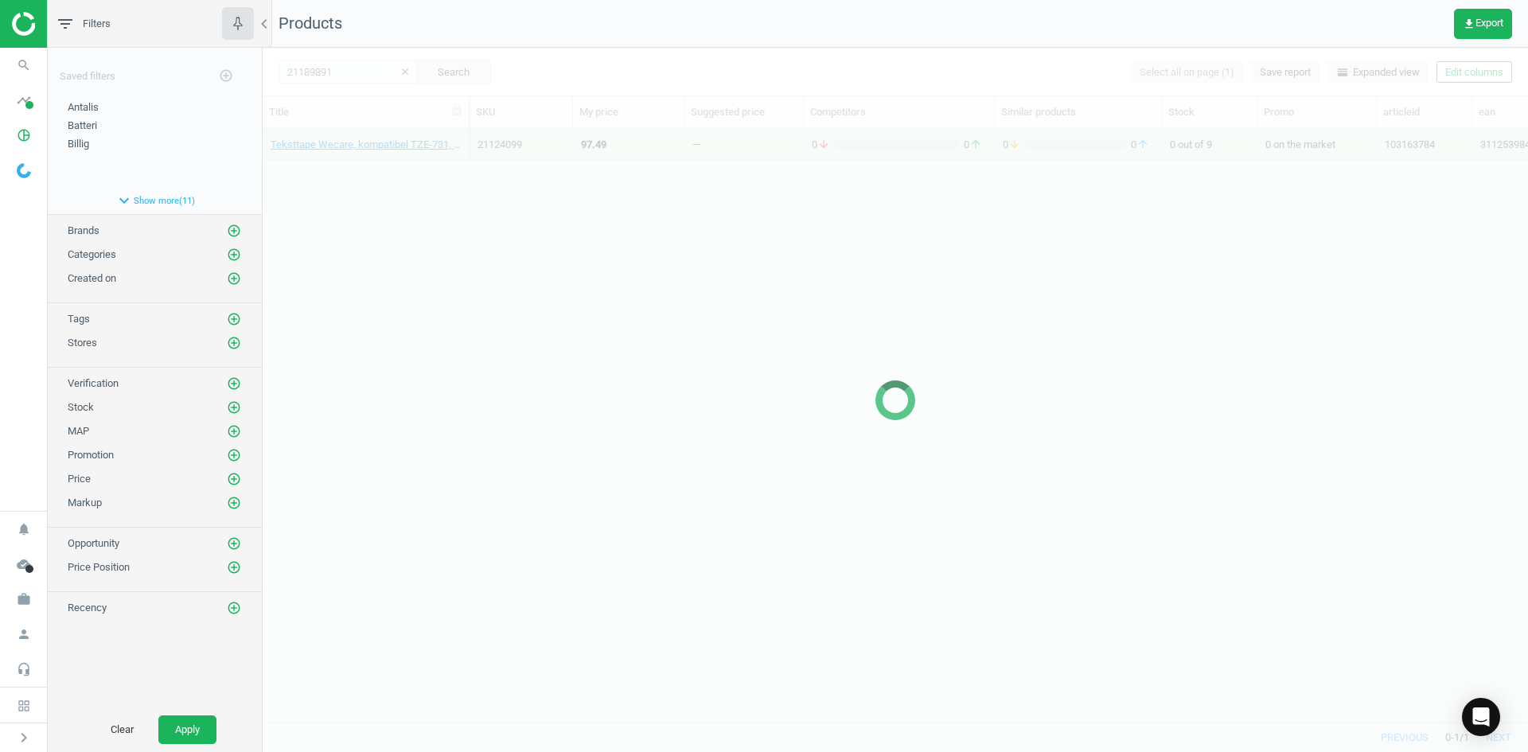
drag, startPoint x: 427, startPoint y: 247, endPoint x: 415, endPoint y: 227, distance: 23.6
click at [427, 246] on div at bounding box center [896, 400] width 1266 height 704
drag, startPoint x: 412, startPoint y: 222, endPoint x: 405, endPoint y: 216, distance: 9.6
click at [412, 220] on div at bounding box center [896, 400] width 1266 height 704
click at [398, 205] on div at bounding box center [896, 400] width 1266 height 704
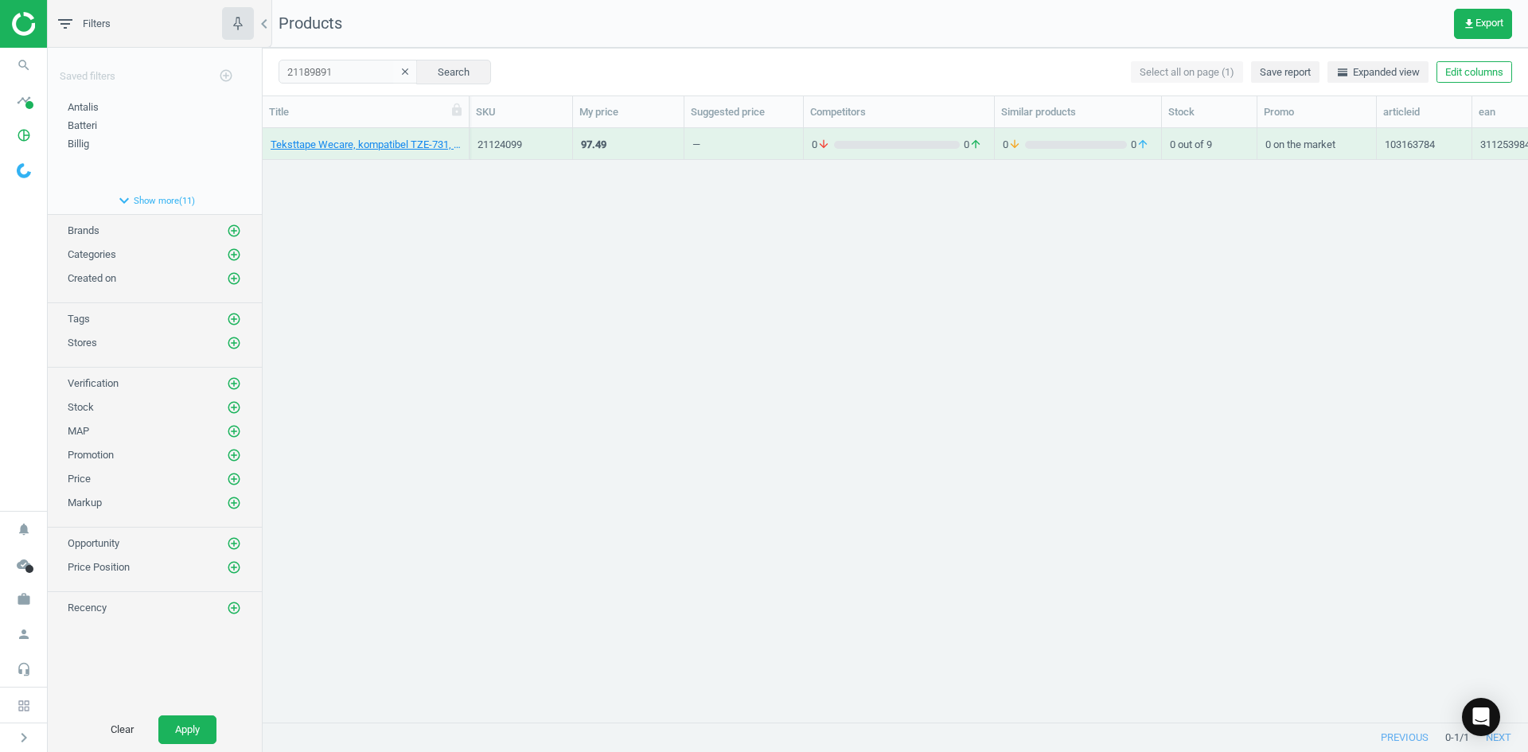
click at [396, 202] on div "Teksttape Wecare, kompatibel TZE-731, sort/grøn, 3112539843779 21124099 97.49 —…" at bounding box center [896, 419] width 1266 height 582
click at [372, 150] on link "Teksttape 12 mm, Wecare, kompatibel TZE-431, sort/rød, 13112532827919" at bounding box center [366, 145] width 190 height 14
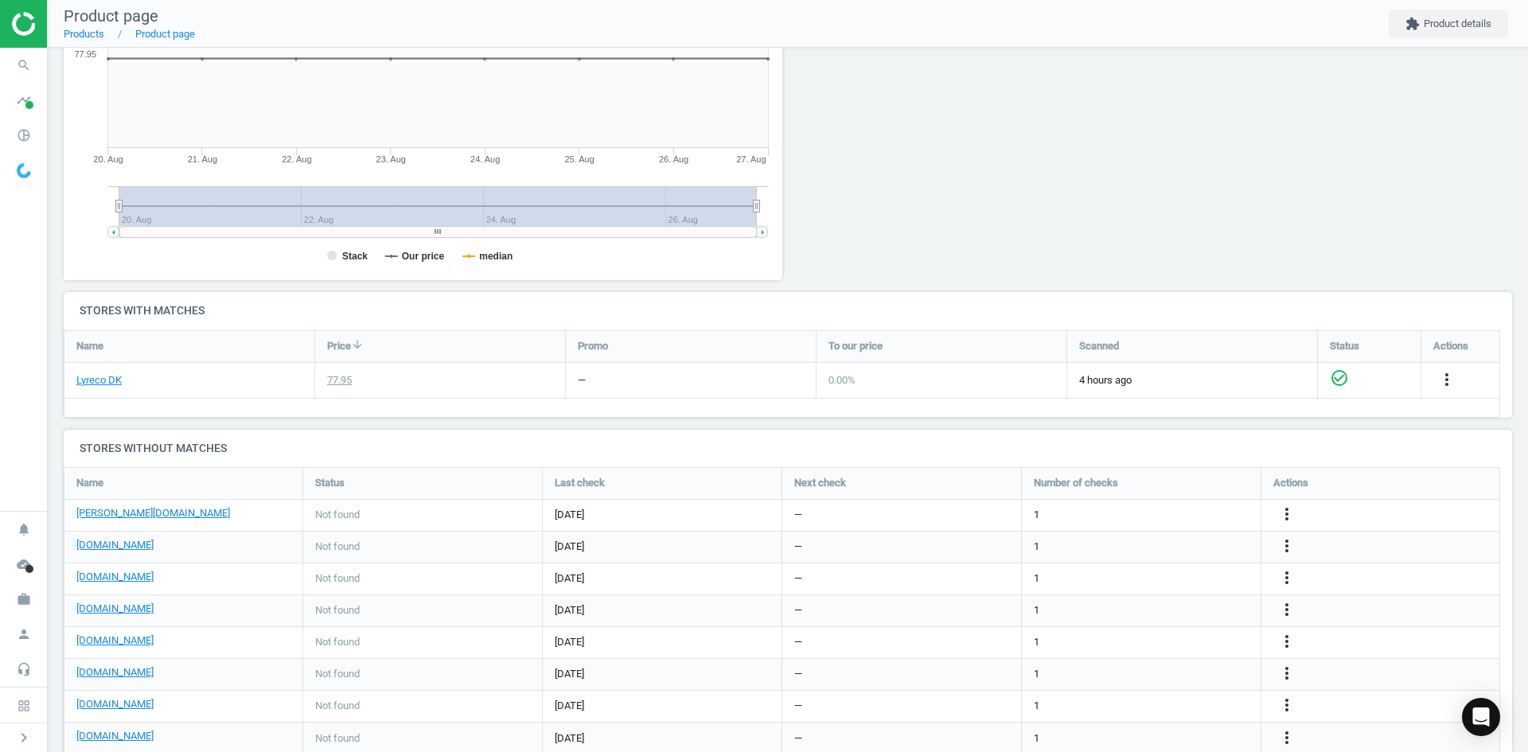
scroll to position [318, 0]
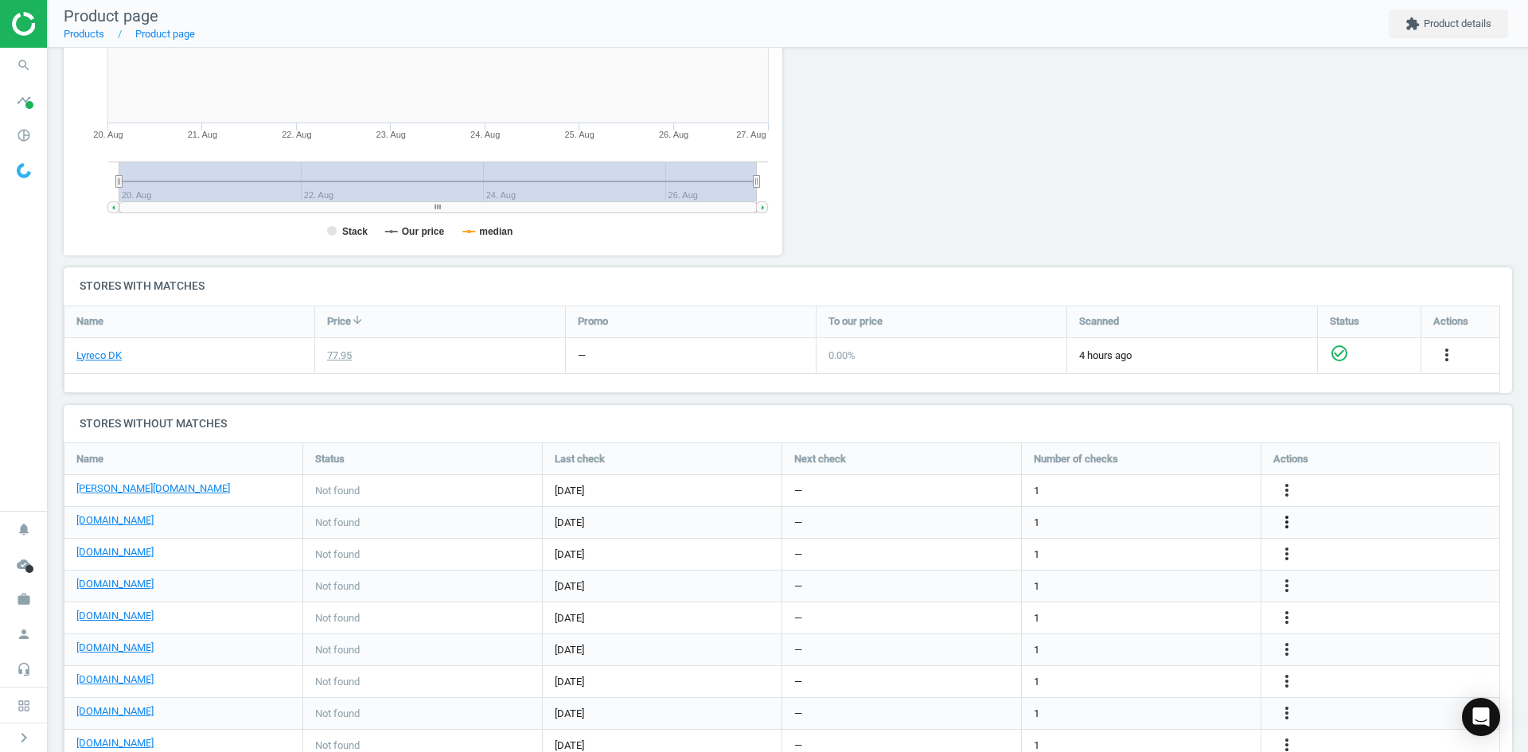
click at [1278, 515] on icon "more_vert" at bounding box center [1287, 522] width 19 height 19
click at [1161, 518] on link "Edit URL/product option" at bounding box center [1163, 522] width 218 height 25
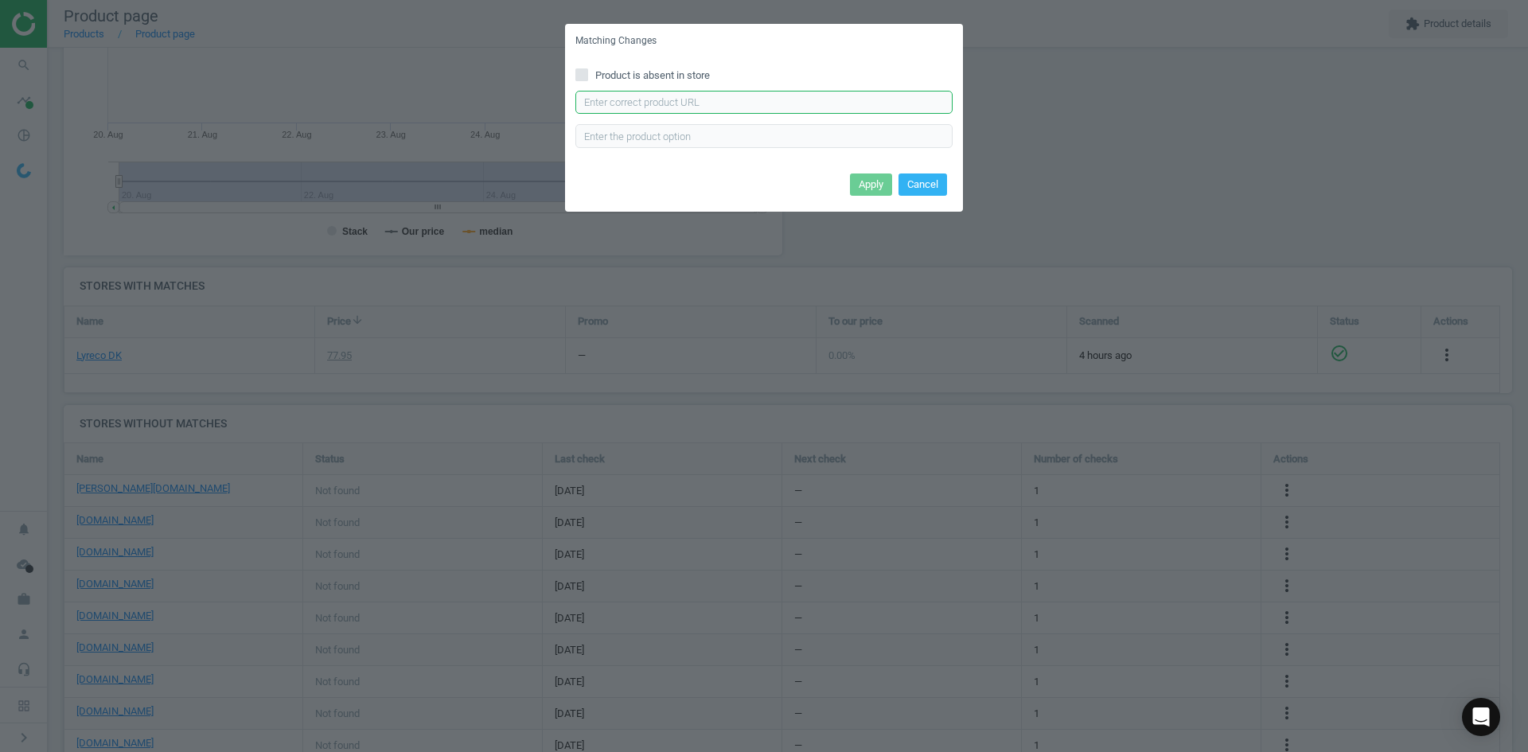
click at [694, 103] on input "text" at bounding box center [764, 103] width 377 height 24
paste input "[URL][DOMAIN_NAME][PERSON_NAME]"
type input "[URL][DOMAIN_NAME][PERSON_NAME]"
click at [853, 183] on button "Apply" at bounding box center [871, 185] width 42 height 22
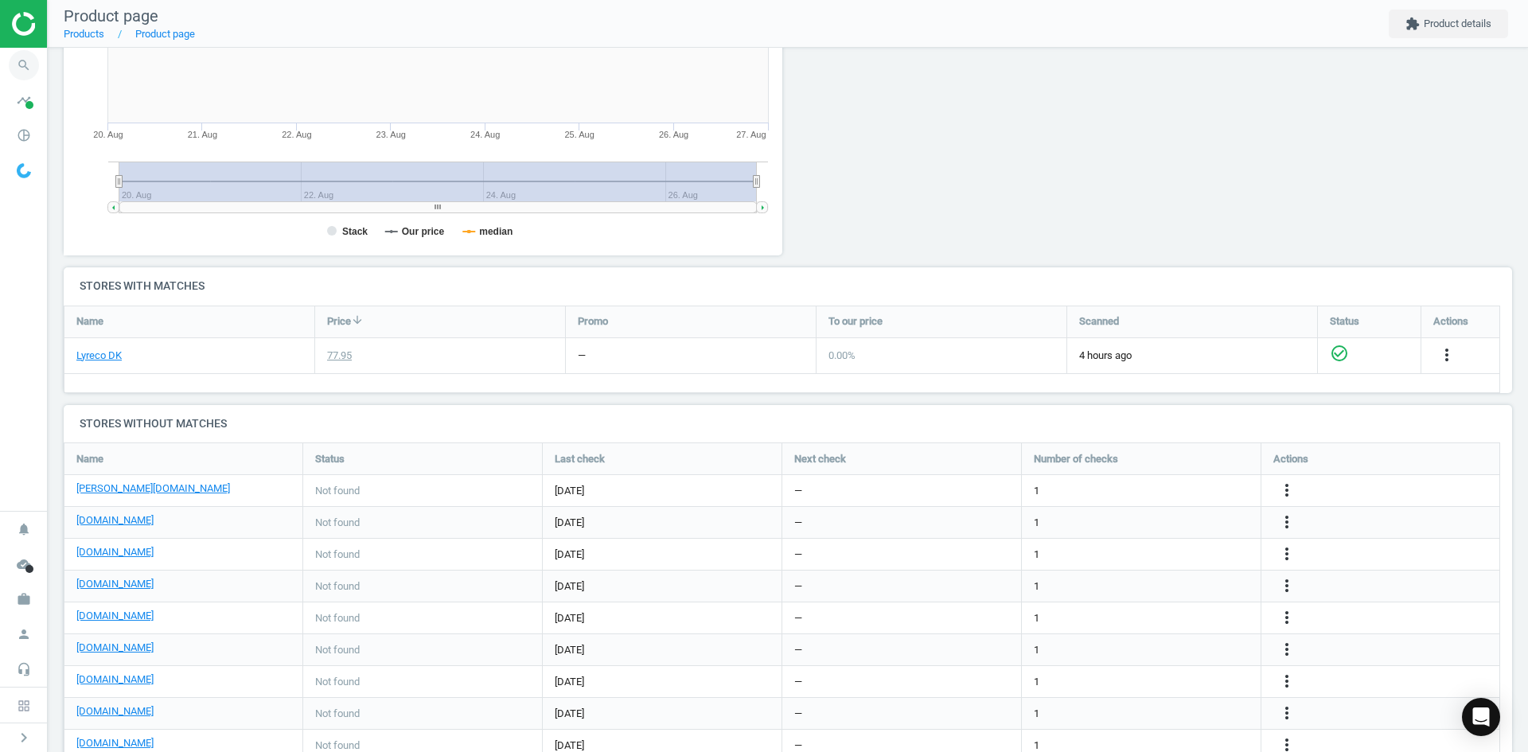
click at [33, 69] on icon "search" at bounding box center [24, 65] width 30 height 30
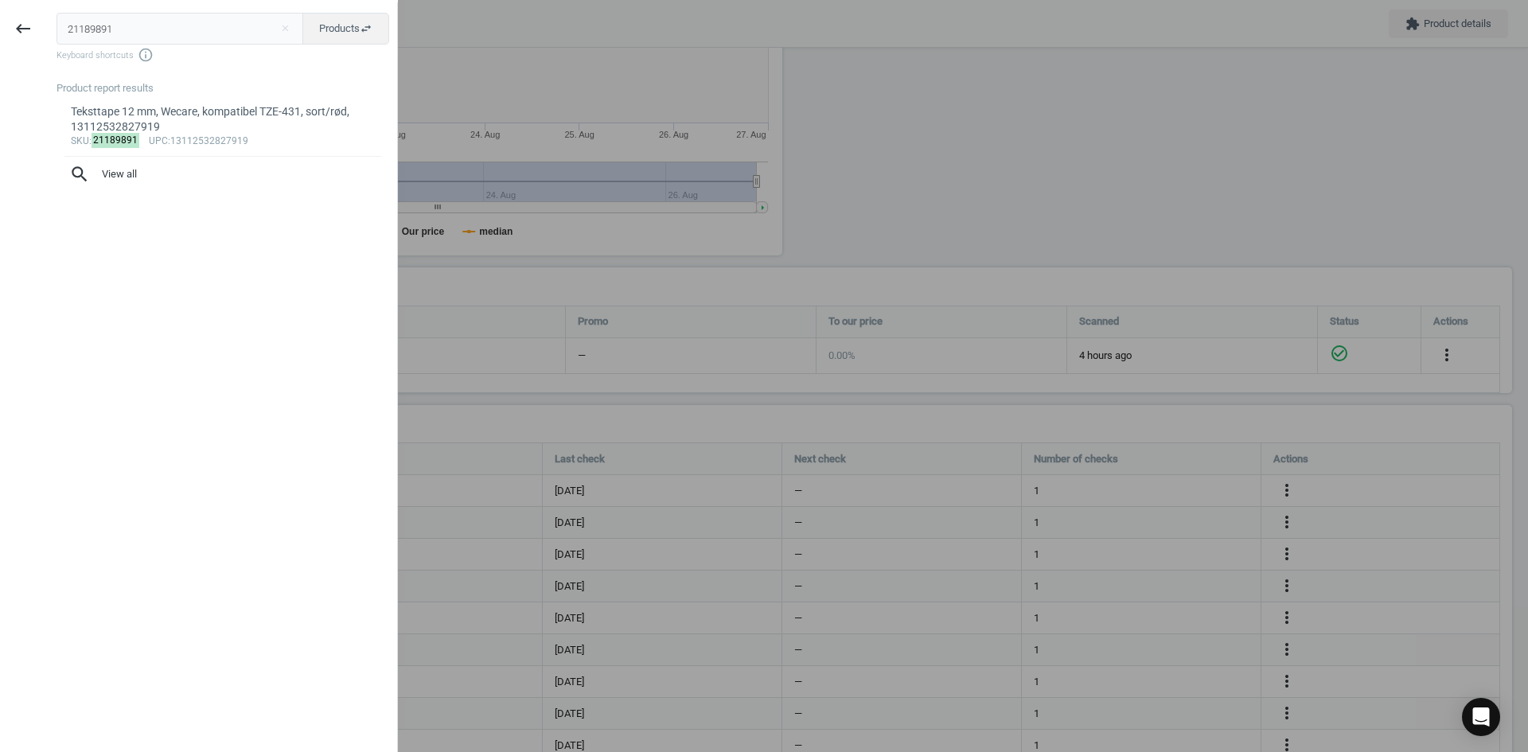
drag, startPoint x: 62, startPoint y: 36, endPoint x: 0, endPoint y: 32, distance: 62.2
click at [0, 32] on div "keyboard_backspace 21189891 close Products swap_horiz Keyboard shortcuts info_o…" at bounding box center [199, 378] width 398 height 752
type input "21189903"
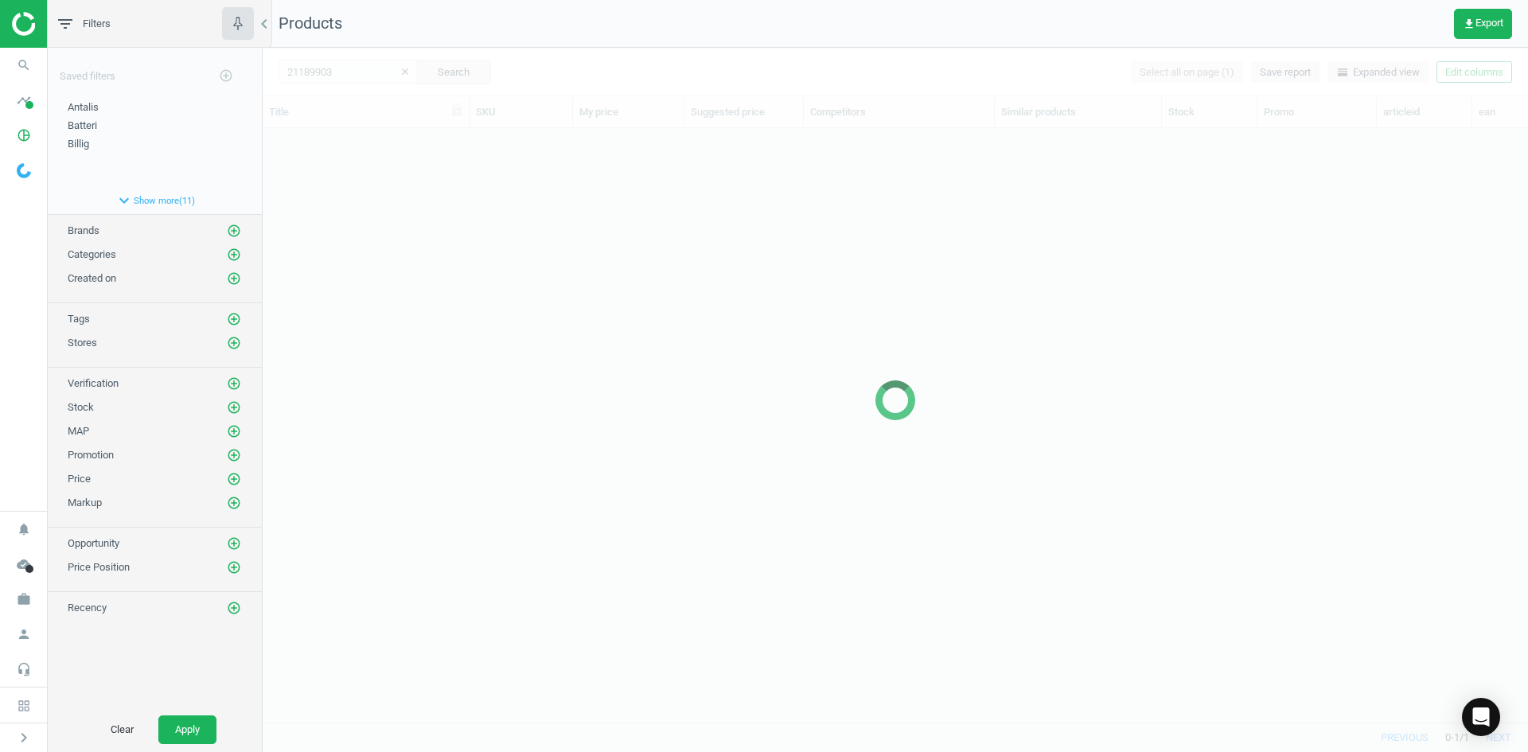
scroll to position [570, 1254]
drag, startPoint x: 1016, startPoint y: 389, endPoint x: 961, endPoint y: 389, distance: 54.9
click at [1009, 389] on div at bounding box center [896, 400] width 1266 height 704
drag, startPoint x: 428, startPoint y: 306, endPoint x: 429, endPoint y: 217, distance: 89.2
click at [430, 298] on div at bounding box center [896, 400] width 1266 height 704
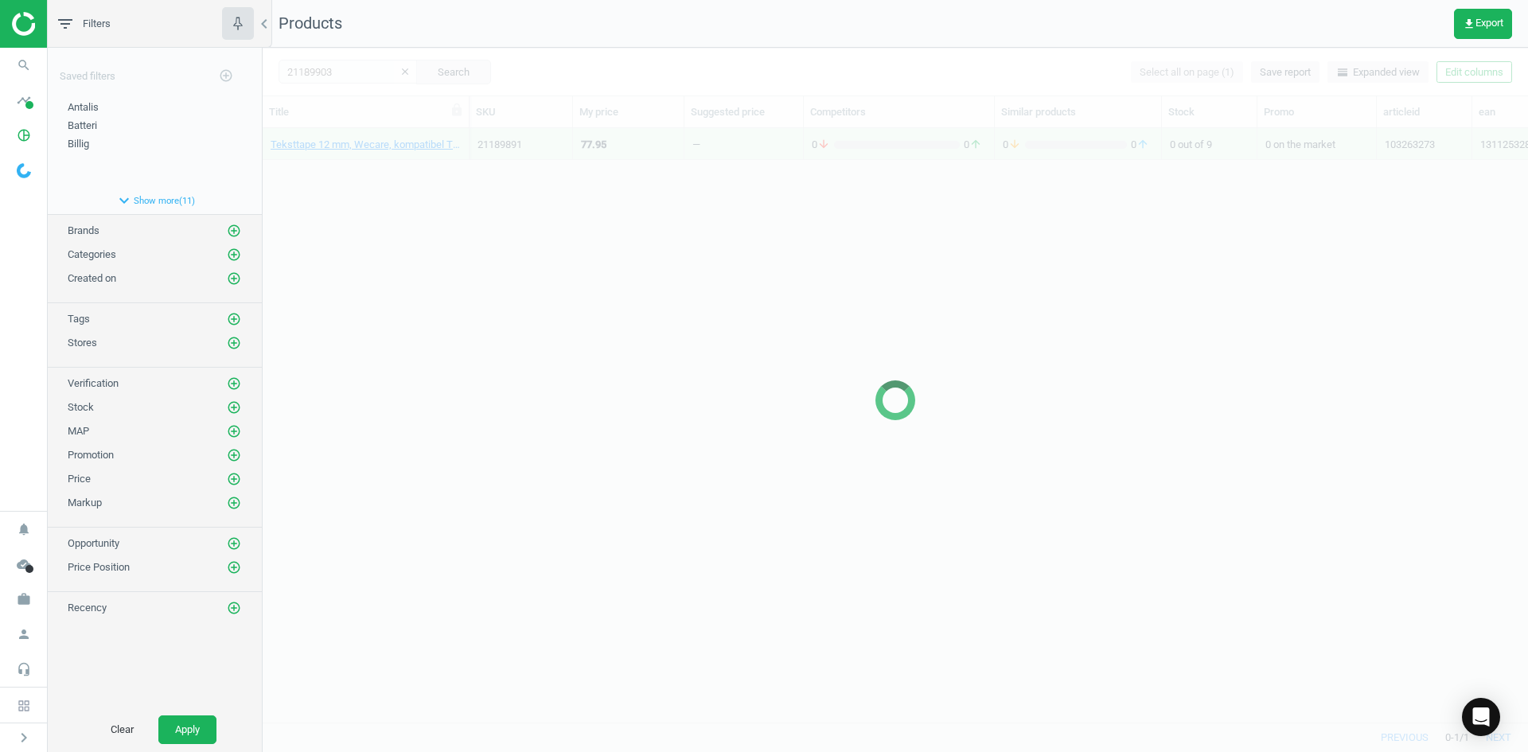
click at [418, 181] on div at bounding box center [896, 400] width 1266 height 704
click at [410, 166] on div at bounding box center [896, 400] width 1266 height 704
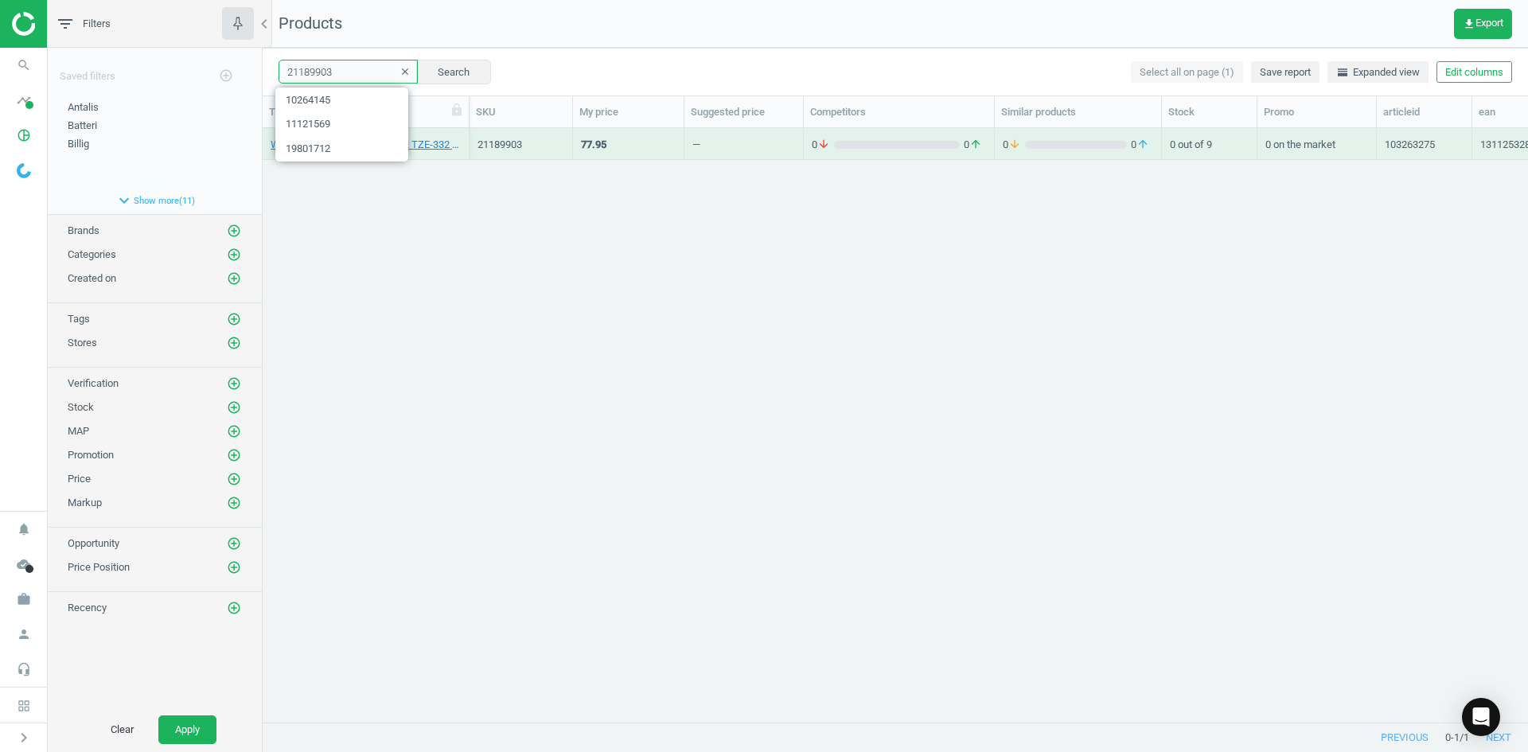
drag, startPoint x: 335, startPoint y: 74, endPoint x: 255, endPoint y: 73, distance: 80.4
click at [255, 73] on div "filter_list Filters chevron_left Saved filters add_circle_outline Antalis edit …" at bounding box center [788, 376] width 1481 height 752
paste input "25"
type input "21189925"
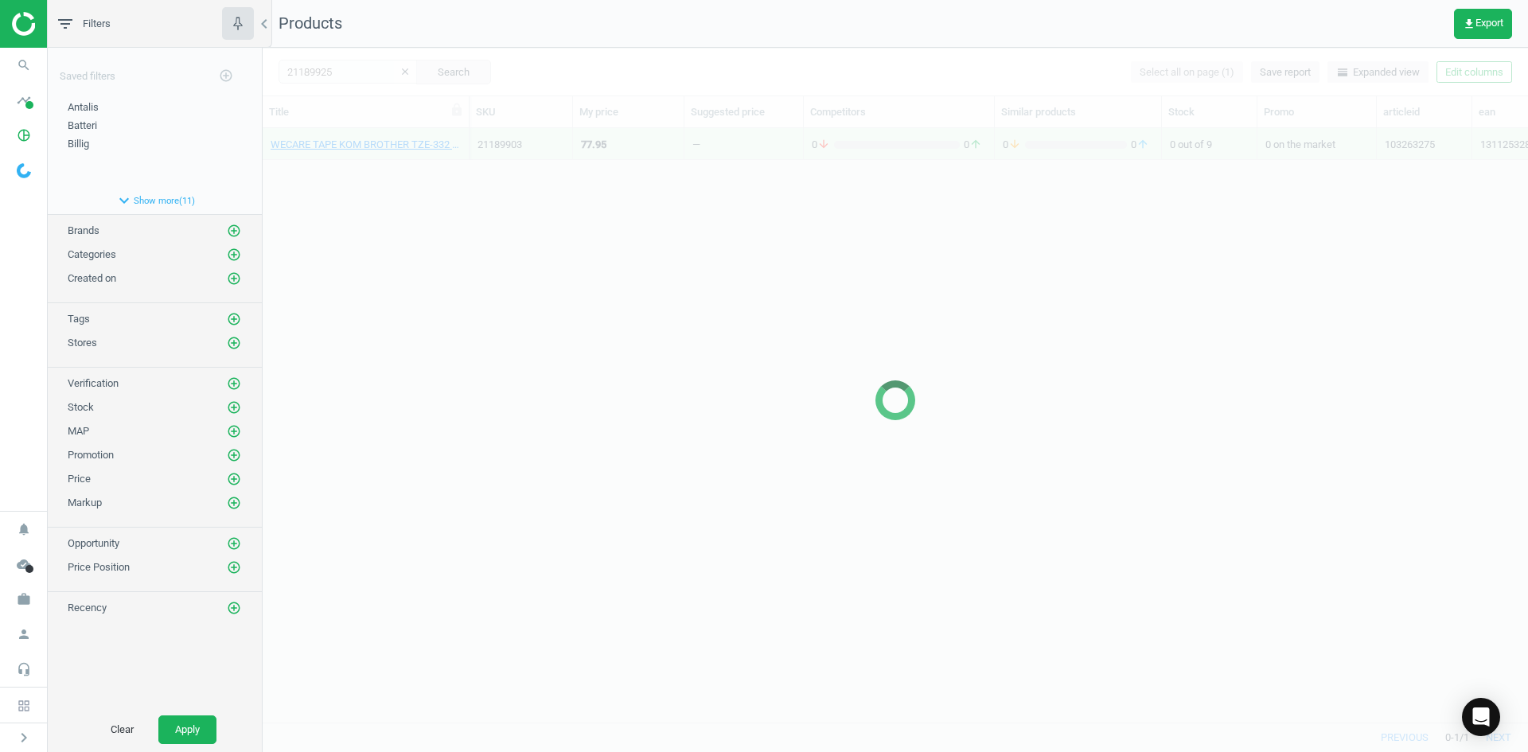
click at [492, 228] on div at bounding box center [896, 400] width 1266 height 704
drag, startPoint x: 451, startPoint y: 223, endPoint x: 414, endPoint y: 191, distance: 49.1
click at [451, 222] on div at bounding box center [896, 400] width 1266 height 704
click at [413, 191] on div at bounding box center [896, 400] width 1266 height 704
click at [405, 183] on div at bounding box center [896, 400] width 1266 height 704
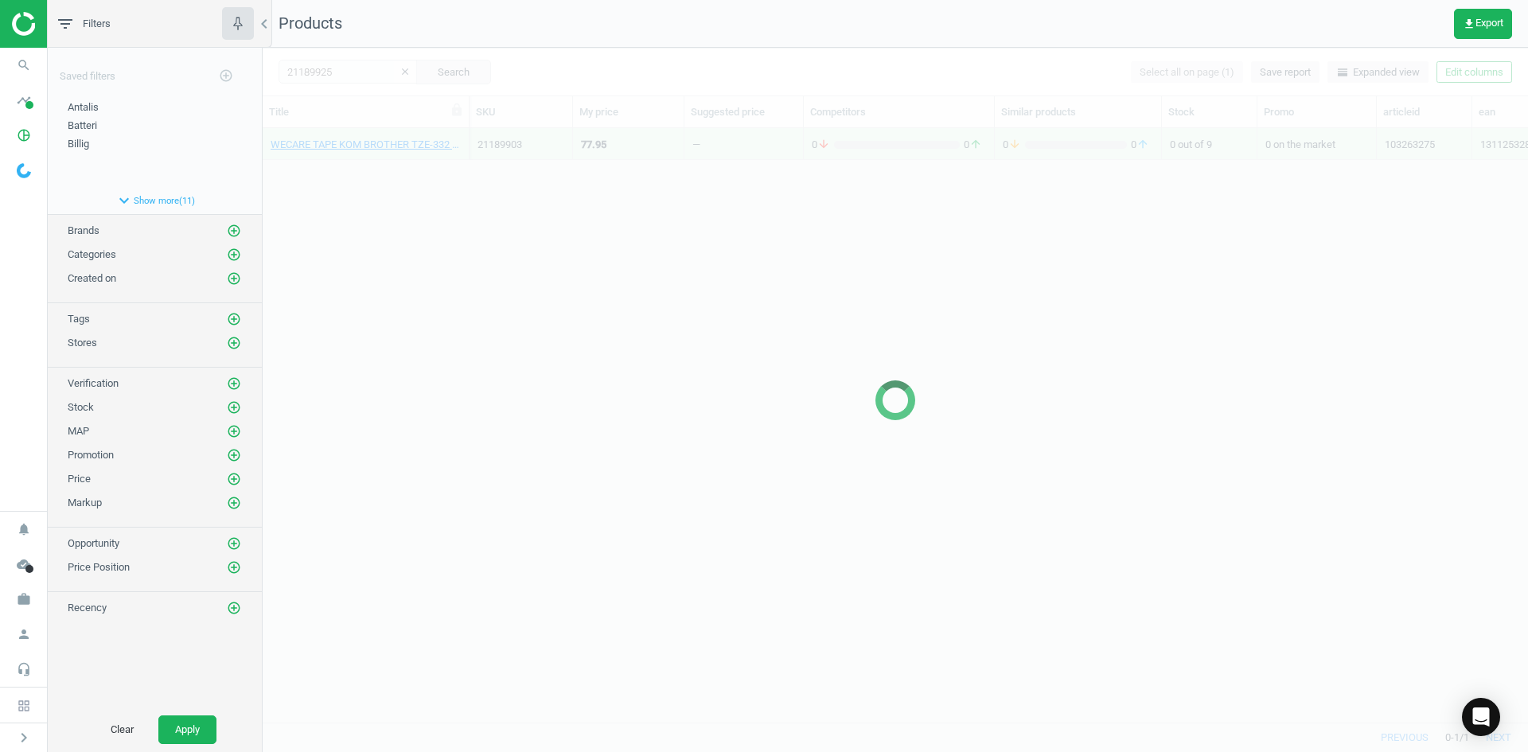
click at [405, 183] on div at bounding box center [896, 400] width 1266 height 704
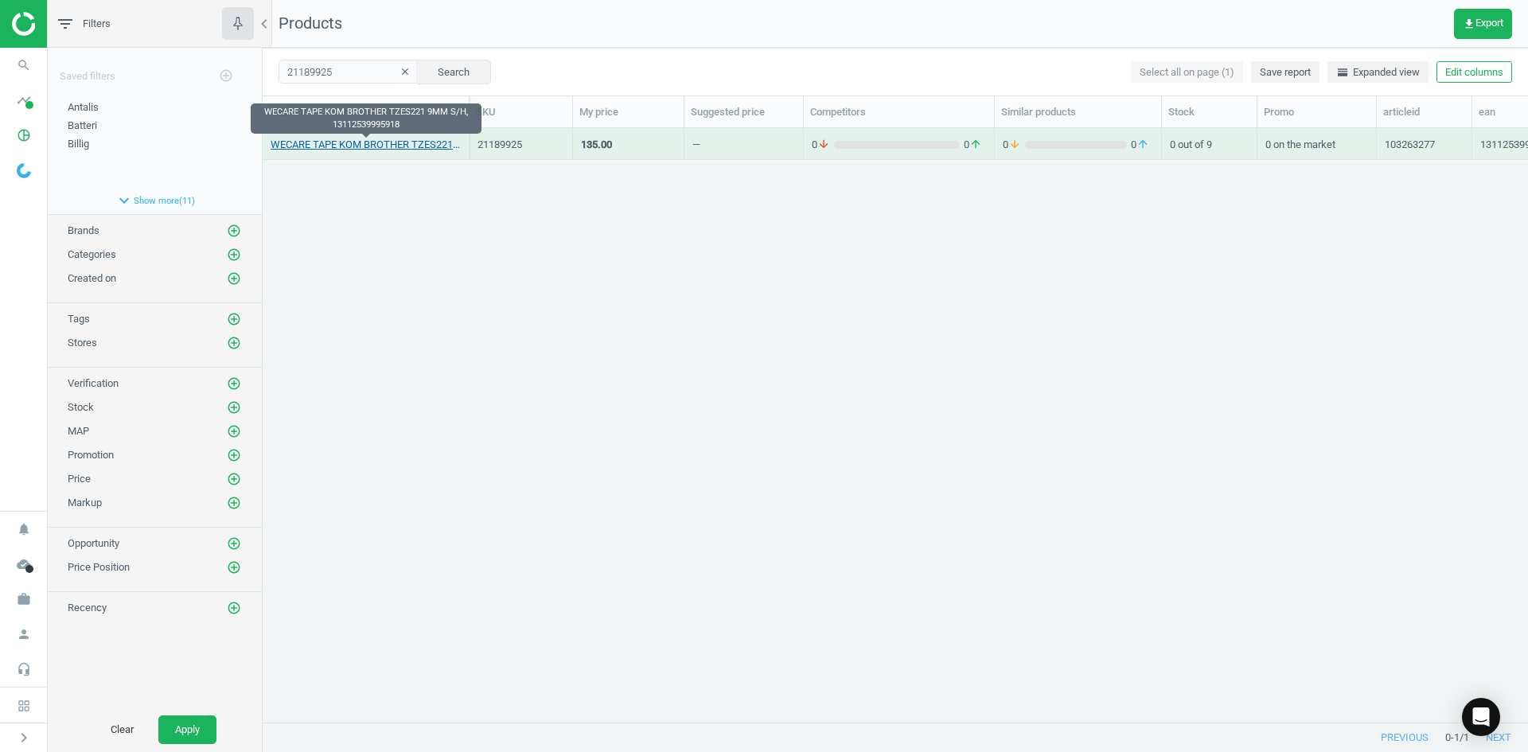
click at [405, 143] on link "WECARE TAPE KOM BROTHER TZES221 9MM S/H, 13112539995918" at bounding box center [366, 145] width 190 height 14
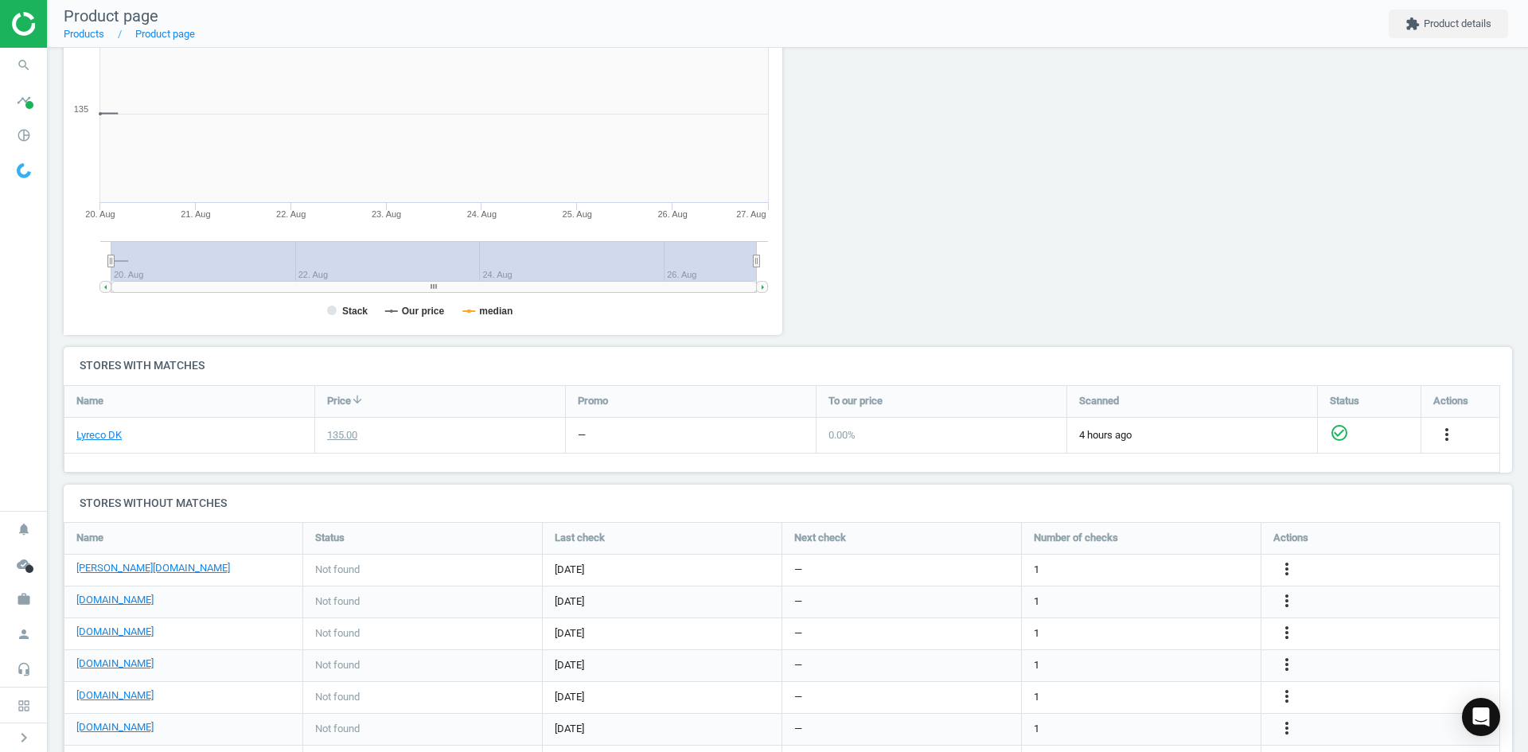
scroll to position [343, 737]
click at [26, 68] on icon "search" at bounding box center [24, 65] width 30 height 30
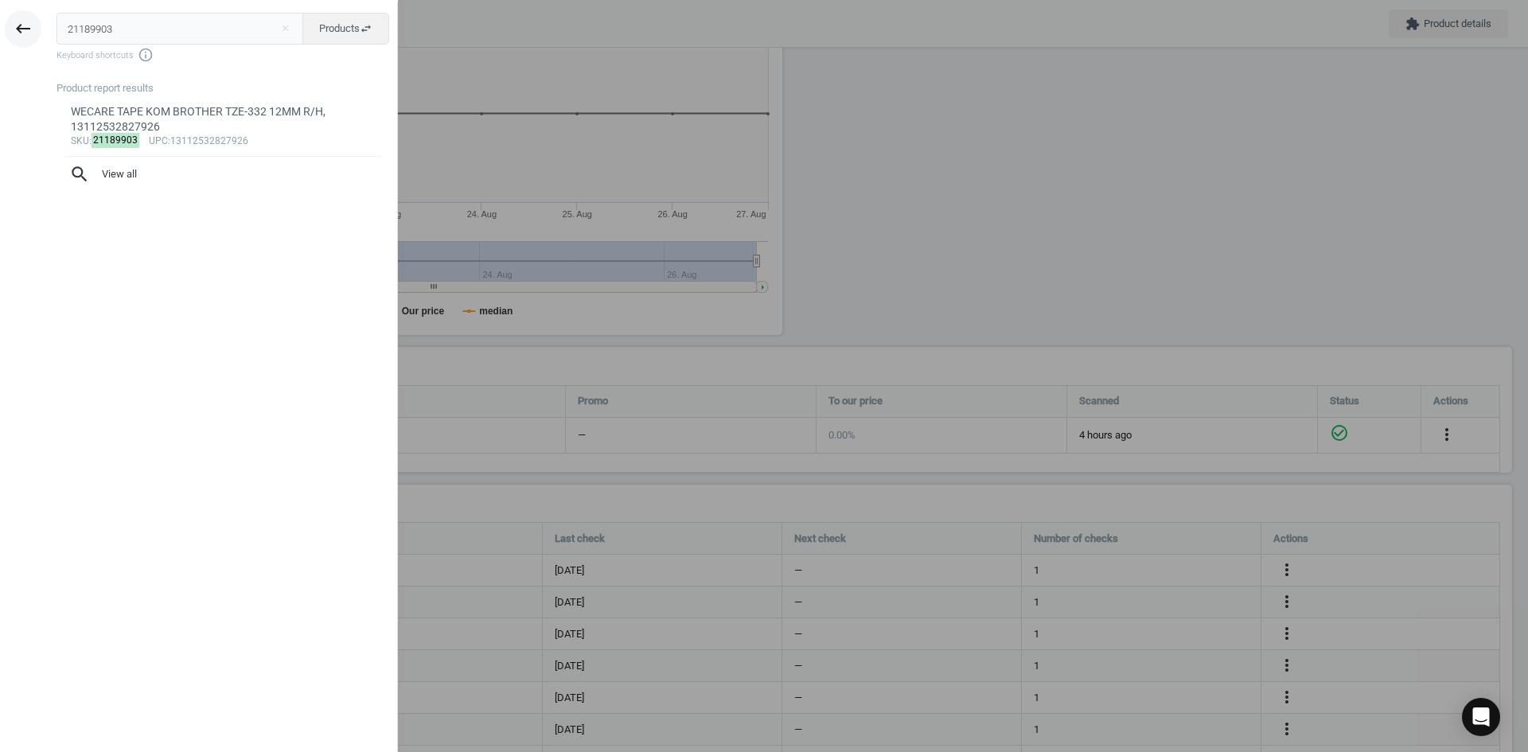
drag, startPoint x: 144, startPoint y: 29, endPoint x: 25, endPoint y: 27, distance: 118.6
click at [32, 28] on div "keyboard_backspace 21189903 close Products swap_horiz Keyboard shortcuts info_o…" at bounding box center [199, 378] width 398 height 752
type input "21189936"
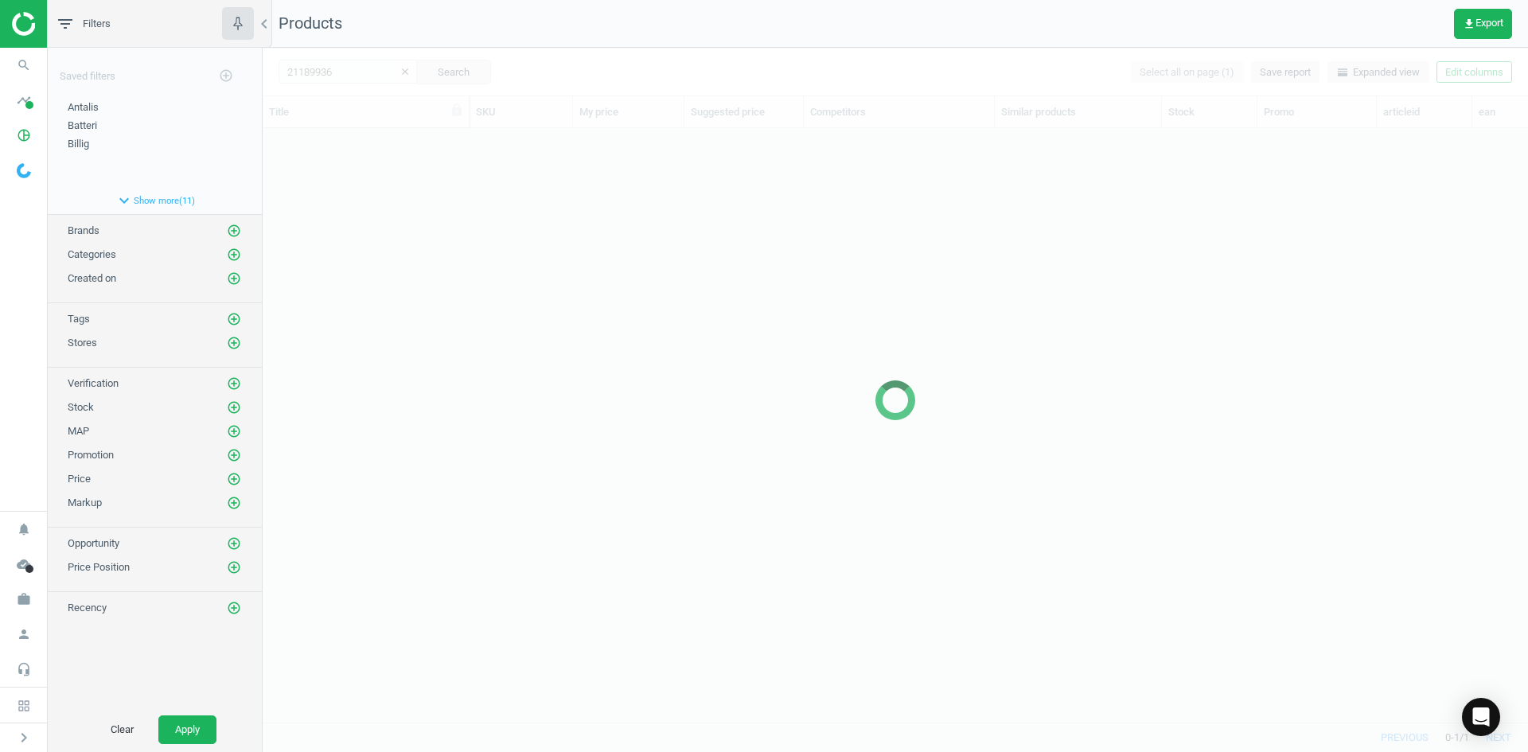
scroll to position [570, 1254]
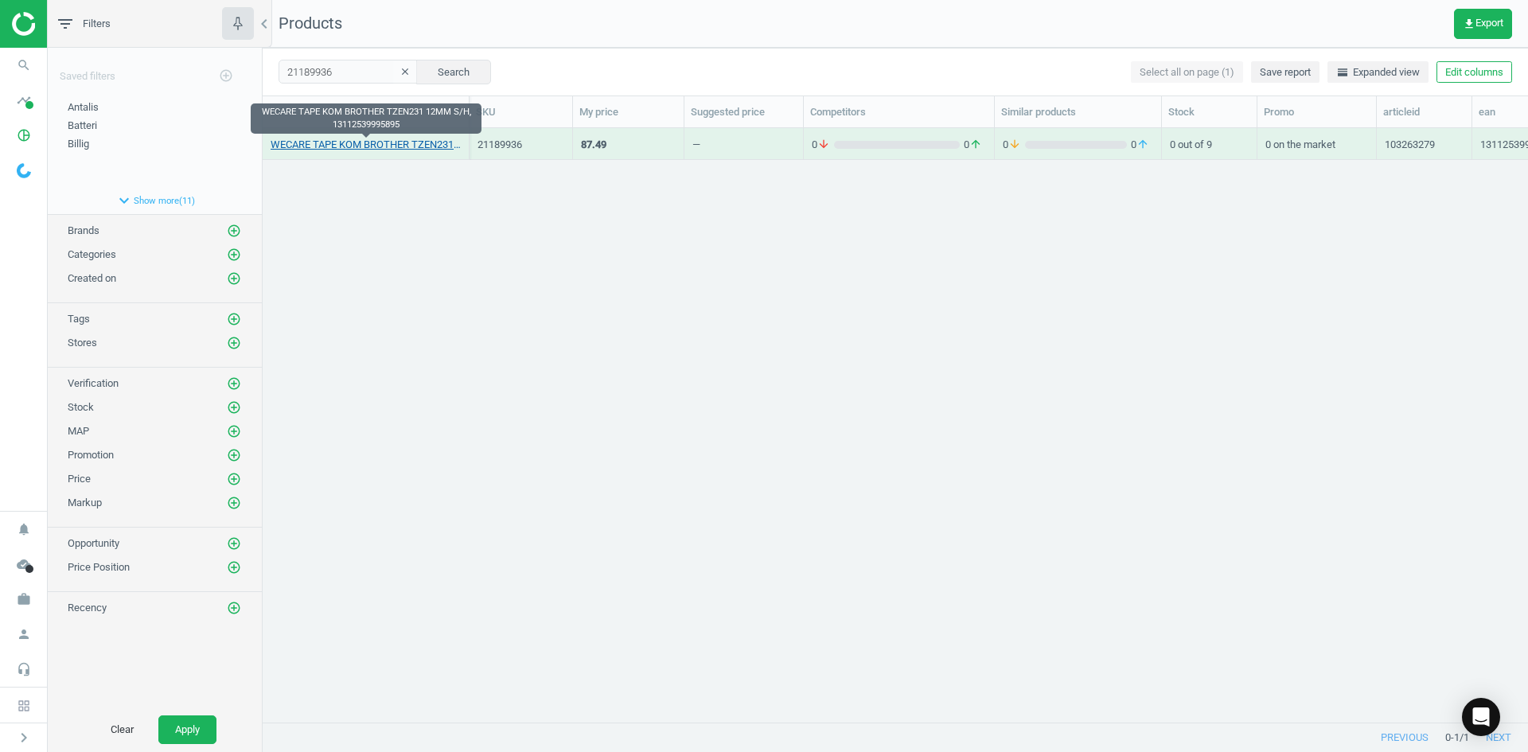
click at [411, 140] on link "WECARE TAPE KOM BROTHER TZEN231 12MM S/H, 13112539995895" at bounding box center [366, 145] width 190 height 14
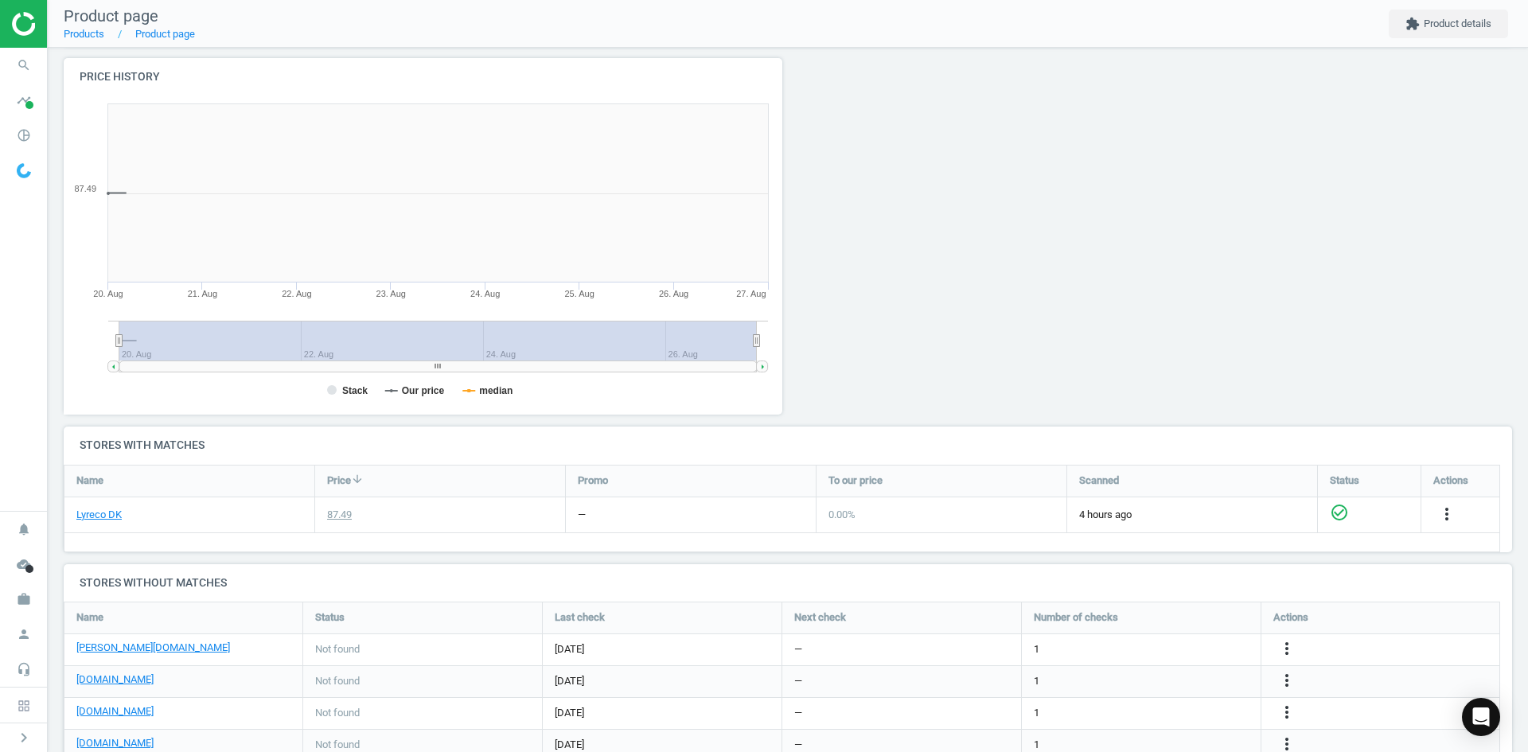
scroll to position [343, 737]
click at [36, 60] on icon "search" at bounding box center [24, 65] width 30 height 30
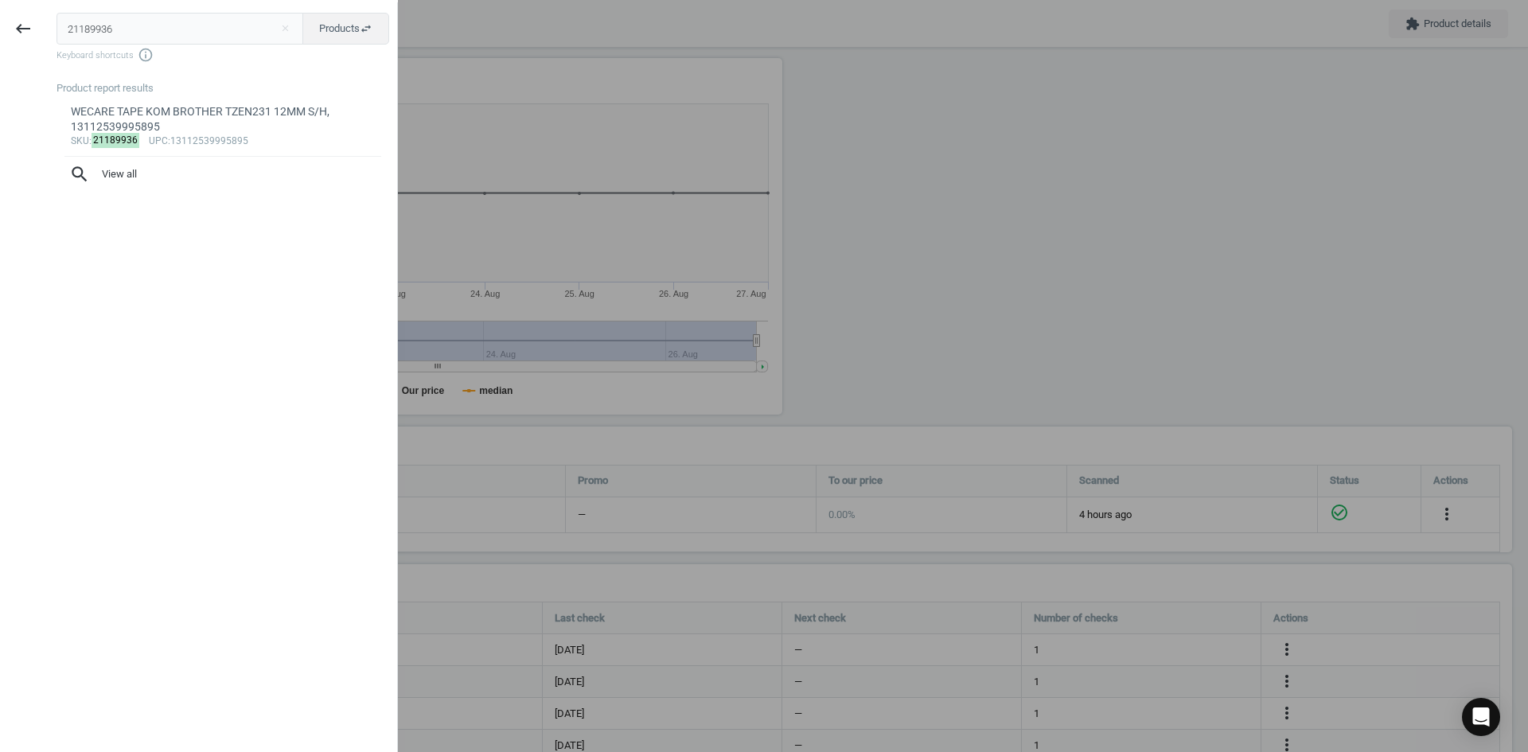
drag, startPoint x: 139, startPoint y: 32, endPoint x: 0, endPoint y: 31, distance: 138.5
click at [0, 31] on div "keyboard_backspace 21189936 close Products swap_horiz Keyboard shortcuts info_o…" at bounding box center [199, 378] width 398 height 752
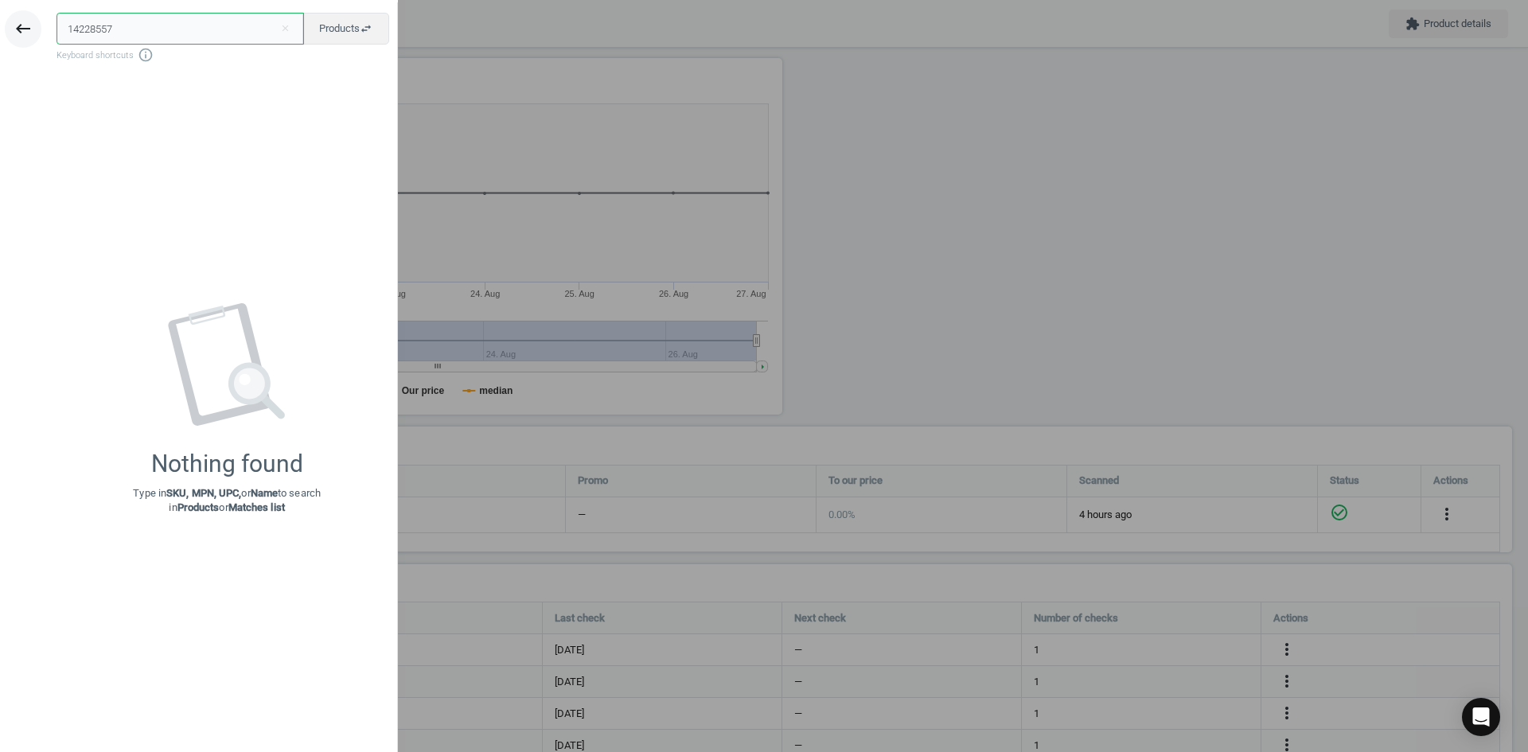
paste input "46"
drag, startPoint x: 110, startPoint y: 30, endPoint x: 22, endPoint y: 30, distance: 87.6
click at [36, 30] on div "keyboard_backspace 14228557 close Products swap_horiz Keyboard shortcuts info_o…" at bounding box center [199, 378] width 398 height 752
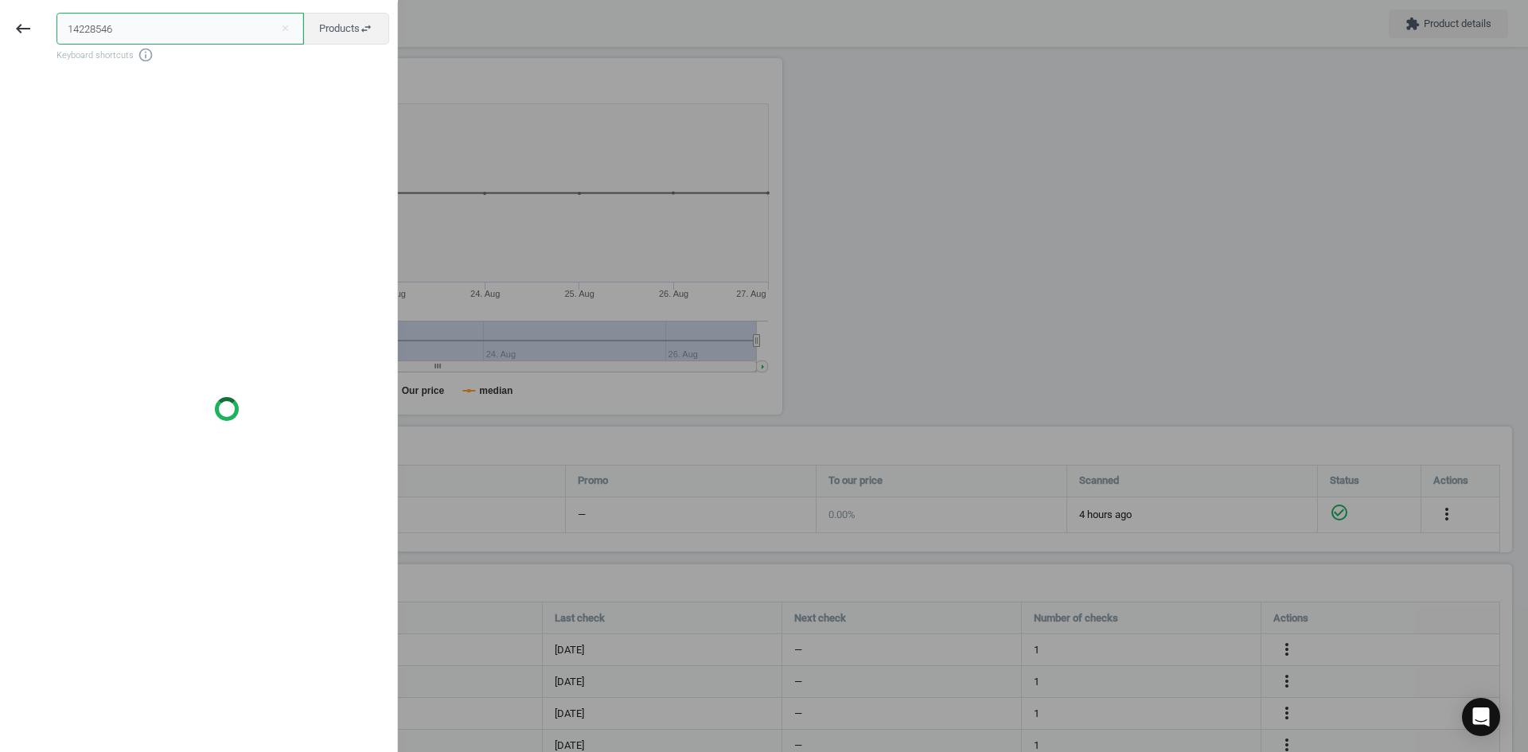
type input "14228546"
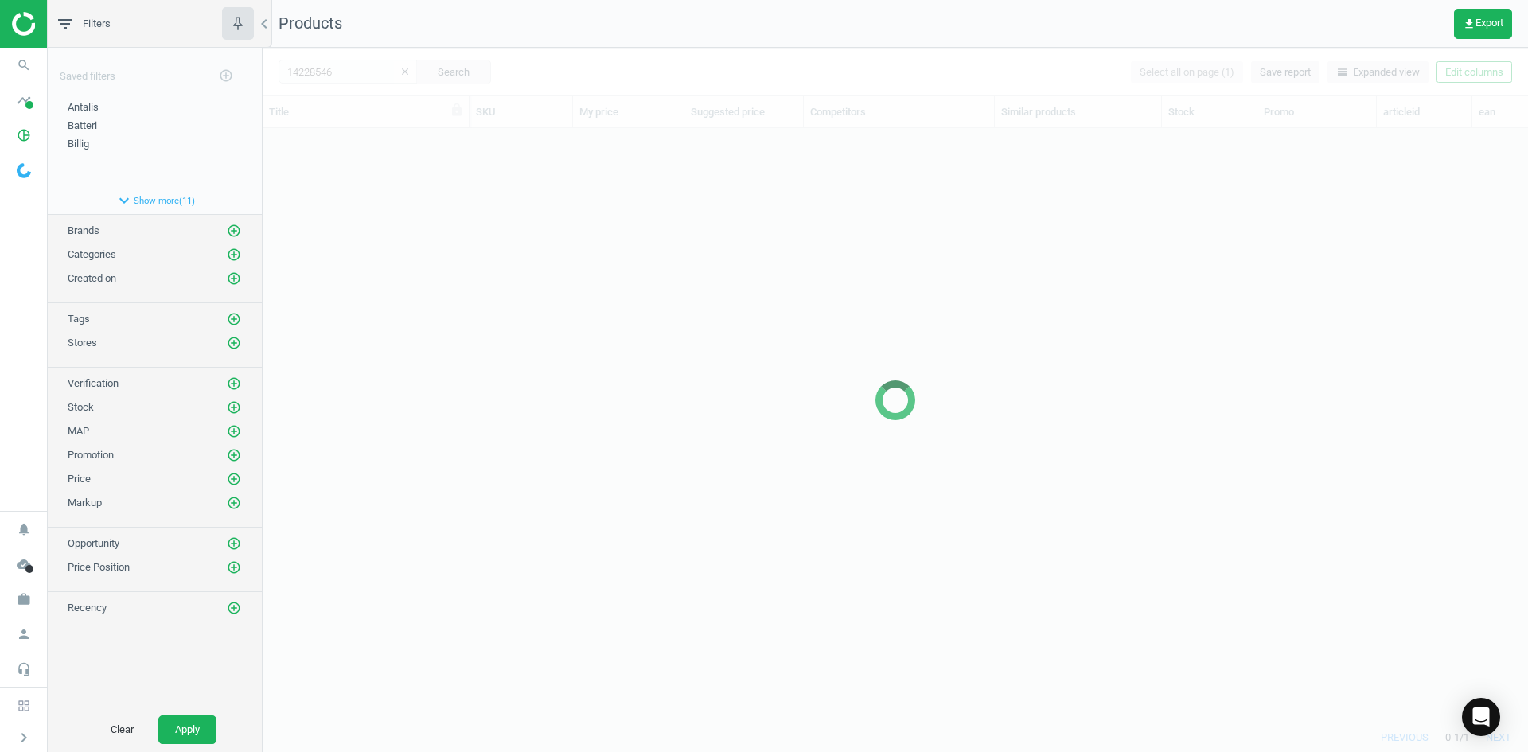
scroll to position [570, 1254]
click at [626, 215] on div at bounding box center [896, 400] width 1266 height 704
click at [627, 215] on div at bounding box center [896, 400] width 1266 height 704
click at [876, 215] on div at bounding box center [896, 400] width 1266 height 704
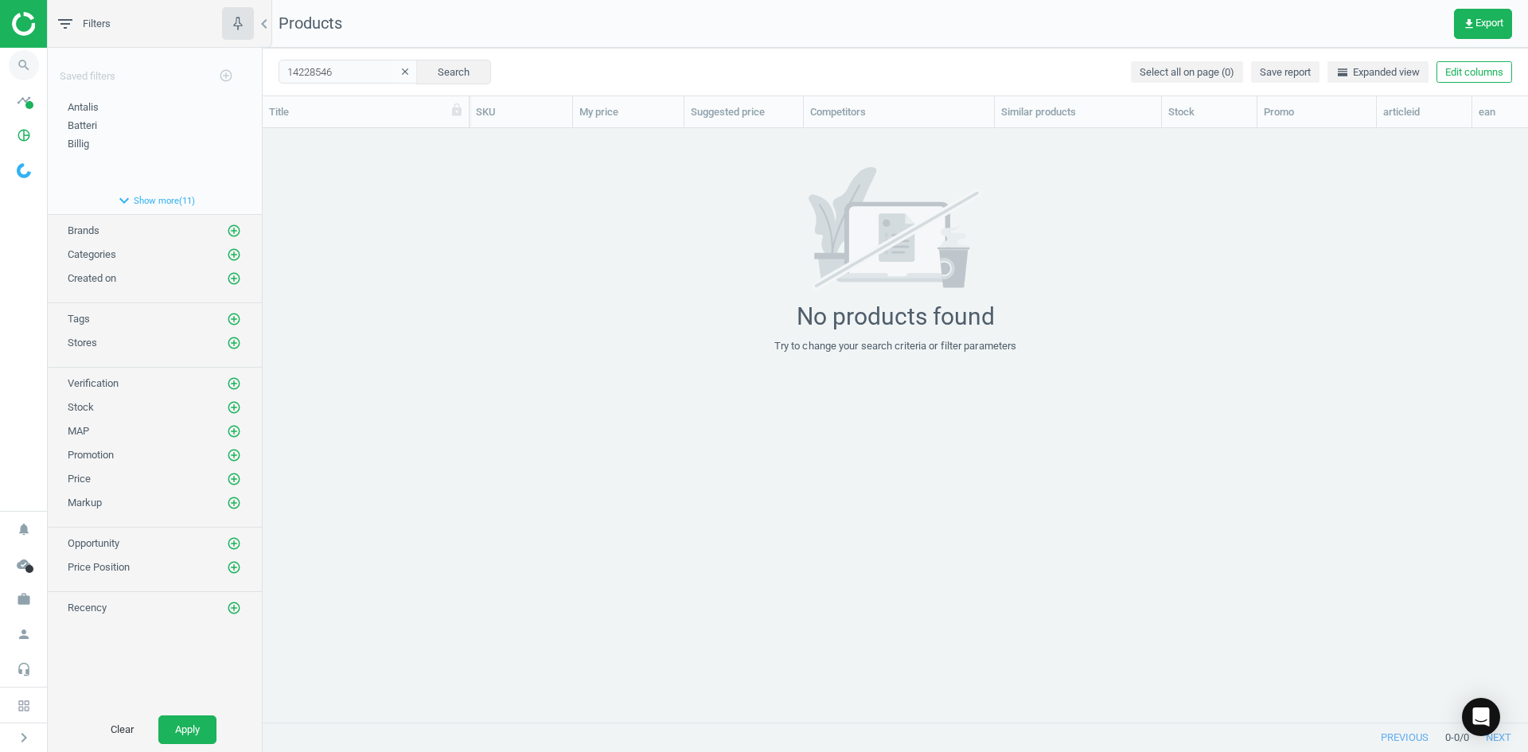
click at [23, 66] on icon "search" at bounding box center [24, 65] width 30 height 30
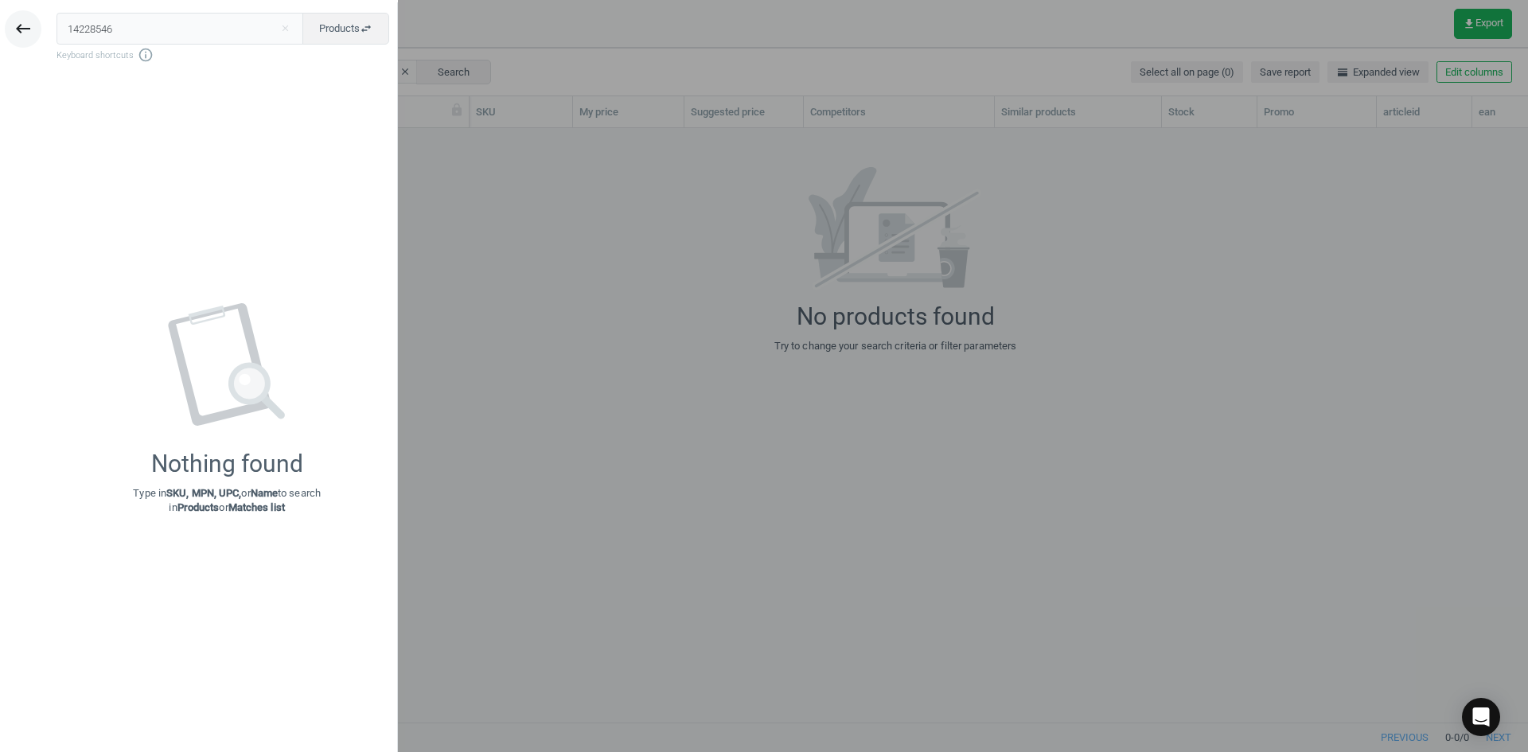
drag, startPoint x: 218, startPoint y: 25, endPoint x: 11, endPoint y: 33, distance: 207.1
click at [12, 32] on div "keyboard_backspace 14228546 close Products swap_horiz Keyboard shortcuts info_o…" at bounding box center [199, 378] width 398 height 752
type input "14228592"
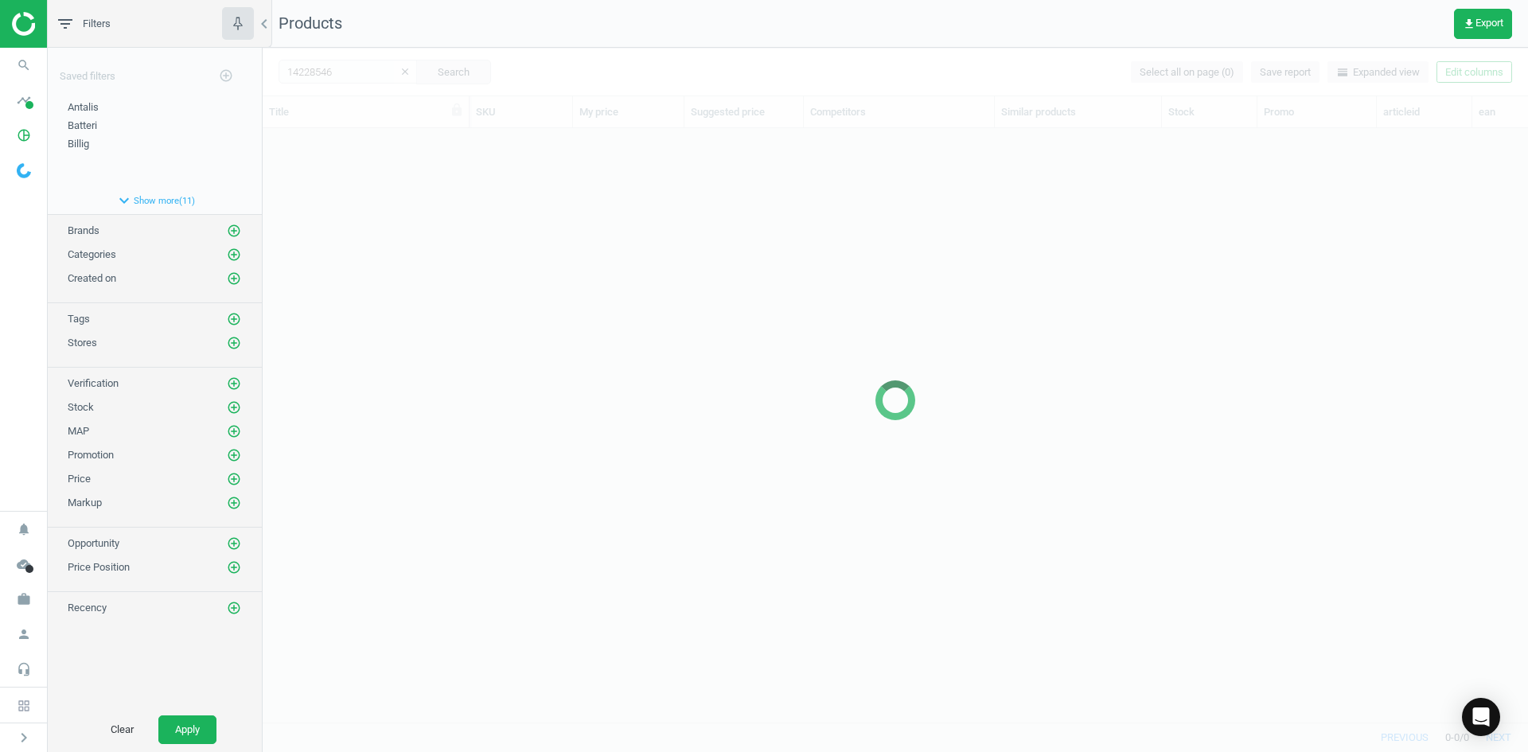
click at [853, 262] on div at bounding box center [896, 400] width 1266 height 704
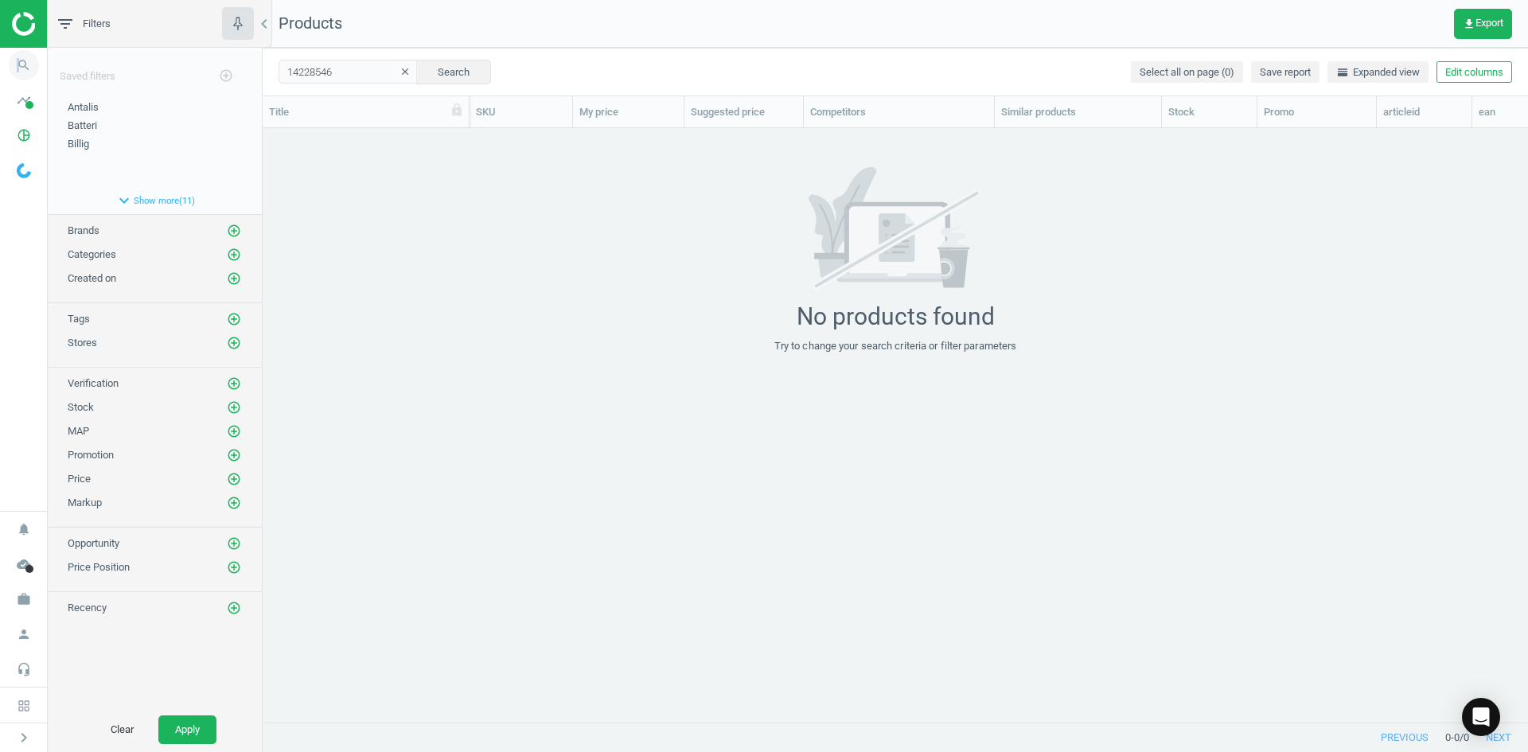
click at [17, 71] on icon "search" at bounding box center [24, 65] width 30 height 30
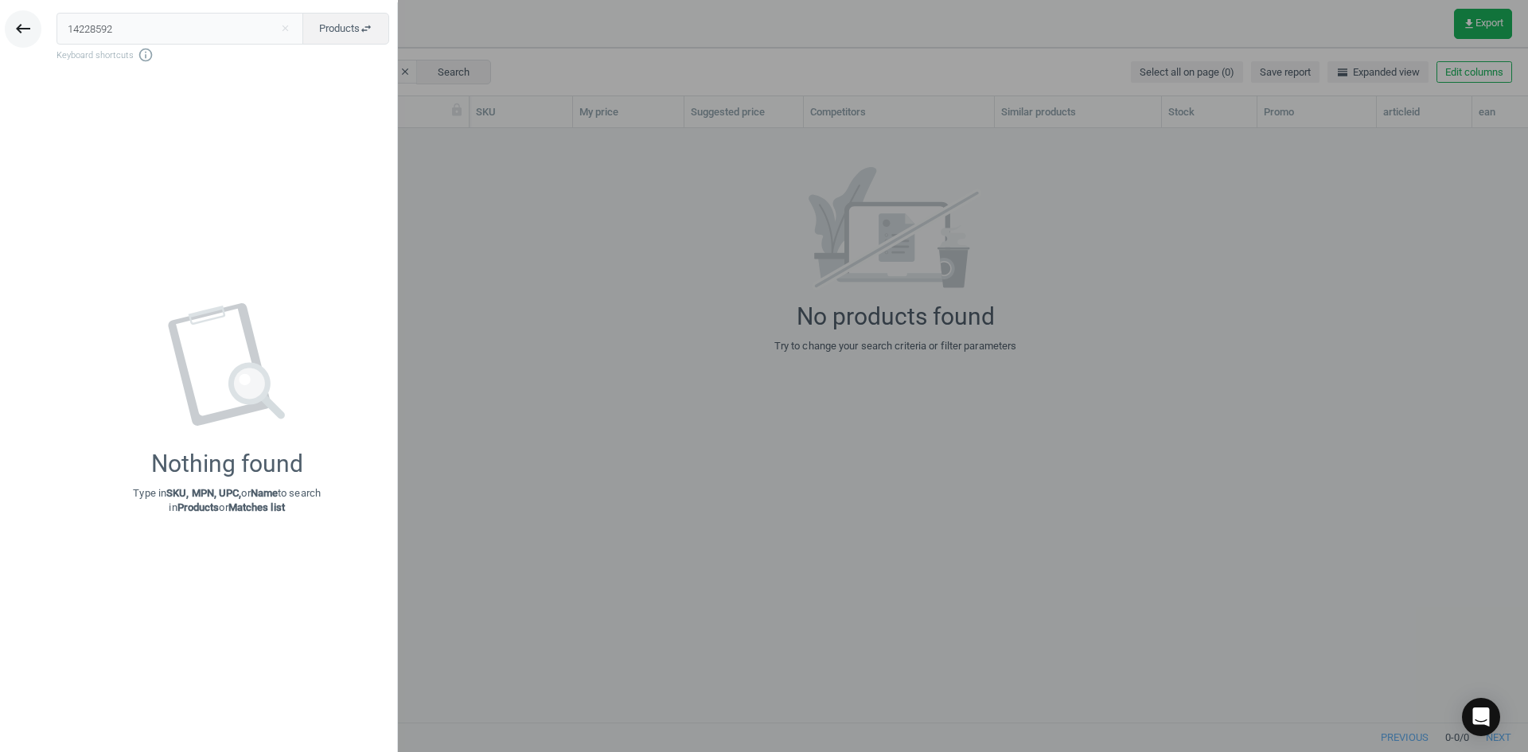
drag, startPoint x: 130, startPoint y: 26, endPoint x: 25, endPoint y: 26, distance: 105.1
click at [26, 26] on div "keyboard_backspace 14228592 close Products swap_horiz Keyboard shortcuts info_o…" at bounding box center [199, 378] width 398 height 752
type input "v"
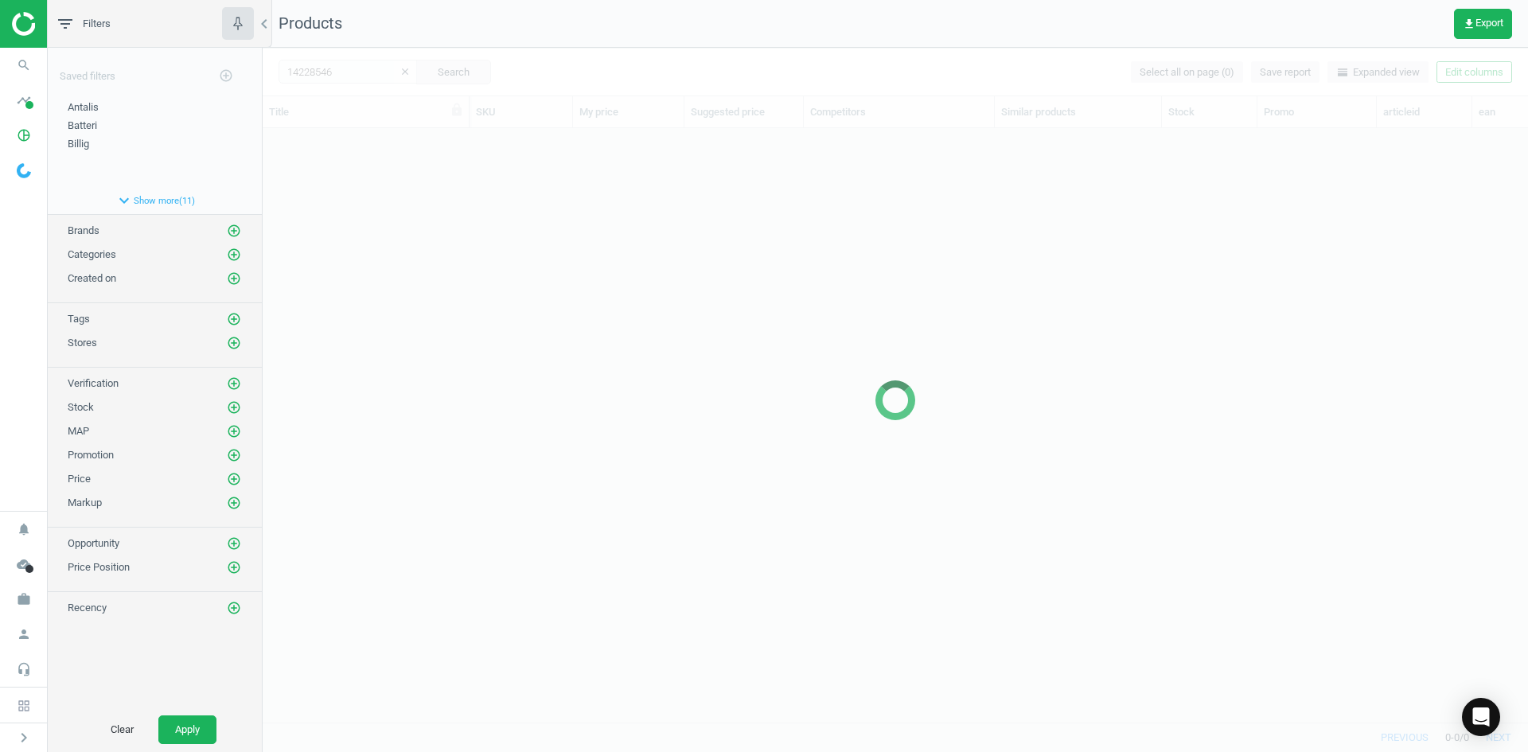
drag, startPoint x: 810, startPoint y: 199, endPoint x: 683, endPoint y: 220, distance: 129.0
click at [810, 199] on div at bounding box center [896, 400] width 1266 height 704
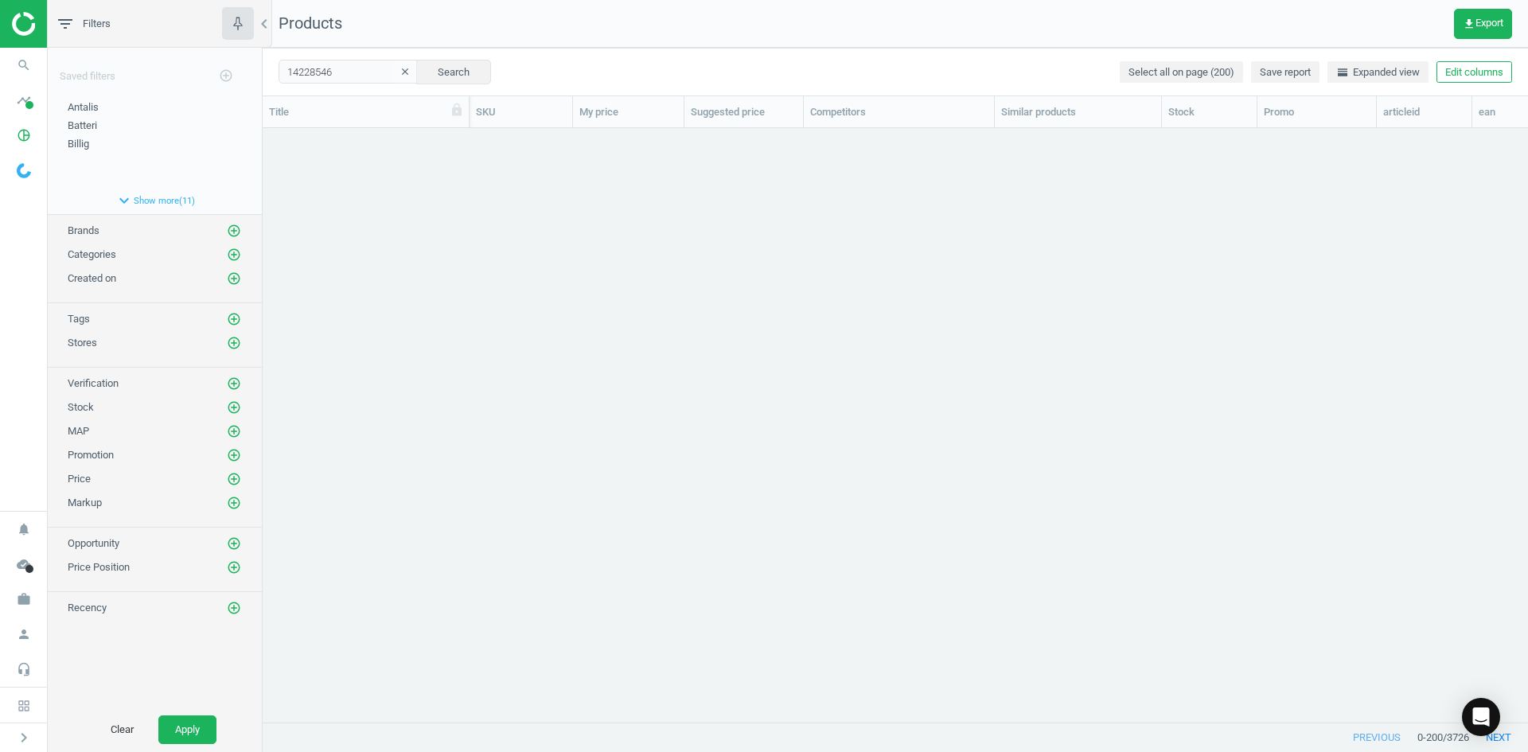
click at [662, 236] on div "grid" at bounding box center [896, 419] width 1266 height 582
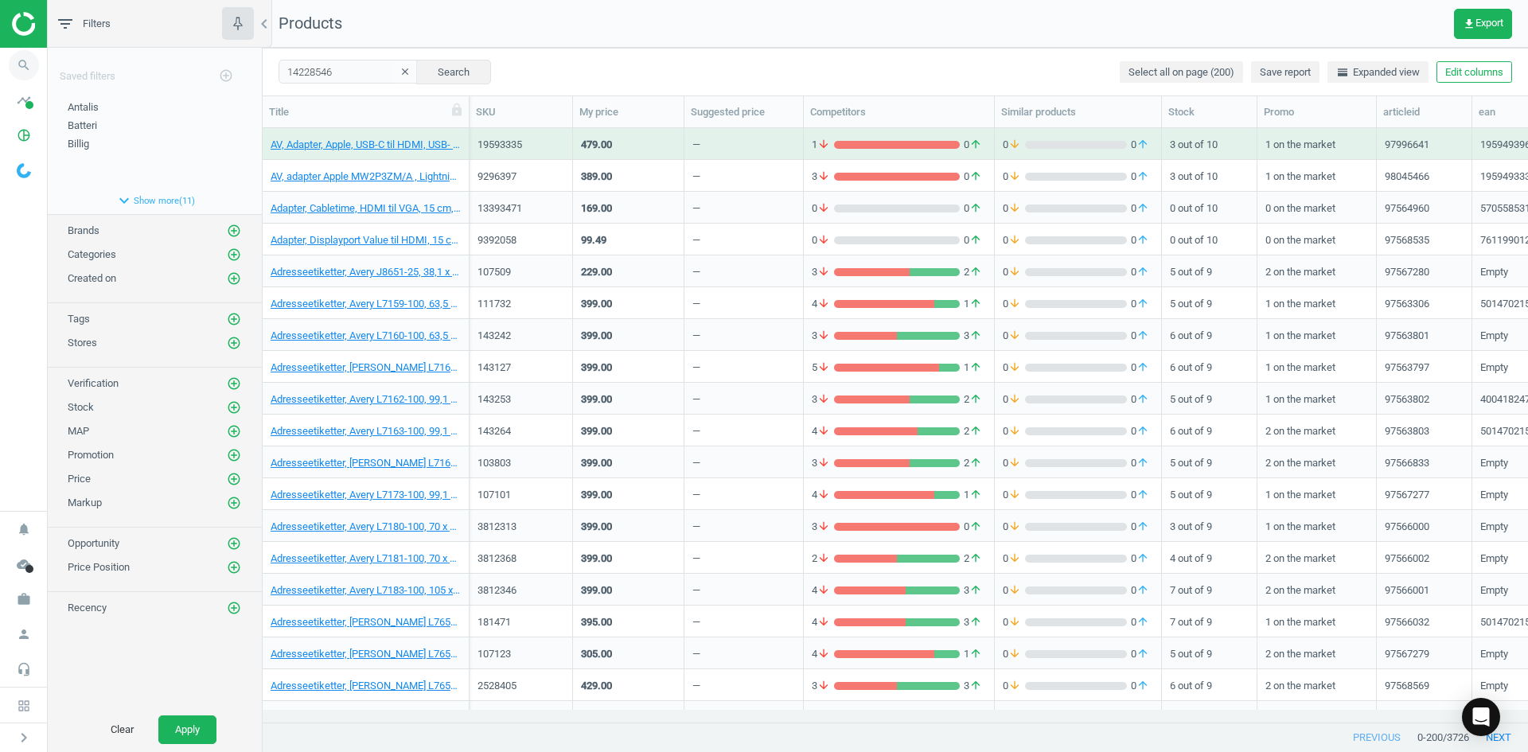
click at [31, 65] on icon "search" at bounding box center [24, 65] width 30 height 30
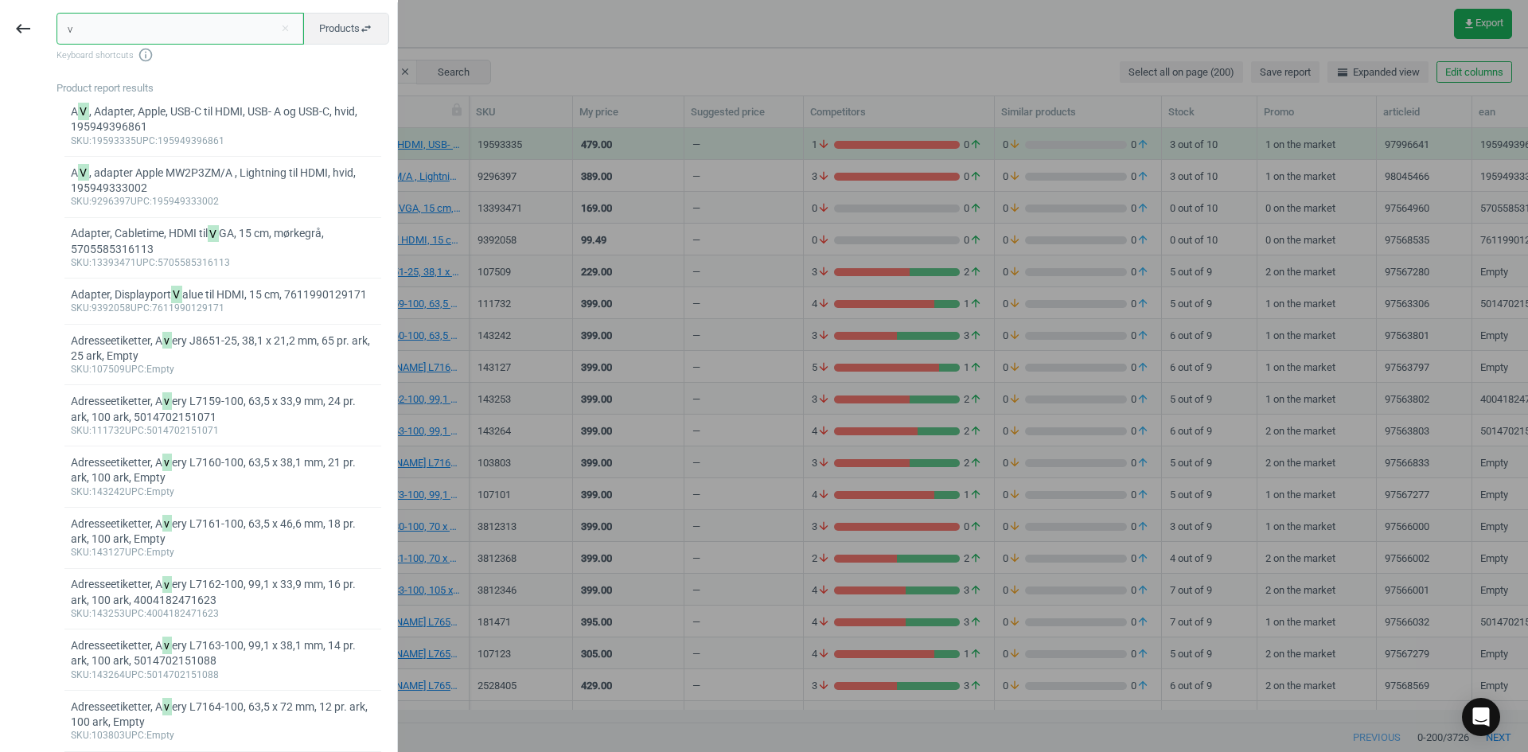
click at [137, 34] on input "v" at bounding box center [181, 29] width 248 height 32
drag, startPoint x: 137, startPoint y: 34, endPoint x: 68, endPoint y: 34, distance: 69.3
click at [68, 34] on input "v" at bounding box center [181, 29] width 248 height 32
paste input "593714"
type input "593714"
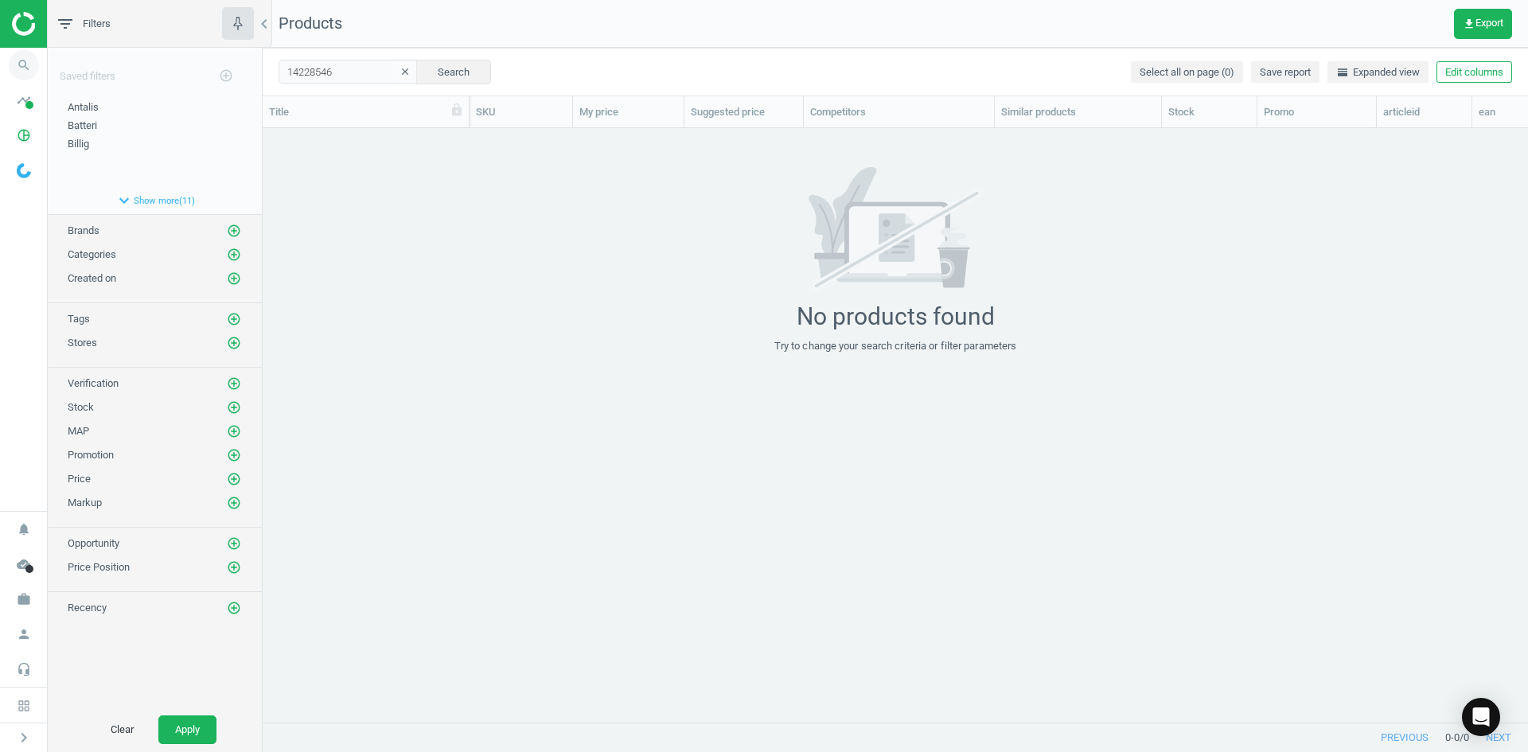
click at [35, 68] on icon "search" at bounding box center [24, 65] width 30 height 30
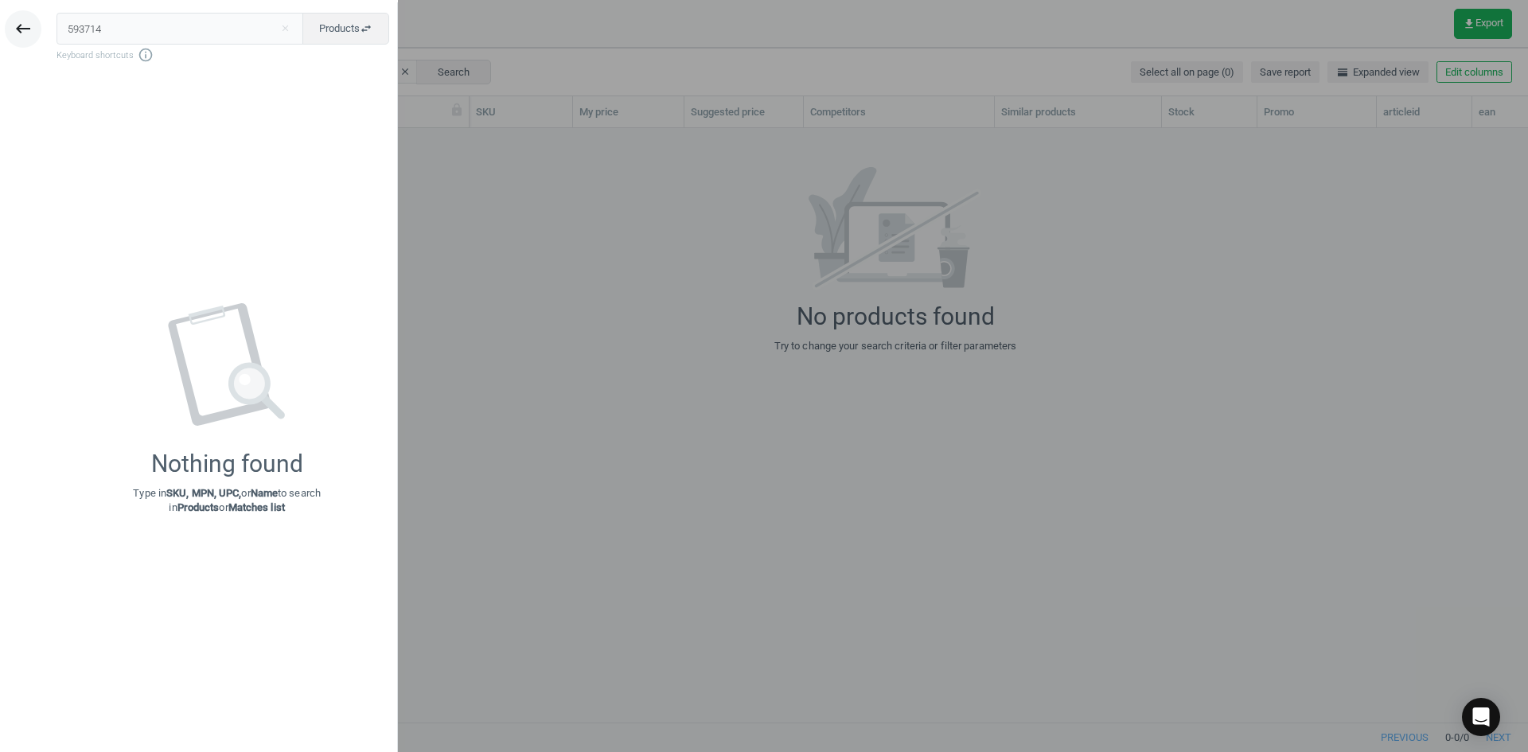
drag, startPoint x: 191, startPoint y: 34, endPoint x: 31, endPoint y: 20, distance: 160.6
click at [24, 34] on div "keyboard_backspace 593714 close Products swap_horiz Keyboard shortcuts info_out…" at bounding box center [199, 378] width 398 height 752
type input "21294996"
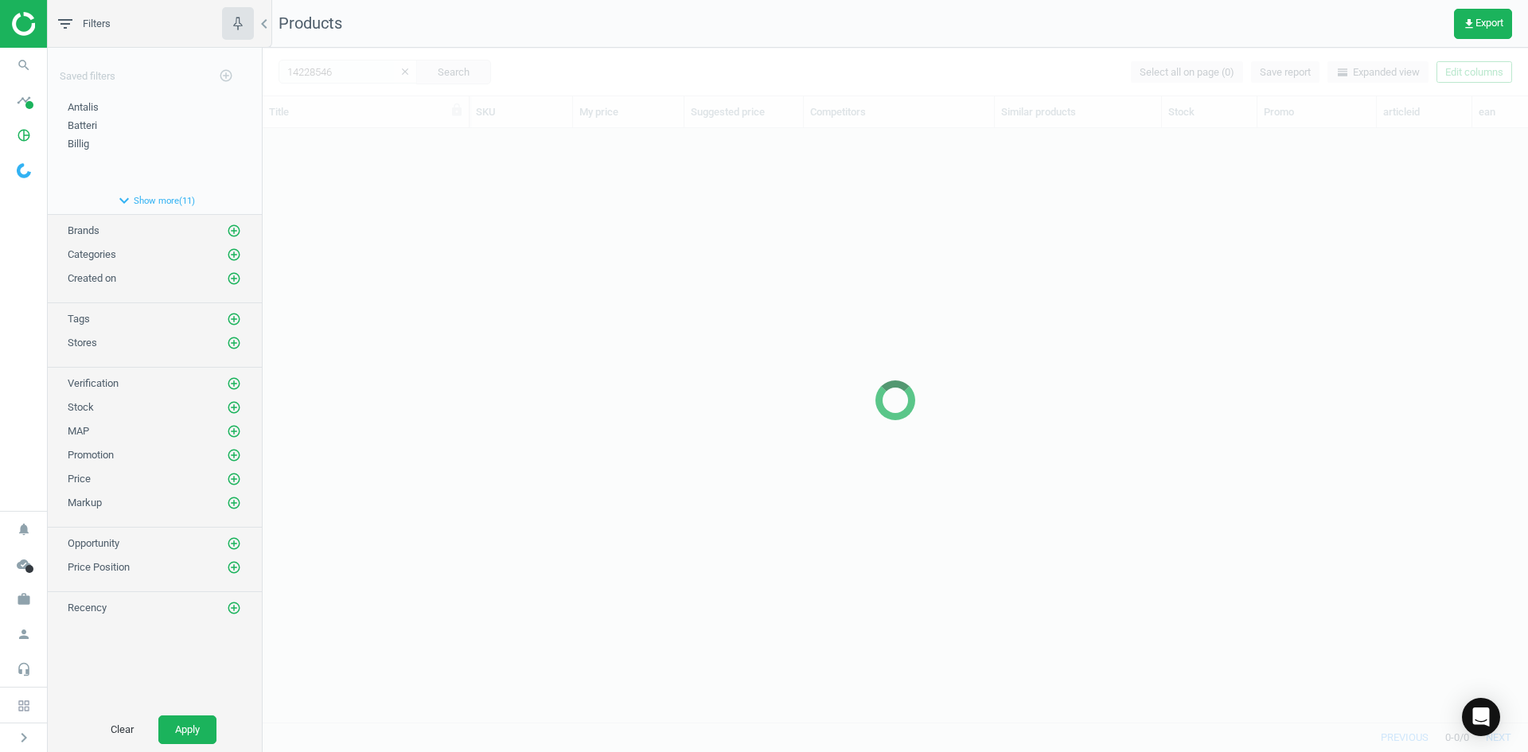
click at [511, 233] on div at bounding box center [896, 400] width 1266 height 704
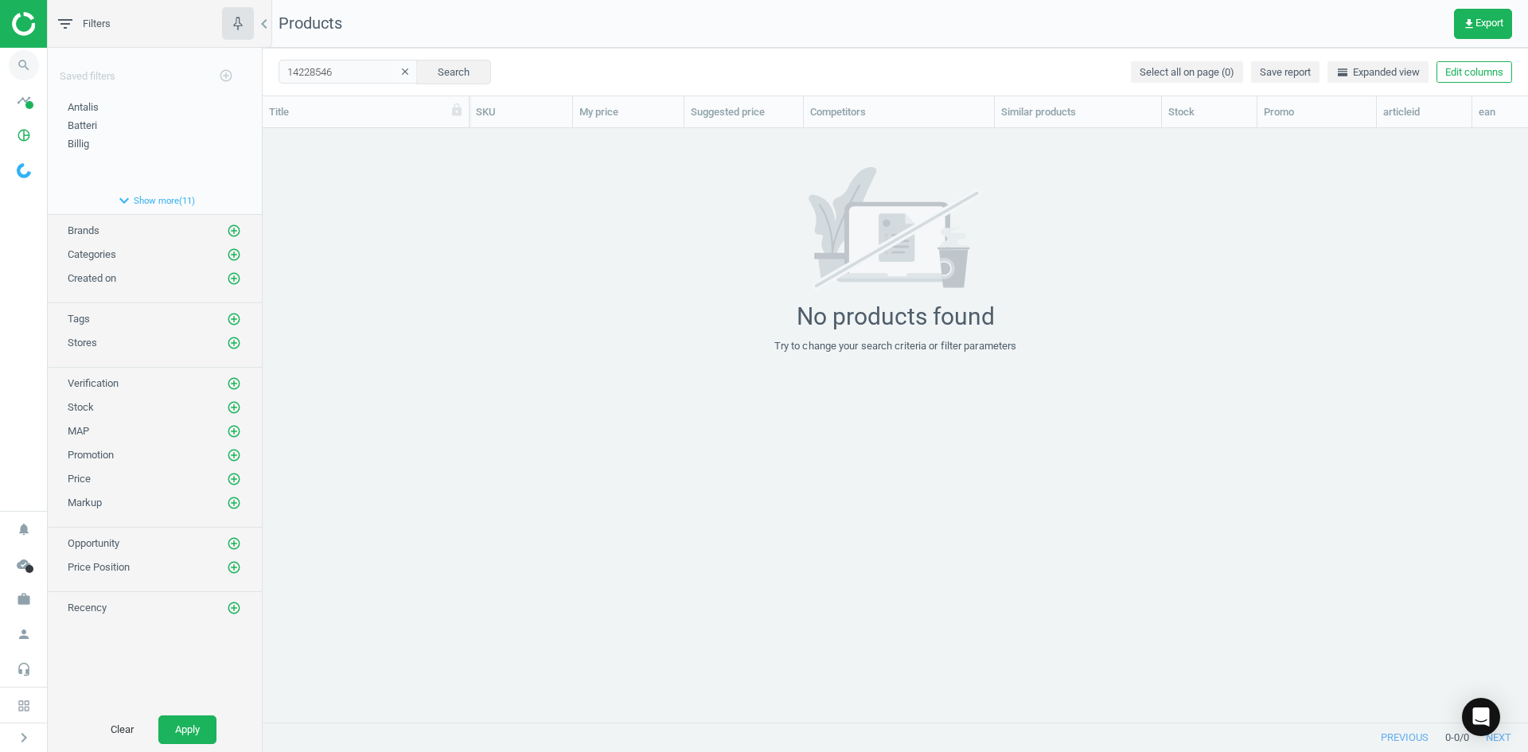
click at [14, 68] on icon "search" at bounding box center [24, 65] width 30 height 30
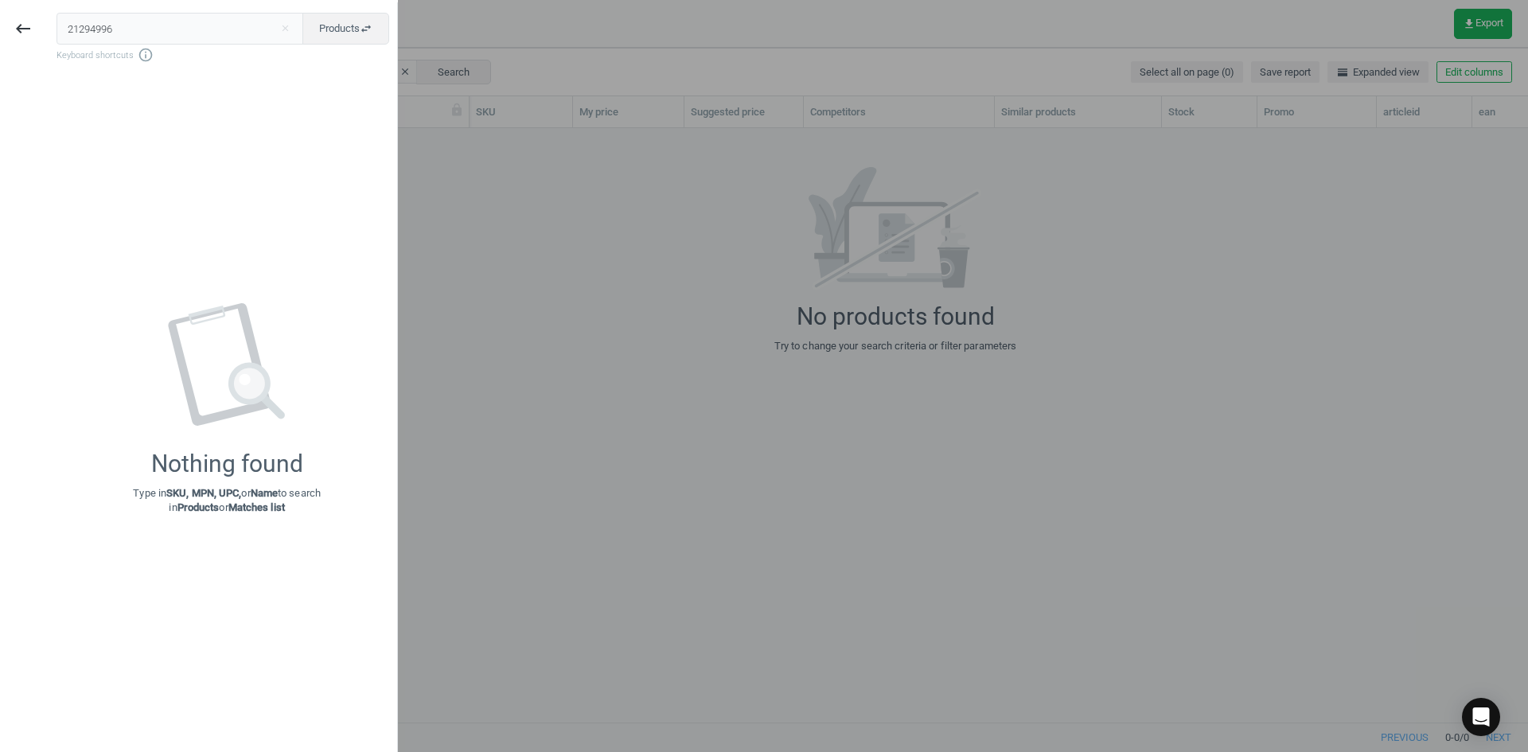
click at [0, 25] on div "keyboard_backspace 21294996 close Products swap_horiz Keyboard shortcuts info_o…" at bounding box center [199, 378] width 398 height 752
type input "18885064"
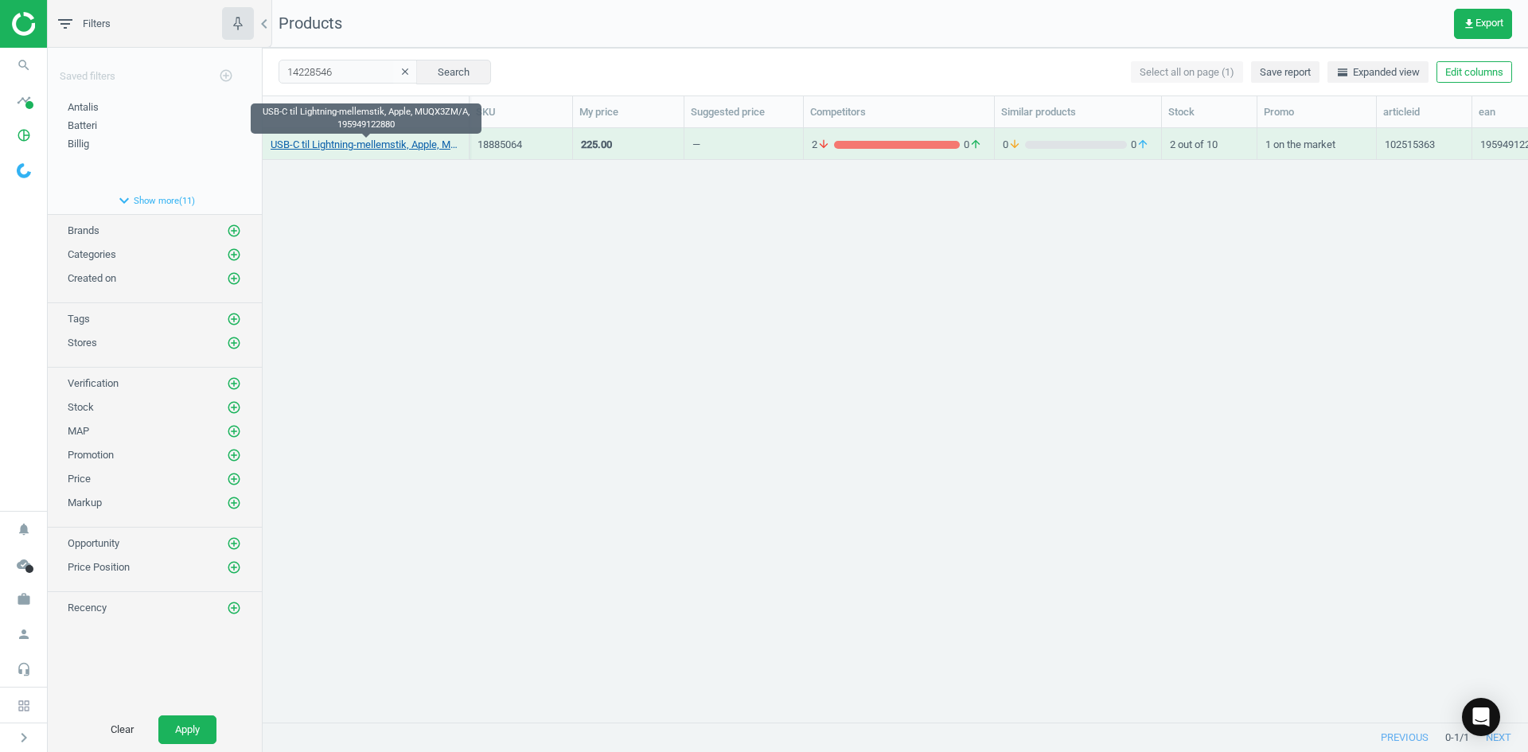
click at [381, 140] on link "USB-C til Lightning-mellemstik, Apple, MUQX3ZM/A, 195949122880" at bounding box center [366, 145] width 190 height 14
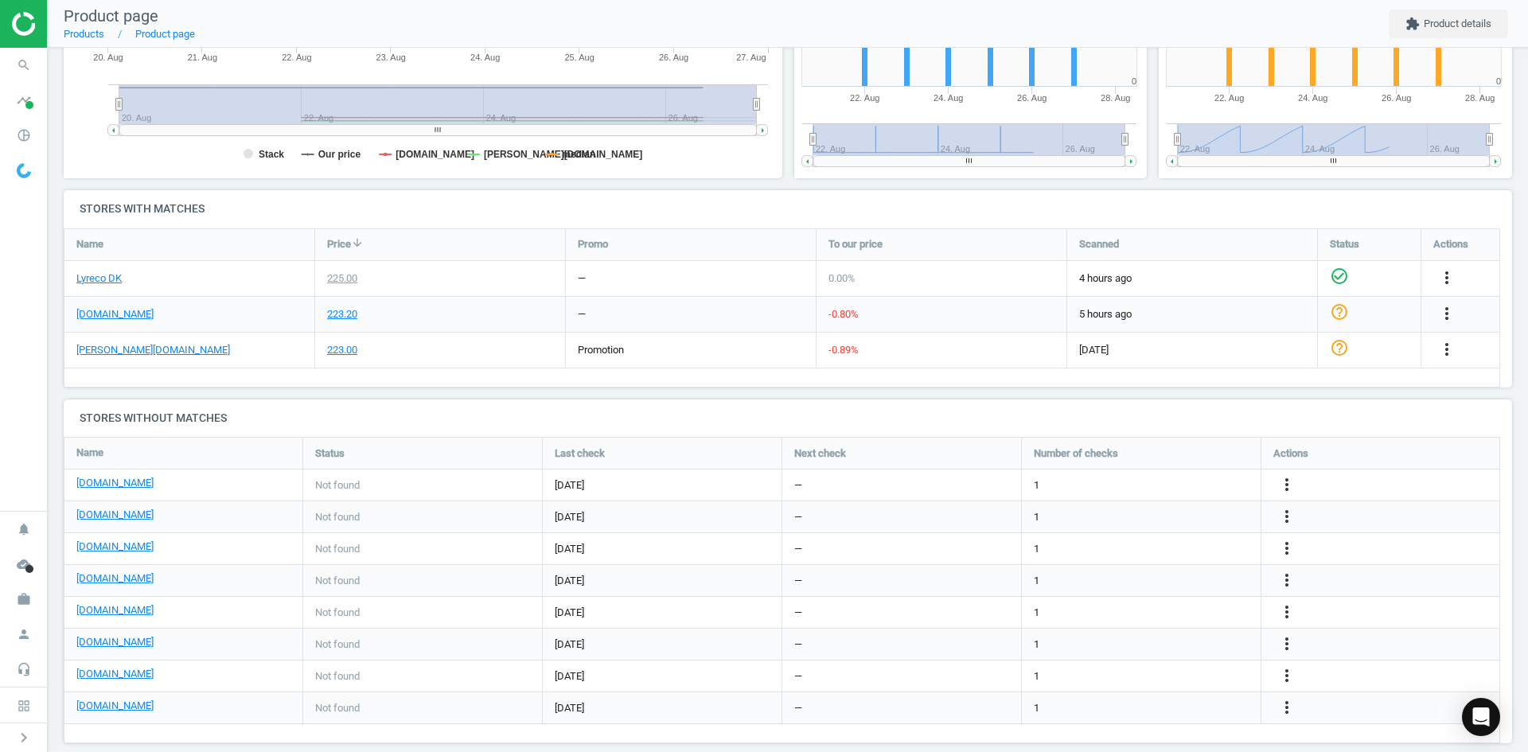
scroll to position [398, 0]
click at [111, 619] on div "[DOMAIN_NAME]" at bounding box center [183, 610] width 238 height 31
click at [107, 617] on div "[DOMAIN_NAME]" at bounding box center [183, 610] width 214 height 18
click at [107, 611] on link "[DOMAIN_NAME]" at bounding box center [114, 608] width 77 height 14
click at [0, 65] on span "search" at bounding box center [24, 65] width 48 height 35
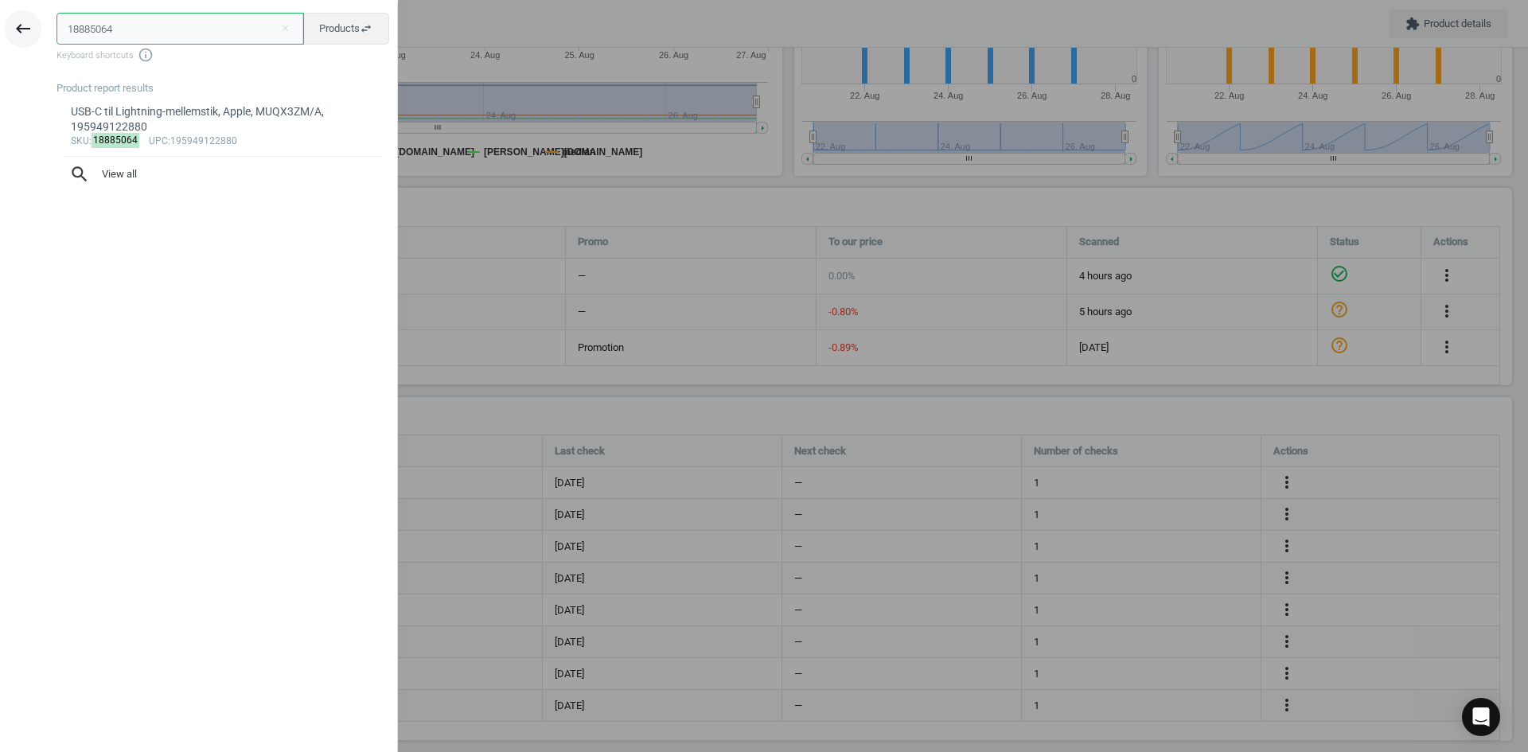
drag, startPoint x: 126, startPoint y: 27, endPoint x: 31, endPoint y: 26, distance: 94.7
click at [31, 26] on div "keyboard_backspace 18885064 close Products swap_horiz Keyboard shortcuts info_o…" at bounding box center [199, 378] width 398 height 752
paste input "7299131"
type input "17299131"
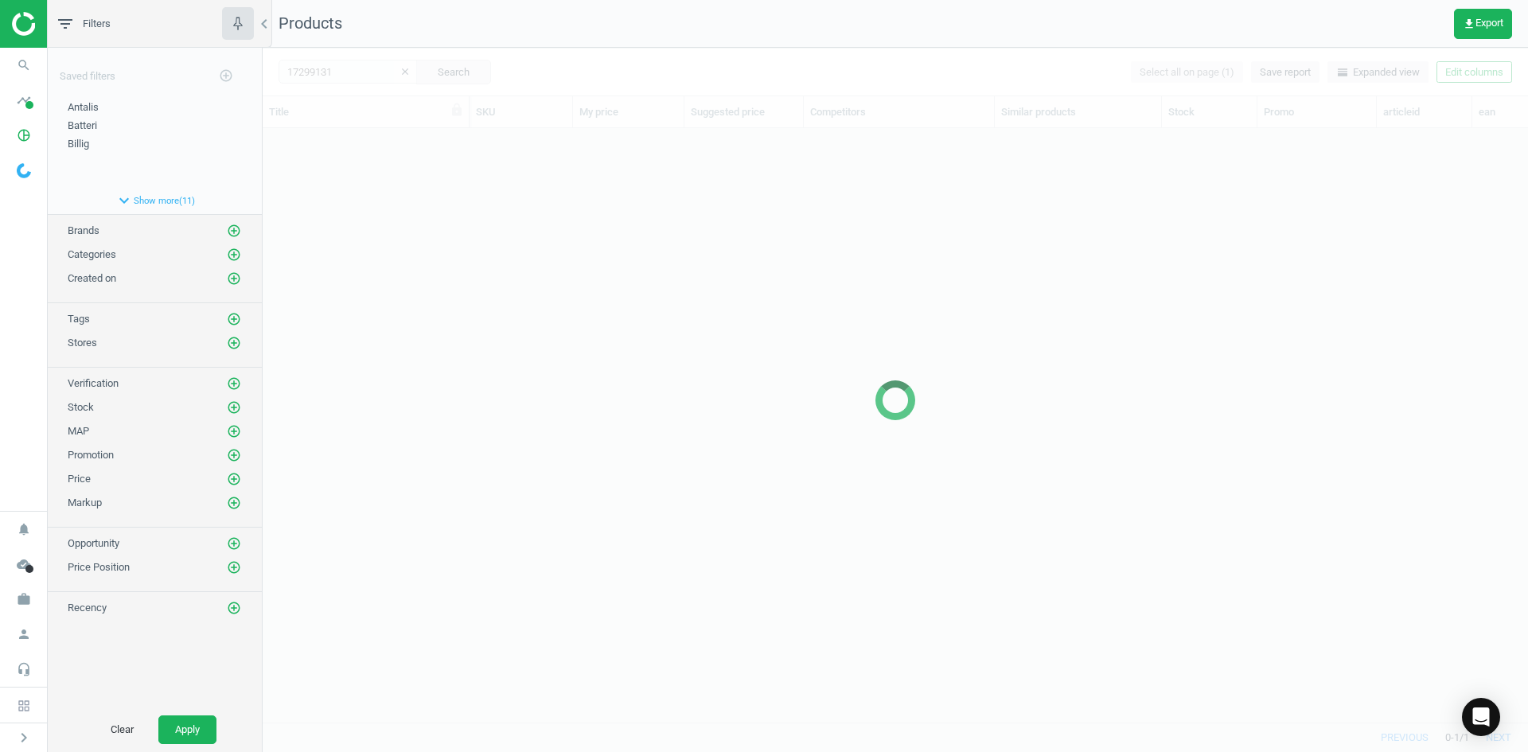
scroll to position [570, 1254]
